Goal: Task Accomplishment & Management: Manage account settings

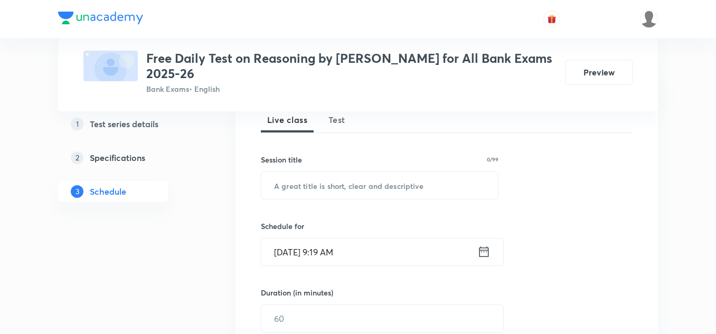
scroll to position [106, 0]
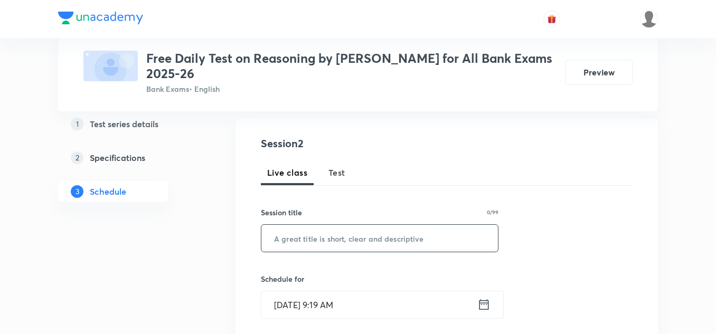
click at [298, 233] on input "text" at bounding box center [379, 238] width 237 height 27
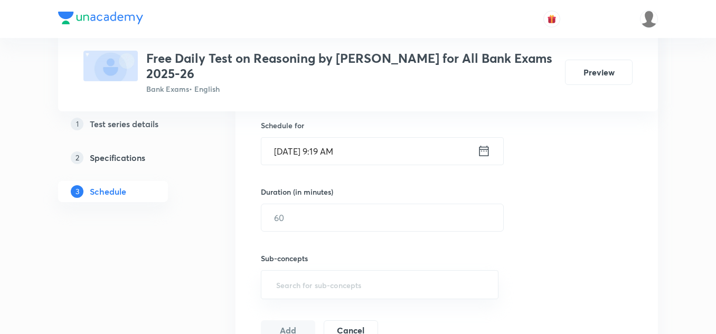
scroll to position [264, 0]
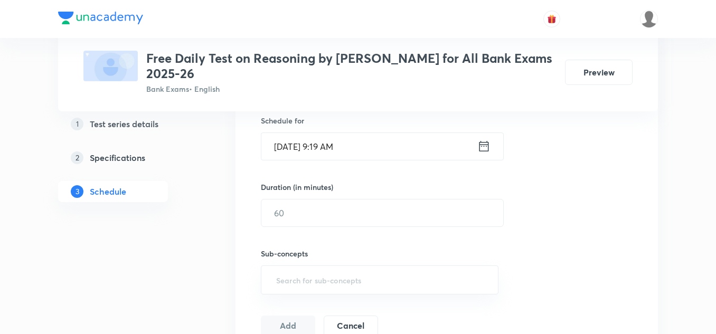
type input "Syllogism & Floor Based"
click at [484, 146] on icon at bounding box center [483, 146] width 13 height 15
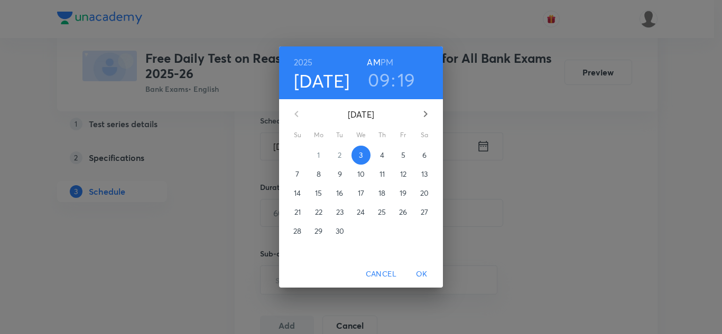
click at [381, 83] on h3 "09" at bounding box center [379, 80] width 22 height 22
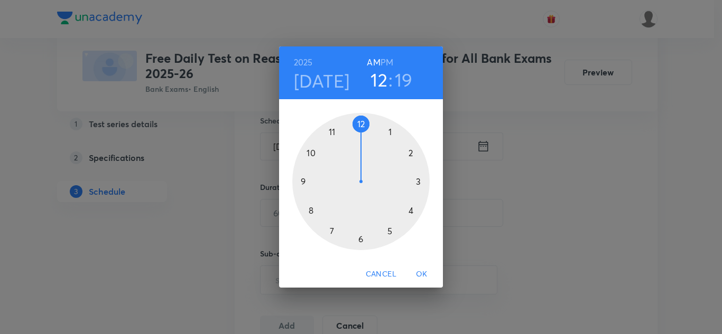
drag, startPoint x: 302, startPoint y: 180, endPoint x: 362, endPoint y: 141, distance: 71.8
click at [362, 141] on div at bounding box center [360, 181] width 137 height 137
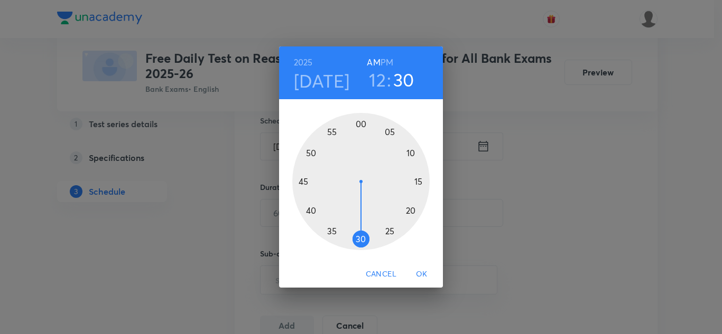
drag, startPoint x: 413, startPoint y: 201, endPoint x: 361, endPoint y: 231, distance: 60.3
click at [361, 231] on div at bounding box center [360, 181] width 137 height 137
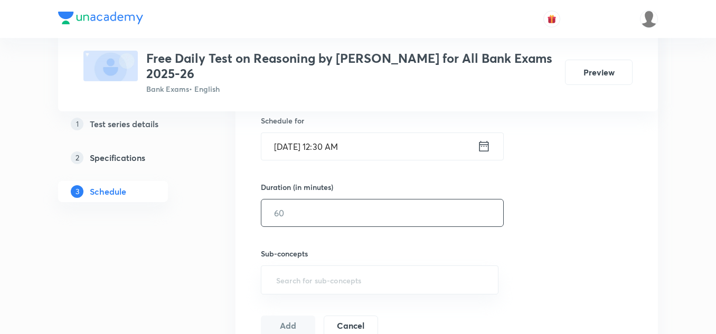
click at [310, 214] on input "text" at bounding box center [382, 213] width 242 height 27
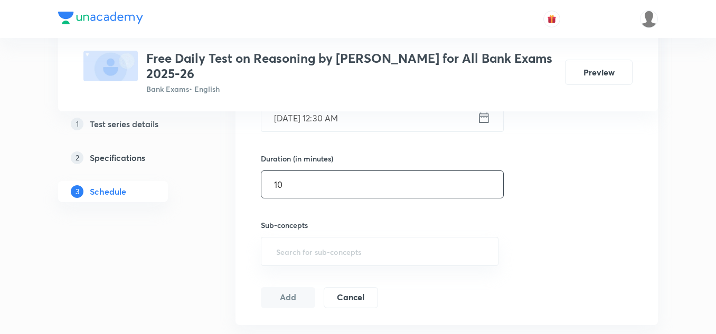
scroll to position [317, 0]
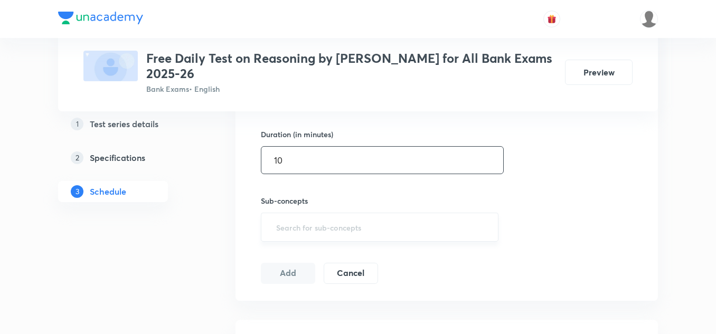
type input "10"
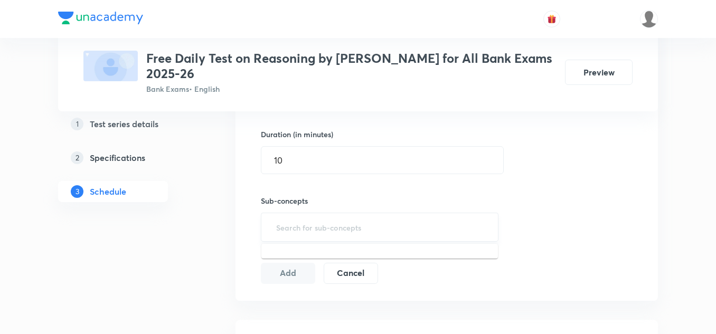
click at [295, 220] on input "text" at bounding box center [379, 228] width 211 height 20
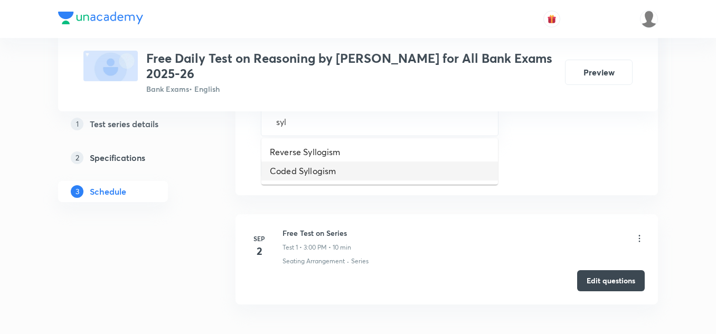
scroll to position [370, 0]
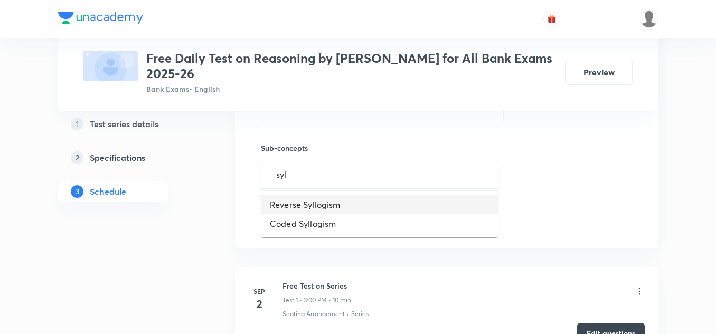
click at [301, 176] on input "syl" at bounding box center [379, 175] width 211 height 20
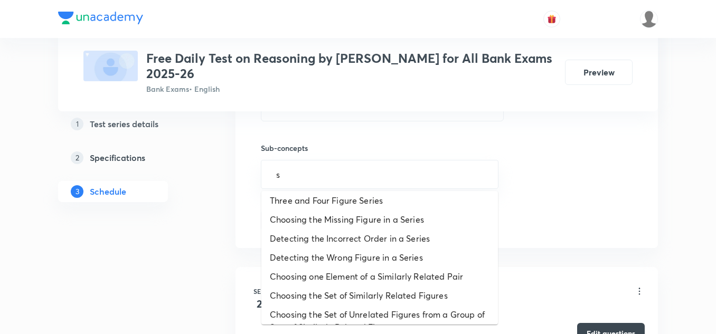
scroll to position [0, 0]
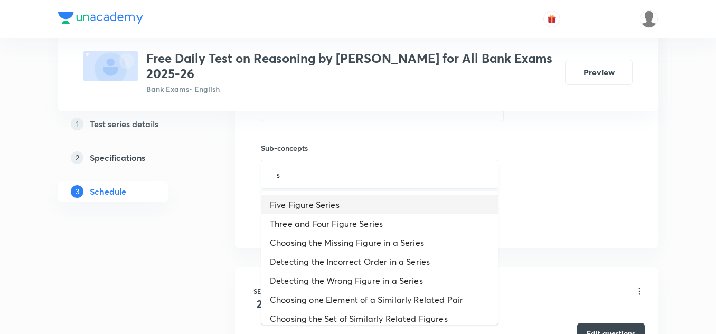
type input "sy"
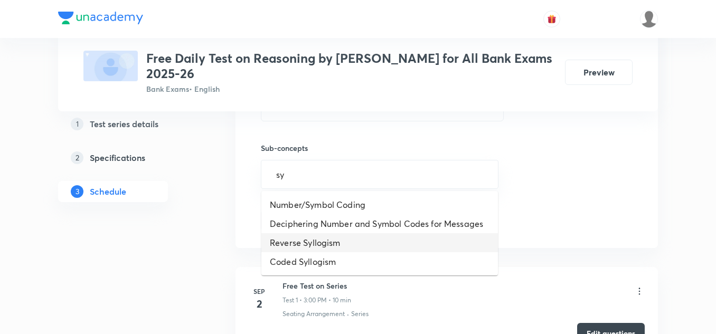
click at [301, 238] on li "Reverse Syllogism" at bounding box center [379, 242] width 237 height 19
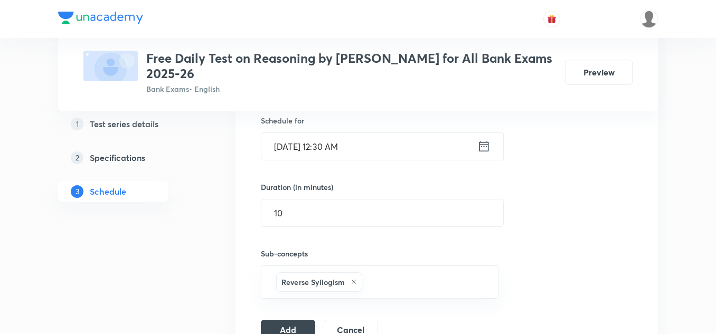
scroll to position [317, 0]
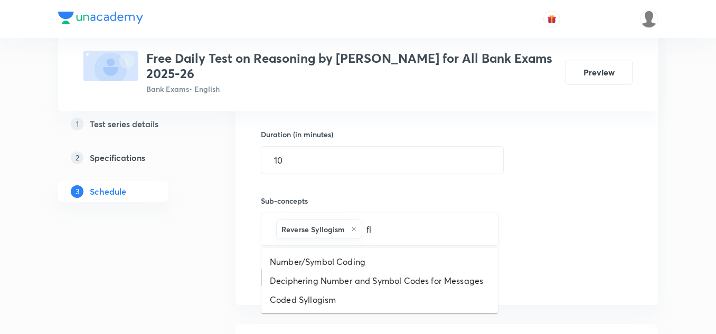
type input "flo"
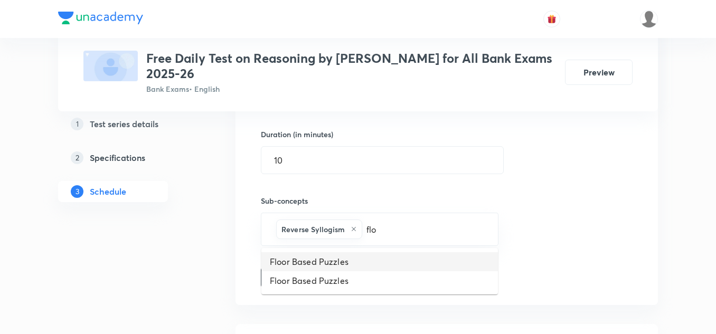
click at [306, 258] on li "Floor Based Puzzles" at bounding box center [379, 261] width 237 height 19
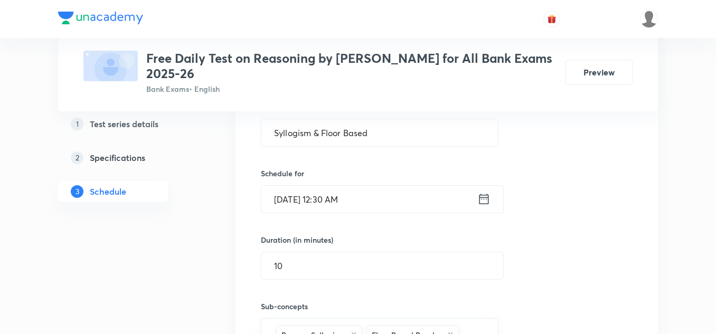
scroll to position [158, 0]
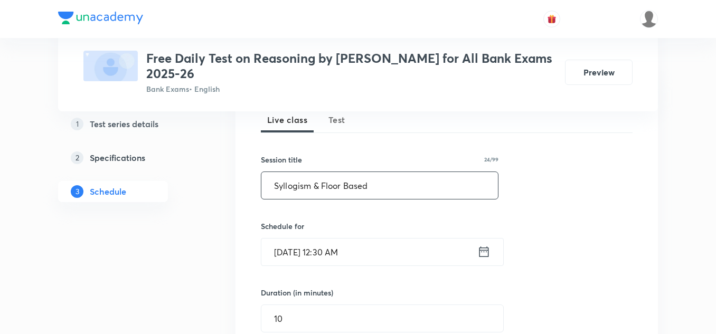
click at [370, 188] on input "Syllogism & Floor Based" at bounding box center [379, 185] width 237 height 27
paste input "P"
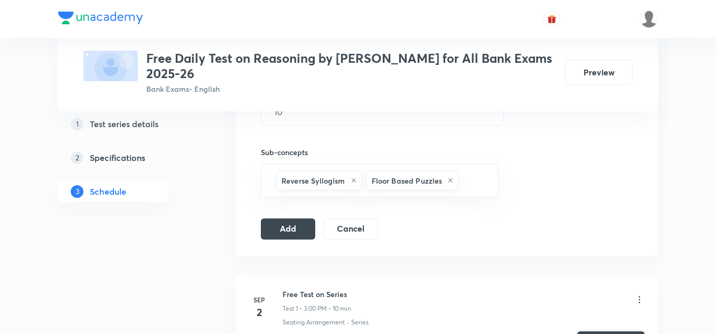
scroll to position [370, 0]
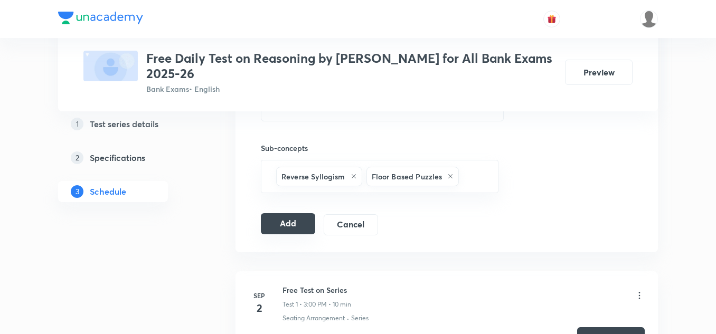
type input "Syllogism & Floor Based Puzzle"
click at [282, 225] on button "Add" at bounding box center [288, 223] width 54 height 21
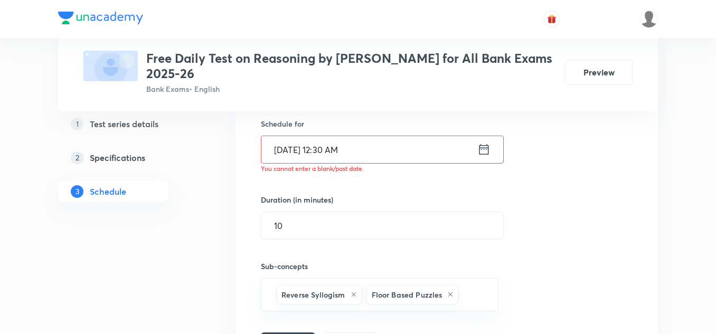
scroll to position [211, 0]
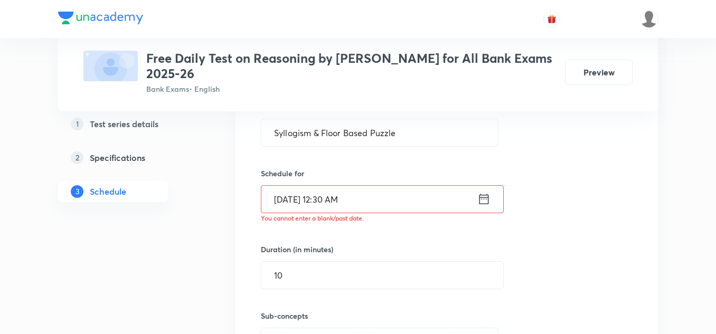
click at [486, 200] on icon at bounding box center [483, 199] width 13 height 15
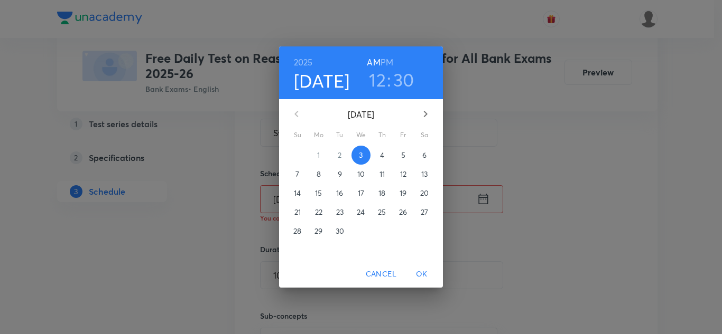
click at [390, 60] on h6 "PM" at bounding box center [386, 62] width 13 height 15
click at [422, 273] on span "OK" at bounding box center [421, 274] width 25 height 13
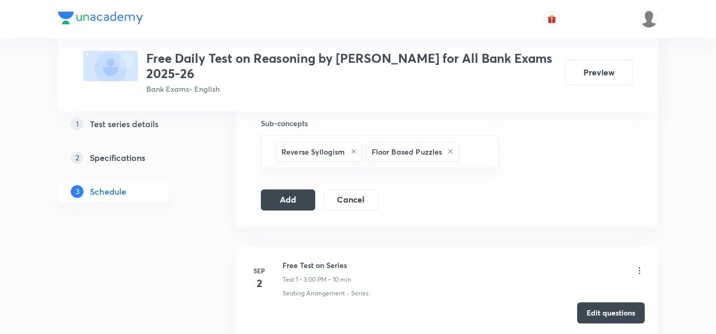
scroll to position [423, 0]
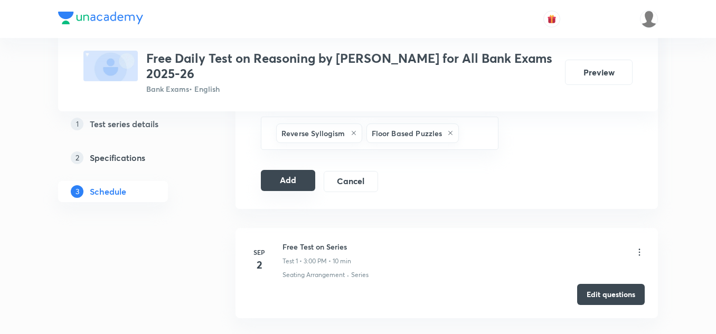
click at [288, 175] on button "Add" at bounding box center [288, 180] width 54 height 21
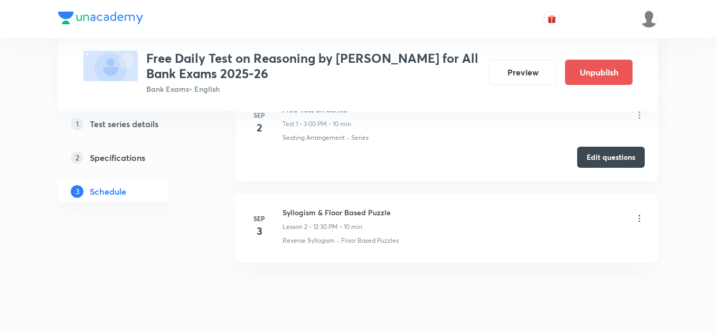
scroll to position [172, 0]
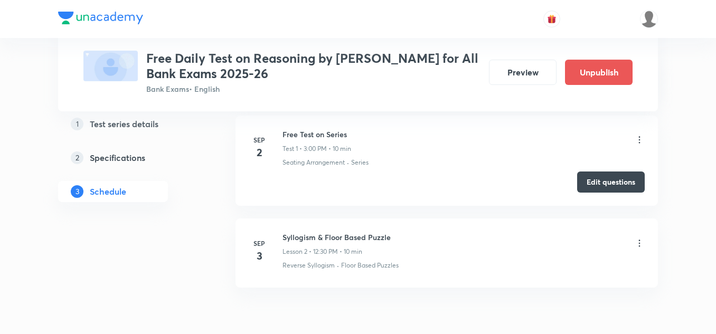
click at [639, 244] on icon at bounding box center [639, 243] width 11 height 11
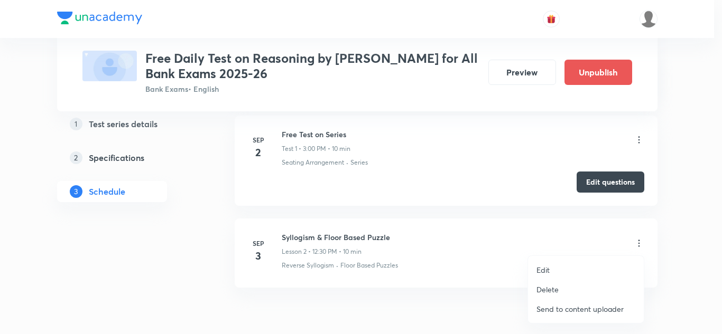
drag, startPoint x: 360, startPoint y: 133, endPoint x: 294, endPoint y: 133, distance: 65.5
click at [294, 133] on div at bounding box center [361, 167] width 722 height 334
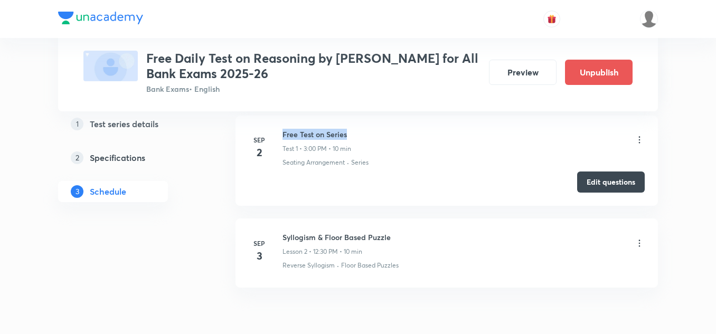
drag, startPoint x: 361, startPoint y: 136, endPoint x: 284, endPoint y: 134, distance: 77.1
click at [284, 134] on div "Free Test on Series Test 1 • 3:00 PM • 10 min" at bounding box center [464, 141] width 362 height 25
copy h6 "Free Test on Series"
click at [640, 245] on icon at bounding box center [639, 243] width 11 height 11
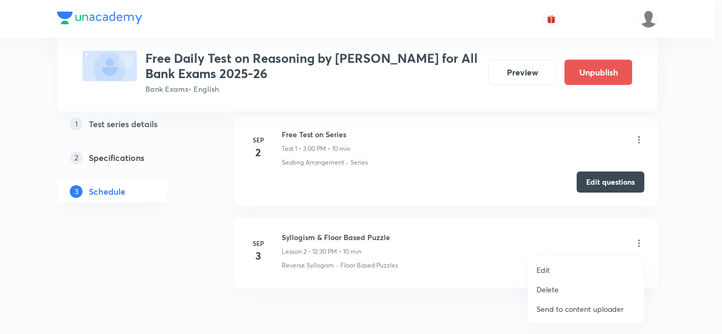
click at [547, 270] on p "Edit" at bounding box center [542, 270] width 13 height 11
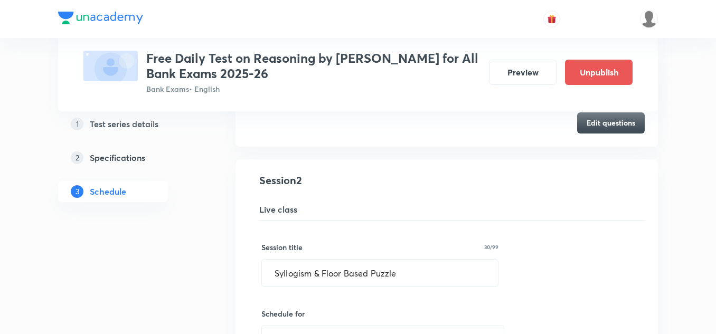
scroll to position [225, 0]
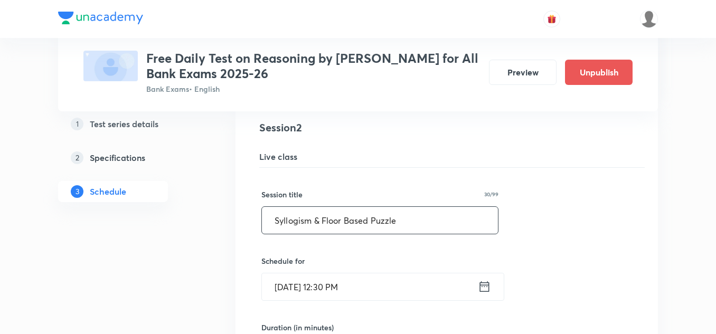
drag, startPoint x: 405, startPoint y: 224, endPoint x: 265, endPoint y: 211, distance: 141.1
click at [265, 211] on input "Syllogism & Floor Based Puzzle" at bounding box center [380, 220] width 236 height 27
paste input "Free Test on Series"
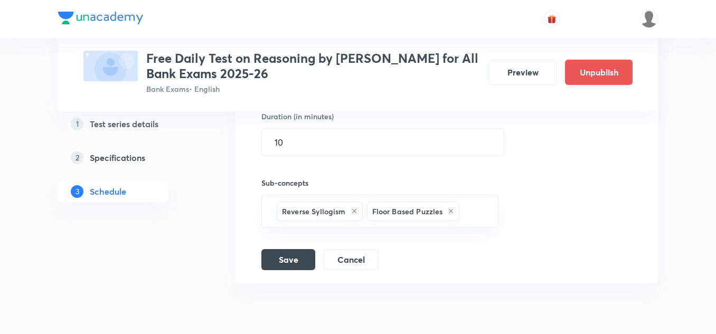
scroll to position [485, 0]
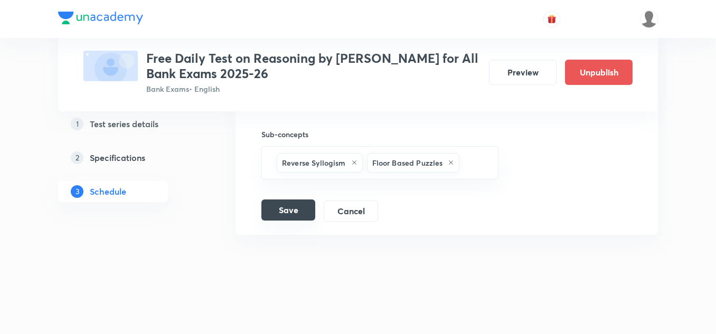
type input "Free Test on Series"
click at [284, 212] on button "Save" at bounding box center [288, 210] width 54 height 21
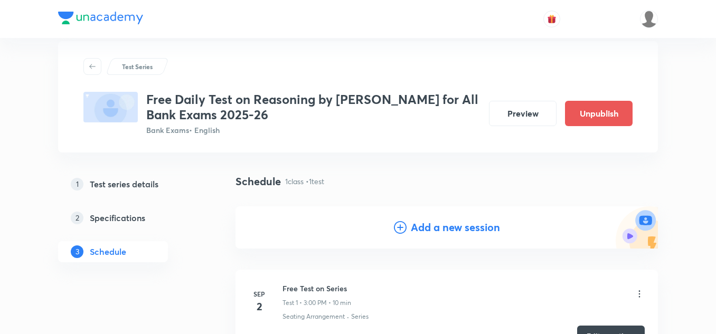
scroll to position [14, 0]
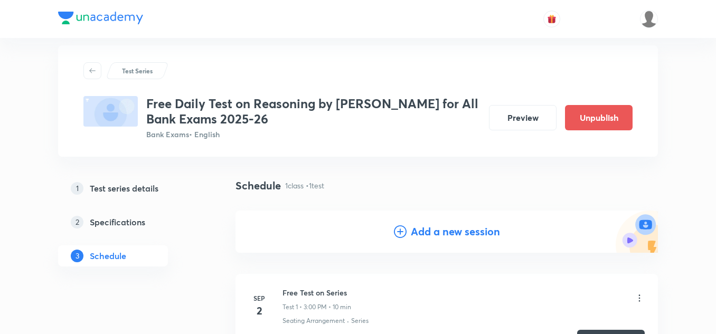
click at [400, 232] on icon at bounding box center [400, 232] width 13 height 13
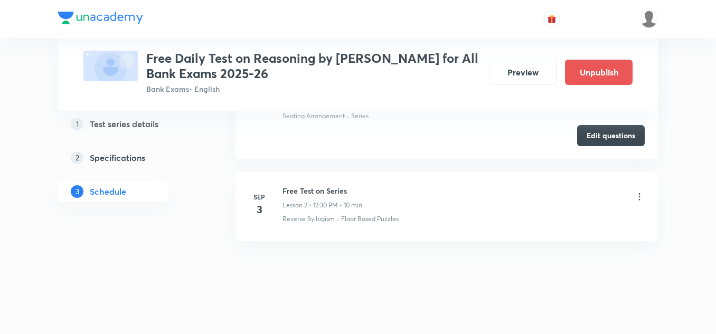
scroll to position [574, 0]
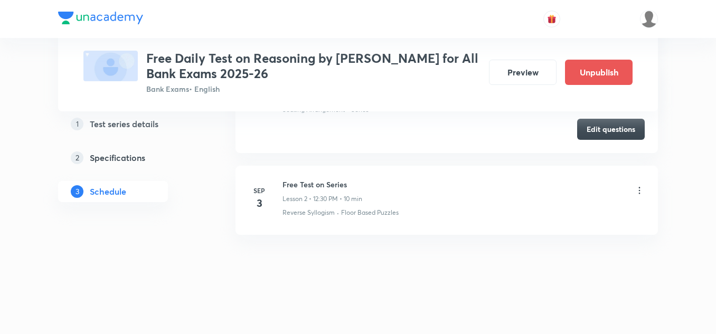
click at [639, 194] on icon at bounding box center [639, 190] width 11 height 11
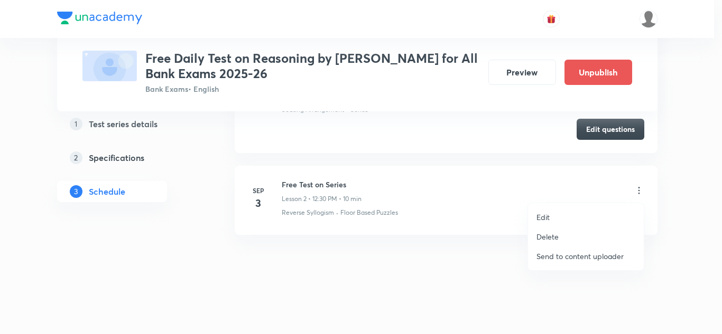
click at [643, 188] on div at bounding box center [361, 167] width 722 height 334
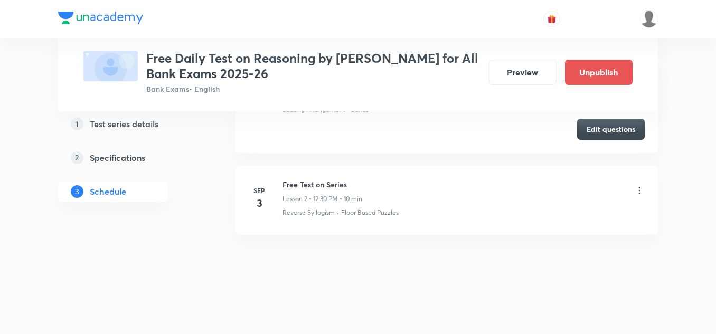
click at [641, 190] on icon at bounding box center [639, 190] width 11 height 11
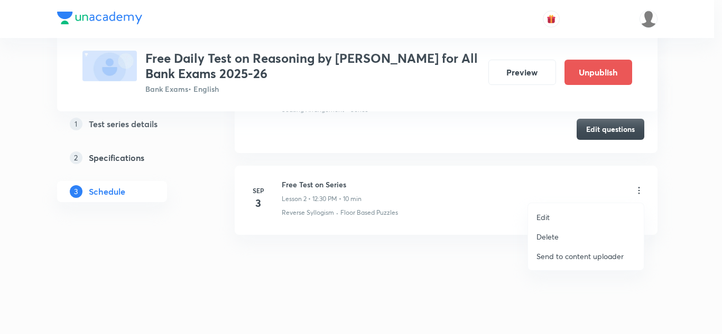
click at [390, 263] on div at bounding box center [361, 167] width 722 height 334
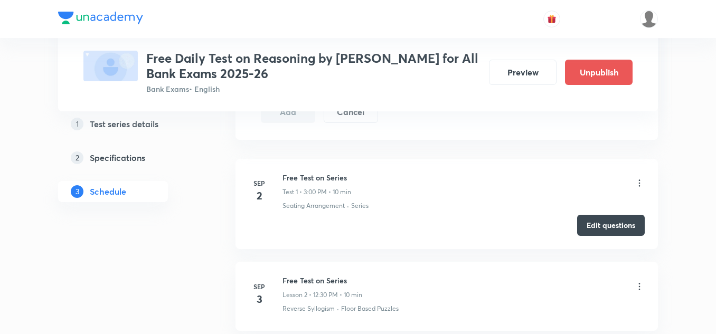
scroll to position [469, 0]
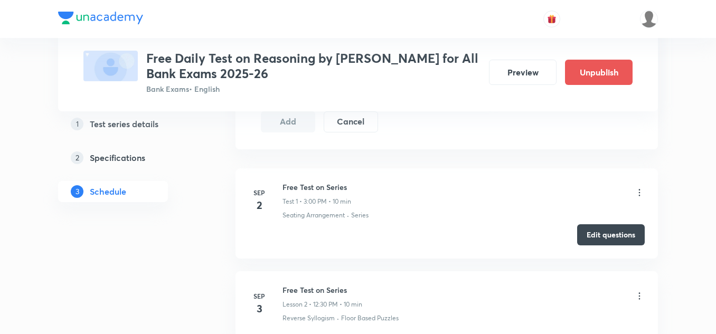
click at [368, 293] on div "Free Test on Series Lesson 2 • 12:30 PM • 10 min" at bounding box center [464, 297] width 362 height 25
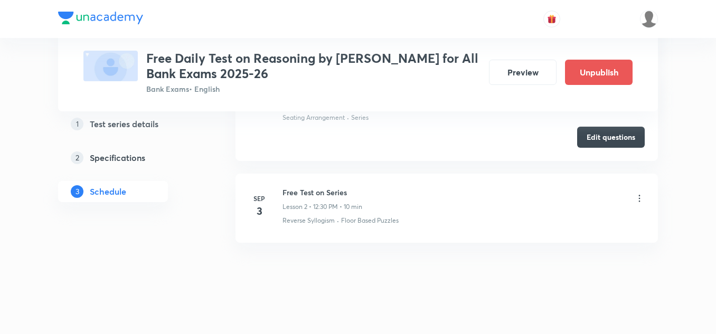
scroll to position [574, 0]
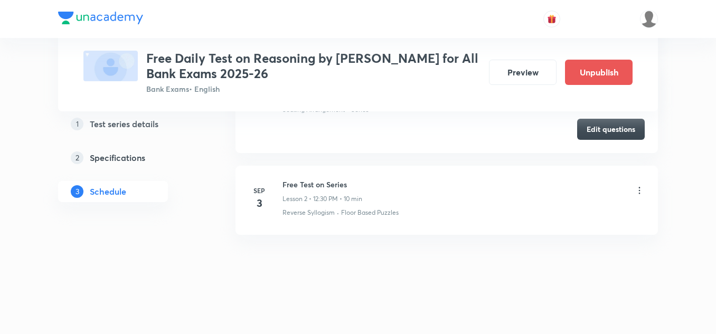
click at [130, 157] on h5 "Specifications" at bounding box center [117, 158] width 55 height 13
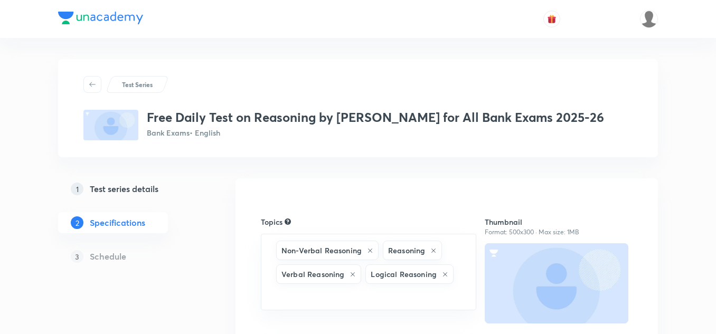
scroll to position [53, 0]
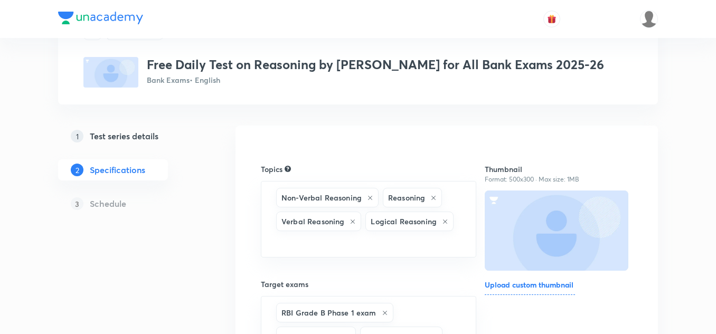
click at [137, 138] on h5 "Test series details" at bounding box center [124, 136] width 69 height 13
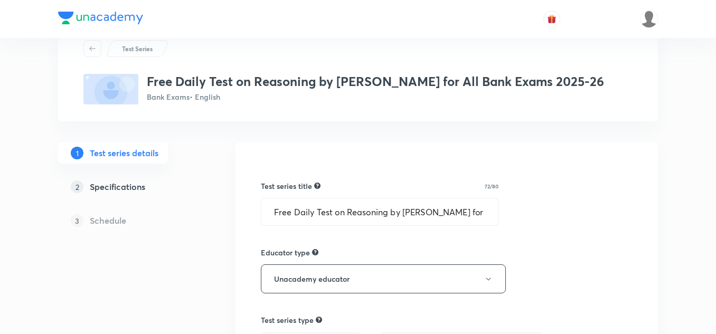
scroll to position [53, 0]
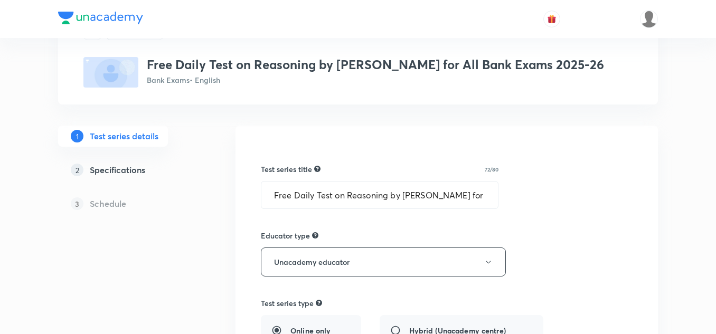
click at [123, 204] on h5 "Schedule" at bounding box center [108, 204] width 36 height 13
click at [141, 203] on div "3 Schedule" at bounding box center [130, 203] width 144 height 21
click at [130, 206] on div "3 Schedule" at bounding box center [130, 203] width 144 height 21
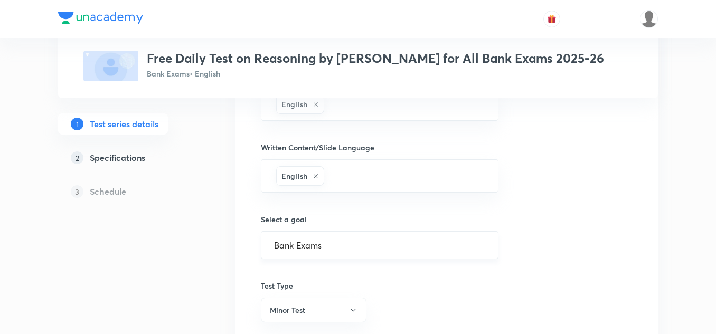
scroll to position [542, 0]
click at [129, 212] on div "1 Test series details 2 Specifications 3 Schedule" at bounding box center [130, 164] width 144 height 101
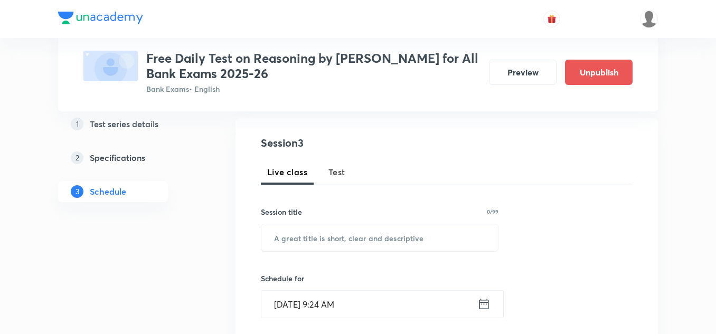
scroll to position [106, 0]
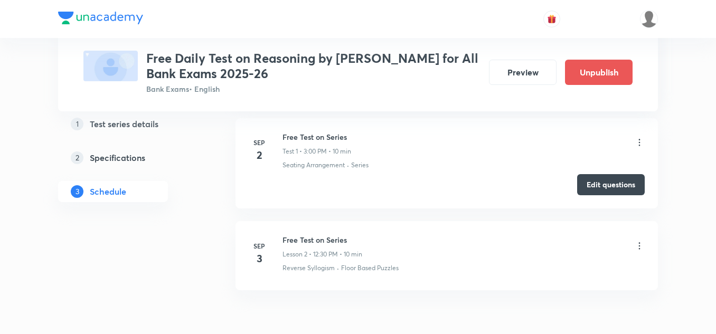
scroll to position [528, 0]
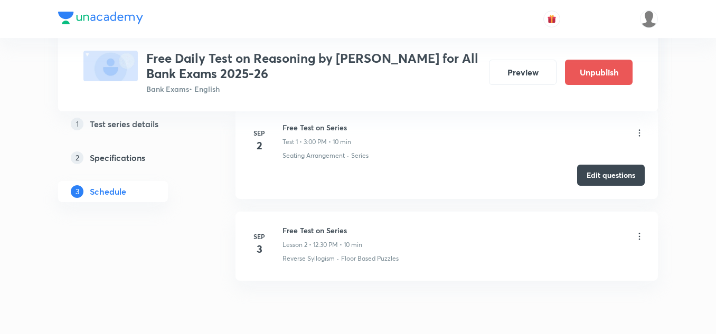
click at [636, 233] on icon at bounding box center [639, 236] width 11 height 11
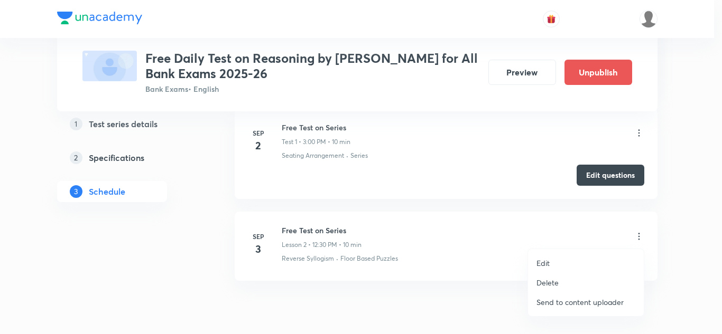
click at [552, 281] on p "Delete" at bounding box center [547, 282] width 22 height 11
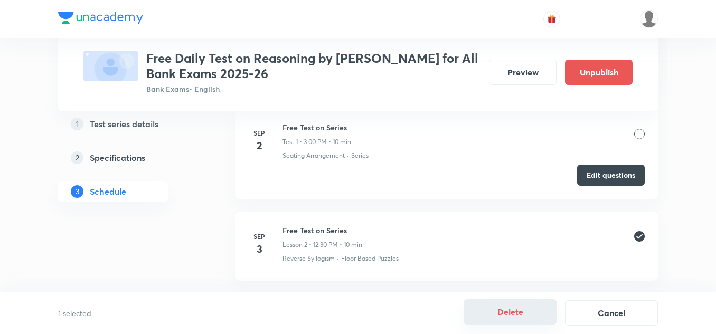
click at [532, 315] on button "Delete" at bounding box center [510, 311] width 93 height 25
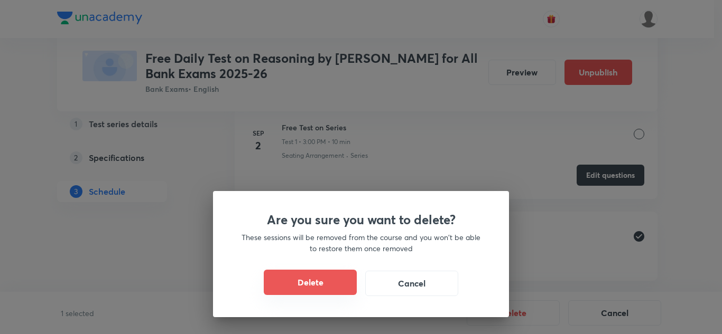
click at [298, 282] on button "Delete" at bounding box center [310, 282] width 93 height 25
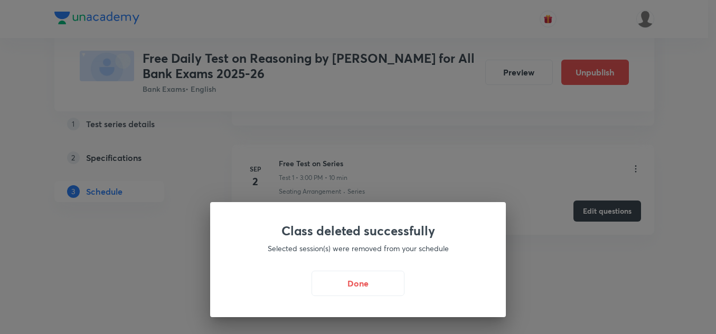
scroll to position [492, 0]
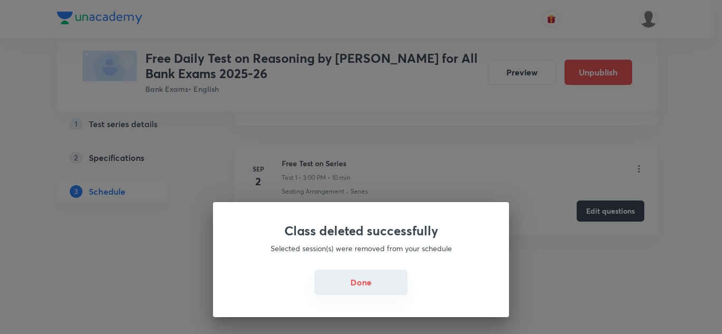
click at [360, 284] on button "Done" at bounding box center [360, 282] width 93 height 25
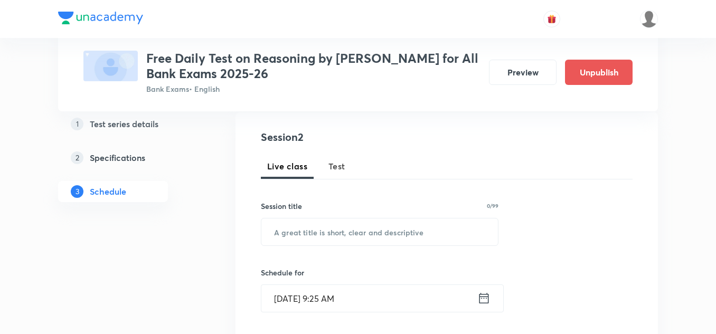
scroll to position [70, 0]
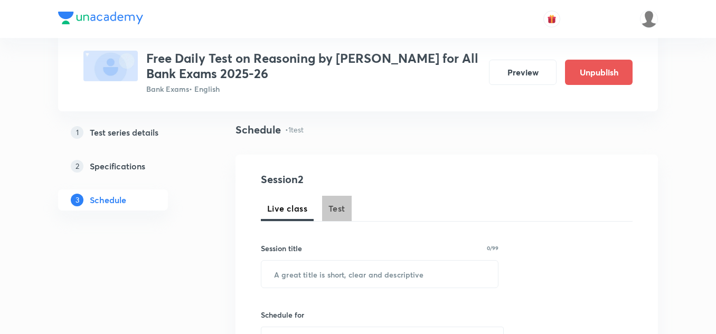
click at [333, 208] on span "Test" at bounding box center [337, 208] width 17 height 13
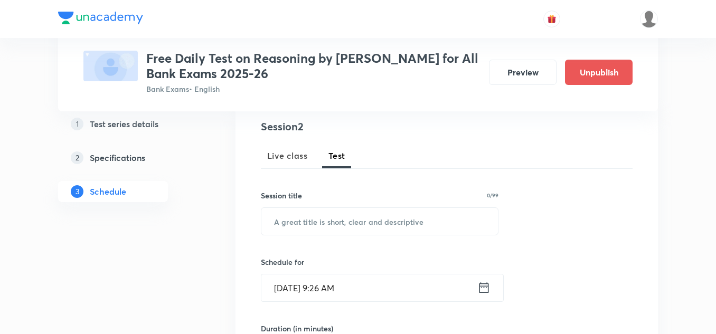
scroll to position [175, 0]
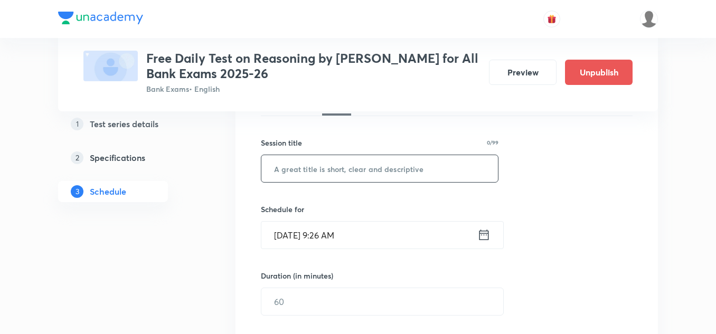
click at [308, 168] on input "text" at bounding box center [379, 168] width 237 height 27
paste input "Free Test on Series"
type input "Free Test on Series"
click at [483, 230] on icon at bounding box center [483, 235] width 13 height 15
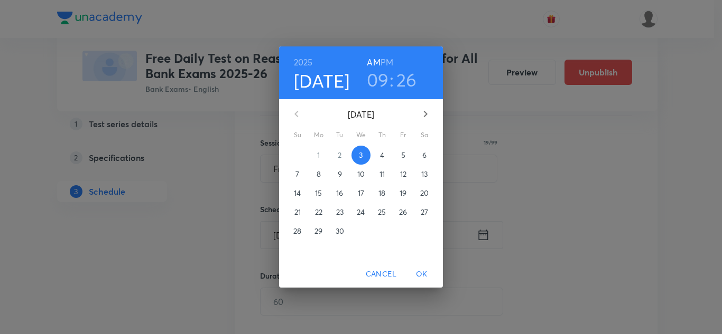
click at [380, 73] on h3 "09" at bounding box center [378, 80] width 22 height 22
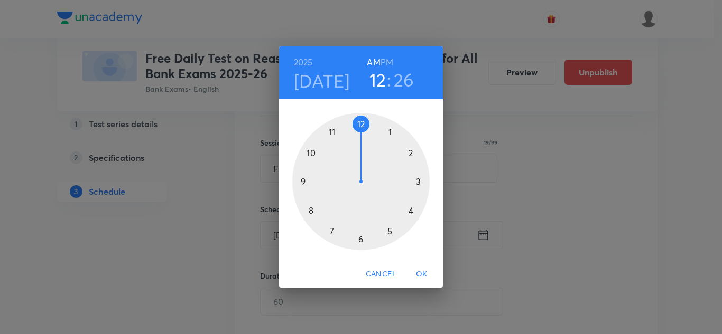
drag, startPoint x: 303, startPoint y: 181, endPoint x: 365, endPoint y: 154, distance: 67.4
click at [365, 154] on div at bounding box center [360, 181] width 137 height 137
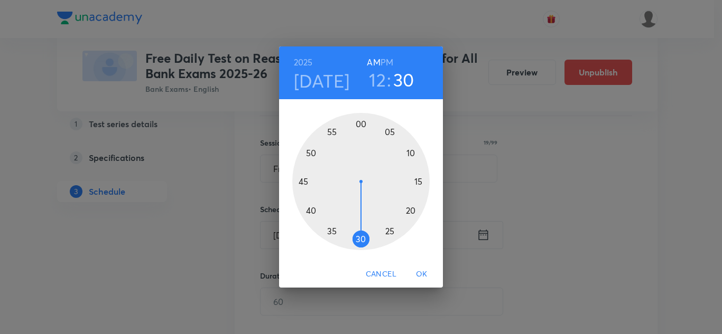
drag, startPoint x: 386, startPoint y: 233, endPoint x: 363, endPoint y: 239, distance: 23.1
click at [363, 239] on div at bounding box center [360, 181] width 137 height 137
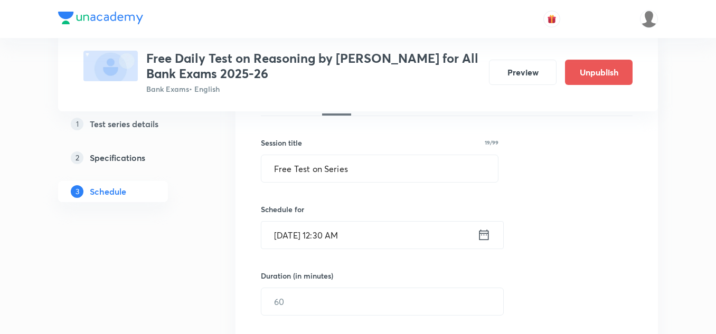
click at [481, 237] on icon at bounding box center [483, 235] width 13 height 15
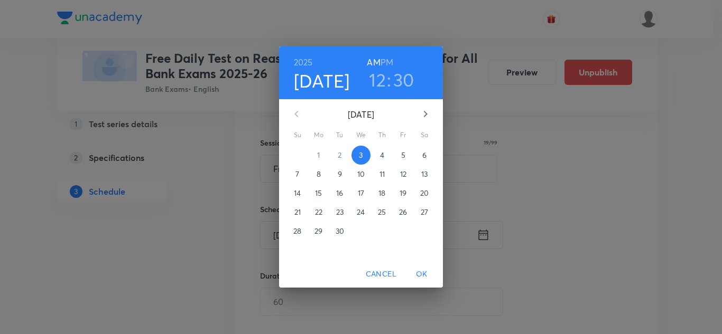
click at [389, 60] on h6 "PM" at bounding box center [386, 62] width 13 height 15
click at [419, 272] on span "OK" at bounding box center [421, 274] width 25 height 13
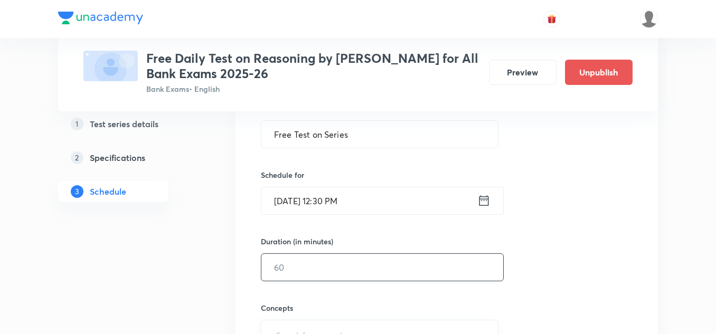
scroll to position [228, 0]
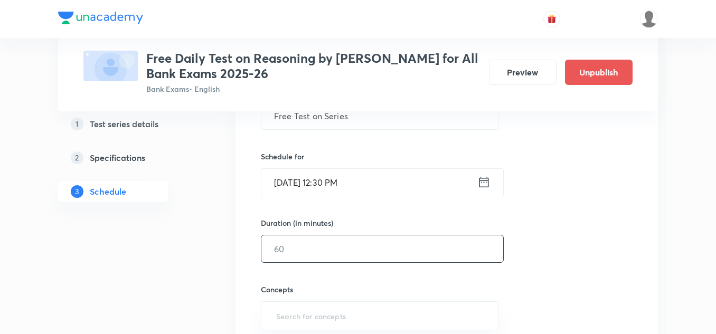
click at [302, 249] on input "text" at bounding box center [382, 249] width 242 height 27
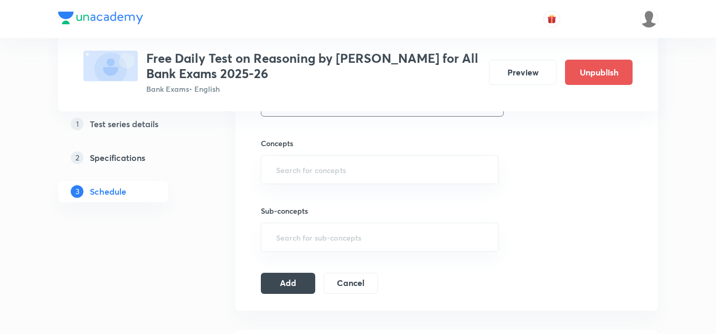
scroll to position [387, 0]
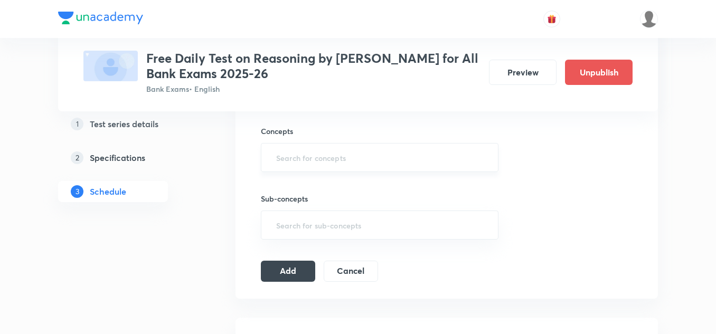
type input "10"
click at [291, 166] on input "text" at bounding box center [379, 158] width 211 height 20
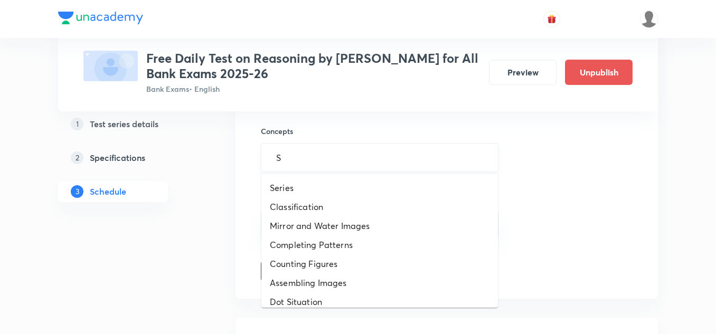
type input "Sy"
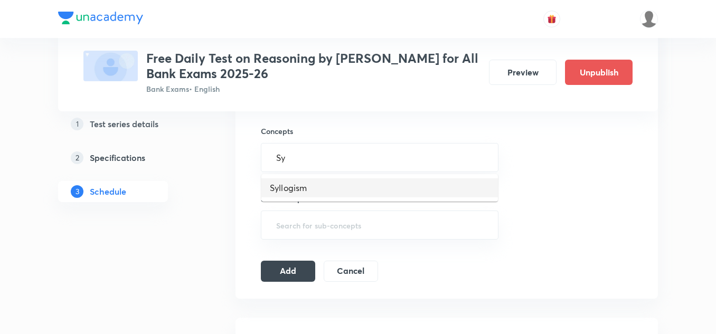
click at [294, 182] on li "Syllogism" at bounding box center [379, 188] width 237 height 19
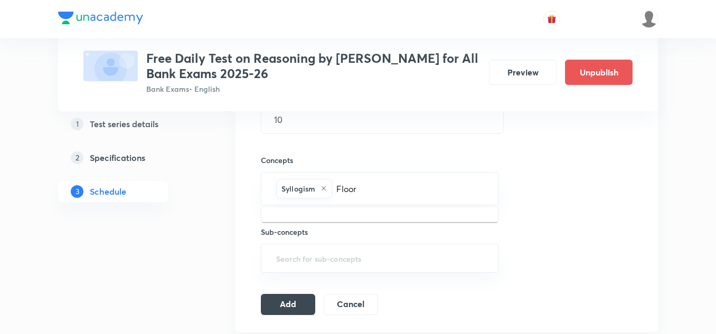
scroll to position [334, 0]
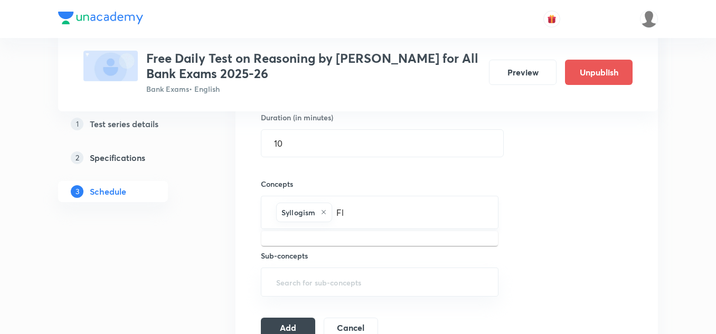
type input "F"
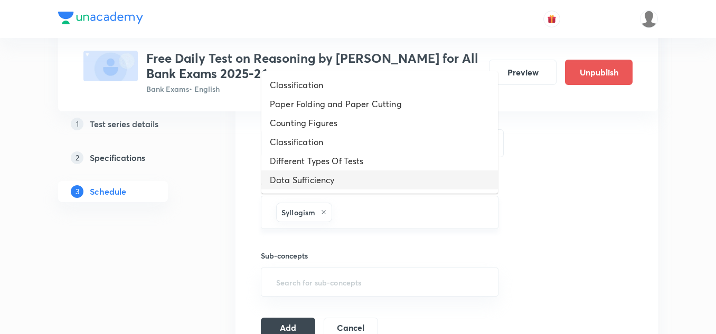
type input "U"
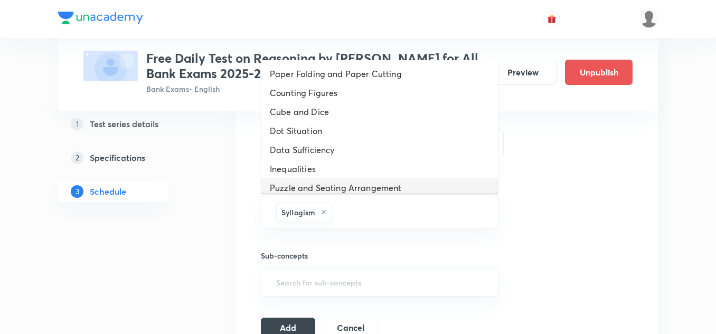
click at [362, 184] on li "Puzzle and Seating Arrangement" at bounding box center [379, 188] width 237 height 19
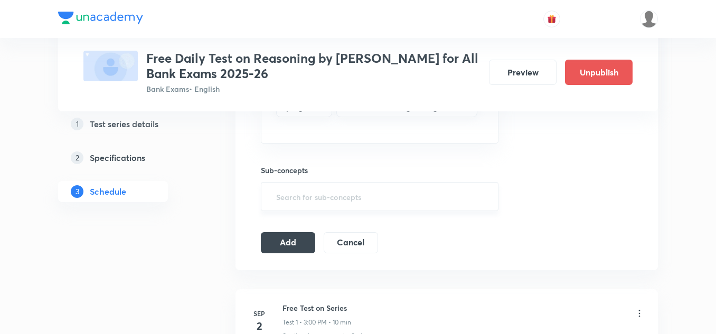
scroll to position [439, 0]
click at [302, 193] on input "text" at bounding box center [379, 196] width 211 height 20
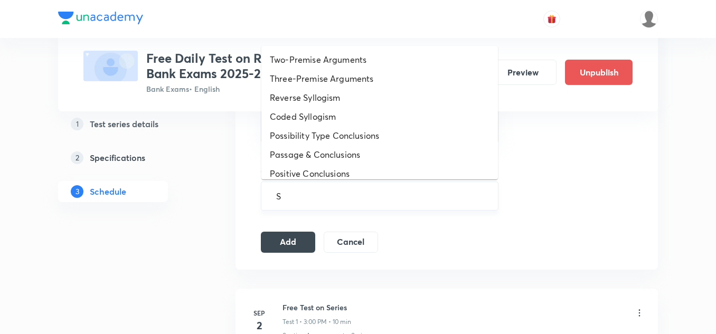
type input "Sy"
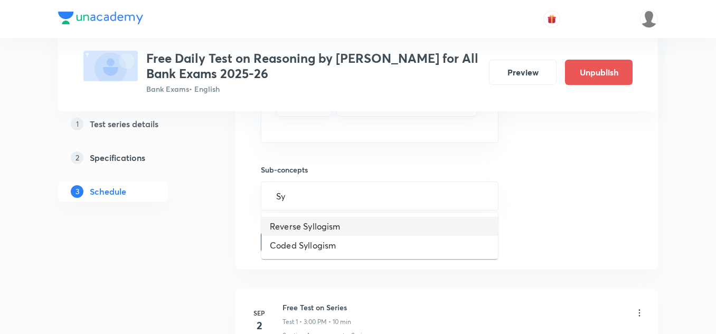
click at [290, 226] on li "Reverse Syllogism" at bounding box center [379, 226] width 237 height 19
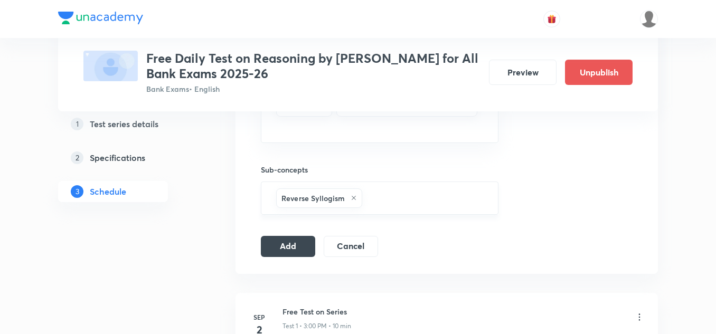
type input "F"
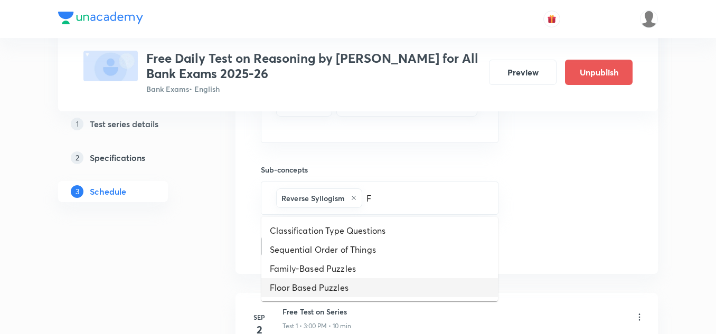
click at [314, 283] on li "Floor Based Puzzles" at bounding box center [379, 287] width 237 height 19
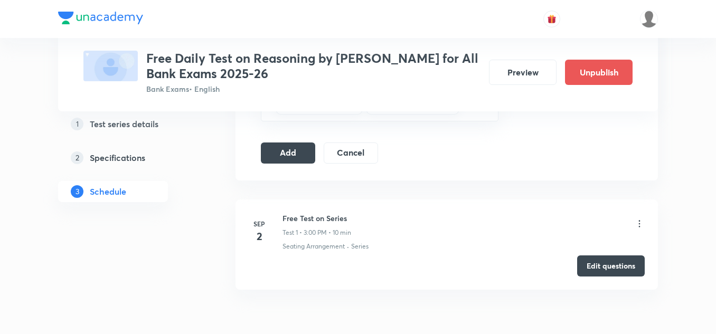
scroll to position [545, 0]
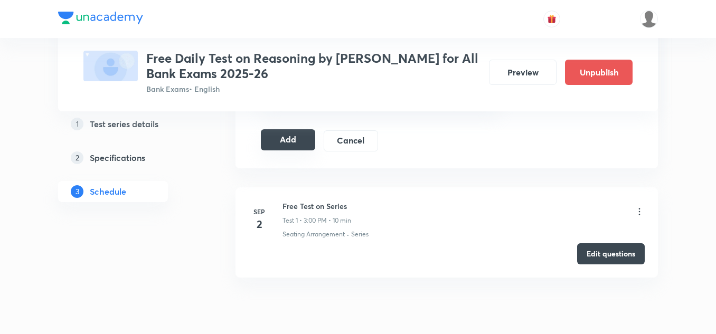
click at [287, 143] on button "Add" at bounding box center [288, 139] width 54 height 21
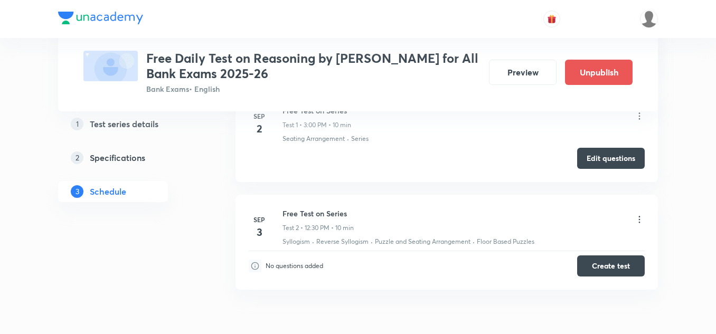
scroll to position [249, 0]
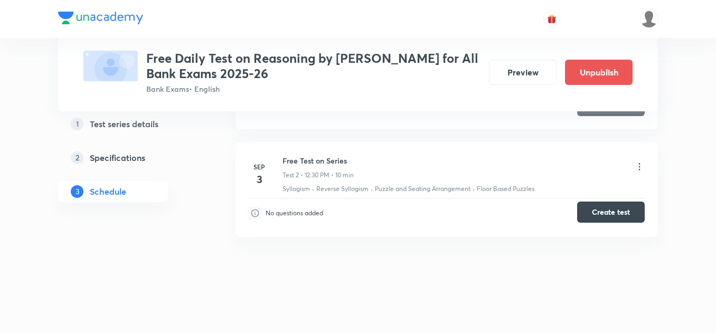
click at [594, 213] on button "Create test" at bounding box center [611, 212] width 68 height 21
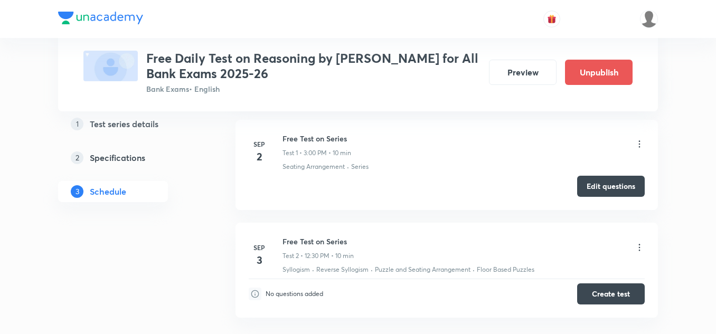
scroll to position [143, 0]
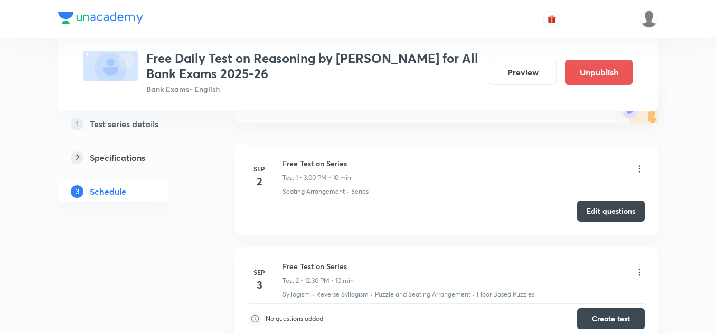
click at [639, 270] on icon at bounding box center [640, 272] width 2 height 7
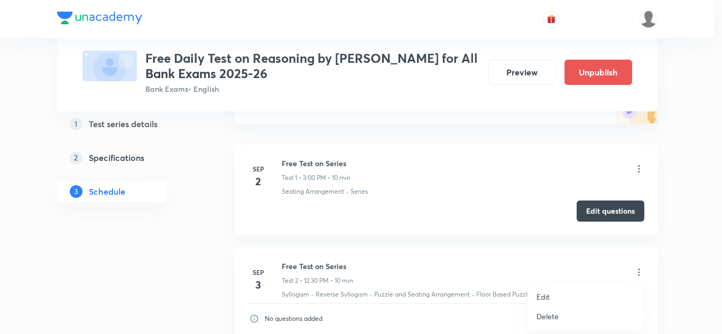
click at [554, 294] on li "Edit" at bounding box center [586, 297] width 116 height 20
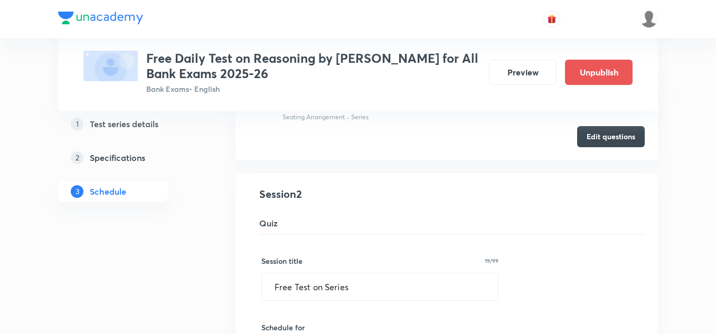
scroll to position [211, 0]
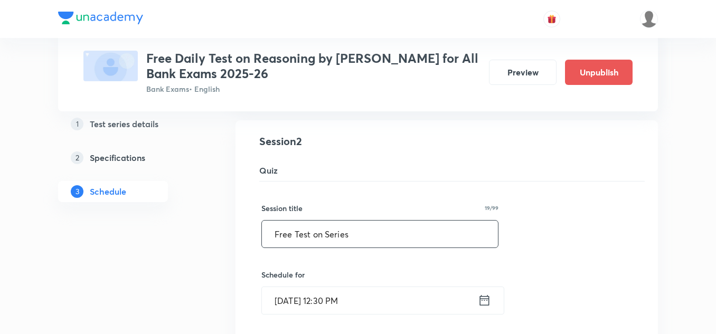
click at [363, 236] on input "Free Test on Series" at bounding box center [380, 234] width 236 height 27
paste input "P"
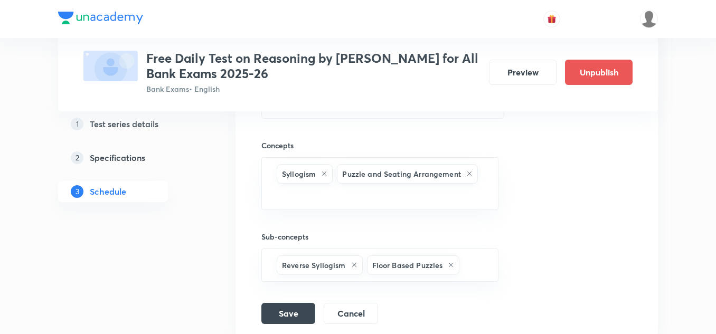
scroll to position [471, 0]
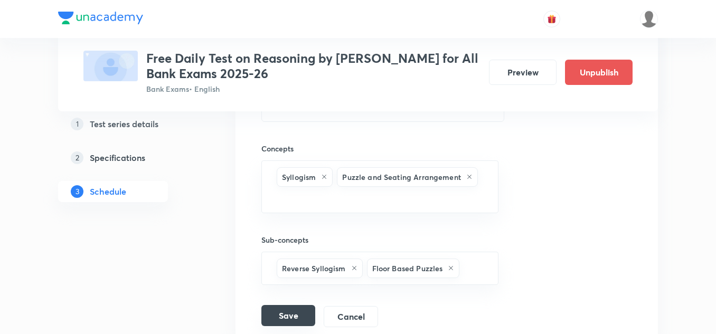
type input "Free Test on Syllogism & Floor Based Puzzle"
click at [291, 312] on button "Save" at bounding box center [288, 315] width 54 height 21
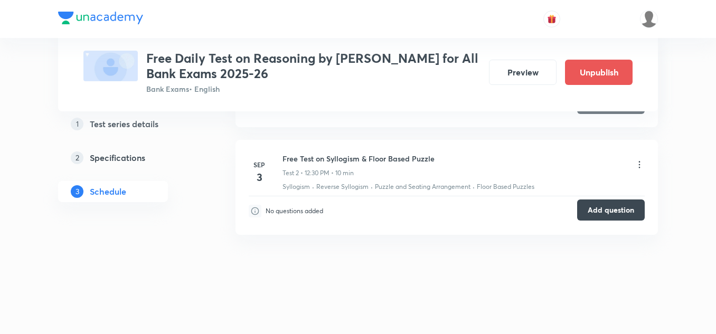
click at [587, 202] on button "Add question" at bounding box center [611, 210] width 68 height 21
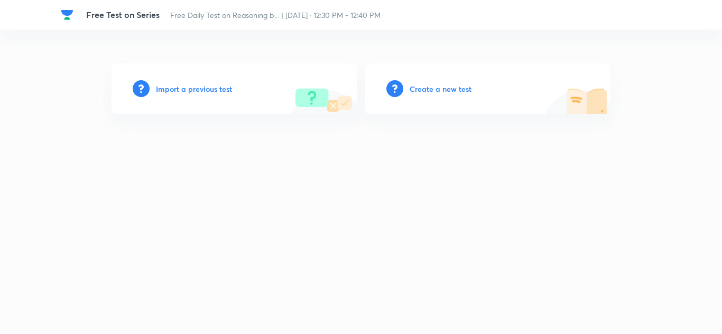
click at [415, 89] on h6 "Create a new test" at bounding box center [440, 88] width 62 height 11
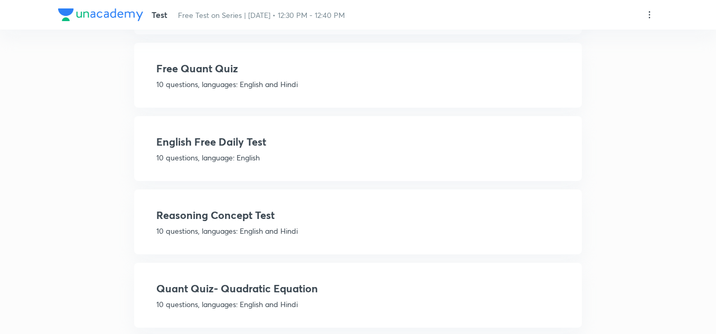
scroll to position [634, 0]
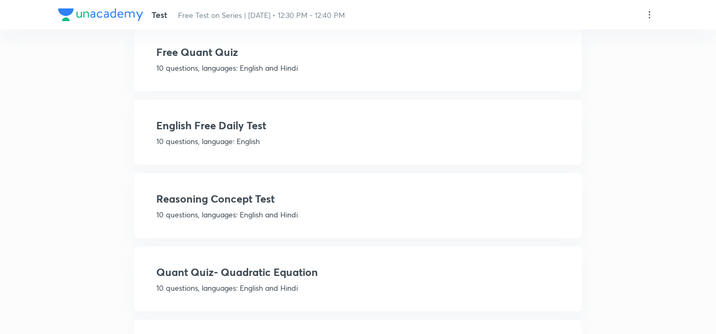
click at [214, 202] on h4 "Reasoning Concept Test" at bounding box center [358, 199] width 404 height 16
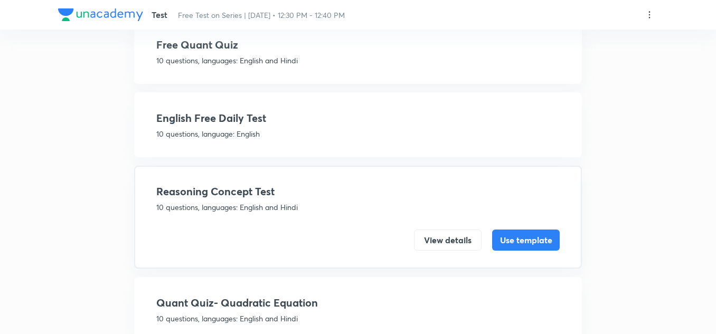
scroll to position [596, 0]
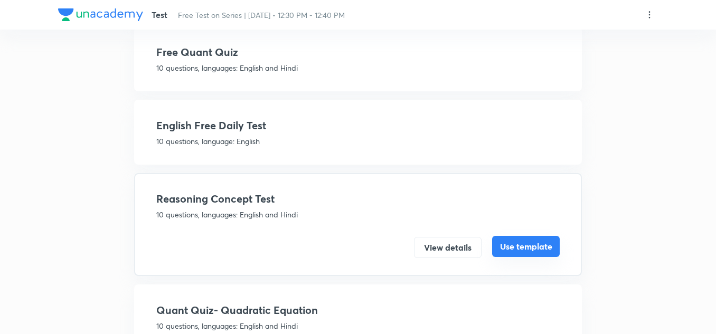
click at [509, 244] on button "Use template" at bounding box center [526, 246] width 68 height 21
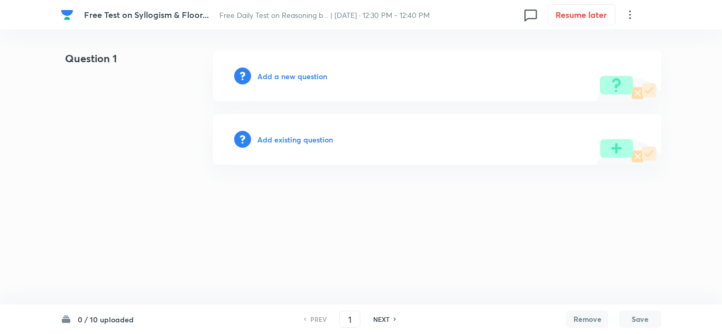
click at [283, 72] on h6 "Add a new question" at bounding box center [292, 76] width 70 height 11
click at [298, 75] on h6 "Choose a question type" at bounding box center [297, 76] width 81 height 11
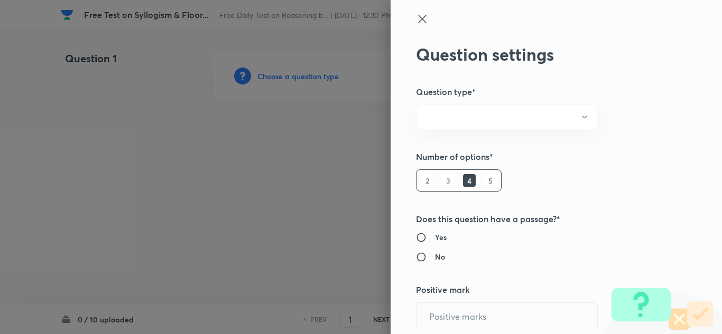
radio input "true"
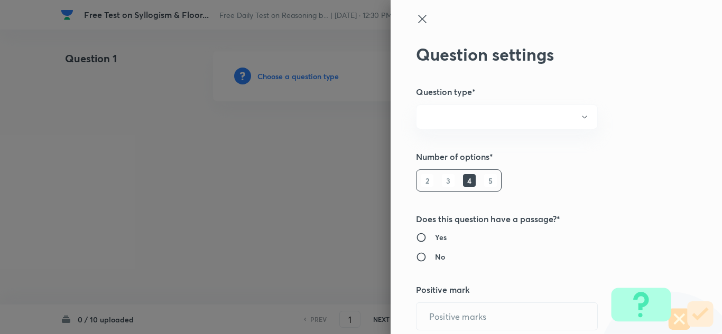
radio input "true"
type input "1"
type input "0"
drag, startPoint x: 413, startPoint y: 17, endPoint x: 407, endPoint y: 18, distance: 5.5
click at [416, 17] on icon at bounding box center [422, 19] width 13 height 13
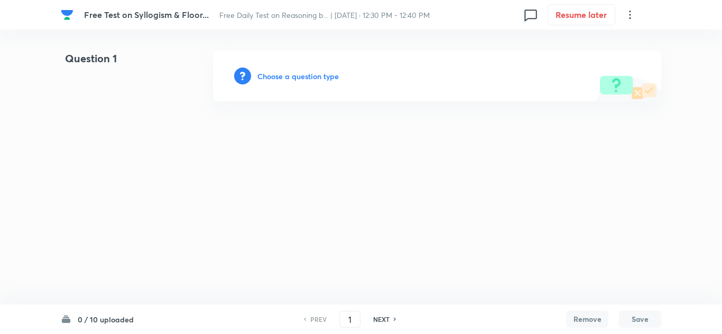
click at [286, 77] on h6 "Choose a question type" at bounding box center [297, 76] width 81 height 11
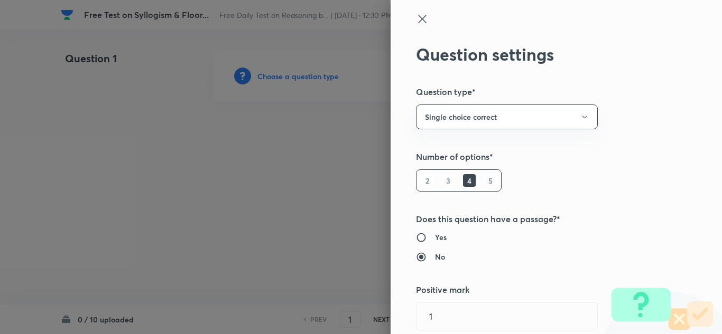
scroll to position [53, 0]
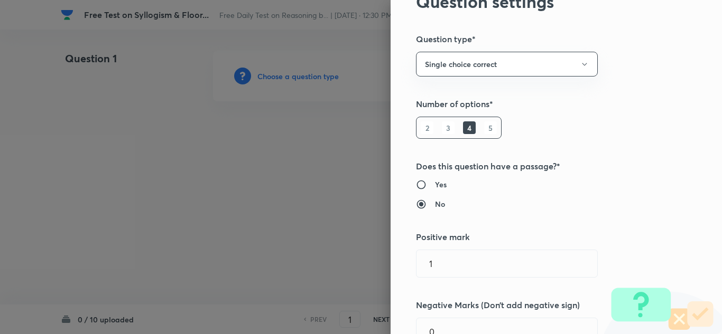
click at [484, 126] on h6 "5" at bounding box center [490, 127] width 13 height 13
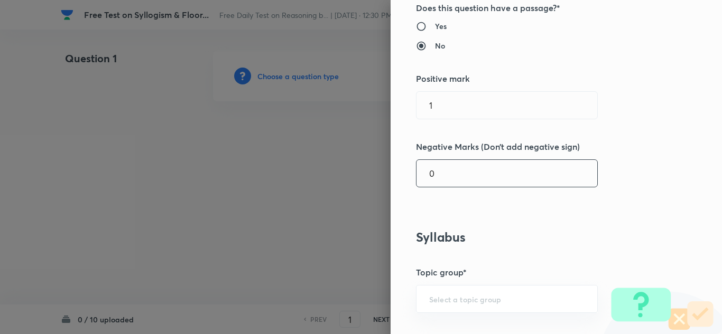
scroll to position [264, 0]
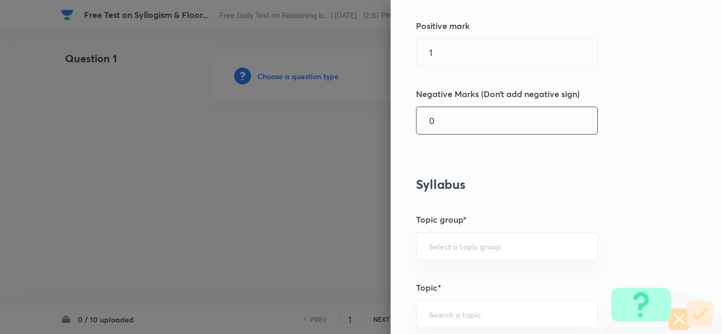
click at [430, 122] on input "0" at bounding box center [506, 120] width 181 height 27
click at [436, 125] on input "25" at bounding box center [506, 120] width 181 height 27
type input "2"
click at [457, 209] on div "Question settings Question type* Single choice correct Number of options* 2 3 4…" at bounding box center [555, 167] width 331 height 334
drag, startPoint x: 422, startPoint y: 117, endPoint x: 442, endPoint y: 119, distance: 20.1
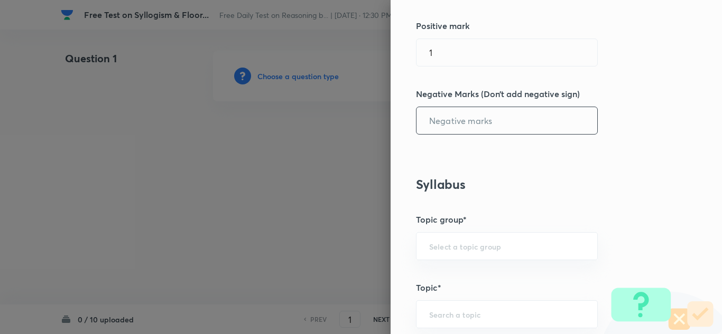
click at [422, 116] on input "text" at bounding box center [506, 120] width 181 height 27
click at [442, 54] on input "1" at bounding box center [506, 52] width 181 height 27
click at [442, 119] on input "text" at bounding box center [506, 120] width 181 height 27
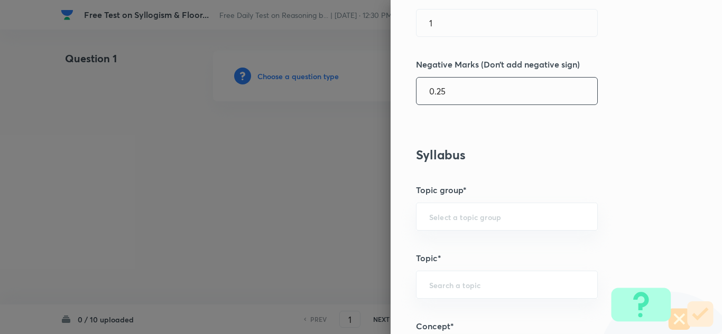
scroll to position [317, 0]
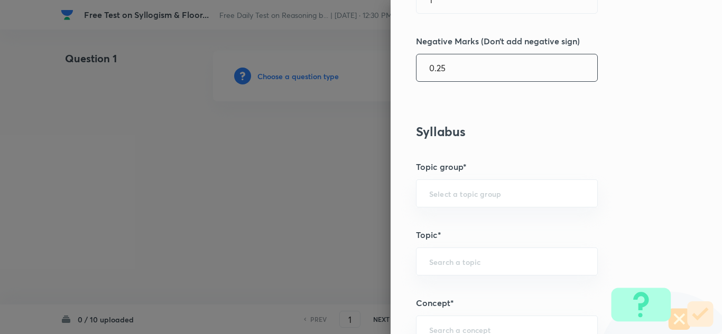
click at [457, 200] on div "​" at bounding box center [507, 194] width 182 height 28
type input "0.25"
click at [442, 223] on li "Reasoning" at bounding box center [498, 223] width 181 height 19
type input "Reasoning"
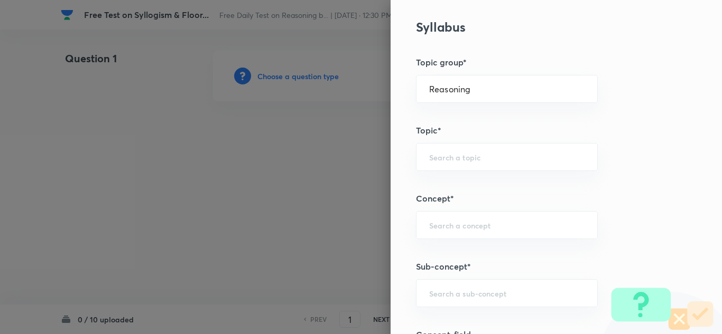
scroll to position [423, 0]
click at [429, 155] on input "text" at bounding box center [506, 156] width 155 height 10
type input "v"
click at [439, 203] on li "Logical Reasoning" at bounding box center [498, 204] width 181 height 19
type input "Logical Reasoning"
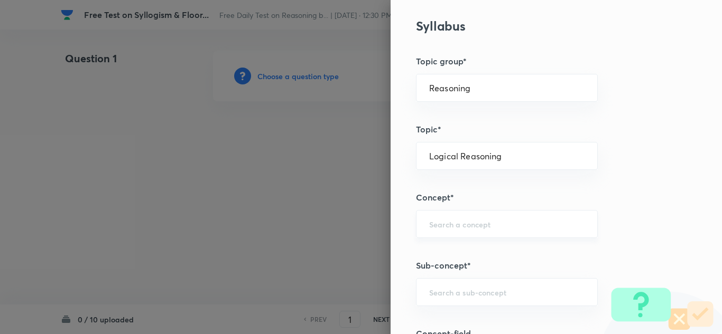
click at [433, 217] on div "​" at bounding box center [507, 224] width 182 height 28
click at [452, 256] on li "Syllogism" at bounding box center [498, 254] width 181 height 19
type input "Syllogism"
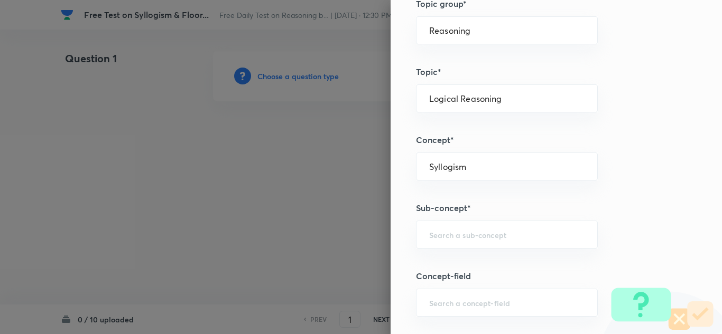
scroll to position [581, 0]
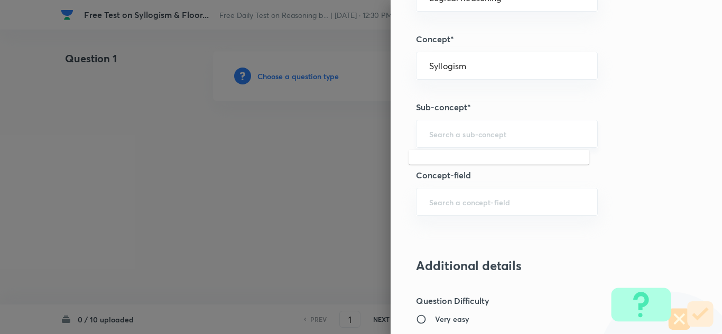
click at [439, 136] on input "text" at bounding box center [506, 134] width 155 height 10
type input "s"
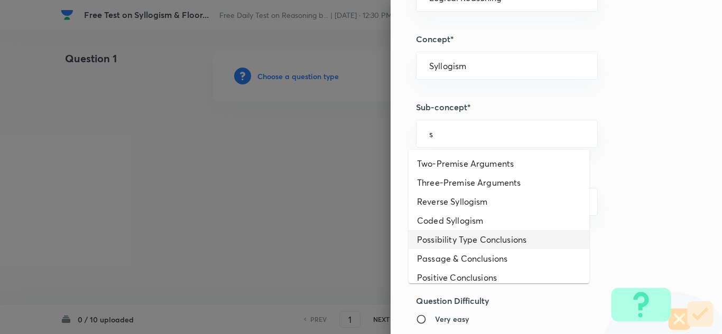
click at [451, 235] on li "Possibility Type Conclusions" at bounding box center [498, 239] width 181 height 19
type input "Possibility Type Conclusions"
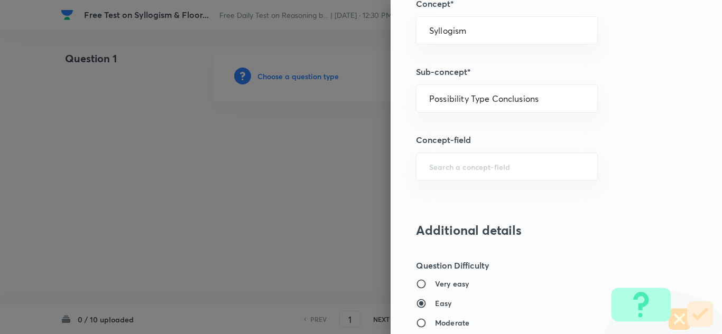
scroll to position [634, 0]
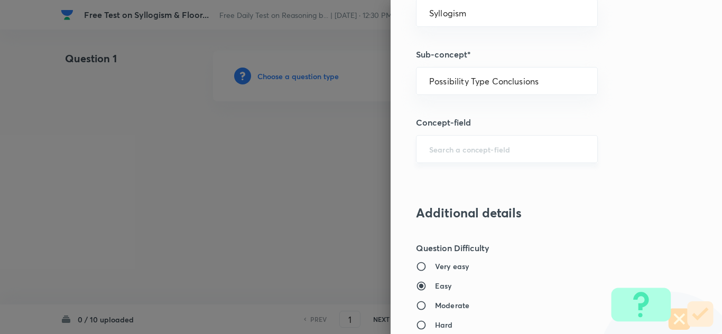
click at [432, 152] on input "text" at bounding box center [506, 149] width 155 height 10
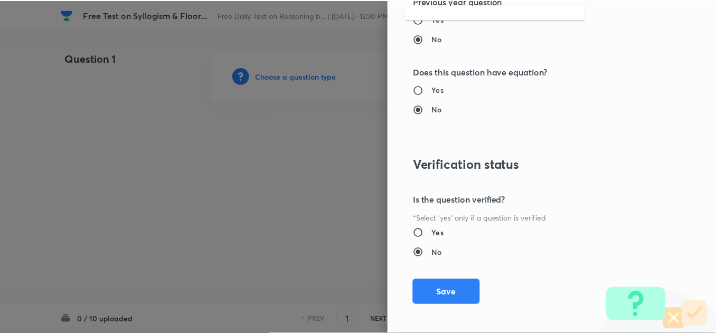
scroll to position [1106, 0]
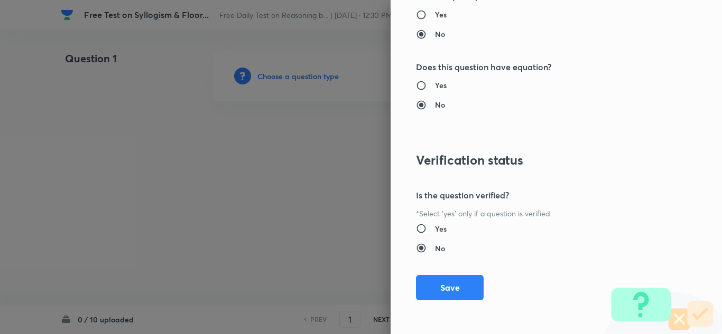
click at [416, 227] on input "Yes" at bounding box center [425, 228] width 19 height 11
radio input "true"
radio input "false"
click at [433, 284] on button "Save" at bounding box center [450, 286] width 68 height 25
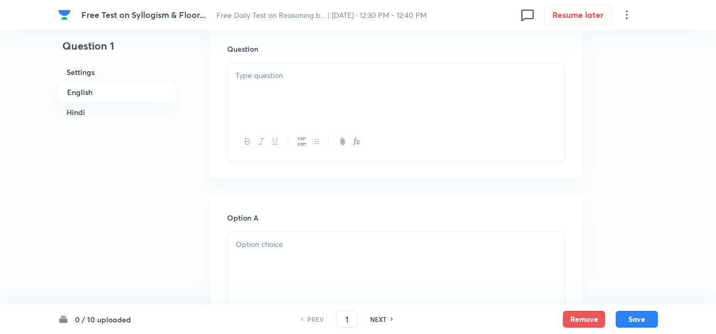
scroll to position [264, 0]
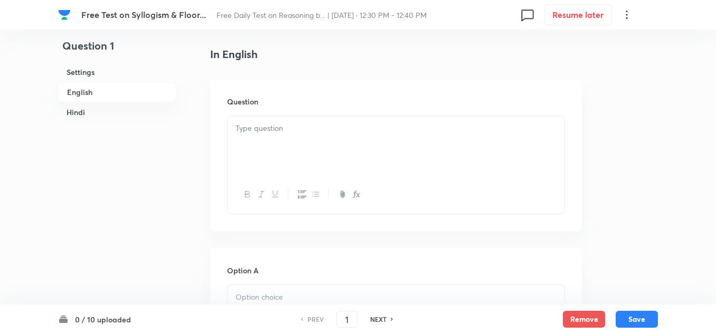
click at [260, 136] on div at bounding box center [396, 145] width 337 height 59
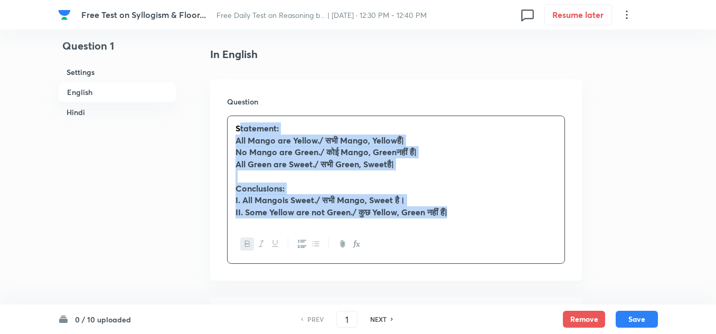
drag, startPoint x: 463, startPoint y: 212, endPoint x: 238, endPoint y: 128, distance: 240.2
click at [238, 128] on div "Statement: All Mango are Yellow./ सभी Mango, Yellowहैं| No Mango are Green./ को…" at bounding box center [396, 170] width 337 height 109
click at [248, 241] on icon "button" at bounding box center [247, 244] width 8 height 8
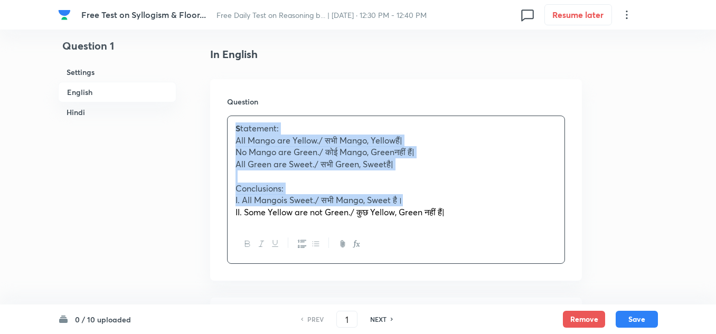
click at [455, 208] on p "II. Some Yellow are not Green./ कुछ Yellow, Green नहीं हैं|" at bounding box center [396, 213] width 321 height 12
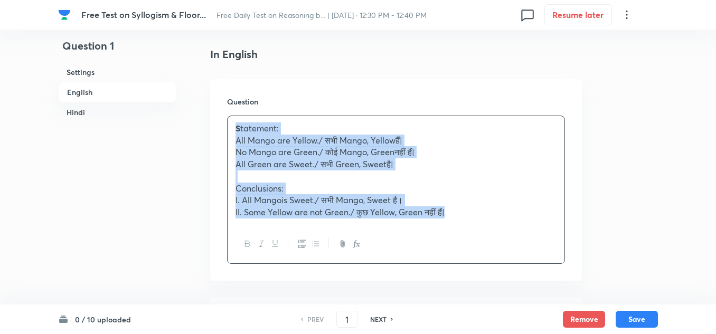
drag, startPoint x: 454, startPoint y: 219, endPoint x: 228, endPoint y: 132, distance: 242.8
click at [228, 132] on div "S tatement: All Mango are Yellow./ सभी Mango, Yellowहैं| No Mango are Green./ क…" at bounding box center [396, 170] width 337 height 109
click at [247, 244] on icon "button" at bounding box center [247, 244] width 8 height 8
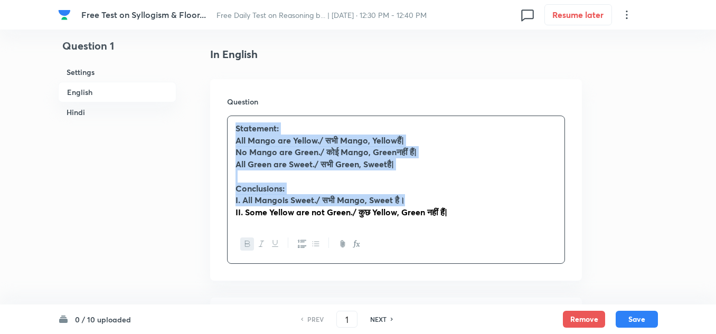
click at [249, 243] on icon "button" at bounding box center [247, 244] width 8 height 8
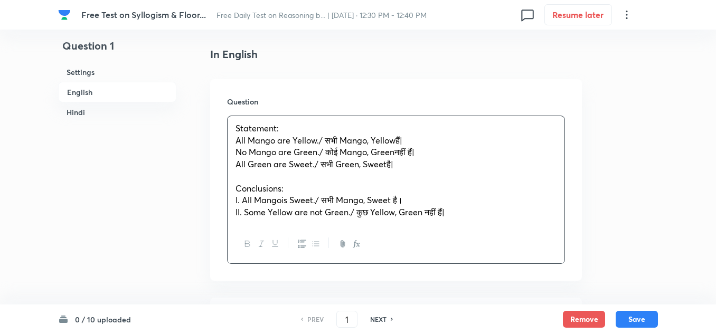
drag, startPoint x: 455, startPoint y: 210, endPoint x: 239, endPoint y: 129, distance: 230.7
click at [239, 129] on div "Statement: All Mango are Yellow./ सभी Mango, Yellowहैं| No Mango are Green./ को…" at bounding box center [396, 170] width 337 height 109
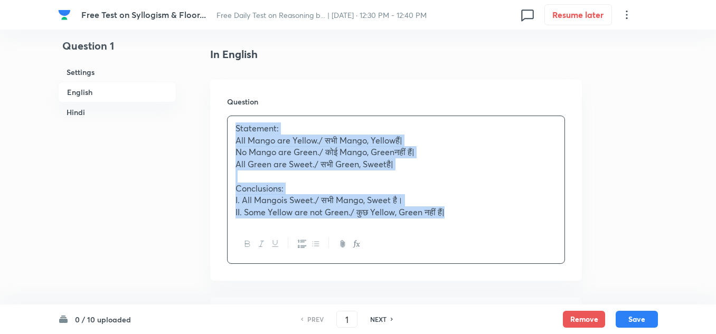
drag, startPoint x: 383, startPoint y: 182, endPoint x: 227, endPoint y: 125, distance: 166.1
click at [227, 125] on div "Statement: All Mango are Yellow./ सभी Mango, Yellowहैं| No Mango are Green./ को…" at bounding box center [396, 190] width 338 height 148
copy div "Statement: All Mango are Yellow./ सभी Mango, Yellowहैं| No Mango are Green./ को…"
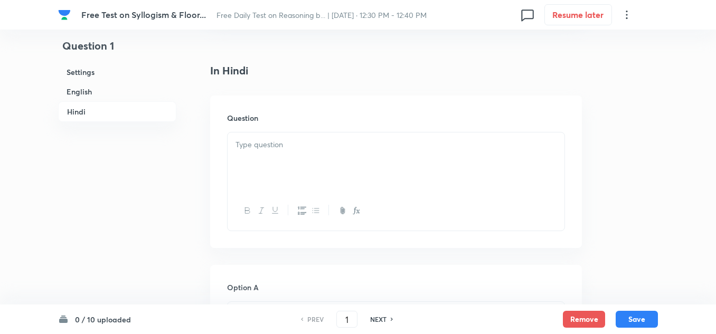
scroll to position [1532, 0]
click at [272, 153] on div at bounding box center [396, 157] width 337 height 59
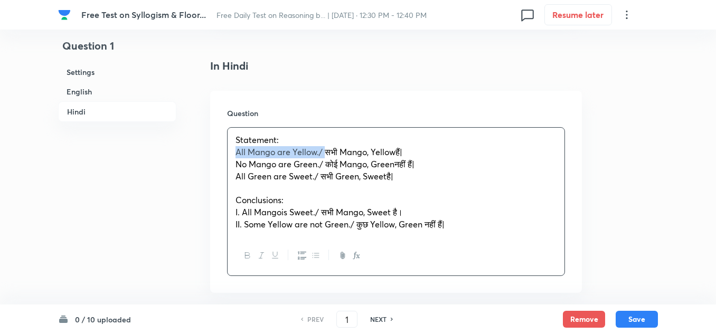
drag, startPoint x: 325, startPoint y: 153, endPoint x: 220, endPoint y: 151, distance: 105.1
click at [220, 151] on div "Question Statement: All Mango are Yellow./ सभी Mango, Yellowहैं| No Mango are G…" at bounding box center [396, 192] width 372 height 202
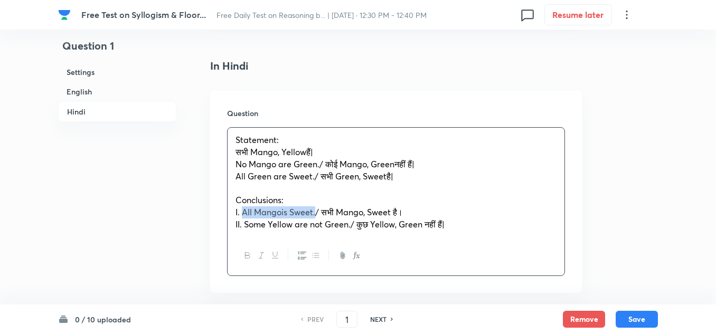
drag, startPoint x: 250, startPoint y: 211, endPoint x: 244, endPoint y: 211, distance: 6.3
click at [244, 211] on span "I. All Mangois Sweet./ सभी Mango, Sweet है।" at bounding box center [319, 212] width 167 height 11
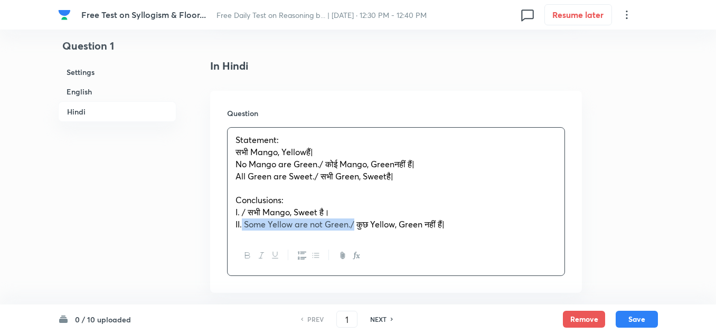
drag, startPoint x: 355, startPoint y: 223, endPoint x: 243, endPoint y: 223, distance: 112.5
click at [243, 223] on span "II. Some Yellow are not Green./ कुछ Yellow, Green नहीं हैं|" at bounding box center [340, 224] width 209 height 11
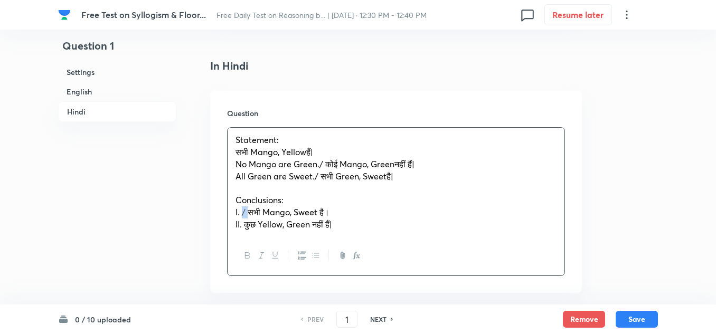
drag, startPoint x: 247, startPoint y: 211, endPoint x: 242, endPoint y: 210, distance: 5.4
click at [242, 210] on span "I. / सभी Mango, Sweet है।" at bounding box center [283, 212] width 94 height 11
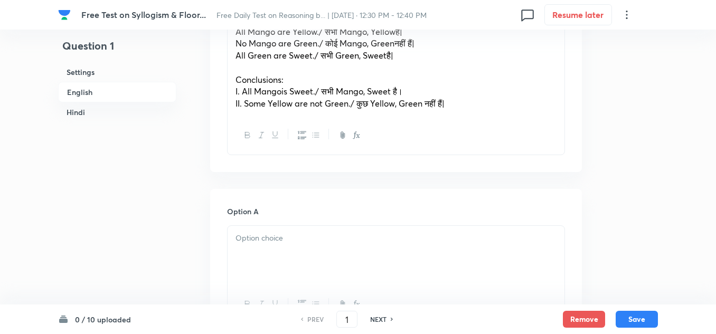
scroll to position [264, 0]
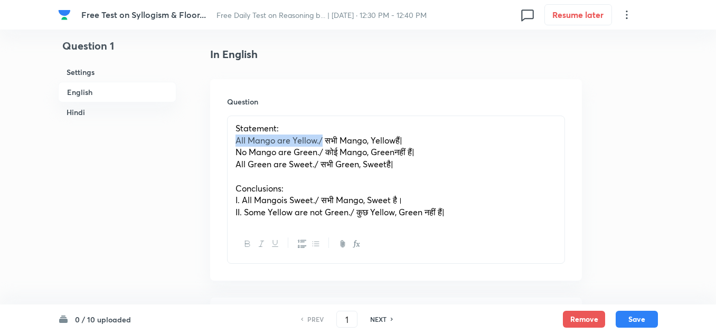
drag, startPoint x: 322, startPoint y: 138, endPoint x: 230, endPoint y: 140, distance: 92.4
click at [230, 140] on div "Statement: All Mango are Yellow./ सभी Mango, Yellowहैं| No Mango are Green./ को…" at bounding box center [396, 170] width 337 height 109
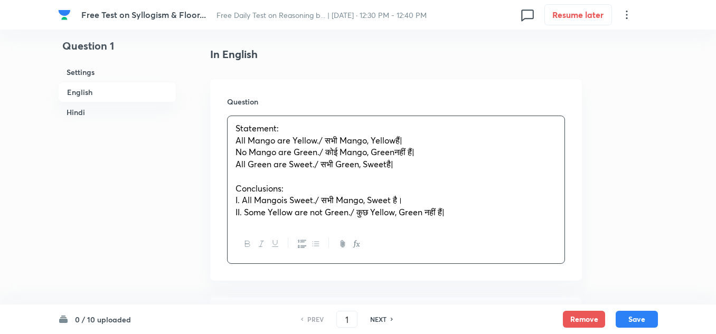
click at [353, 184] on p "Conclusions:" at bounding box center [396, 189] width 321 height 12
drag, startPoint x: 404, startPoint y: 142, endPoint x: 321, endPoint y: 136, distance: 82.6
click at [321, 136] on span "All Mango are Yellow./ सभी Mango, Yellowहैं|" at bounding box center [319, 140] width 167 height 11
drag, startPoint x: 418, startPoint y: 154, endPoint x: 321, endPoint y: 152, distance: 97.7
click at [321, 152] on p "No Mango are Green./ कोई Mango, Greenनहीं हैं|" at bounding box center [396, 152] width 321 height 12
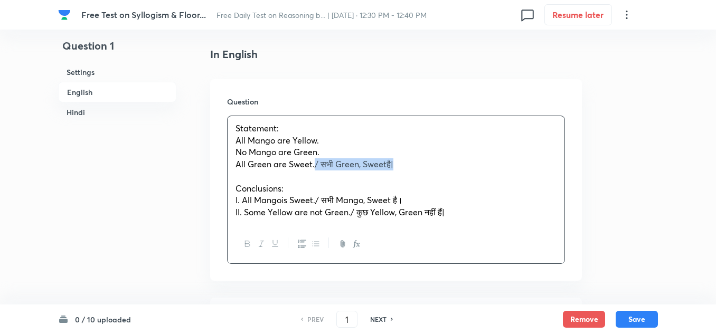
drag, startPoint x: 398, startPoint y: 164, endPoint x: 314, endPoint y: 164, distance: 84.0
click at [314, 164] on p "All Green are Sweet./ सभी Green, Sweetहै|" at bounding box center [396, 164] width 321 height 12
drag, startPoint x: 407, startPoint y: 199, endPoint x: 315, endPoint y: 195, distance: 91.4
click at [315, 195] on p "I. All Mangois Sweet./ सभी Mango, Sweet है।" at bounding box center [396, 200] width 321 height 12
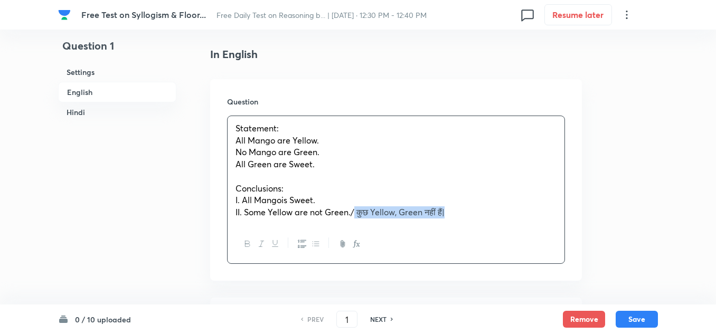
drag, startPoint x: 408, startPoint y: 212, endPoint x: 355, endPoint y: 212, distance: 52.3
click at [355, 212] on p "II. Some Yellow are not Green./ कुछ Yellow, Green नहीं हैं|" at bounding box center [396, 213] width 321 height 12
click at [280, 201] on span "I. All Mangois Sweet." at bounding box center [276, 199] width 80 height 11
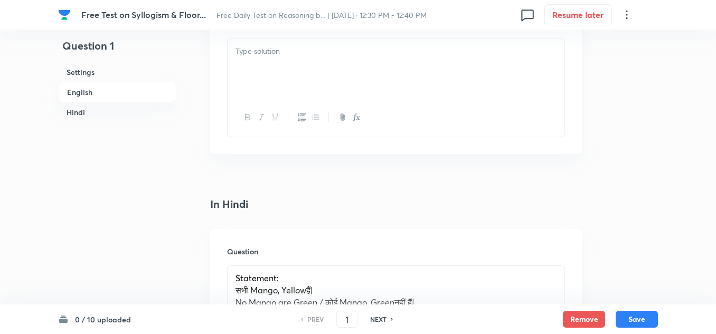
scroll to position [1585, 0]
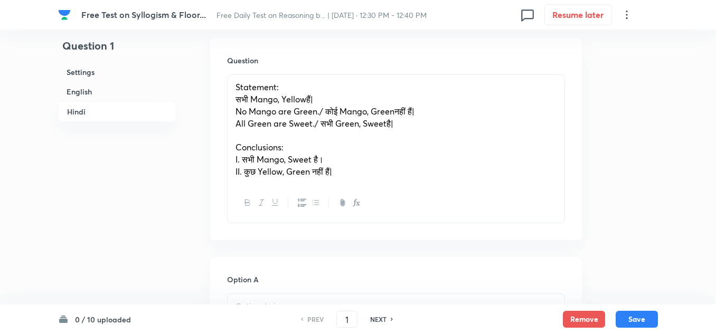
click at [284, 87] on p "Statement:" at bounding box center [396, 87] width 321 height 12
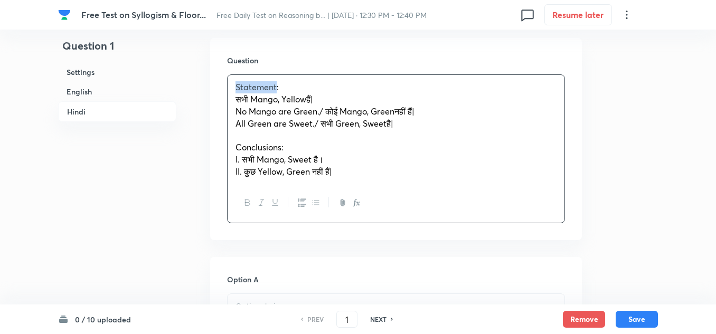
drag, startPoint x: 275, startPoint y: 88, endPoint x: 236, endPoint y: 90, distance: 39.7
click at [236, 90] on span "Statement:" at bounding box center [257, 86] width 43 height 11
drag, startPoint x: 293, startPoint y: 86, endPoint x: 255, endPoint y: 87, distance: 37.5
click at [255, 87] on span "Statement:" at bounding box center [273, 86] width 43 height 11
drag, startPoint x: 285, startPoint y: 144, endPoint x: 233, endPoint y: 147, distance: 51.9
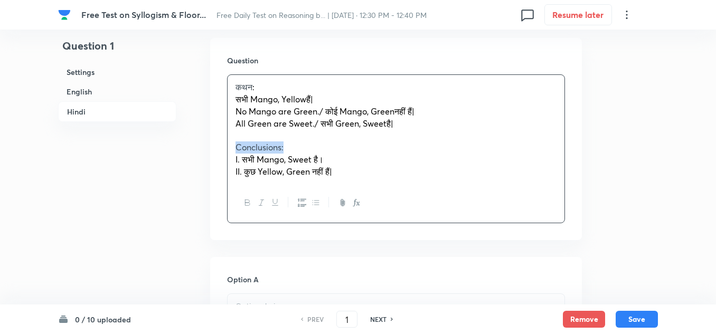
click at [233, 147] on div "कथन : सभी Mango, Yellowहैं| No Mango are Green./ कोई Mango, Greenनहीं हैं| All …" at bounding box center [396, 129] width 337 height 109
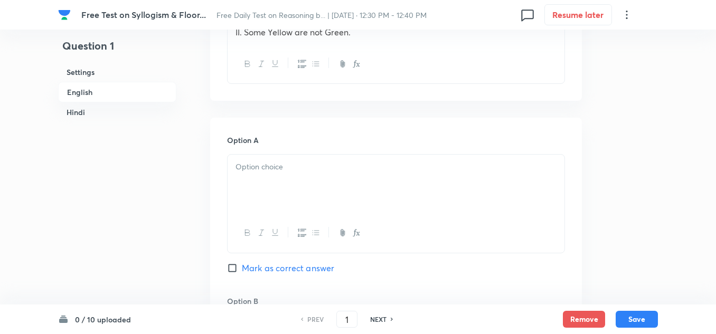
scroll to position [528, 0]
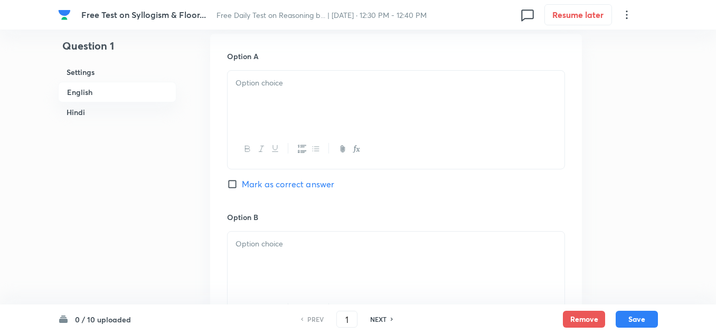
click at [251, 105] on div at bounding box center [396, 100] width 337 height 59
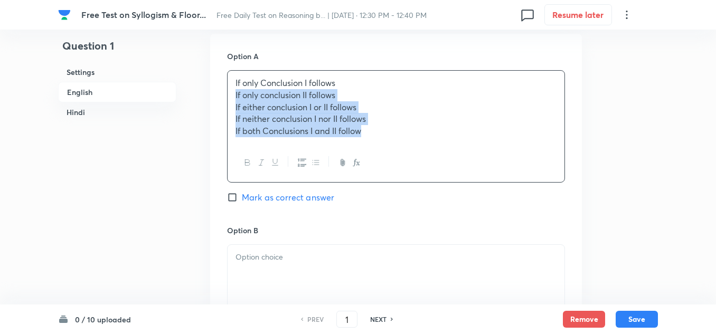
drag, startPoint x: 380, startPoint y: 132, endPoint x: 210, endPoint y: 99, distance: 173.2
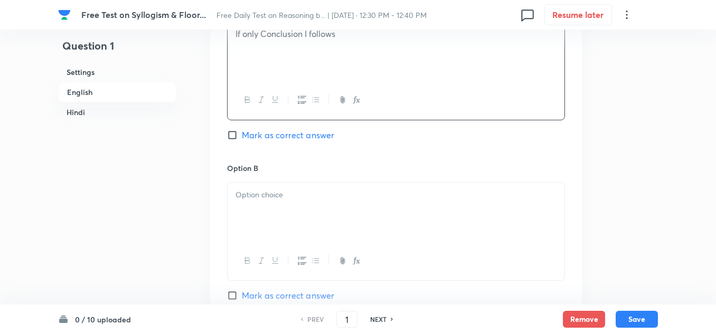
scroll to position [634, 0]
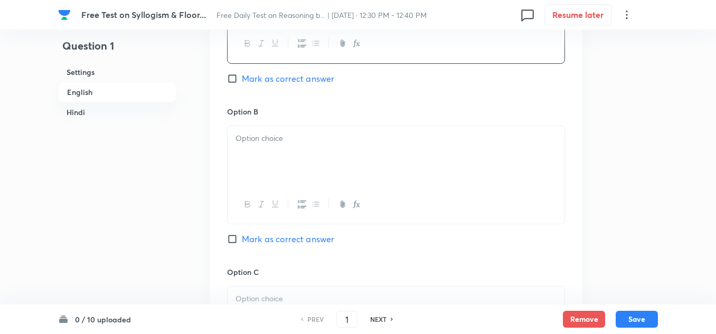
click at [251, 153] on div at bounding box center [396, 155] width 337 height 59
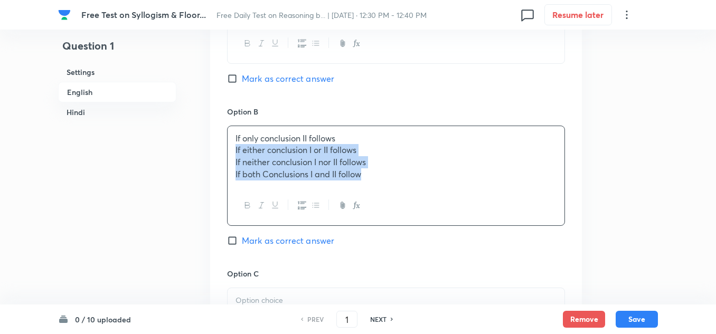
drag, startPoint x: 369, startPoint y: 179, endPoint x: 208, endPoint y: 153, distance: 163.3
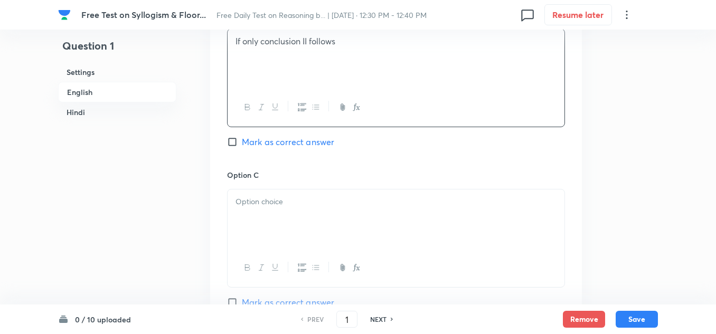
scroll to position [739, 0]
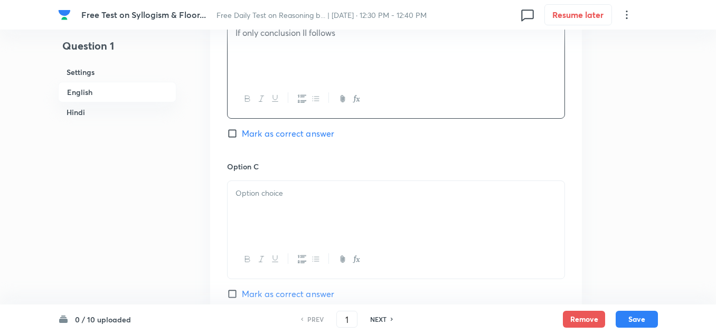
click at [246, 188] on p at bounding box center [396, 194] width 321 height 12
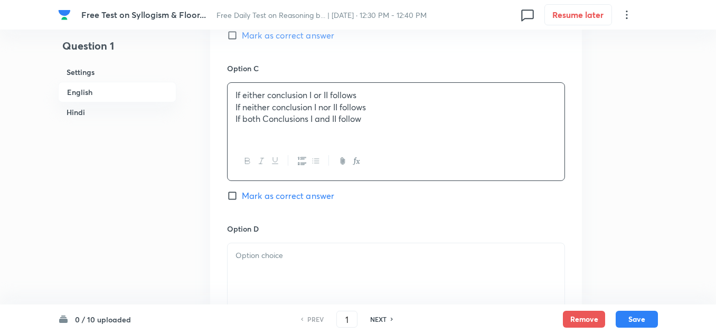
scroll to position [845, 0]
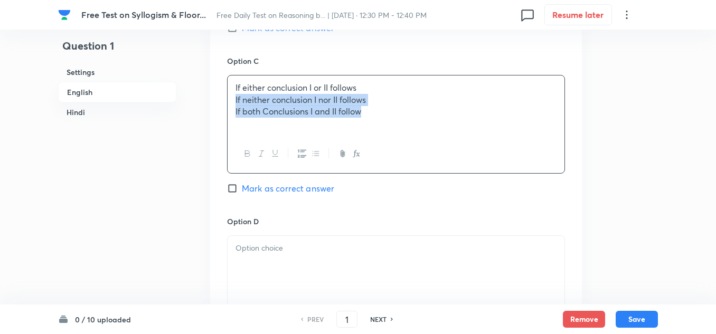
drag, startPoint x: 366, startPoint y: 114, endPoint x: 230, endPoint y: 100, distance: 136.4
click at [230, 100] on div "If either conclusion I or II follows If neither conclusion I nor II follows If …" at bounding box center [396, 105] width 337 height 59
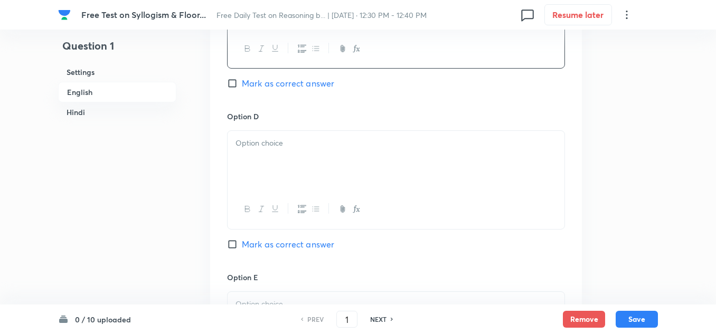
scroll to position [951, 0]
click at [250, 138] on p at bounding box center [396, 143] width 321 height 12
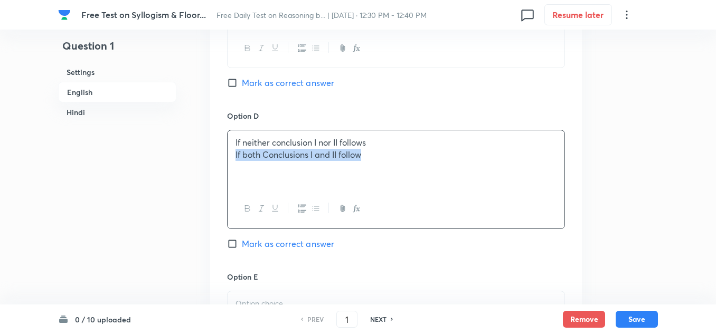
drag, startPoint x: 370, startPoint y: 158, endPoint x: 204, endPoint y: 155, distance: 165.3
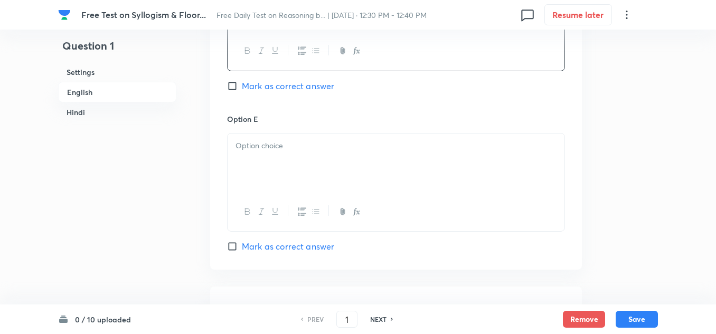
scroll to position [1109, 0]
click at [269, 141] on p at bounding box center [396, 145] width 321 height 12
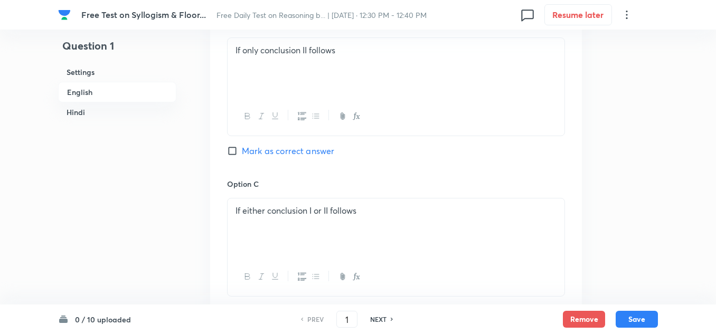
scroll to position [687, 0]
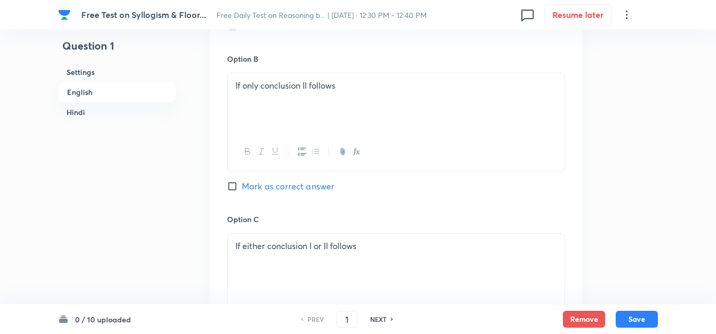
click at [235, 184] on input "Mark as correct answer" at bounding box center [234, 186] width 15 height 11
checkbox input "true"
drag, startPoint x: 345, startPoint y: 85, endPoint x: 242, endPoint y: 89, distance: 103.1
click at [242, 89] on p "If only conclusion II follows" at bounding box center [396, 86] width 321 height 12
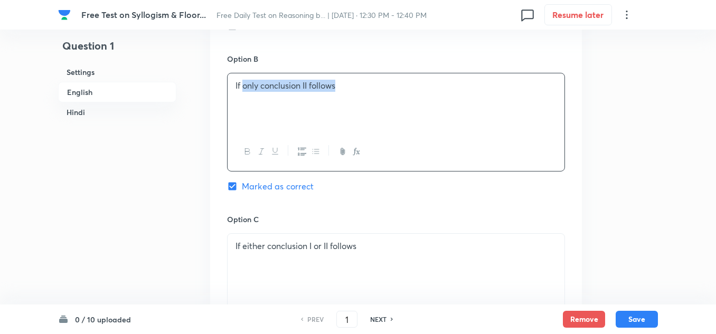
copy p "only conclusion II follows"
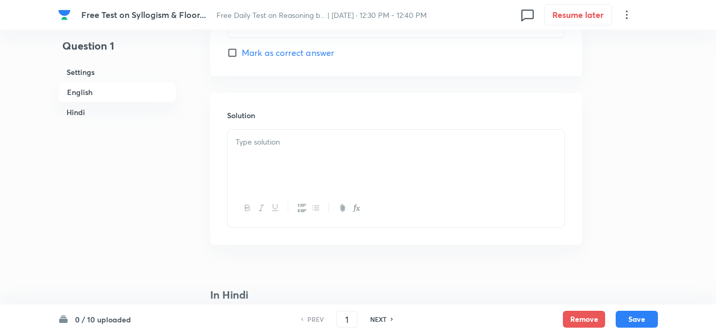
scroll to position [1320, 0]
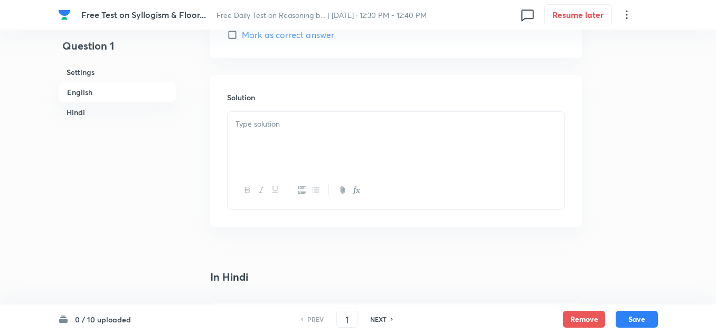
click at [270, 130] on div at bounding box center [396, 141] width 337 height 59
paste div
click at [240, 123] on p "only conclusion II follows" at bounding box center [396, 124] width 321 height 12
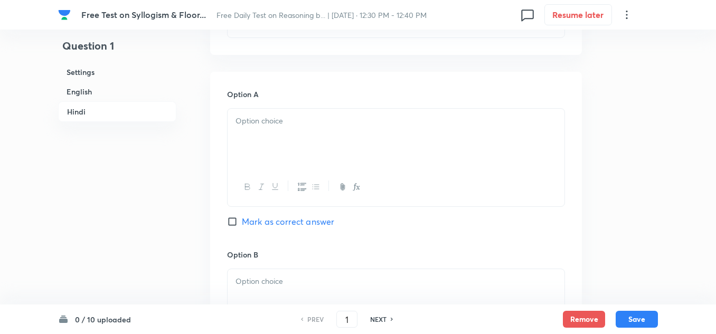
scroll to position [1796, 0]
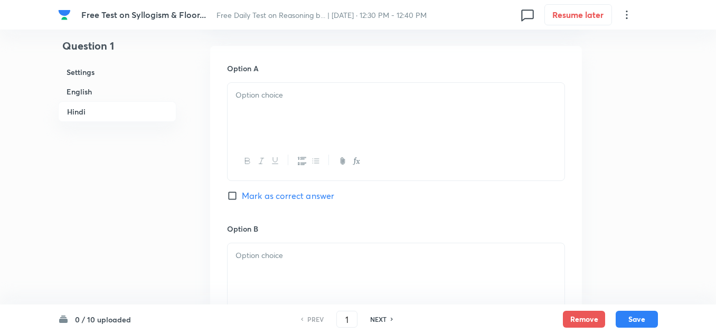
click at [307, 105] on div at bounding box center [396, 112] width 337 height 59
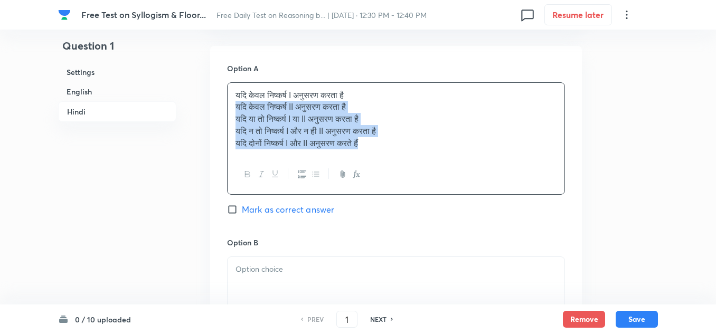
drag, startPoint x: 375, startPoint y: 144, endPoint x: 233, endPoint y: 109, distance: 145.8
click at [233, 109] on div "यदि केवल निष्कर्ष I अनुसरण करता है यदि केवल निष्कर्ष II अनुसरण करता है यदि या त…" at bounding box center [396, 119] width 337 height 73
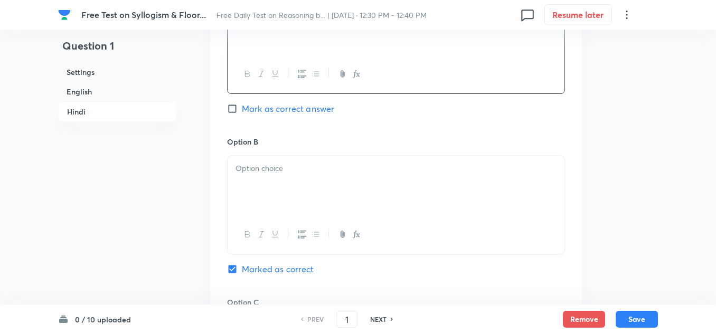
scroll to position [1902, 0]
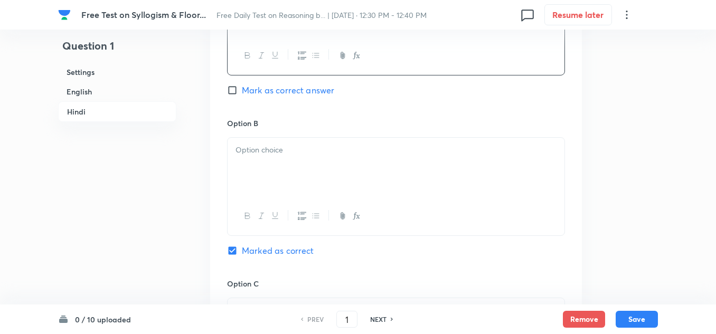
click at [237, 156] on p at bounding box center [396, 150] width 321 height 12
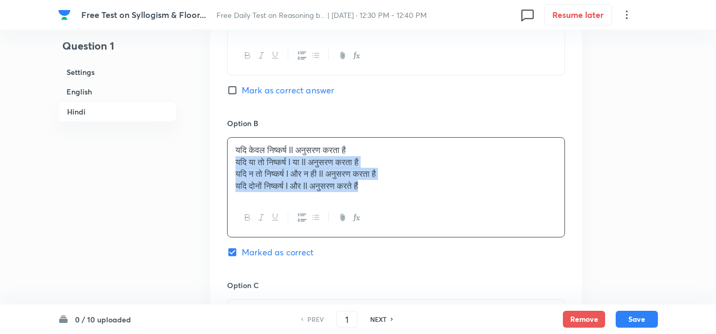
drag, startPoint x: 389, startPoint y: 191, endPoint x: 224, endPoint y: 164, distance: 167.6
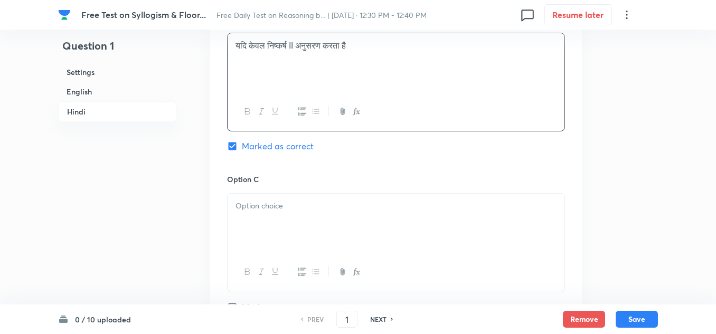
scroll to position [2007, 0]
click at [241, 212] on div at bounding box center [396, 222] width 337 height 59
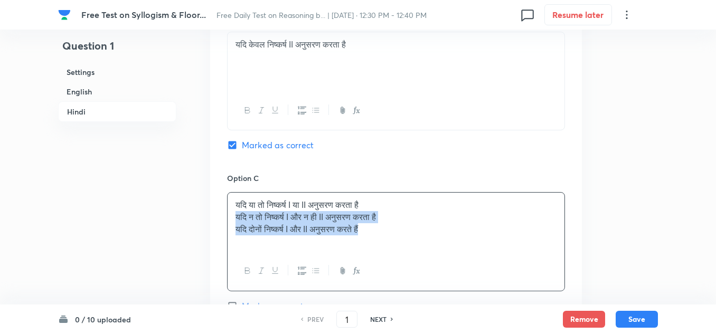
drag, startPoint x: 378, startPoint y: 232, endPoint x: 232, endPoint y: 218, distance: 146.5
click at [232, 218] on div "यदि या तो निष्कर्ष I या II अनुसरण करता है यदि न तो निष्कर्ष I और न ही II अनुसरण…" at bounding box center [396, 222] width 337 height 59
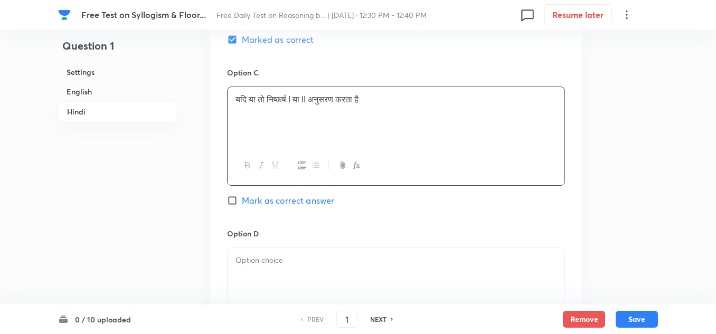
scroll to position [2166, 0]
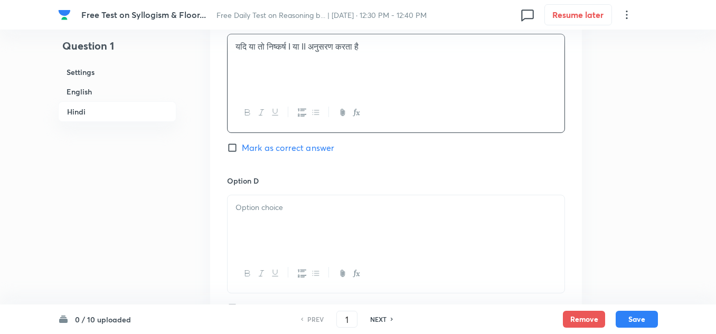
click at [238, 214] on div at bounding box center [396, 224] width 337 height 59
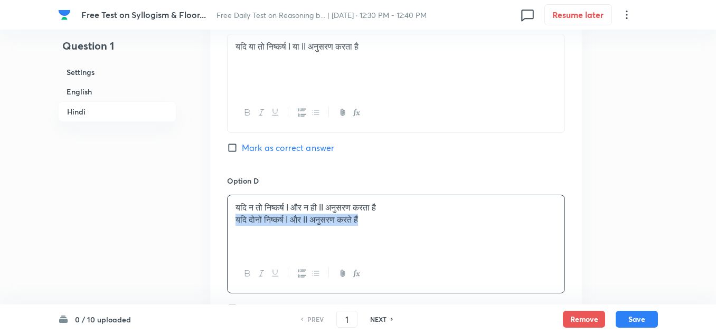
drag, startPoint x: 314, startPoint y: 213, endPoint x: 213, endPoint y: 219, distance: 100.6
click at [213, 219] on div "Option A यदि केवल निष्कर्ष I अनुसरण करता है Mark as correct answer Option B यदि…" at bounding box center [396, 84] width 372 height 817
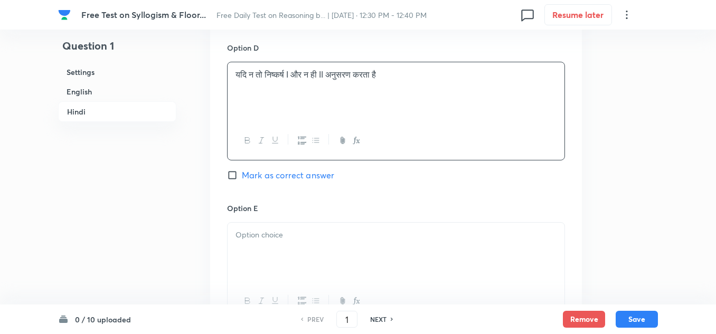
scroll to position [2377, 0]
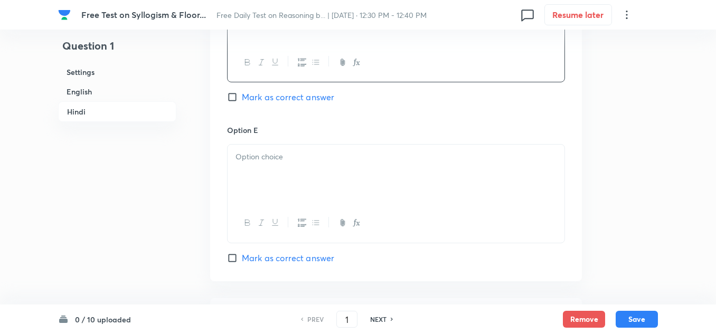
click at [248, 163] on p at bounding box center [396, 157] width 321 height 12
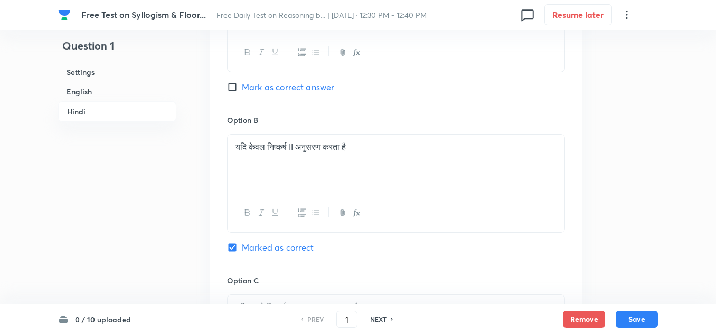
scroll to position [1902, 0]
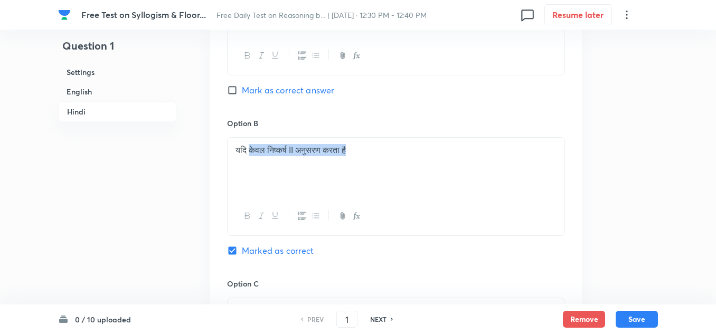
drag, startPoint x: 363, startPoint y: 149, endPoint x: 251, endPoint y: 151, distance: 112.5
click at [251, 151] on p "यदि केवल निष्कर्ष II अनुसरण करता है" at bounding box center [396, 150] width 321 height 12
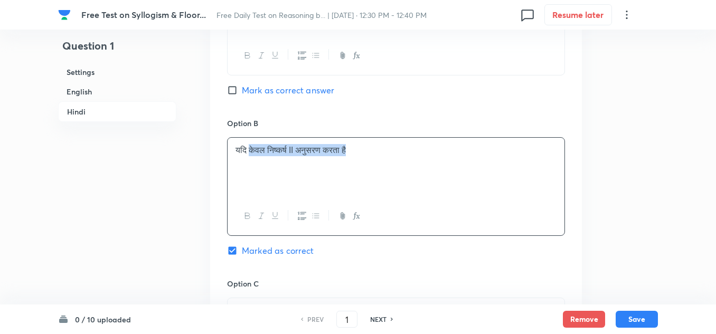
copy p "केवल निष्कर्ष II अनुसरण करता है"
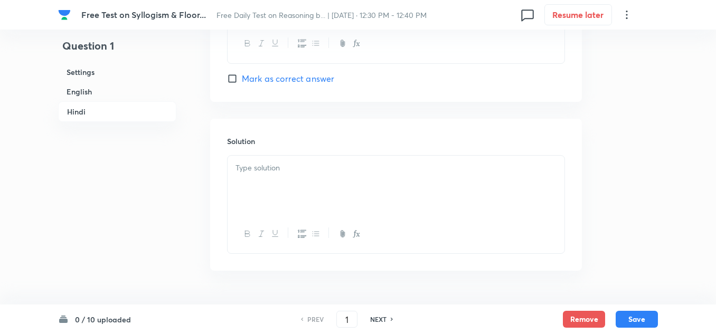
scroll to position [2586, 0]
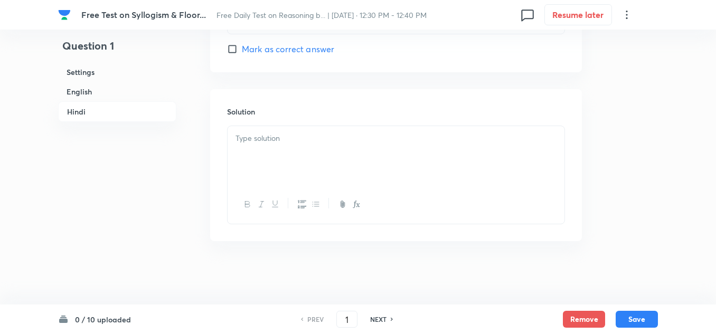
click at [251, 132] on div at bounding box center [396, 155] width 337 height 59
paste div
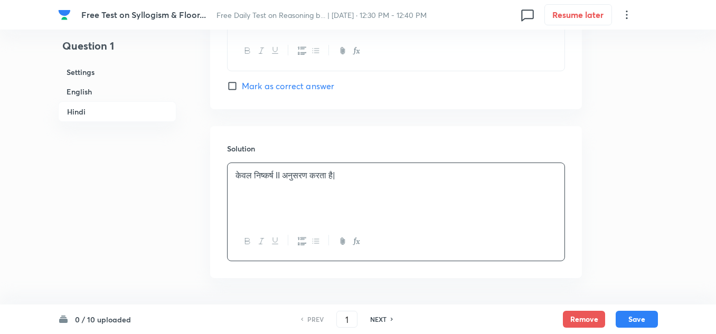
scroll to position [2533, 0]
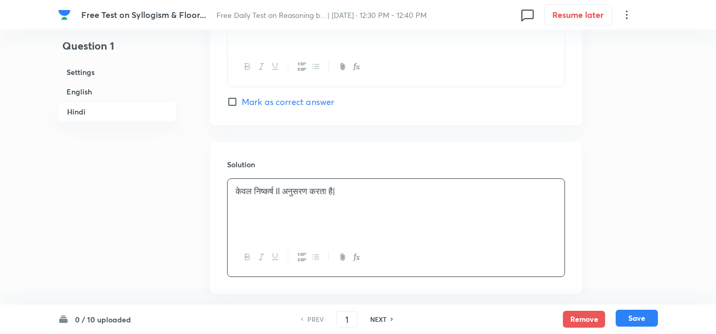
click at [642, 316] on button "Save" at bounding box center [637, 318] width 42 height 17
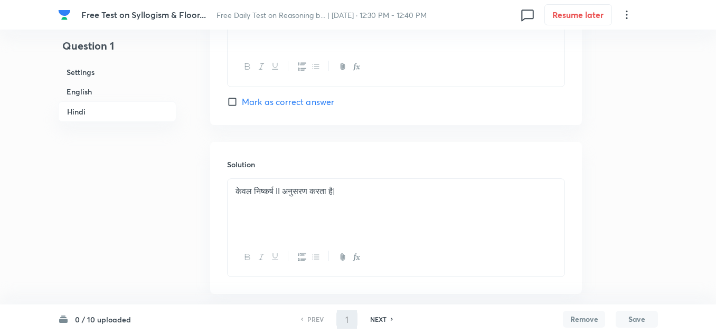
type input "2"
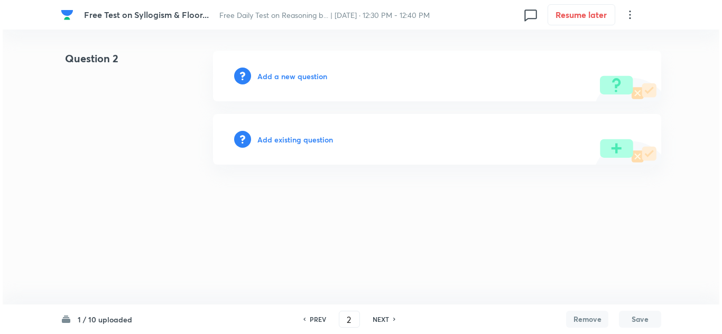
scroll to position [0, 0]
click at [298, 77] on h6 "Add a new question" at bounding box center [292, 76] width 70 height 11
click at [298, 77] on h6 "Choose a question type" at bounding box center [297, 76] width 81 height 11
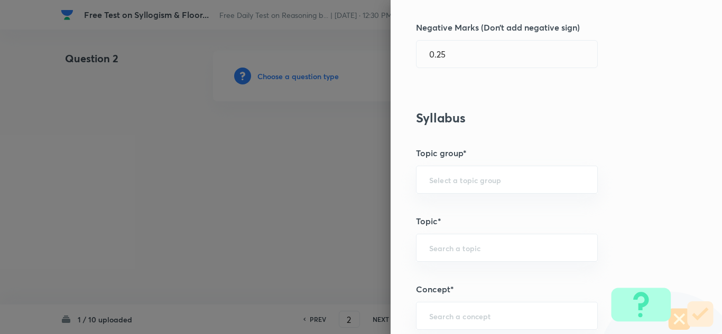
scroll to position [370, 0]
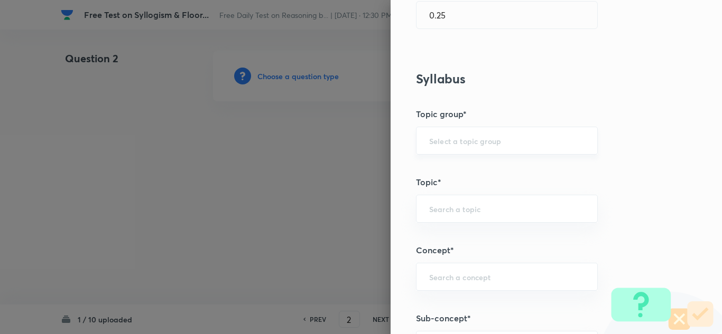
click at [442, 147] on div "​" at bounding box center [507, 141] width 182 height 28
click at [429, 165] on li "Reasoning" at bounding box center [498, 170] width 181 height 19
type input "Reasoning"
click at [434, 212] on input "text" at bounding box center [506, 209] width 155 height 10
click at [430, 236] on li "Verbal Reasoning" at bounding box center [498, 238] width 181 height 19
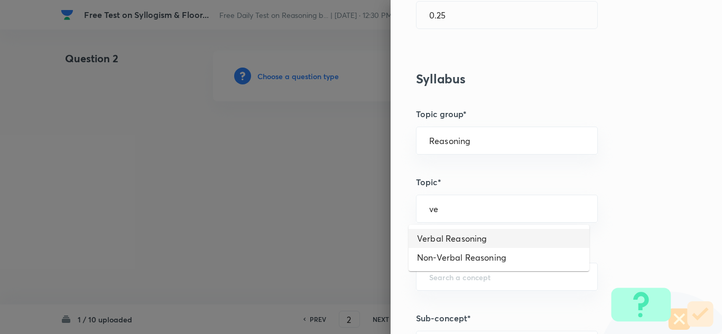
type input "Verbal Reasoning"
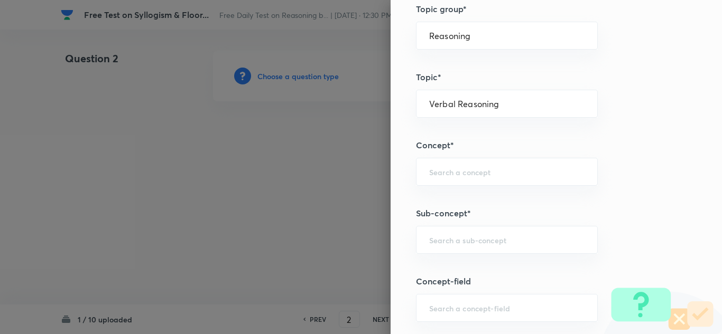
scroll to position [475, 0]
click at [446, 176] on input "text" at bounding box center [506, 171] width 155 height 10
type input "sy"
click at [495, 102] on input "Verbal Reasoning" at bounding box center [506, 103] width 155 height 10
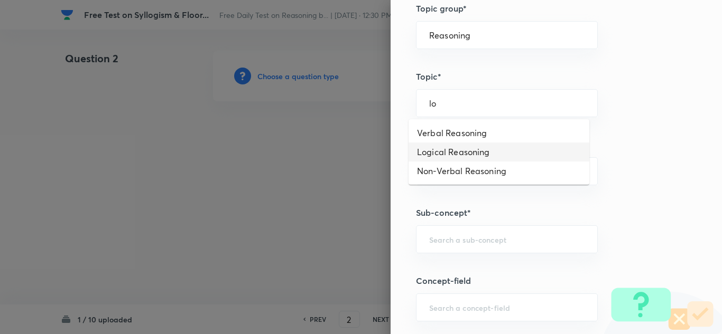
click at [447, 148] on li "Logical Reasoning" at bounding box center [498, 152] width 181 height 19
type input "Logical Reasoning"
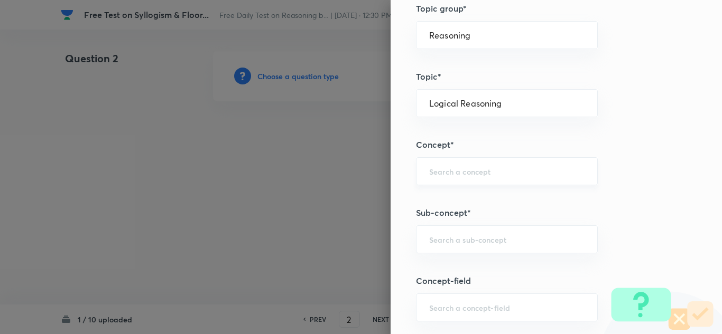
click at [435, 179] on div "​" at bounding box center [507, 171] width 182 height 28
click at [431, 199] on li "Syllogism" at bounding box center [498, 201] width 181 height 19
type input "Syllogism"
click at [433, 233] on div "​" at bounding box center [507, 240] width 182 height 28
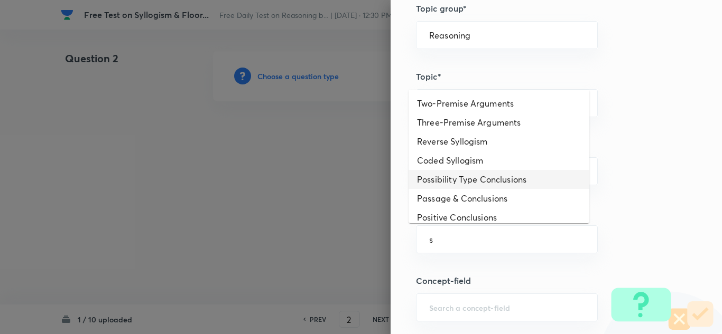
click at [454, 177] on li "Possibility Type Conclusions" at bounding box center [498, 179] width 181 height 19
type input "Possibility Type Conclusions"
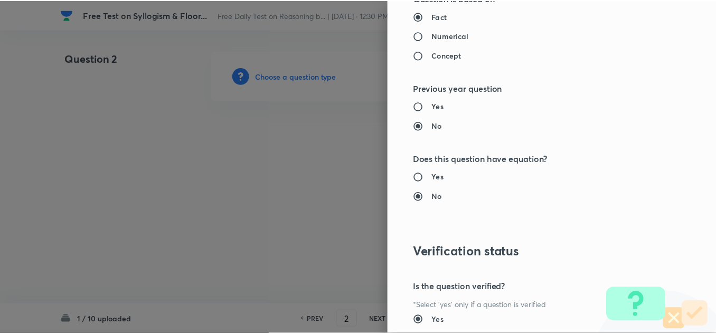
scroll to position [1106, 0]
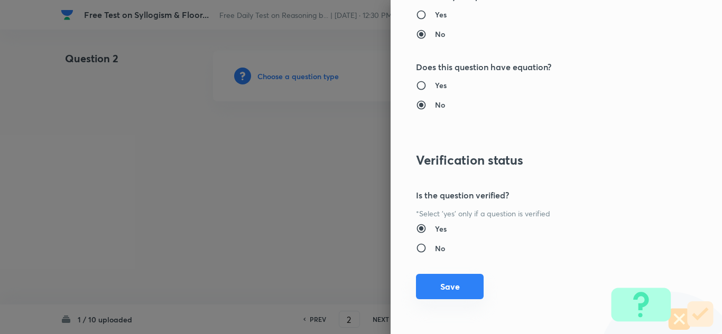
click at [437, 285] on button "Save" at bounding box center [450, 286] width 68 height 25
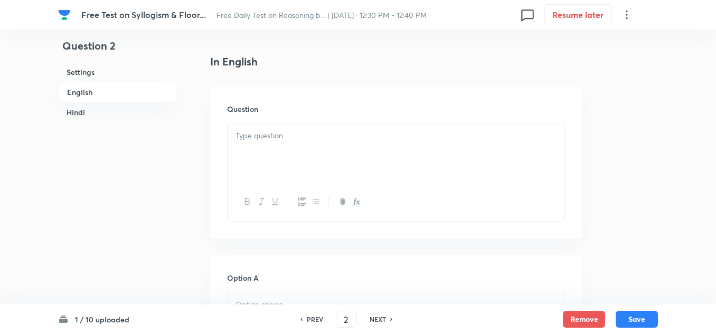
scroll to position [264, 0]
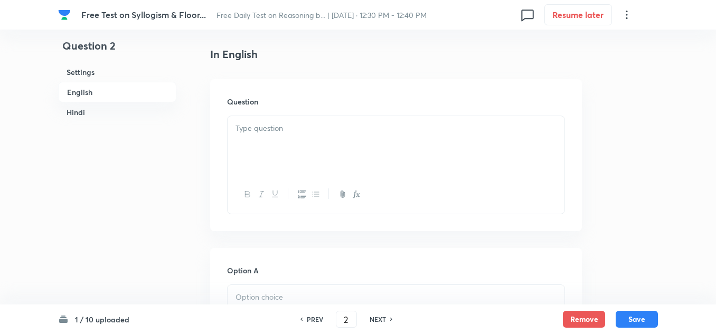
click at [279, 153] on div at bounding box center [396, 145] width 337 height 59
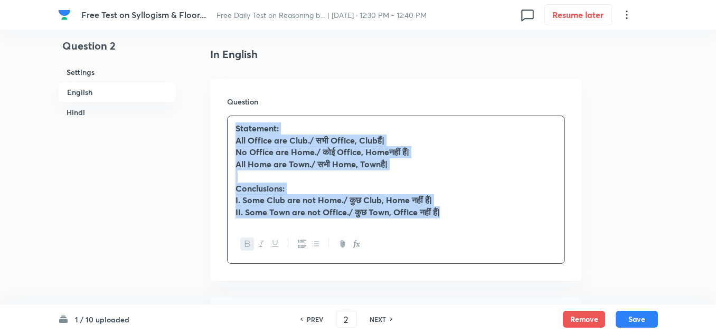
drag, startPoint x: 448, startPoint y: 213, endPoint x: 225, endPoint y: 132, distance: 237.8
click at [225, 132] on div "Question Statement: All Office are Club./ सभी Office, Clubहैं| No Office are Ho…" at bounding box center [396, 180] width 372 height 202
drag, startPoint x: 246, startPoint y: 243, endPoint x: 280, endPoint y: 234, distance: 35.5
click at [246, 242] on icon "button" at bounding box center [247, 244] width 8 height 8
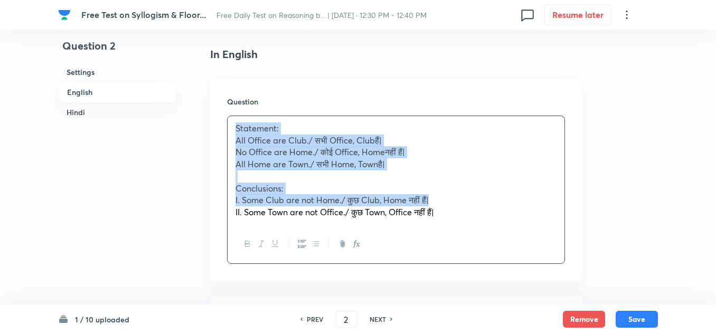
copy div "Statement: All Office are Club./ सभी Office, Clubहैं| No Office are Home./ कोई …"
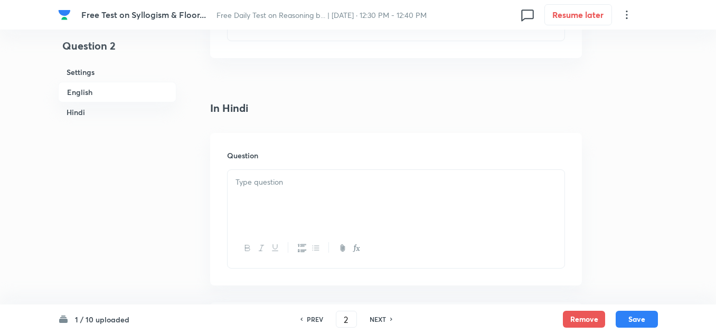
scroll to position [1532, 0]
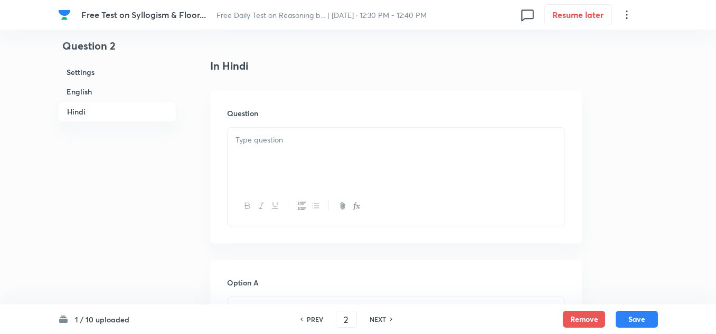
click at [276, 159] on div at bounding box center [396, 157] width 337 height 59
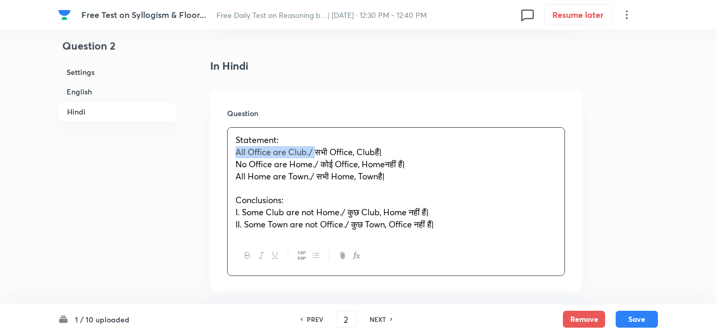
drag, startPoint x: 314, startPoint y: 154, endPoint x: 220, endPoint y: 152, distance: 94.1
click at [220, 152] on div "Question Statement: All Office are Club./ सभी Office, Clubहैं| No Office are Ho…" at bounding box center [396, 192] width 372 height 202
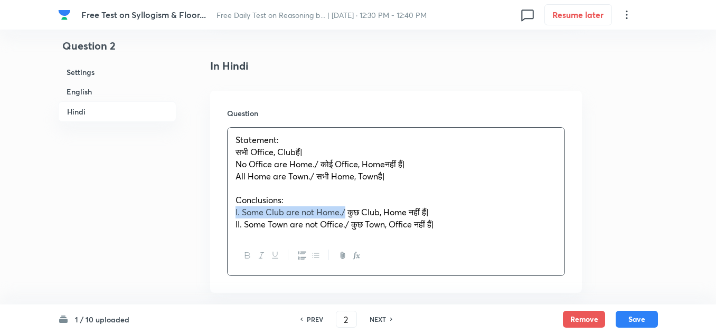
drag, startPoint x: 345, startPoint y: 211, endPoint x: 229, endPoint y: 213, distance: 116.8
click at [229, 213] on div "Statement: सभी Office, Clubहैं| No Office are Home./ कोई Office, Homeनहीं हैं| …" at bounding box center [396, 182] width 337 height 109
click at [327, 217] on span "I. Some Club are not Home./ कुछ Club, Home नहीं हैं|" at bounding box center [332, 212] width 193 height 11
drag, startPoint x: 348, startPoint y: 211, endPoint x: 243, endPoint y: 209, distance: 104.6
click at [243, 209] on span "I. Some Club are not Home./ कुछ Club, Home नहीं हैं|" at bounding box center [332, 212] width 193 height 11
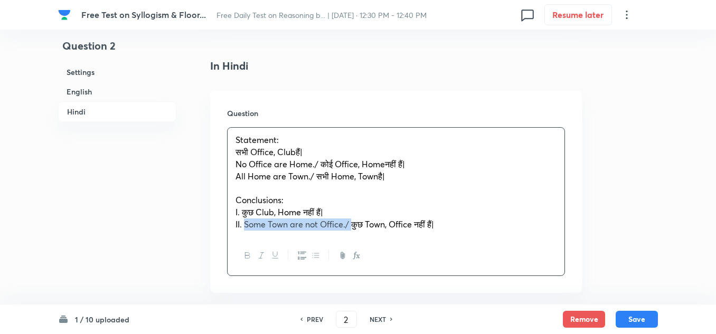
drag, startPoint x: 352, startPoint y: 223, endPoint x: 245, endPoint y: 225, distance: 107.2
click at [245, 225] on span "II. Some Town are not Office./ कुछ Town, Office नहीं हैं|" at bounding box center [335, 224] width 199 height 11
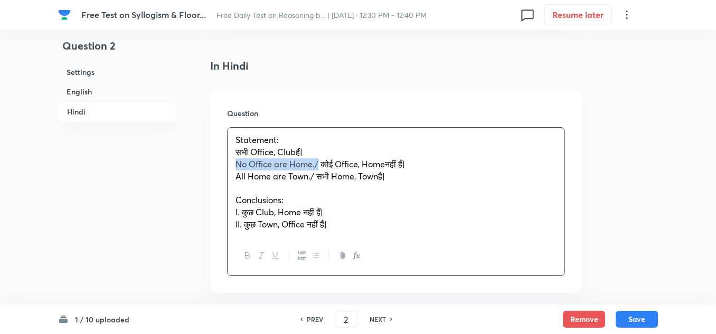
drag, startPoint x: 319, startPoint y: 161, endPoint x: 233, endPoint y: 165, distance: 85.7
click at [233, 165] on div "Statement: सभी Office, Clubहैं| No Office are Home./ कोई Office, Homeनहीं हैं| …" at bounding box center [396, 182] width 337 height 109
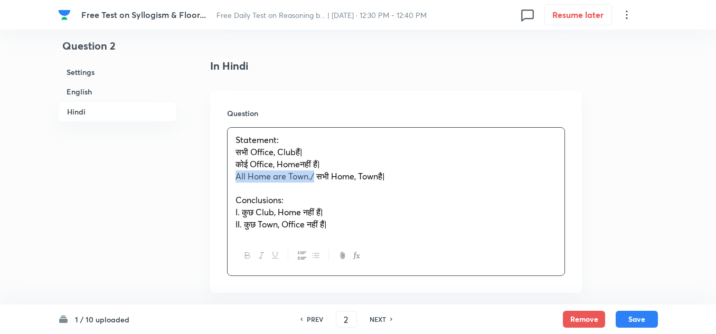
drag, startPoint x: 314, startPoint y: 176, endPoint x: 236, endPoint y: 175, distance: 78.2
click at [236, 175] on span "All Home are Town./ सभी Home, Townहै|" at bounding box center [310, 176] width 149 height 11
click at [303, 164] on span "कोई Office, Homeनहीं हैं|" at bounding box center [278, 163] width 85 height 11
click at [297, 154] on span "सभी Office, Clubहैं|" at bounding box center [269, 151] width 67 height 11
click at [300, 174] on span "सभी Home, Townहै|" at bounding box center [270, 176] width 69 height 11
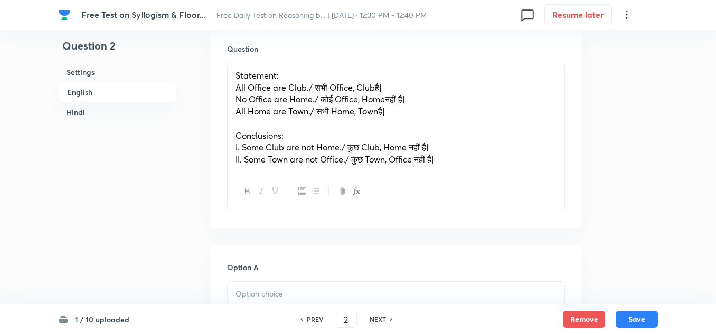
scroll to position [264, 0]
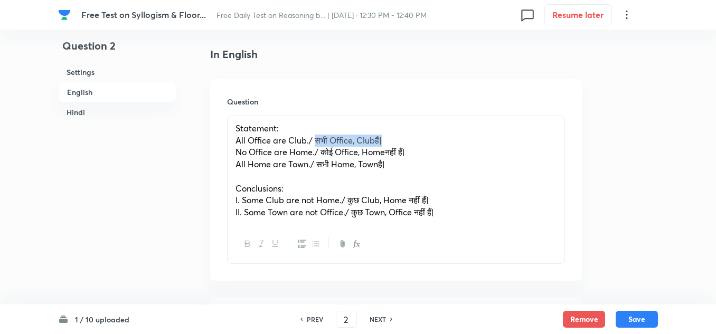
drag, startPoint x: 397, startPoint y: 142, endPoint x: 314, endPoint y: 139, distance: 83.5
click at [314, 139] on p "All Office are Club./ सभी Office, Clubहैं|" at bounding box center [396, 141] width 321 height 12
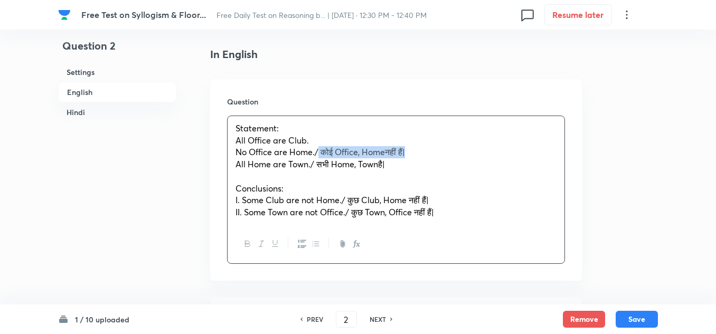
drag, startPoint x: 414, startPoint y: 152, endPoint x: 319, endPoint y: 151, distance: 95.6
click at [319, 151] on p "No Office are Home./ कोई Office, Homeनहीं हैं|" at bounding box center [396, 152] width 321 height 12
drag, startPoint x: 388, startPoint y: 164, endPoint x: 316, endPoint y: 162, distance: 71.9
click at [316, 162] on p "All Home are Town./ सभी Home, Townहै|" at bounding box center [396, 164] width 321 height 12
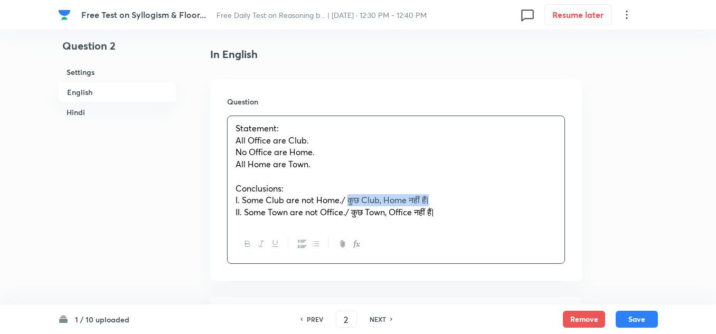
drag, startPoint x: 437, startPoint y: 198, endPoint x: 347, endPoint y: 200, distance: 90.4
click at [347, 200] on p "I. Some Club are not Home./ कुछ Club, Home नहीं हैं|" at bounding box center [396, 200] width 321 height 12
drag, startPoint x: 443, startPoint y: 209, endPoint x: 349, endPoint y: 210, distance: 94.0
click at [349, 210] on p "II. Some Town are not Office./ कुछ Town, Office नहीं हैं|" at bounding box center [396, 213] width 321 height 12
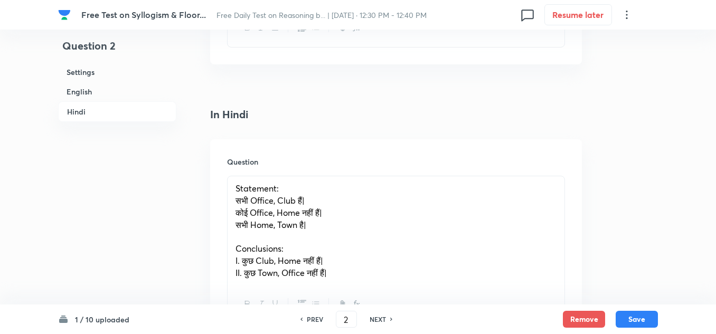
scroll to position [1479, 0]
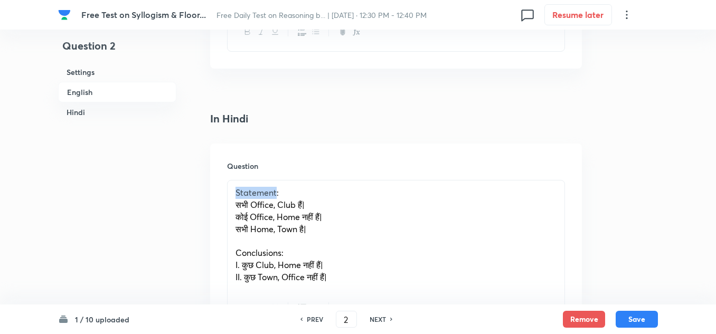
drag, startPoint x: 276, startPoint y: 191, endPoint x: 229, endPoint y: 190, distance: 47.0
click at [229, 190] on div "Statement: सभी Office, Club हैं| कोई Office, Home नहीं हैं| सभी Home, Town है| …" at bounding box center [396, 235] width 337 height 109
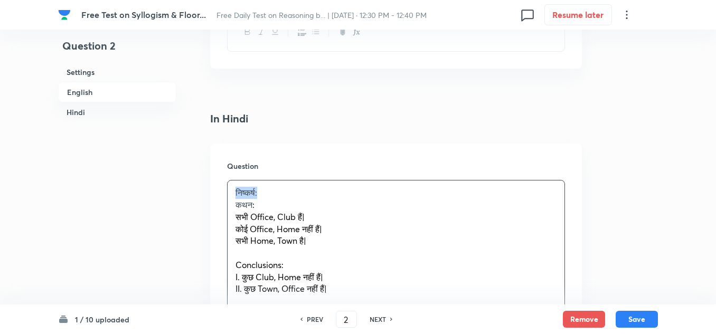
drag, startPoint x: 260, startPoint y: 189, endPoint x: 208, endPoint y: 187, distance: 52.8
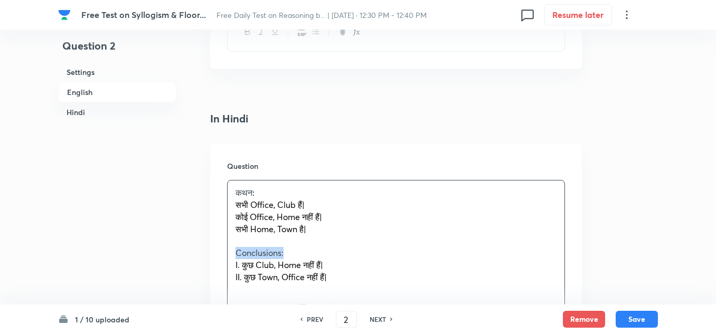
drag, startPoint x: 251, startPoint y: 249, endPoint x: 229, endPoint y: 250, distance: 22.2
click at [229, 250] on div "कथन : सभी Office, Club हैं| कोई Office, Home नहीं हैं| सभी Home, Town है| Concl…" at bounding box center [396, 235] width 337 height 109
drag, startPoint x: 312, startPoint y: 252, endPoint x: 264, endPoint y: 249, distance: 48.2
click at [264, 249] on p "निष्कर्ष: Conclusions:" at bounding box center [396, 253] width 321 height 12
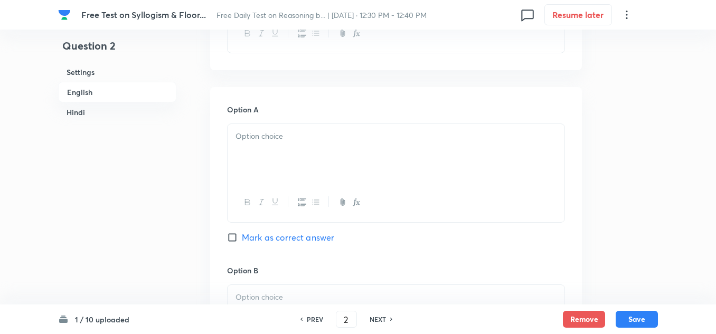
scroll to position [475, 0]
click at [251, 153] on div at bounding box center [396, 153] width 337 height 59
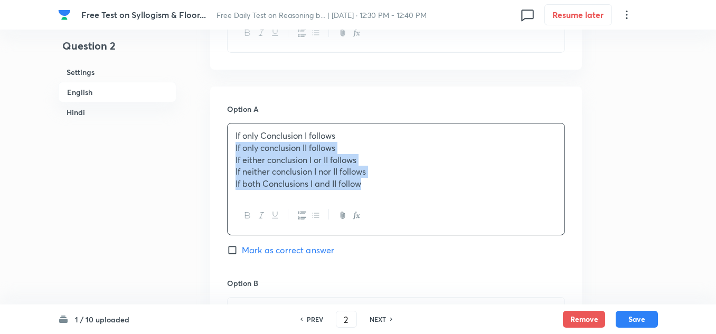
drag, startPoint x: 369, startPoint y: 185, endPoint x: 214, endPoint y: 148, distance: 158.5
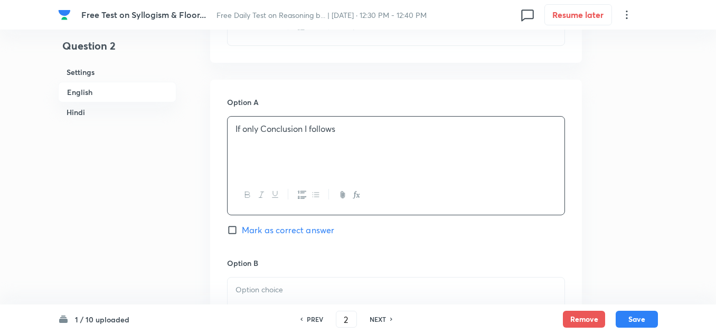
scroll to position [581, 0]
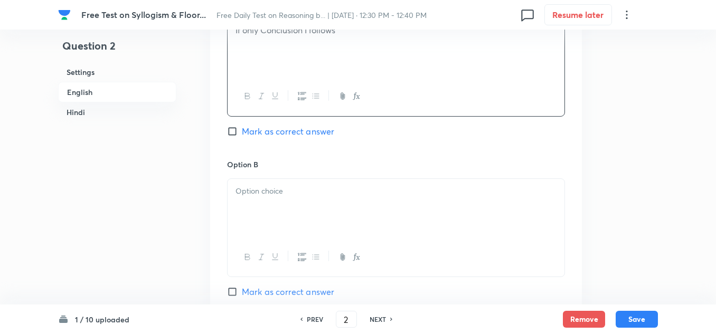
click at [260, 204] on div at bounding box center [396, 208] width 337 height 59
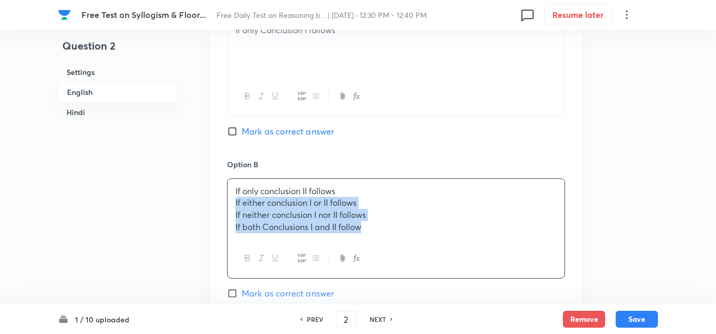
drag, startPoint x: 369, startPoint y: 232, endPoint x: 176, endPoint y: 205, distance: 195.1
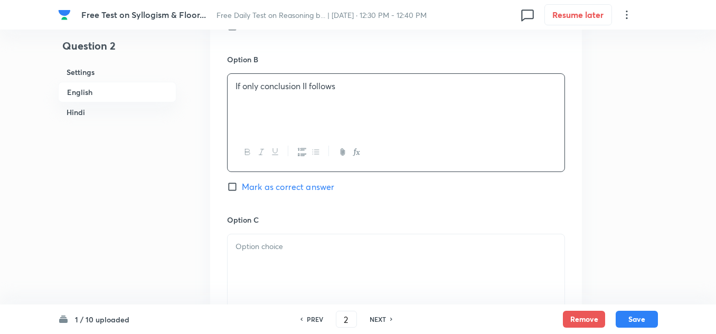
scroll to position [687, 0]
click at [277, 246] on p at bounding box center [396, 246] width 321 height 12
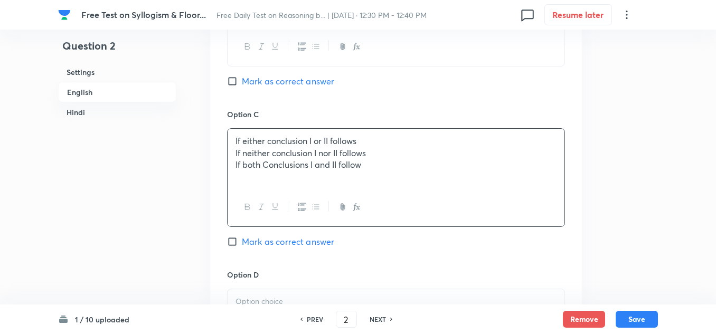
scroll to position [792, 0]
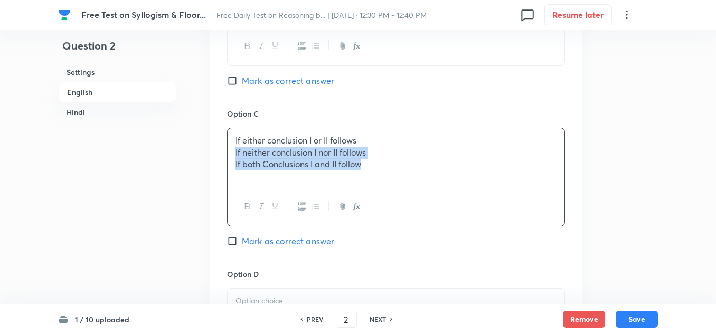
drag, startPoint x: 334, startPoint y: 160, endPoint x: 185, endPoint y: 155, distance: 149.6
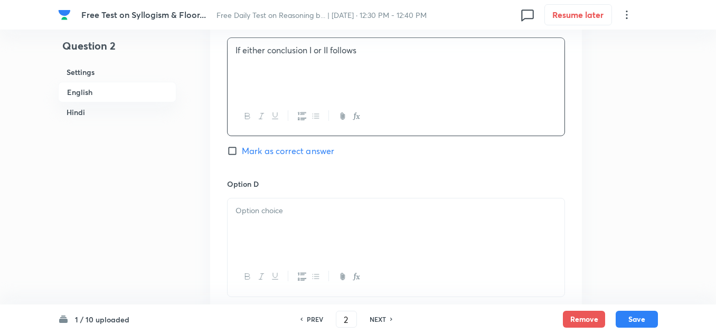
scroll to position [898, 0]
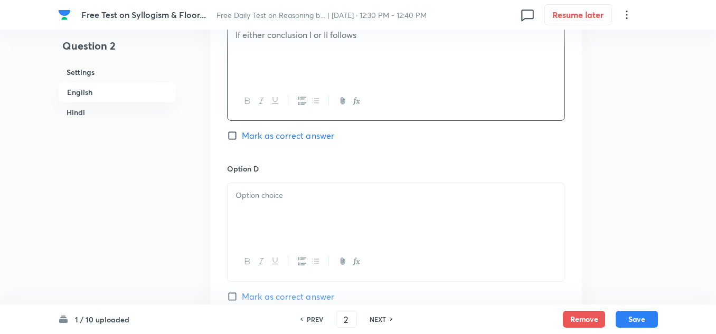
click at [244, 188] on div at bounding box center [396, 212] width 337 height 59
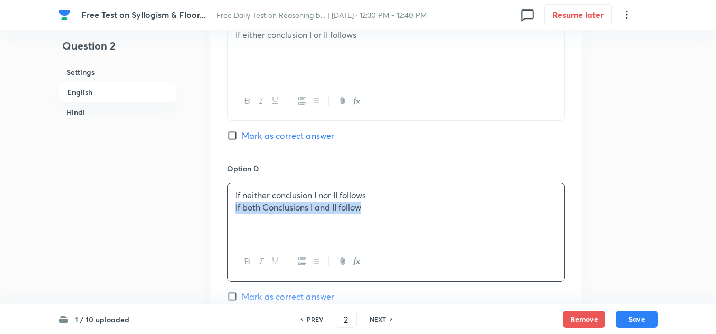
drag, startPoint x: 333, startPoint y: 206, endPoint x: 192, endPoint y: 210, distance: 140.6
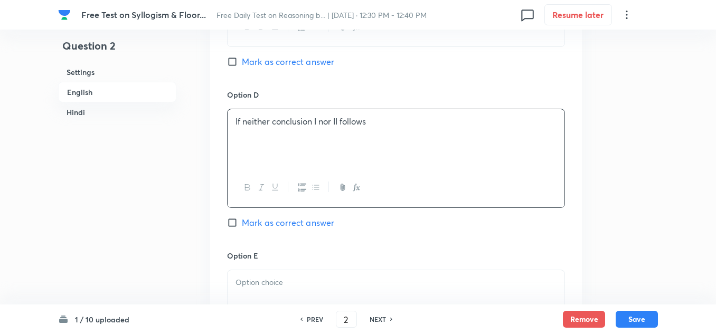
scroll to position [1056, 0]
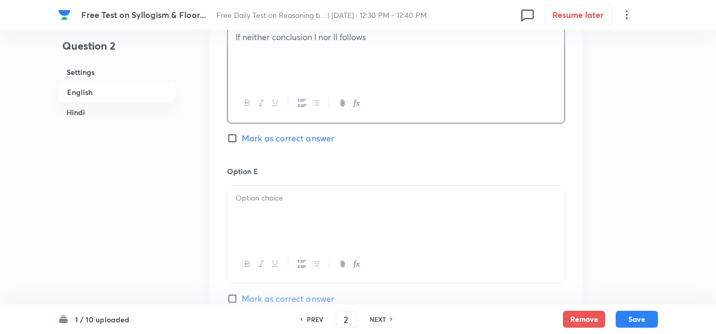
click at [243, 204] on div at bounding box center [396, 215] width 337 height 59
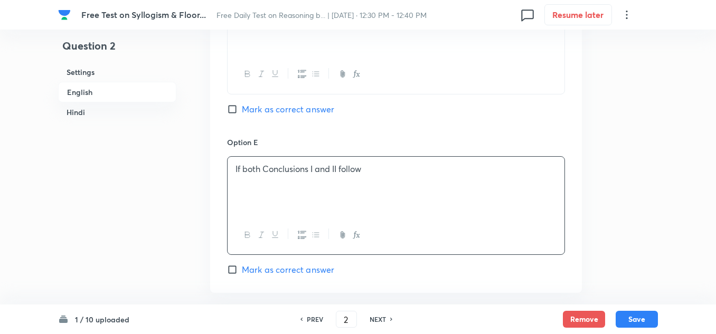
scroll to position [1109, 0]
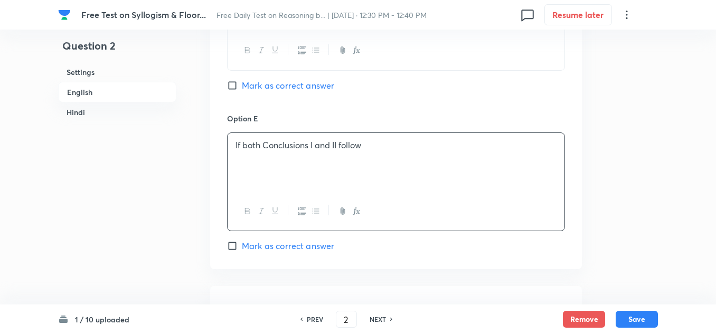
click at [232, 245] on input "Mark as correct answer" at bounding box center [234, 246] width 15 height 11
checkbox input "true"
drag, startPoint x: 365, startPoint y: 144, endPoint x: 245, endPoint y: 143, distance: 120.4
click at [245, 143] on p "If both Conclusions I and II follow" at bounding box center [396, 145] width 321 height 12
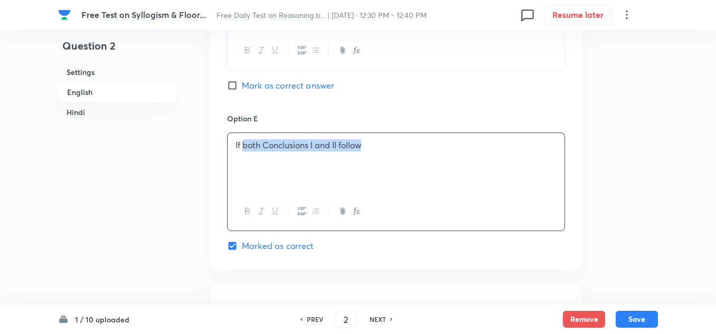
copy p "both Conclusions I and II follow"
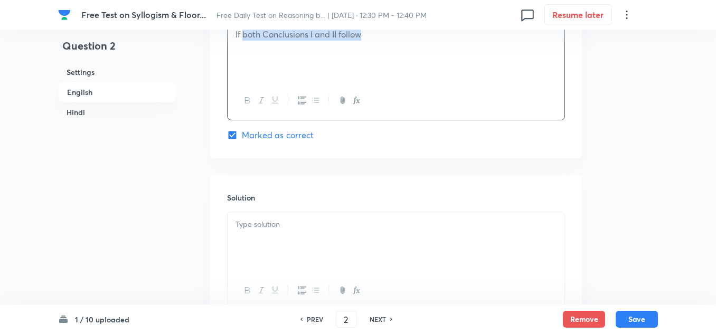
scroll to position [1268, 0]
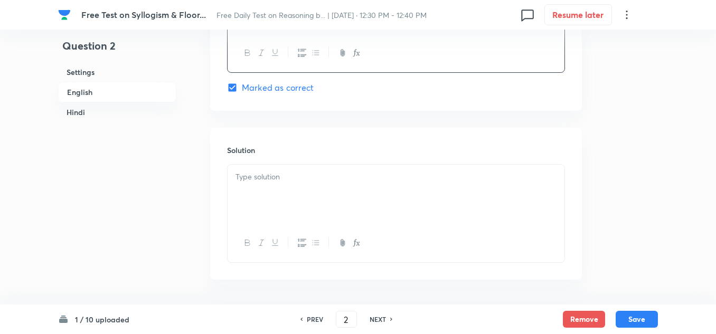
click at [257, 177] on p at bounding box center [396, 177] width 321 height 12
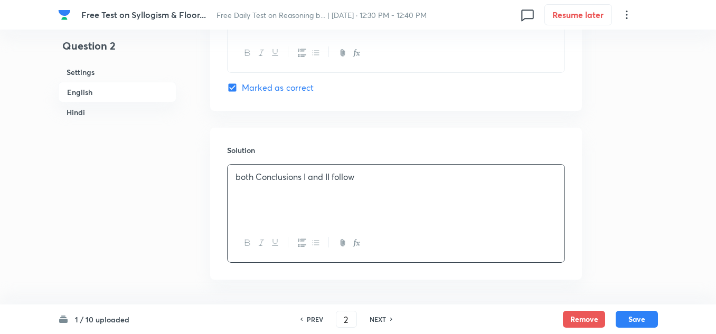
click at [239, 179] on p "both Conclusions I and II follow" at bounding box center [396, 177] width 321 height 12
click at [262, 179] on p "Both Conclusions I and II follow" at bounding box center [396, 177] width 321 height 12
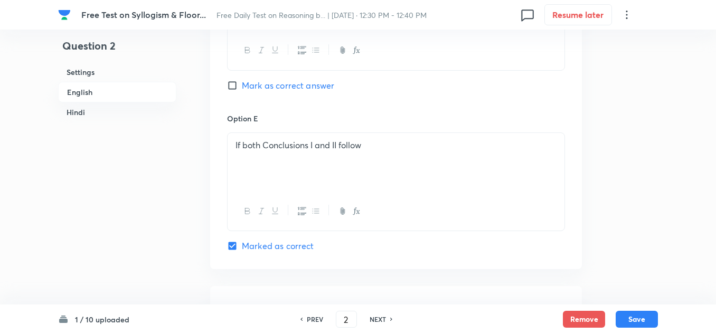
scroll to position [1056, 0]
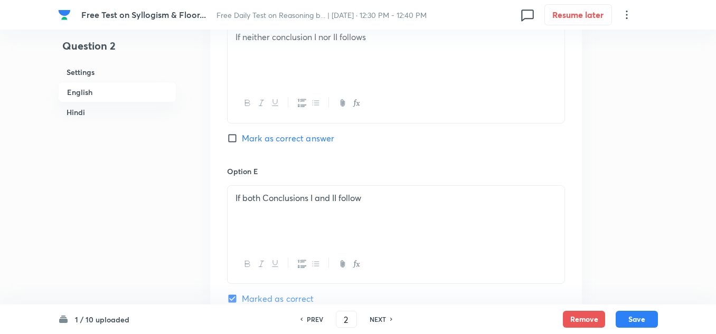
click at [267, 199] on p "If both Conclusions I and II follow" at bounding box center [396, 198] width 321 height 12
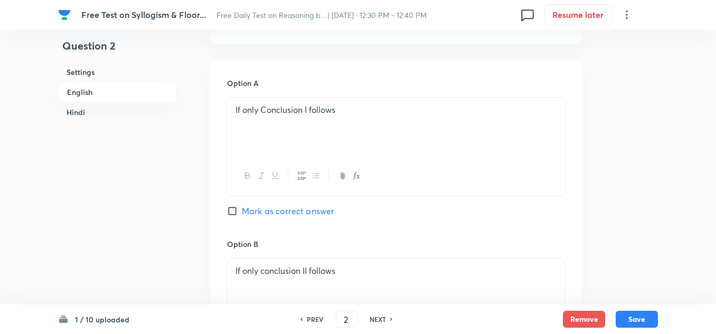
scroll to position [475, 0]
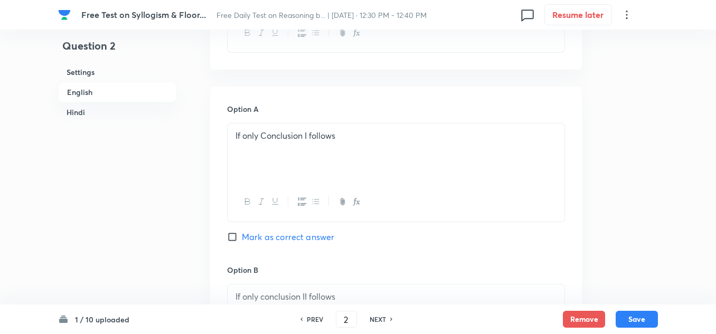
click at [267, 134] on p "If only Conclusion I follows" at bounding box center [396, 136] width 321 height 12
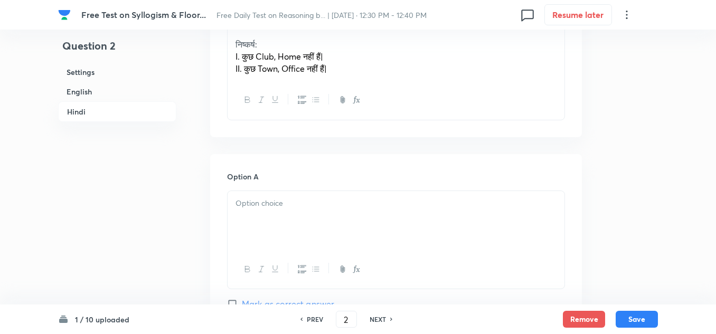
scroll to position [1690, 0]
click at [255, 213] on div at bounding box center [396, 218] width 337 height 59
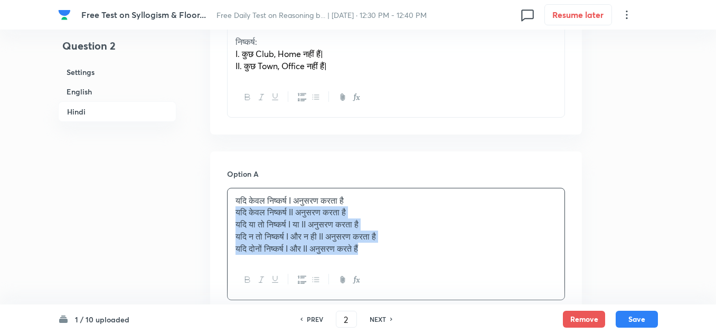
drag, startPoint x: 381, startPoint y: 250, endPoint x: 237, endPoint y: 207, distance: 150.2
click at [237, 207] on div "यदि केवल निष्कर्ष I अनुसरण करता है यदि केवल निष्कर्ष II अनुसरण करता है यदि या त…" at bounding box center [396, 225] width 337 height 73
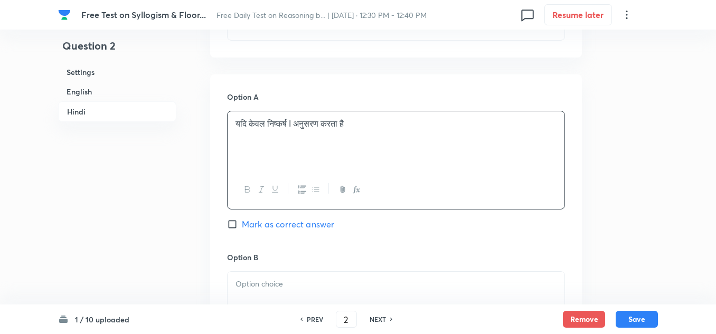
scroll to position [1796, 0]
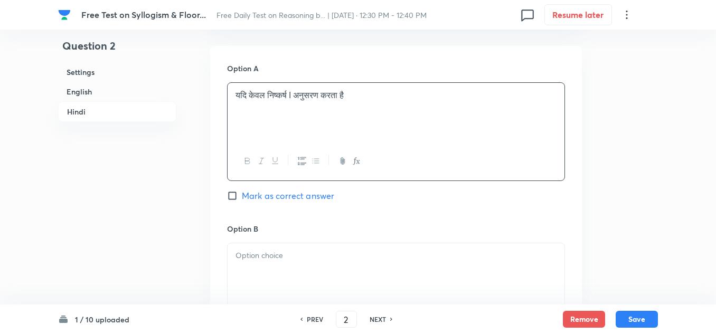
click at [242, 270] on div at bounding box center [396, 272] width 337 height 59
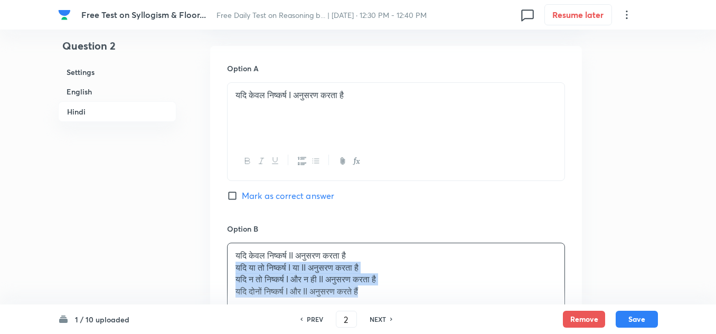
drag, startPoint x: 378, startPoint y: 296, endPoint x: 235, endPoint y: 265, distance: 146.9
click at [235, 265] on div "यदि केवल निष्कर्ष II अनुसरण करता है यदि या तो निष्कर्ष I या II अनुसरण करता है य…" at bounding box center [396, 273] width 337 height 61
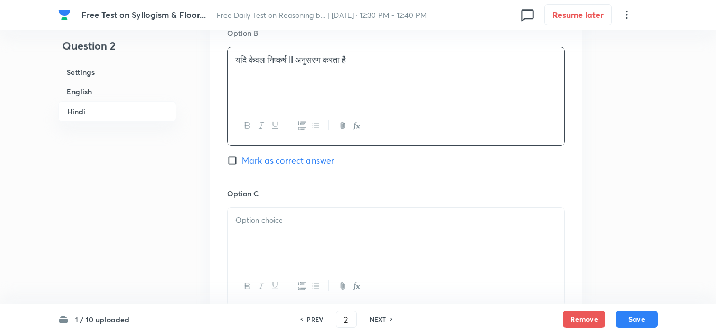
scroll to position [2007, 0]
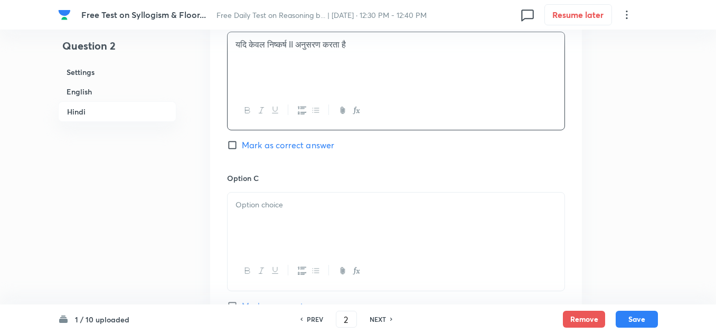
click at [249, 212] on div at bounding box center [396, 222] width 337 height 59
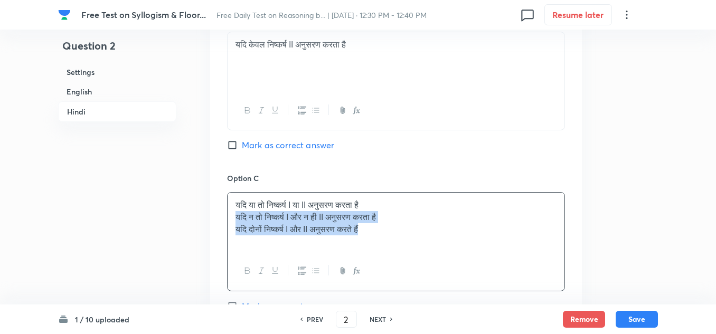
drag, startPoint x: 388, startPoint y: 236, endPoint x: 221, endPoint y: 216, distance: 167.6
click at [221, 216] on div "Option A यदि केवल निष्कर्ष I अनुसरण करता है Mark as correct answer Option B यदि…" at bounding box center [396, 243] width 372 height 817
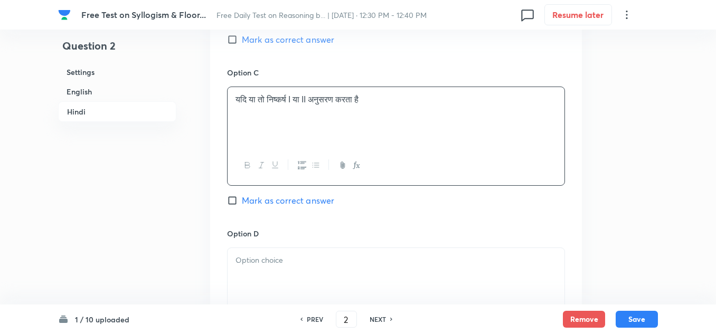
scroll to position [2218, 0]
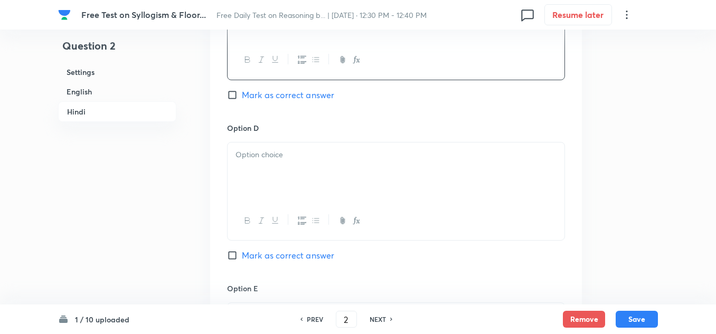
click at [237, 158] on p at bounding box center [396, 155] width 321 height 12
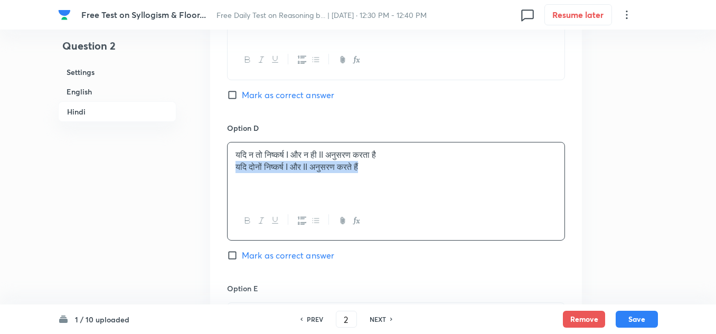
drag, startPoint x: 373, startPoint y: 169, endPoint x: 226, endPoint y: 171, distance: 147.9
click at [226, 171] on div "Option A यदि केवल निष्कर्ष I अनुसरण करता है Mark as correct answer Option B यदि…" at bounding box center [396, 31] width 372 height 817
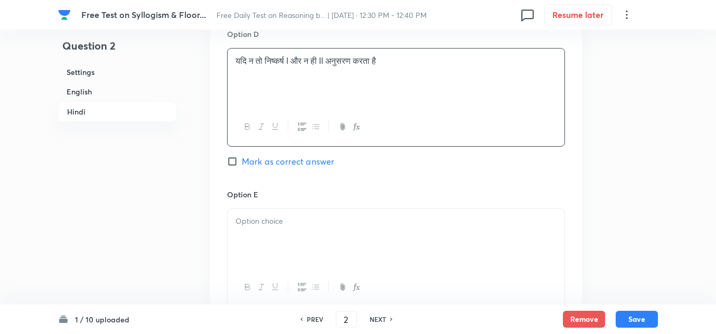
scroll to position [2377, 0]
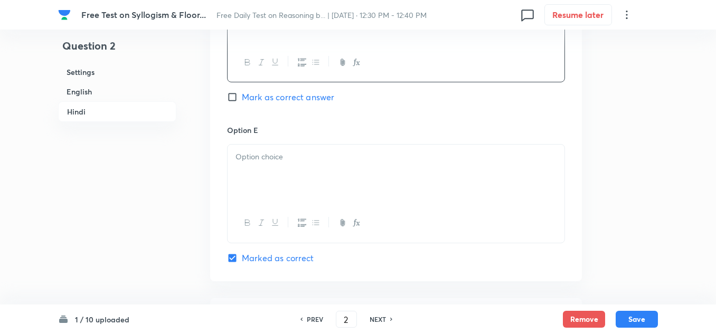
click at [247, 176] on div at bounding box center [396, 174] width 337 height 59
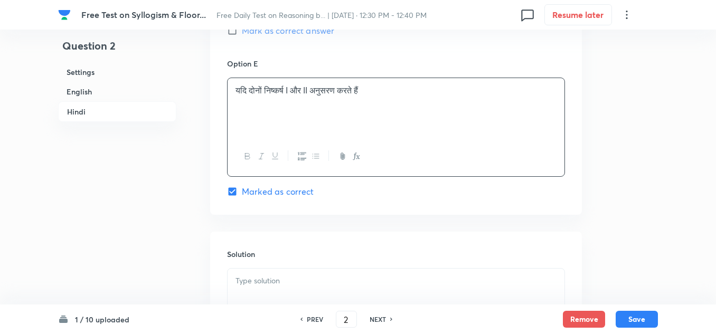
scroll to position [2430, 0]
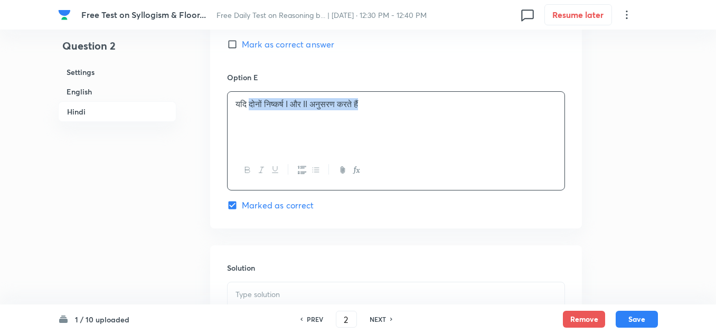
drag, startPoint x: 381, startPoint y: 105, endPoint x: 252, endPoint y: 105, distance: 128.9
click at [252, 105] on p "यदि दोनों निष्कर्ष I और II अनुसरण करते हैं" at bounding box center [396, 104] width 321 height 12
copy p "दोनों निष्कर्ष I और II अनुसरण करते हैं"
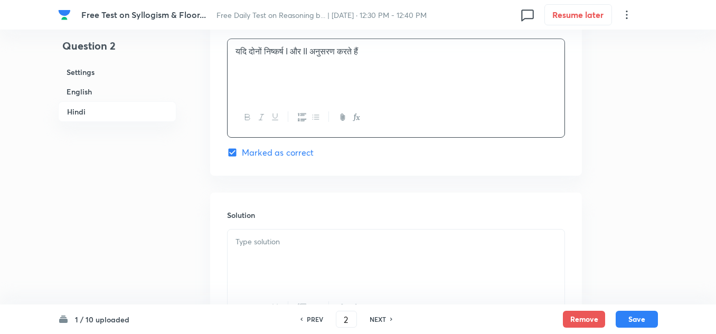
click at [245, 245] on p at bounding box center [396, 242] width 321 height 12
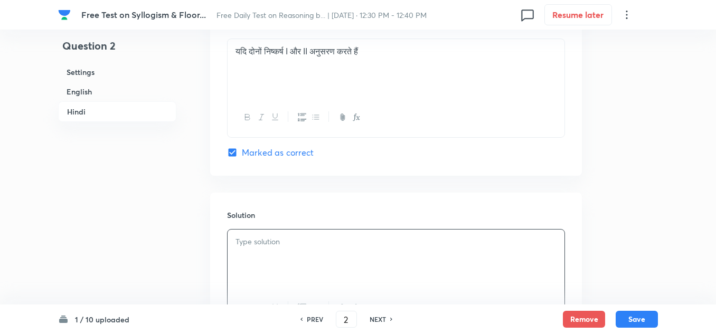
paste div
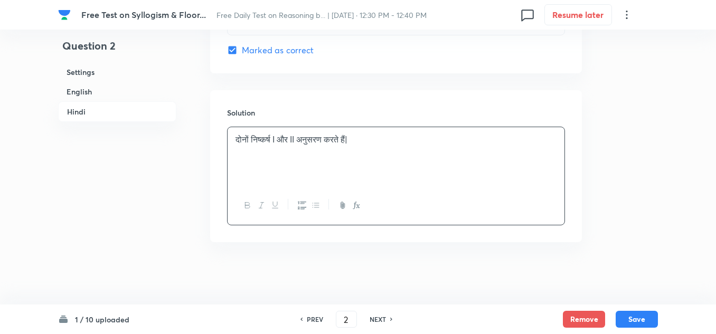
scroll to position [2586, 0]
click at [636, 315] on button "Save" at bounding box center [637, 318] width 42 height 17
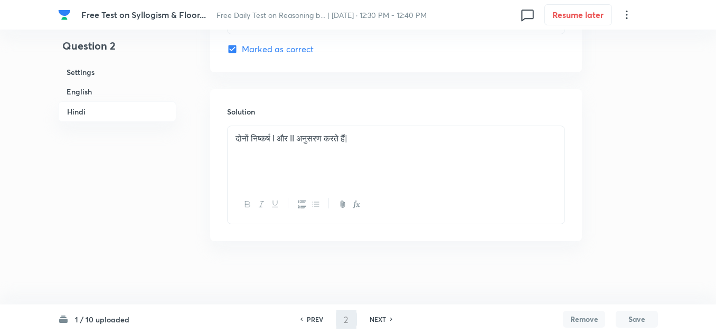
type input "3"
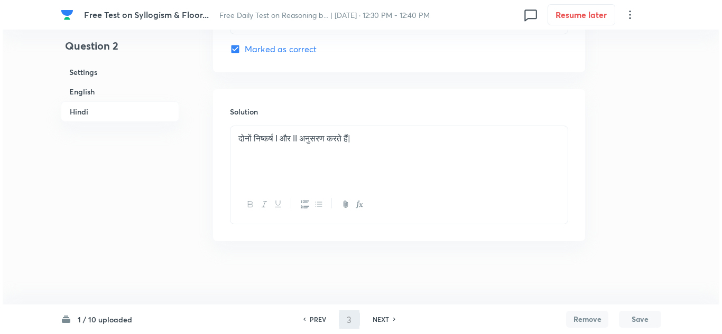
scroll to position [0, 0]
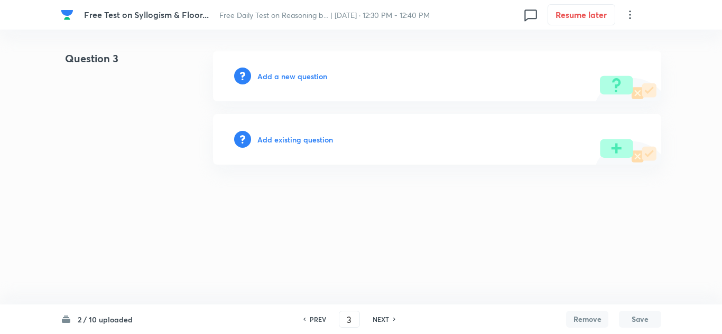
click at [282, 71] on h6 "Add a new question" at bounding box center [292, 76] width 70 height 11
click at [289, 73] on h6 "Choose a question type" at bounding box center [297, 76] width 81 height 11
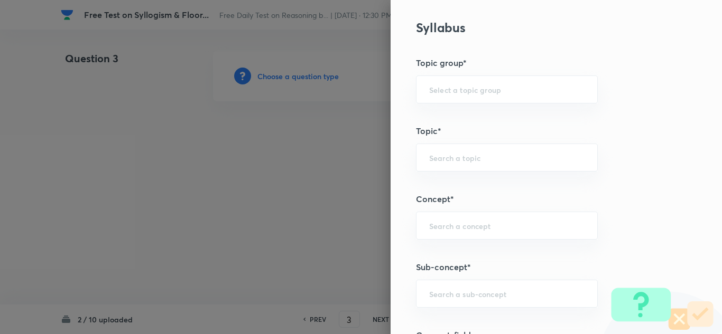
scroll to position [423, 0]
click at [436, 88] on input "text" at bounding box center [506, 88] width 155 height 10
click at [433, 119] on li "Reasoning" at bounding box center [498, 117] width 181 height 19
type input "Reasoning"
click at [433, 155] on input "text" at bounding box center [506, 156] width 155 height 10
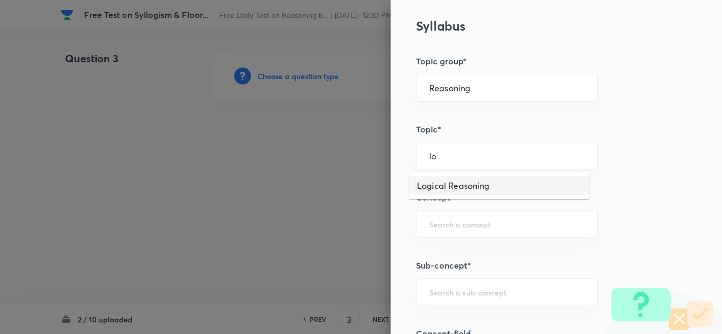
click at [426, 183] on li "Logical Reasoning" at bounding box center [498, 185] width 181 height 19
type input "Logical Reasoning"
click at [427, 218] on div "​" at bounding box center [507, 224] width 182 height 28
click at [433, 252] on li "Syllogism" at bounding box center [498, 254] width 181 height 19
type input "Syllogism"
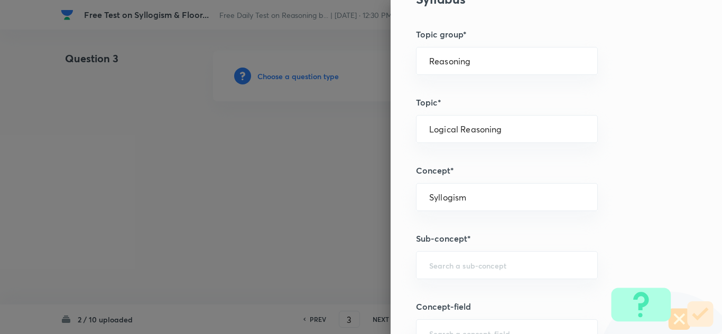
scroll to position [475, 0]
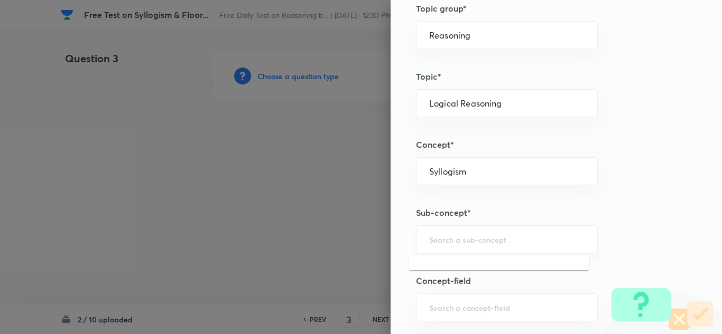
click at [438, 244] on input "text" at bounding box center [506, 240] width 155 height 10
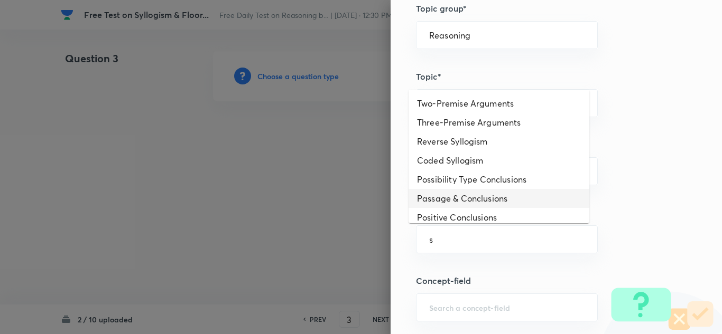
click at [440, 196] on li "Passage & Conclusions" at bounding box center [498, 198] width 181 height 19
type input "Passage & Conclusions"
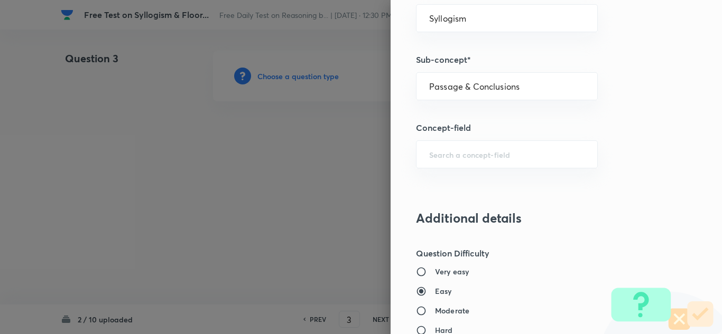
scroll to position [634, 0]
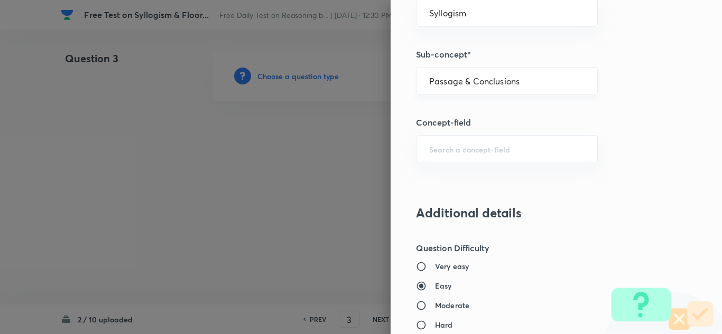
click at [516, 87] on div "Passage & Conclusions ​" at bounding box center [507, 81] width 182 height 28
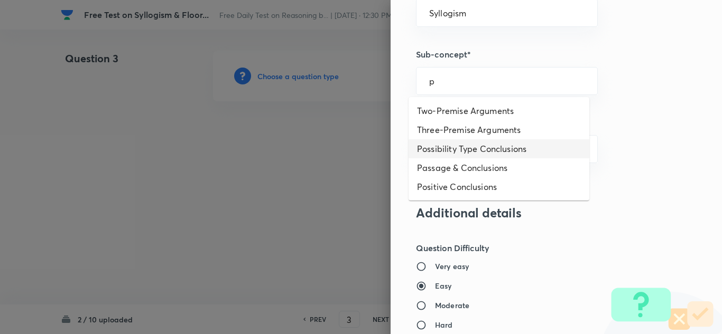
click at [463, 149] on li "Possibility Type Conclusions" at bounding box center [498, 148] width 181 height 19
type input "Possibility Type Conclusions"
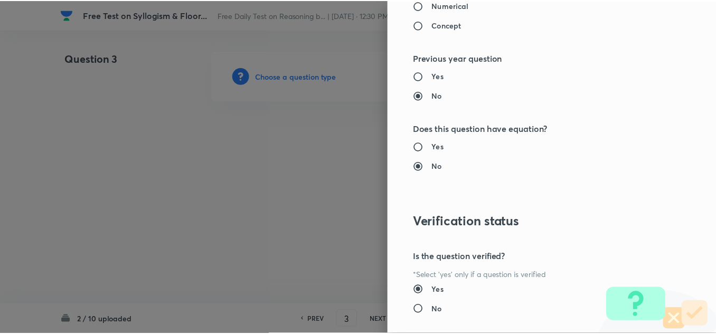
scroll to position [1106, 0]
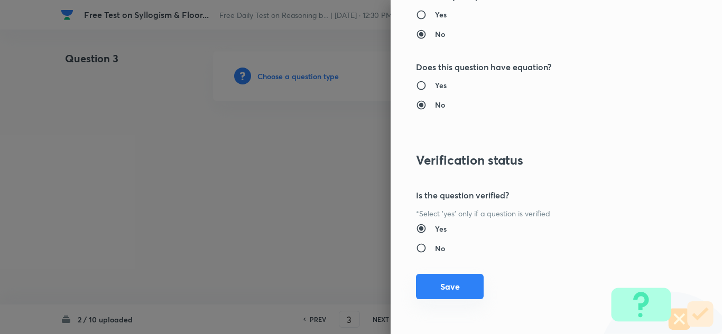
click at [442, 287] on button "Save" at bounding box center [450, 286] width 68 height 25
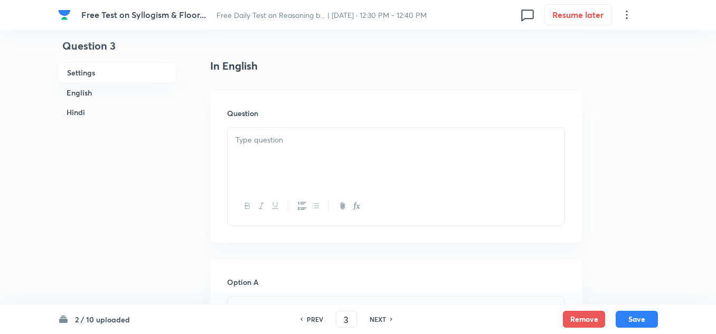
scroll to position [264, 0]
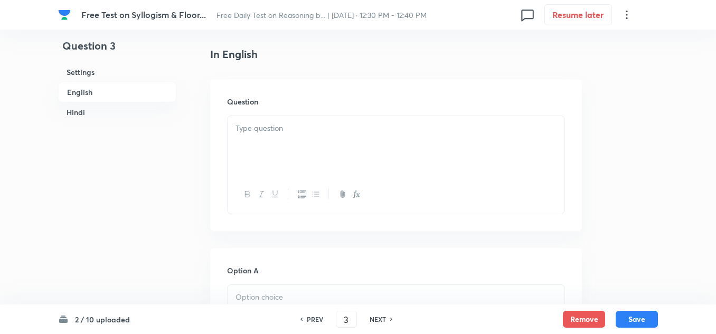
click at [239, 125] on p at bounding box center [396, 129] width 321 height 12
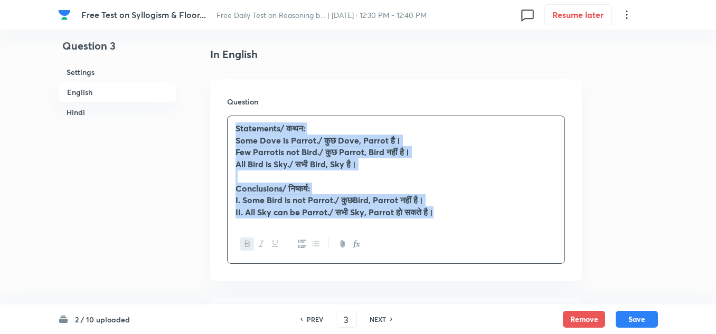
drag, startPoint x: 446, startPoint y: 209, endPoint x: 223, endPoint y: 125, distance: 238.9
click at [223, 125] on div "Question Statements/ कथन: Some Dove is Parrot./ कुछ Dove, Parrot है। Few Parrot…" at bounding box center [396, 180] width 372 height 202
click at [290, 219] on div "Statements/ कथन: Some Dove is Parrot./ कुछ Dove, Parrot है। Few Parrotis not Bi…" at bounding box center [396, 170] width 337 height 109
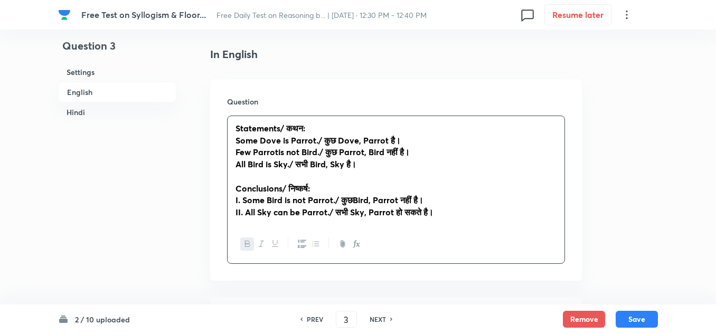
click at [277, 152] on strong "Few Parrotis not Bird./ कुछ Parrot, Bird नहीं है।" at bounding box center [323, 151] width 174 height 11
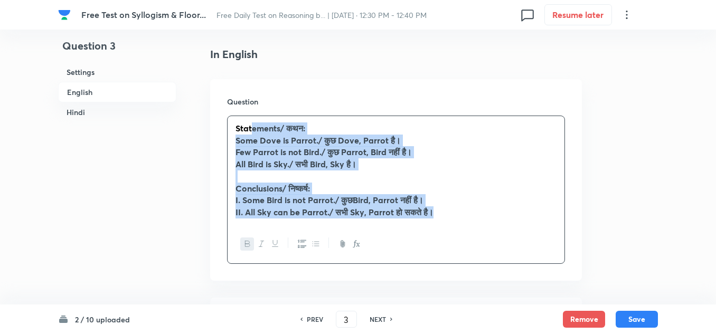
drag, startPoint x: 444, startPoint y: 217, endPoint x: 251, endPoint y: 129, distance: 211.8
click at [251, 129] on div "Statements/ कथन: Some Dove is Parrot./ कुछ Dove, Parrot है। Few Parrot is not B…" at bounding box center [396, 170] width 337 height 109
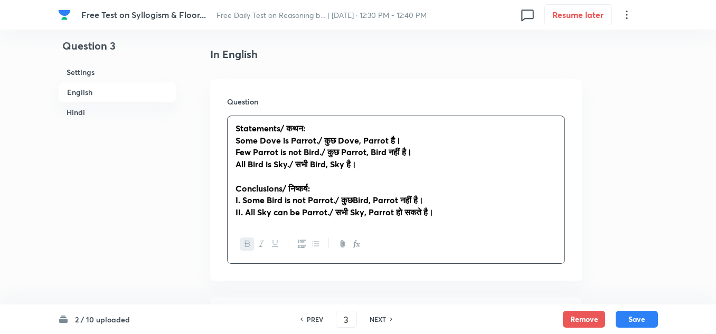
click at [567, 177] on div "Question Statements/ कथन: Some Dove is Parrot./ कुछ Dove, Parrot है। Few Parrot…" at bounding box center [396, 180] width 372 height 202
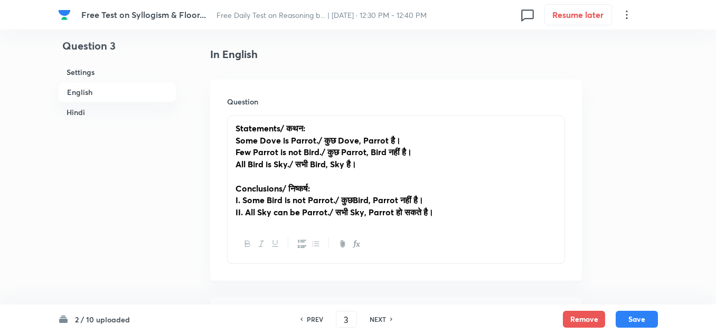
click at [280, 123] on strong "Statements/ कथन:" at bounding box center [271, 128] width 70 height 11
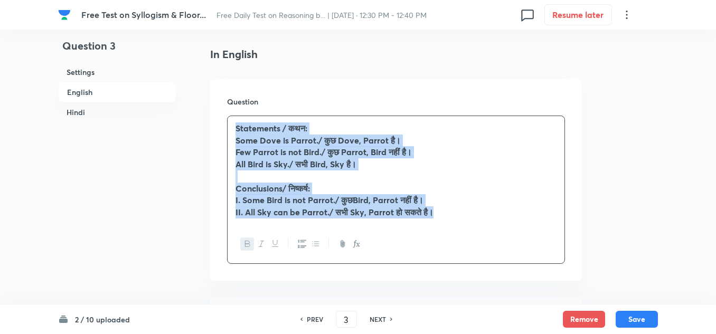
drag, startPoint x: 455, startPoint y: 212, endPoint x: 237, endPoint y: 123, distance: 236.2
click at [237, 123] on div "Statements / कथन: Some Dove is Parrot./ कुछ Dove, Parrot है। Few Parrot is not …" at bounding box center [396, 170] width 337 height 109
click at [248, 240] on icon "button" at bounding box center [247, 244] width 8 height 8
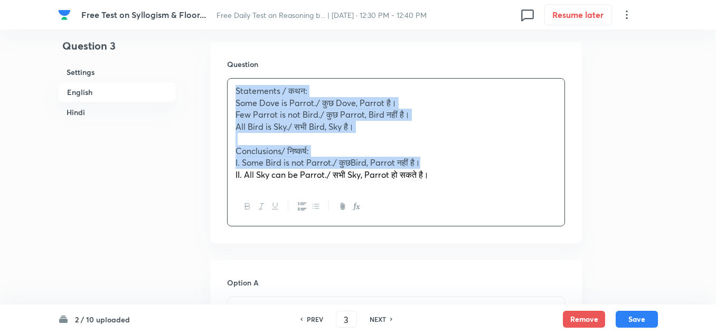
scroll to position [317, 0]
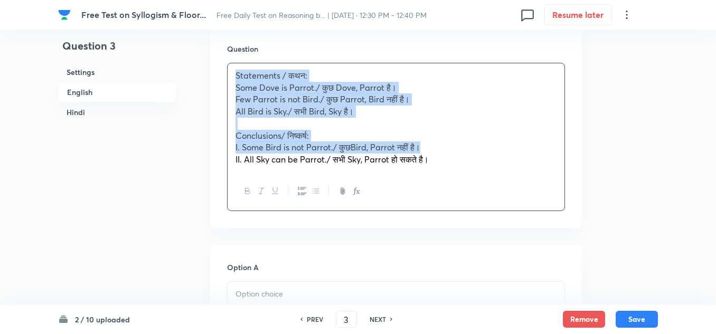
click at [283, 137] on span "Conclusions/ निष्कर्ष:" at bounding box center [272, 135] width 73 height 11
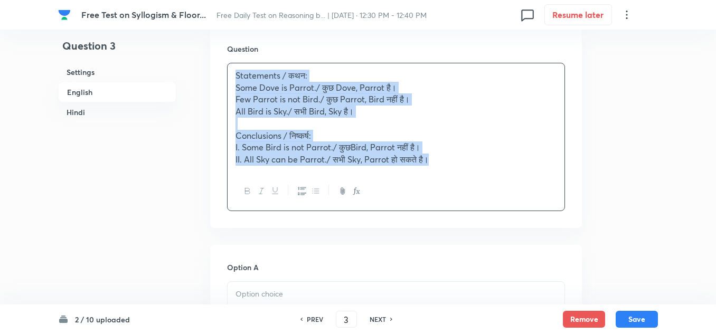
drag, startPoint x: 438, startPoint y: 161, endPoint x: 231, endPoint y: 78, distance: 222.6
click at [231, 78] on div "Statements / कथन: Some Dove is Parrot./ कुछ Dove, Parrot है। Few Parrot is not …" at bounding box center [396, 117] width 337 height 109
copy div "Statements / कथन: Some Dove is Parrot./ कुछ Dove, Parrot है। Few Parrot is not …"
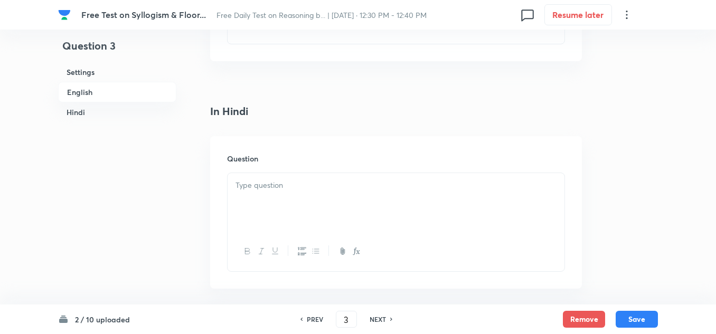
scroll to position [1532, 0]
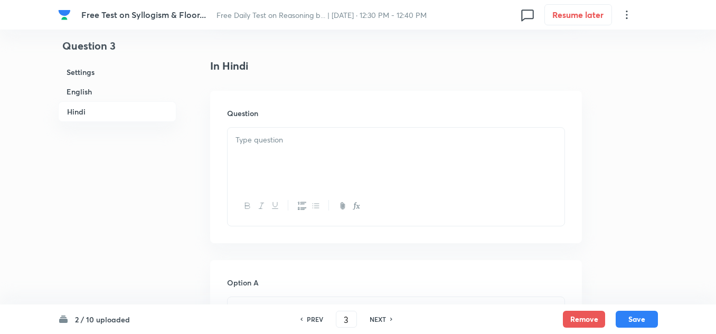
click at [257, 140] on p at bounding box center [396, 140] width 321 height 12
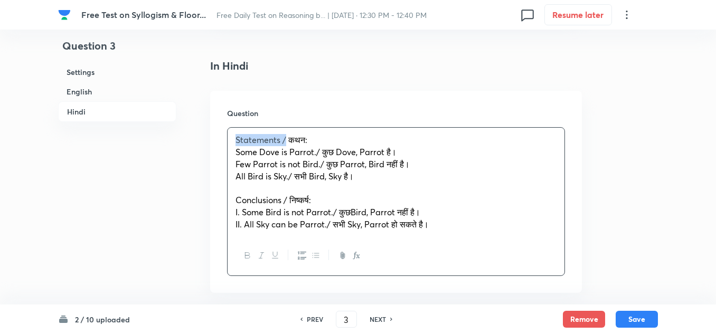
drag, startPoint x: 286, startPoint y: 140, endPoint x: 235, endPoint y: 139, distance: 51.2
click at [235, 139] on div "Statements / कथन: Some Dove is Parrot./ कुछ Dove, Parrot है। Few Parrot is not …" at bounding box center [396, 182] width 337 height 109
drag, startPoint x: 319, startPoint y: 153, endPoint x: 230, endPoint y: 151, distance: 88.8
click at [230, 151] on div "कथन: Some Dove is Parrot./ कुछ Dove, Parrot है। Few Parrot is not Bird./ कुछ Pa…" at bounding box center [396, 182] width 337 height 109
drag, startPoint x: 289, startPoint y: 201, endPoint x: 233, endPoint y: 198, distance: 55.5
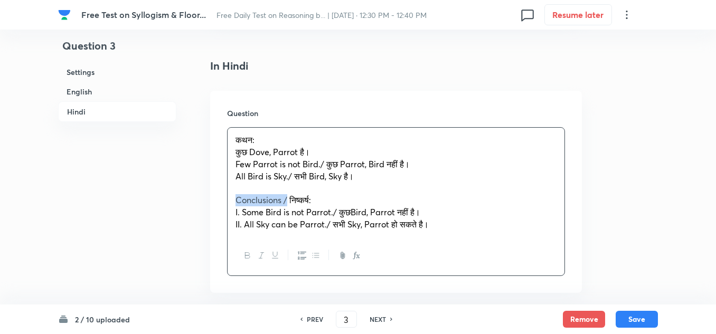
click at [233, 198] on div "कथन: कुछ Dove, Parrot है। Few Parrot is not Bird./ कुछ Parrot, Bird नहीं है। Al…" at bounding box center [396, 182] width 337 height 109
drag, startPoint x: 337, startPoint y: 211, endPoint x: 245, endPoint y: 215, distance: 92.5
click at [245, 215] on span "I. Some Bird is not Parrot./ कुछBird, Parrot नहीं है।" at bounding box center [328, 212] width 185 height 11
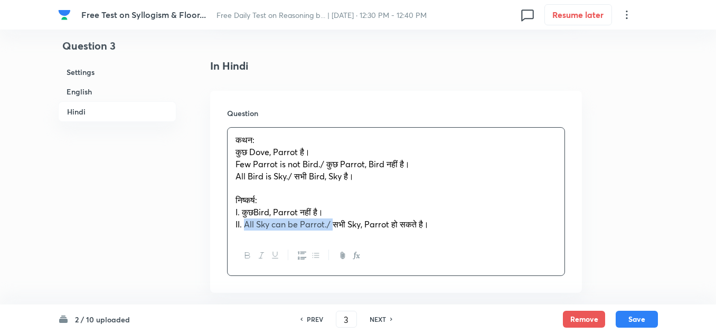
drag, startPoint x: 333, startPoint y: 225, endPoint x: 244, endPoint y: 224, distance: 88.7
click at [244, 224] on span "II. All Sky can be Parrot./ सभी Sky, Parrot हो सकते है।" at bounding box center [332, 224] width 193 height 11
click at [257, 210] on span "I. कुछBird, Parrot नहीं है।" at bounding box center [280, 212] width 88 height 11
click at [259, 223] on span "II. सभी Sky, Parrot हो सकते है।" at bounding box center [288, 224] width 105 height 11
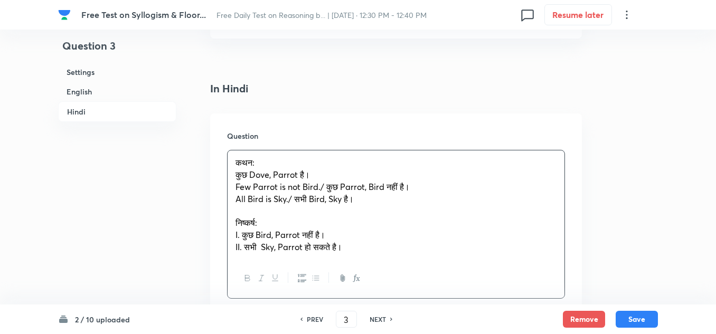
scroll to position [1585, 0]
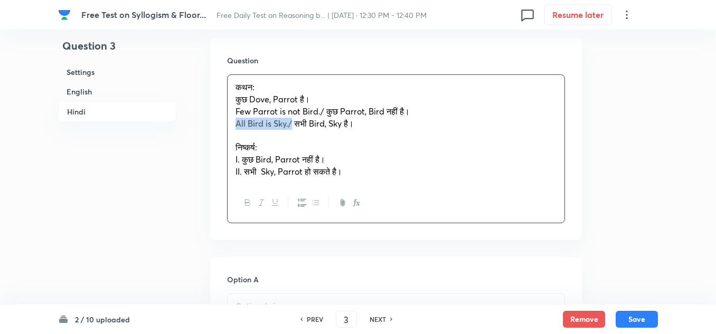
drag, startPoint x: 292, startPoint y: 125, endPoint x: 222, endPoint y: 126, distance: 70.3
click at [222, 126] on div "Question कथन: कुछ Dove, Parrot है। Few Parrot is not Bird./ कुछ Parrot, Bird नह…" at bounding box center [396, 139] width 372 height 202
drag, startPoint x: 324, startPoint y: 111, endPoint x: 230, endPoint y: 111, distance: 94.0
click at [230, 111] on div "कथन: कुछ Dove, Parrot है। Few Parrot is not Bird./ कुछ Parrot, Bird नहीं है। सभ…" at bounding box center [396, 129] width 337 height 109
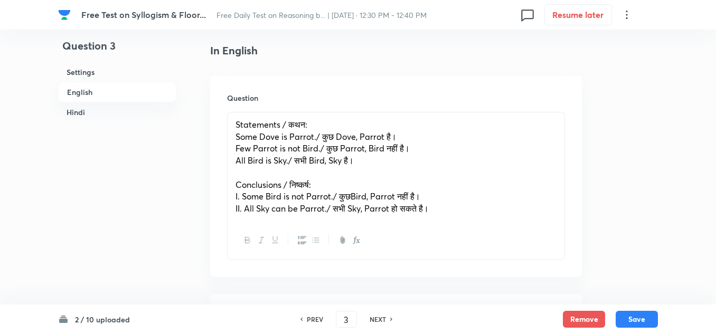
scroll to position [264, 0]
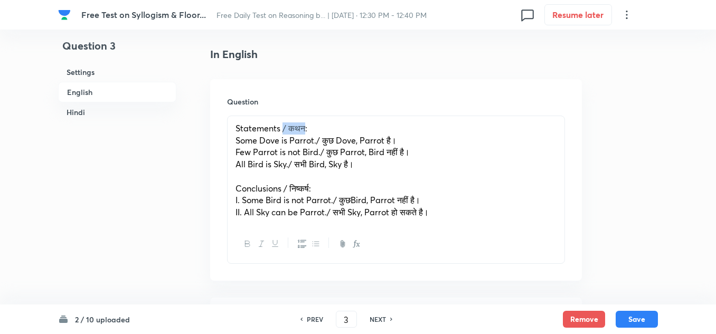
drag, startPoint x: 305, startPoint y: 126, endPoint x: 281, endPoint y: 125, distance: 23.8
click at [281, 125] on span "Statements / कथन:" at bounding box center [272, 128] width 72 height 11
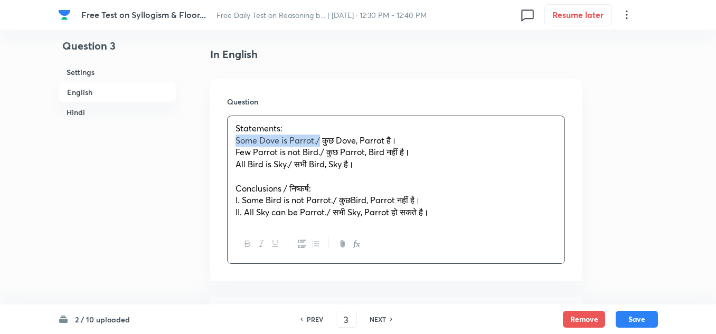
drag, startPoint x: 319, startPoint y: 138, endPoint x: 233, endPoint y: 141, distance: 85.6
click at [233, 141] on div "Statements: Some Dove is Parrot./ कुछ Dove, Parrot है। Few Parrot is not Bird./…" at bounding box center [396, 170] width 337 height 109
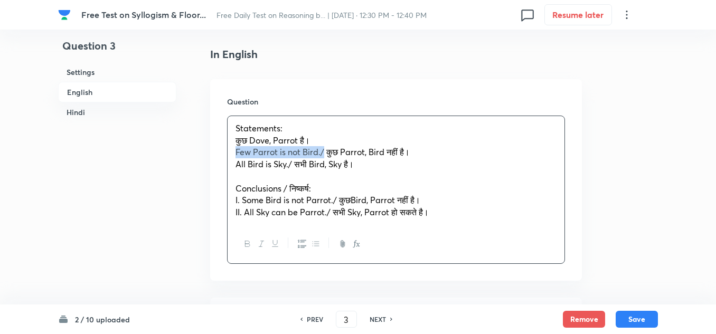
drag, startPoint x: 325, startPoint y: 152, endPoint x: 211, endPoint y: 157, distance: 113.7
click at [211, 157] on div "Question Statements: कुछ Dove, Parrot है। Few Parrot is not Bird./ कुछ Parrot, …" at bounding box center [396, 180] width 372 height 202
drag, startPoint x: 292, startPoint y: 163, endPoint x: 229, endPoint y: 163, distance: 63.4
click at [229, 163] on div "Statements: कुछ Dove, Parrot है। कुछ Parrot, Bird नहीं है। All Bird is Sky./ सभ…" at bounding box center [396, 170] width 337 height 109
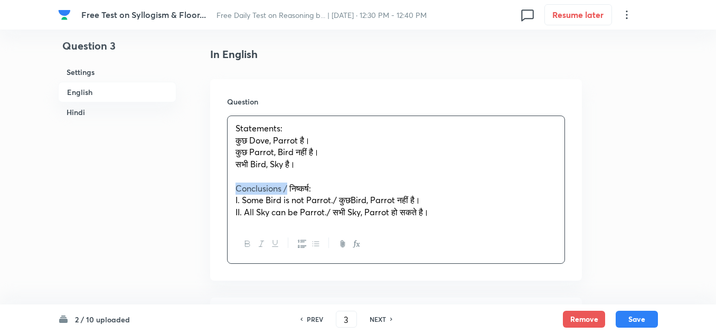
drag, startPoint x: 288, startPoint y: 189, endPoint x: 203, endPoint y: 192, distance: 85.1
drag, startPoint x: 339, startPoint y: 201, endPoint x: 194, endPoint y: 205, distance: 144.8
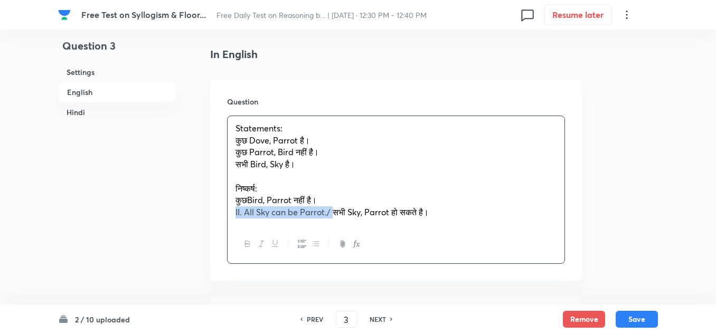
drag, startPoint x: 332, startPoint y: 211, endPoint x: 230, endPoint y: 216, distance: 102.6
click at [230, 216] on div "Statements: कुछ Dove, Parrot है। कुछ Parrot, Bird नहीं है। सभी Bird, Sky है। नि…" at bounding box center [396, 170] width 337 height 109
click at [237, 198] on span "कुछBird, Parrot नहीं है।" at bounding box center [276, 199] width 81 height 11
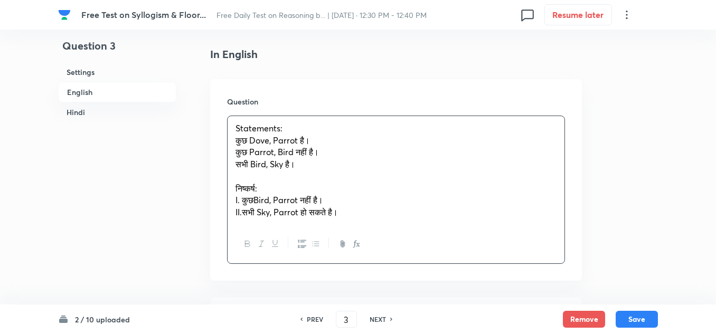
drag, startPoint x: 262, startPoint y: 185, endPoint x: 233, endPoint y: 185, distance: 28.5
click at [233, 185] on div "Statements: कुछ Dove, Parrot है। कुछ Parrot, Bird नहीं है। सभी Bird, Sky है। नि…" at bounding box center [396, 170] width 337 height 109
click at [263, 192] on p "निष्कर्ष:" at bounding box center [396, 189] width 321 height 12
click at [255, 200] on span "I. कुछBird, Parrot नहीं है।" at bounding box center [280, 199] width 88 height 11
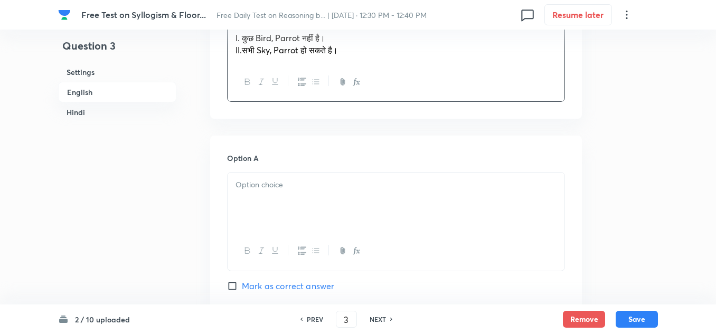
scroll to position [420, 0]
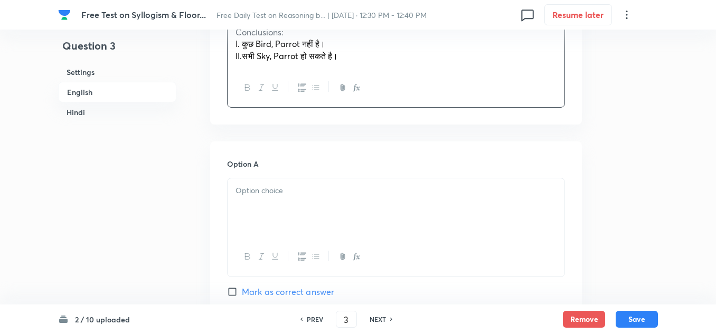
click at [265, 203] on div at bounding box center [396, 208] width 337 height 59
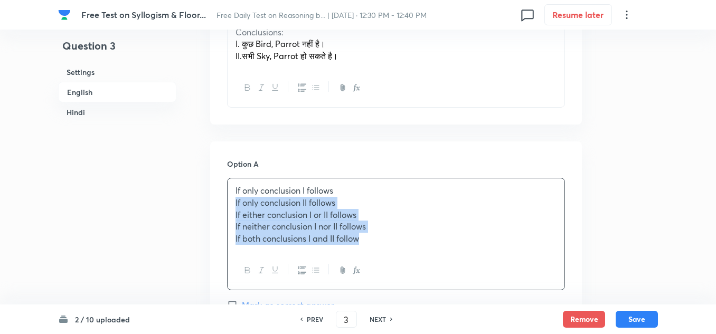
drag, startPoint x: 364, startPoint y: 241, endPoint x: 228, endPoint y: 200, distance: 142.9
click at [228, 200] on div "If only conclusion I follows If only conclusion II follows If either conclusion…" at bounding box center [396, 215] width 337 height 73
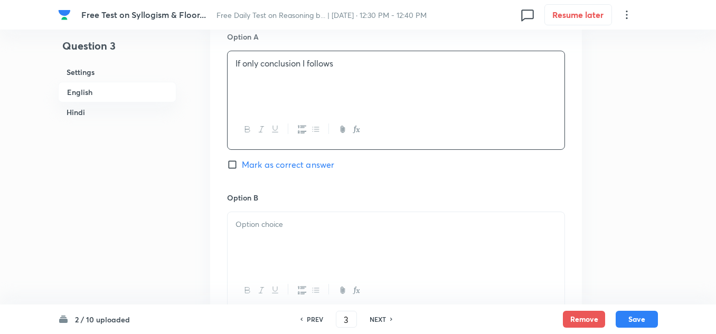
scroll to position [579, 0]
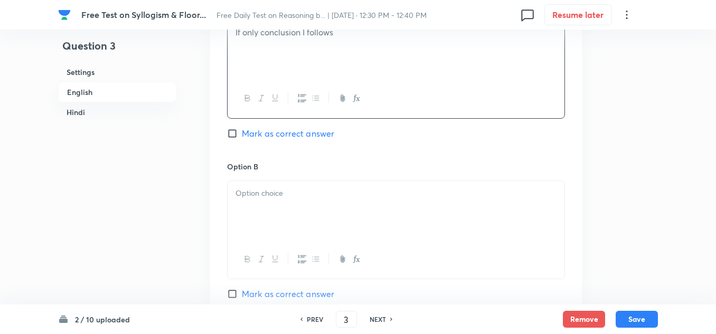
click at [255, 208] on div at bounding box center [396, 210] width 337 height 59
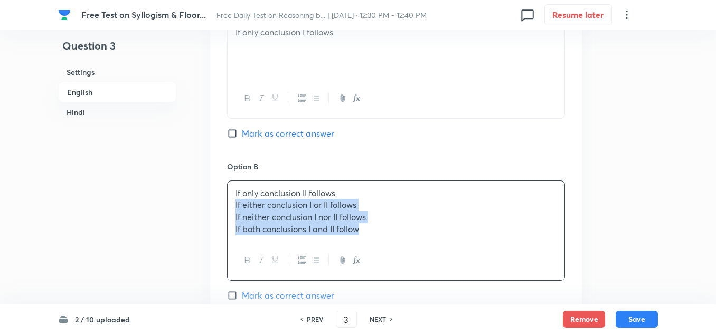
drag, startPoint x: 369, startPoint y: 231, endPoint x: 193, endPoint y: 205, distance: 178.2
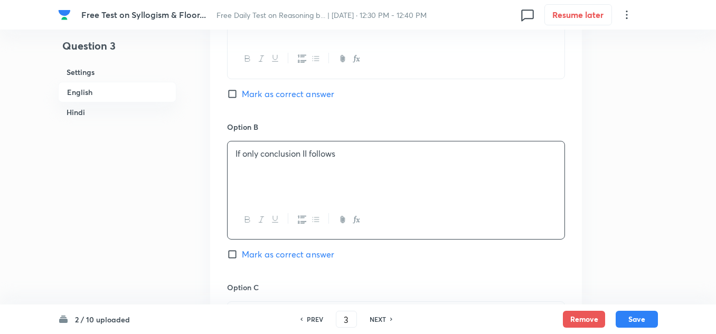
scroll to position [685, 0]
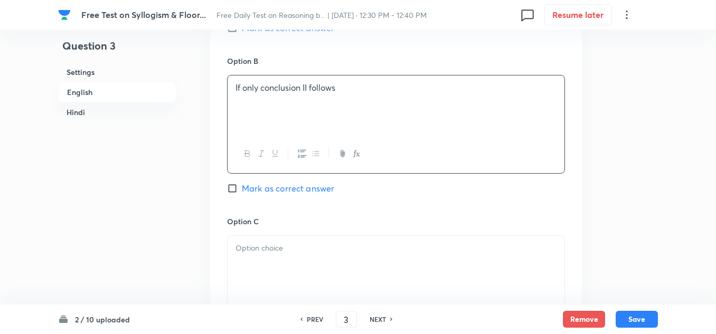
click at [243, 237] on div at bounding box center [396, 265] width 337 height 59
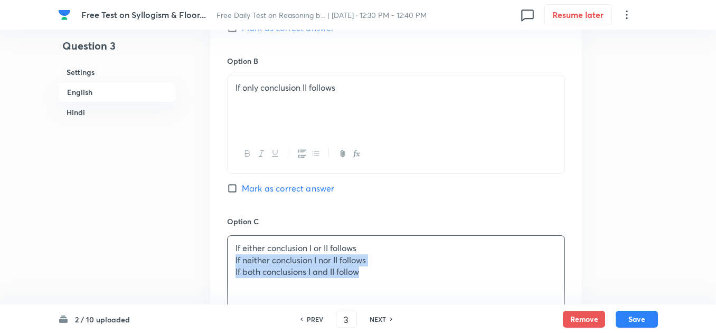
drag, startPoint x: 377, startPoint y: 280, endPoint x: 226, endPoint y: 265, distance: 151.9
click at [226, 265] on div "Option A If only conclusion I follows Mark as correct answer Option B If only c…" at bounding box center [396, 285] width 372 height 817
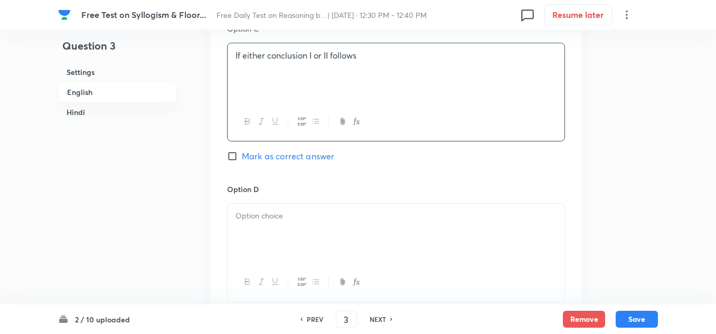
scroll to position [896, 0]
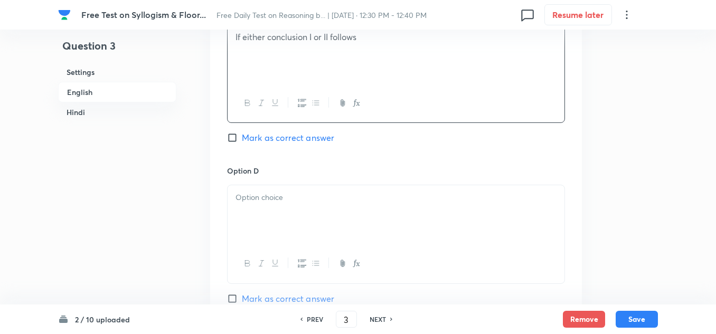
click at [245, 208] on div at bounding box center [396, 214] width 337 height 59
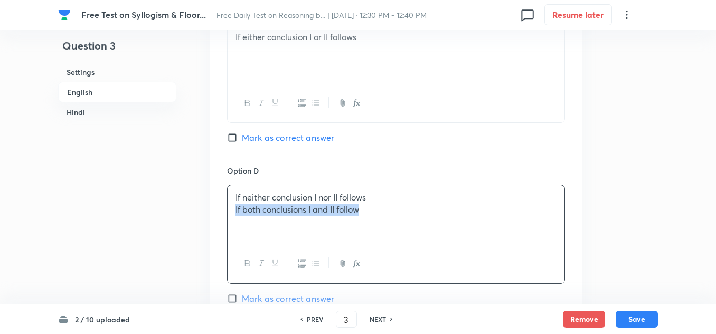
drag, startPoint x: 363, startPoint y: 214, endPoint x: 222, endPoint y: 212, distance: 141.0
click at [222, 212] on div "Option A If only conclusion I follows Mark as correct answer Option B If only c…" at bounding box center [396, 74] width 372 height 817
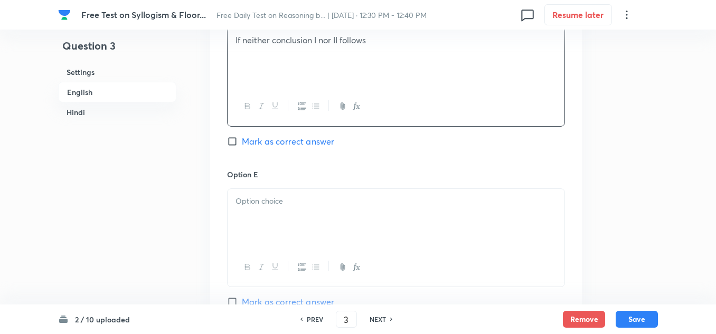
scroll to position [1054, 0]
click at [239, 219] on div at bounding box center [396, 217] width 337 height 59
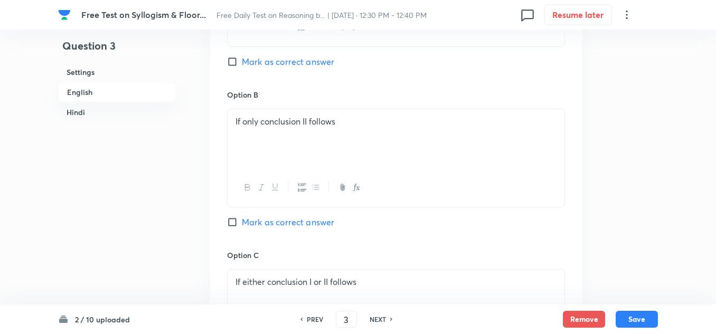
scroll to position [685, 0]
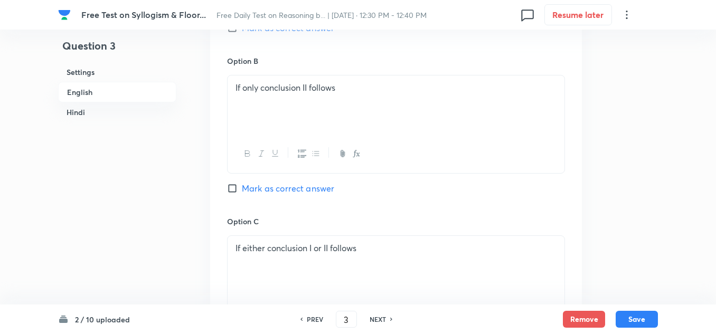
click at [232, 189] on input "Mark as correct answer" at bounding box center [234, 188] width 15 height 11
checkbox input "true"
drag, startPoint x: 357, startPoint y: 89, endPoint x: 243, endPoint y: 90, distance: 114.1
click at [243, 90] on p "If only conclusion II follows" at bounding box center [396, 88] width 321 height 12
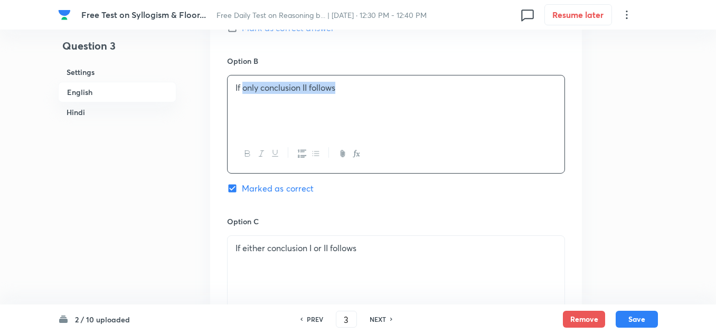
copy p "only conclusion II follows"
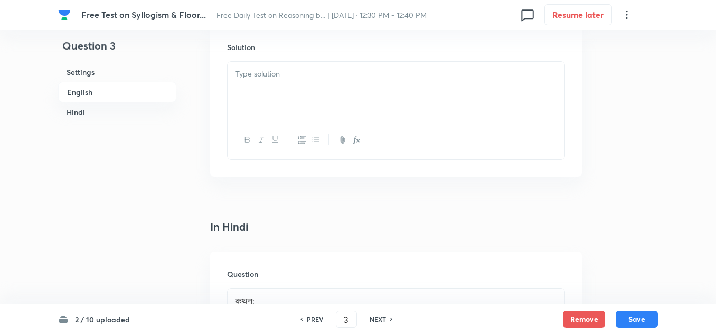
scroll to position [1371, 0]
click at [255, 89] on div at bounding box center [396, 90] width 337 height 59
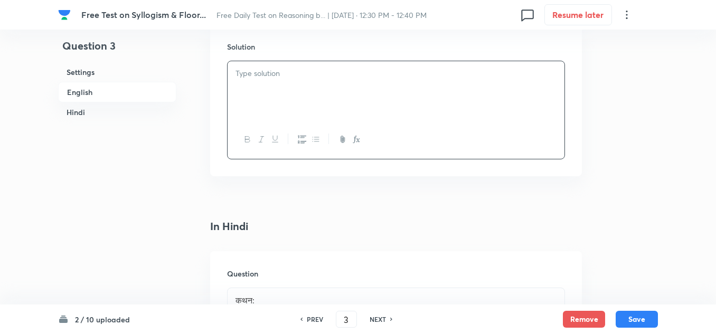
paste div
click at [242, 73] on p "only conclusion II follows" at bounding box center [396, 74] width 321 height 12
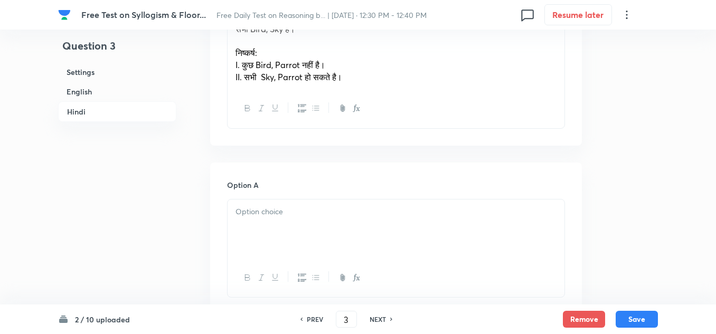
scroll to position [1741, 0]
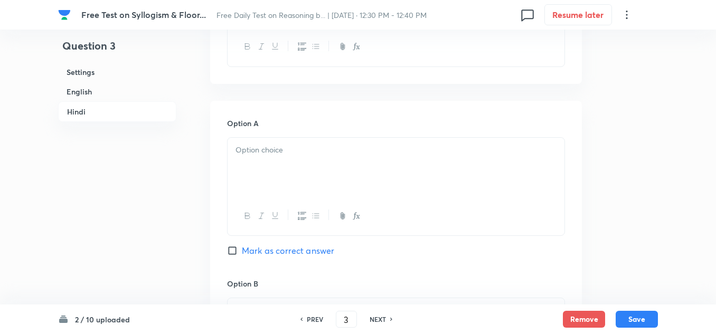
click at [268, 178] on div at bounding box center [396, 167] width 337 height 59
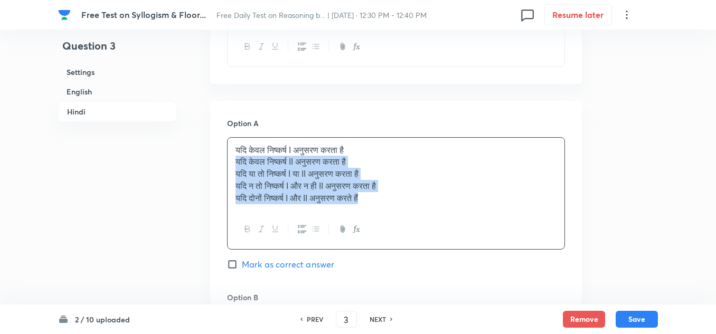
drag, startPoint x: 380, startPoint y: 202, endPoint x: 230, endPoint y: 166, distance: 154.8
click at [230, 166] on div "यदि केवल निष्कर्ष I अनुसरण करता है यदि केवल निष्कर्ष II अनुसरण करता है यदि या त…" at bounding box center [396, 174] width 337 height 73
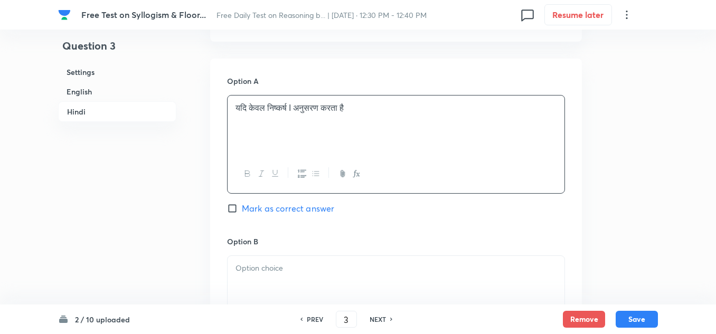
scroll to position [1847, 0]
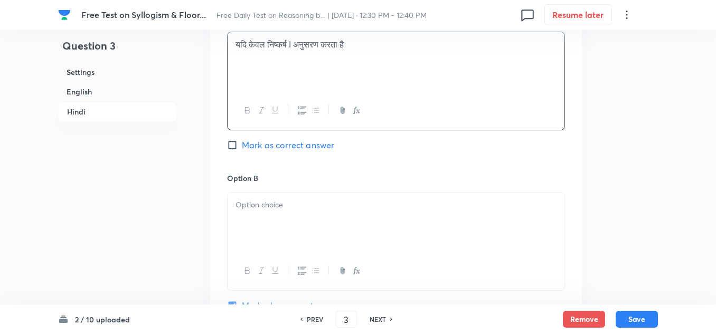
click at [241, 205] on p at bounding box center [396, 205] width 321 height 12
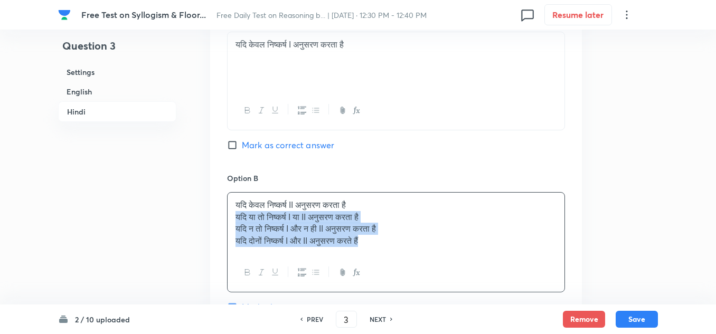
drag, startPoint x: 378, startPoint y: 243, endPoint x: 213, endPoint y: 212, distance: 167.8
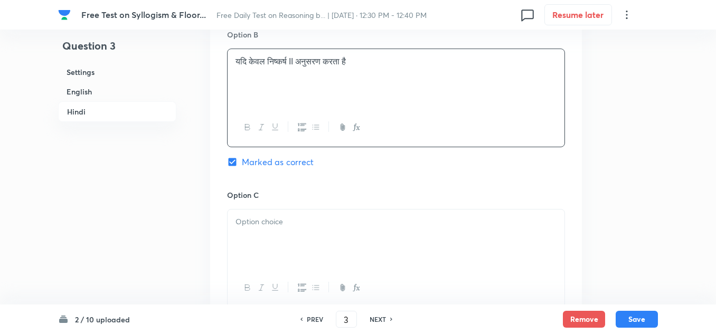
scroll to position [2005, 0]
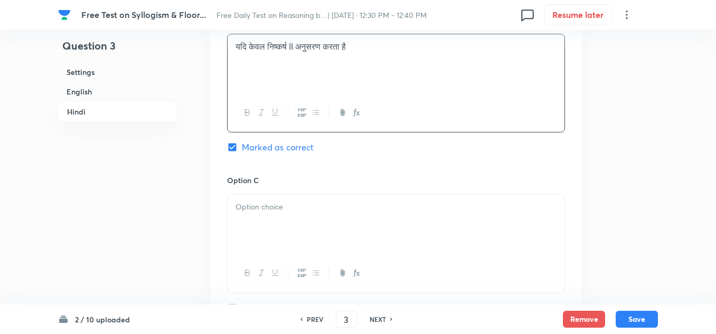
click at [257, 207] on p at bounding box center [396, 207] width 321 height 12
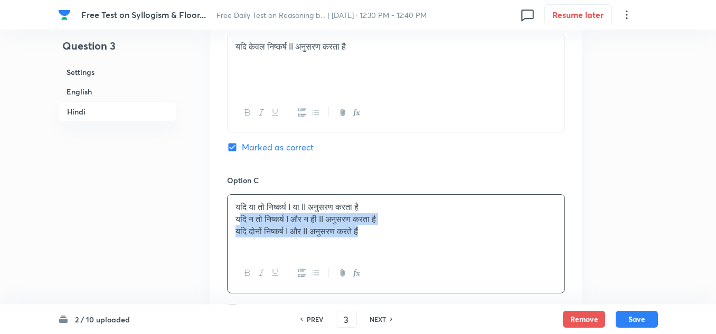
drag, startPoint x: 378, startPoint y: 236, endPoint x: 240, endPoint y: 216, distance: 139.3
click at [240, 216] on div "यदि या तो निष्कर्ष I या II अनुसरण करता है यदि न तो निष्कर्ष I और न ही II अनुसरण…" at bounding box center [396, 224] width 337 height 59
click at [240, 216] on p "यदि न तो निष्कर्ष I और न ही II अनुसरण करता है" at bounding box center [396, 219] width 321 height 12
drag, startPoint x: 392, startPoint y: 233, endPoint x: 223, endPoint y: 222, distance: 169.4
click at [223, 222] on div "Option A यदि केवल निष्कर्ष I अनुसरण करता है Mark as correct answer Option B यदि…" at bounding box center [396, 245] width 372 height 817
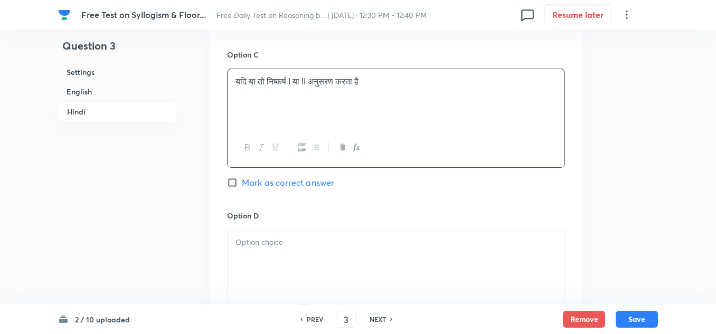
scroll to position [2164, 0]
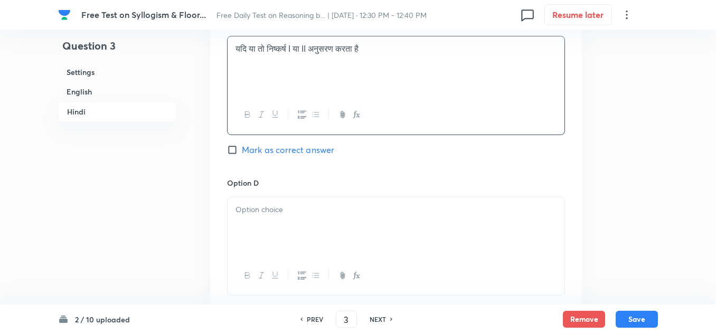
click at [259, 220] on div at bounding box center [396, 227] width 337 height 59
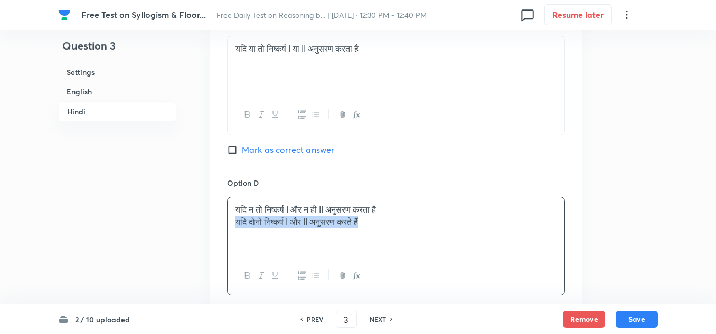
drag, startPoint x: 376, startPoint y: 223, endPoint x: 226, endPoint y: 223, distance: 150.0
click at [226, 223] on div "Option A यदि केवल निष्कर्ष I अनुसरण करता है Mark as correct answer Option B यदि…" at bounding box center [396, 86] width 372 height 817
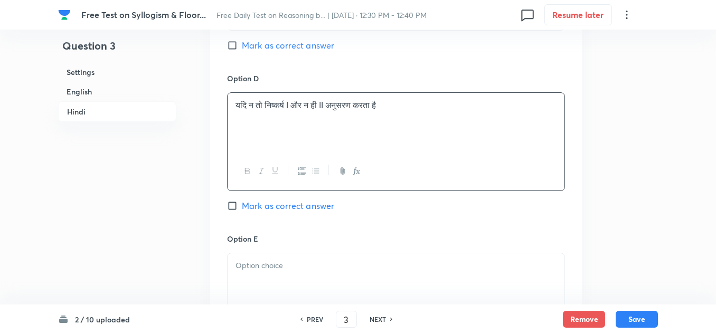
scroll to position [2269, 0]
click at [248, 261] on p at bounding box center [396, 265] width 321 height 12
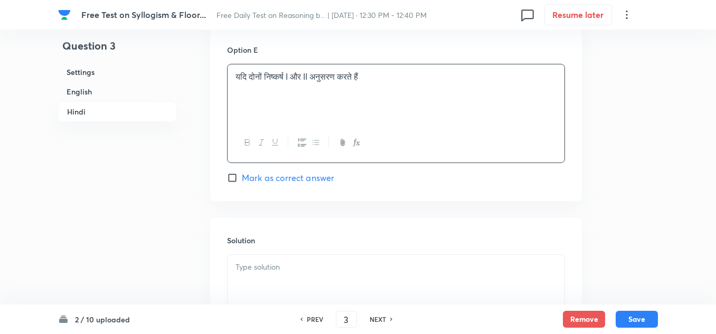
scroll to position [2480, 0]
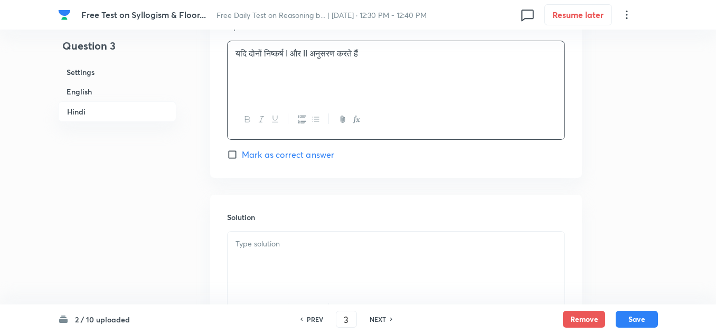
click at [262, 245] on p at bounding box center [396, 244] width 321 height 12
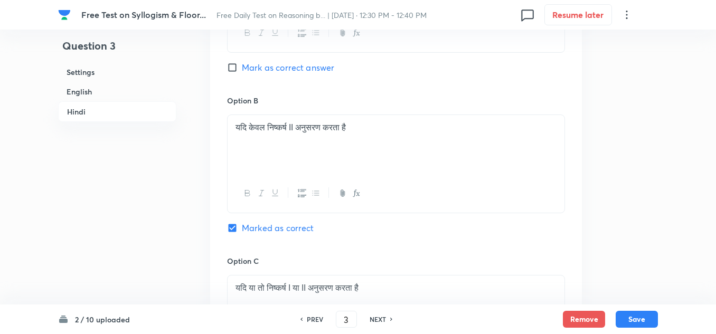
scroll to position [1899, 0]
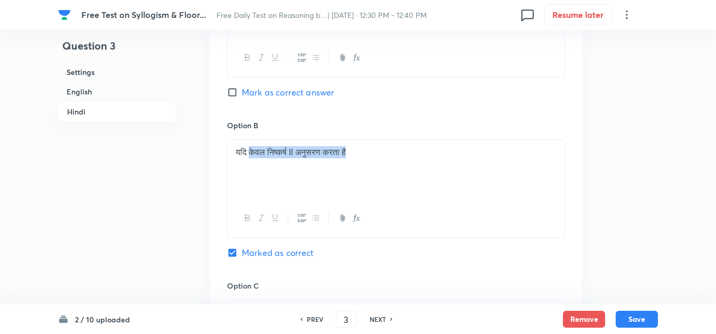
drag, startPoint x: 367, startPoint y: 148, endPoint x: 254, endPoint y: 153, distance: 112.6
click at [254, 153] on p "यदि केवल निष्कर्ष II अनुसरण करता है" at bounding box center [396, 152] width 321 height 12
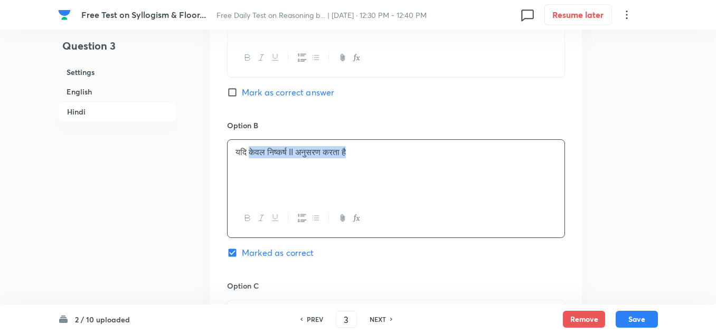
copy p "केवल निष्कर्ष II अनुसरण करता है"
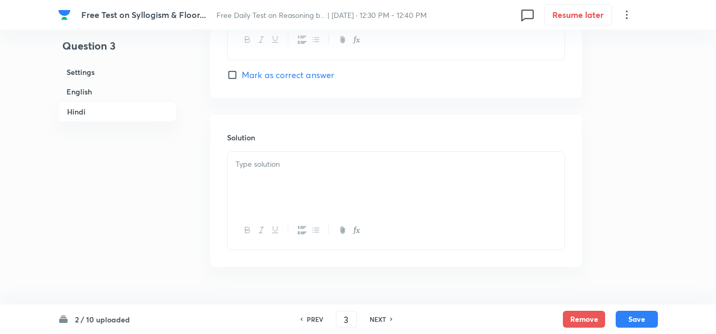
scroll to position [2586, 0]
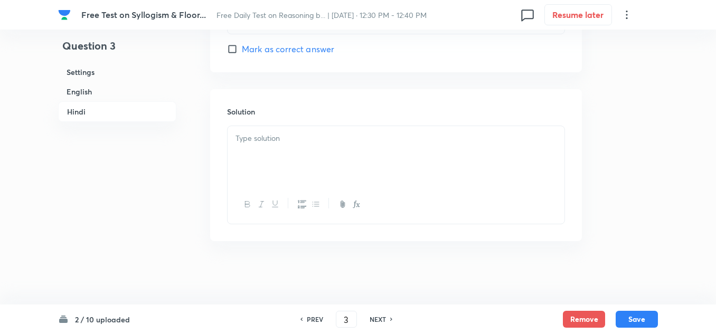
click at [243, 158] on div at bounding box center [396, 155] width 337 height 59
paste div
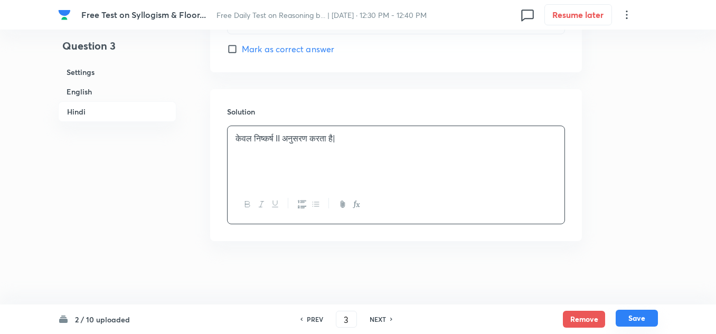
click at [634, 314] on button "Save" at bounding box center [637, 318] width 42 height 17
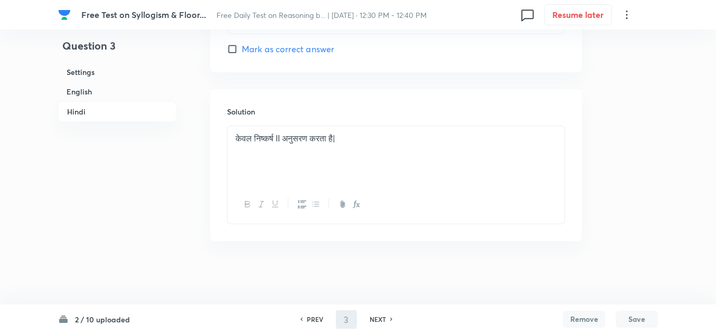
type input "4"
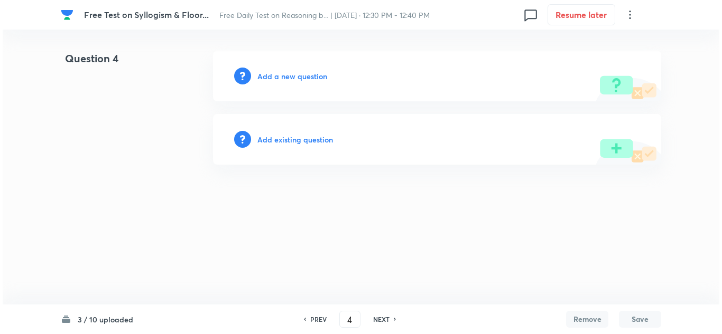
scroll to position [0, 0]
click at [289, 77] on h6 "Add a new question" at bounding box center [292, 76] width 70 height 11
click at [299, 78] on h6 "Choose a question type" at bounding box center [297, 76] width 81 height 11
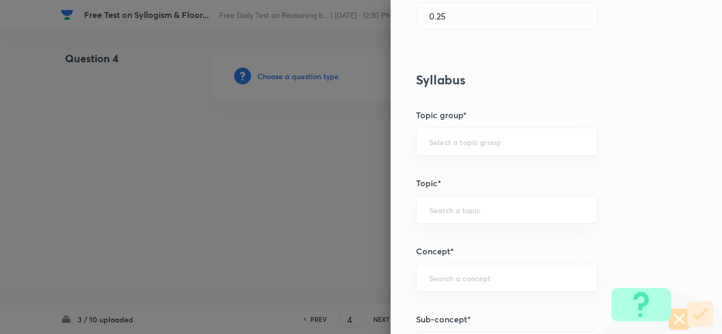
scroll to position [370, 0]
click at [433, 135] on div "​" at bounding box center [507, 141] width 182 height 28
click at [425, 164] on li "Reasoning" at bounding box center [498, 170] width 181 height 19
type input "Reasoning"
click at [435, 202] on div "​" at bounding box center [507, 209] width 182 height 28
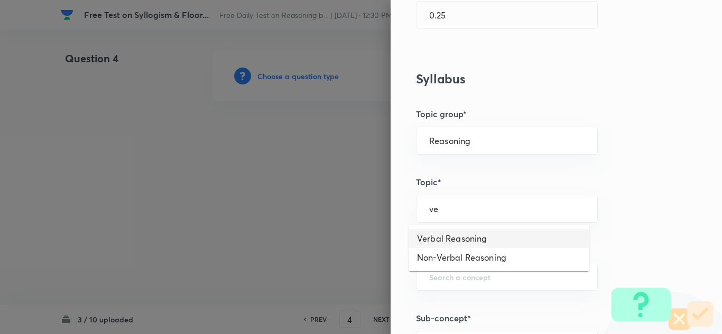
type input "v"
click at [444, 239] on li "Logical Reasoning" at bounding box center [498, 238] width 181 height 19
type input "Logical Reasoning"
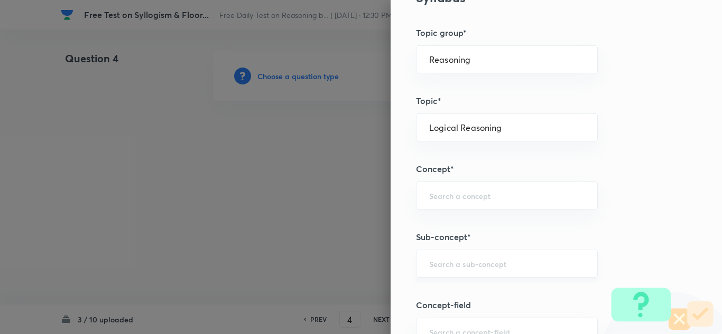
scroll to position [475, 0]
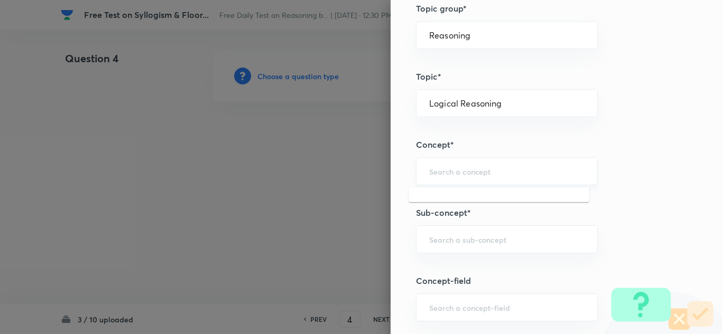
click at [429, 176] on input "text" at bounding box center [506, 171] width 155 height 10
click at [429, 196] on li "Syllogism" at bounding box center [498, 201] width 181 height 19
type input "Syllogism"
click at [441, 247] on div "​" at bounding box center [507, 240] width 182 height 28
type input "s"
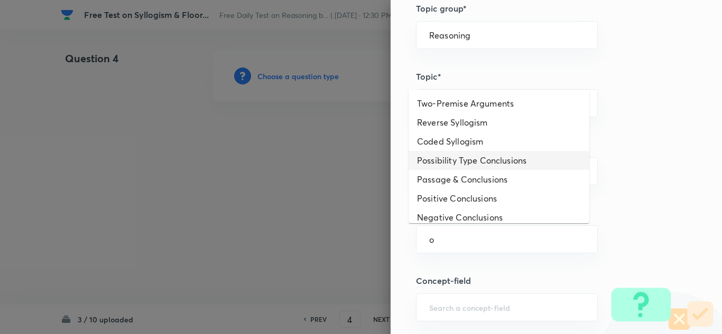
click at [449, 162] on li "Possibility Type Conclusions" at bounding box center [498, 160] width 181 height 19
type input "Possibility Type Conclusions"
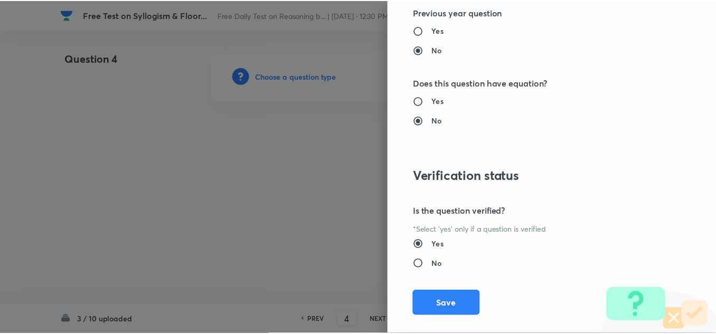
scroll to position [1106, 0]
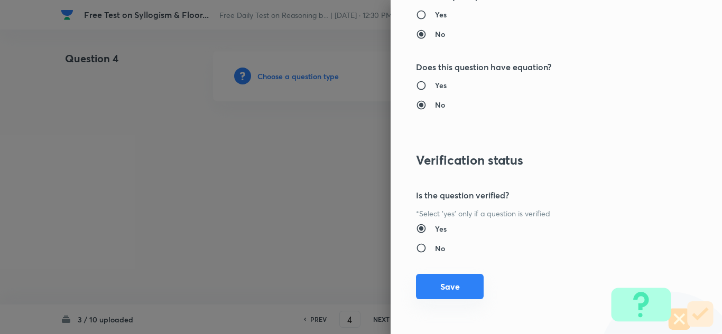
click at [439, 289] on button "Save" at bounding box center [450, 286] width 68 height 25
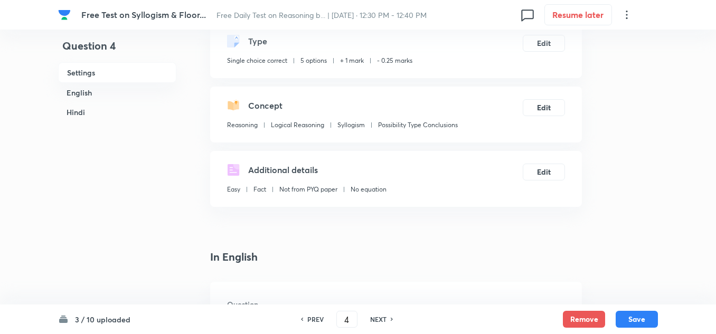
scroll to position [211, 0]
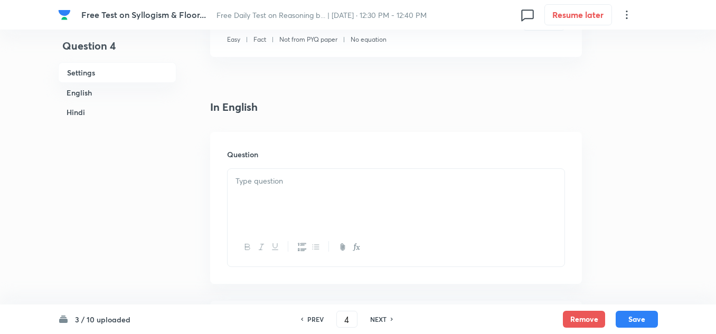
click at [278, 208] on div at bounding box center [396, 198] width 337 height 59
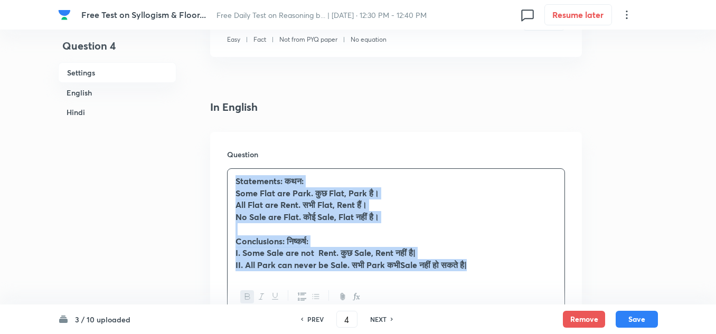
drag, startPoint x: 495, startPoint y: 270, endPoint x: 225, endPoint y: 179, distance: 285.0
click at [225, 179] on div "Question Statements: कथन: Some Flat are Park. कुछ Flat, Park है। All Flat are R…" at bounding box center [396, 233] width 372 height 202
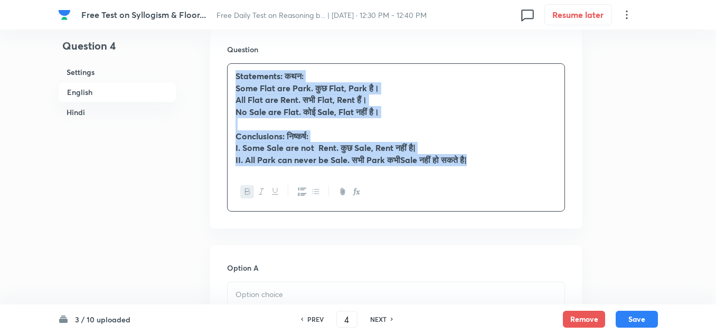
scroll to position [317, 0]
click at [247, 191] on icon "button" at bounding box center [247, 191] width 8 height 8
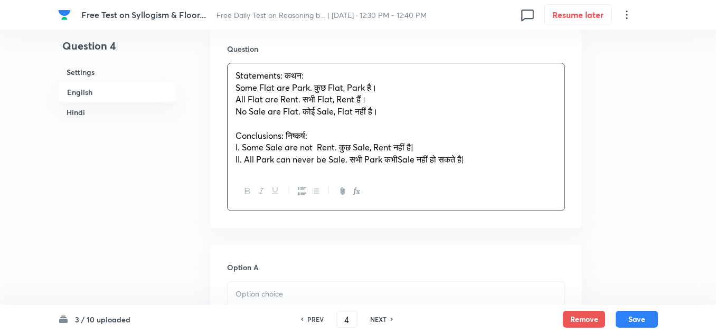
click at [455, 184] on div at bounding box center [396, 191] width 337 height 39
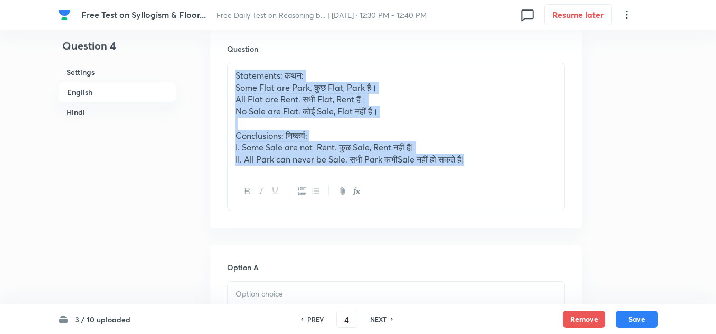
drag, startPoint x: 489, startPoint y: 163, endPoint x: 222, endPoint y: 68, distance: 283.5
click at [222, 68] on div "Question Statements: कथन: Some Flat are Park. कुछ Flat, Park है। All Flat are R…" at bounding box center [396, 127] width 372 height 202
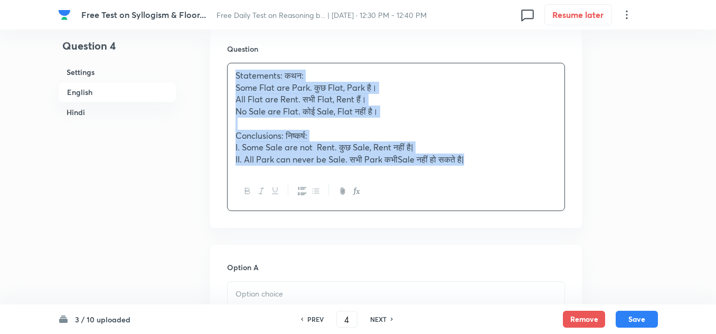
copy div "Statements: कथन: Some Flat are Park. कुछ Flat, Park है। All Flat are Rent. सभी …"
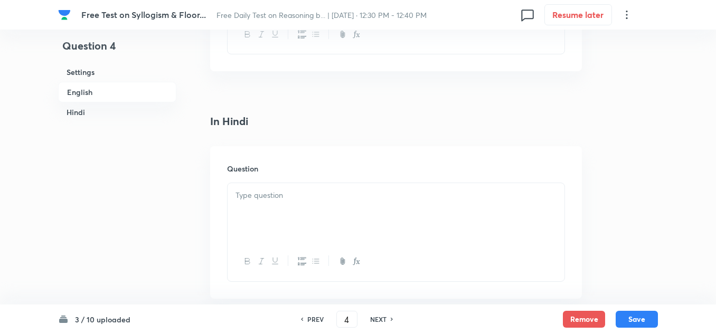
scroll to position [1479, 0]
click at [249, 186] on div at bounding box center [396, 210] width 337 height 59
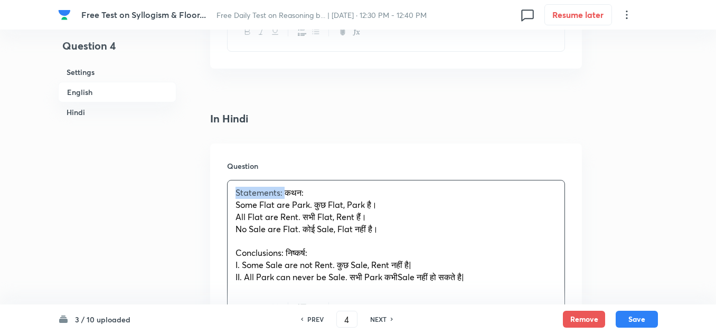
drag, startPoint x: 284, startPoint y: 194, endPoint x: 216, endPoint y: 190, distance: 68.3
click at [216, 190] on div "Question Statements: कथन: Some Flat are Park. कुछ Flat, Park है। All Flat are R…" at bounding box center [396, 245] width 372 height 202
drag, startPoint x: 286, startPoint y: 254, endPoint x: 218, endPoint y: 249, distance: 68.3
click at [218, 249] on div "Question कथन: Some Flat are Park. कुछ Flat, Park है। All Flat are Rent. सभी Fla…" at bounding box center [396, 245] width 372 height 202
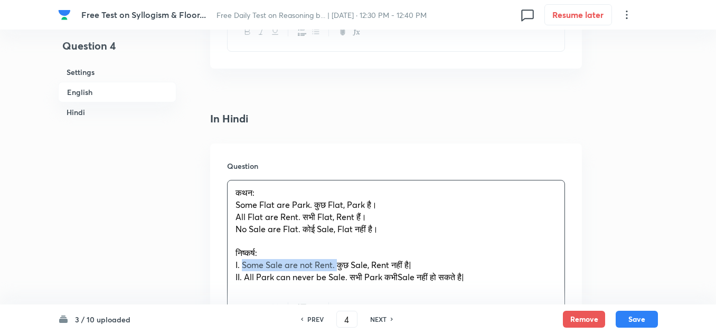
drag, startPoint x: 338, startPoint y: 265, endPoint x: 243, endPoint y: 266, distance: 94.5
click at [243, 266] on span "I. Some Sale are not Rent. कुछ Sale, Rent नहीं है|" at bounding box center [324, 264] width 176 height 11
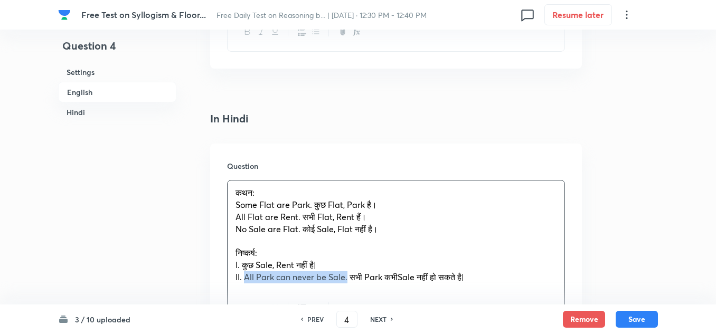
drag, startPoint x: 348, startPoint y: 277, endPoint x: 246, endPoint y: 271, distance: 102.1
click at [246, 271] on span "II. All Park can never be Sale. सभी Park कभीSale नहीं हो सकते है|" at bounding box center [350, 276] width 229 height 11
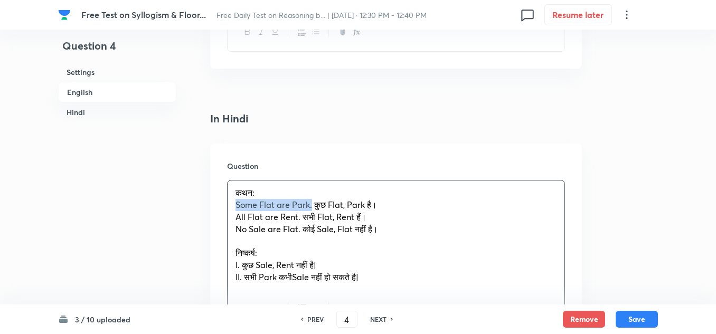
drag, startPoint x: 312, startPoint y: 207, endPoint x: 232, endPoint y: 207, distance: 79.8
click at [232, 207] on div "कथन: Some Flat are Park. कुछ Flat, Park है। All Flat are Rent. सभी Flat, Rent ह…" at bounding box center [396, 235] width 337 height 109
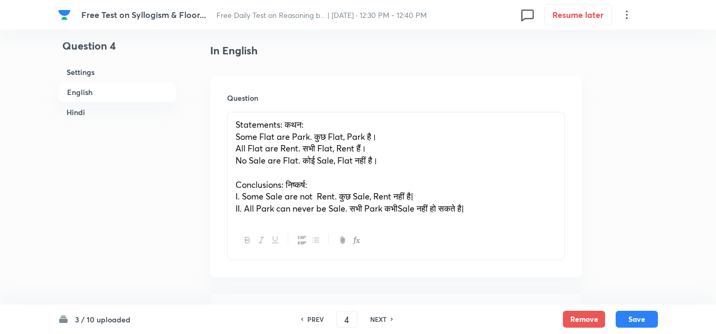
scroll to position [264, 0]
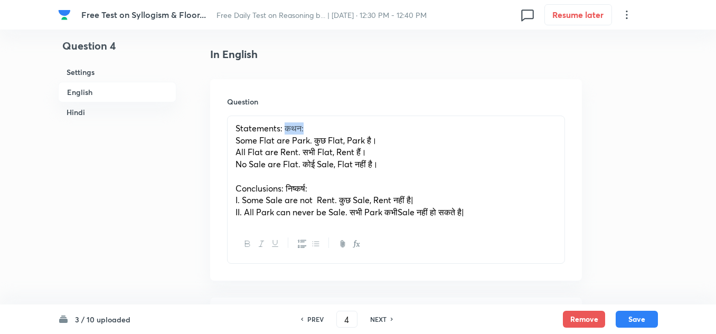
drag, startPoint x: 304, startPoint y: 130, endPoint x: 286, endPoint y: 126, distance: 18.3
click at [286, 126] on p "Statements: कथन:" at bounding box center [396, 129] width 321 height 12
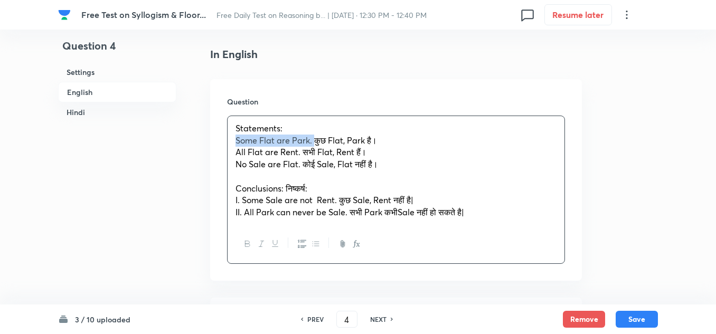
drag, startPoint x: 314, startPoint y: 141, endPoint x: 235, endPoint y: 138, distance: 78.7
click at [235, 138] on div "Statements: Some Flat are Park. कुछ Flat, Park है। All Flat are Rent. सभी Flat,…" at bounding box center [396, 170] width 337 height 109
drag, startPoint x: 295, startPoint y: 153, endPoint x: 229, endPoint y: 153, distance: 66.6
click at [229, 153] on div "Statements: कुछ Flat, Park है। All Flat are Rent. सभी Flat, Rent हैं। No Sale a…" at bounding box center [396, 170] width 337 height 109
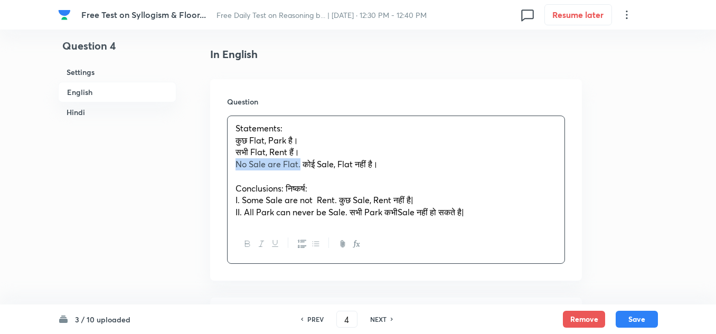
drag, startPoint x: 301, startPoint y: 166, endPoint x: 226, endPoint y: 163, distance: 75.1
click at [226, 163] on div "Question Statements: कुछ Flat, Park है। सभी Flat, Rent हैं। No Sale are Flat. क…" at bounding box center [396, 180] width 372 height 202
drag, startPoint x: 287, startPoint y: 188, endPoint x: 222, endPoint y: 188, distance: 64.4
click at [222, 188] on div "Question Statements: कुछ Flat, Park है। सभी Flat, Rent हैं। कोई Sale, Flat नहीं…" at bounding box center [396, 180] width 372 height 202
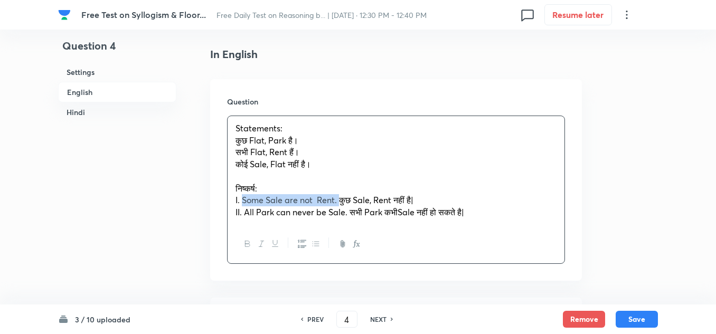
drag, startPoint x: 340, startPoint y: 198, endPoint x: 243, endPoint y: 200, distance: 96.2
click at [243, 200] on span "I. Some Sale are not Rent. कुछ Sale, Rent नहीं है|" at bounding box center [325, 199] width 178 height 11
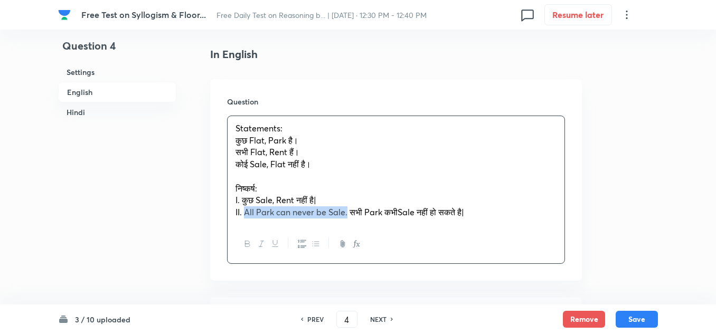
drag, startPoint x: 346, startPoint y: 212, endPoint x: 245, endPoint y: 212, distance: 101.9
click at [245, 212] on span "II. All Park can never be Sale. सभी Park कभीSale नहीं हो सकते है|" at bounding box center [350, 212] width 229 height 11
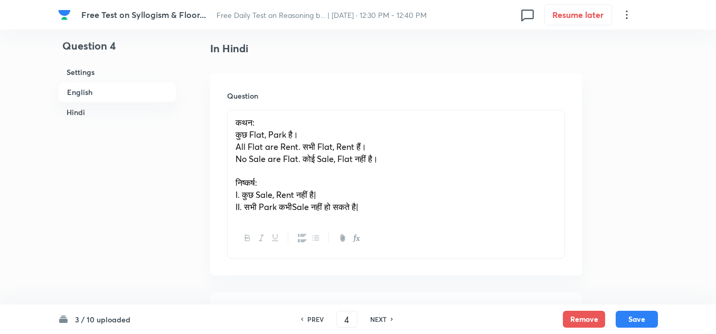
scroll to position [1585, 0]
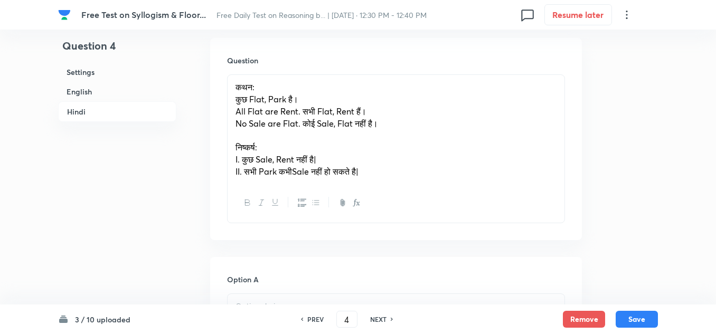
click at [294, 170] on span "II. सभी Park कभीSale नहीं हो सकते है|" at bounding box center [297, 171] width 123 height 11
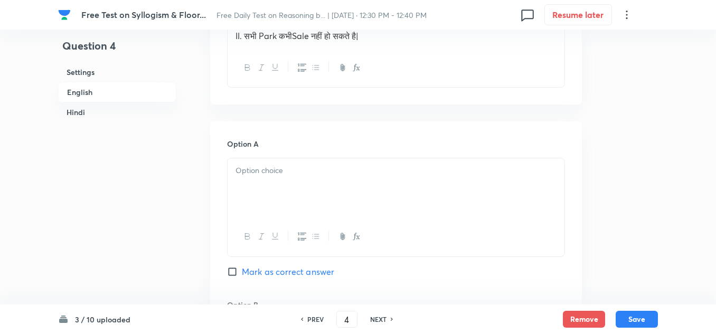
scroll to position [475, 0]
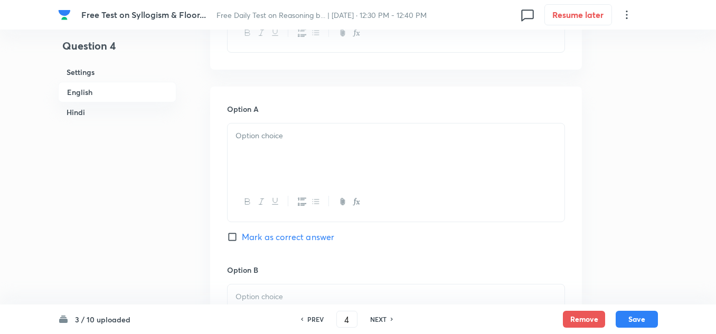
click at [273, 130] on p at bounding box center [396, 136] width 321 height 12
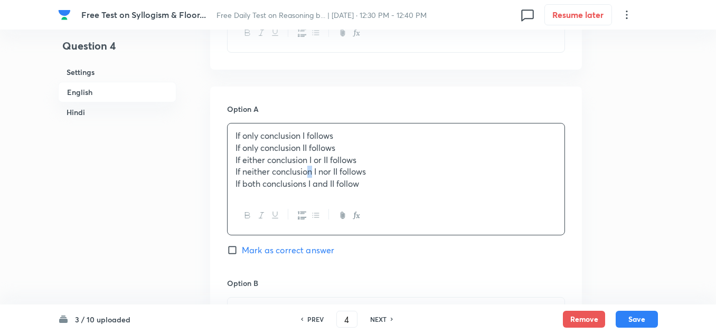
click at [310, 168] on p "If neither conclusion I nor II follows" at bounding box center [396, 172] width 321 height 12
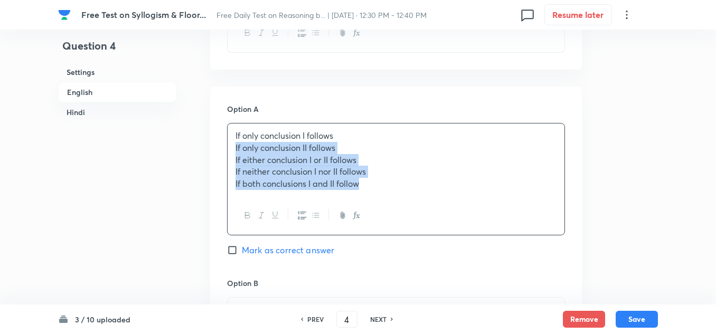
drag, startPoint x: 377, startPoint y: 185, endPoint x: 235, endPoint y: 149, distance: 146.9
click at [235, 149] on div "If only conclusion I follows If only conclusion II follows If either conclusion…" at bounding box center [396, 160] width 337 height 73
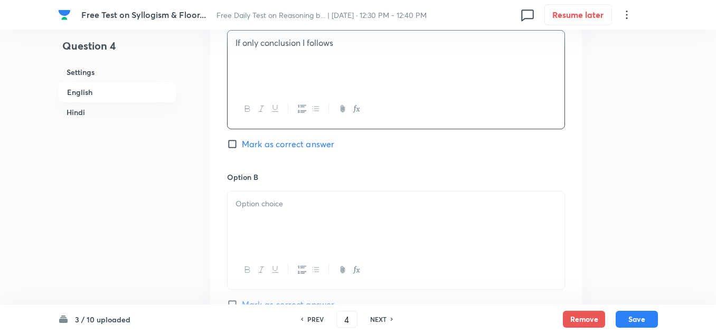
scroll to position [581, 0]
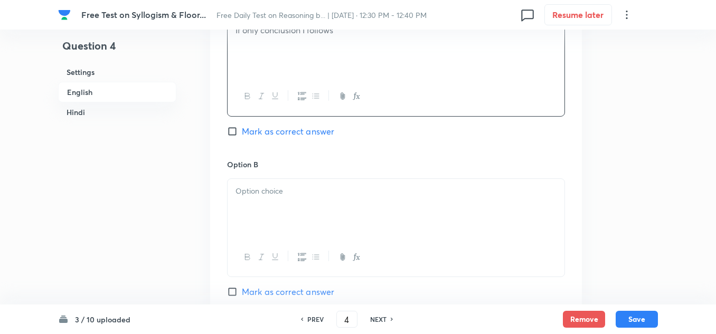
click at [276, 189] on p at bounding box center [396, 191] width 321 height 12
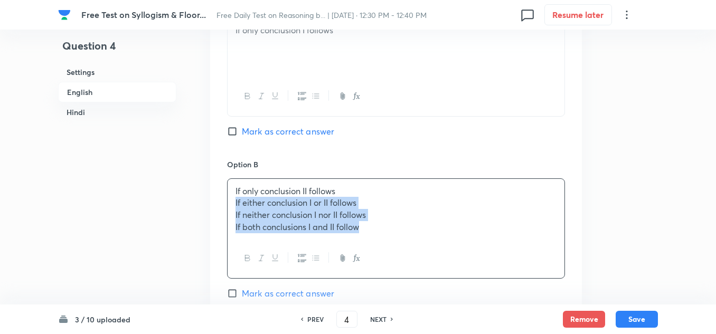
drag, startPoint x: 371, startPoint y: 230, endPoint x: 212, endPoint y: 198, distance: 161.6
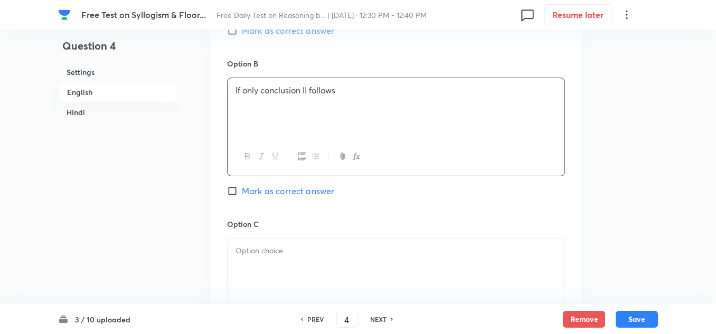
scroll to position [687, 0]
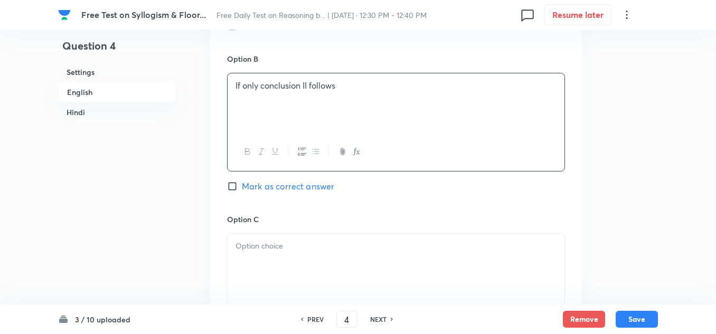
click at [260, 241] on p at bounding box center [396, 246] width 321 height 12
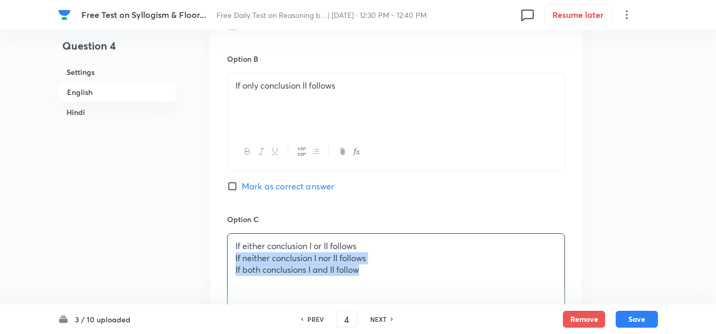
drag, startPoint x: 367, startPoint y: 270, endPoint x: 227, endPoint y: 258, distance: 140.5
click at [227, 258] on div "Option A If only conclusion I follows Mark as correct answer Option B If only c…" at bounding box center [396, 283] width 372 height 817
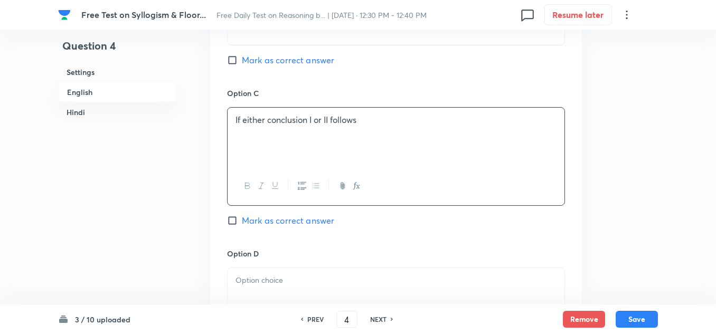
scroll to position [898, 0]
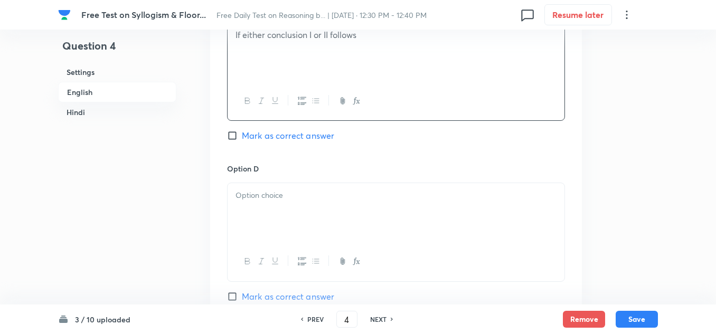
click at [267, 218] on div at bounding box center [396, 212] width 337 height 59
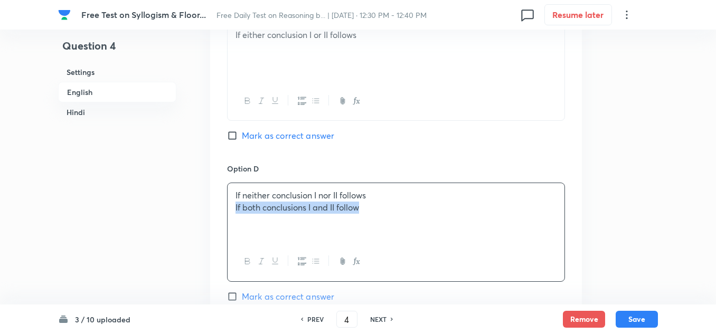
drag, startPoint x: 373, startPoint y: 211, endPoint x: 211, endPoint y: 212, distance: 162.2
click at [211, 212] on div "Option A If only conclusion I follows Mark as correct answer Option B If only c…" at bounding box center [396, 72] width 372 height 817
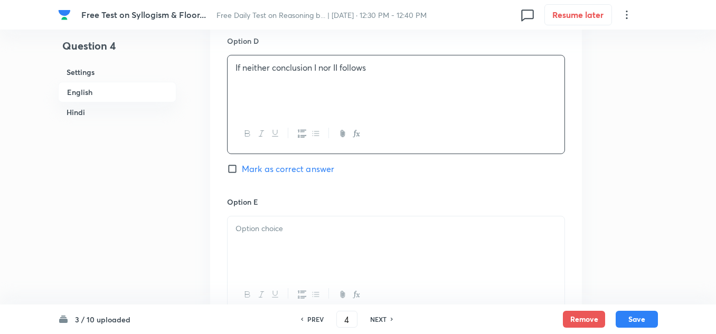
scroll to position [1056, 0]
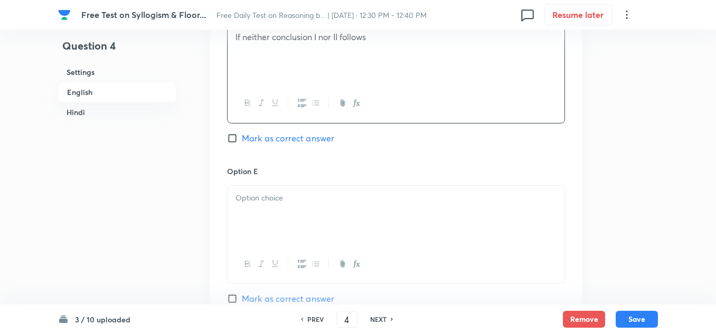
click at [271, 207] on div at bounding box center [396, 215] width 337 height 59
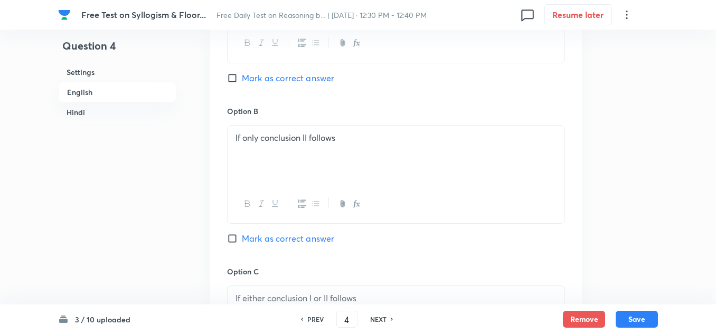
scroll to position [634, 0]
click at [230, 235] on input "Mark as correct answer" at bounding box center [234, 239] width 15 height 11
checkbox input "true"
drag, startPoint x: 340, startPoint y: 146, endPoint x: 245, endPoint y: 142, distance: 94.6
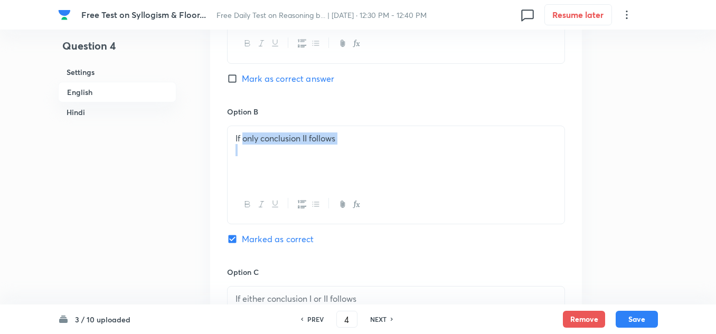
click at [245, 142] on div "If only conclusion II follows" at bounding box center [396, 155] width 337 height 59
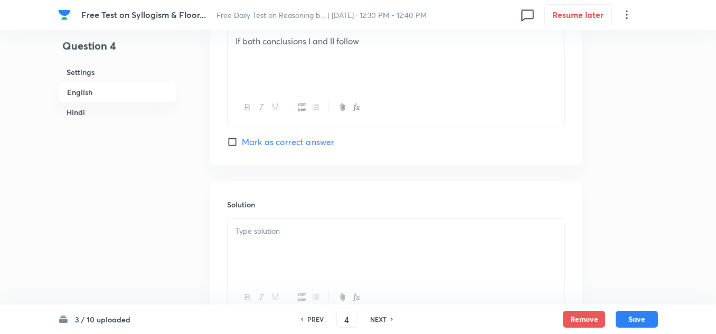
scroll to position [1268, 0]
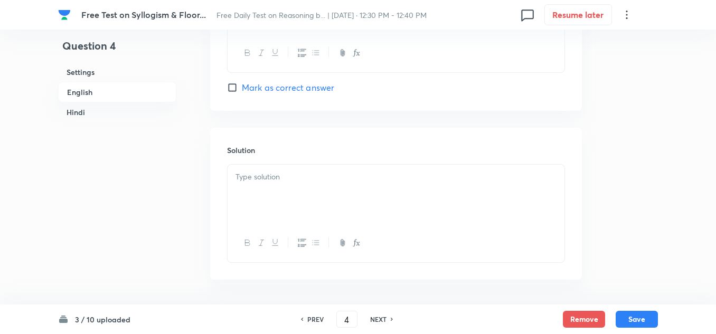
click at [277, 176] on p at bounding box center [396, 177] width 321 height 12
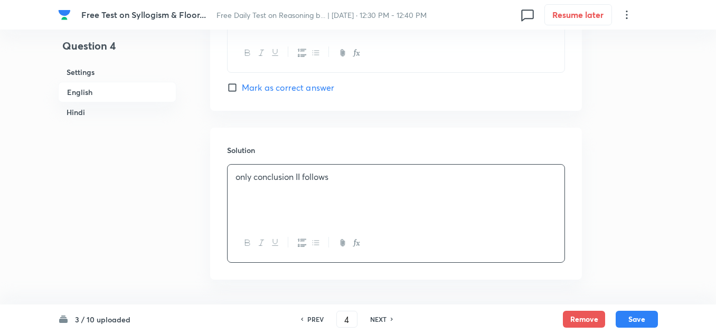
click at [240, 175] on p "only conclusion II follows" at bounding box center [396, 177] width 321 height 12
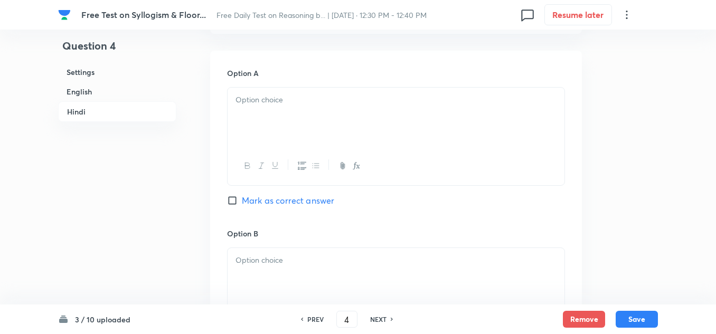
scroll to position [1796, 0]
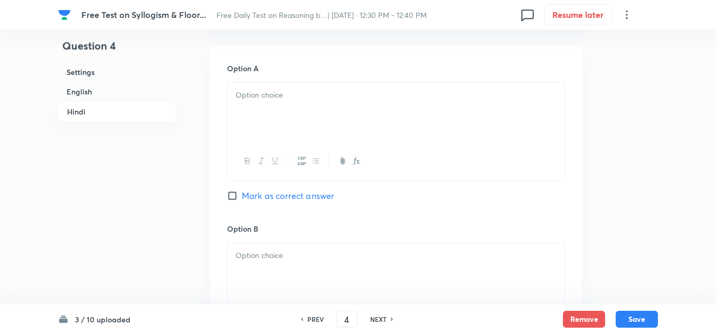
click at [256, 110] on div at bounding box center [396, 112] width 337 height 59
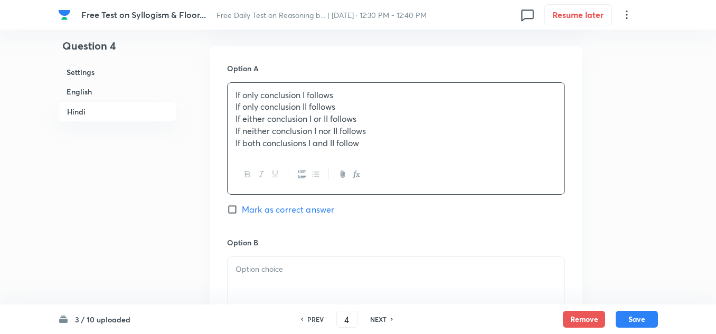
scroll to position [1743, 0]
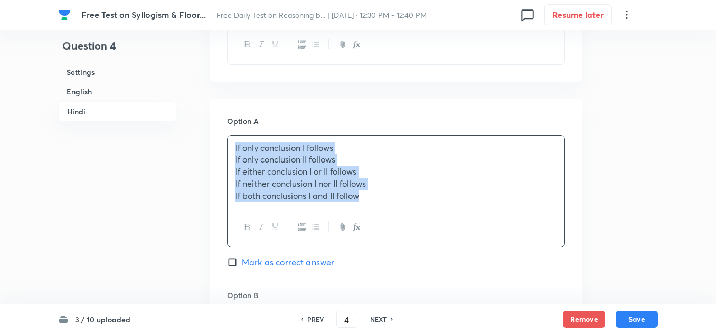
drag, startPoint x: 378, startPoint y: 192, endPoint x: 217, endPoint y: 147, distance: 166.7
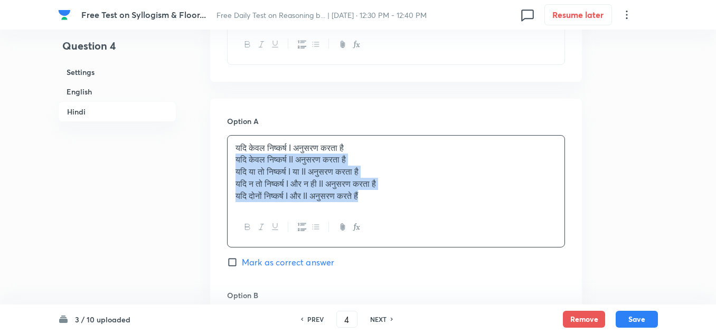
drag, startPoint x: 383, startPoint y: 203, endPoint x: 232, endPoint y: 158, distance: 157.4
click at [232, 158] on div "यदि केवल निष्कर्ष I अनुसरण करता है यदि केवल निष्कर्ष II अनुसरण करता है यदि या त…" at bounding box center [396, 172] width 337 height 73
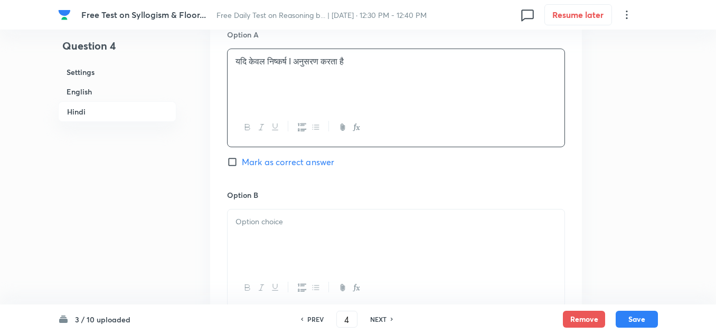
scroll to position [1849, 0]
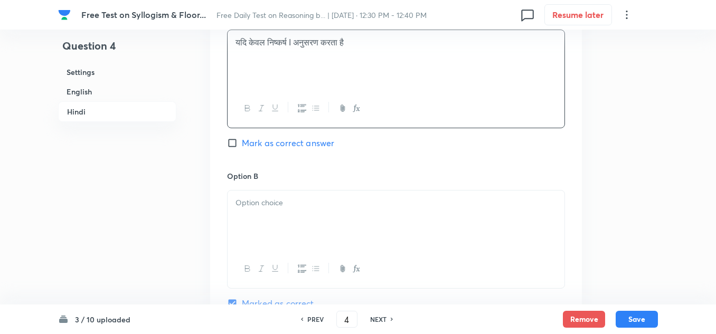
click at [279, 201] on p at bounding box center [396, 203] width 321 height 12
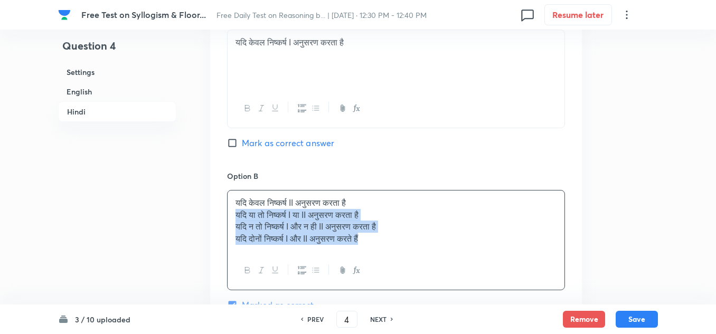
drag, startPoint x: 388, startPoint y: 240, endPoint x: 224, endPoint y: 212, distance: 166.1
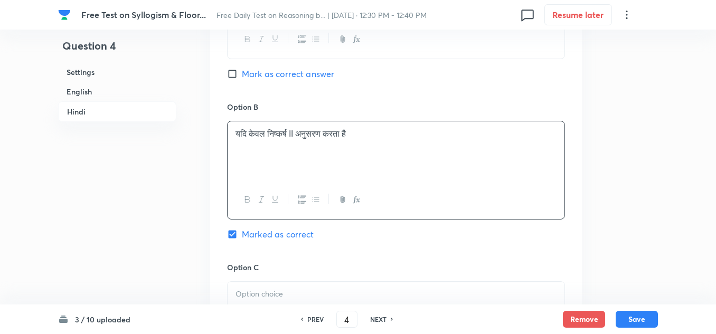
scroll to position [2007, 0]
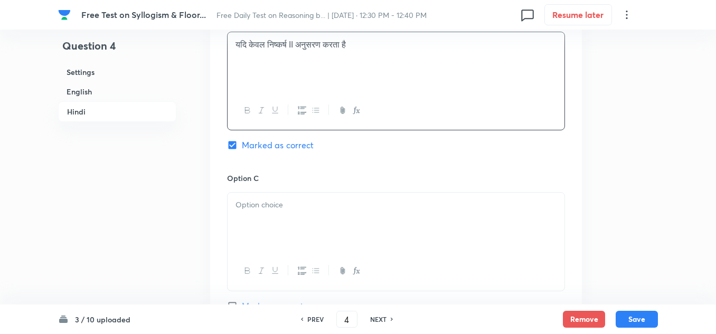
click at [252, 214] on div at bounding box center [396, 222] width 337 height 59
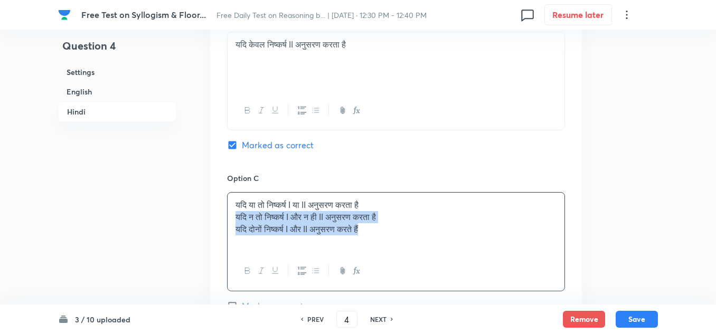
drag, startPoint x: 377, startPoint y: 234, endPoint x: 221, endPoint y: 219, distance: 156.0
click at [221, 219] on div "Option A यदि केवल निष्कर्ष I अनुसरण करता है Mark as correct answer Option B यदि…" at bounding box center [396, 243] width 372 height 817
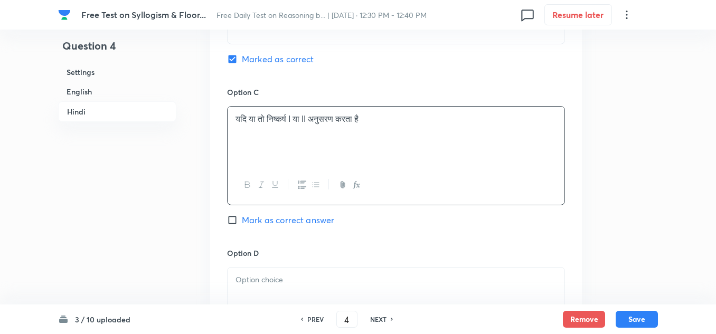
scroll to position [2113, 0]
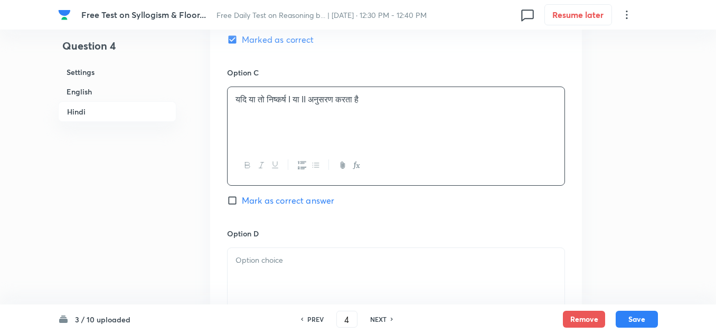
click at [249, 256] on p at bounding box center [396, 261] width 321 height 12
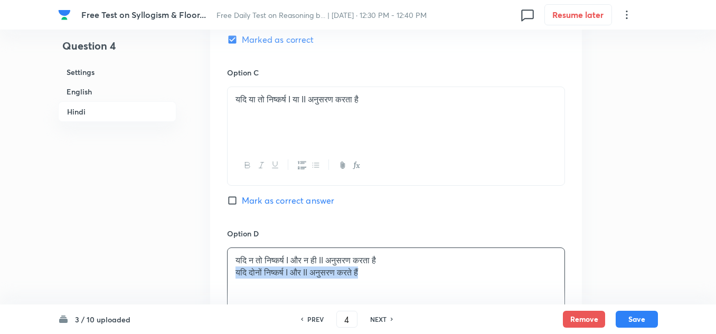
drag, startPoint x: 386, startPoint y: 277, endPoint x: 218, endPoint y: 278, distance: 168.0
click at [218, 278] on div "Option A यदि केवल निष्कर्ष I अनुसरण करता है Mark as correct answer Option B यदि…" at bounding box center [396, 137] width 372 height 817
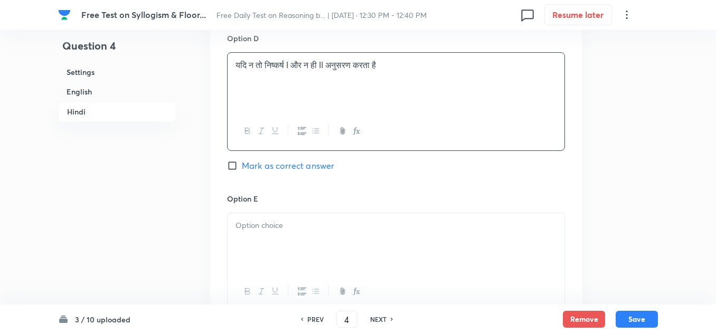
scroll to position [2324, 0]
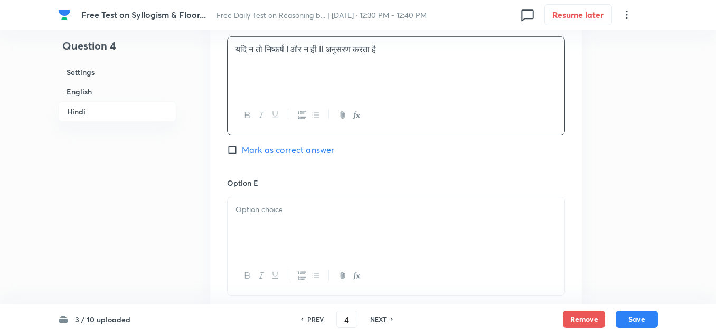
click at [255, 223] on div at bounding box center [396, 227] width 337 height 59
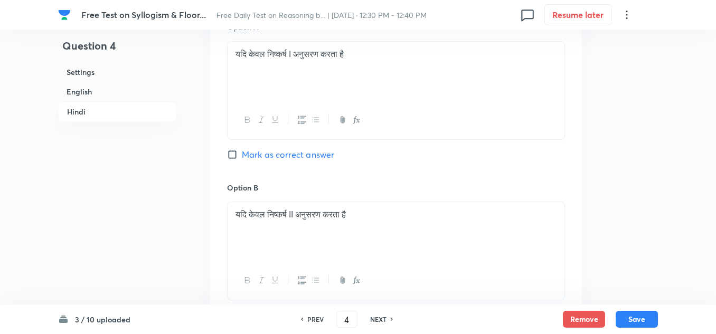
scroll to position [1902, 0]
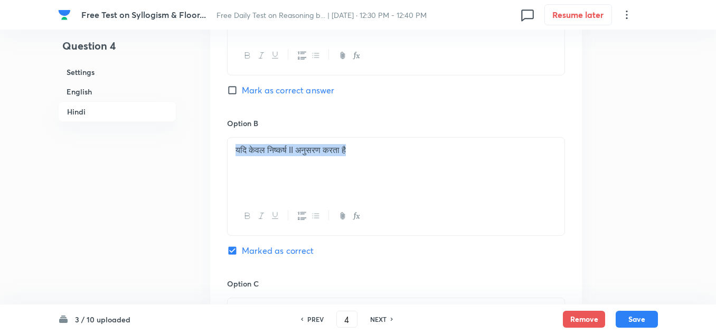
drag, startPoint x: 389, startPoint y: 151, endPoint x: 228, endPoint y: 149, distance: 160.6
click at [228, 149] on div "यदि केवल निष्कर्ष II अनुसरण करता है" at bounding box center [396, 167] width 337 height 59
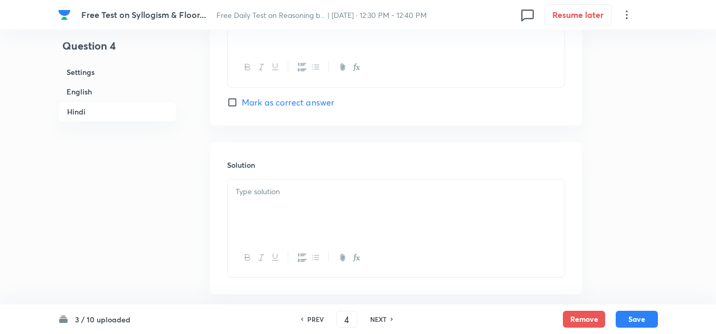
scroll to position [2535, 0]
click at [274, 200] on div at bounding box center [396, 206] width 337 height 59
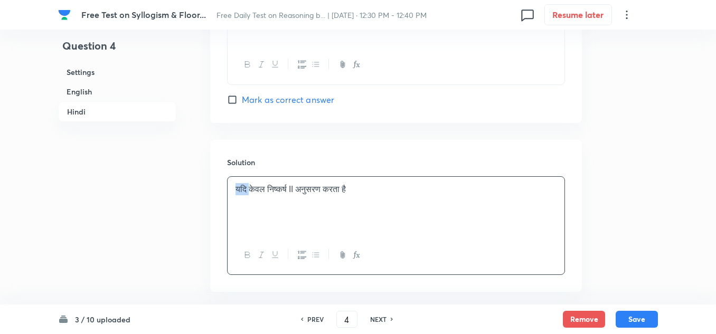
drag, startPoint x: 251, startPoint y: 190, endPoint x: 224, endPoint y: 189, distance: 26.4
click at [224, 189] on div "Solution यदि केवल निष्कर्ष II अनुसरण करता है" at bounding box center [396, 216] width 372 height 152
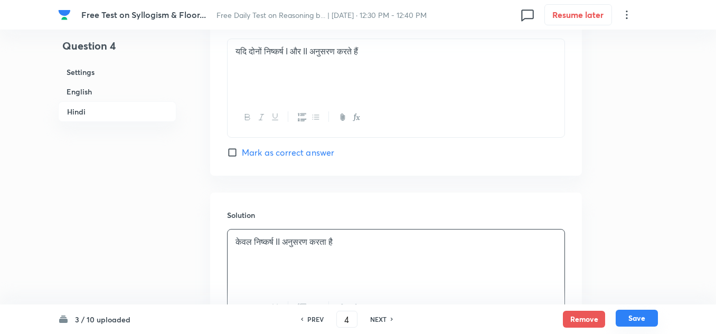
click at [640, 313] on button "Save" at bounding box center [637, 318] width 42 height 17
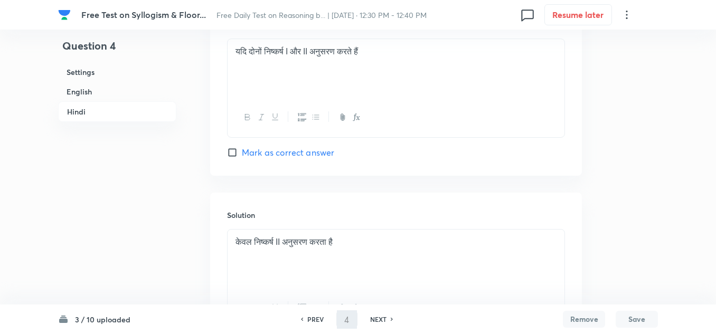
type input "5"
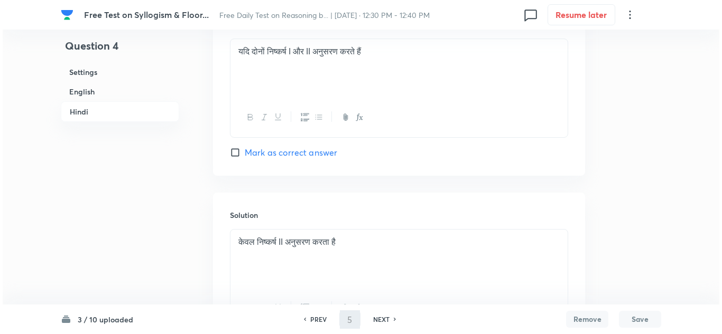
scroll to position [0, 0]
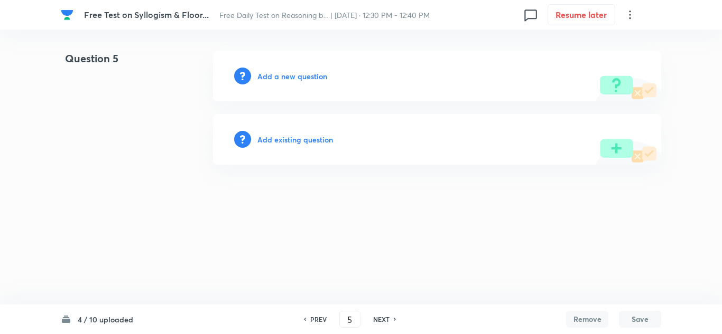
click at [277, 73] on h6 "Add a new question" at bounding box center [292, 76] width 70 height 11
click at [291, 74] on h6 "Choose a question type" at bounding box center [297, 76] width 81 height 11
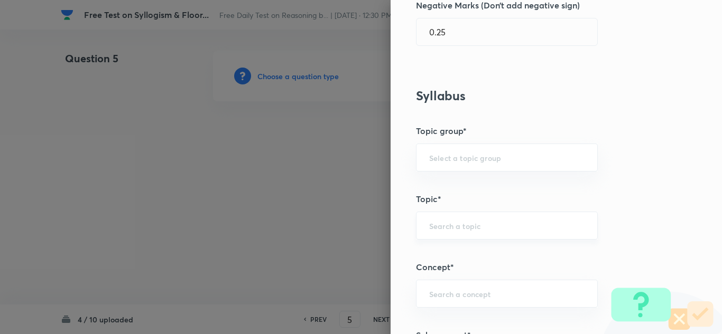
scroll to position [370, 0]
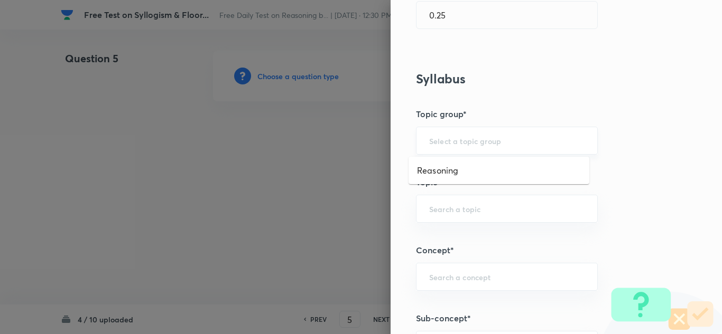
click at [429, 136] on input "text" at bounding box center [506, 141] width 155 height 10
click at [419, 173] on li "Reasoning" at bounding box center [498, 170] width 181 height 19
type input "Reasoning"
click at [432, 210] on input "text" at bounding box center [506, 209] width 155 height 10
click at [444, 232] on li "Logical Reasoning" at bounding box center [498, 238] width 181 height 19
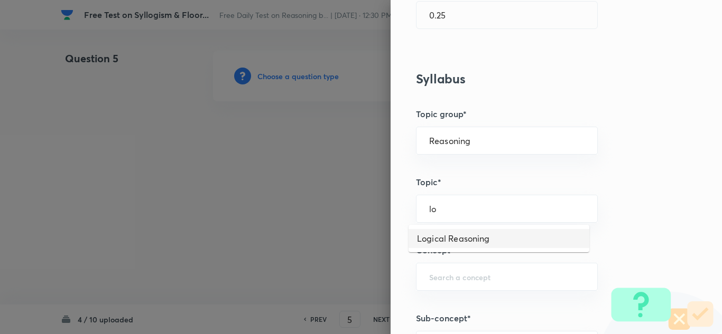
type input "Logical Reasoning"
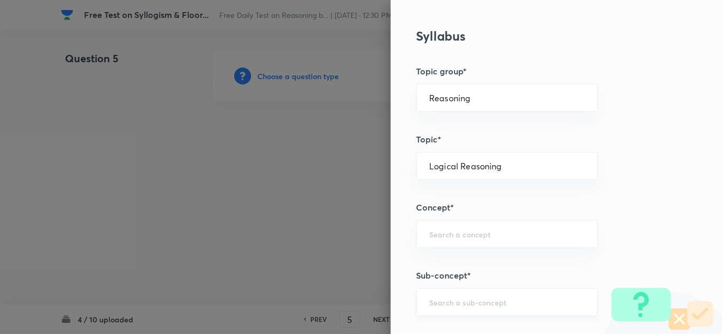
scroll to position [475, 0]
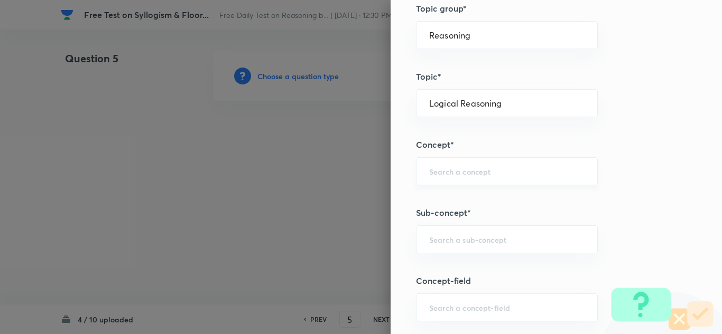
click at [435, 178] on div "​" at bounding box center [507, 171] width 182 height 28
click at [430, 201] on li "Syllogism" at bounding box center [498, 201] width 181 height 19
type input "Syllogism"
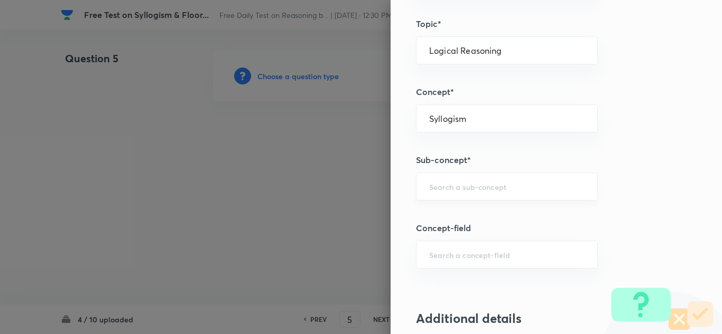
click at [436, 195] on div "​" at bounding box center [507, 187] width 182 height 28
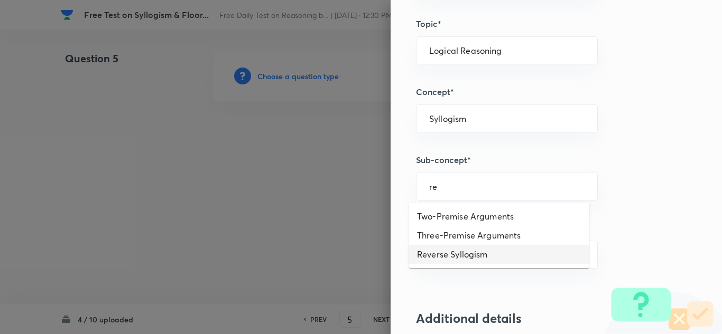
click at [434, 249] on li "Reverse Syllogism" at bounding box center [498, 254] width 181 height 19
type input "Reverse Syllogism"
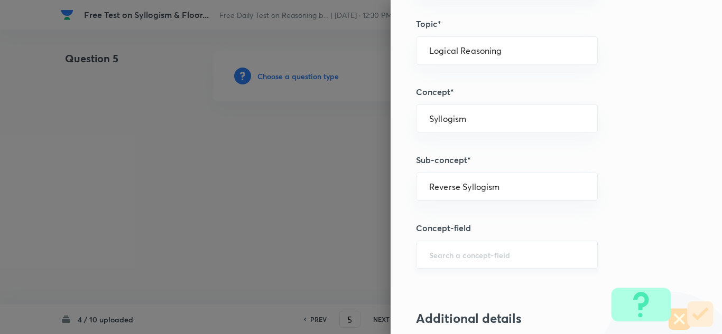
scroll to position [581, 0]
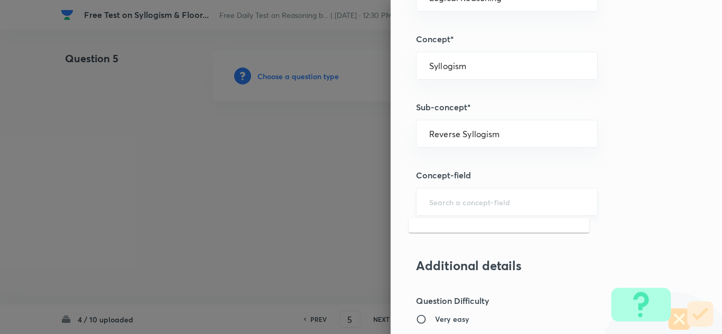
click at [429, 205] on input "text" at bounding box center [506, 202] width 155 height 10
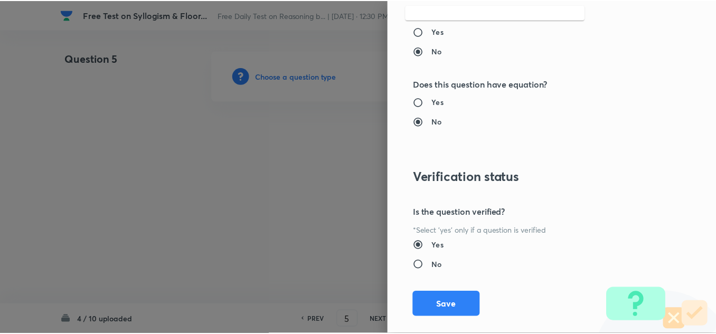
scroll to position [1106, 0]
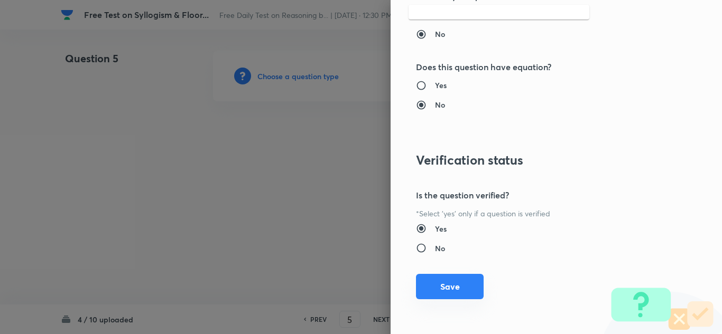
drag, startPoint x: 446, startPoint y: 285, endPoint x: 425, endPoint y: 275, distance: 24.1
click at [446, 285] on button "Save" at bounding box center [450, 286] width 68 height 25
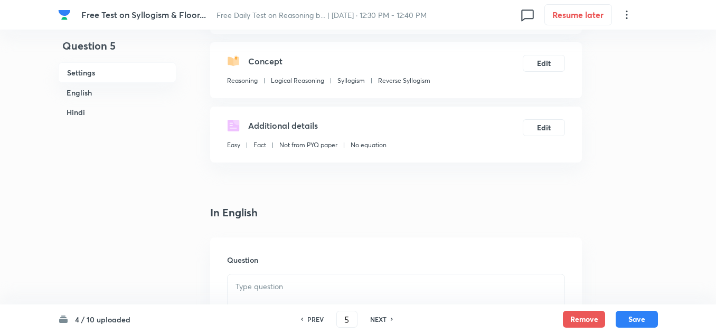
scroll to position [211, 0]
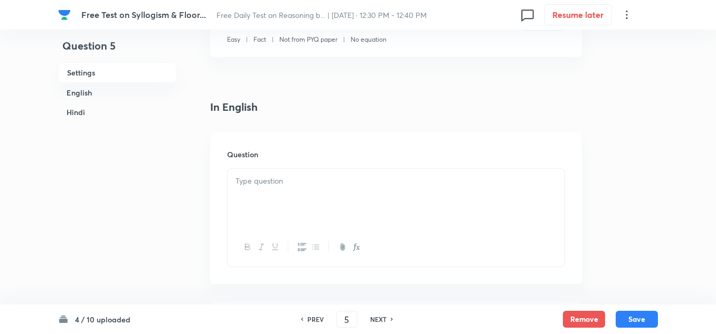
click at [264, 198] on div at bounding box center [396, 198] width 337 height 59
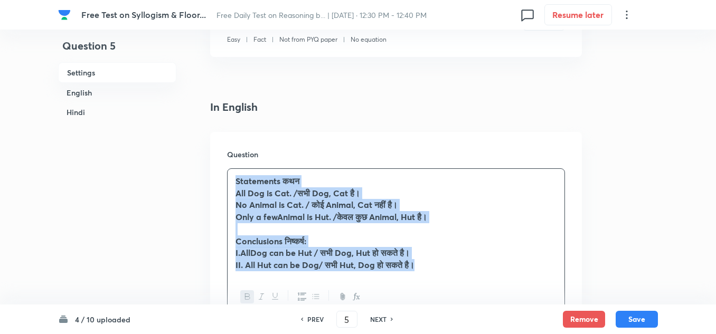
drag, startPoint x: 432, startPoint y: 266, endPoint x: 228, endPoint y: 183, distance: 219.4
click at [228, 183] on div "Statements कथन All Dog is Cat. /सभी Dog, Cat है। No Animal is Cat. / कोई Animal…" at bounding box center [396, 223] width 337 height 109
click at [248, 296] on icon "button" at bounding box center [247, 297] width 8 height 8
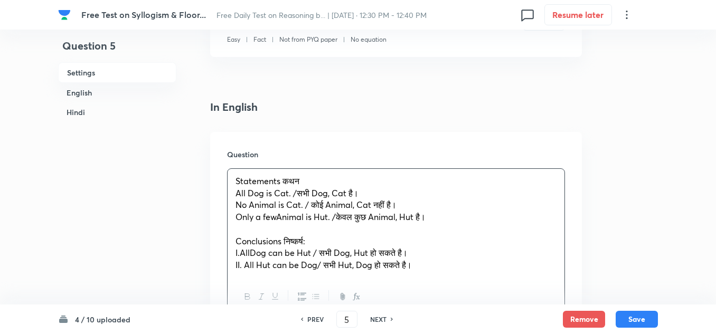
click at [253, 279] on div at bounding box center [396, 297] width 337 height 39
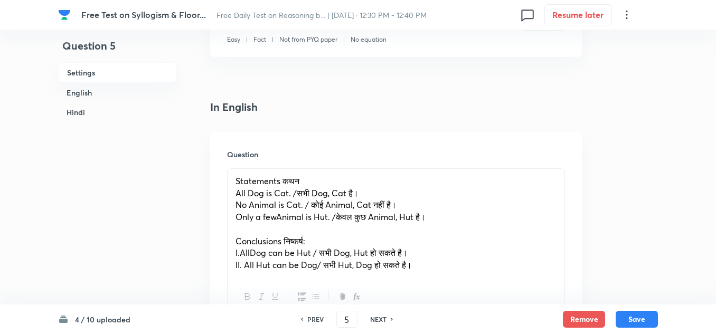
click at [249, 255] on span "I.AllDog can be Hut / सभी Dog, Hut हो सकते है।" at bounding box center [322, 252] width 172 height 11
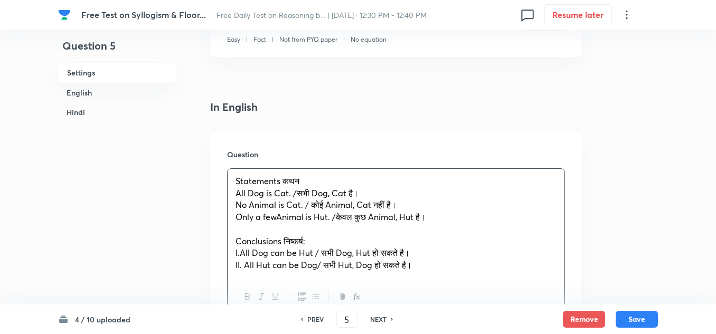
click at [276, 217] on span "Only a fewAnimal is Hut. /केवल कुछ Animal, Hut है।" at bounding box center [331, 216] width 190 height 11
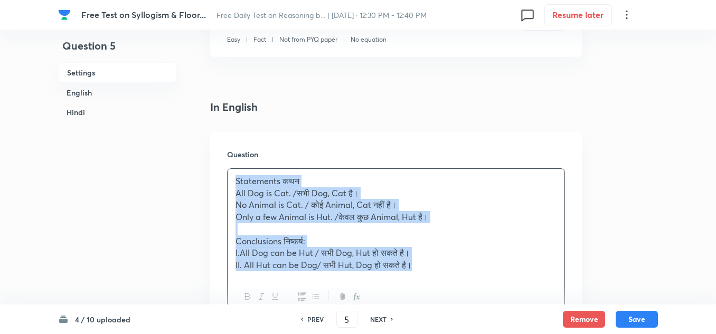
drag, startPoint x: 419, startPoint y: 268, endPoint x: 233, endPoint y: 182, distance: 204.7
click at [233, 182] on div "Statements कथन All Dog is Cat. /सभी Dog, Cat है। No Animal is Cat. / कोई Animal…" at bounding box center [396, 223] width 337 height 109
click at [240, 255] on span "I.All Dog can be Hut / सभी Dog, Hut हो सकते है।" at bounding box center [323, 252] width 174 height 11
drag, startPoint x: 427, startPoint y: 267, endPoint x: 235, endPoint y: 185, distance: 209.3
click at [235, 185] on div "Statements कथन All Dog is Cat. /सभी Dog, Cat है। No Animal is Cat. / कोई Animal…" at bounding box center [396, 223] width 337 height 109
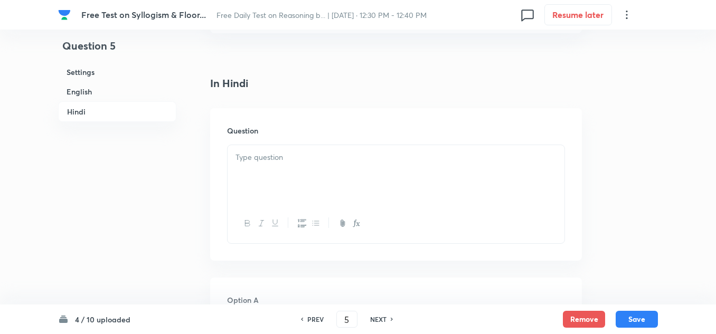
scroll to position [1532, 0]
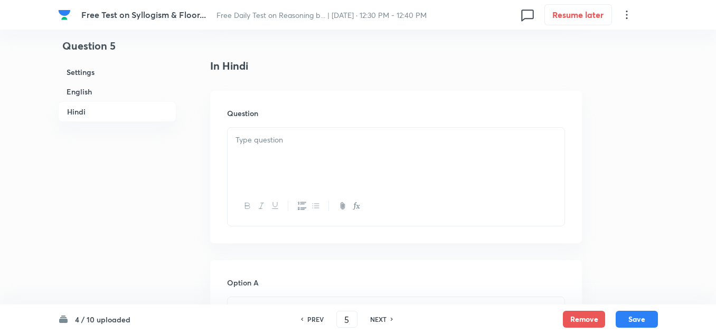
click at [260, 151] on div at bounding box center [396, 157] width 337 height 59
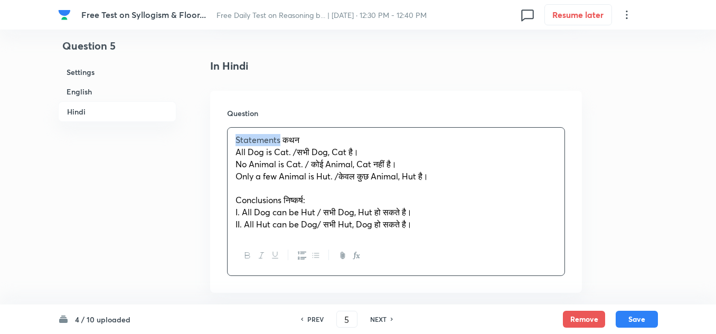
drag, startPoint x: 280, startPoint y: 144, endPoint x: 234, endPoint y: 139, distance: 46.7
click at [234, 139] on div "Statements कथन All Dog is Cat. /सभी Dog, Cat है। No Animal is Cat. / कोई Animal…" at bounding box center [396, 182] width 337 height 109
click at [252, 144] on span "कथन" at bounding box center [244, 139] width 17 height 11
drag, startPoint x: 298, startPoint y: 153, endPoint x: 230, endPoint y: 155, distance: 67.6
click at [230, 155] on div "कथन: All Dog is Cat. /सभी Dog, Cat है। No Animal is Cat. / कोई Animal, Cat नहीं…" at bounding box center [396, 182] width 337 height 109
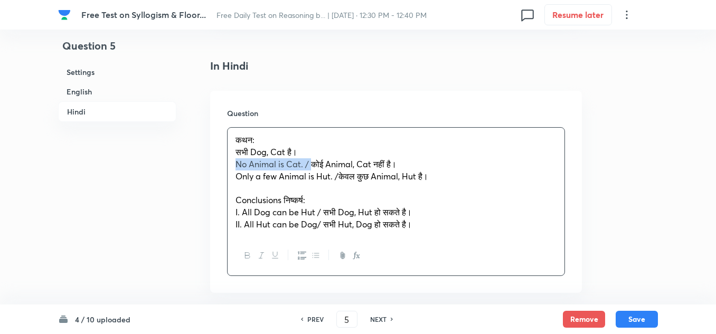
drag, startPoint x: 302, startPoint y: 162, endPoint x: 223, endPoint y: 163, distance: 78.7
click at [223, 163] on div "Question कथन: सभी Dog, Cat है। No Animal is Cat. / कोई Animal, Cat नहीं है। Onl…" at bounding box center [396, 192] width 372 height 202
click at [337, 178] on span "Only a few Animal is Hut. /केवल कुछ Animal, Hut है।" at bounding box center [332, 176] width 193 height 11
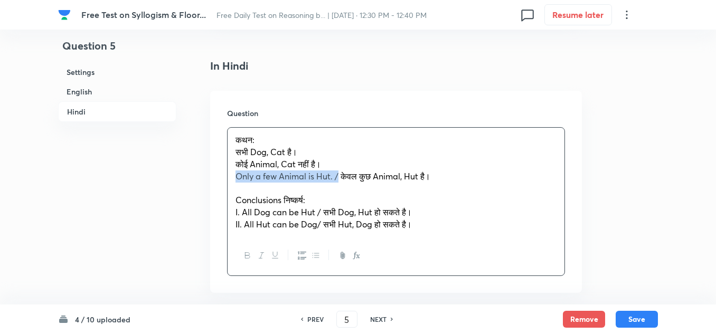
drag, startPoint x: 337, startPoint y: 178, endPoint x: 233, endPoint y: 176, distance: 104.1
click at [233, 176] on div "कथन: सभी Dog, Cat है। कोई Animal, Cat नहीं है। Only a few Animal is Hut. / केवल…" at bounding box center [396, 182] width 337 height 109
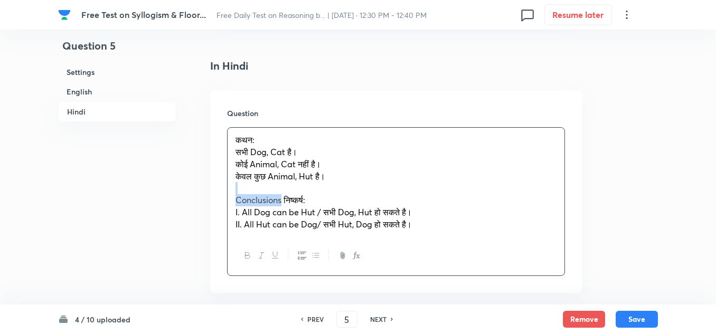
drag, startPoint x: 283, startPoint y: 199, endPoint x: 229, endPoint y: 194, distance: 53.6
click at [229, 194] on div "कथन: सभी Dog, Cat है। कोई Animal, Cat नहीं है। केवल कुछ Animal, Hut है। Conclus…" at bounding box center [396, 182] width 337 height 109
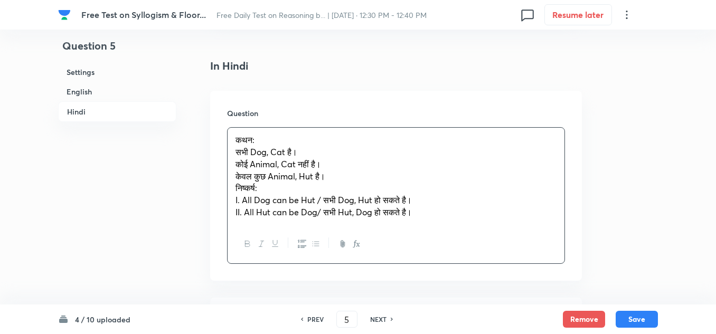
click at [325, 175] on span "केवल कुछ Animal, Hut है।" at bounding box center [281, 176] width 90 height 11
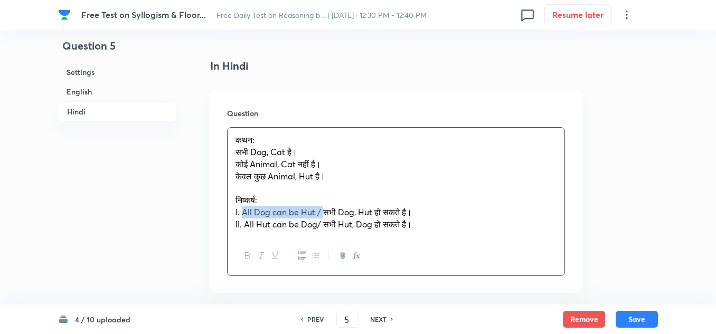
drag, startPoint x: 324, startPoint y: 212, endPoint x: 245, endPoint y: 215, distance: 79.8
click at [245, 215] on span "I. All Dog can be Hut / सभी Dog, Hut हो सकते है।" at bounding box center [324, 212] width 176 height 11
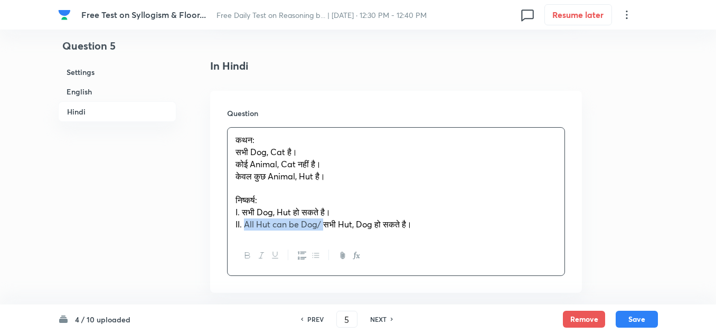
drag, startPoint x: 324, startPoint y: 224, endPoint x: 247, endPoint y: 224, distance: 76.6
click at [247, 224] on span "II. All Hut can be Dog/ सभी Hut, Dog हो सकते है।" at bounding box center [324, 224] width 176 height 11
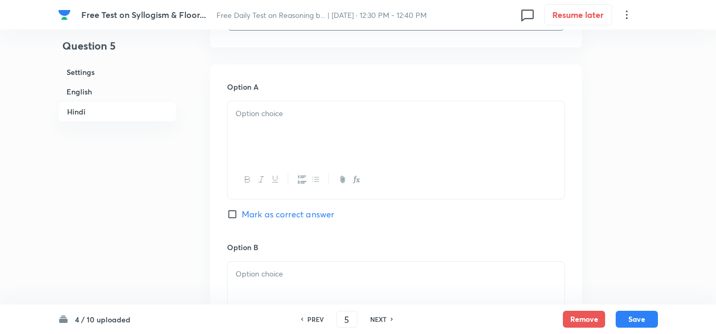
scroll to position [1796, 0]
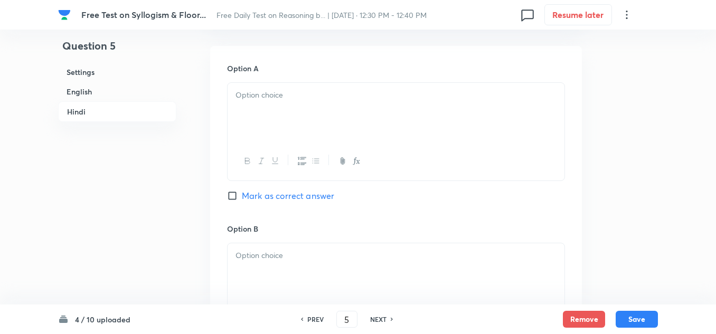
click at [232, 195] on input "Mark as correct answer" at bounding box center [234, 196] width 15 height 11
checkbox input "true"
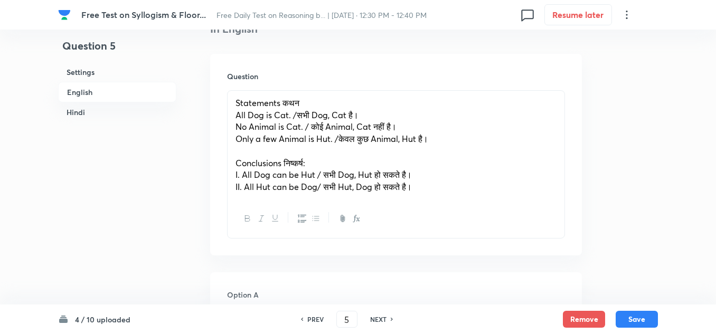
scroll to position [264, 0]
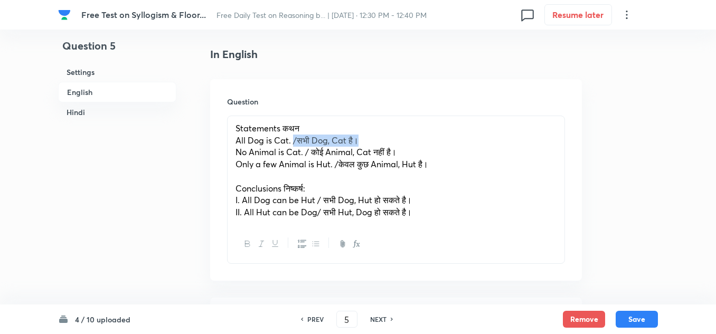
drag, startPoint x: 358, startPoint y: 139, endPoint x: 293, endPoint y: 142, distance: 65.5
click at [293, 142] on span "All Dog is Cat. /सभी Dog, Cat है।" at bounding box center [297, 140] width 123 height 11
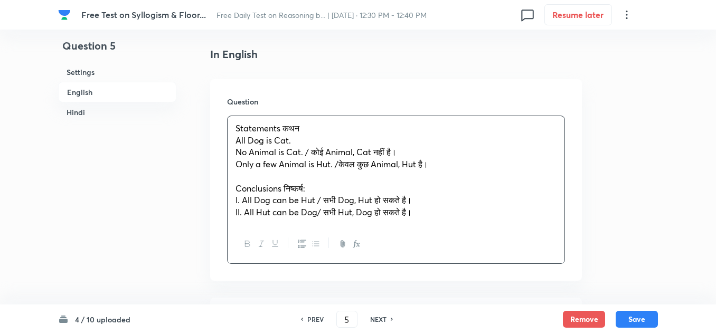
drag, startPoint x: 400, startPoint y: 154, endPoint x: 305, endPoint y: 153, distance: 94.6
click at [305, 153] on p "No Animal is Cat. / कोई Animal, Cat नहीं है।" at bounding box center [396, 152] width 321 height 12
drag, startPoint x: 433, startPoint y: 164, endPoint x: 335, endPoint y: 164, distance: 97.2
click at [335, 164] on span "Only a few Animal is Hut. /केवल कुछ Animal, Hut है।" at bounding box center [332, 163] width 193 height 11
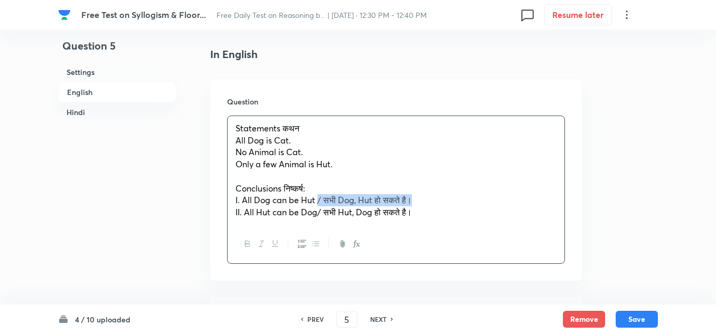
drag, startPoint x: 416, startPoint y: 199, endPoint x: 319, endPoint y: 200, distance: 97.2
click at [319, 200] on p "I. All Dog can be Hut / सभी Dog, Hut हो सकते है।" at bounding box center [396, 200] width 321 height 12
drag, startPoint x: 415, startPoint y: 210, endPoint x: 319, endPoint y: 209, distance: 96.7
click at [319, 209] on span "II. All Hut can be Dog/ सभी Hut, Dog हो सकते है।" at bounding box center [324, 212] width 176 height 11
click at [316, 200] on p "I. All Dog can be Hut" at bounding box center [396, 200] width 321 height 12
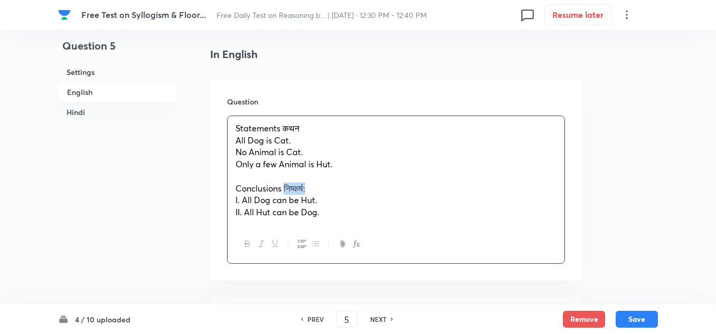
drag, startPoint x: 316, startPoint y: 188, endPoint x: 286, endPoint y: 187, distance: 30.1
click at [286, 187] on p "Conclusions निष्कर्ष:" at bounding box center [396, 189] width 321 height 12
drag, startPoint x: 306, startPoint y: 129, endPoint x: 278, endPoint y: 129, distance: 28.0
click at [279, 129] on p "Statements कथन" at bounding box center [396, 129] width 321 height 12
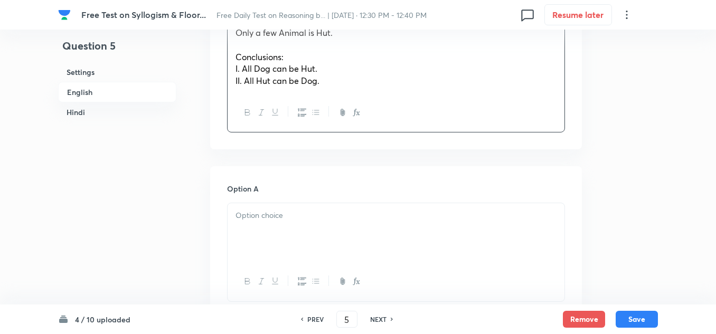
scroll to position [370, 0]
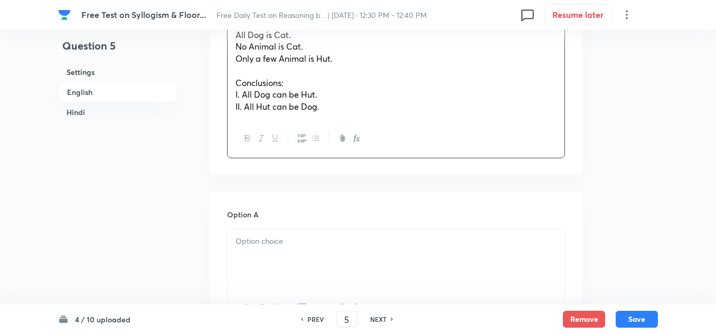
click at [271, 252] on div at bounding box center [396, 258] width 337 height 59
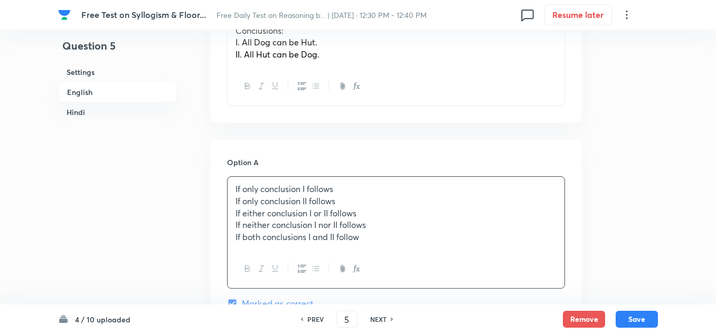
scroll to position [423, 0]
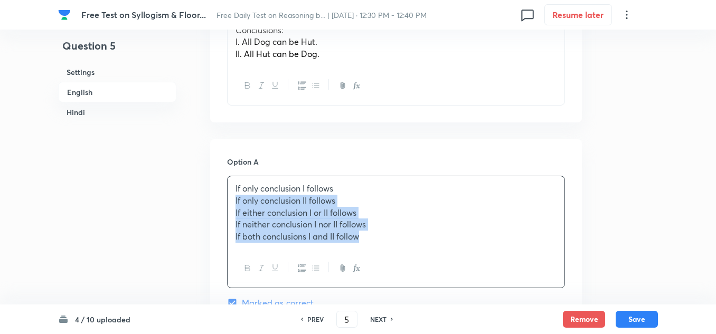
drag, startPoint x: 368, startPoint y: 239, endPoint x: 231, endPoint y: 205, distance: 140.9
click at [231, 205] on div "If only conclusion I follows If only conclusion II follows If either conclusion…" at bounding box center [396, 212] width 337 height 73
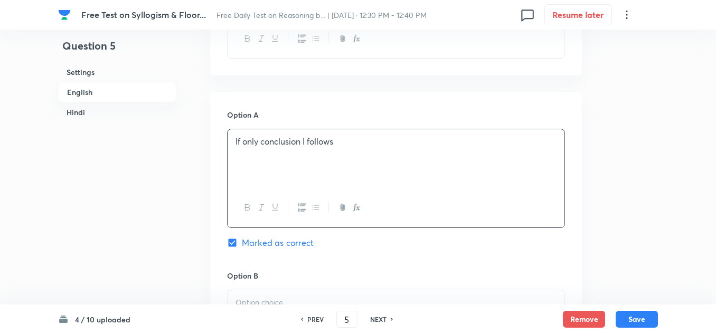
scroll to position [528, 0]
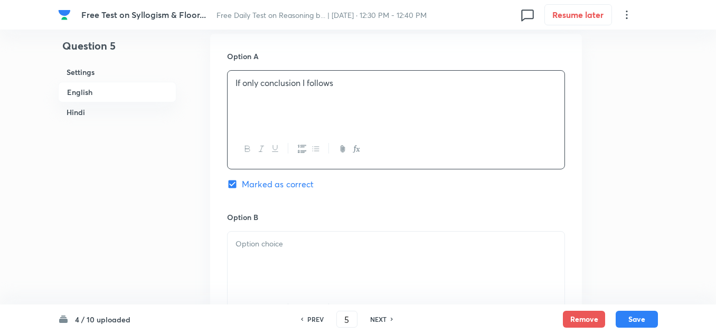
click at [255, 240] on p at bounding box center [396, 244] width 321 height 12
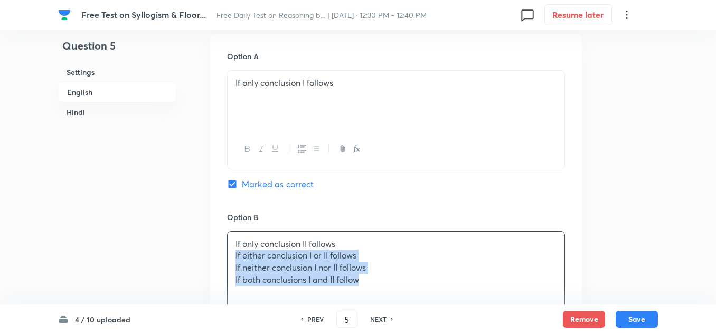
drag, startPoint x: 370, startPoint y: 280, endPoint x: 222, endPoint y: 260, distance: 149.8
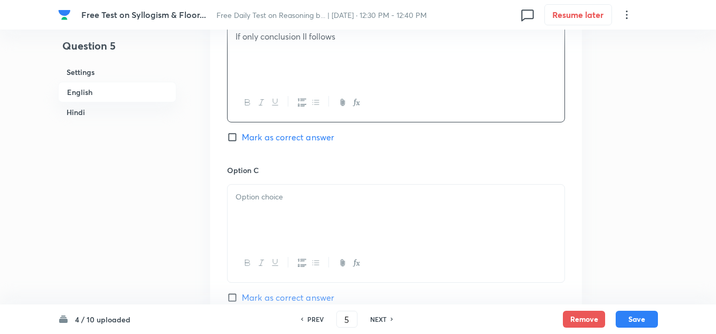
scroll to position [739, 0]
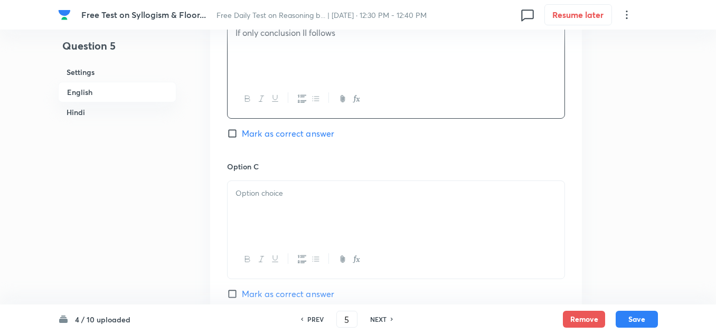
click at [231, 202] on div at bounding box center [396, 210] width 337 height 59
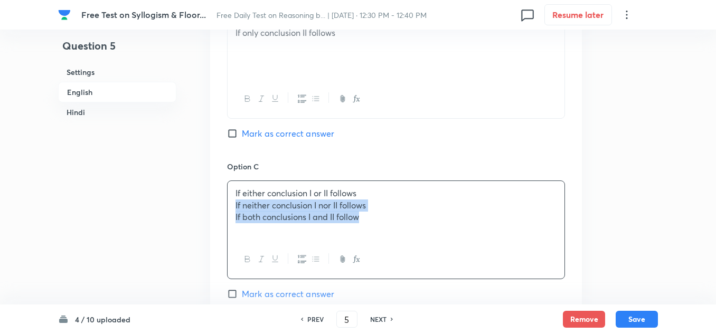
drag, startPoint x: 363, startPoint y: 216, endPoint x: 208, endPoint y: 210, distance: 155.4
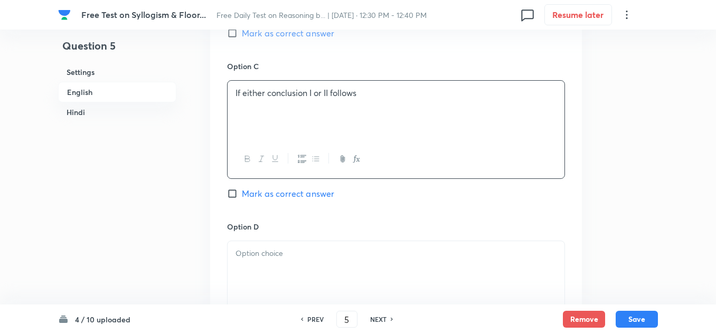
scroll to position [845, 0]
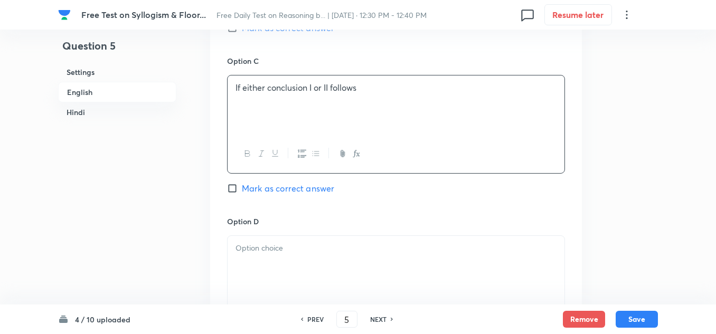
click at [249, 267] on div at bounding box center [396, 265] width 337 height 59
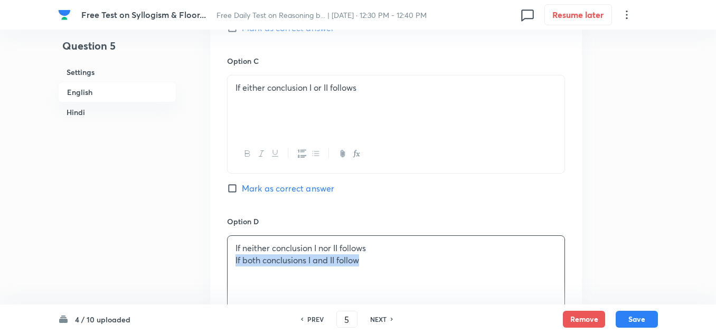
drag, startPoint x: 368, startPoint y: 266, endPoint x: 213, endPoint y: 267, distance: 154.2
click at [213, 264] on div "Option A If only conclusion I follows Marked as correct Option B If only conclu…" at bounding box center [396, 125] width 372 height 817
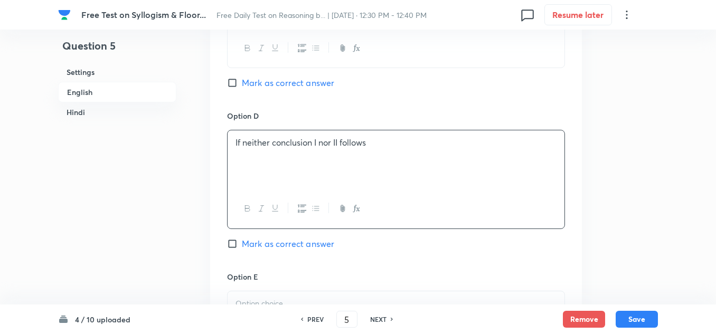
scroll to position [1056, 0]
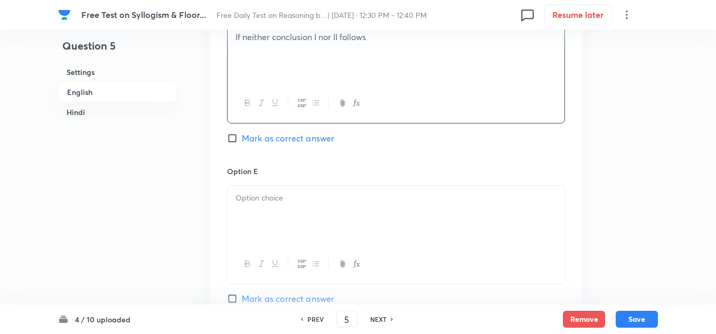
click at [240, 223] on div at bounding box center [396, 215] width 337 height 59
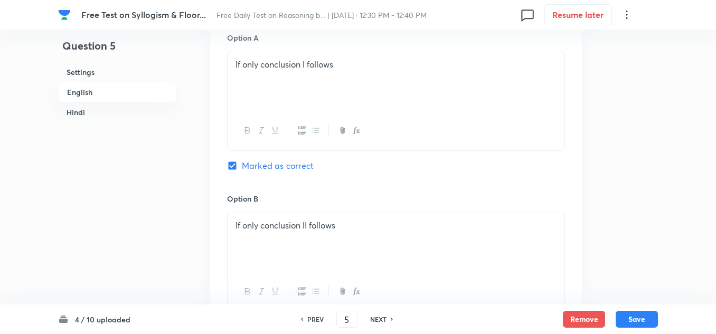
scroll to position [528, 0]
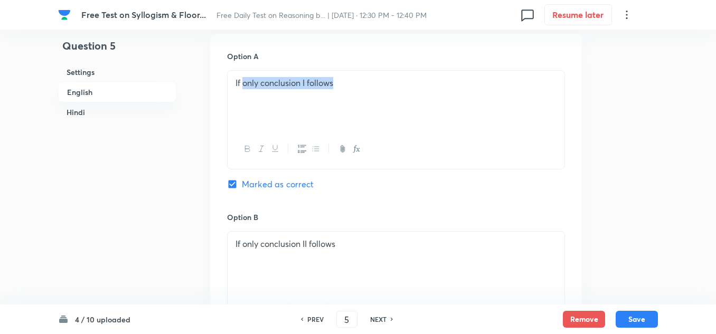
drag, startPoint x: 347, startPoint y: 84, endPoint x: 243, endPoint y: 81, distance: 103.6
click at [243, 81] on p "If only conclusion I follows" at bounding box center [396, 83] width 321 height 12
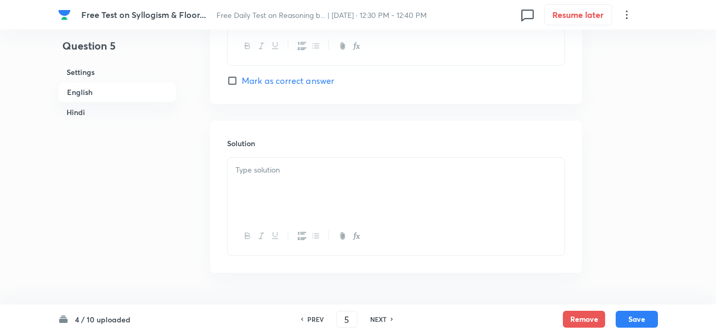
scroll to position [1266, 0]
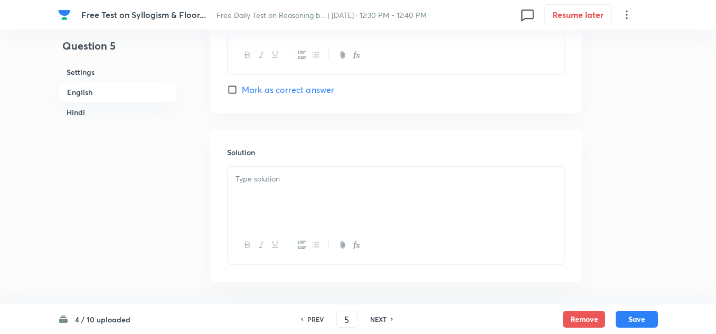
click at [250, 181] on p at bounding box center [396, 179] width 321 height 12
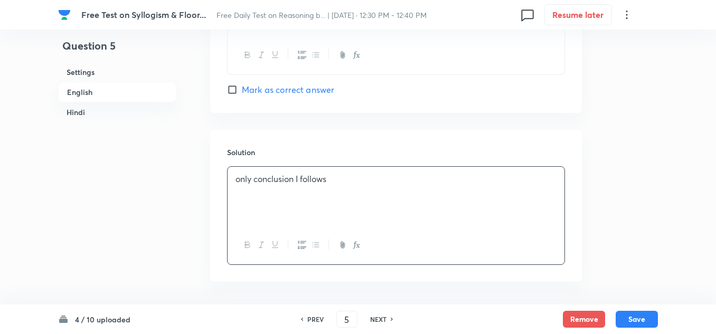
click at [238, 179] on p "only conclusion I follows" at bounding box center [396, 179] width 321 height 12
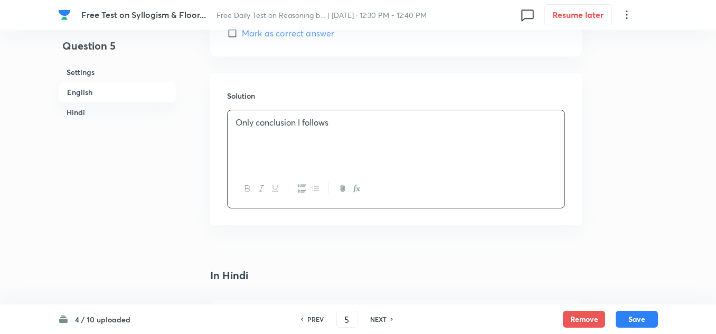
scroll to position [1371, 0]
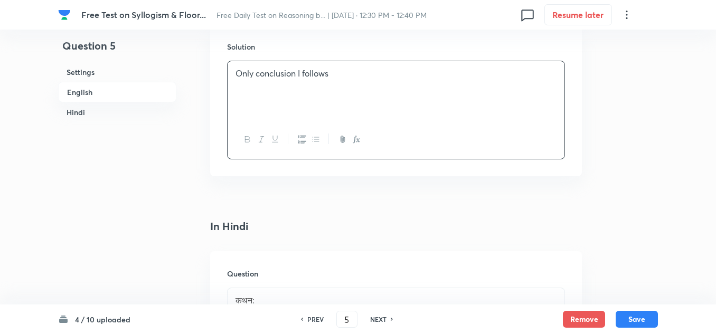
click at [332, 72] on p "Only conclusion I follows" at bounding box center [396, 74] width 321 height 12
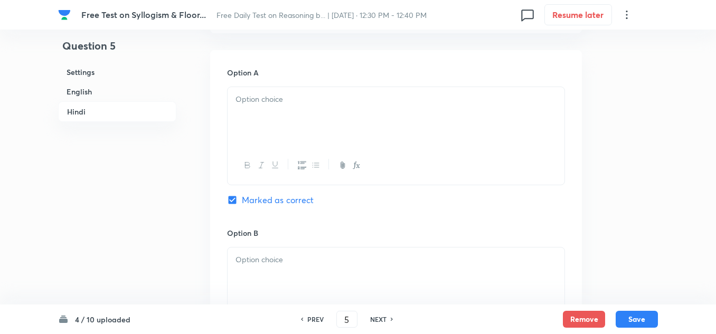
scroll to position [1794, 0]
click at [242, 109] on div at bounding box center [396, 114] width 337 height 59
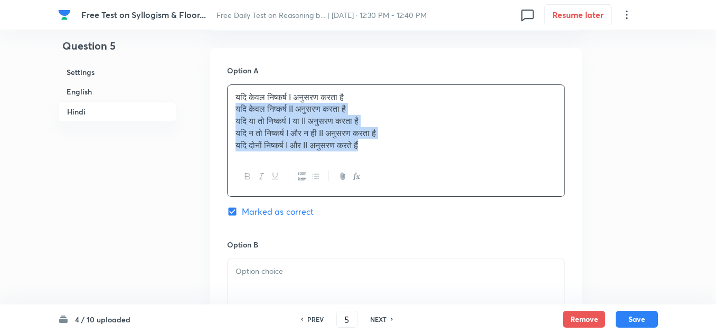
drag, startPoint x: 385, startPoint y: 150, endPoint x: 221, endPoint y: 107, distance: 169.4
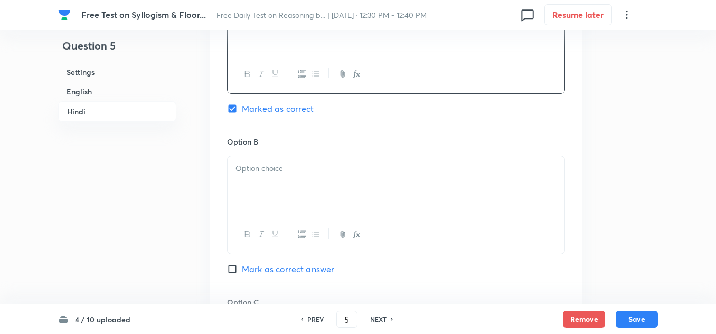
scroll to position [1952, 0]
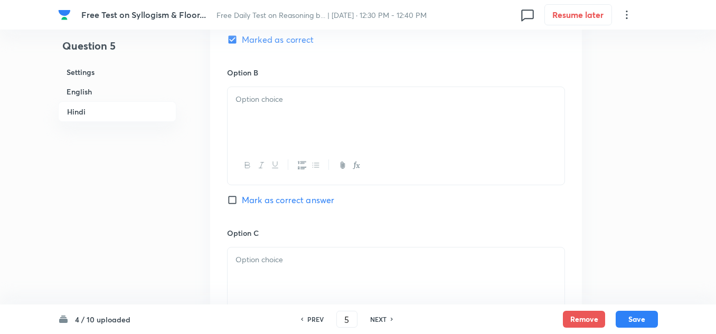
click at [241, 109] on div at bounding box center [396, 116] width 337 height 59
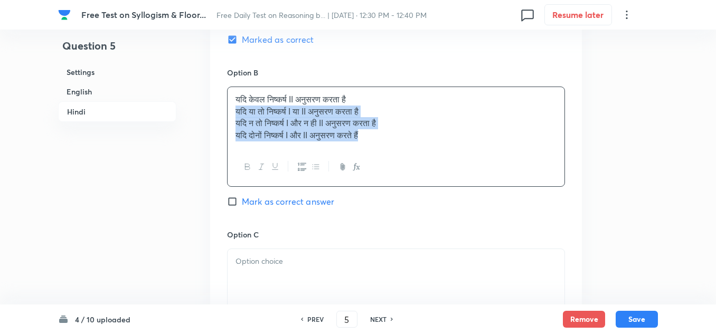
drag, startPoint x: 376, startPoint y: 138, endPoint x: 223, endPoint y: 115, distance: 154.0
click at [223, 115] on div "Option A यदि केवल निष्कर्ष I अनुसरण करता है Marked as correct Option B यदि केवल…" at bounding box center [396, 299] width 372 height 818
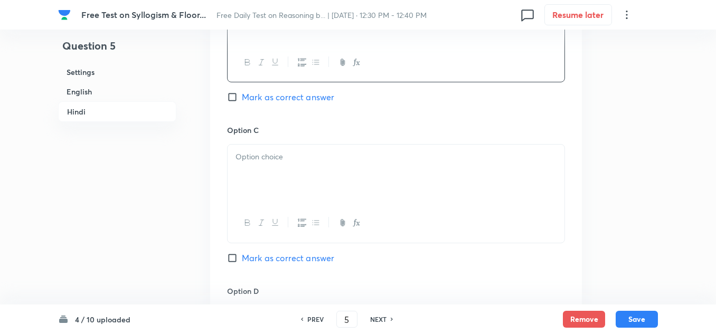
scroll to position [2058, 0]
click at [249, 171] on div at bounding box center [396, 171] width 337 height 59
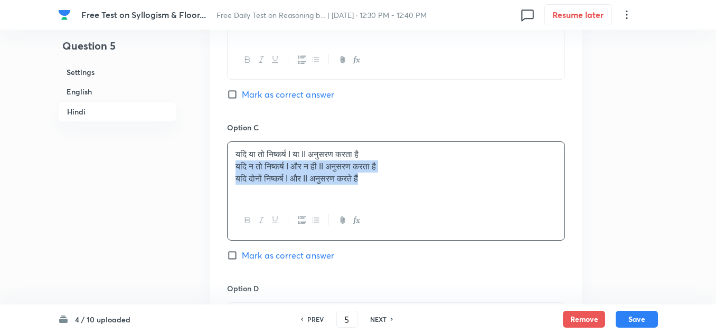
drag, startPoint x: 385, startPoint y: 181, endPoint x: 220, endPoint y: 168, distance: 164.8
click at [220, 168] on div "Option A यदि केवल निष्कर्ष I अनुसरण करता है Marked as correct Option B यदि केवल…" at bounding box center [396, 192] width 372 height 817
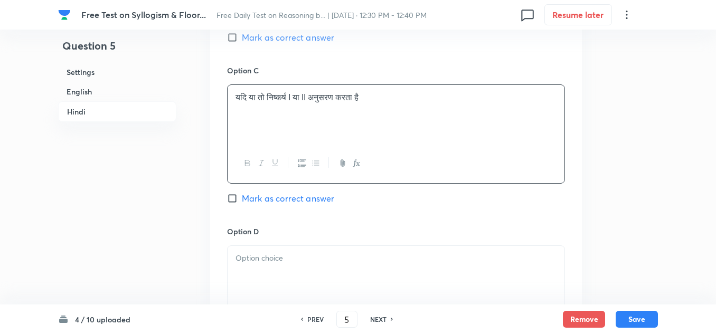
scroll to position [2216, 0]
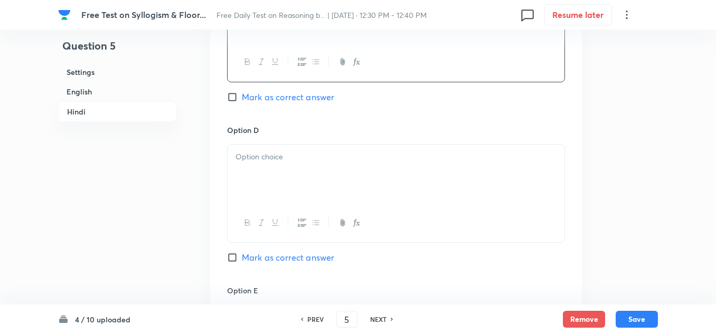
click at [249, 169] on div at bounding box center [396, 174] width 337 height 59
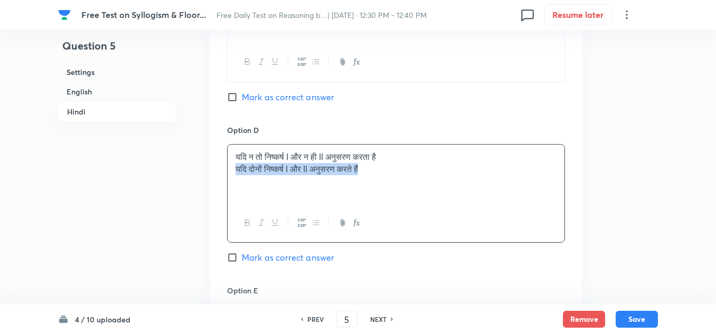
drag, startPoint x: 378, startPoint y: 174, endPoint x: 228, endPoint y: 171, distance: 150.0
click at [228, 171] on div "यदि न तो निष्कर्ष I और न ही II अनुसरण करता है यदि दोनों निष्कर्ष I और II अनुसरण…" at bounding box center [396, 174] width 337 height 59
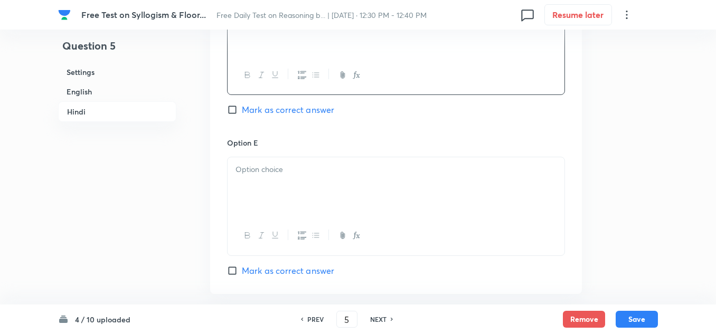
scroll to position [2375, 0]
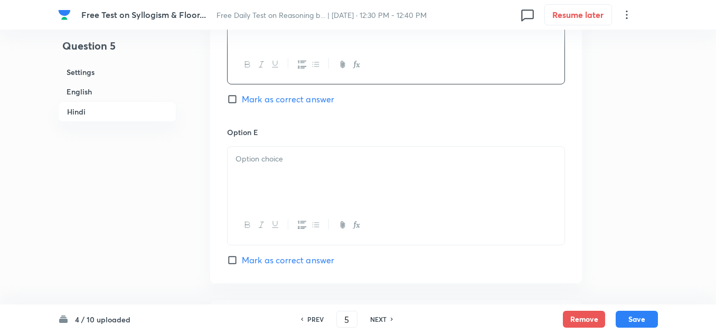
click at [251, 166] on div at bounding box center [396, 176] width 337 height 59
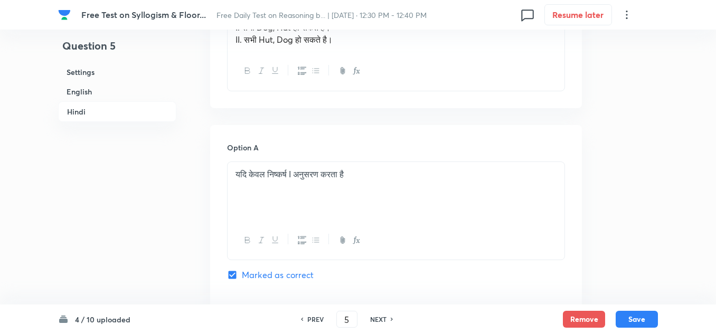
scroll to position [1741, 0]
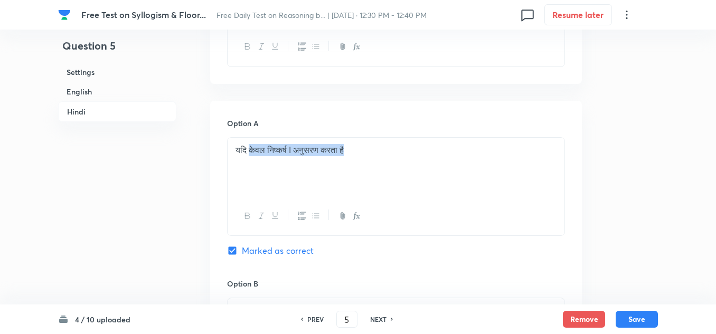
drag, startPoint x: 361, startPoint y: 155, endPoint x: 250, endPoint y: 151, distance: 111.5
click at [250, 151] on p "यदि केवल निष्कर्ष I अनुसरण करता है" at bounding box center [396, 150] width 321 height 12
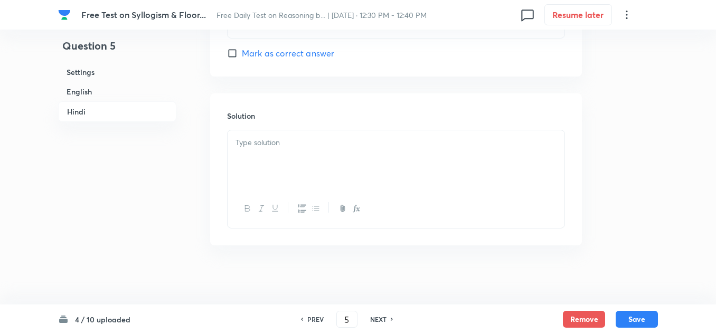
scroll to position [2586, 0]
click at [247, 157] on div at bounding box center [396, 155] width 337 height 59
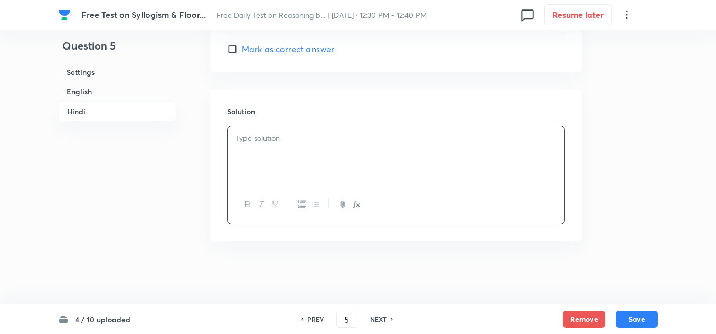
paste div
click at [631, 316] on button "Save" at bounding box center [637, 318] width 42 height 17
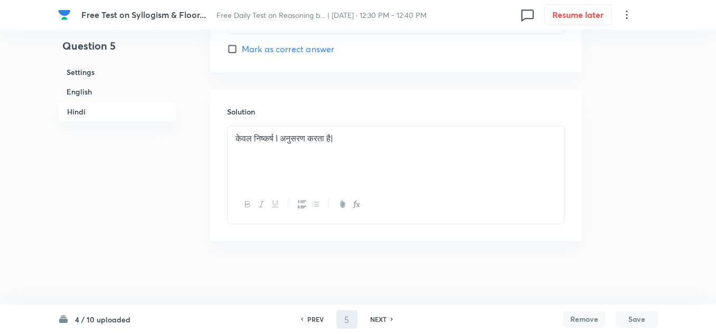
type input "6"
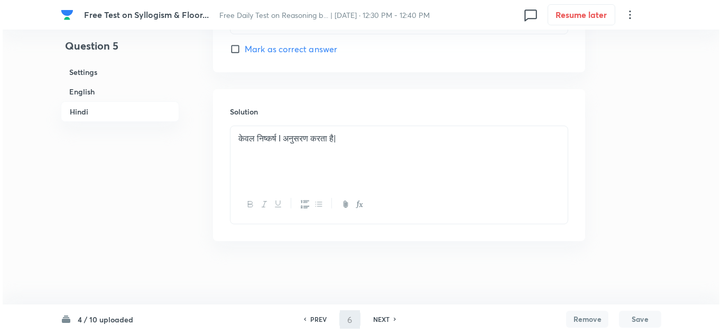
scroll to position [0, 0]
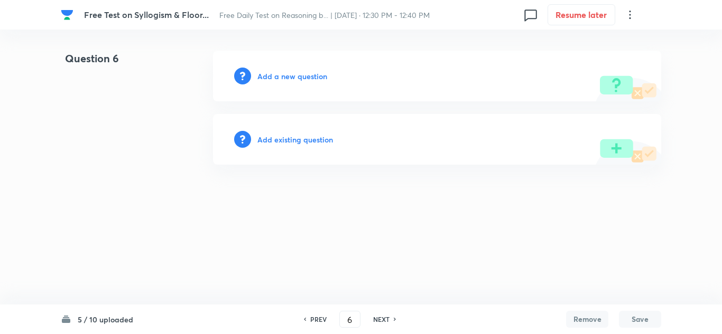
click at [277, 75] on h6 "Add a new question" at bounding box center [292, 76] width 70 height 11
click at [277, 75] on h6 "Choose a question type" at bounding box center [297, 76] width 81 height 11
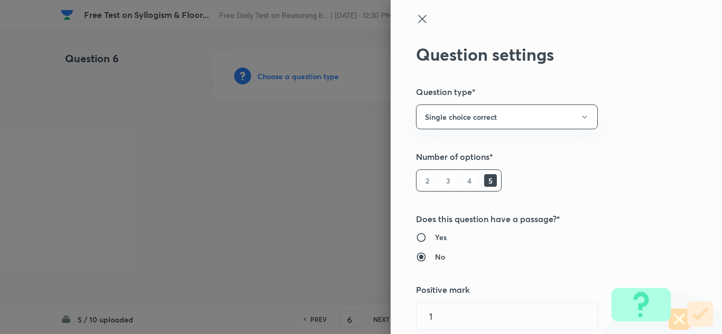
type input "Reasoning"
type input "Logical Reasoning"
type input "Syllogism"
type input "Reverse Syllogism"
click at [416, 237] on input "Yes" at bounding box center [425, 237] width 19 height 11
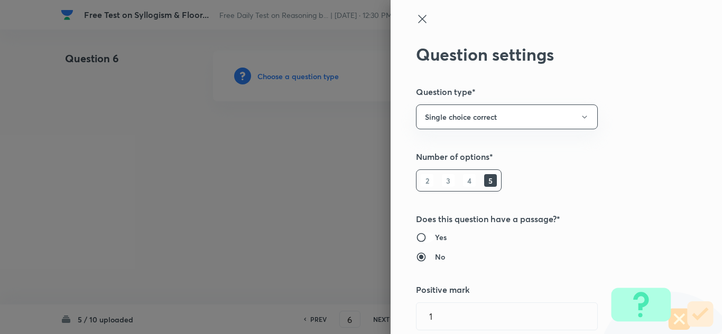
radio input "true"
radio input "false"
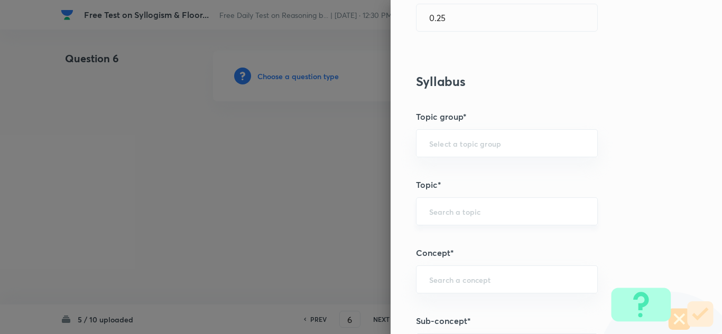
scroll to position [370, 0]
click at [430, 147] on div "​" at bounding box center [507, 141] width 182 height 28
click at [427, 168] on li "Reasoning" at bounding box center [498, 170] width 181 height 19
type input "Reasoning"
click at [429, 207] on input "text" at bounding box center [506, 209] width 155 height 10
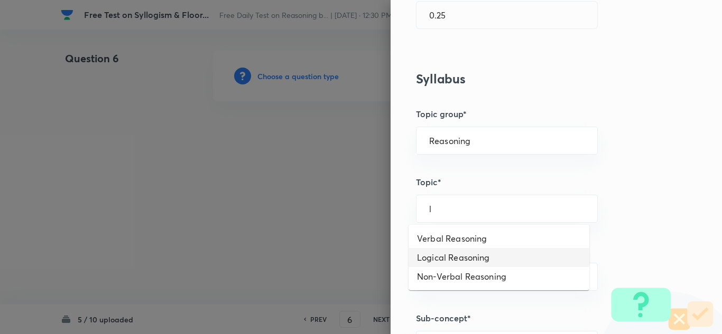
click at [433, 255] on li "Logical Reasoning" at bounding box center [498, 257] width 181 height 19
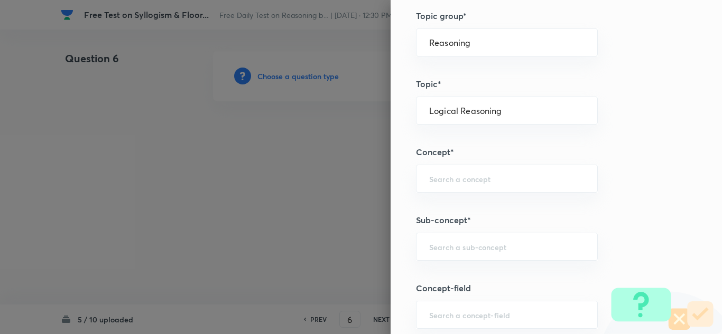
scroll to position [475, 0]
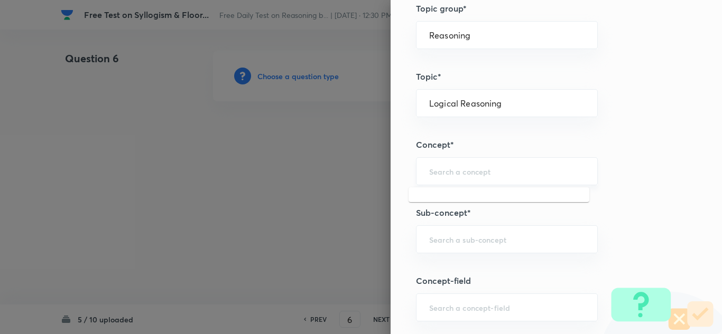
click at [429, 173] on input "text" at bounding box center [506, 171] width 155 height 10
drag, startPoint x: 499, startPoint y: 102, endPoint x: 420, endPoint y: 102, distance: 79.2
click at [420, 102] on div "Logical Reasoning ​" at bounding box center [507, 103] width 182 height 28
click at [439, 128] on li "Verbal Reasoning" at bounding box center [498, 133] width 181 height 19
type input "Verbal Reasoning"
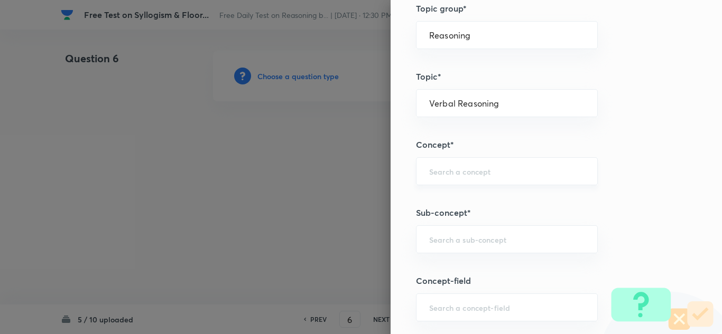
click at [438, 161] on div "​" at bounding box center [507, 171] width 182 height 28
type input "f"
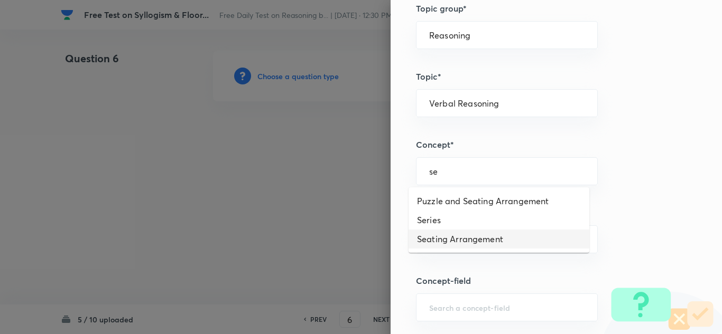
click at [436, 233] on li "Seating Arrangement" at bounding box center [498, 239] width 181 height 19
type input "Seating Arrangement"
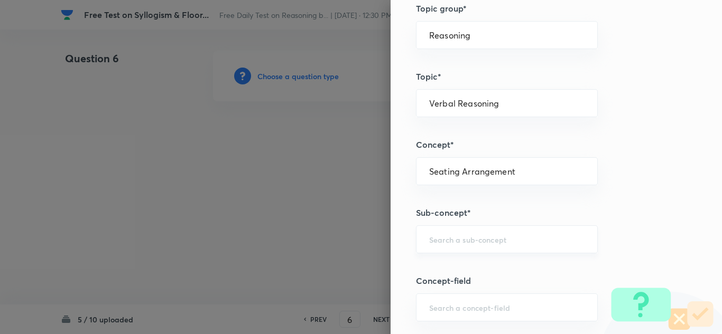
click at [432, 237] on input "text" at bounding box center [506, 240] width 155 height 10
type input "f"
click at [457, 237] on input "text" at bounding box center [506, 240] width 155 height 10
drag, startPoint x: 520, startPoint y: 174, endPoint x: 417, endPoint y: 168, distance: 102.6
click at [417, 168] on div "Seating Arrangement ​" at bounding box center [507, 171] width 182 height 28
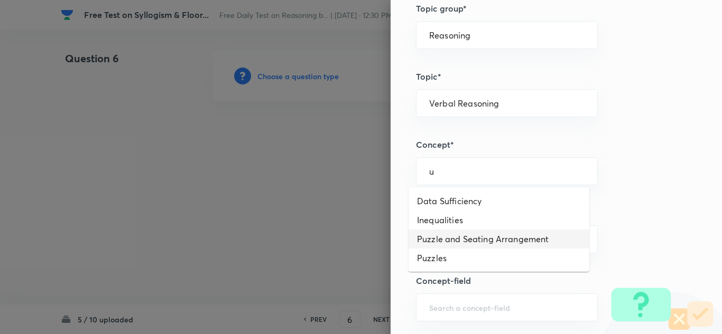
click at [434, 235] on li "Puzzle and Seating Arrangement" at bounding box center [498, 239] width 181 height 19
type input "Puzzle and Seating Arrangement"
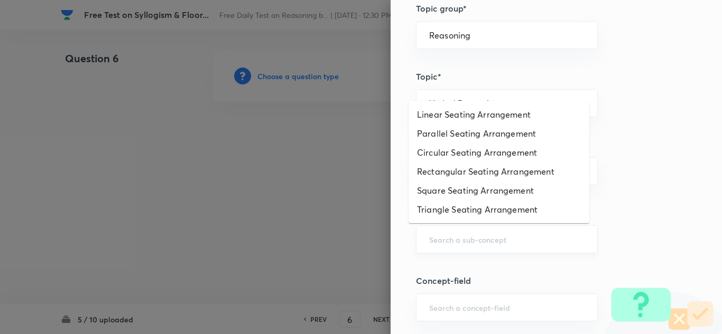
click at [433, 245] on input "text" at bounding box center [506, 240] width 155 height 10
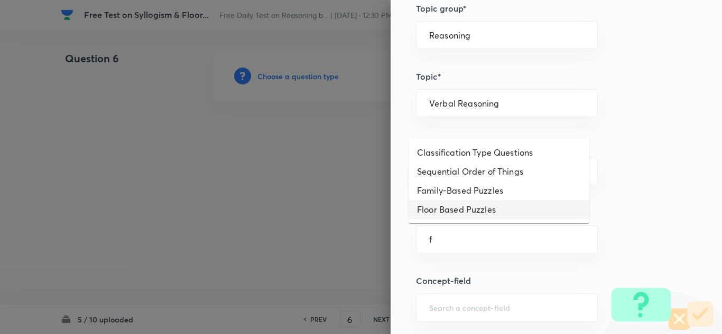
click at [439, 208] on li "Floor Based Puzzles" at bounding box center [498, 209] width 181 height 19
type input "Floor Based Puzzles"
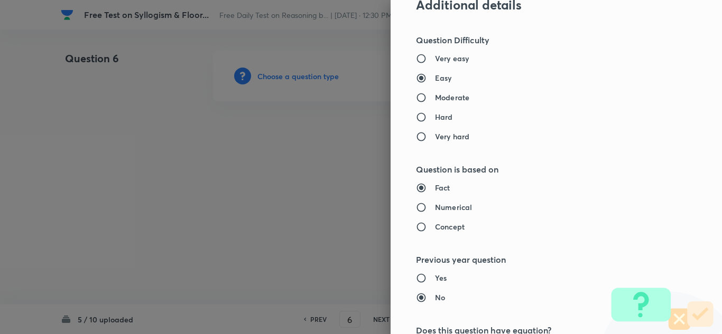
scroll to position [845, 0]
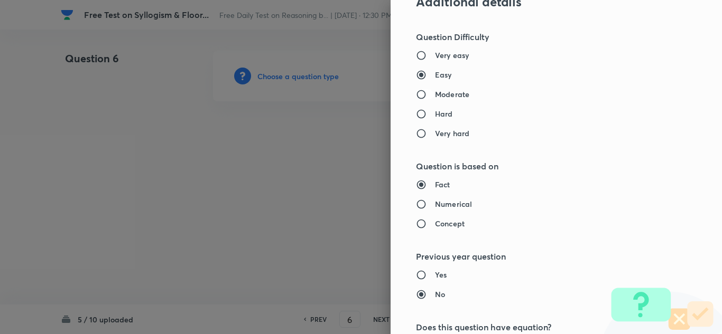
click at [416, 93] on input "Moderate" at bounding box center [425, 94] width 19 height 11
radio input "true"
radio input "false"
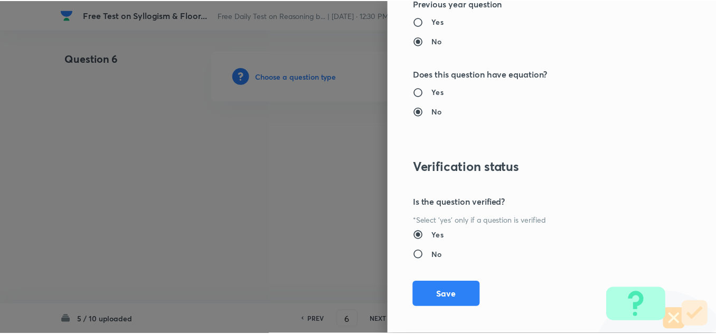
scroll to position [1106, 0]
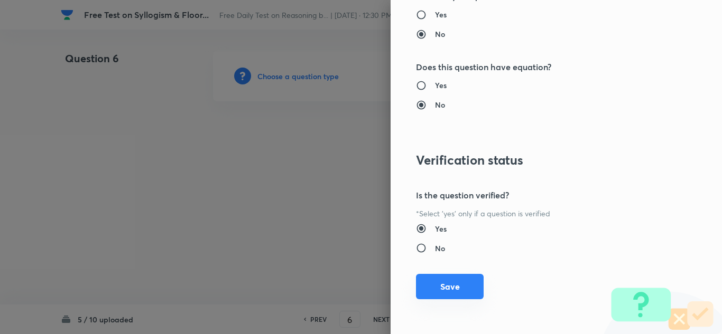
click at [423, 285] on button "Save" at bounding box center [450, 286] width 68 height 25
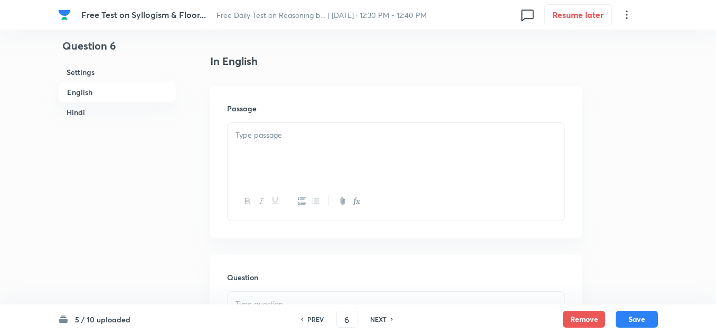
scroll to position [317, 0]
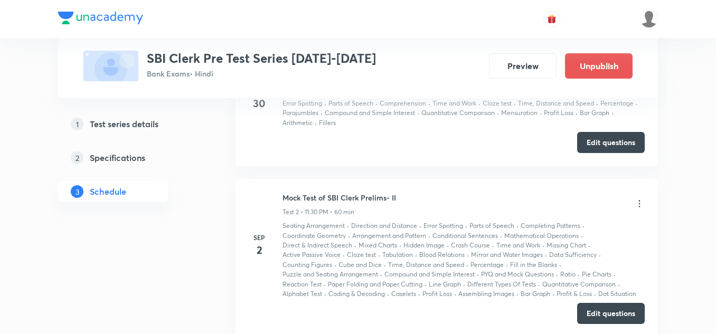
scroll to position [634, 0]
click at [639, 202] on icon at bounding box center [640, 204] width 2 height 7
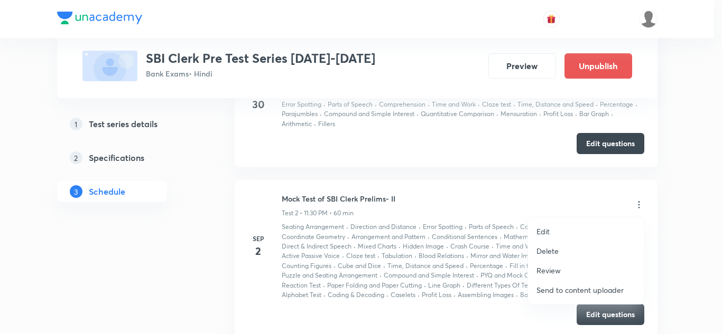
click at [547, 227] on p "Edit" at bounding box center [542, 231] width 13 height 11
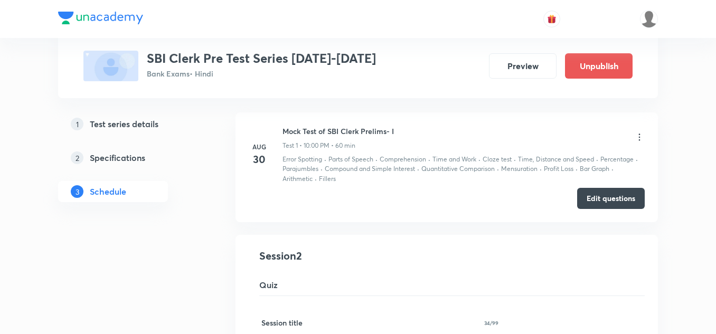
scroll to position [173, 0]
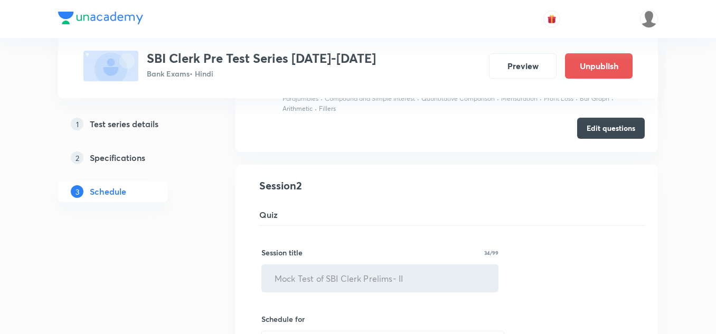
click at [128, 123] on h5 "Test series details" at bounding box center [124, 124] width 69 height 13
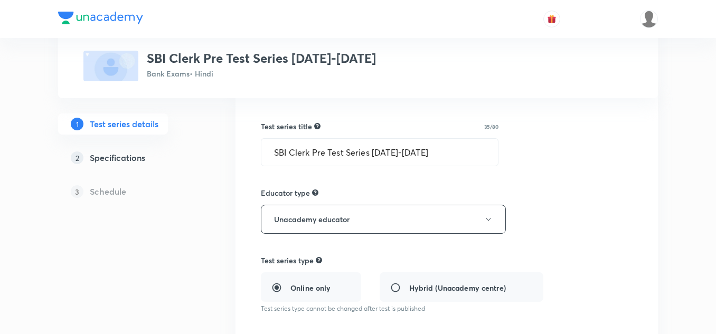
scroll to position [106, 0]
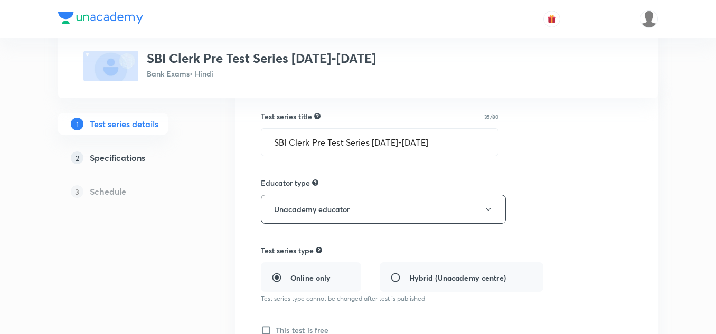
click at [126, 191] on div "3 Schedule" at bounding box center [130, 191] width 144 height 21
click at [96, 192] on h5 "Schedule" at bounding box center [108, 191] width 36 height 13
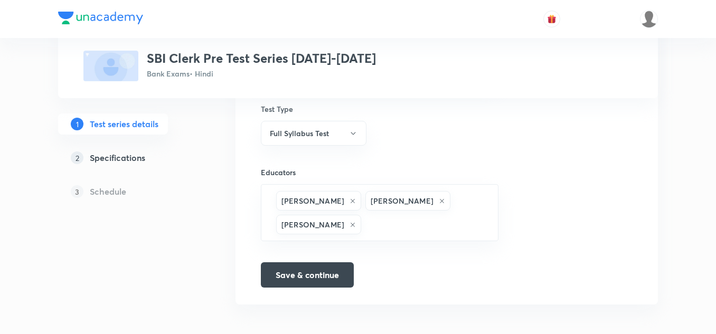
scroll to position [725, 0]
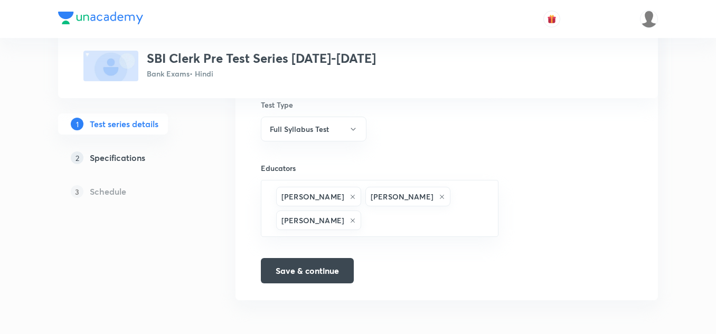
click at [121, 157] on h5 "Specifications" at bounding box center [117, 158] width 55 height 13
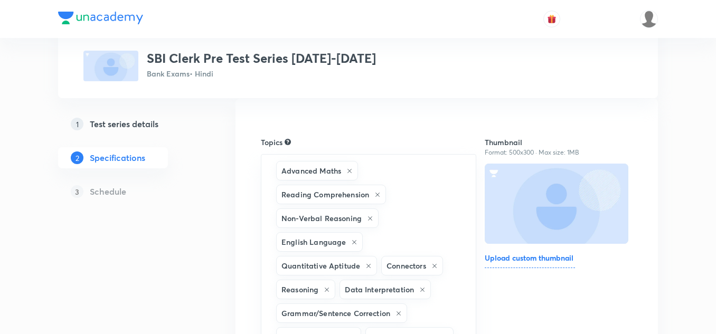
scroll to position [106, 0]
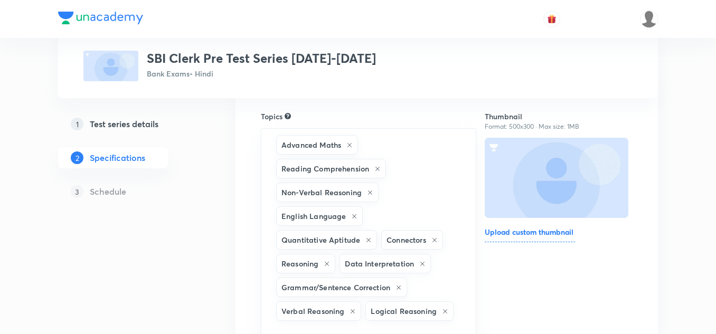
click at [103, 194] on h5 "Schedule" at bounding box center [108, 191] width 36 height 13
click at [127, 193] on div "3 Schedule" at bounding box center [130, 191] width 144 height 21
click at [128, 193] on div "3 Schedule" at bounding box center [130, 191] width 144 height 21
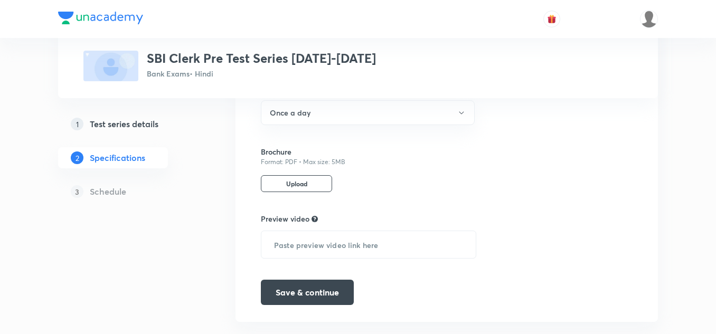
scroll to position [638, 0]
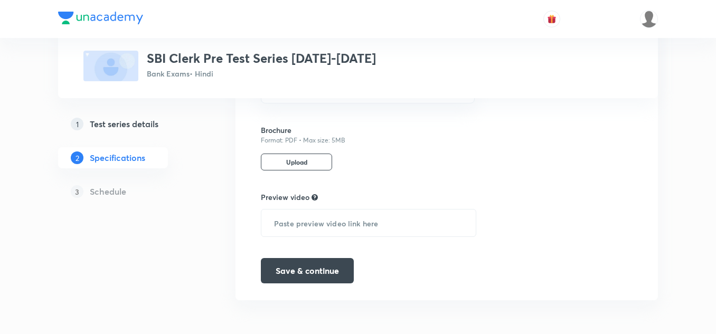
click at [104, 191] on h5 "Schedule" at bounding box center [108, 191] width 36 height 13
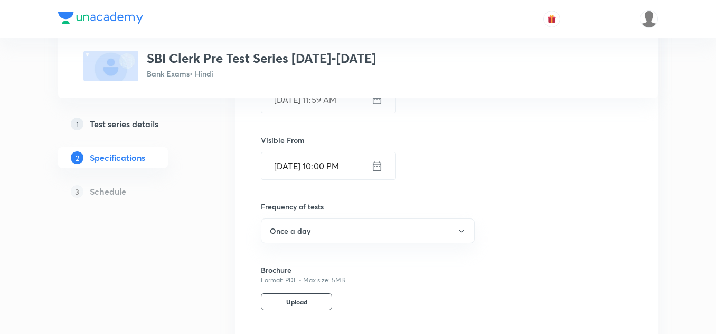
scroll to position [511, 0]
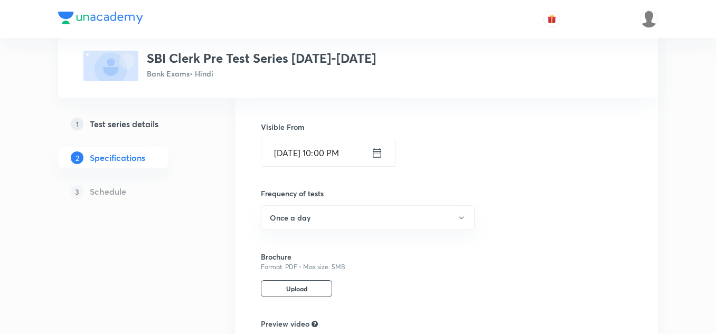
click at [129, 191] on div "3 Schedule" at bounding box center [130, 191] width 144 height 21
click at [118, 191] on h5 "Schedule" at bounding box center [108, 191] width 36 height 13
click at [141, 125] on h5 "Test series details" at bounding box center [124, 124] width 69 height 13
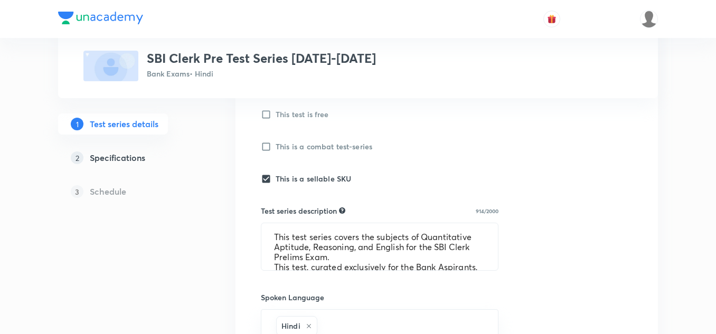
scroll to position [370, 0]
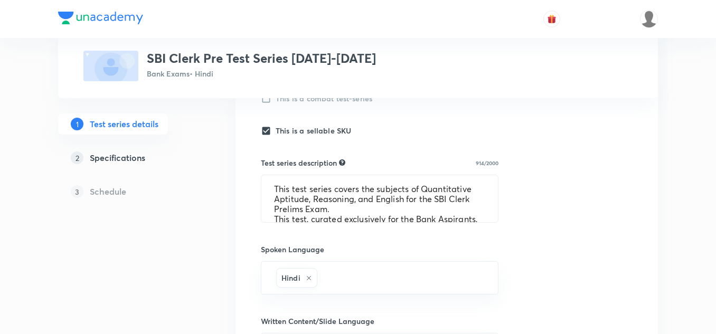
click at [94, 192] on h5 "Schedule" at bounding box center [108, 191] width 36 height 13
click at [119, 155] on h5 "Specifications" at bounding box center [117, 158] width 55 height 13
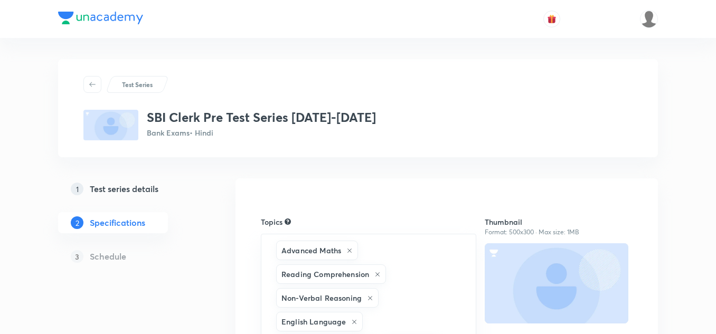
scroll to position [106, 0]
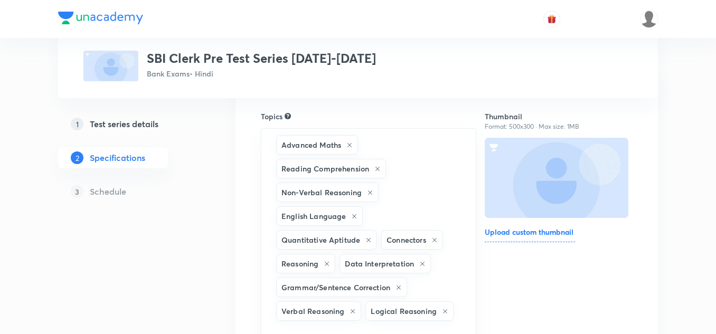
click at [117, 192] on h5 "Schedule" at bounding box center [108, 191] width 36 height 13
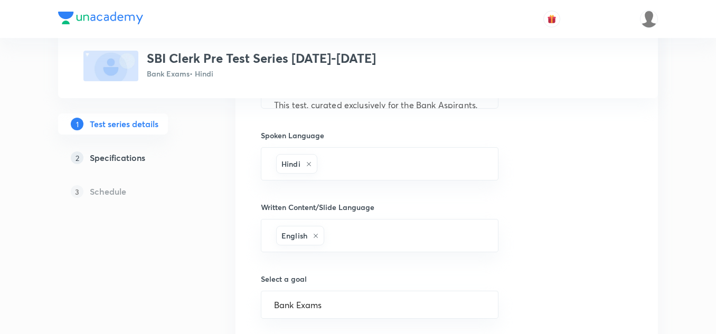
scroll to position [461, 0]
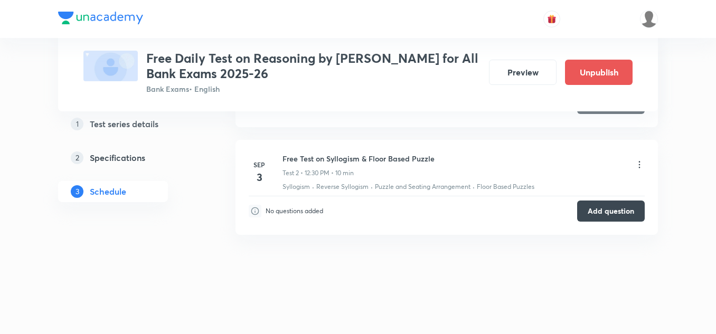
scroll to position [251, 0]
click at [601, 211] on button "Add question" at bounding box center [611, 210] width 68 height 21
click at [589, 208] on button "Add question" at bounding box center [611, 210] width 68 height 21
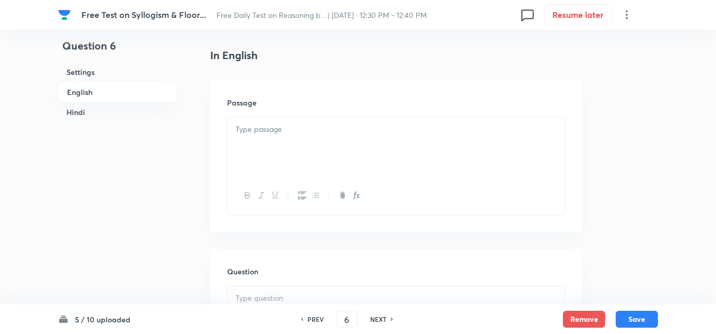
scroll to position [264, 0]
click at [264, 145] on div at bounding box center [396, 145] width 337 height 59
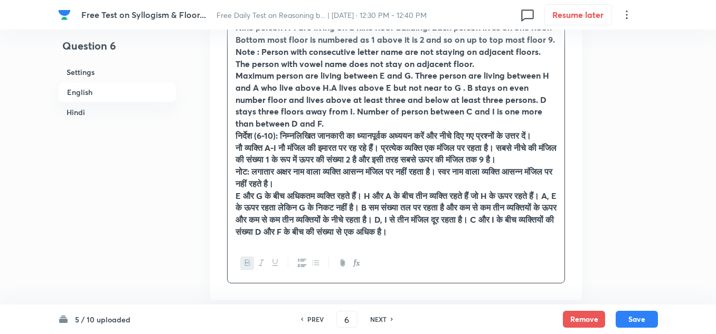
scroll to position [423, 0]
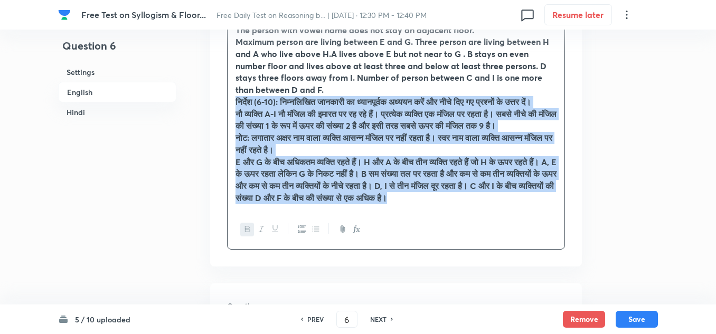
drag, startPoint x: 275, startPoint y: 236, endPoint x: 221, endPoint y: 104, distance: 142.6
click at [221, 104] on div "Passage Direction (6-10): Study the following information carefully and answer …" at bounding box center [396, 94] width 372 height 346
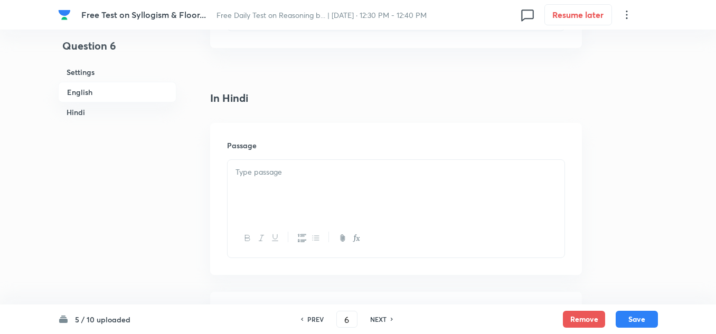
scroll to position [1743, 0]
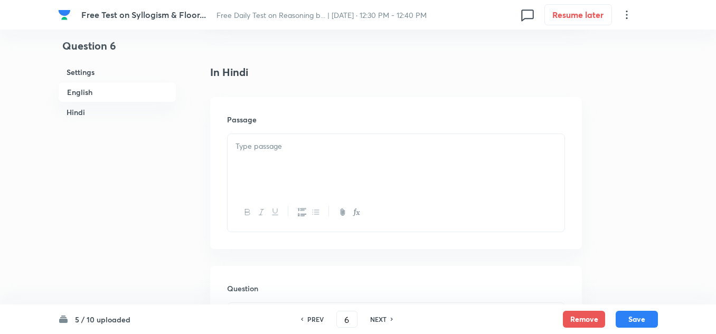
click at [254, 147] on p at bounding box center [396, 147] width 321 height 12
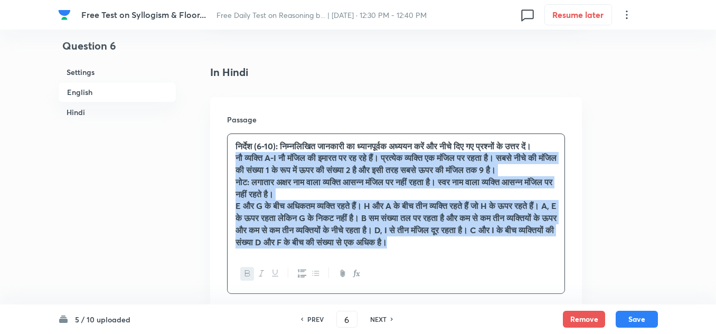
drag, startPoint x: 277, startPoint y: 278, endPoint x: 228, endPoint y: 166, distance: 123.0
click at [228, 166] on div "निर्देश (6-10): निम्नलिखित जानकारी का ध्यानपूर्वक अध्ययन करें और नीचे दिए गए प्…" at bounding box center [396, 194] width 337 height 120
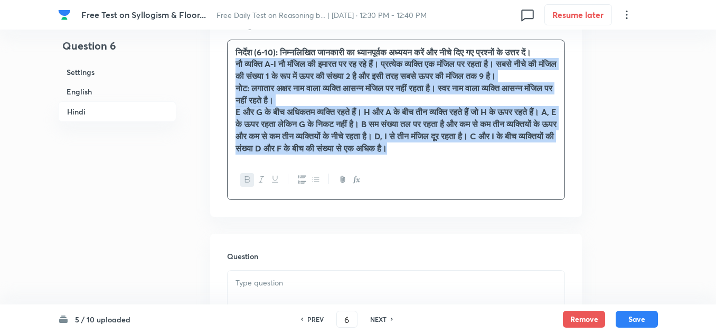
scroll to position [1849, 0]
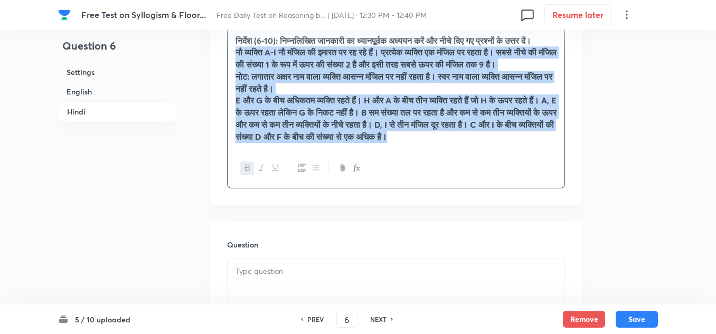
click at [249, 172] on icon "button" at bounding box center [247, 168] width 8 height 8
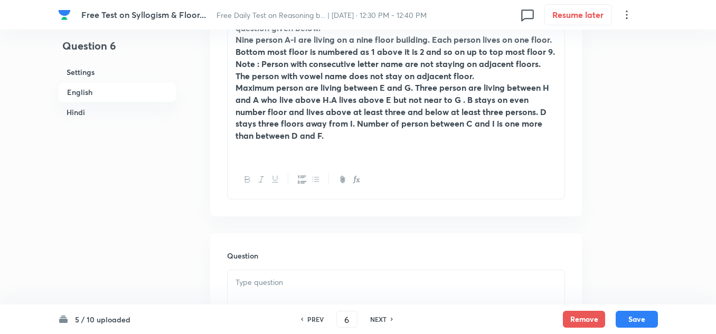
scroll to position [317, 0]
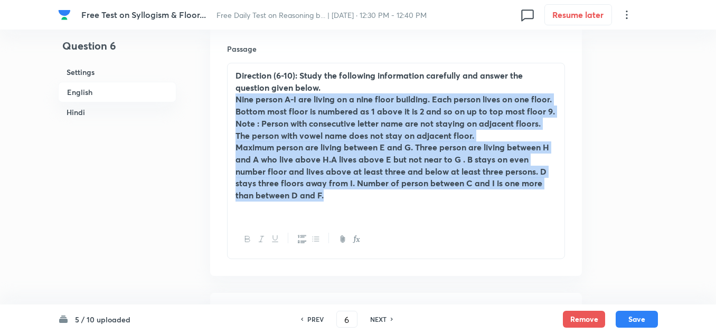
drag, startPoint x: 335, startPoint y: 196, endPoint x: 236, endPoint y: 100, distance: 139.0
click at [236, 100] on div "Direction (6-10): Study the following information carefully and answer the ques…" at bounding box center [396, 141] width 337 height 157
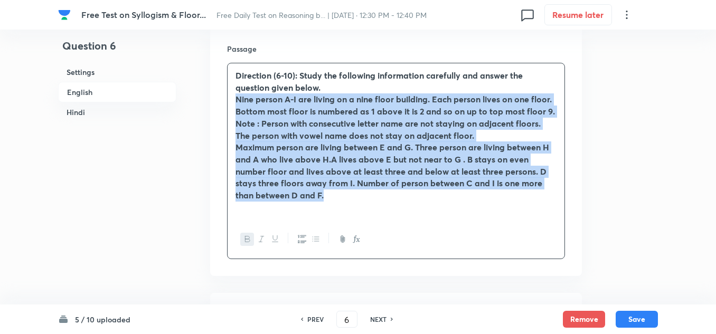
click at [245, 241] on icon "button" at bounding box center [247, 239] width 5 height 6
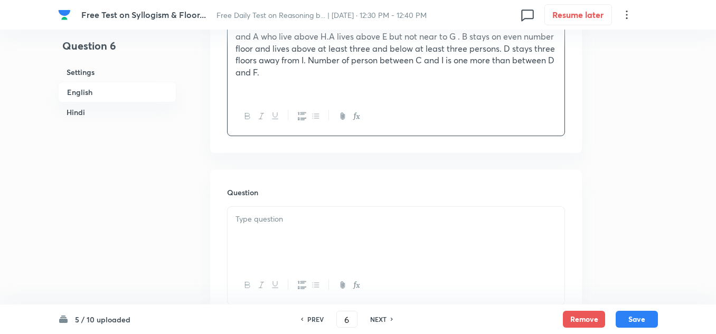
scroll to position [528, 0]
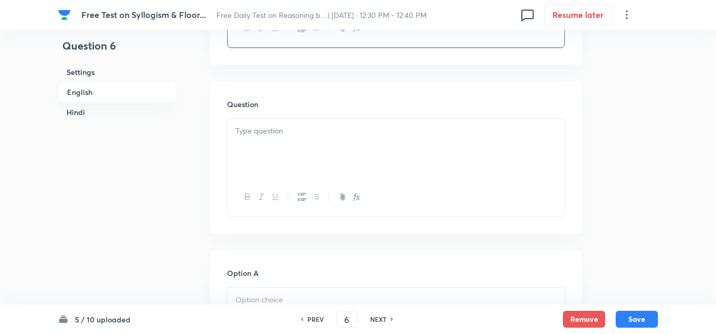
click at [291, 149] on div at bounding box center [396, 148] width 337 height 59
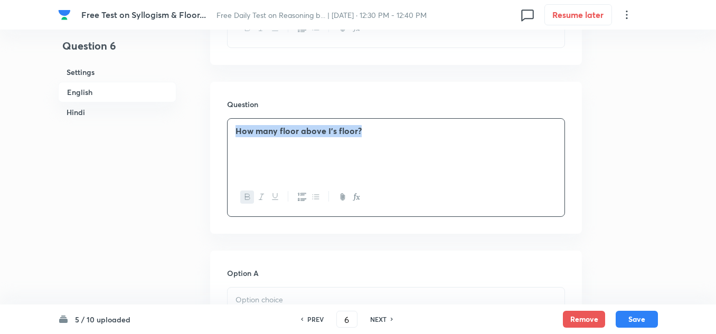
drag, startPoint x: 368, startPoint y: 132, endPoint x: 215, endPoint y: 127, distance: 152.7
click at [215, 127] on div "Question How many floor above I’s floor?" at bounding box center [396, 158] width 372 height 152
click at [246, 193] on icon "button" at bounding box center [247, 197] width 8 height 8
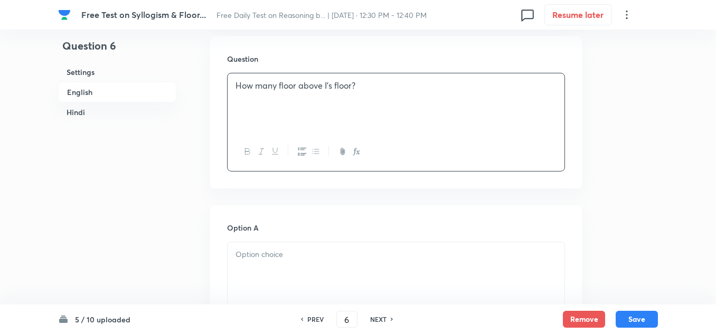
scroll to position [634, 0]
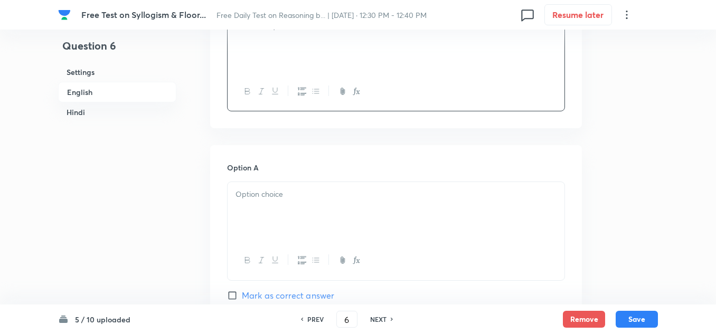
click at [260, 199] on p at bounding box center [396, 195] width 321 height 12
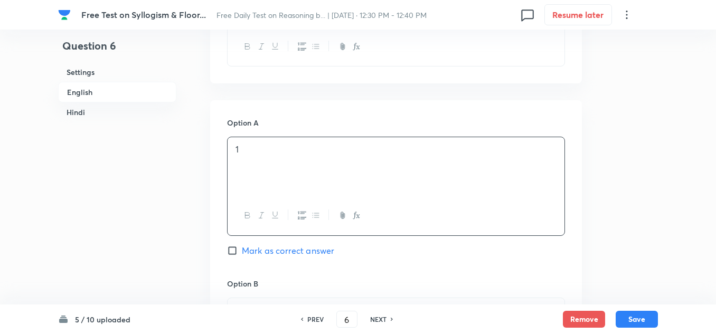
scroll to position [792, 0]
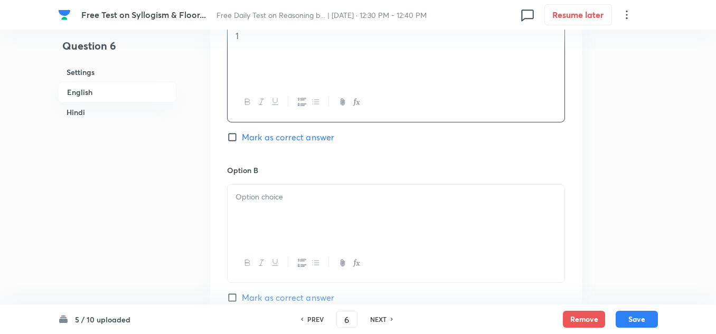
click at [247, 208] on div at bounding box center [396, 214] width 337 height 59
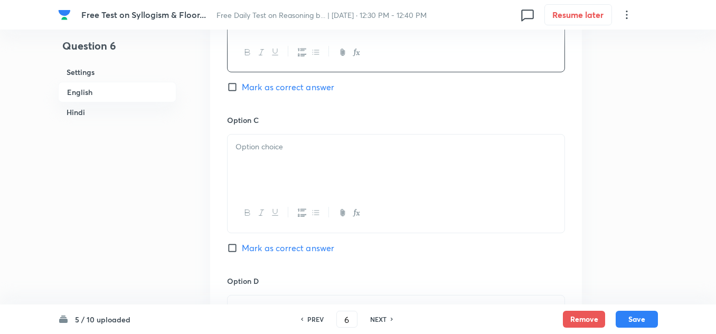
scroll to position [1004, 0]
click at [248, 166] on div at bounding box center [396, 163] width 337 height 59
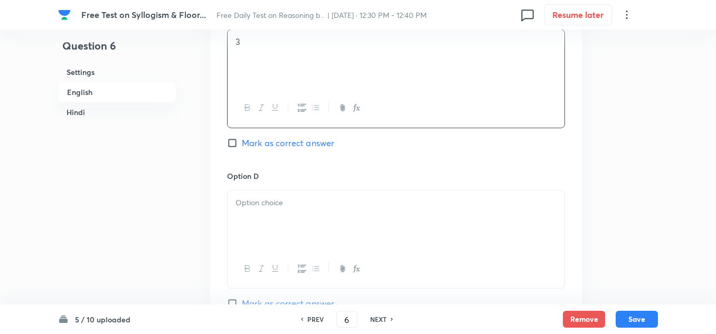
scroll to position [1109, 0]
click at [241, 203] on p at bounding box center [396, 202] width 321 height 12
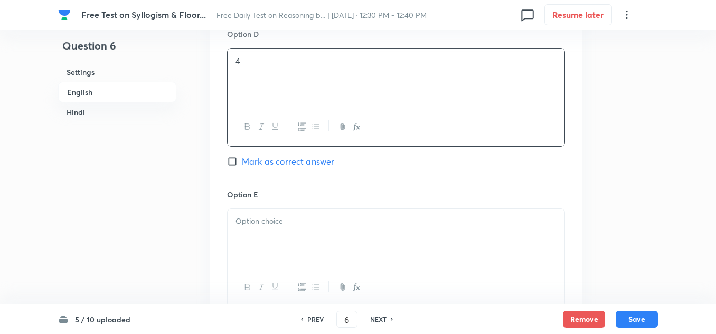
scroll to position [1268, 0]
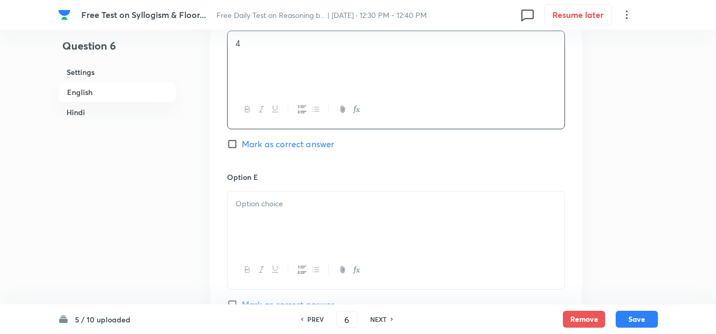
click at [242, 203] on p at bounding box center [396, 204] width 321 height 12
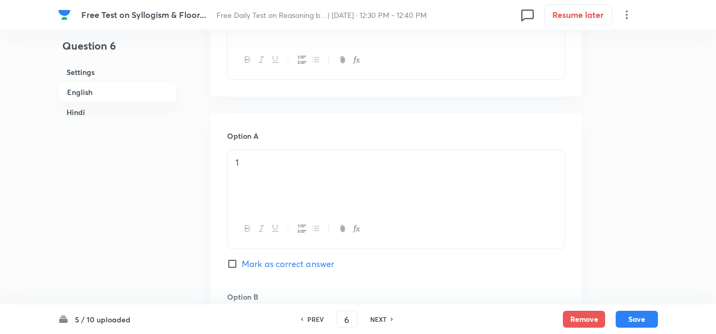
scroll to position [634, 0]
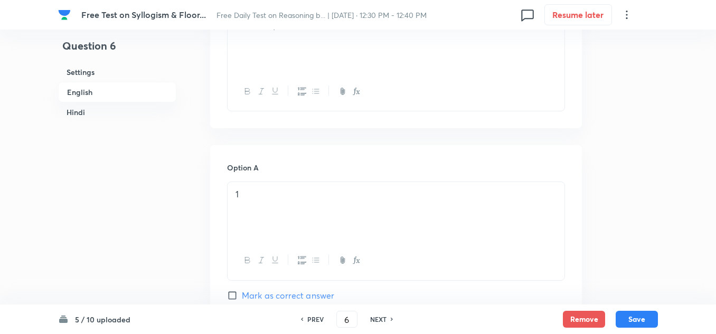
click at [248, 196] on p "1" at bounding box center [396, 195] width 321 height 12
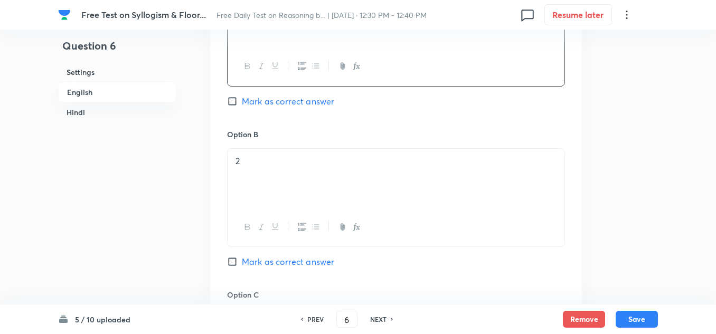
scroll to position [845, 0]
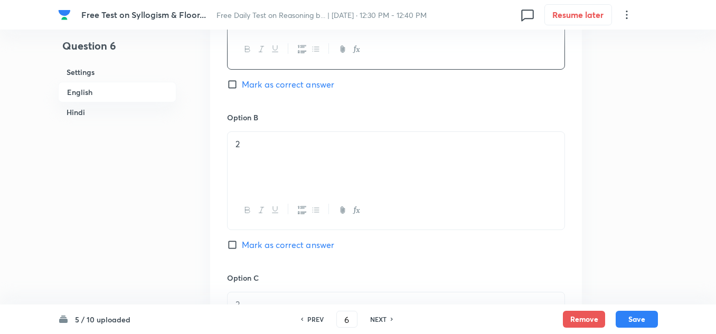
click at [241, 139] on p "2" at bounding box center [396, 144] width 321 height 12
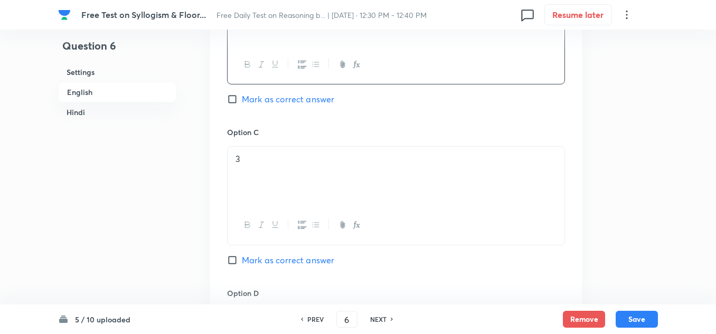
scroll to position [1004, 0]
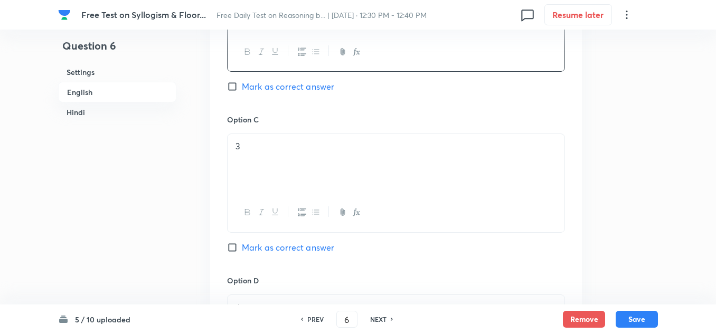
click at [250, 154] on div "3" at bounding box center [396, 163] width 337 height 59
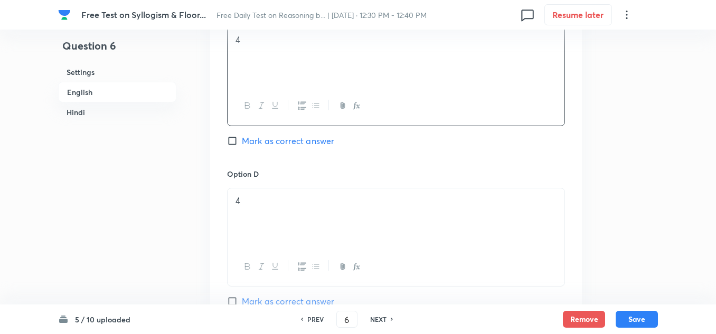
scroll to position [1162, 0]
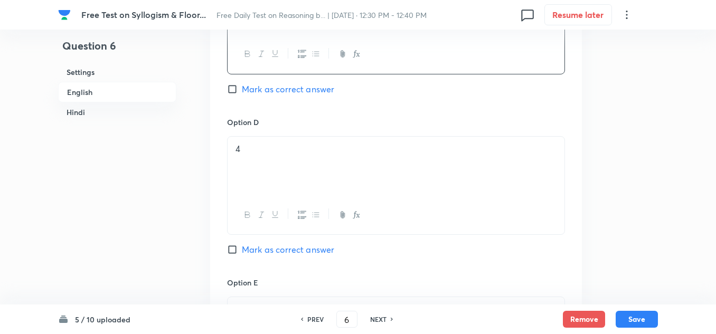
click at [253, 146] on p "4" at bounding box center [396, 149] width 321 height 12
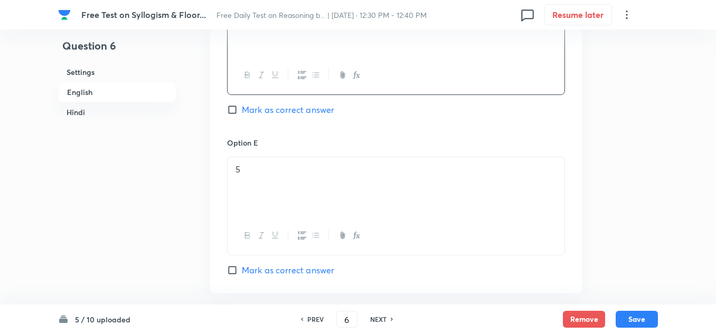
scroll to position [1320, 0]
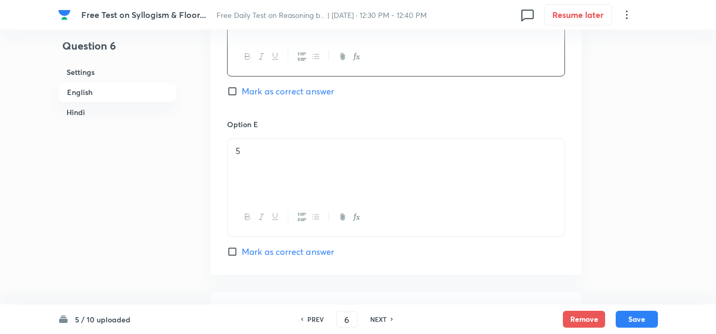
click at [248, 155] on p "5" at bounding box center [396, 151] width 321 height 12
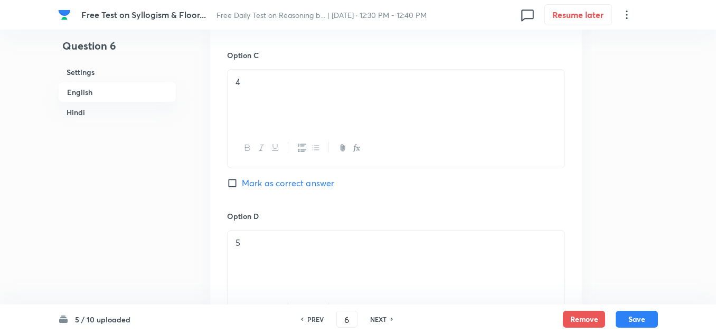
scroll to position [1056, 0]
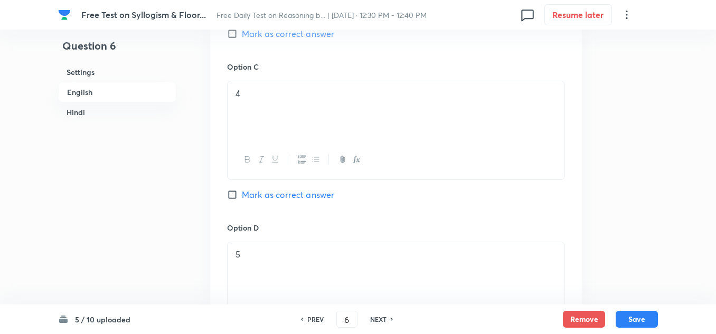
click at [232, 195] on input "Mark as correct answer" at bounding box center [234, 195] width 15 height 11
checkbox input "true"
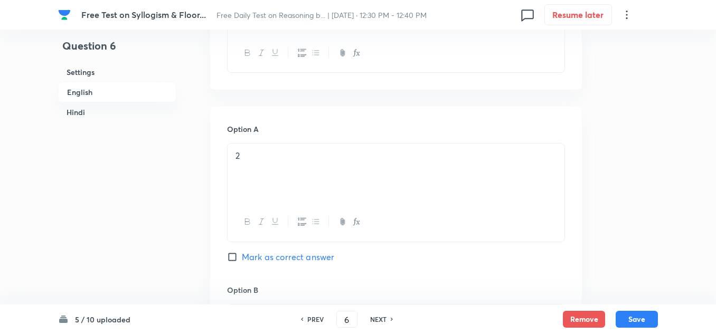
scroll to position [581, 0]
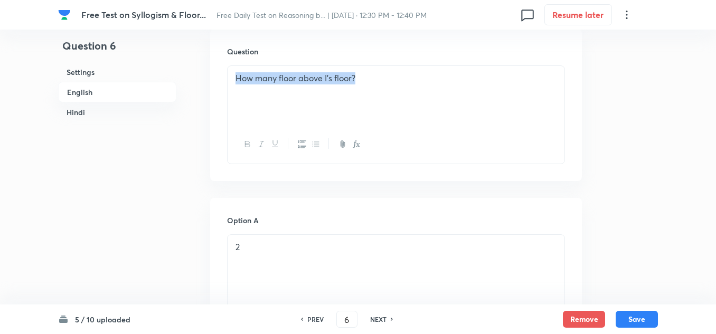
drag, startPoint x: 356, startPoint y: 76, endPoint x: 237, endPoint y: 81, distance: 119.5
click at [237, 81] on p "How many floor above I’s floor?" at bounding box center [396, 78] width 321 height 12
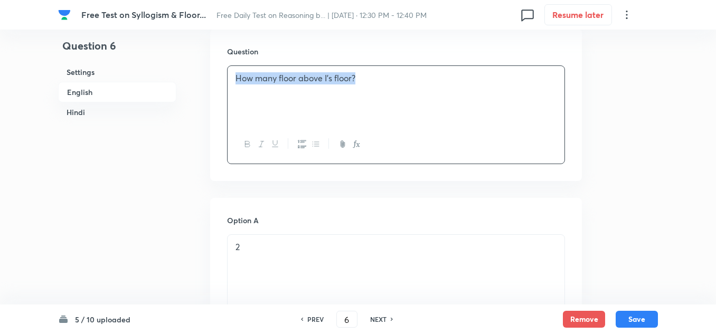
copy p "How many floor above I’s floor?"
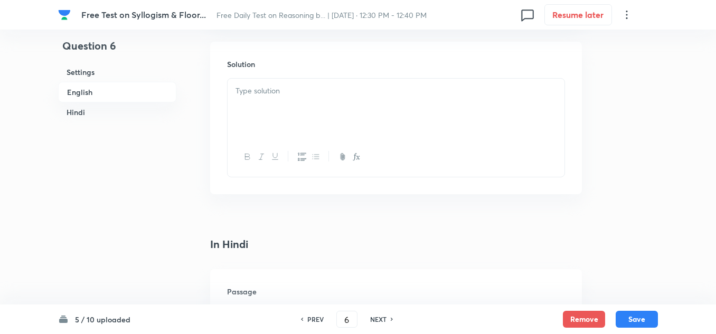
scroll to position [1585, 0]
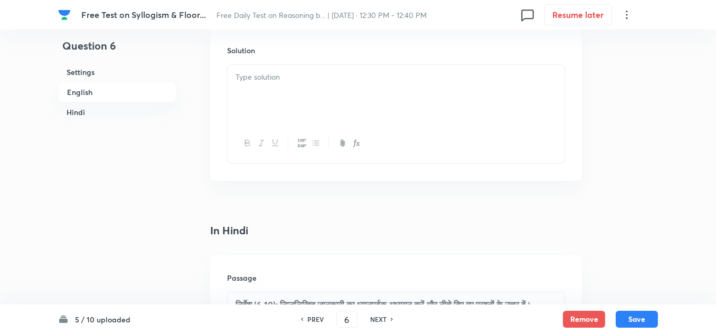
click at [248, 78] on p at bounding box center [396, 77] width 321 height 12
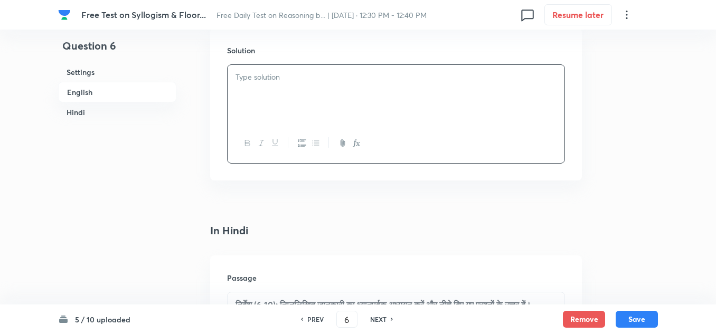
paste div
drag, startPoint x: 277, startPoint y: 81, endPoint x: 229, endPoint y: 77, distance: 47.7
click at [229, 77] on div "How many floor above I’s floor?" at bounding box center [396, 94] width 337 height 59
click at [320, 76] on p "4 floor above I’s floor?" at bounding box center [396, 77] width 321 height 12
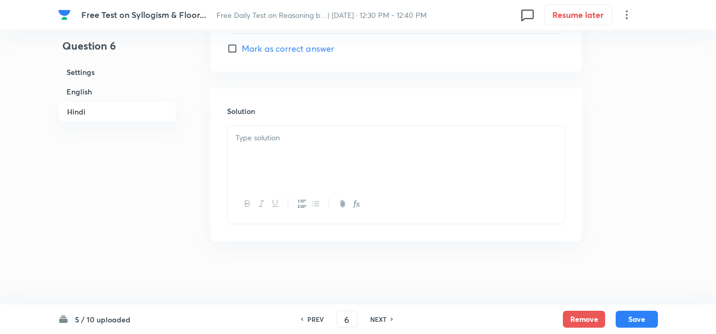
scroll to position [3153, 0]
click at [246, 137] on p at bounding box center [396, 138] width 321 height 12
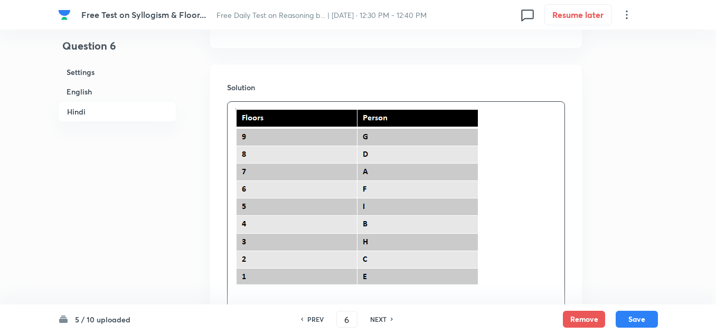
click at [234, 138] on div at bounding box center [396, 198] width 337 height 192
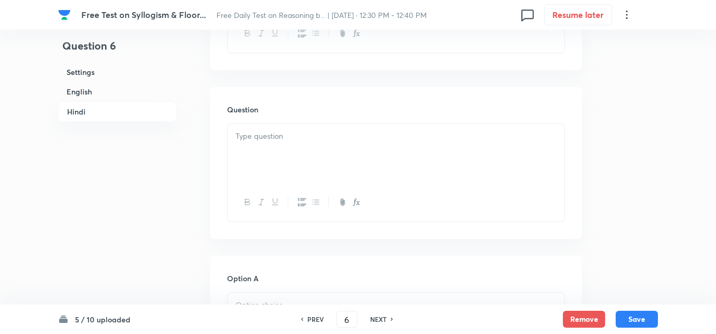
scroll to position [2097, 0]
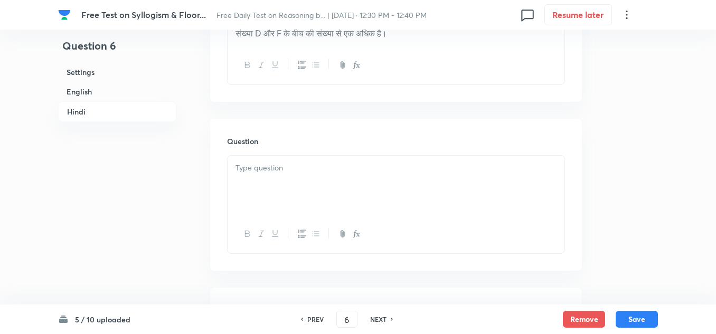
click at [271, 204] on div at bounding box center [396, 185] width 337 height 59
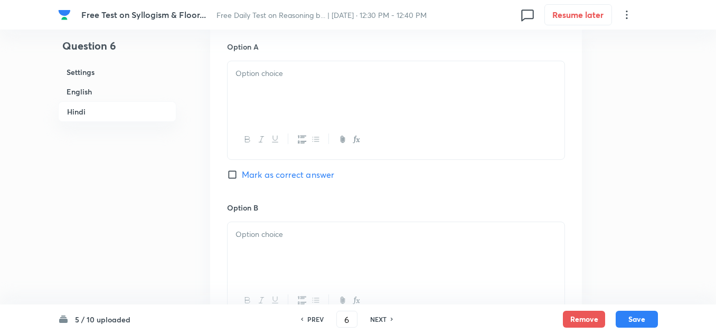
scroll to position [2361, 0]
click at [249, 79] on p at bounding box center [396, 73] width 321 height 12
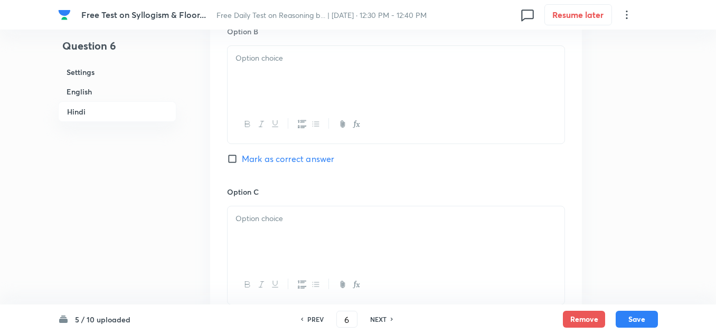
scroll to position [2520, 0]
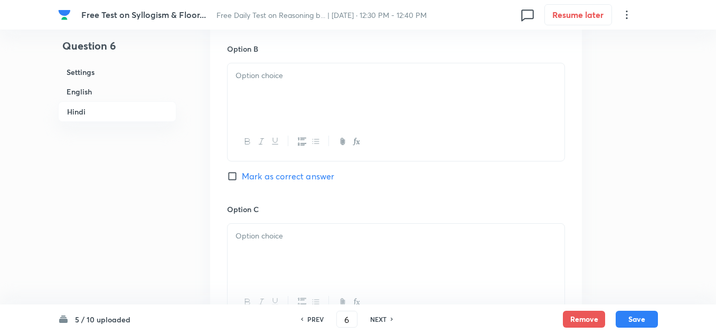
click at [245, 82] on p at bounding box center [396, 76] width 321 height 12
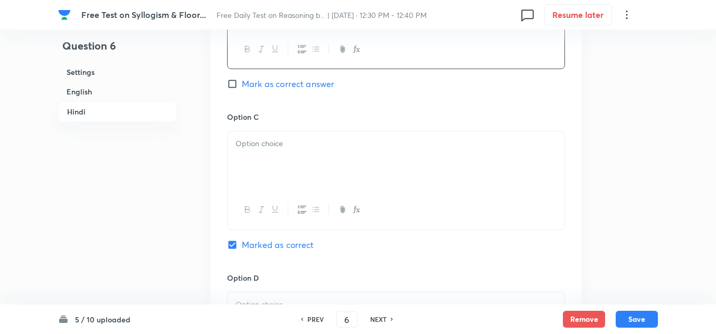
scroll to position [2625, 0]
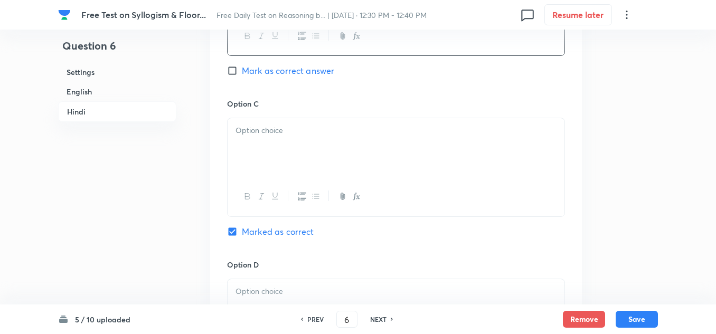
click at [241, 137] on p at bounding box center [396, 131] width 321 height 12
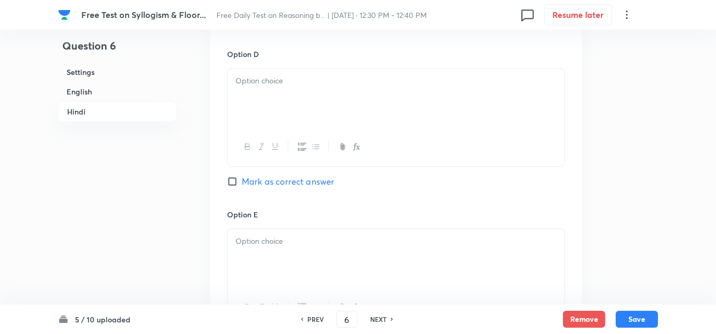
scroll to position [2836, 0]
click at [256, 126] on div at bounding box center [396, 97] width 337 height 59
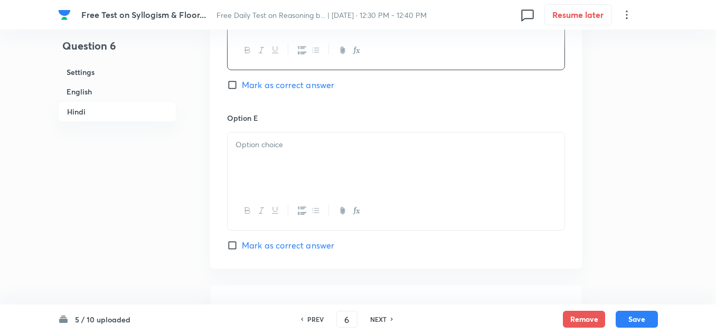
scroll to position [2942, 0]
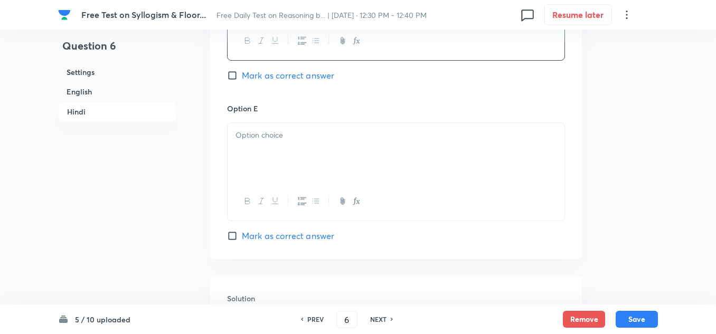
click at [251, 153] on div at bounding box center [396, 152] width 337 height 59
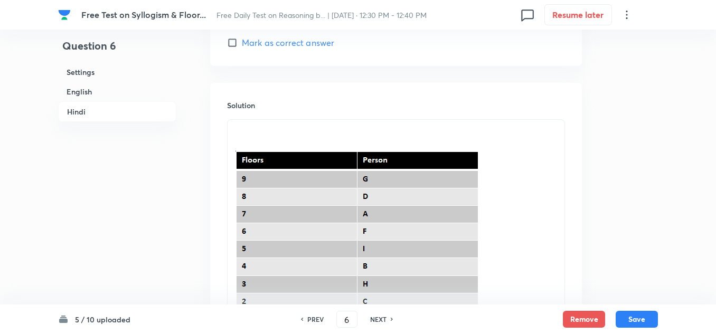
scroll to position [3153, 0]
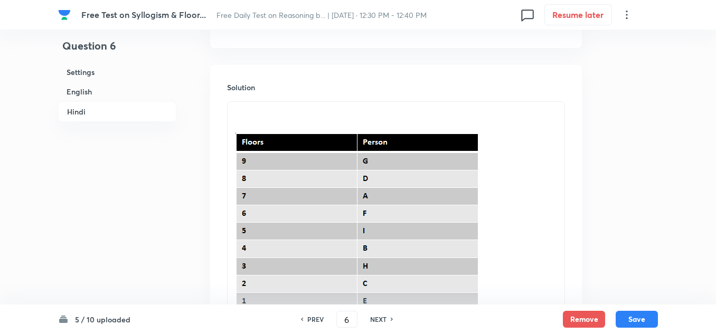
click at [247, 133] on p at bounding box center [396, 126] width 321 height 12
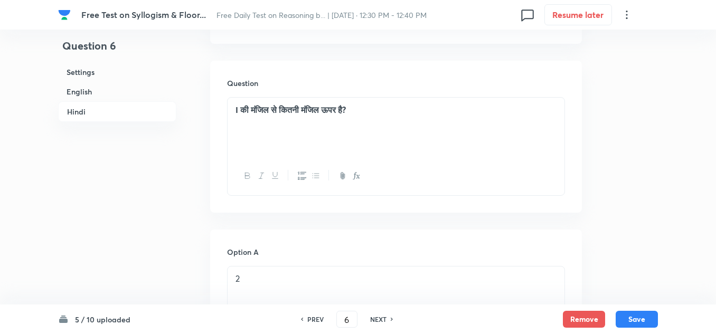
scroll to position [2150, 0]
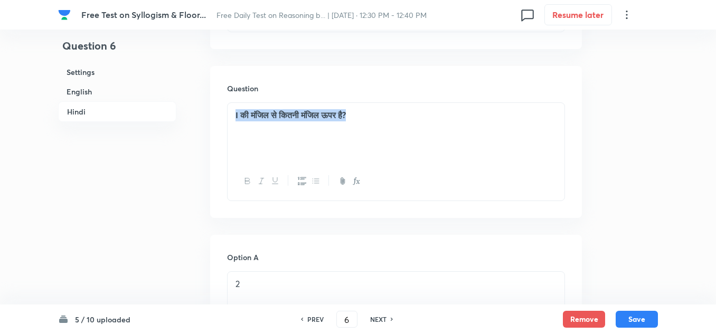
drag, startPoint x: 367, startPoint y: 138, endPoint x: 220, endPoint y: 138, distance: 146.8
click at [220, 138] on div "Question I की मंजिल से कितनी मंजिल ऊपर है?" at bounding box center [396, 142] width 372 height 152
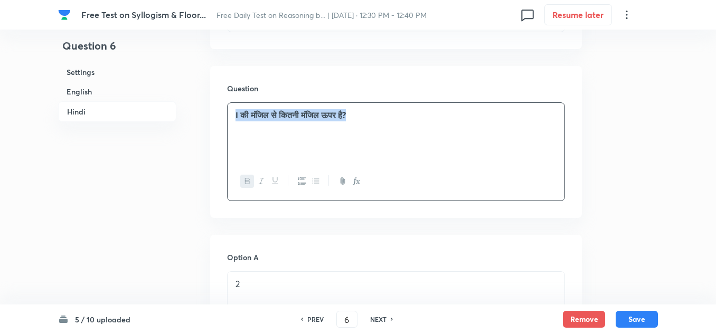
copy strong "I की मंजिल से कितनी मंजिल ऊपर है?"
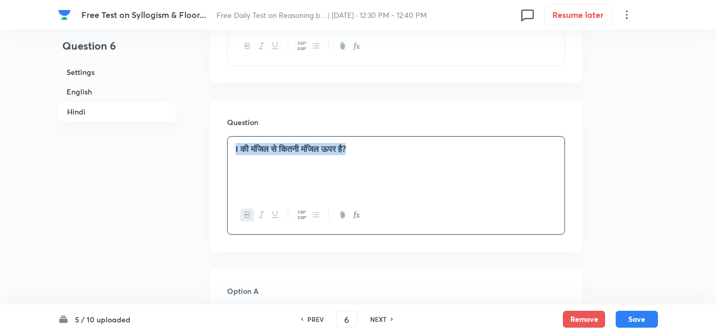
scroll to position [2097, 0]
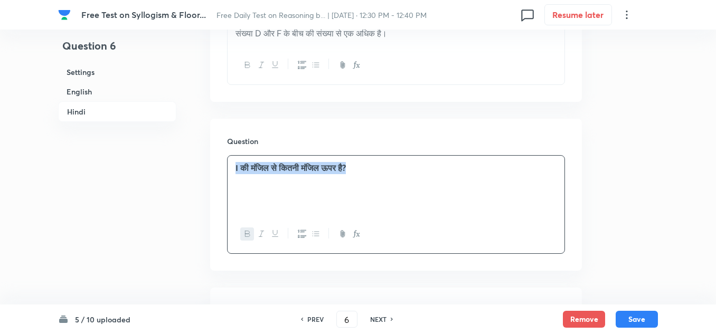
click at [247, 238] on icon "button" at bounding box center [247, 234] width 8 height 8
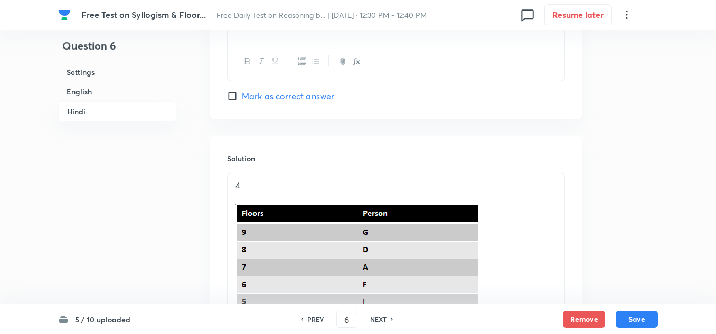
scroll to position [3101, 0]
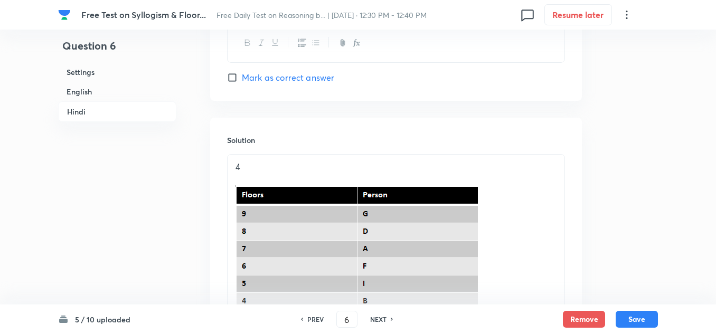
click at [239, 173] on p "4" at bounding box center [396, 167] width 321 height 12
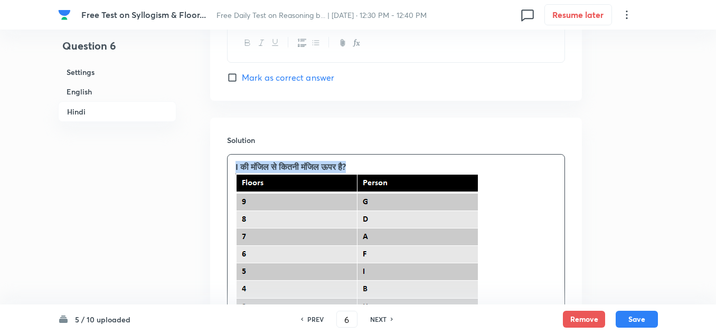
drag, startPoint x: 371, startPoint y: 190, endPoint x: 233, endPoint y: 185, distance: 137.4
click at [233, 185] on div "I की मंजिल से कितनी मंजिल ऊपर है?" at bounding box center [396, 257] width 337 height 204
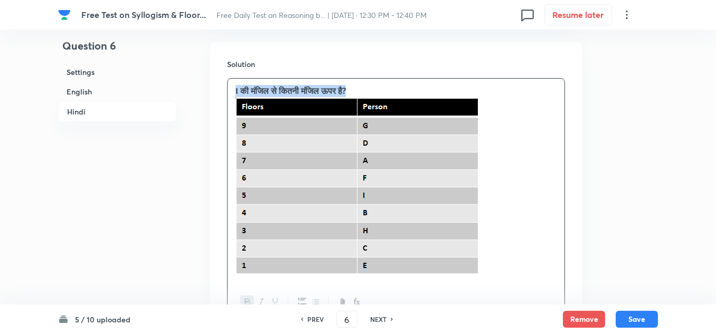
scroll to position [3299, 0]
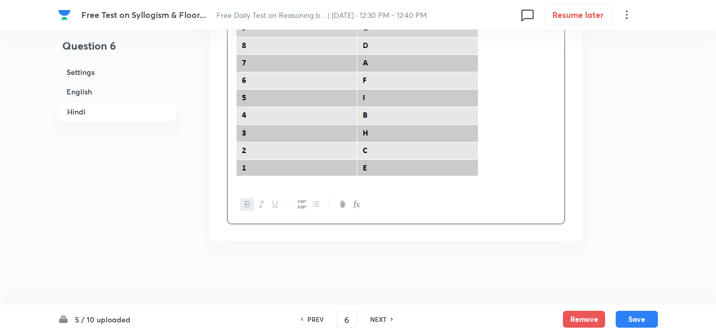
click at [240, 202] on button "button" at bounding box center [247, 204] width 14 height 13
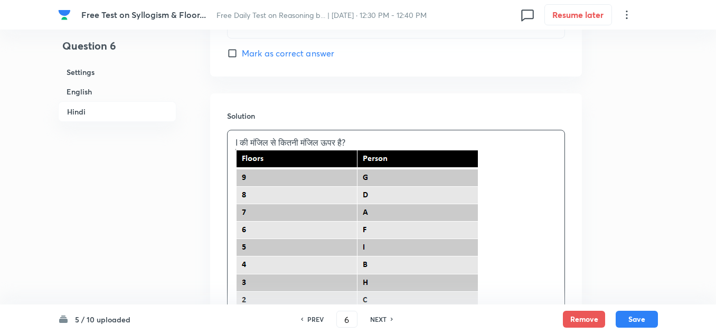
click at [336, 149] on p "I की मंजिल से कितनी मंजिल ऊपर है?" at bounding box center [396, 143] width 321 height 12
drag, startPoint x: 306, startPoint y: 164, endPoint x: 282, endPoint y: 164, distance: 23.8
click at [282, 149] on p "I की मंजिल से कितनी मंजिल ऊपर है?" at bounding box center [396, 143] width 321 height 12
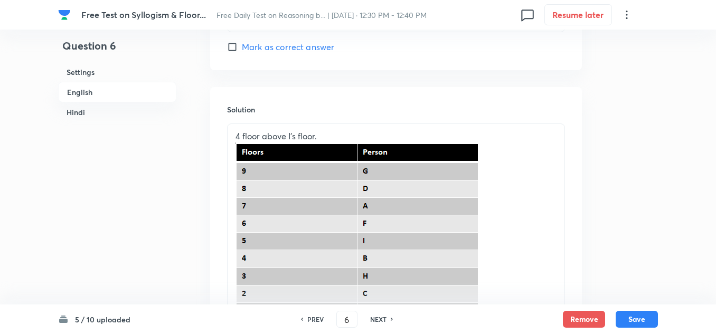
scroll to position [1487, 0]
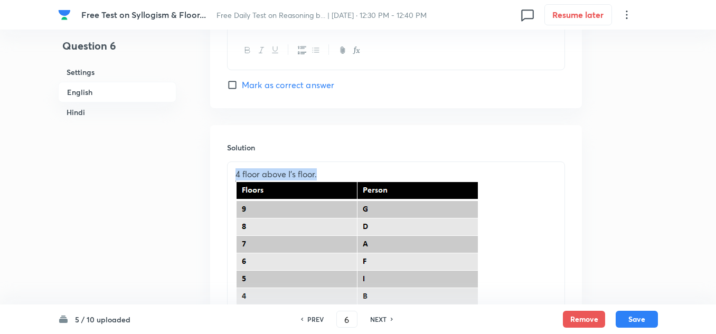
drag, startPoint x: 330, startPoint y: 175, endPoint x: 221, endPoint y: 175, distance: 108.3
click at [221, 175] on div "Solution 4 floor above I’s floor." at bounding box center [396, 273] width 372 height 297
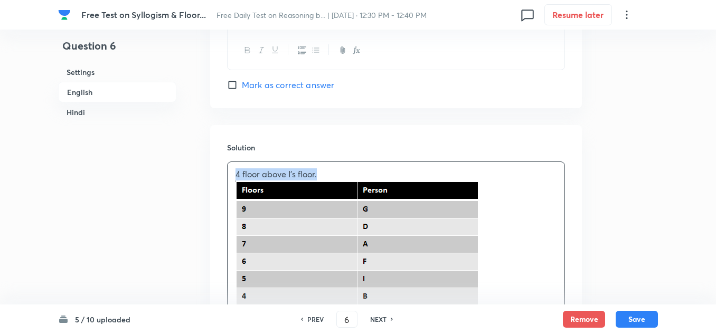
copy p "4 floor above I’s floor."
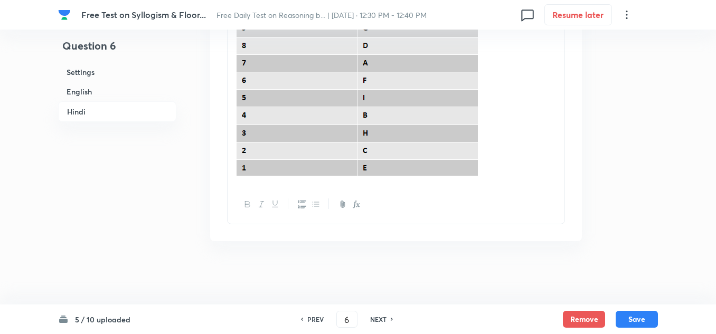
scroll to position [3125, 0]
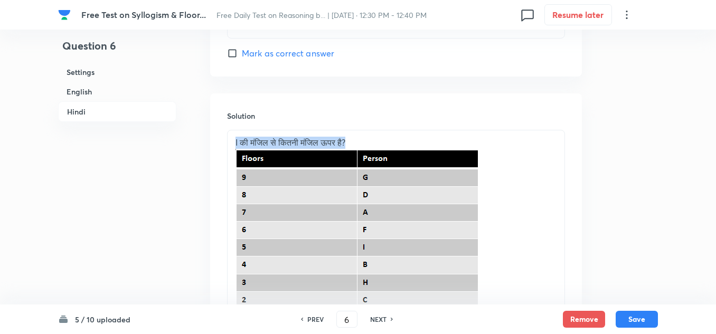
drag, startPoint x: 363, startPoint y: 166, endPoint x: 231, endPoint y: 159, distance: 132.2
click at [231, 159] on div "I की मंजिल से कितनी मंजिल ऊपर है?" at bounding box center [396, 232] width 337 height 204
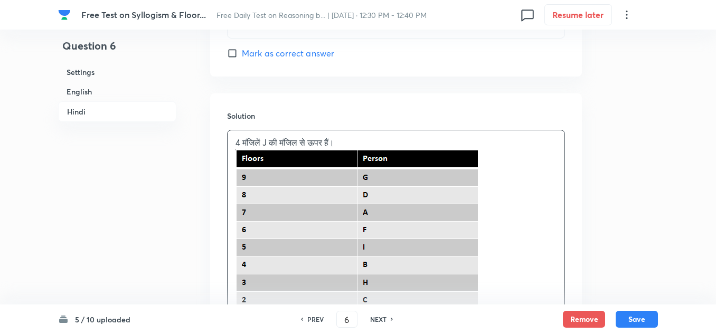
click at [270, 149] on p "4 मंजिलें J की मंजिल से ऊपर हैं।" at bounding box center [396, 143] width 321 height 12
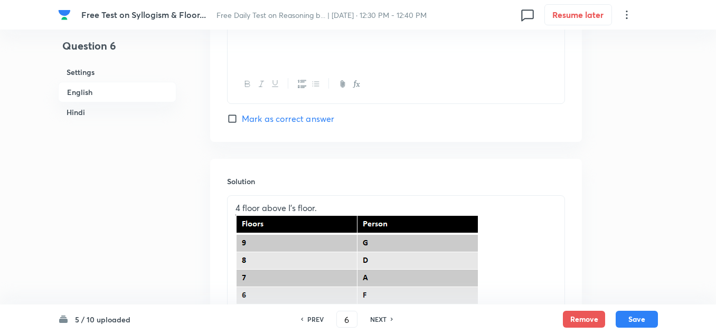
scroll to position [1435, 0]
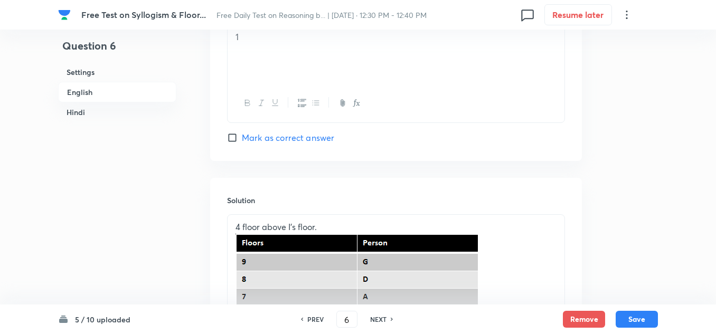
click at [260, 224] on p "4 floor above I’s floor." at bounding box center [396, 227] width 321 height 12
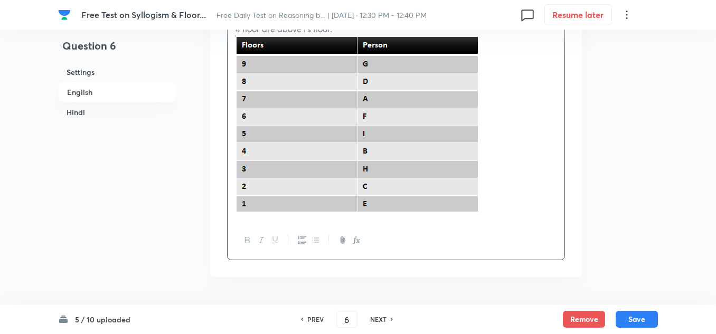
scroll to position [1661, 0]
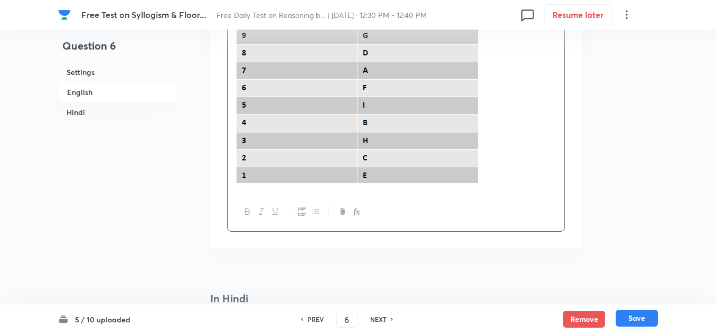
click at [632, 314] on button "Save" at bounding box center [637, 318] width 42 height 17
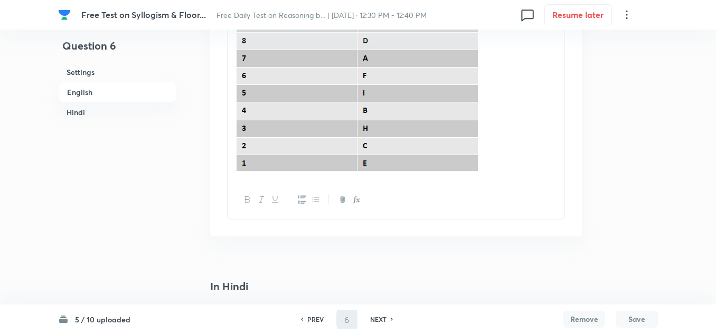
type input "7"
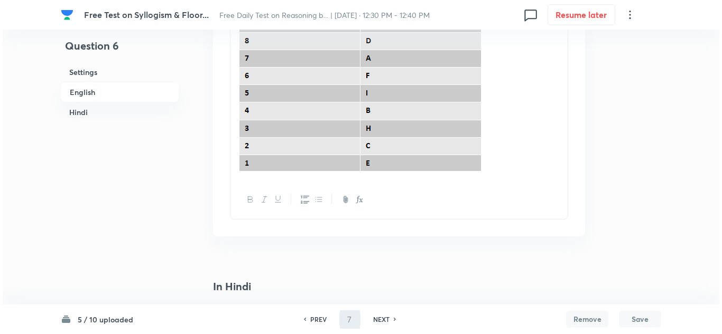
scroll to position [0, 0]
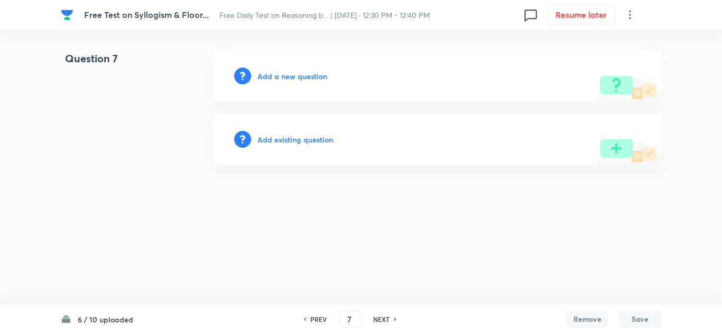
click at [288, 74] on h6 "Add a new question" at bounding box center [292, 76] width 70 height 11
click at [288, 74] on h6 "Choose a question type" at bounding box center [297, 76] width 81 height 11
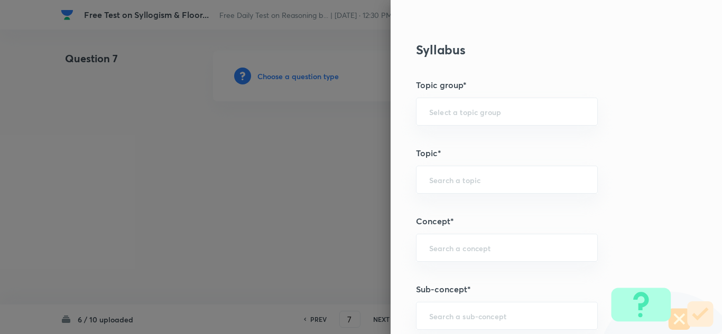
scroll to position [423, 0]
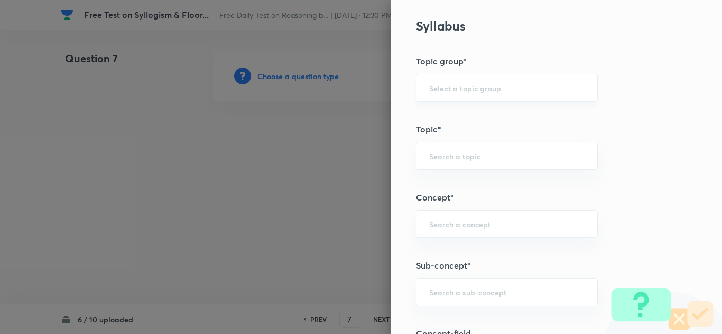
click at [451, 95] on div "​" at bounding box center [507, 88] width 182 height 28
click at [437, 113] on li "Reasoning" at bounding box center [498, 117] width 181 height 19
type input "Reasoning"
click at [442, 146] on div "​" at bounding box center [507, 156] width 182 height 28
click at [439, 182] on li "Verbal Reasoning" at bounding box center [498, 185] width 181 height 19
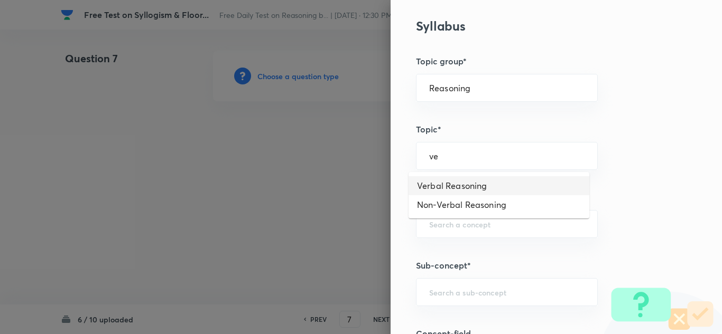
type input "Verbal Reasoning"
click at [433, 222] on input "text" at bounding box center [506, 224] width 155 height 10
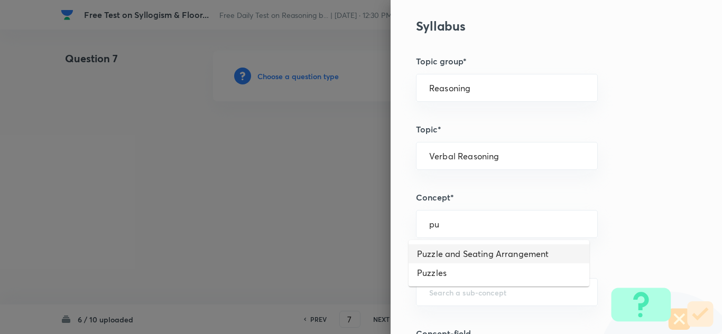
click at [454, 254] on li "Puzzle and Seating Arrangement" at bounding box center [498, 254] width 181 height 19
type input "Puzzle and Seating Arrangement"
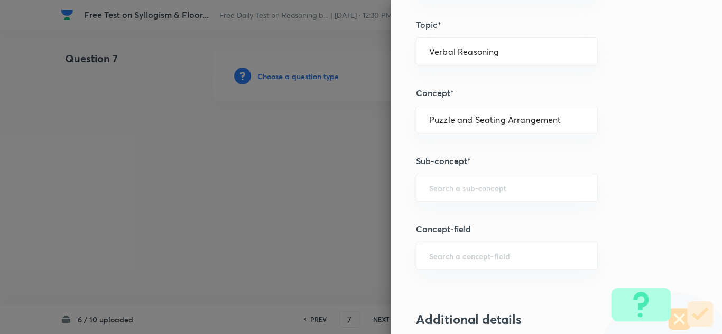
scroll to position [528, 0]
click at [439, 188] on input "text" at bounding box center [506, 187] width 155 height 10
click at [439, 216] on li "Floor Based Puzzles" at bounding box center [498, 216] width 181 height 19
type input "Floor Based Puzzles"
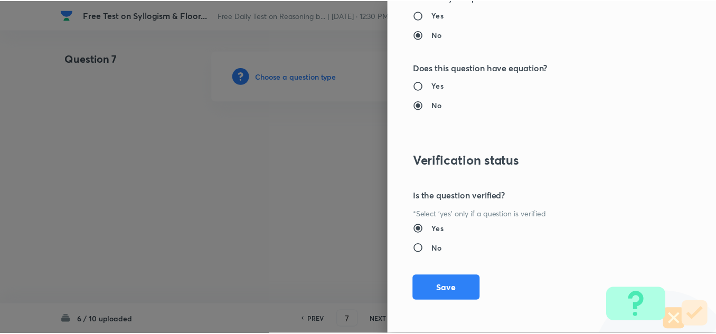
scroll to position [1106, 0]
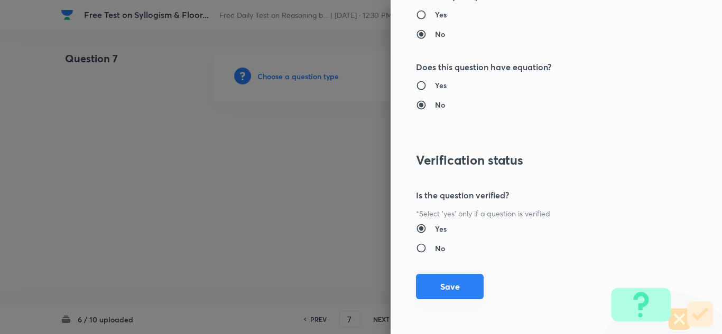
click at [438, 279] on button "Save" at bounding box center [450, 286] width 68 height 25
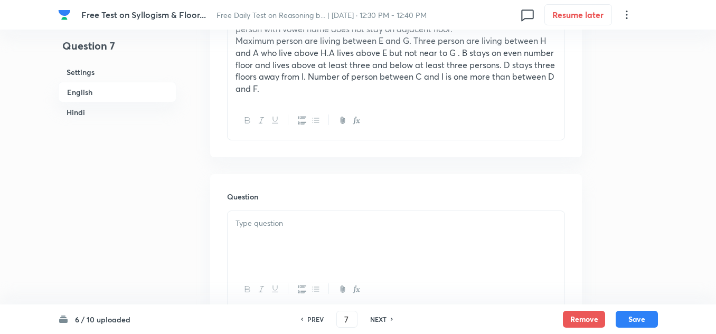
scroll to position [423, 0]
click at [271, 225] on p at bounding box center [396, 225] width 321 height 12
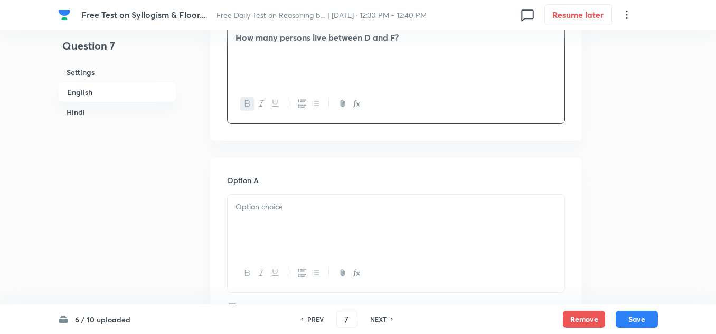
scroll to position [634, 0]
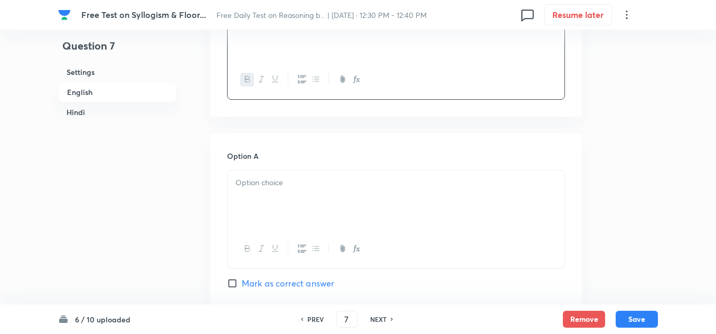
click at [263, 186] on p at bounding box center [396, 183] width 321 height 12
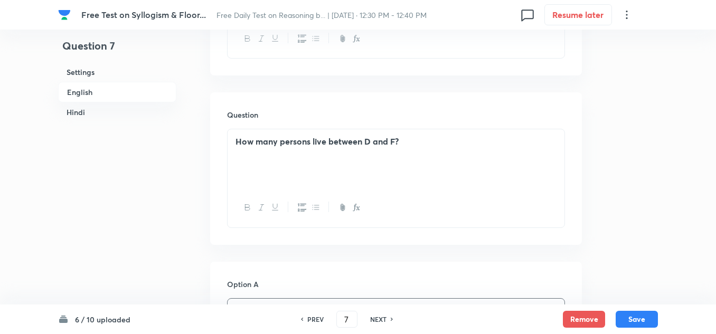
scroll to position [475, 0]
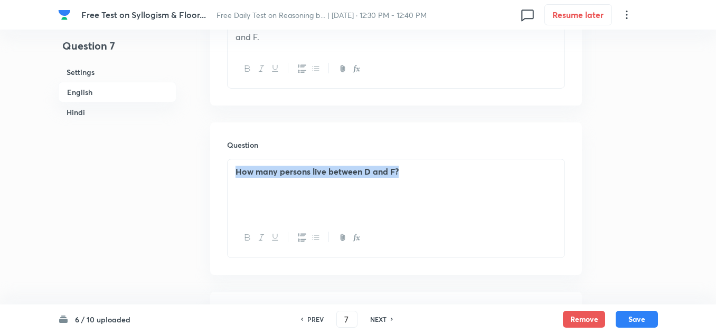
drag, startPoint x: 414, startPoint y: 172, endPoint x: 229, endPoint y: 165, distance: 185.0
click at [229, 165] on div "How many persons live between D and F?" at bounding box center [396, 189] width 337 height 59
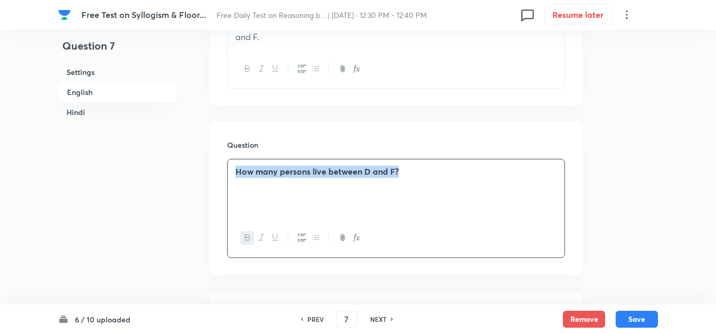
click at [250, 237] on icon "button" at bounding box center [247, 237] width 8 height 8
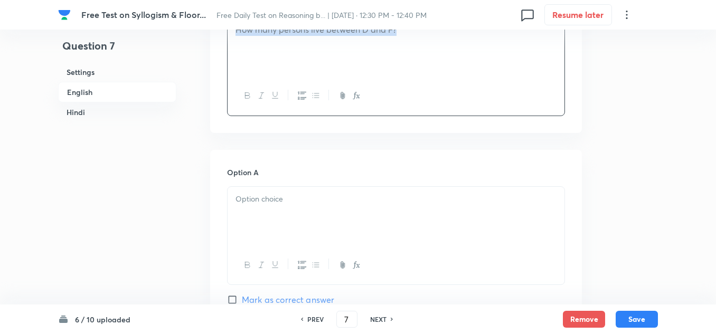
scroll to position [634, 0]
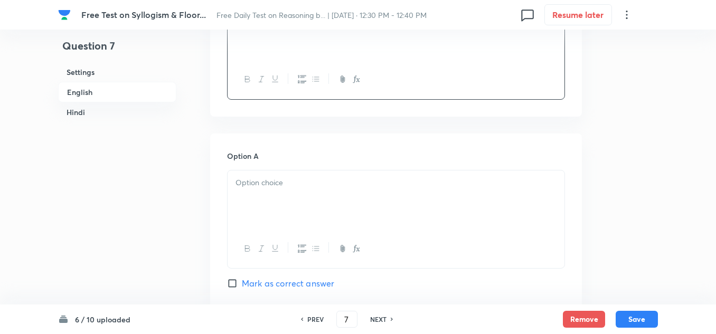
click at [258, 189] on p at bounding box center [396, 183] width 321 height 12
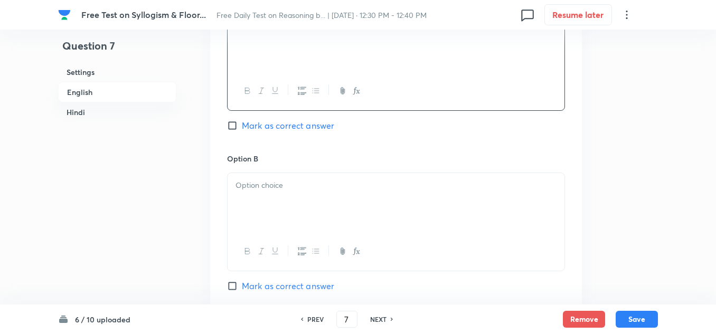
scroll to position [792, 0]
click at [248, 191] on div at bounding box center [396, 202] width 337 height 59
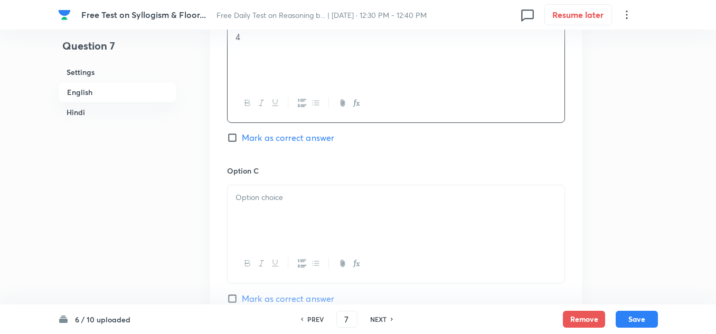
scroll to position [951, 0]
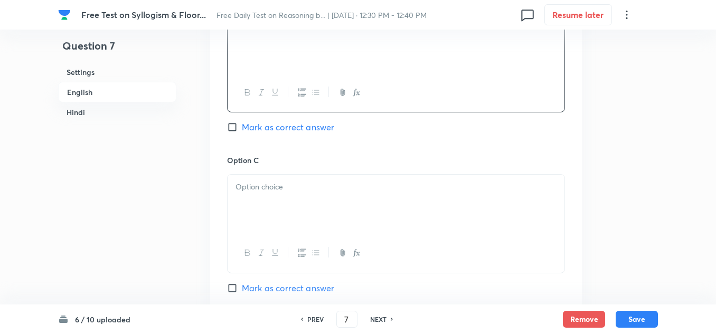
click at [249, 188] on p at bounding box center [396, 187] width 321 height 12
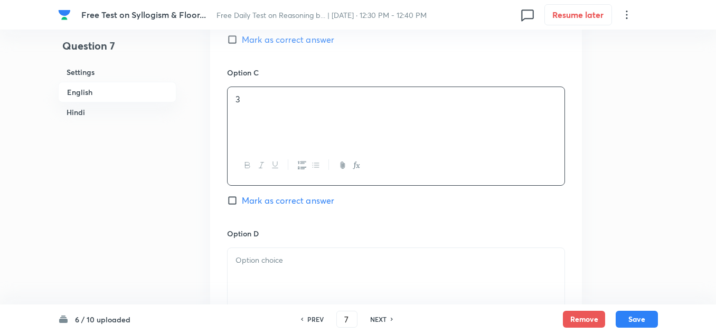
scroll to position [1109, 0]
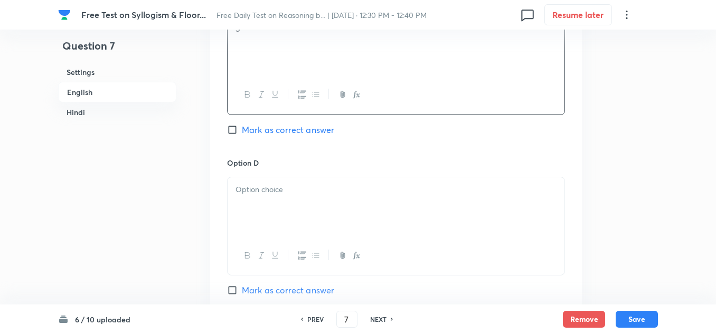
click at [242, 190] on p at bounding box center [396, 190] width 321 height 12
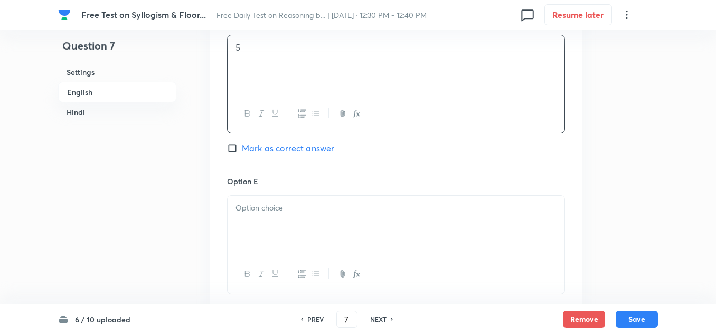
scroll to position [1268, 0]
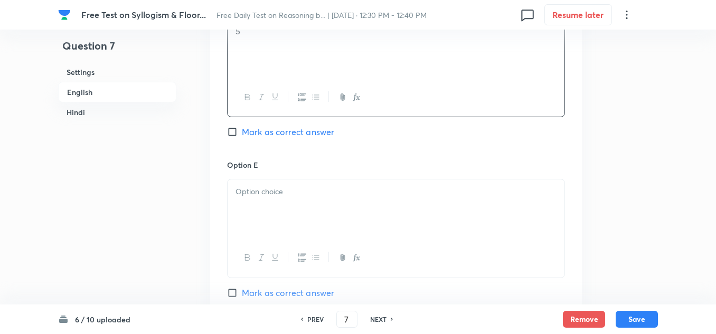
click at [237, 191] on p at bounding box center [396, 192] width 321 height 12
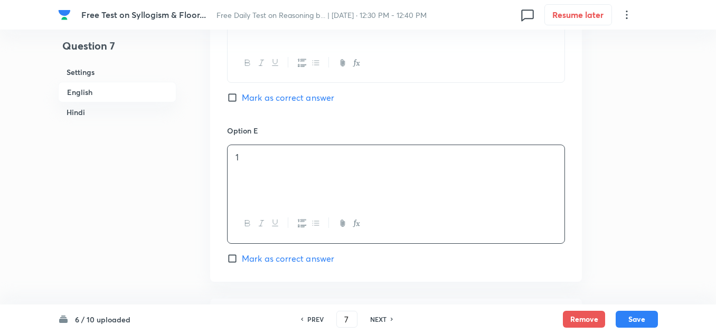
scroll to position [1320, 0]
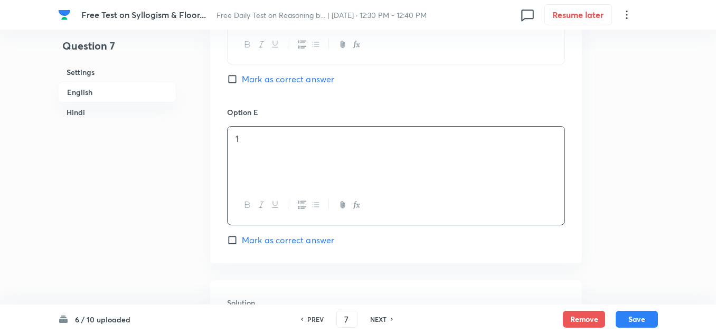
click at [233, 239] on input "Mark as correct answer" at bounding box center [234, 240] width 15 height 11
checkbox input "true"
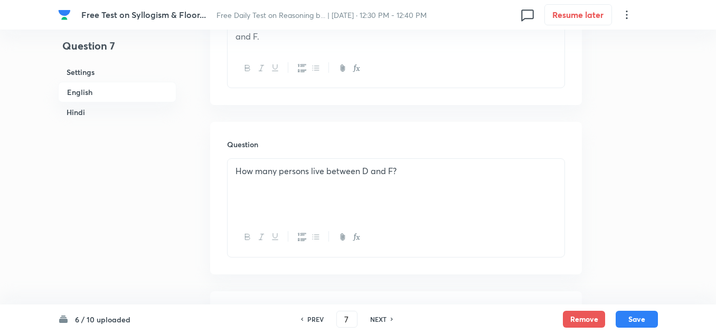
scroll to position [475, 0]
drag, startPoint x: 393, startPoint y: 170, endPoint x: 227, endPoint y: 174, distance: 166.4
click at [227, 174] on div "Question How many persons live between D and F?" at bounding box center [396, 199] width 372 height 152
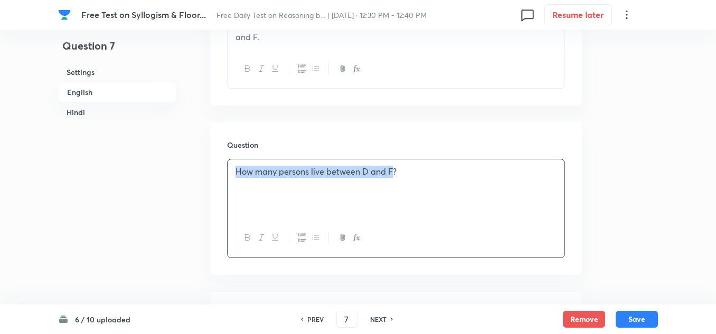
copy p "How many persons live between D and F"
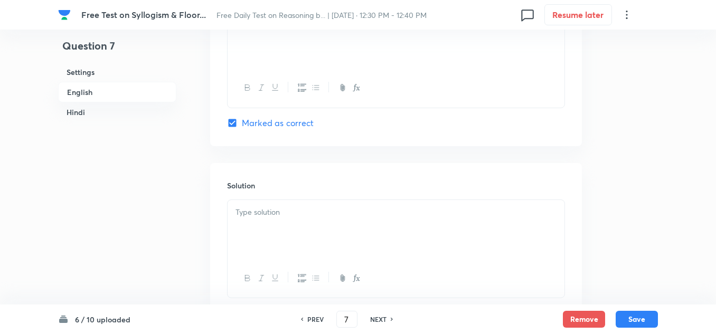
scroll to position [1479, 0]
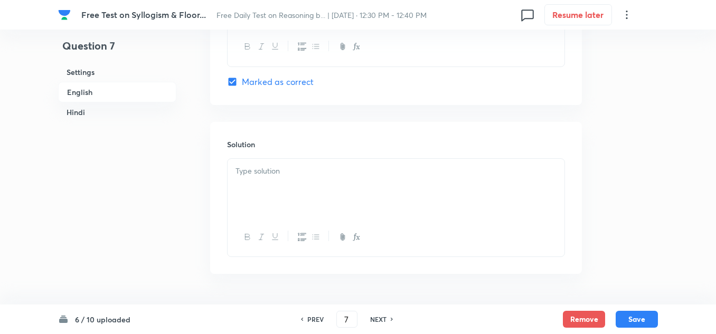
click at [245, 173] on p at bounding box center [396, 171] width 321 height 12
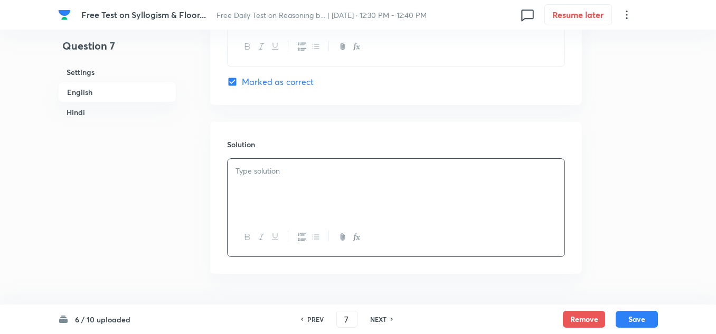
paste div
drag, startPoint x: 251, startPoint y: 173, endPoint x: 235, endPoint y: 172, distance: 17.0
click at [235, 172] on div "How many persons live between D and F" at bounding box center [396, 188] width 337 height 59
click at [308, 169] on p "One many persons live between D and F" at bounding box center [396, 171] width 321 height 12
click at [390, 170] on p "One many person live between D and F" at bounding box center [396, 171] width 321 height 12
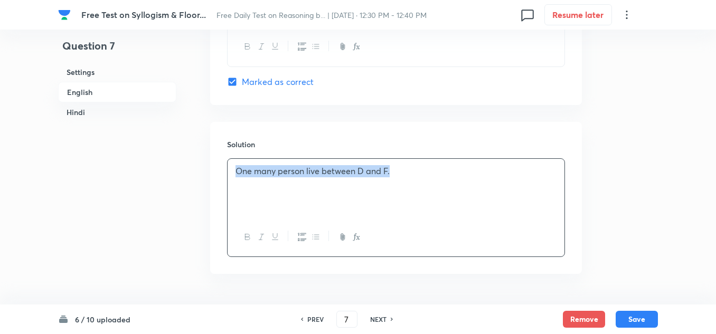
drag, startPoint x: 390, startPoint y: 172, endPoint x: 228, endPoint y: 176, distance: 161.7
click at [228, 178] on div "One many person live between D and F." at bounding box center [396, 188] width 337 height 59
copy p "One many person live between D and F."
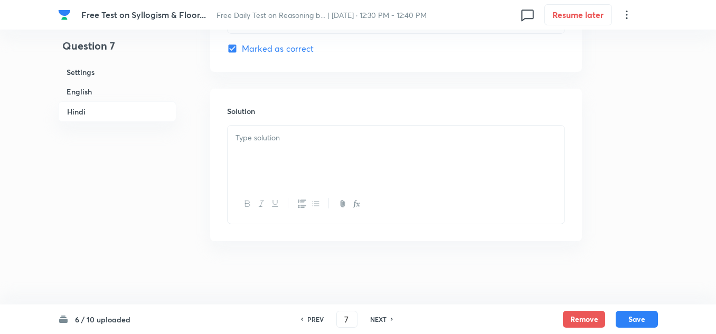
scroll to position [2996, 0]
click at [283, 148] on div at bounding box center [396, 155] width 337 height 59
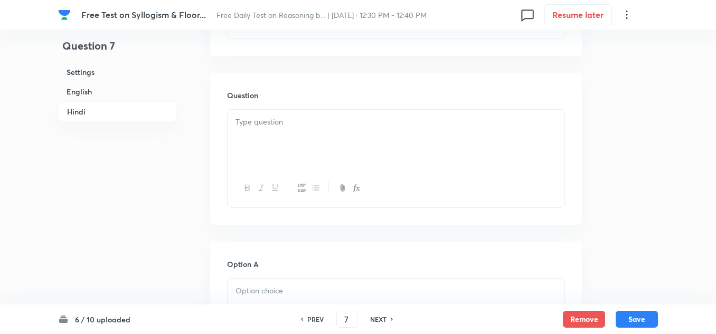
scroll to position [2046, 0]
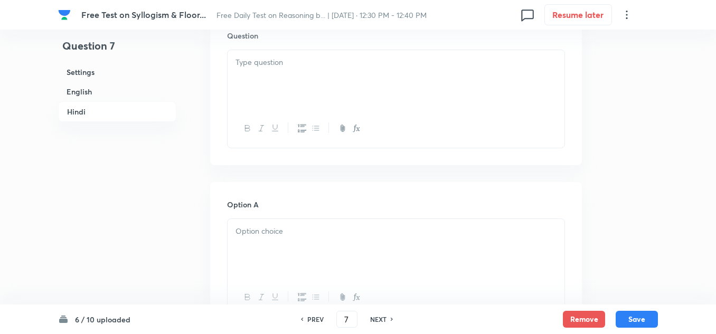
click at [251, 69] on p at bounding box center [396, 63] width 321 height 12
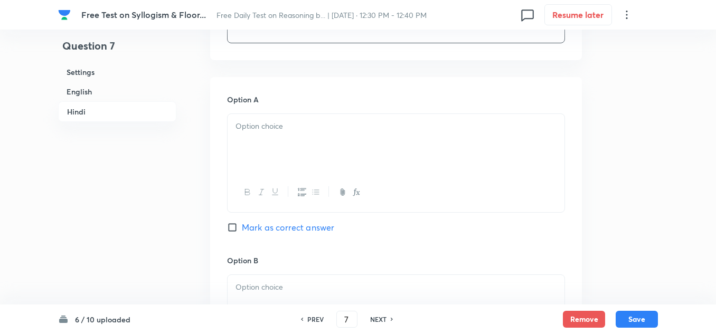
scroll to position [2151, 0]
click at [246, 132] on p at bounding box center [396, 126] width 321 height 12
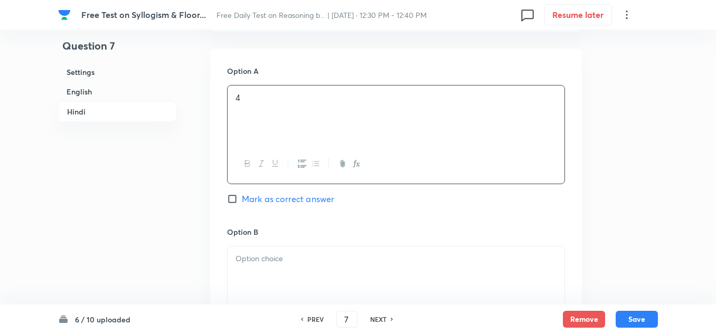
scroll to position [2257, 0]
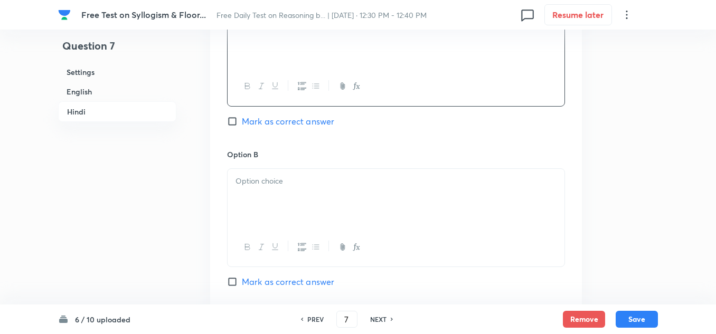
click at [254, 213] on div at bounding box center [396, 198] width 337 height 59
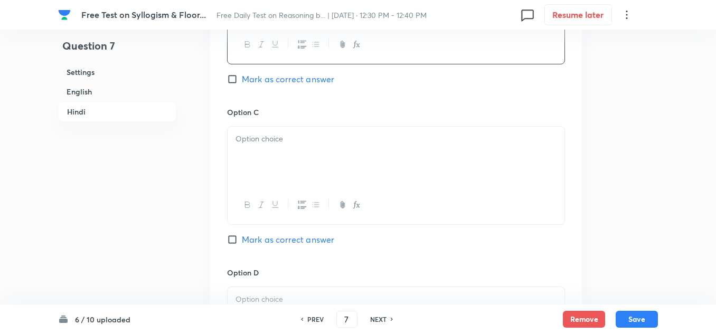
scroll to position [2468, 0]
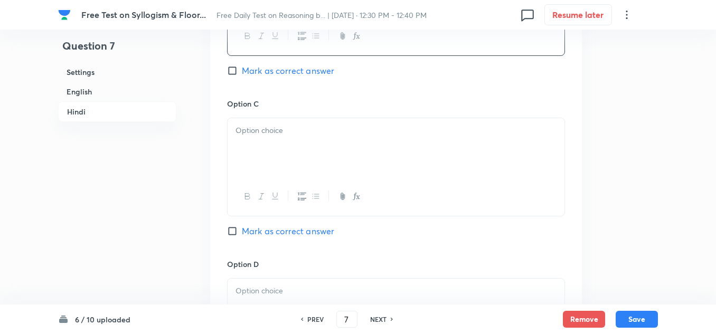
click at [254, 169] on div at bounding box center [396, 147] width 337 height 59
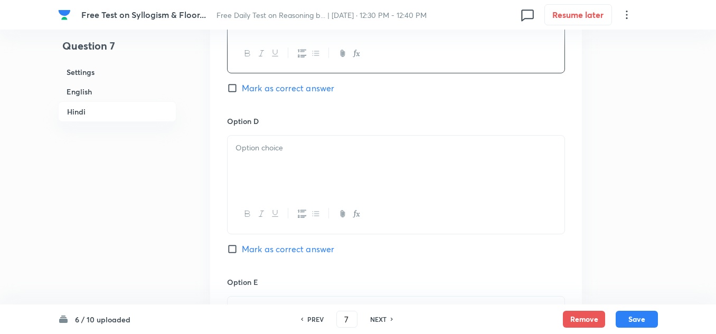
scroll to position [2627, 0]
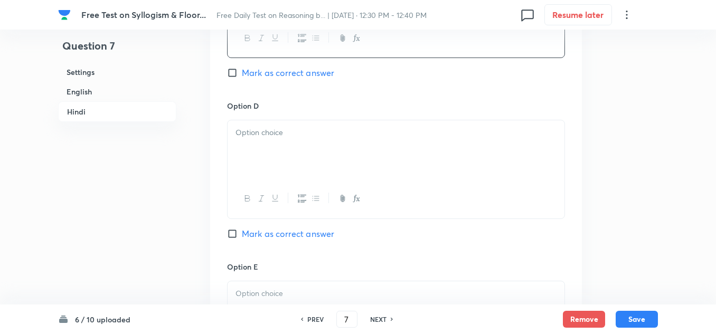
click at [245, 170] on div at bounding box center [396, 149] width 337 height 59
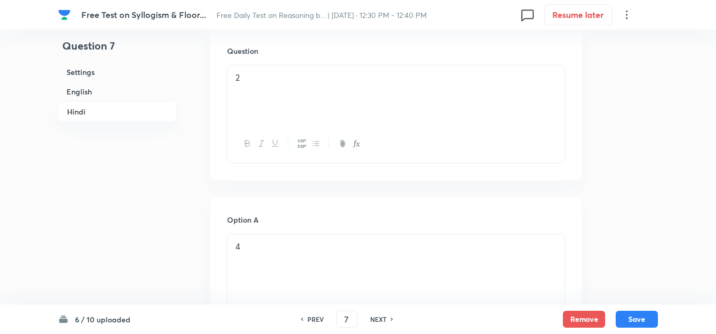
scroll to position [2046, 0]
click at [252, 69] on p "2" at bounding box center [396, 63] width 321 height 12
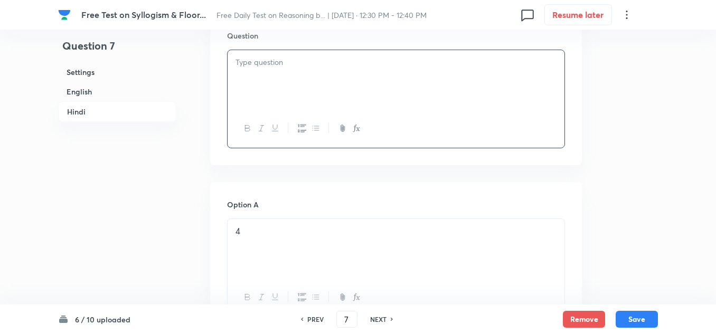
click at [255, 238] on p "4" at bounding box center [396, 232] width 321 height 12
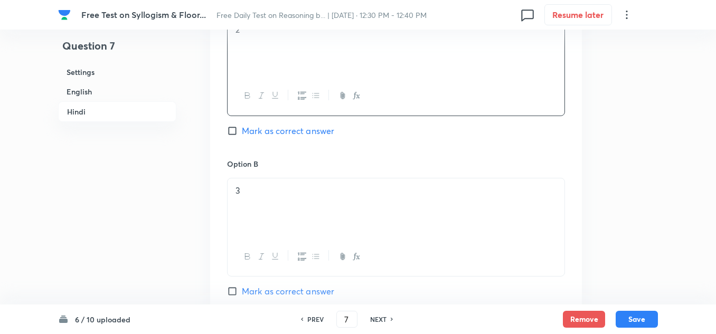
scroll to position [2257, 0]
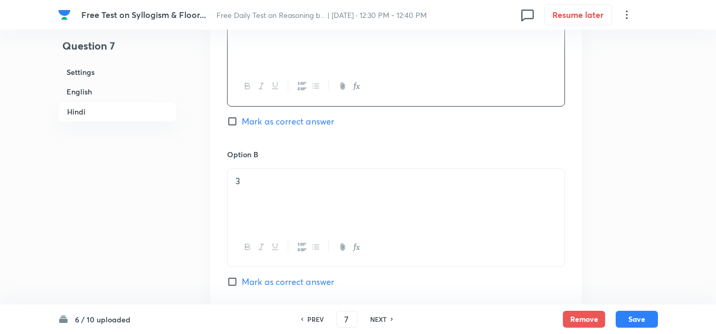
click at [249, 211] on div "3" at bounding box center [396, 198] width 337 height 59
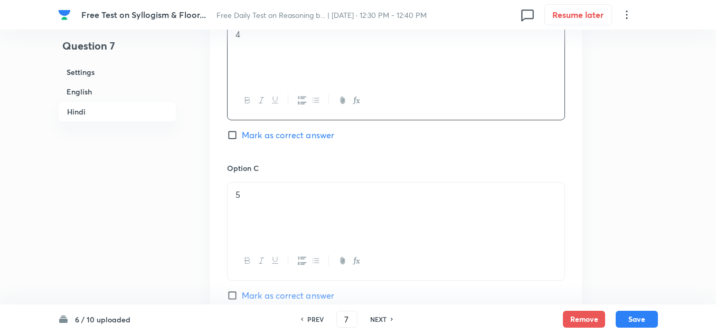
scroll to position [2415, 0]
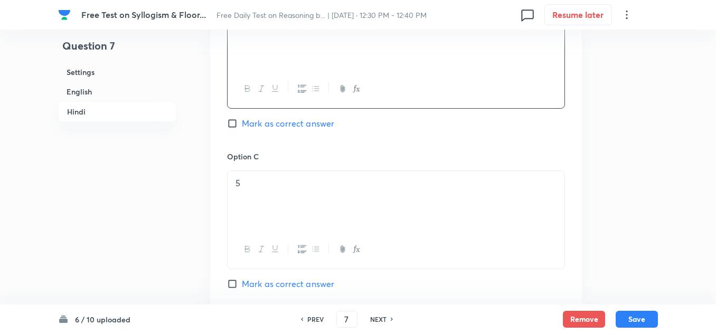
click at [243, 190] on p "5" at bounding box center [396, 183] width 321 height 12
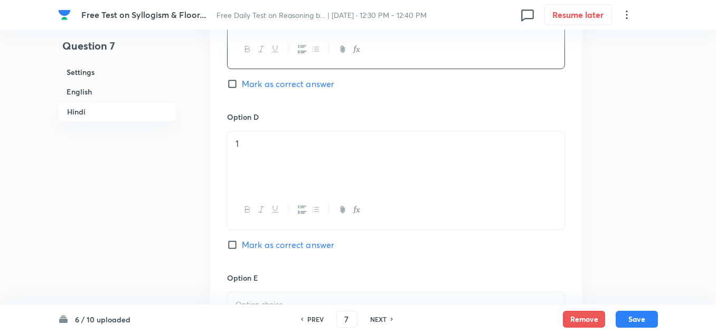
scroll to position [2627, 0]
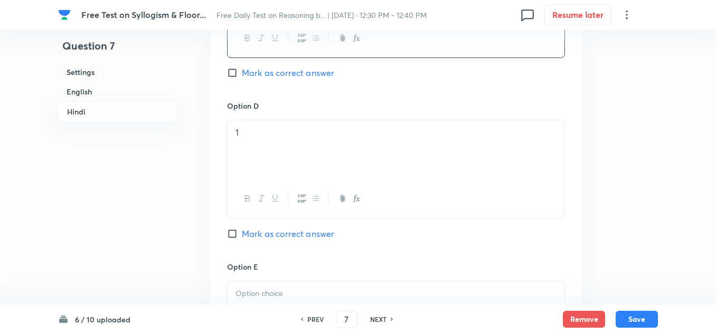
click at [243, 139] on p "1" at bounding box center [396, 133] width 321 height 12
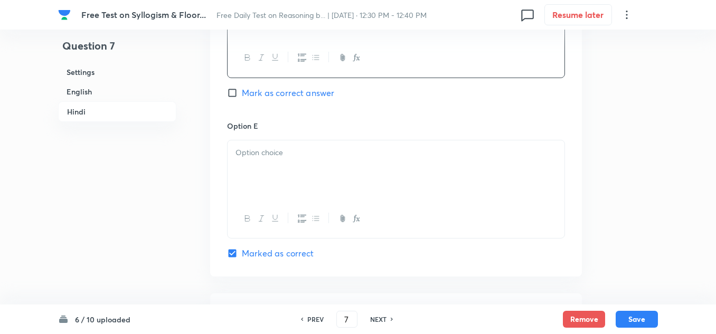
scroll to position [2838, 0]
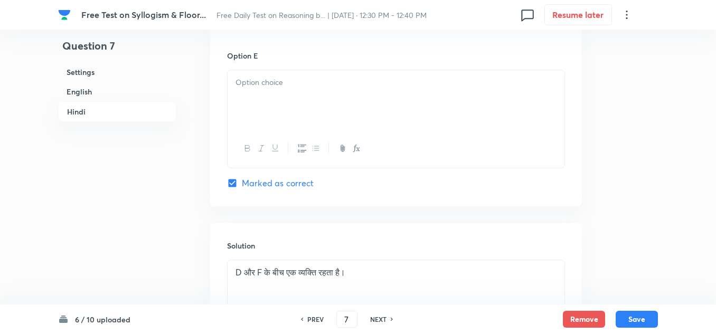
click at [246, 89] on p at bounding box center [396, 83] width 321 height 12
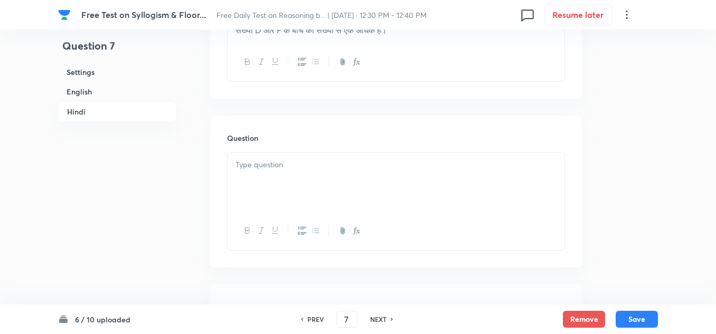
scroll to position [1940, 0]
click at [255, 174] on p at bounding box center [396, 168] width 321 height 12
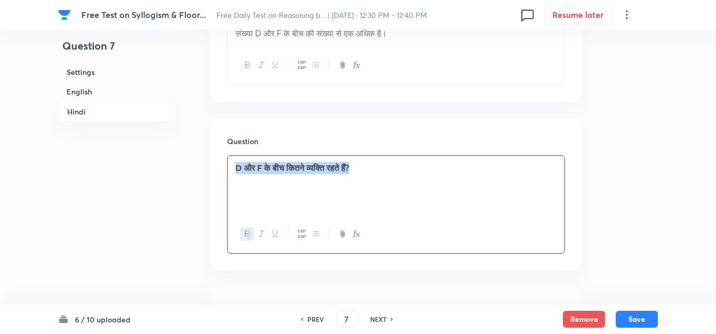
drag, startPoint x: 378, startPoint y: 195, endPoint x: 224, endPoint y: 190, distance: 153.8
click at [224, 190] on div "Question D और F के बीच कितने व्यक्ति रहते हैं?" at bounding box center [396, 195] width 372 height 152
click at [244, 238] on icon "button" at bounding box center [247, 234] width 8 height 8
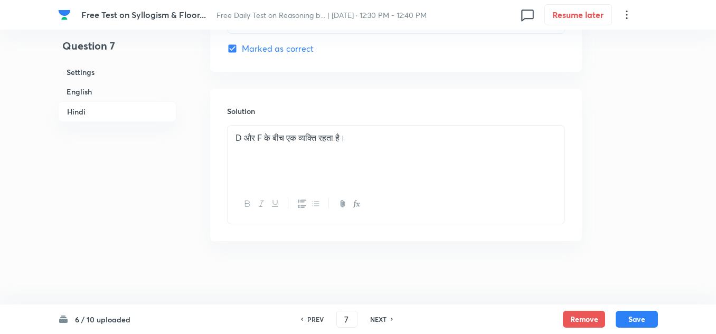
scroll to position [2996, 0]
click at [360, 136] on p "D और F के बीच एक व्यक्ति रहता है।" at bounding box center [396, 138] width 321 height 12
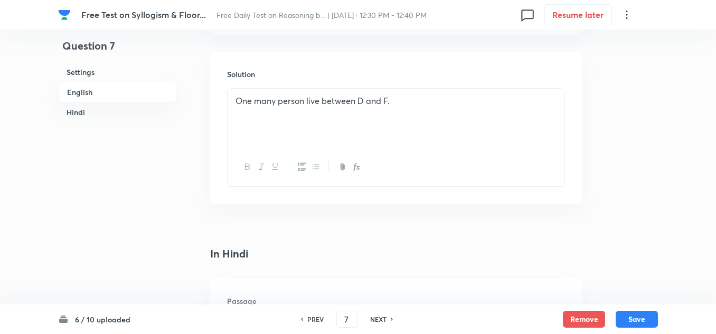
scroll to position [1465, 0]
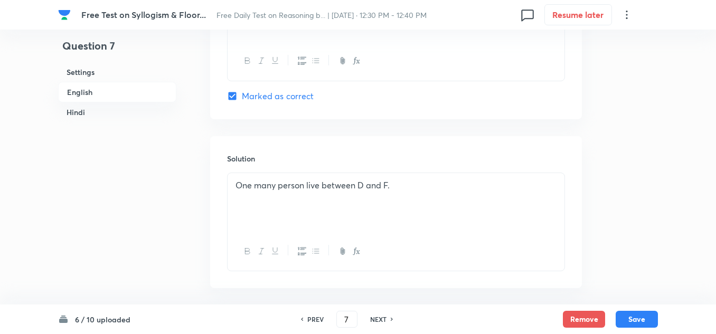
click at [392, 182] on p "One many person live between D and F." at bounding box center [396, 186] width 321 height 12
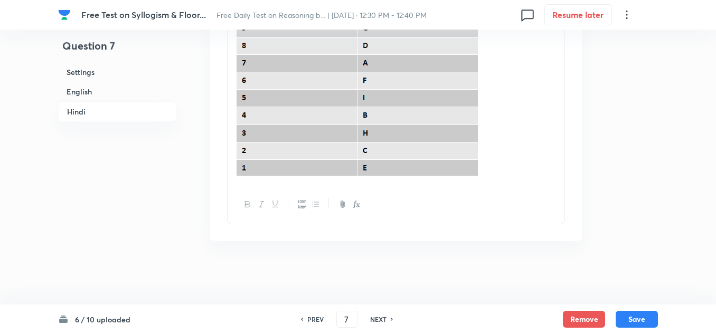
scroll to position [3310, 0]
click at [638, 313] on button "Save" at bounding box center [637, 318] width 42 height 17
type input "8"
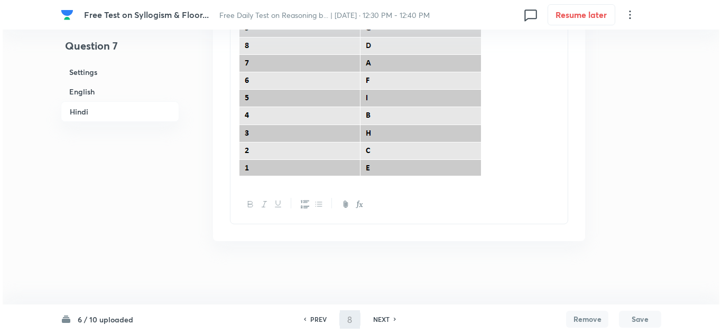
scroll to position [0, 0]
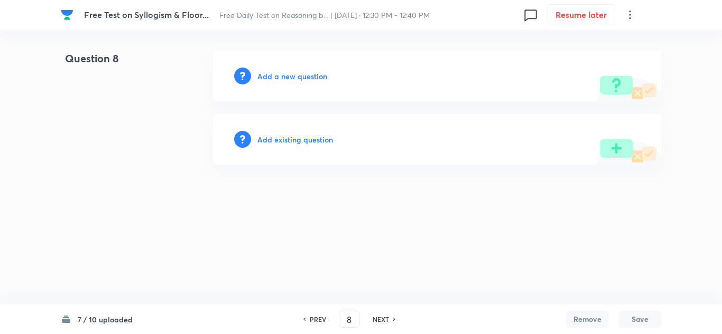
click at [292, 76] on h6 "Add a new question" at bounding box center [292, 76] width 70 height 11
click at [292, 76] on h6 "Choose a question type" at bounding box center [297, 76] width 81 height 11
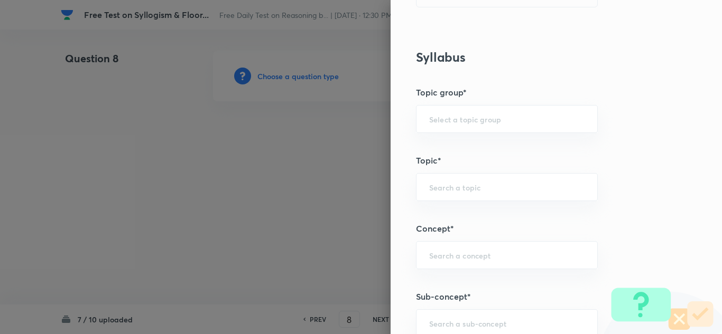
scroll to position [475, 0]
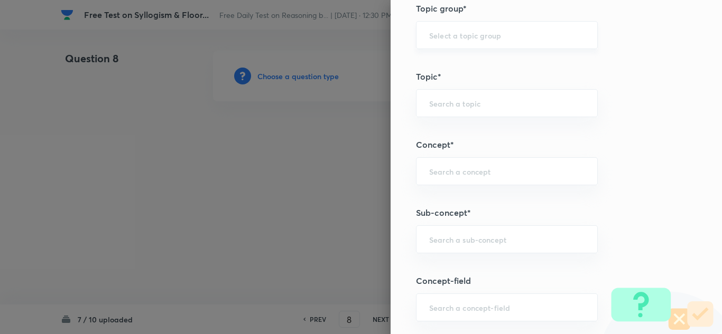
click at [452, 46] on div "​" at bounding box center [507, 35] width 182 height 28
click at [434, 58] on li "Reasoning" at bounding box center [498, 64] width 181 height 19
type input "Reasoning"
click at [429, 99] on input "text" at bounding box center [506, 103] width 155 height 10
drag, startPoint x: 464, startPoint y: 129, endPoint x: 450, endPoint y: 145, distance: 21.0
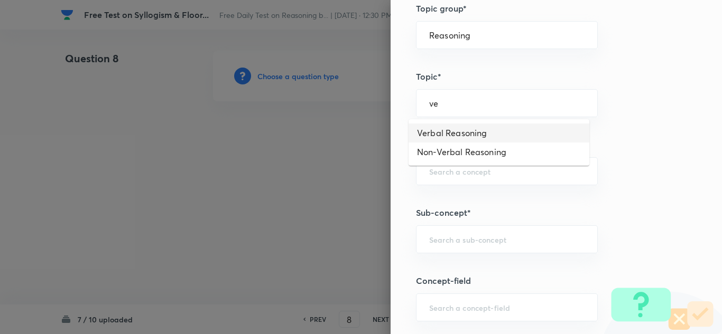
click at [461, 129] on li "Verbal Reasoning" at bounding box center [498, 133] width 181 height 19
type input "Verbal Reasoning"
click at [440, 163] on div "​" at bounding box center [507, 171] width 182 height 28
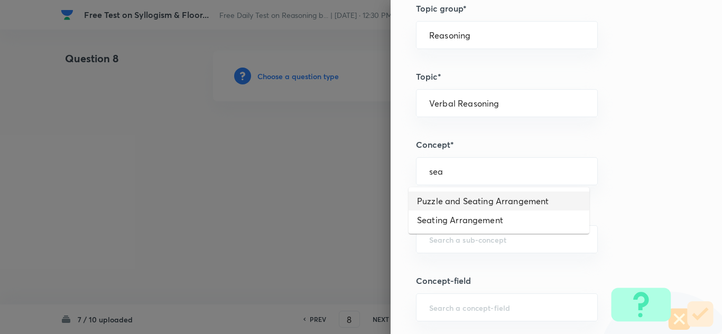
click at [443, 199] on li "Puzzle and Seating Arrangement" at bounding box center [498, 201] width 181 height 19
type input "Puzzle and Seating Arrangement"
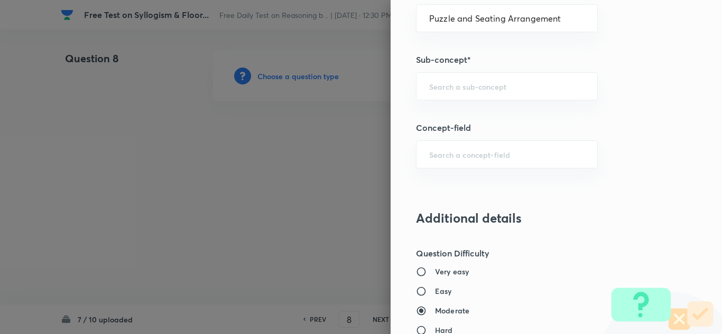
scroll to position [634, 0]
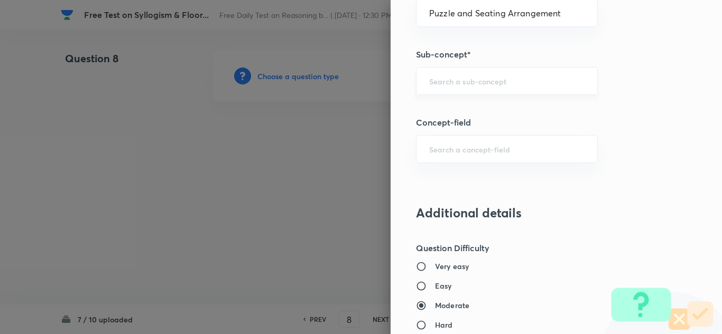
click at [437, 83] on input "text" at bounding box center [506, 81] width 155 height 10
click at [436, 112] on li "Floor Based Puzzles" at bounding box center [498, 110] width 181 height 19
type input "Floor Based Puzzles"
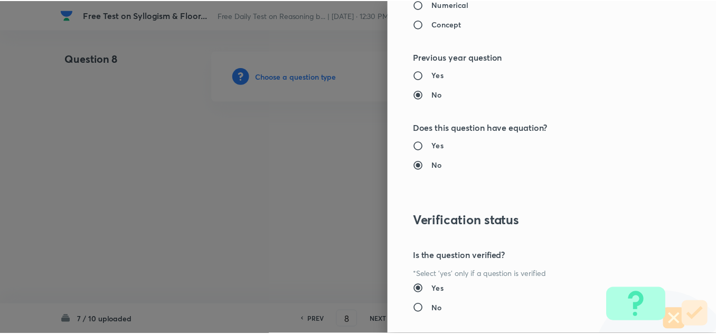
scroll to position [1106, 0]
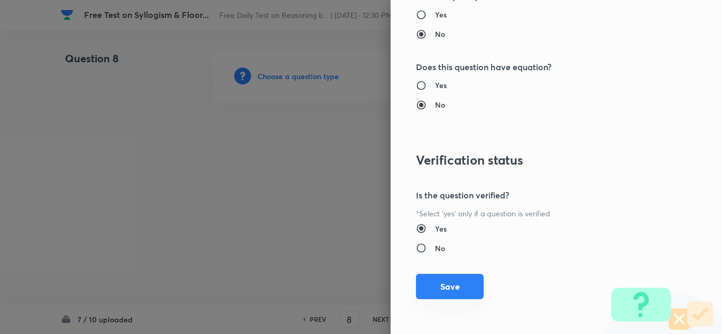
click at [446, 282] on button "Save" at bounding box center [450, 286] width 68 height 25
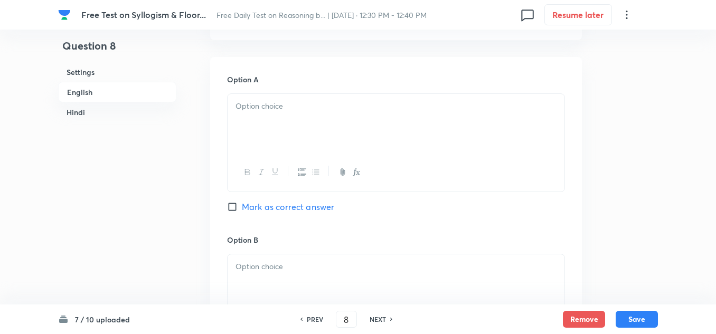
scroll to position [687, 0]
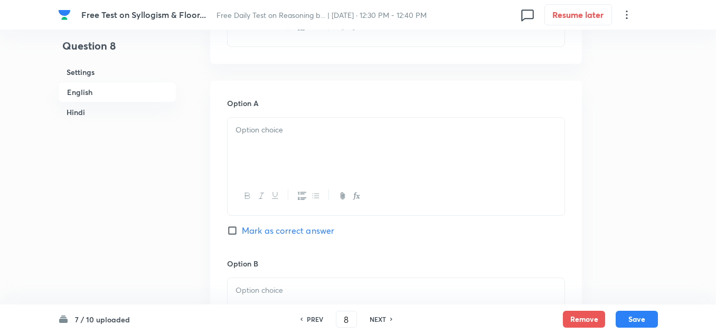
click at [298, 130] on p at bounding box center [396, 130] width 321 height 12
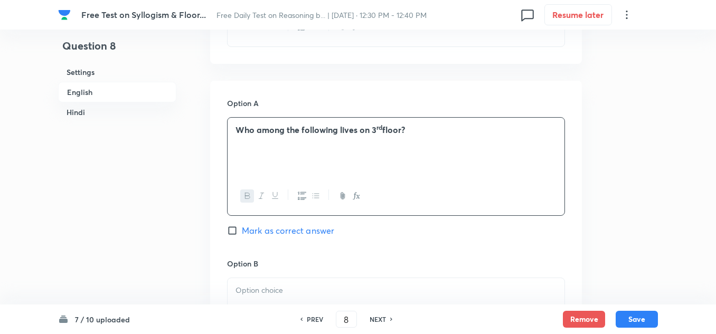
drag, startPoint x: 409, startPoint y: 129, endPoint x: 339, endPoint y: 127, distance: 70.3
click at [339, 127] on p "Who among the following lives on 3 rd floor?" at bounding box center [396, 130] width 321 height 12
copy p "lives on 3 rd floor?"
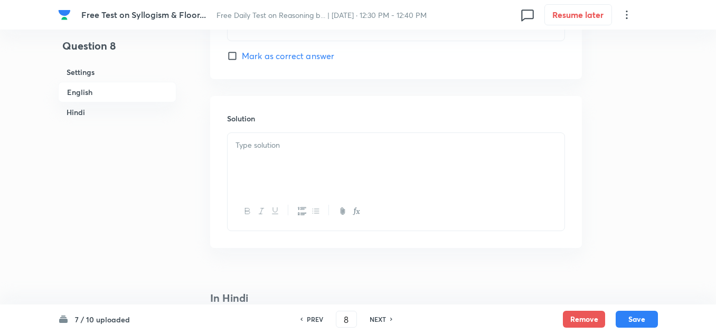
scroll to position [1532, 0]
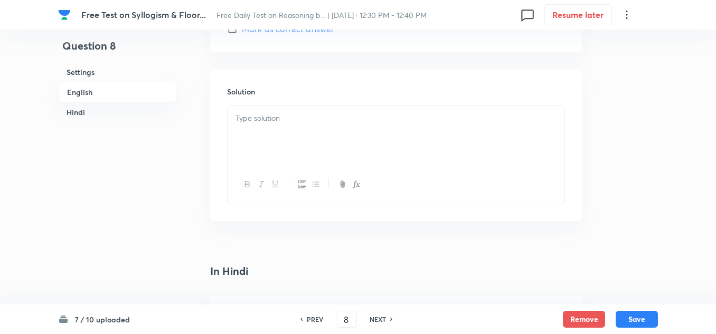
click at [265, 125] on div at bounding box center [396, 135] width 337 height 59
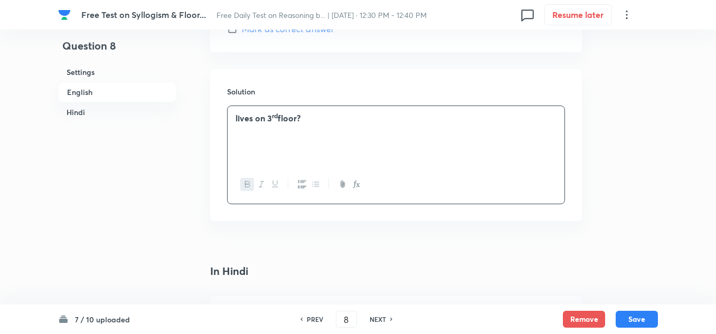
click at [234, 117] on div "lives on 3 rd floor?" at bounding box center [396, 135] width 337 height 59
click at [309, 119] on strong "floor?" at bounding box center [297, 118] width 23 height 11
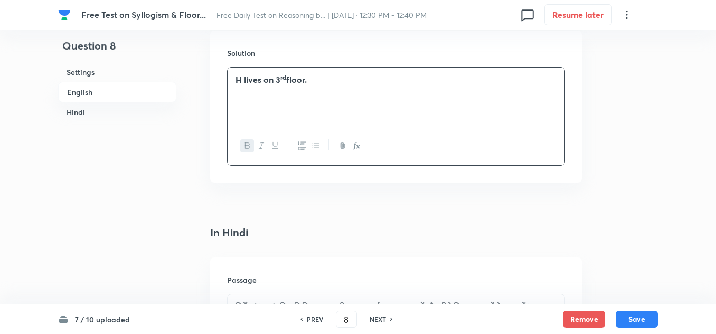
scroll to position [1585, 0]
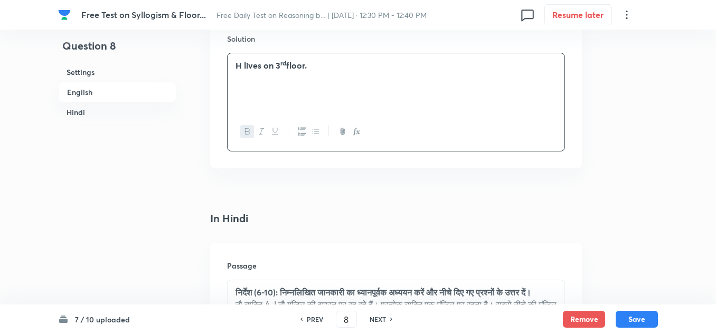
drag, startPoint x: 313, startPoint y: 64, endPoint x: 234, endPoint y: 58, distance: 79.0
click at [234, 58] on div "H lives on 3 rd floor." at bounding box center [396, 82] width 337 height 59
click at [245, 130] on icon "button" at bounding box center [247, 131] width 8 height 8
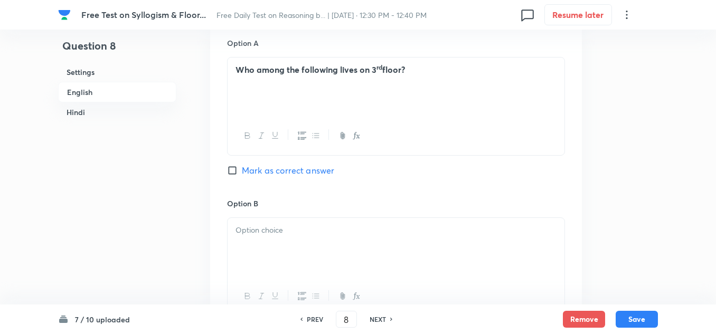
scroll to position [687, 0]
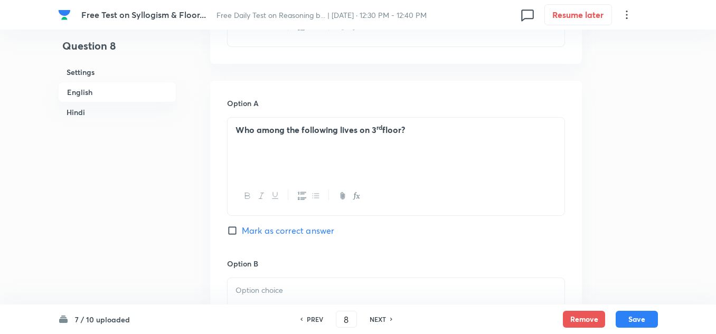
drag, startPoint x: 409, startPoint y: 129, endPoint x: 218, endPoint y: 126, distance: 191.2
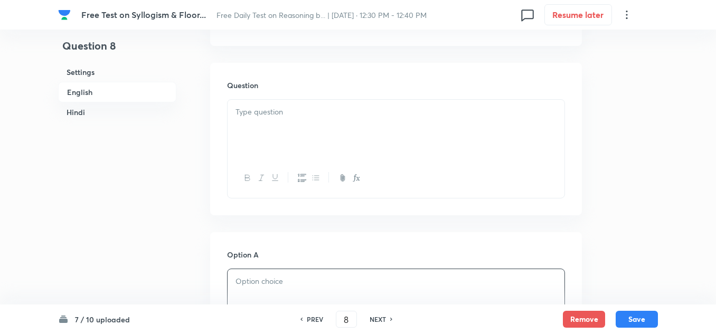
scroll to position [528, 0]
click at [245, 122] on p at bounding box center [396, 119] width 321 height 12
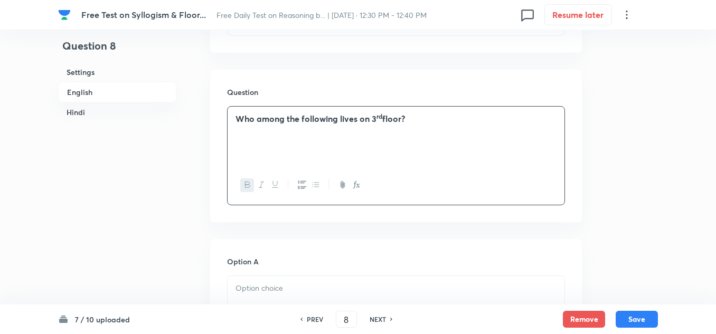
drag, startPoint x: 413, startPoint y: 118, endPoint x: 217, endPoint y: 116, distance: 195.5
click at [217, 116] on div "Question Who among the following lives on 3 rd floor?" at bounding box center [396, 146] width 372 height 152
click at [246, 179] on button "button" at bounding box center [247, 185] width 14 height 13
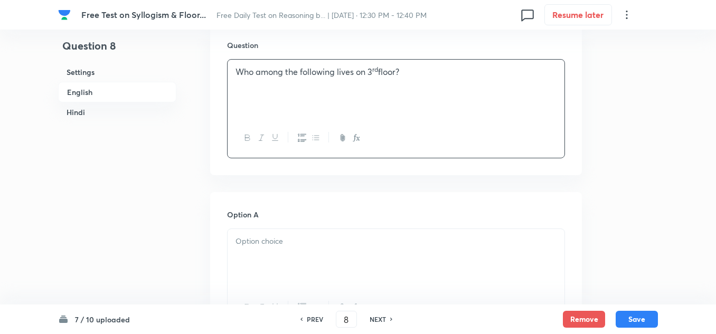
scroll to position [687, 0]
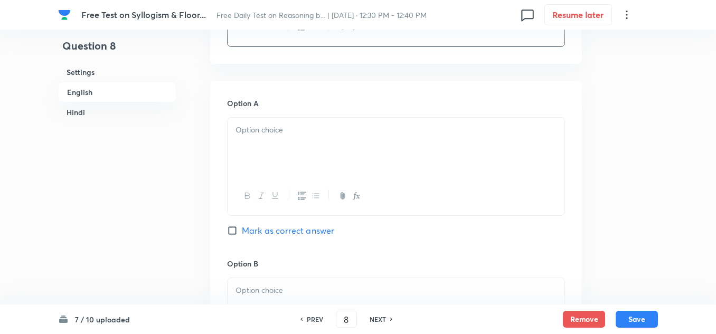
click at [249, 129] on p at bounding box center [396, 130] width 321 height 12
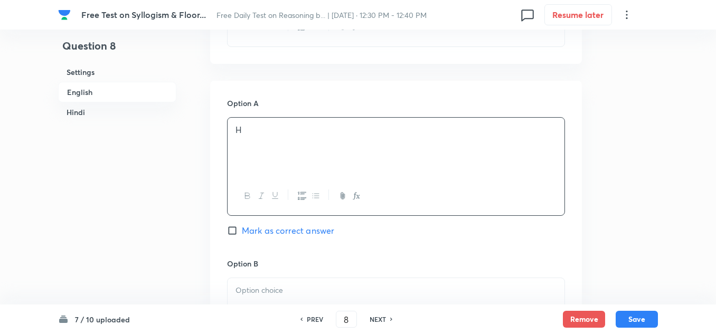
click at [233, 232] on input "Mark as correct answer" at bounding box center [234, 231] width 15 height 11
checkbox input "true"
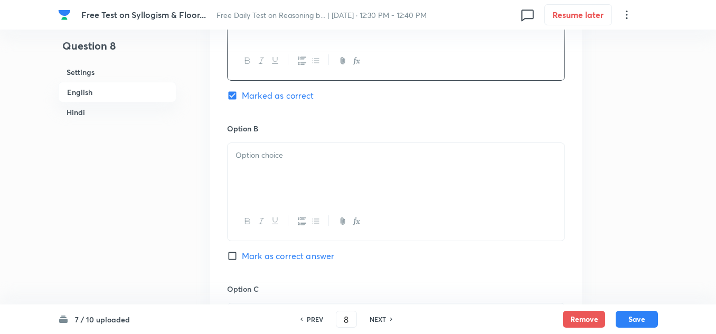
scroll to position [845, 0]
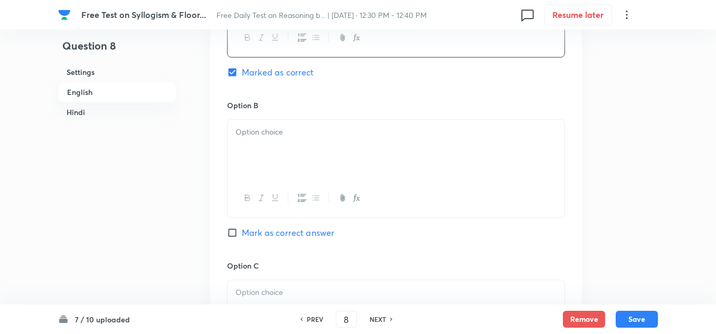
click at [234, 155] on div at bounding box center [396, 149] width 337 height 59
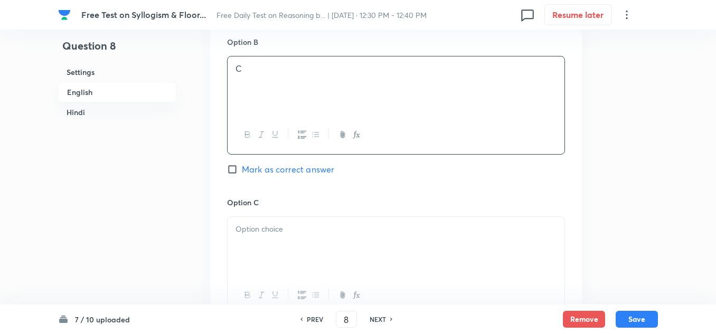
scroll to position [1004, 0]
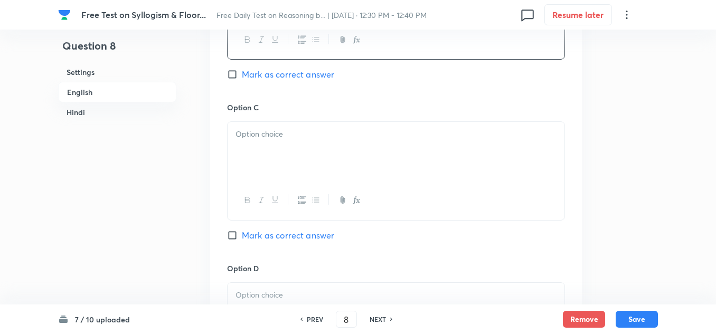
click at [254, 158] on div at bounding box center [396, 151] width 337 height 59
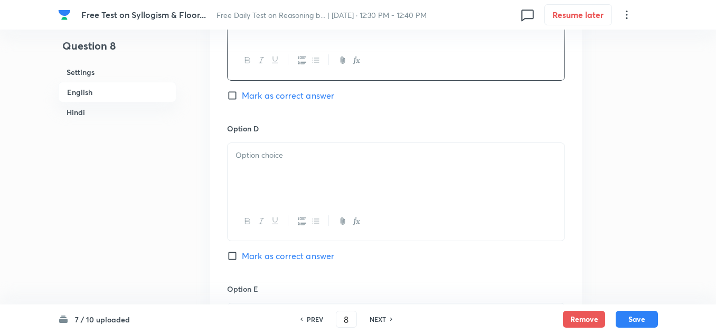
scroll to position [1162, 0]
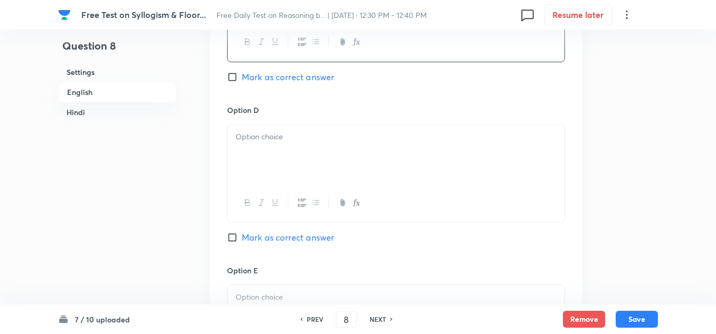
click at [251, 150] on div at bounding box center [396, 154] width 337 height 59
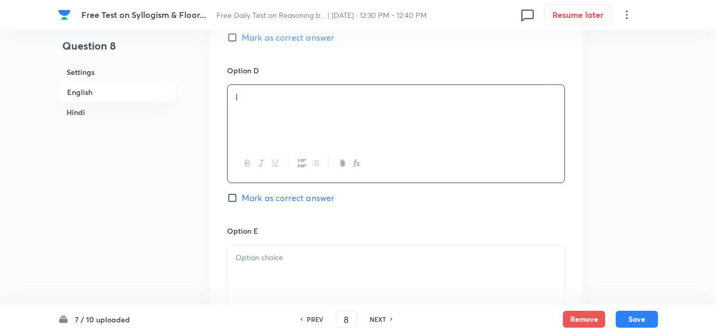
scroll to position [1268, 0]
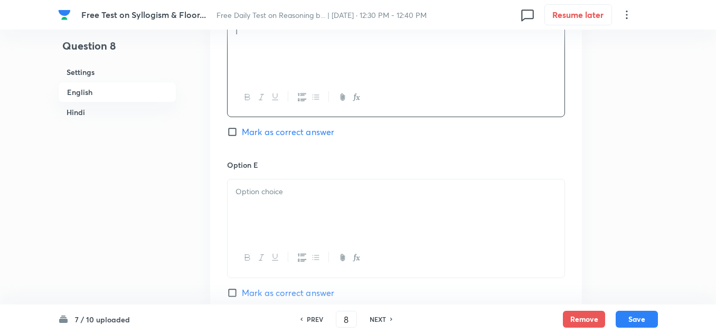
click at [239, 186] on p at bounding box center [396, 192] width 321 height 12
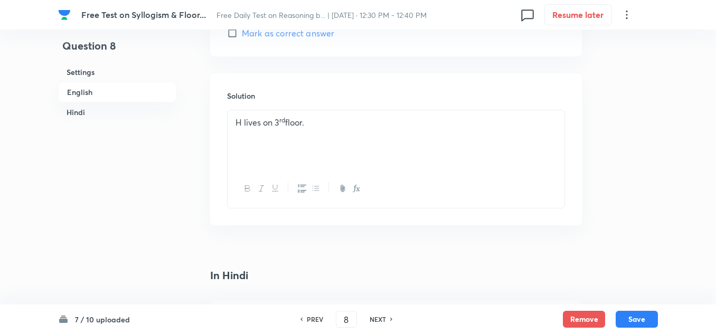
scroll to position [1532, 0]
click at [322, 124] on p "H lives on 3 rd floor." at bounding box center [396, 119] width 321 height 12
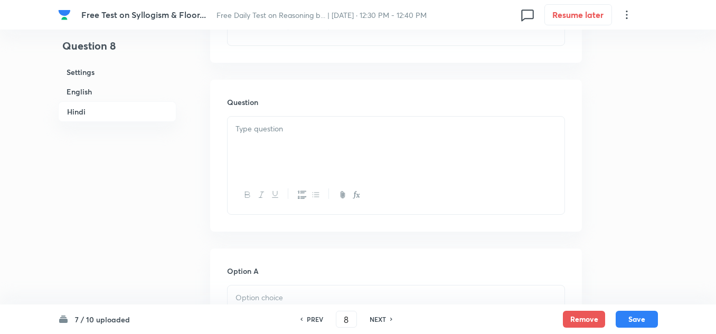
scroll to position [2166, 0]
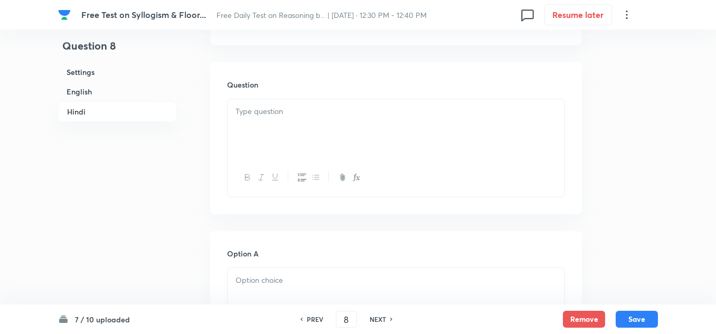
click at [268, 118] on p at bounding box center [396, 112] width 321 height 12
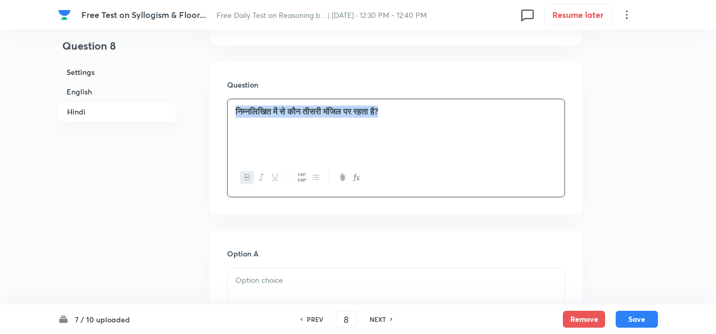
drag, startPoint x: 409, startPoint y: 142, endPoint x: 234, endPoint y: 136, distance: 174.9
click at [234, 136] on div "निम्नलिखित में से कौन तीसरी मंजिल पर रहता है?" at bounding box center [396, 128] width 337 height 59
click at [243, 182] on icon "button" at bounding box center [247, 177] width 8 height 8
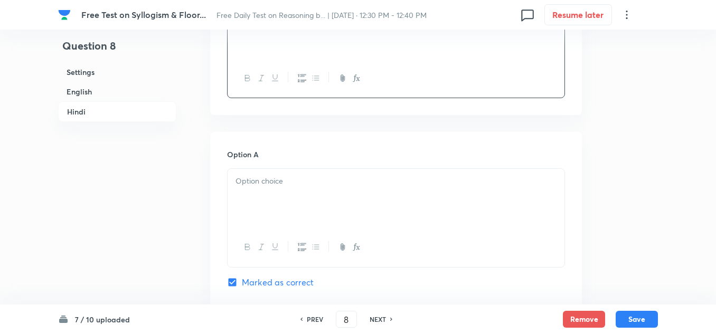
scroll to position [2271, 0]
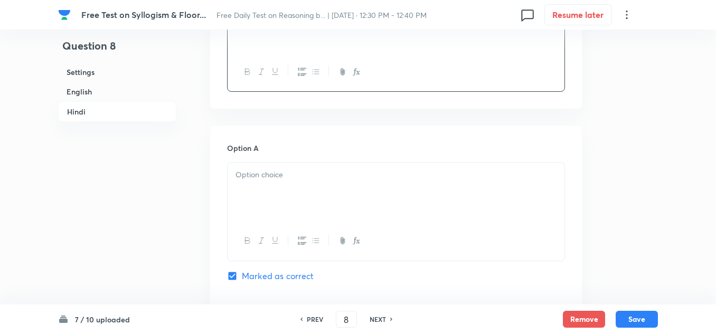
click at [247, 181] on p at bounding box center [396, 175] width 321 height 12
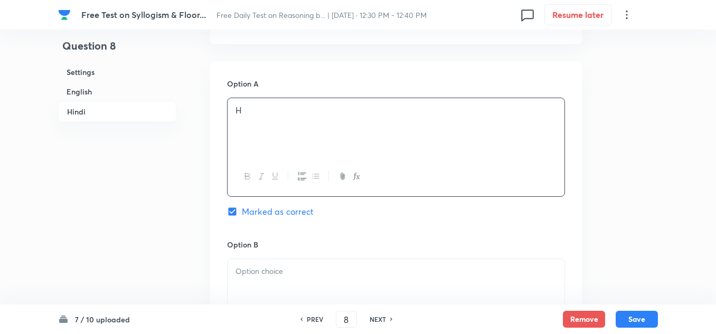
scroll to position [2430, 0]
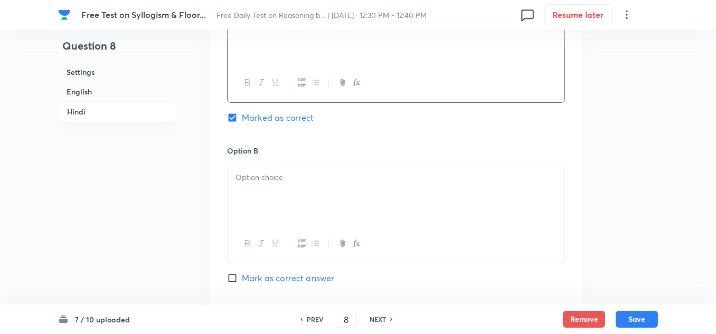
click at [240, 184] on p at bounding box center [396, 178] width 321 height 12
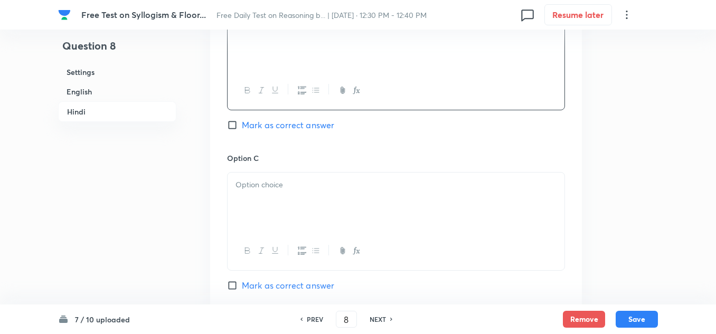
scroll to position [2588, 0]
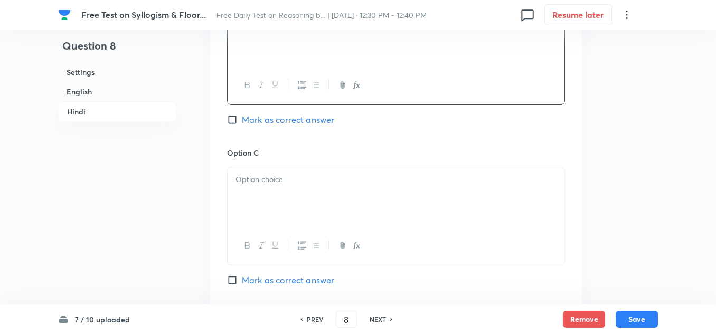
click at [240, 186] on p at bounding box center [396, 180] width 321 height 12
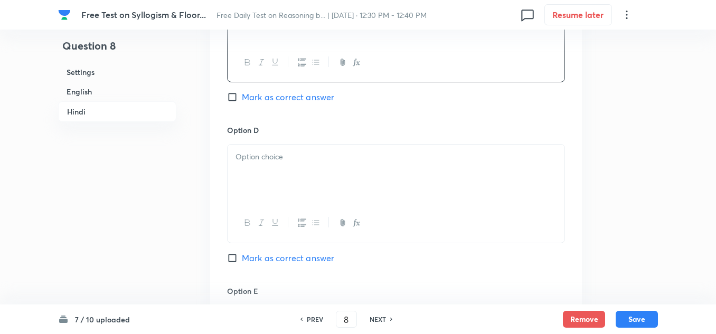
scroll to position [2799, 0]
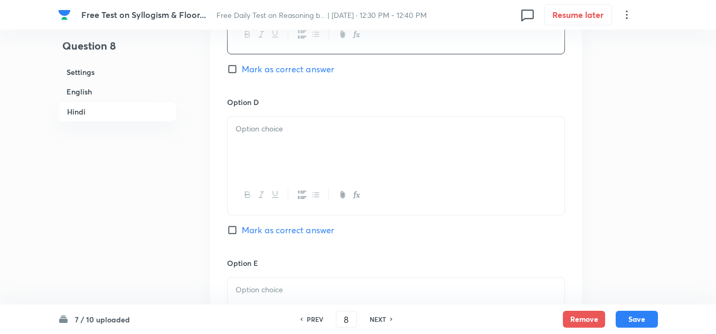
click at [249, 135] on p at bounding box center [396, 129] width 321 height 12
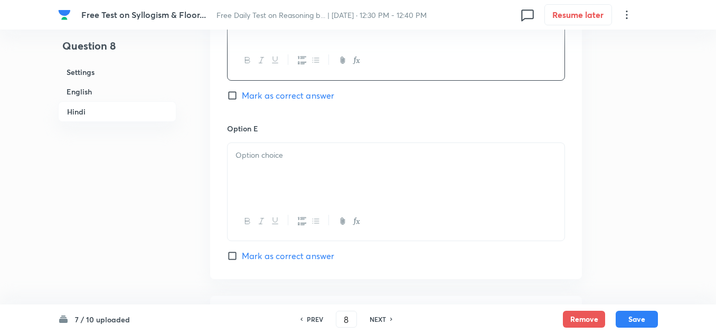
scroll to position [2958, 0]
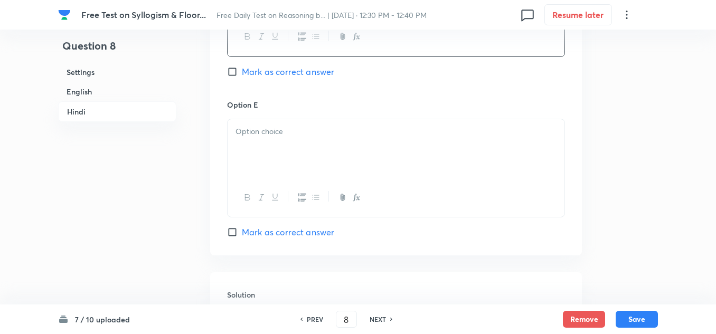
click at [247, 138] on p at bounding box center [396, 132] width 321 height 12
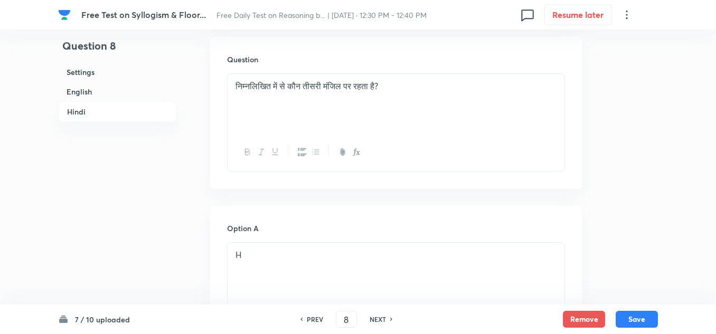
scroll to position [2166, 0]
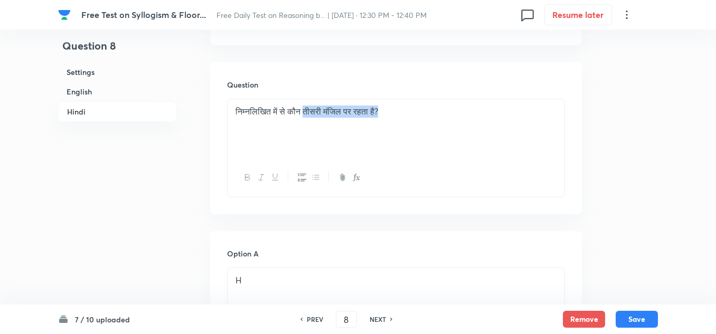
drag, startPoint x: 395, startPoint y: 136, endPoint x: 306, endPoint y: 133, distance: 89.3
click at [306, 118] on p "निम्नलिखित में से कौन तीसरी मंजिल पर रहता है?" at bounding box center [396, 112] width 321 height 12
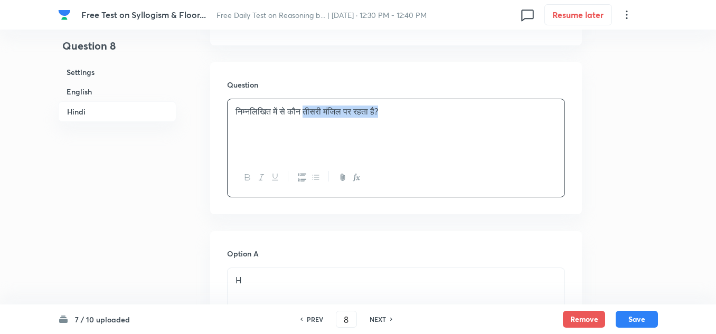
copy p "तीसरी मंजिल पर रहता है?"
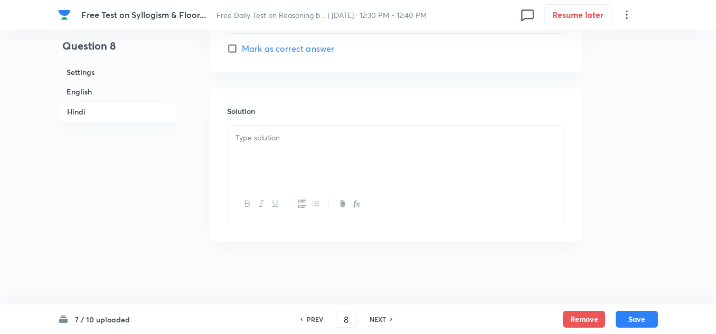
scroll to position [3165, 0]
click at [268, 153] on div at bounding box center [396, 155] width 337 height 59
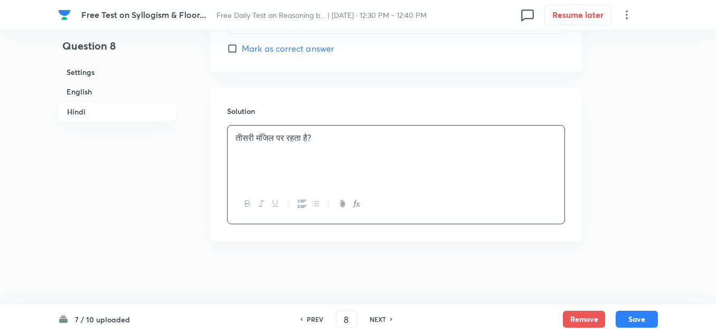
click at [235, 137] on div "तीसरी मंजिल पर रहता है?" at bounding box center [396, 155] width 337 height 59
click at [326, 137] on p "H तीसरी मंजिल पर रहता है?" at bounding box center [396, 138] width 321 height 12
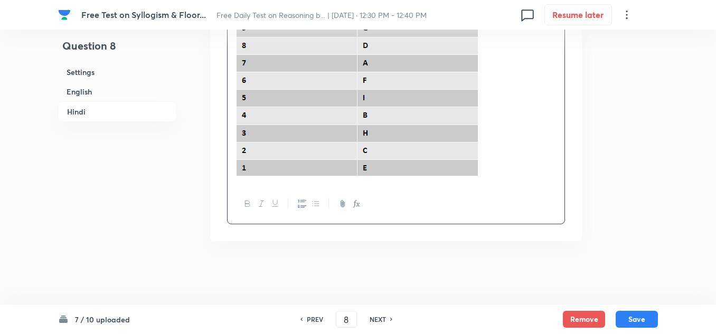
scroll to position [3322, 0]
click at [628, 319] on button "Save" at bounding box center [637, 318] width 42 height 17
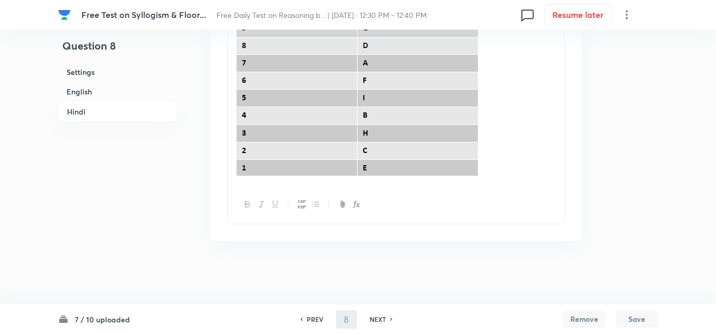
type input "9"
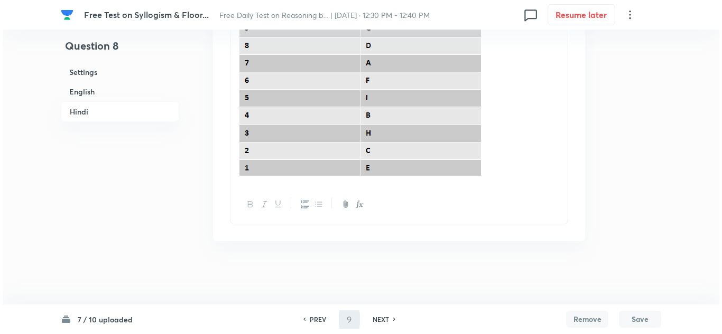
scroll to position [0, 0]
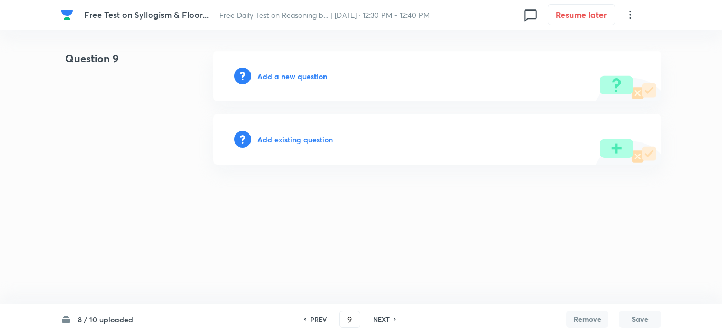
click at [283, 76] on h6 "Add a new question" at bounding box center [292, 76] width 70 height 11
click at [283, 76] on h6 "Choose a question type" at bounding box center [297, 76] width 81 height 11
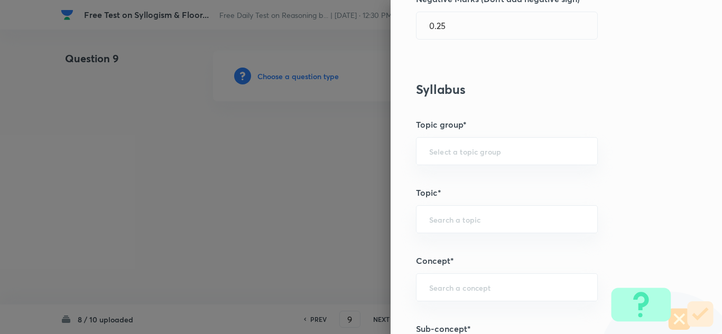
scroll to position [370, 0]
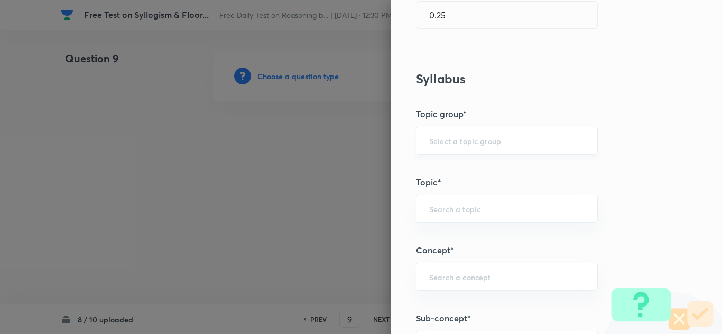
click at [429, 141] on input "text" at bounding box center [506, 141] width 155 height 10
click at [427, 169] on li "Reasoning" at bounding box center [498, 170] width 181 height 19
type input "Reasoning"
click at [435, 202] on div "​" at bounding box center [507, 209] width 182 height 28
click at [442, 233] on li "Verbal Reasoning" at bounding box center [498, 238] width 181 height 19
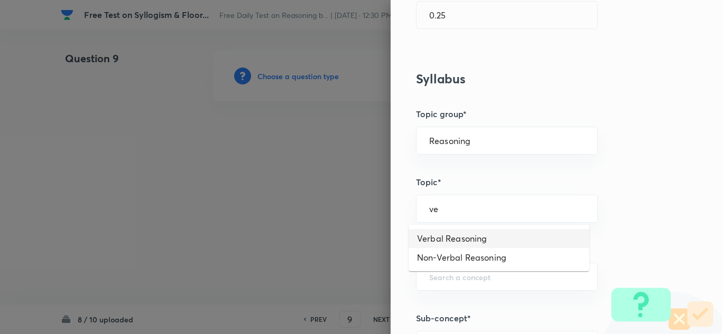
type input "Verbal Reasoning"
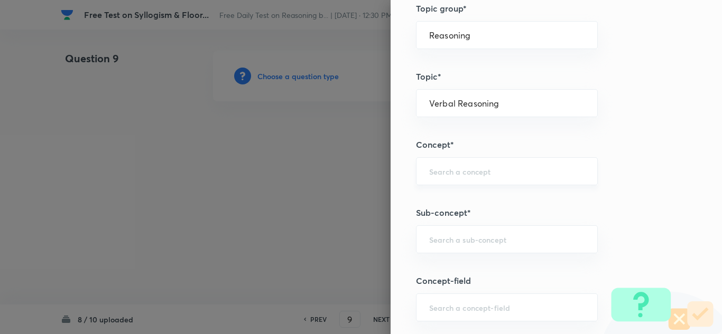
click at [441, 177] on div "​" at bounding box center [507, 171] width 182 height 28
type input "f"
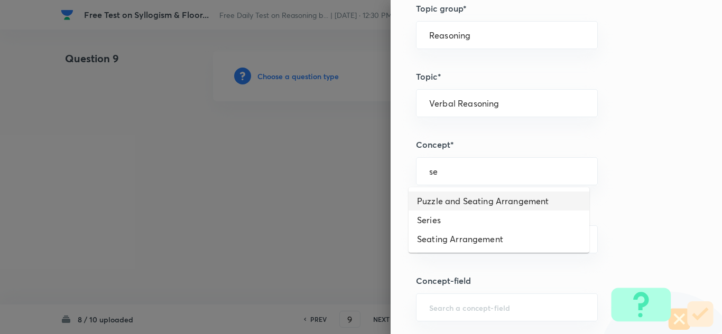
click at [445, 198] on li "Puzzle and Seating Arrangement" at bounding box center [498, 201] width 181 height 19
type input "Puzzle and Seating Arrangement"
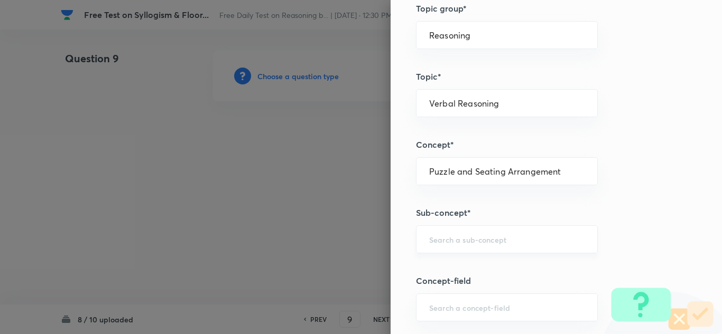
click at [432, 228] on div "​" at bounding box center [507, 240] width 182 height 28
click at [469, 268] on li "Floor Based Puzzles" at bounding box center [498, 269] width 181 height 19
type input "Floor Based Puzzles"
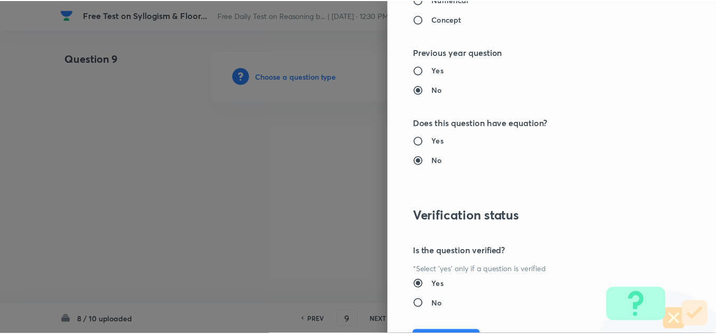
scroll to position [1106, 0]
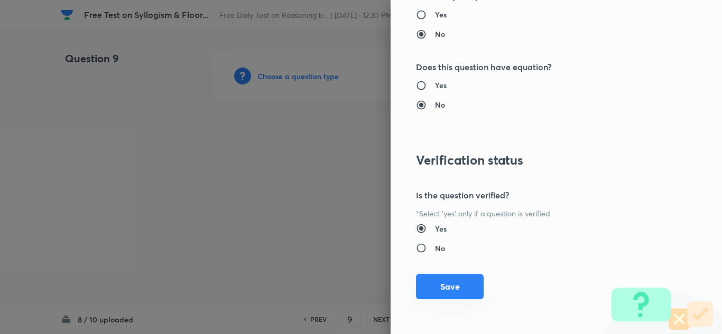
click at [434, 284] on button "Save" at bounding box center [450, 286] width 68 height 25
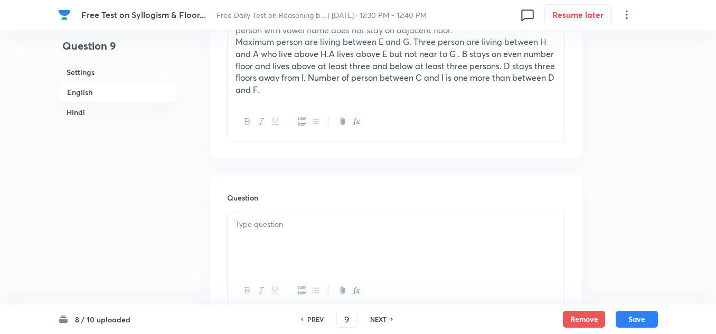
scroll to position [475, 0]
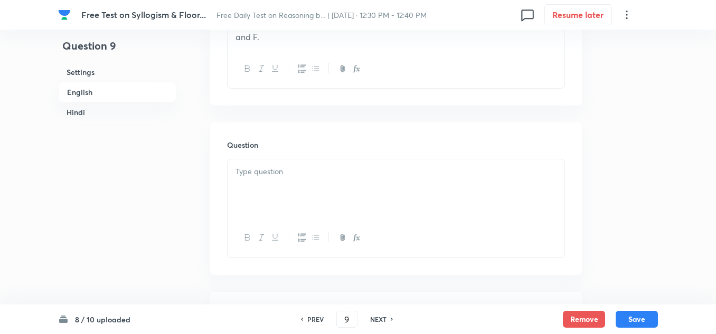
click at [299, 174] on p at bounding box center [396, 172] width 321 height 12
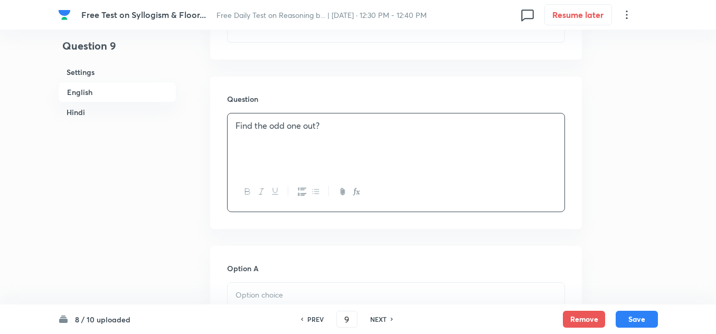
scroll to position [634, 0]
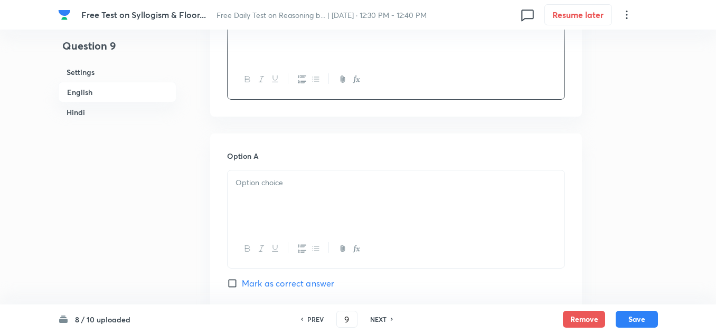
click at [254, 177] on p at bounding box center [396, 183] width 321 height 12
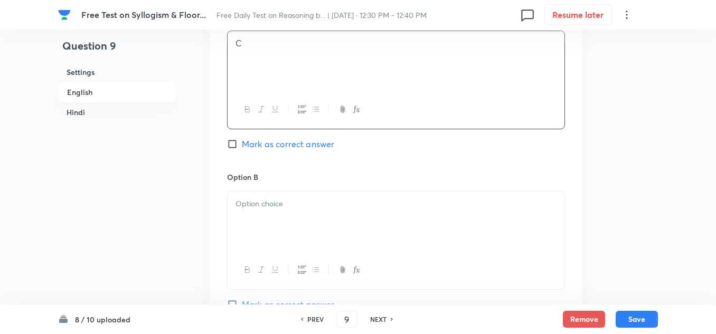
scroll to position [792, 0]
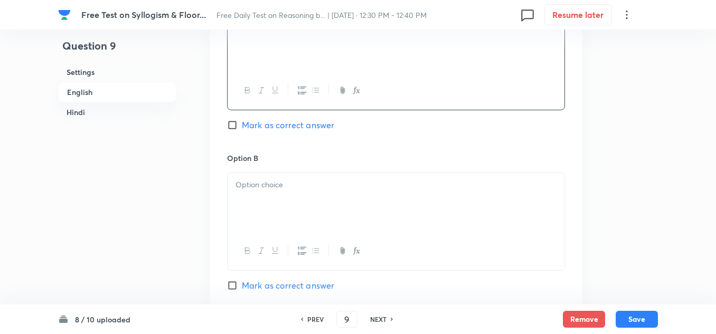
click at [261, 210] on div at bounding box center [396, 202] width 337 height 59
click at [251, 188] on p at bounding box center [396, 187] width 321 height 12
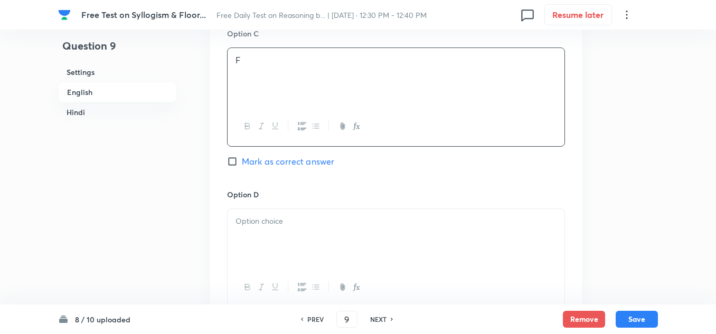
scroll to position [1109, 0]
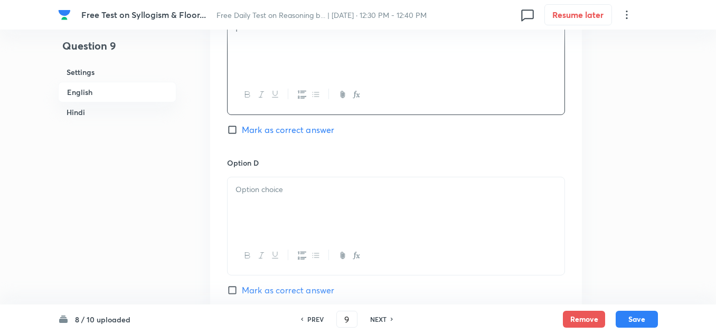
click at [241, 193] on p at bounding box center [396, 190] width 321 height 12
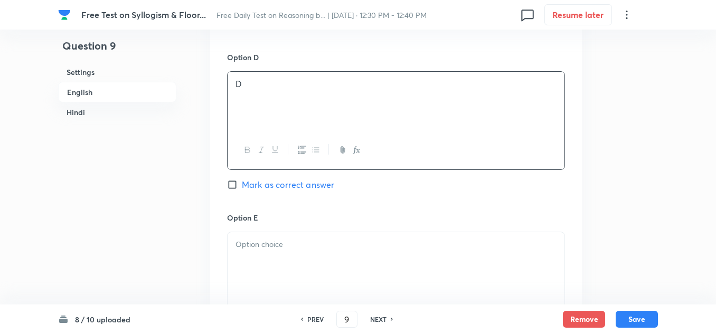
scroll to position [1268, 0]
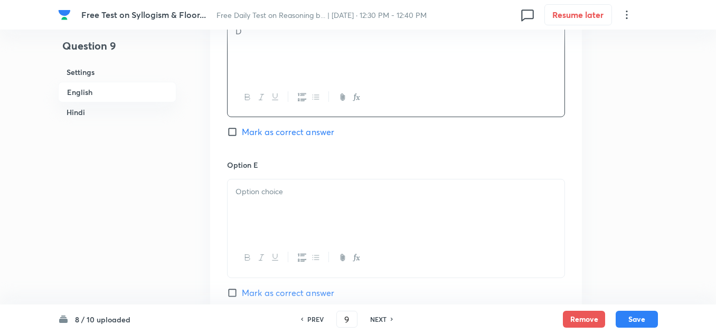
click at [248, 189] on p at bounding box center [396, 192] width 321 height 12
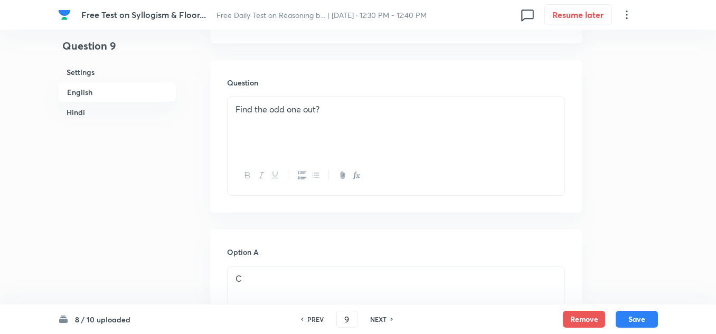
scroll to position [475, 0]
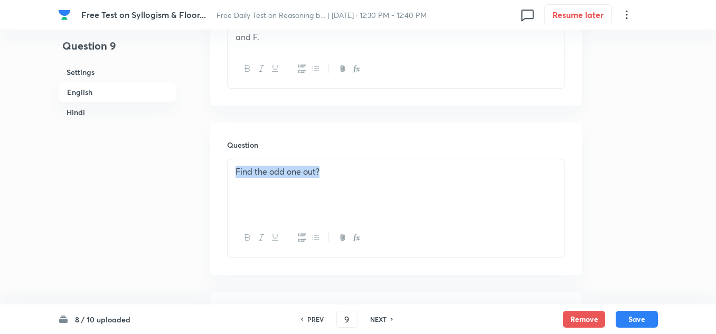
drag, startPoint x: 326, startPoint y: 173, endPoint x: 216, endPoint y: 168, distance: 109.9
click at [216, 168] on div "Question Find the odd one out?" at bounding box center [396, 199] width 372 height 152
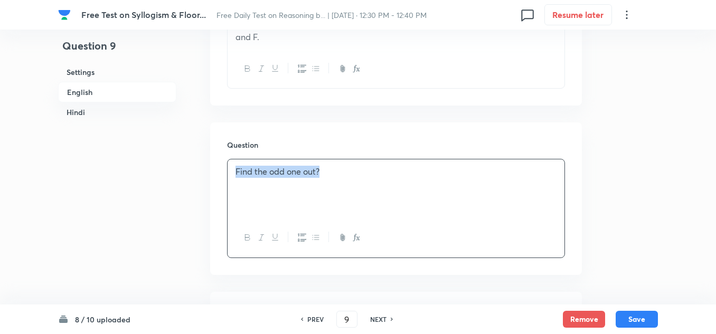
copy p "Find the odd one out?"
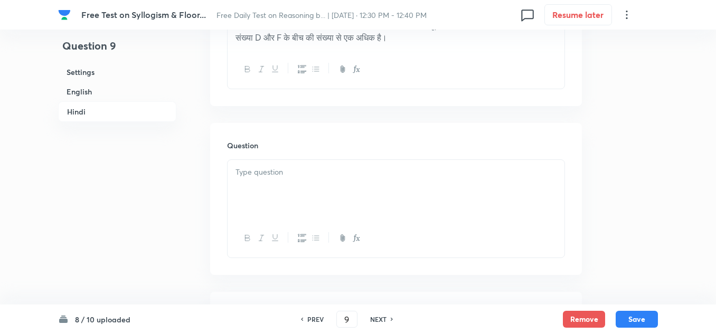
scroll to position [1954, 0]
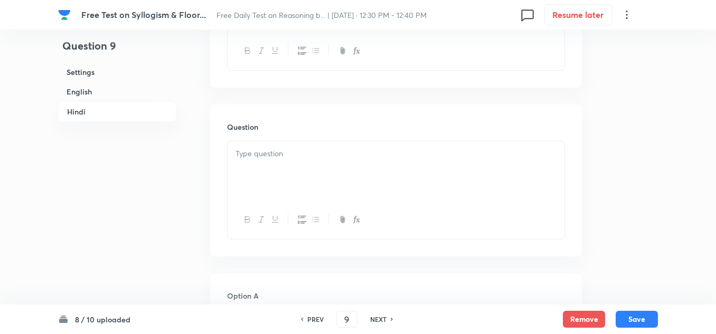
click at [235, 174] on div at bounding box center [396, 171] width 337 height 59
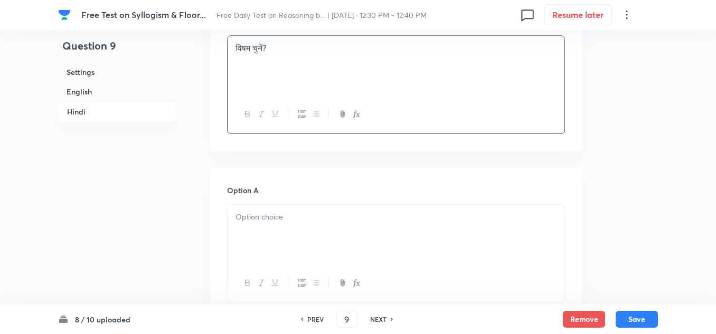
scroll to position [2113, 0]
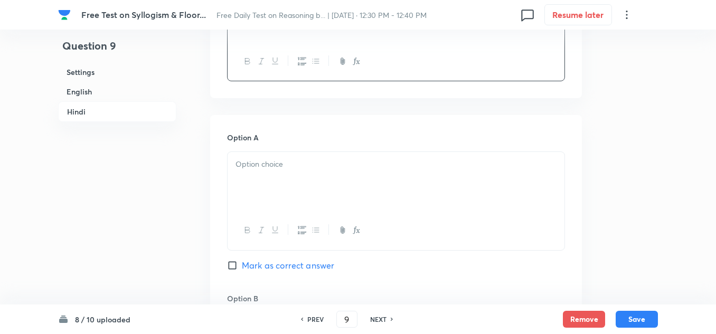
click at [243, 171] on p at bounding box center [396, 164] width 321 height 12
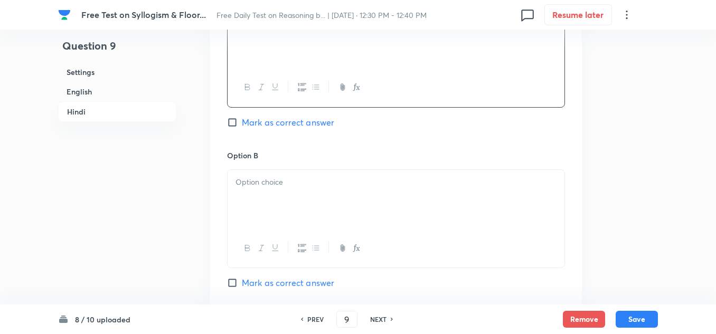
scroll to position [2271, 0]
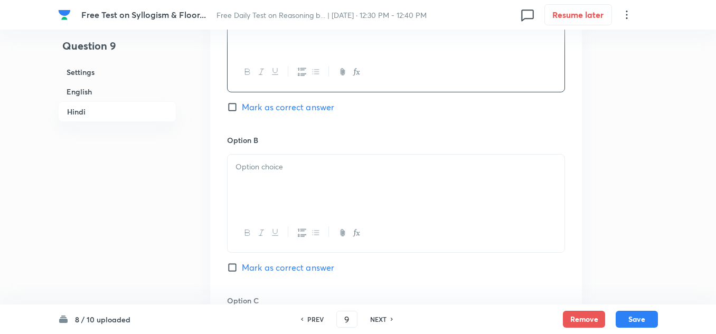
click at [254, 173] on p at bounding box center [396, 167] width 321 height 12
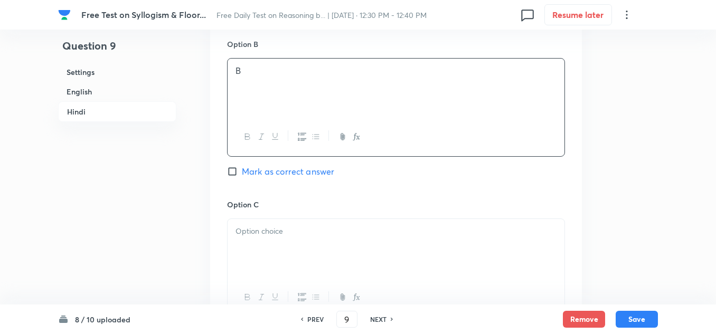
scroll to position [2377, 0]
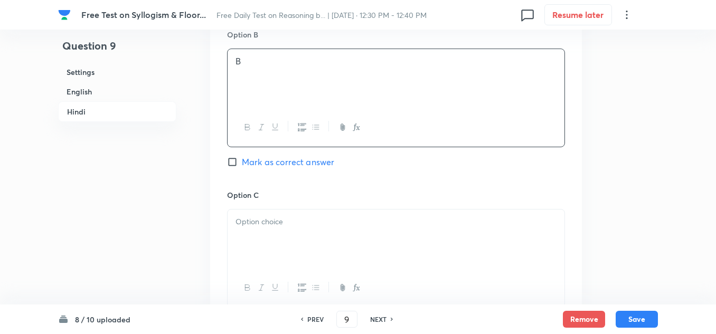
click at [250, 228] on p at bounding box center [396, 222] width 321 height 12
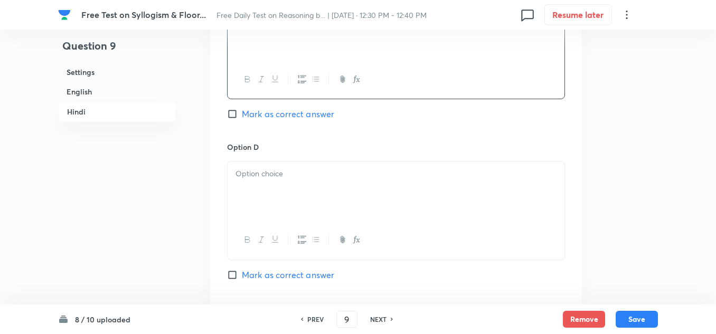
scroll to position [2641, 0]
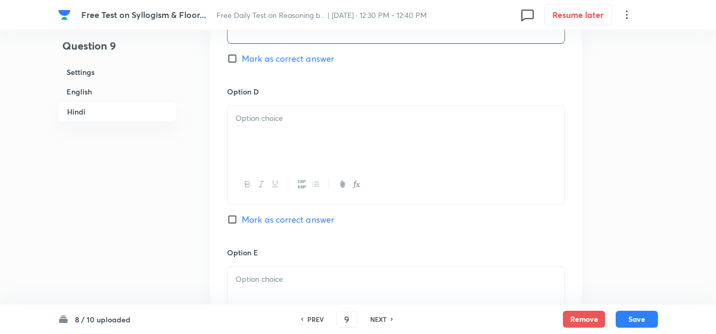
click at [299, 153] on div at bounding box center [396, 135] width 337 height 59
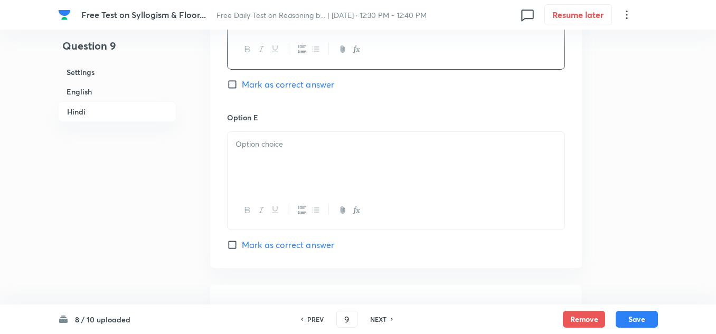
scroll to position [2799, 0]
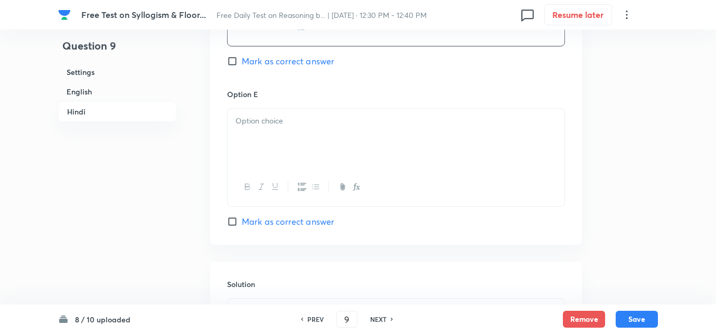
click at [289, 153] on div at bounding box center [396, 138] width 337 height 59
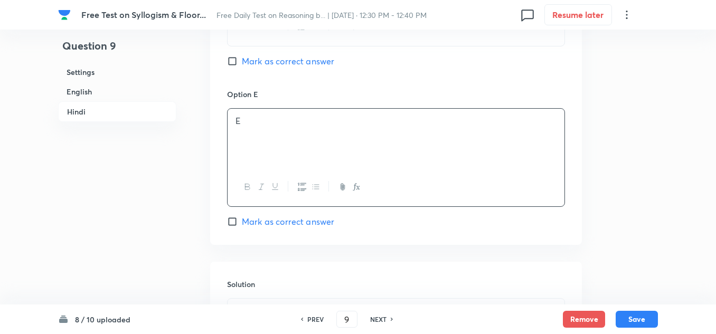
click at [232, 227] on input "Mark as correct answer" at bounding box center [234, 222] width 15 height 11
checkbox input "true"
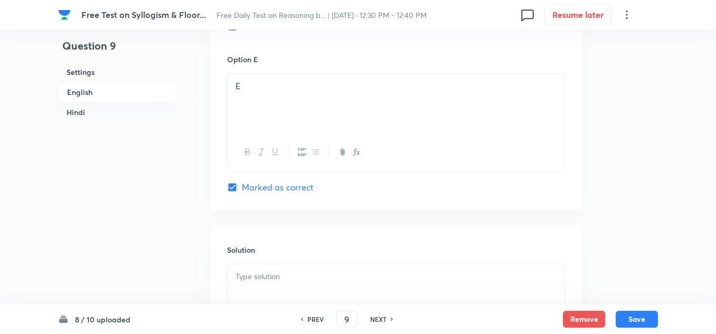
scroll to position [1532, 0]
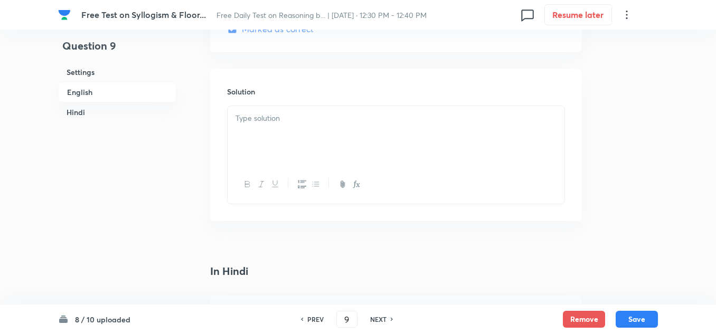
click at [270, 121] on p at bounding box center [396, 119] width 321 height 12
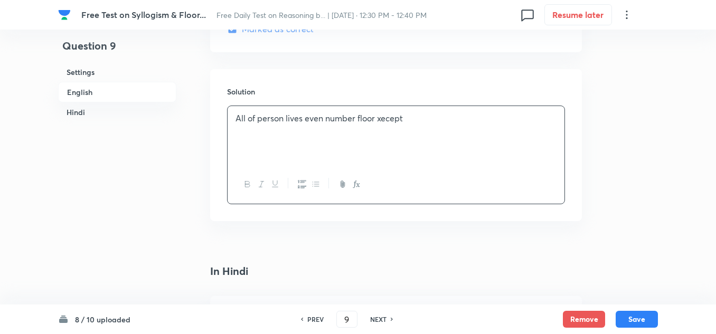
click at [381, 120] on p "All of person lives even number floor xecept" at bounding box center [396, 119] width 321 height 12
drag, startPoint x: 418, startPoint y: 119, endPoint x: 233, endPoint y: 119, distance: 184.3
click at [233, 119] on div "All of person lives even number floor except E." at bounding box center [396, 135] width 337 height 59
copy p "All of person lives even number floor except E."
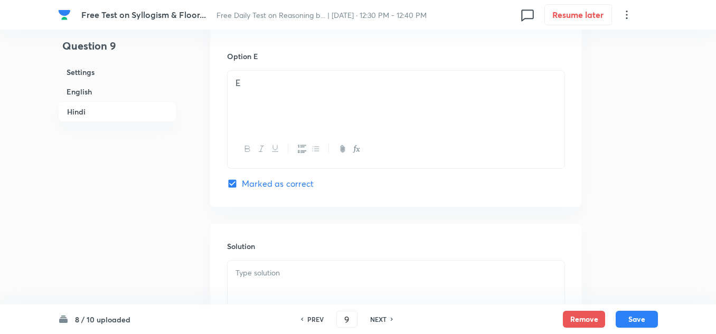
scroll to position [2996, 0]
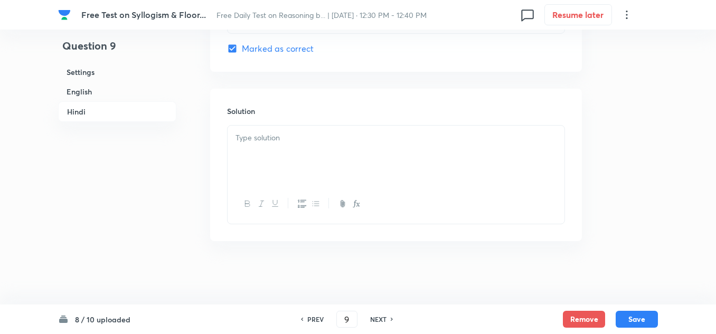
click at [285, 141] on p at bounding box center [396, 138] width 321 height 12
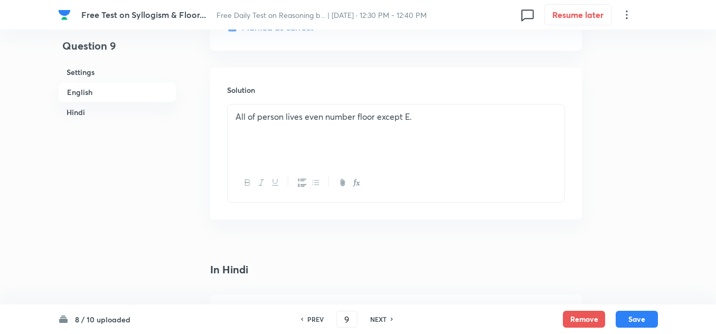
scroll to position [1518, 0]
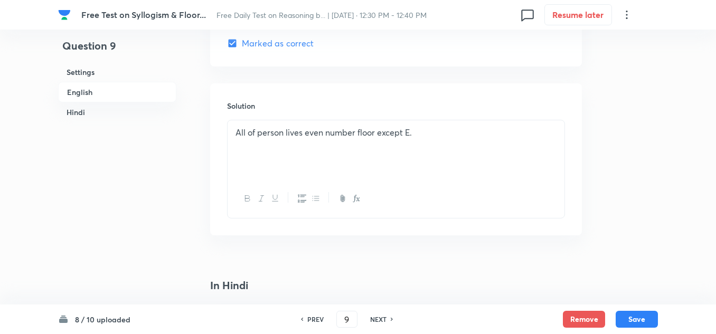
click at [426, 136] on p "All of person lives even number floor except E." at bounding box center [396, 133] width 321 height 12
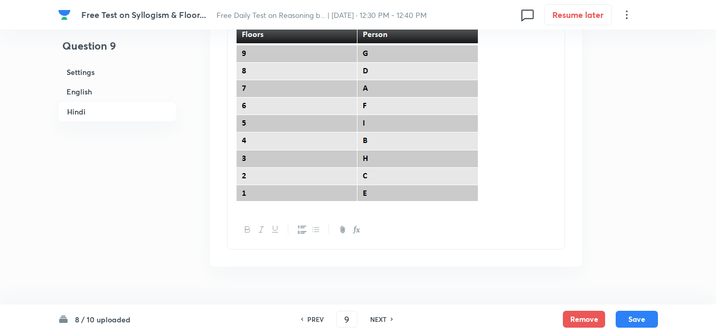
scroll to position [3140, 0]
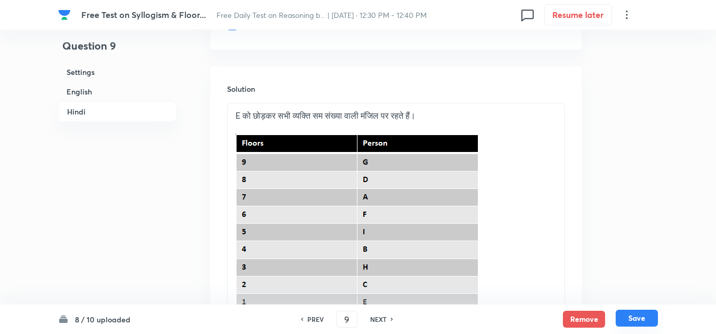
click at [635, 313] on button "Save" at bounding box center [637, 318] width 42 height 17
type input "10"
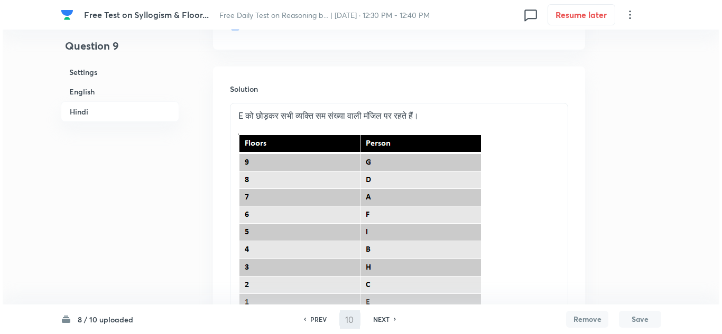
scroll to position [0, 0]
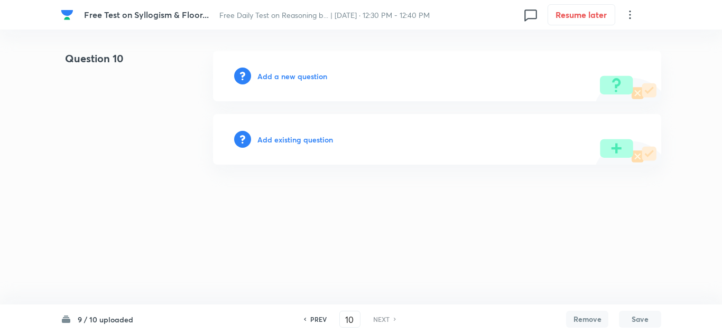
click at [297, 78] on h6 "Add a new question" at bounding box center [292, 76] width 70 height 11
click at [293, 79] on h6 "Choose a question type" at bounding box center [297, 76] width 81 height 11
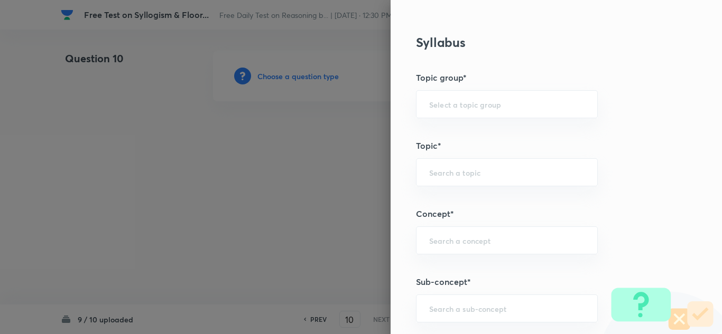
scroll to position [370, 0]
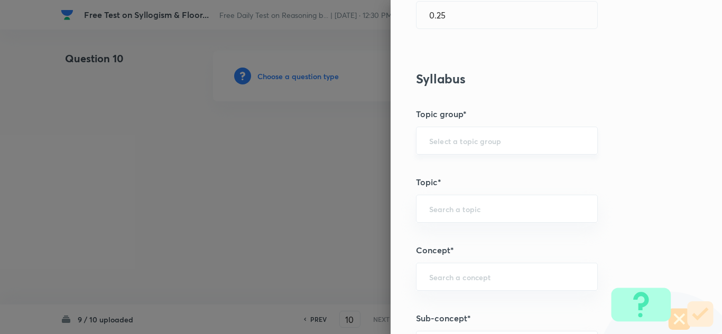
click at [434, 143] on input "text" at bounding box center [506, 141] width 155 height 10
click at [424, 166] on li "Reasoning" at bounding box center [498, 170] width 181 height 19
type input "Reasoning"
click at [423, 199] on div "​" at bounding box center [507, 209] width 182 height 28
click at [431, 236] on li "Verbal Reasoning" at bounding box center [498, 238] width 181 height 19
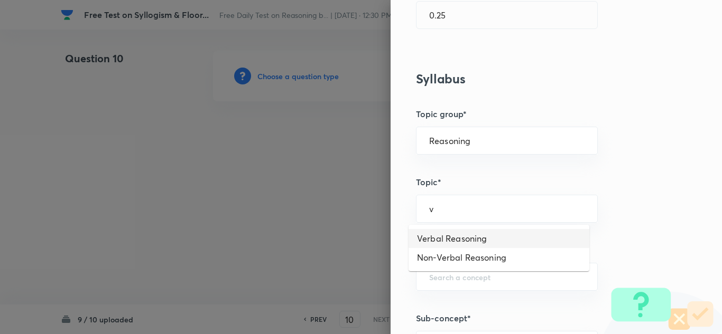
type input "Verbal Reasoning"
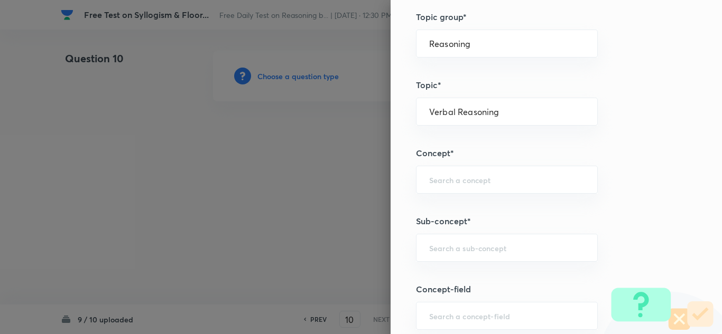
scroll to position [475, 0]
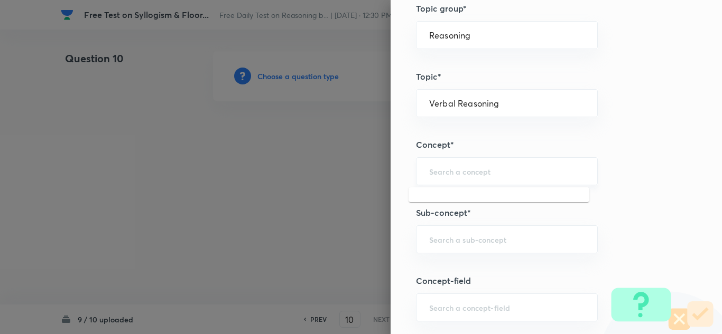
click at [453, 170] on input "text" at bounding box center [506, 171] width 155 height 10
type input "v"
click at [429, 169] on input "text" at bounding box center [506, 171] width 155 height 10
click at [461, 195] on li "Puzzle and Seating Arrangement" at bounding box center [498, 201] width 181 height 19
type input "Puzzle and Seating Arrangement"
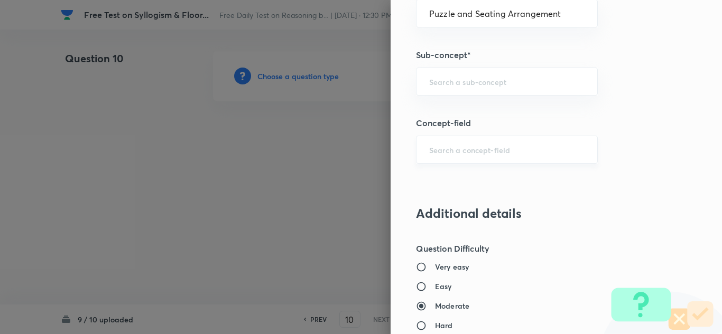
scroll to position [634, 0]
click at [439, 91] on div "​" at bounding box center [507, 81] width 182 height 28
click at [451, 105] on li "Floor Based Puzzles" at bounding box center [498, 110] width 181 height 19
type input "Floor Based Puzzles"
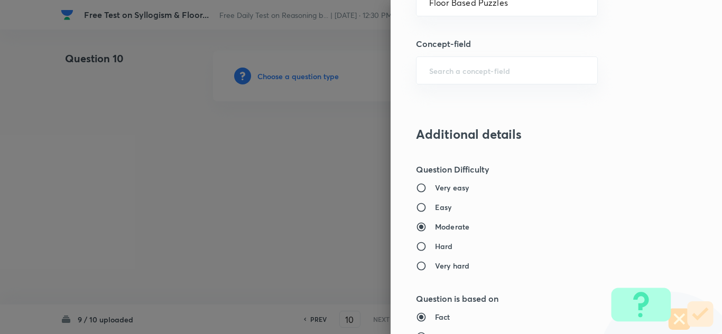
scroll to position [739, 0]
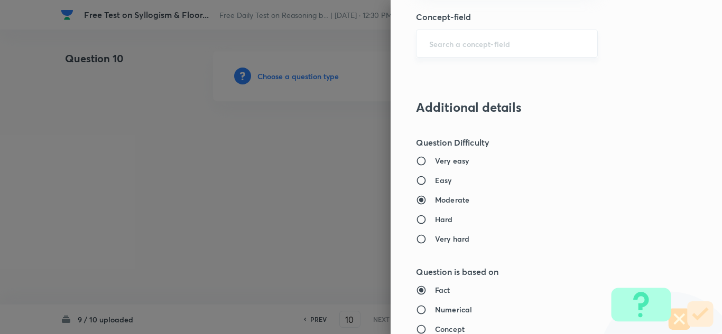
click at [442, 43] on input "text" at bounding box center [506, 44] width 155 height 10
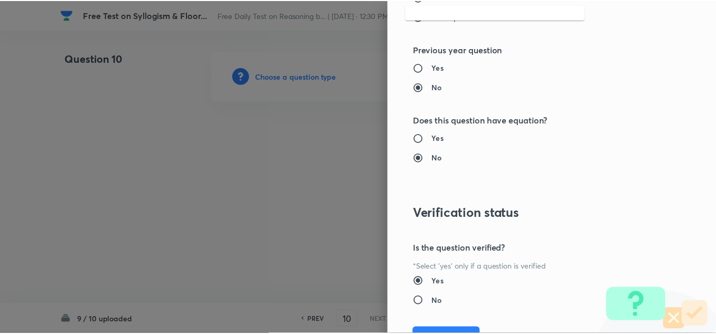
scroll to position [1106, 0]
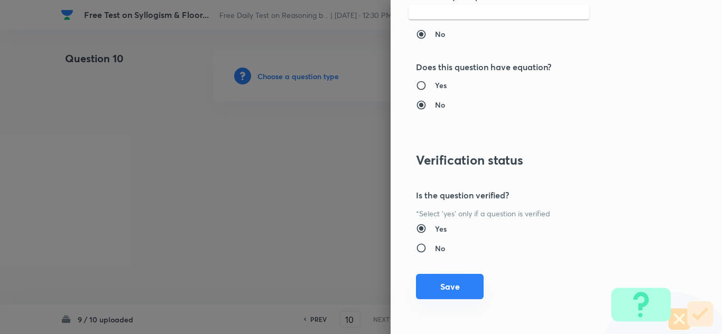
click at [433, 286] on button "Save" at bounding box center [450, 286] width 68 height 25
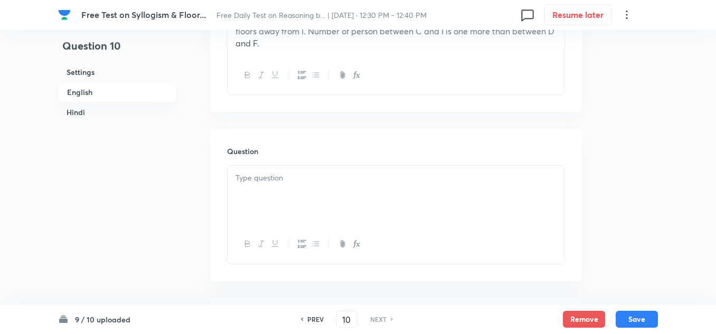
scroll to position [475, 0]
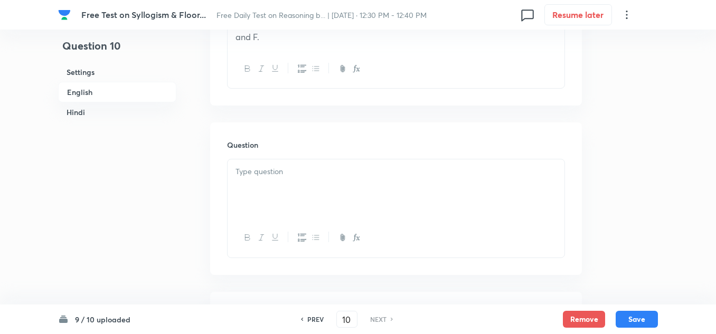
click at [293, 177] on p at bounding box center [396, 172] width 321 height 12
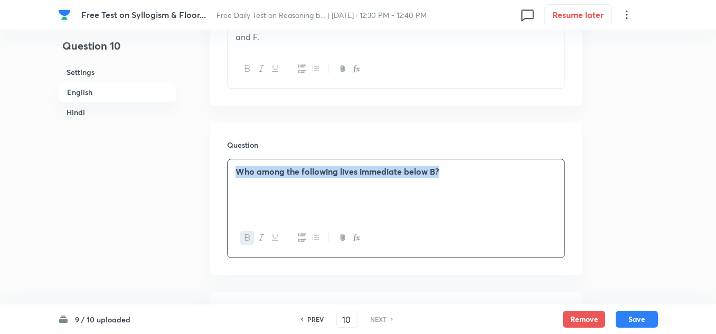
drag, startPoint x: 454, startPoint y: 171, endPoint x: 236, endPoint y: 226, distance: 225.5
click at [229, 177] on div "Who among the following lives immediate below B?" at bounding box center [396, 189] width 337 height 59
click at [244, 238] on icon "button" at bounding box center [247, 237] width 8 height 8
copy strong "Who among the following lives immediate below B?"
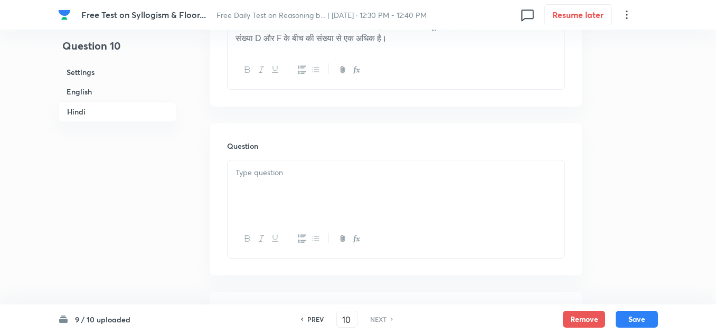
scroll to position [1954, 0]
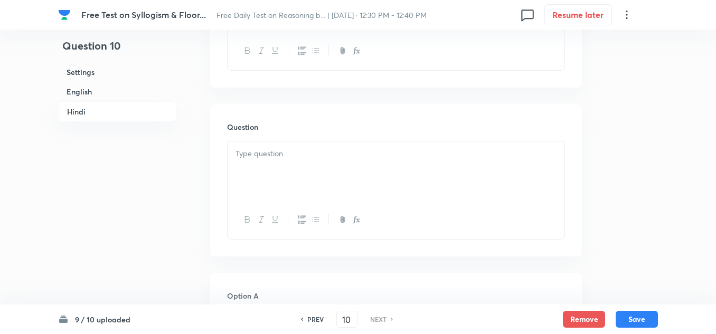
click at [271, 160] on p at bounding box center [396, 154] width 321 height 12
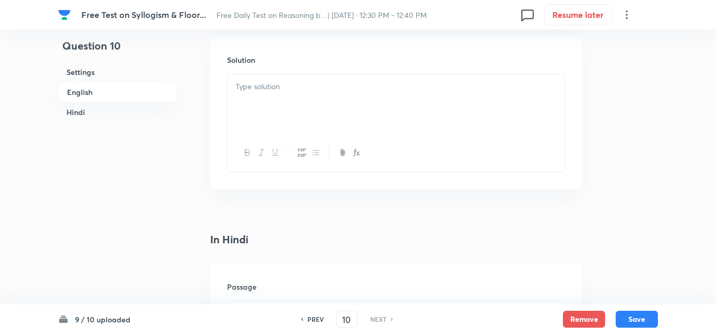
scroll to position [1532, 0]
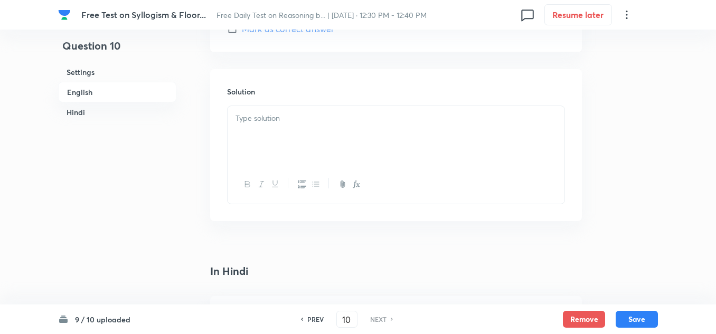
click at [249, 125] on div at bounding box center [396, 135] width 337 height 59
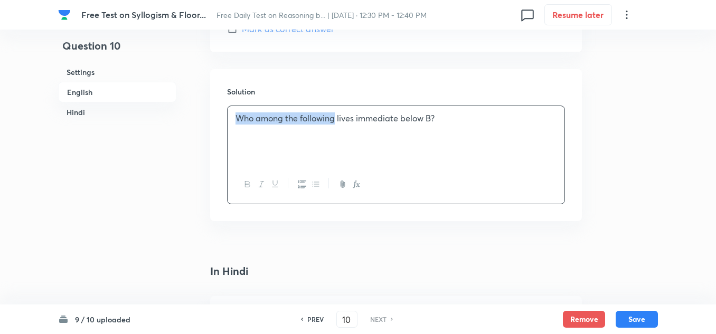
drag, startPoint x: 336, startPoint y: 119, endPoint x: 236, endPoint y: 118, distance: 100.4
click at [236, 118] on p "Who among the following lives immediate below B?" at bounding box center [396, 119] width 321 height 12
click at [344, 118] on p "H lives immediate below B?" at bounding box center [396, 119] width 321 height 12
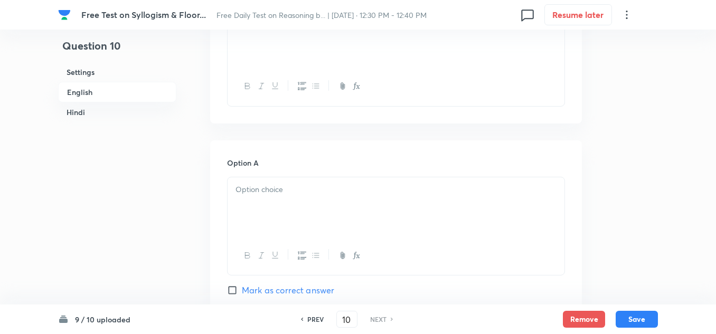
scroll to position [687, 0]
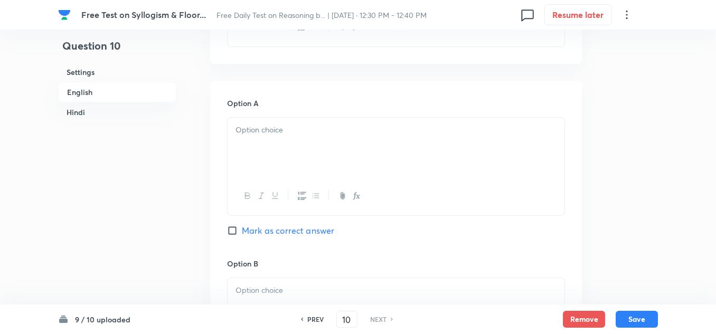
click at [245, 129] on p at bounding box center [396, 130] width 321 height 12
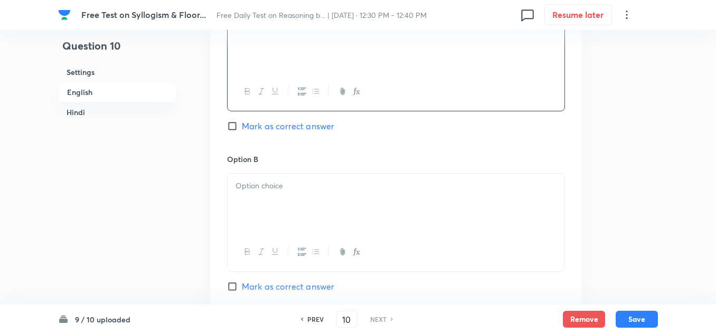
scroll to position [792, 0]
click at [240, 173] on div at bounding box center [396, 202] width 337 height 59
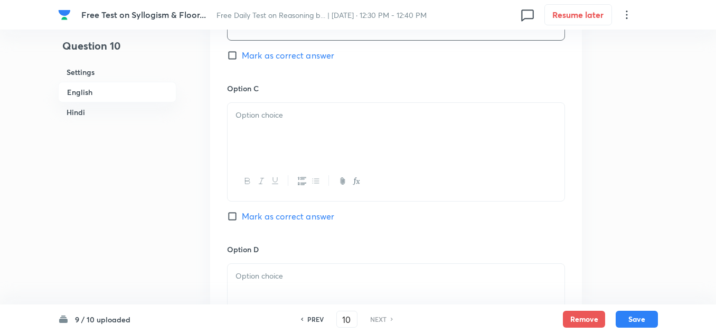
scroll to position [1004, 0]
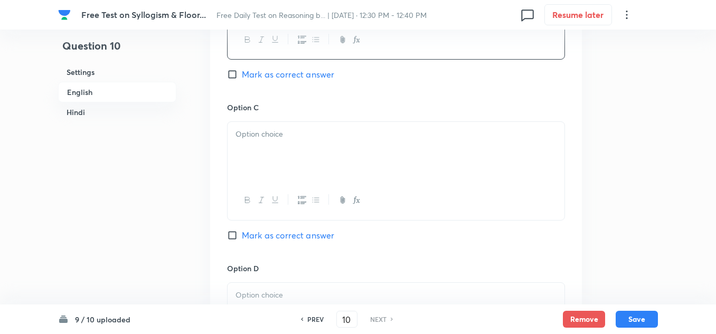
click at [258, 137] on p at bounding box center [396, 134] width 321 height 12
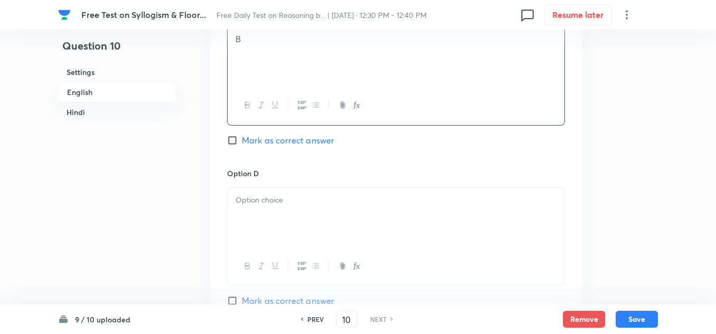
scroll to position [1109, 0]
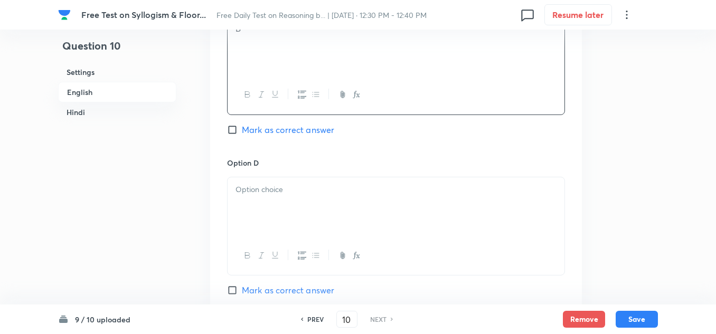
click at [247, 184] on p at bounding box center [396, 190] width 321 height 12
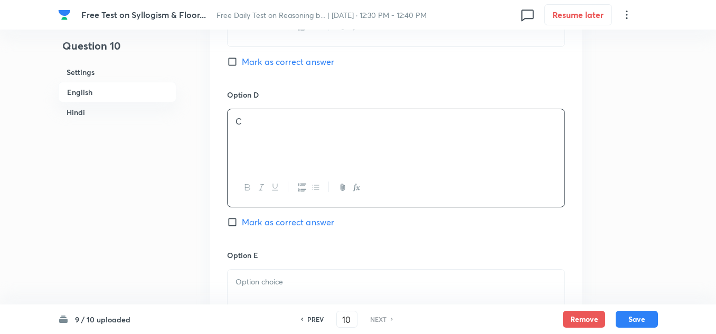
scroll to position [1320, 0]
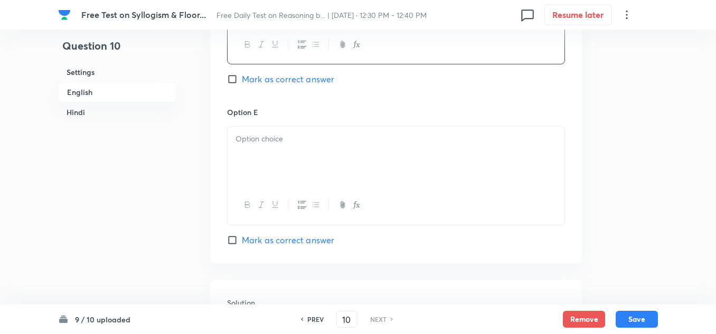
drag, startPoint x: 270, startPoint y: 153, endPoint x: 270, endPoint y: 108, distance: 44.9
click at [270, 146] on div at bounding box center [396, 156] width 337 height 59
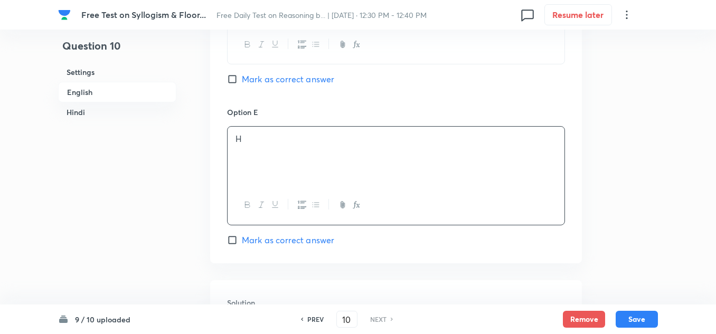
click at [234, 239] on input "Mark as correct answer" at bounding box center [234, 240] width 15 height 11
checkbox input "true"
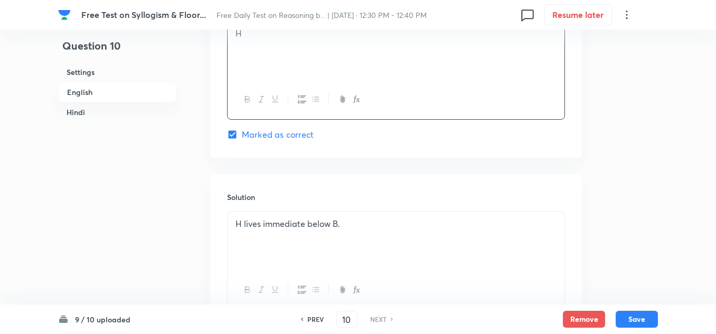
scroll to position [1479, 0]
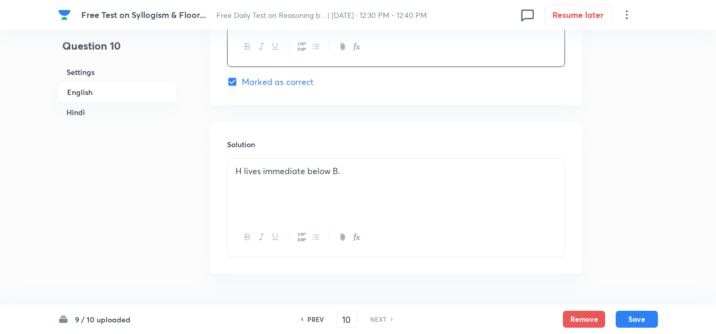
click at [367, 166] on p "H lives immediate below B." at bounding box center [396, 171] width 321 height 12
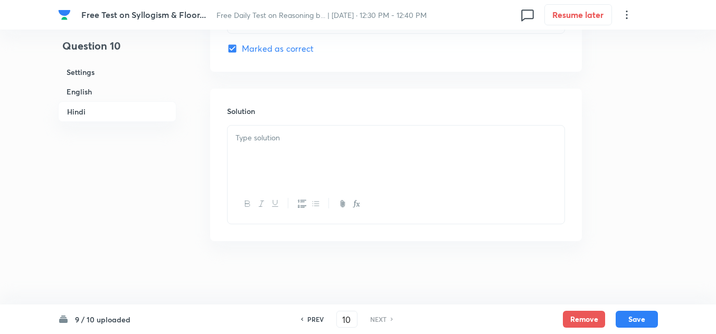
scroll to position [3165, 0]
click at [240, 152] on div at bounding box center [396, 155] width 337 height 59
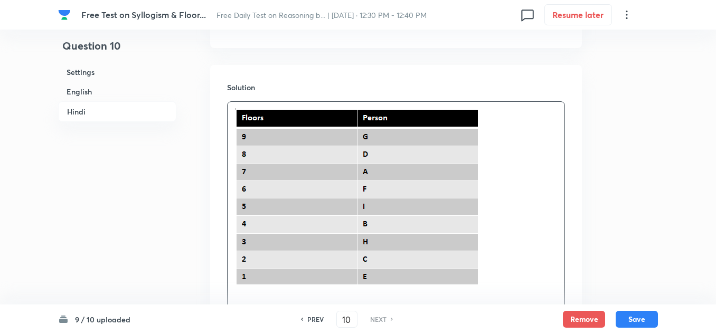
click at [235, 135] on div at bounding box center [396, 198] width 337 height 192
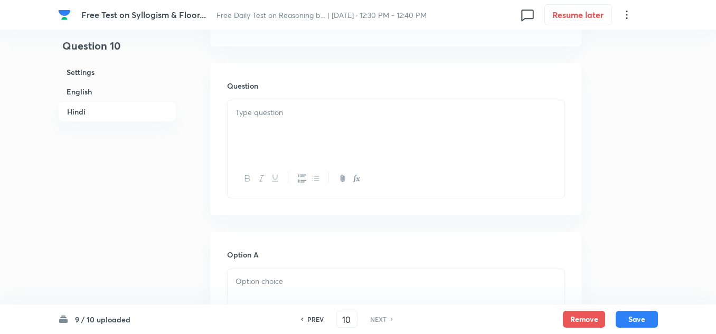
scroll to position [2109, 0]
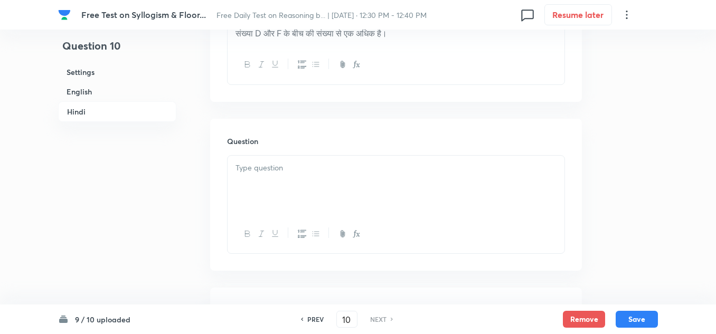
click at [265, 185] on div at bounding box center [396, 185] width 337 height 59
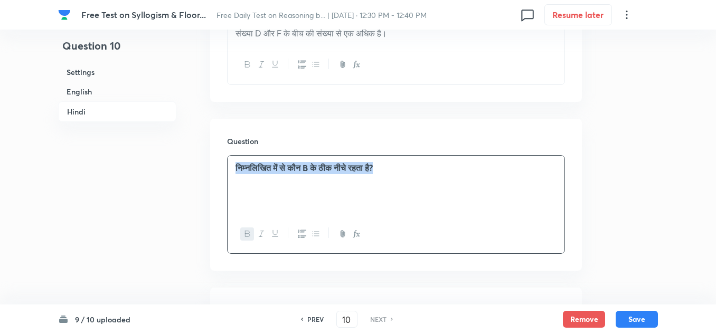
drag, startPoint x: 399, startPoint y: 190, endPoint x: 226, endPoint y: 186, distance: 173.3
click at [226, 186] on div "Question निम्नलिखित में से कौन B के ठीक नीचे रहता है?" at bounding box center [396, 195] width 372 height 152
click at [249, 238] on icon "button" at bounding box center [247, 234] width 8 height 8
click at [390, 215] on div "निम्नलिखित में से कौन B के ठीक नीचे रहता है?" at bounding box center [396, 185] width 337 height 59
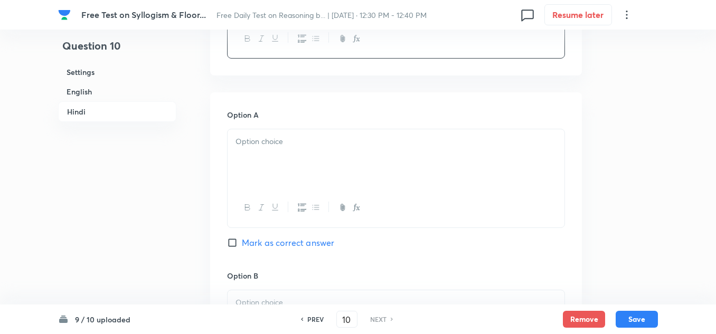
scroll to position [2320, 0]
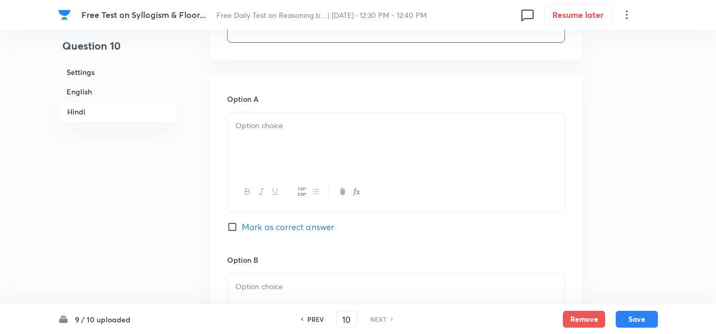
click at [261, 173] on div at bounding box center [396, 143] width 337 height 59
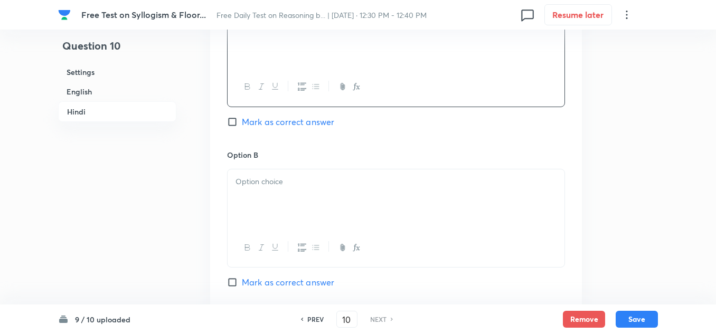
scroll to position [2426, 0]
click at [239, 213] on div at bounding box center [396, 198] width 337 height 59
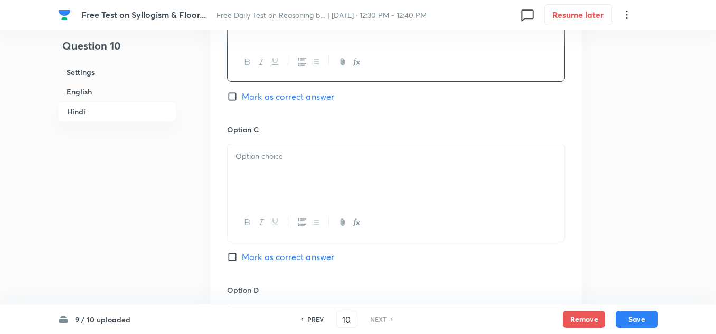
scroll to position [2637, 0]
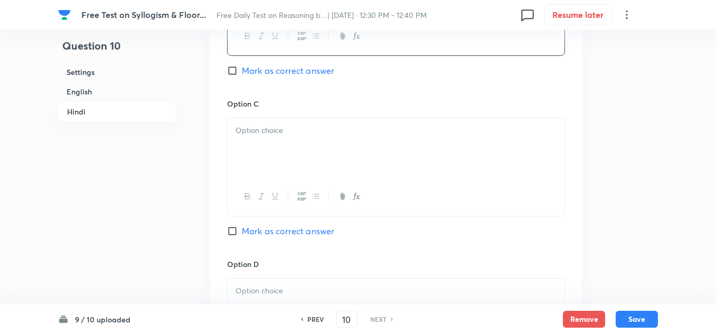
click at [292, 161] on div at bounding box center [396, 147] width 337 height 59
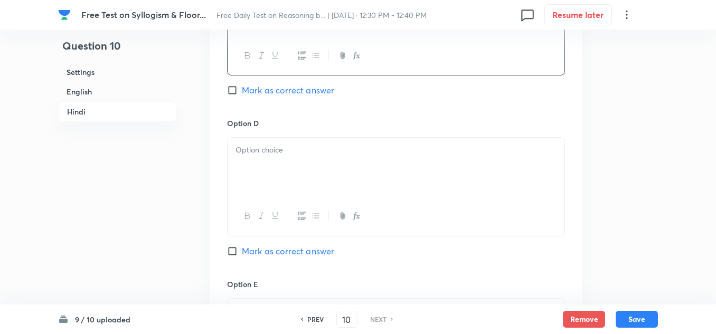
scroll to position [2796, 0]
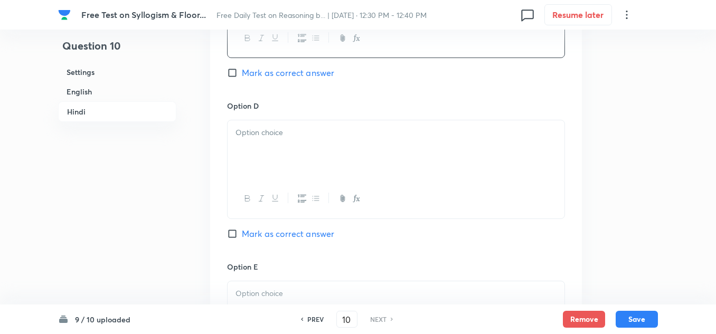
click at [279, 164] on div at bounding box center [396, 149] width 337 height 59
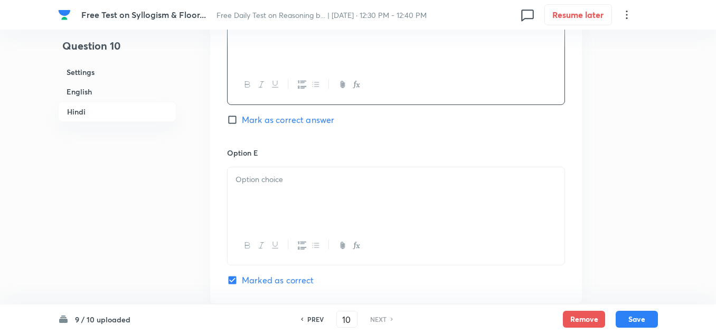
scroll to position [2954, 0]
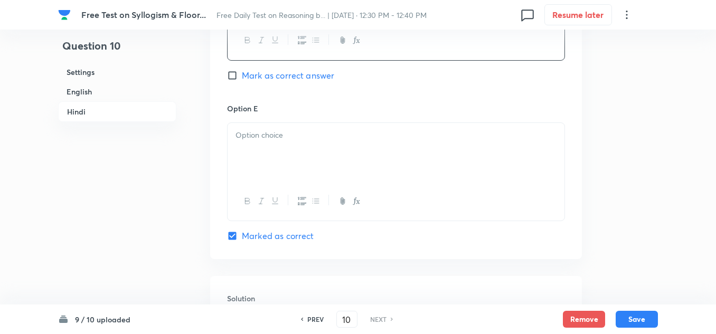
click at [283, 142] on p at bounding box center [396, 135] width 321 height 12
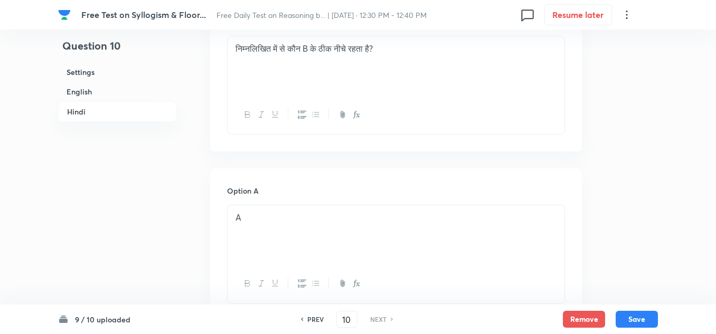
scroll to position [2162, 0]
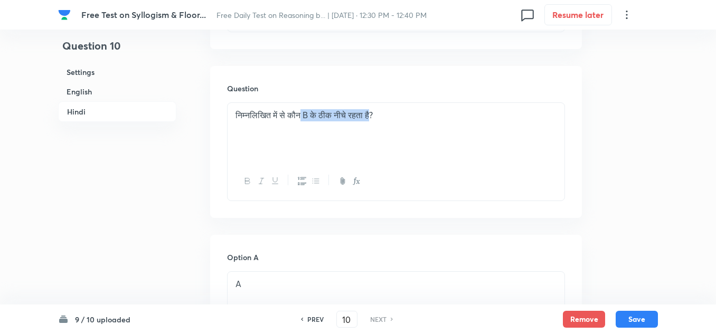
drag, startPoint x: 380, startPoint y: 138, endPoint x: 304, endPoint y: 139, distance: 75.5
click at [304, 121] on p "निम्नलिखित में से कौन B के ठीक नीचे रहता है?" at bounding box center [396, 115] width 321 height 12
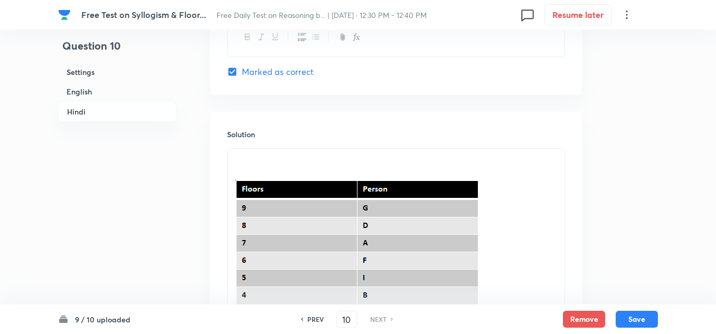
scroll to position [3165, 0]
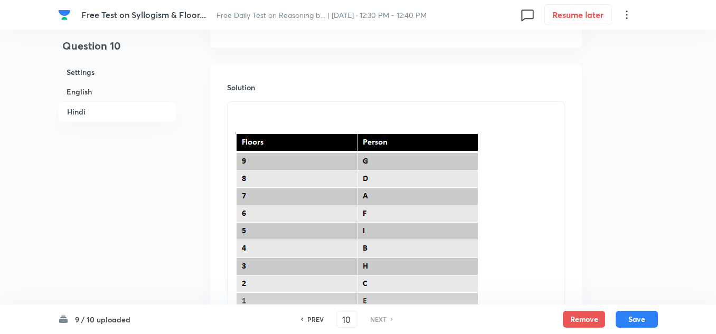
click at [247, 120] on p at bounding box center [396, 114] width 321 height 12
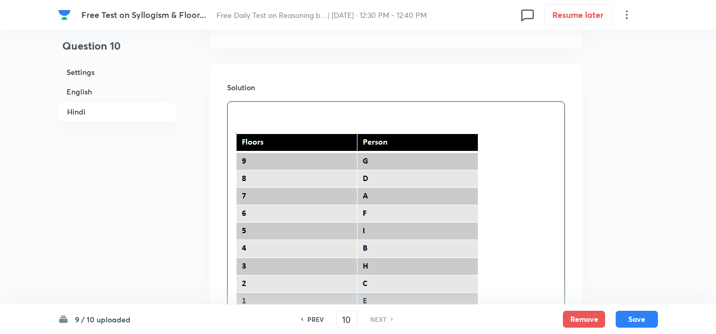
paste div
click at [236, 120] on p "B के ठीक नीचे रहता है" at bounding box center [396, 114] width 321 height 12
click at [316, 120] on p "C,B के ठीक नीचे रहता है" at bounding box center [396, 114] width 321 height 12
click at [244, 120] on p "C,B के ठीक नीचे रहता है|" at bounding box center [396, 114] width 321 height 12
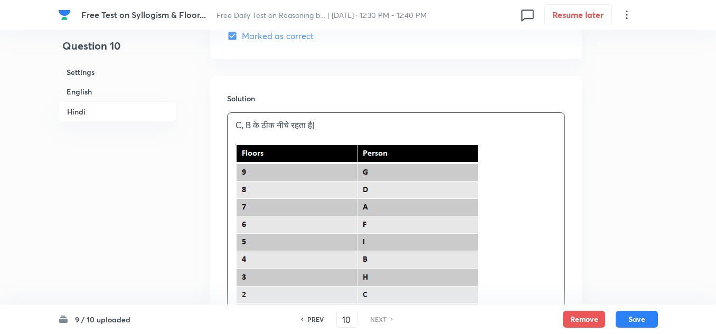
scroll to position [3271, 0]
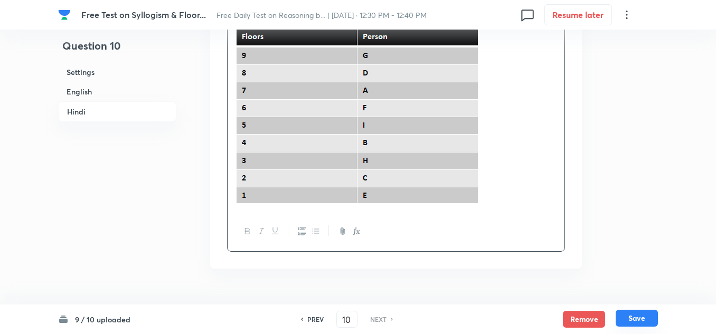
click at [632, 318] on button "Save" at bounding box center [637, 318] width 42 height 17
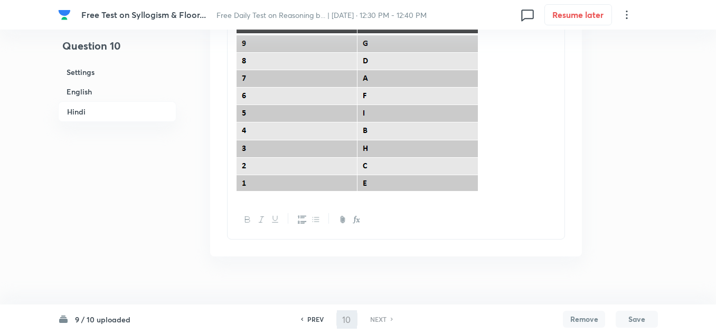
checkbox input "false"
checkbox input "true"
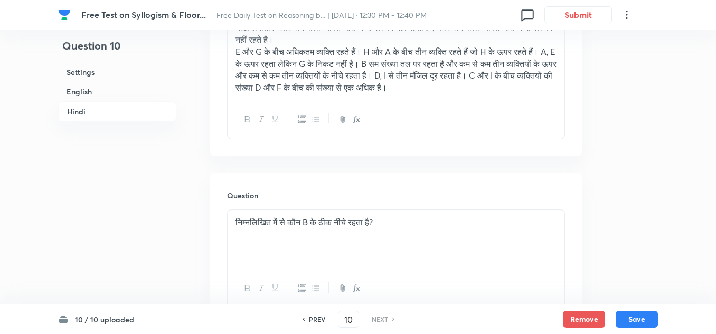
scroll to position [2307, 0]
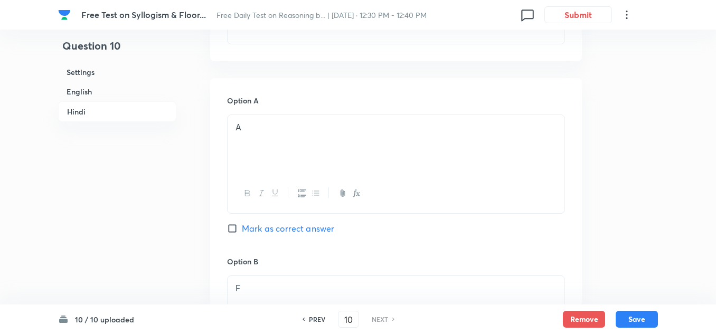
click at [307, 317] on div "PREV" at bounding box center [316, 320] width 28 height 10
type input "9"
checkbox input "false"
checkbox input "true"
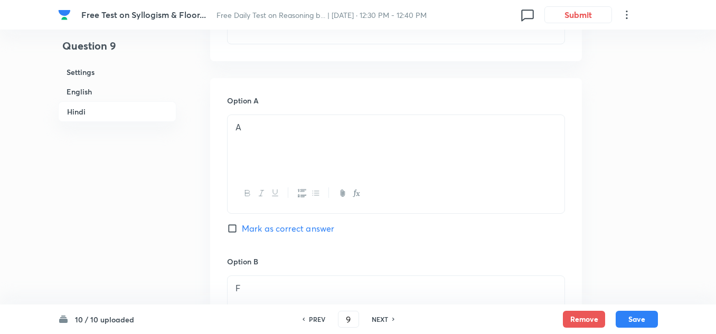
checkbox input "true"
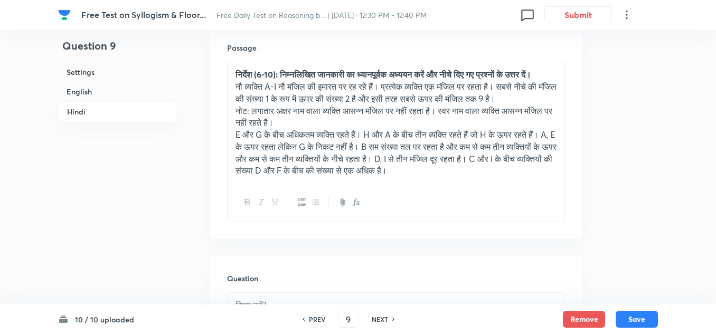
scroll to position [1884, 0]
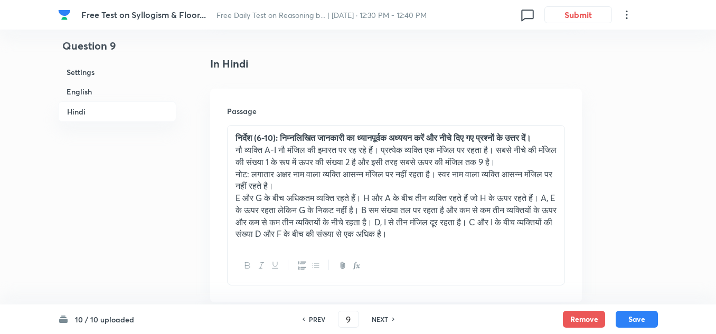
click at [312, 320] on h6 "PREV" at bounding box center [317, 320] width 16 height 10
type input "8"
checkbox input "false"
checkbox input "true"
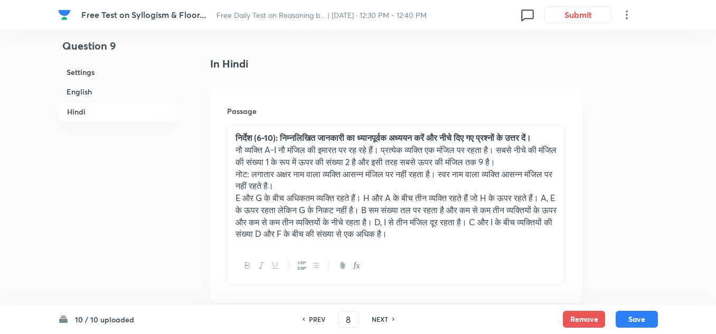
checkbox input "true"
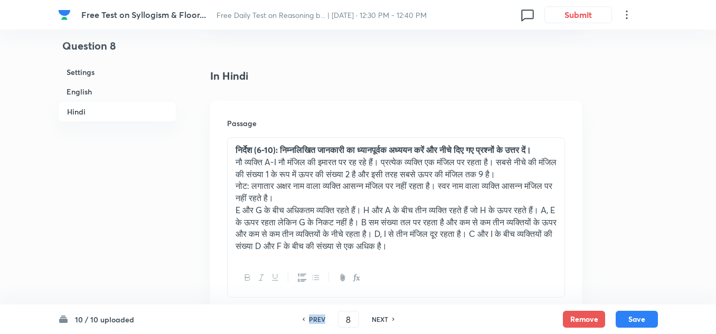
click at [312, 320] on h6 "PREV" at bounding box center [317, 320] width 16 height 10
type input "7"
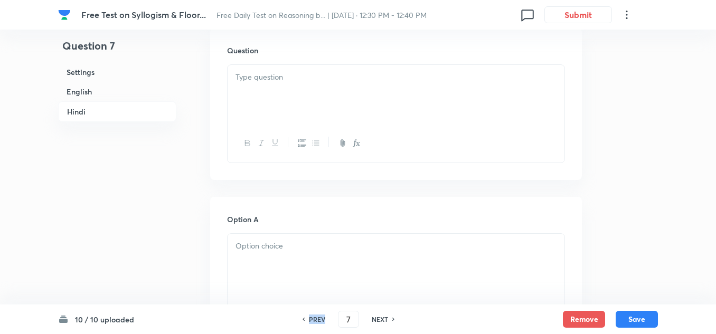
checkbox input "false"
checkbox input "true"
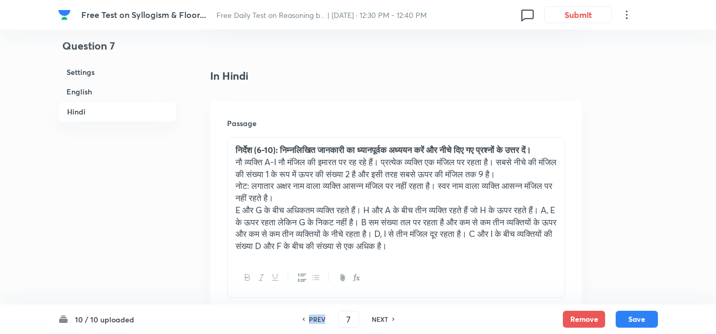
click at [312, 320] on h6 "PREV" at bounding box center [317, 320] width 16 height 10
type input "6"
checkbox input "false"
checkbox input "true"
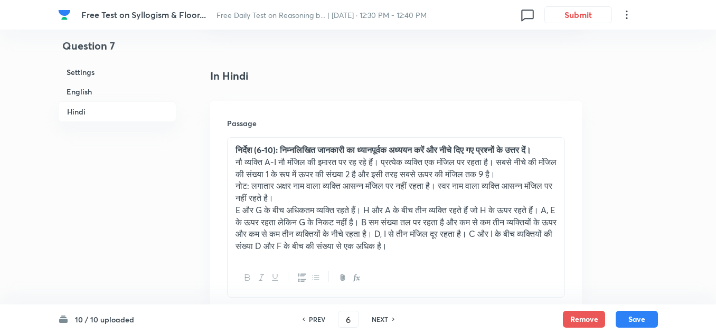
checkbox input "true"
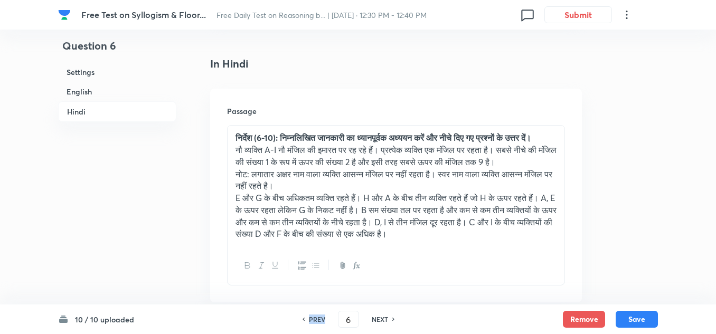
click at [312, 320] on h6 "PREV" at bounding box center [317, 320] width 16 height 10
type input "5"
checkbox input "false"
checkbox input "true"
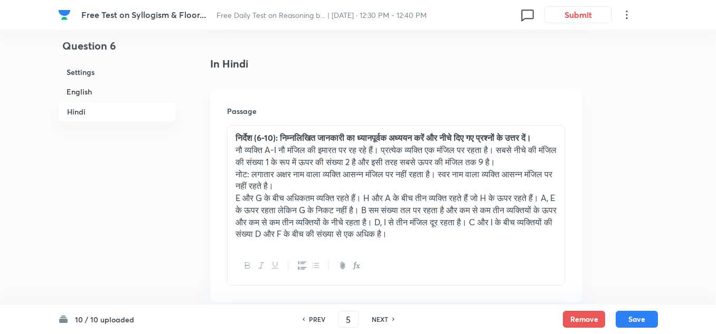
checkbox input "true"
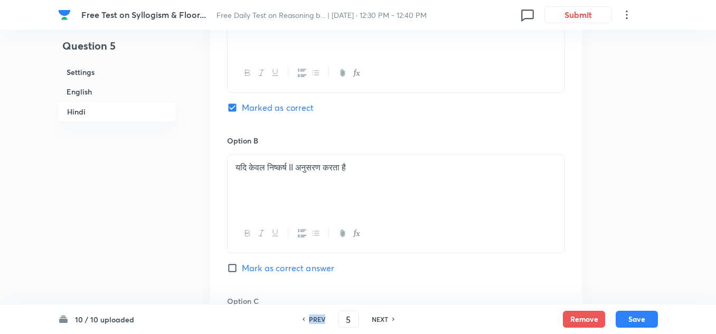
click at [312, 320] on h6 "PREV" at bounding box center [317, 320] width 16 height 10
type input "4"
checkbox input "false"
checkbox input "true"
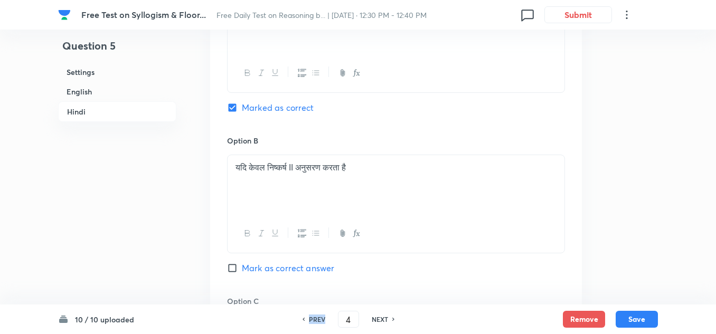
checkbox input "true"
click at [309, 320] on h6 "PREV" at bounding box center [317, 320] width 16 height 10
type input "3"
checkbox input "false"
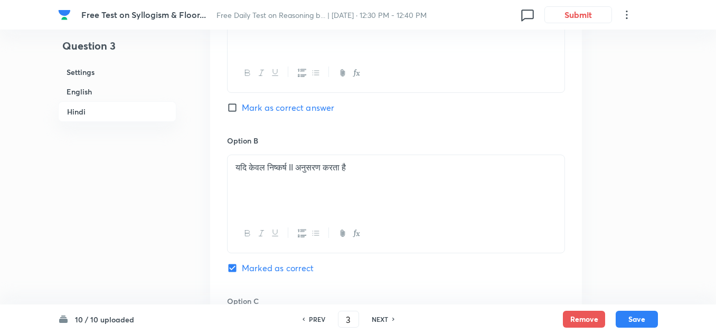
checkbox input "true"
click at [309, 320] on h6 "PREV" at bounding box center [317, 320] width 16 height 10
type input "2"
checkbox input "false"
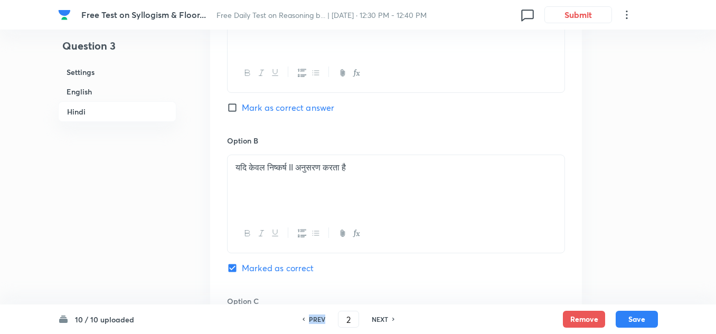
checkbox input "false"
checkbox input "true"
click at [309, 320] on h6 "PREV" at bounding box center [317, 320] width 16 height 10
type input "1"
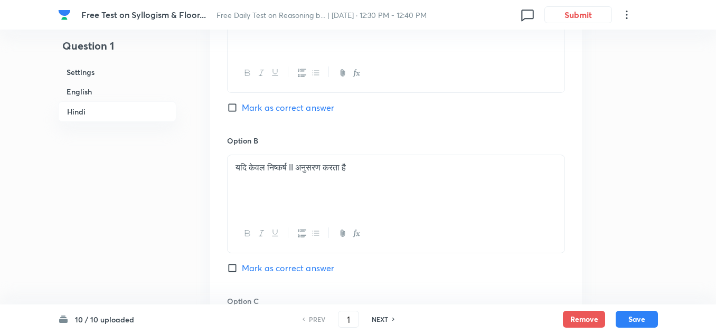
checkbox input "false"
checkbox input "true"
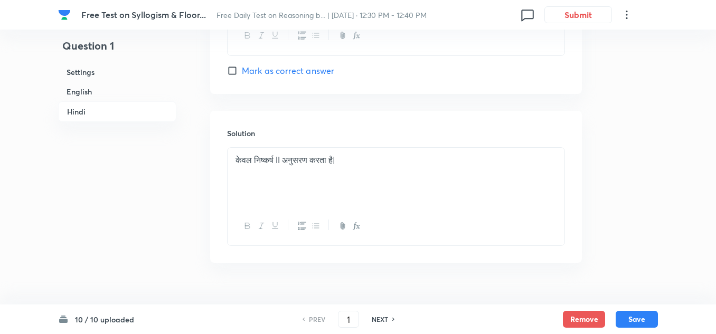
scroll to position [2586, 0]
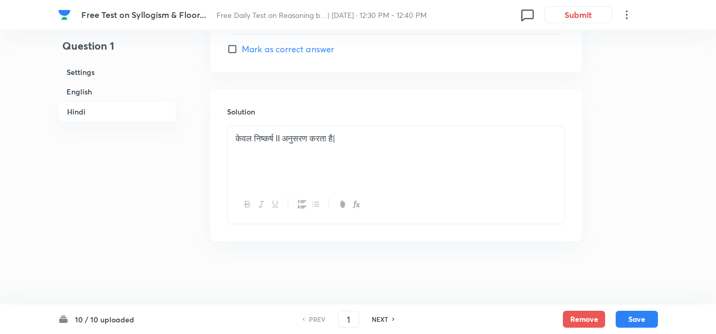
click at [376, 319] on h6 "NEXT" at bounding box center [380, 320] width 16 height 10
type input "2"
checkbox input "false"
checkbox input "true"
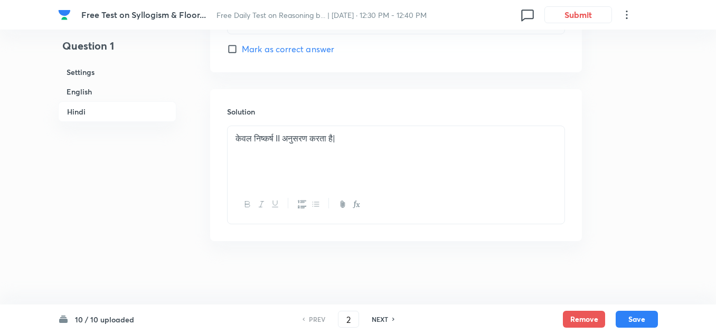
checkbox input "true"
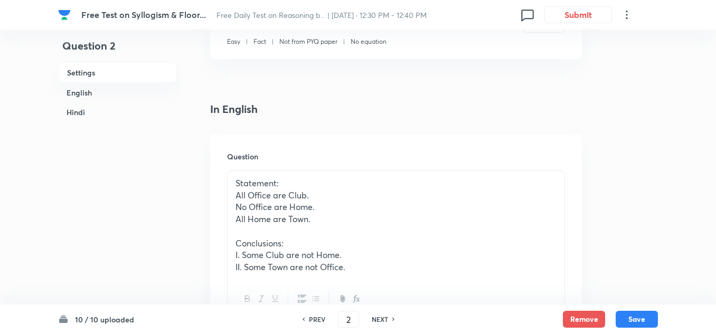
scroll to position [104, 0]
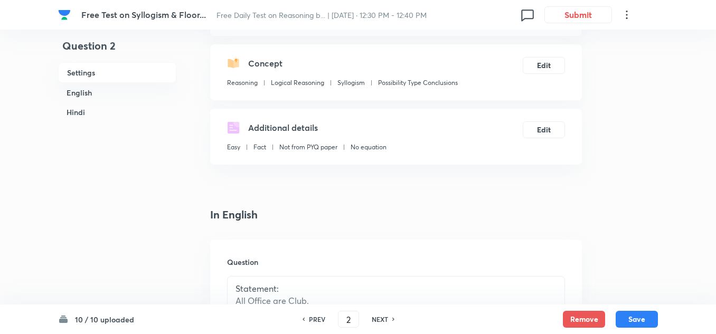
click at [383, 319] on h6 "NEXT" at bounding box center [380, 320] width 16 height 10
type input "3"
checkbox input "false"
checkbox input "true"
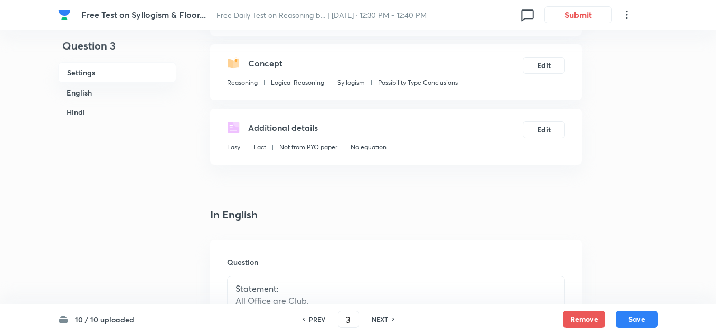
checkbox input "true"
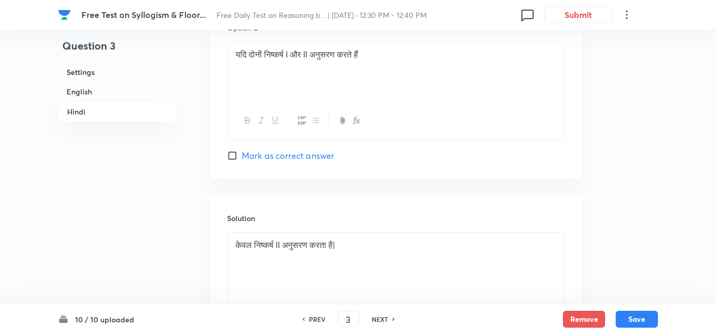
scroll to position [2586, 0]
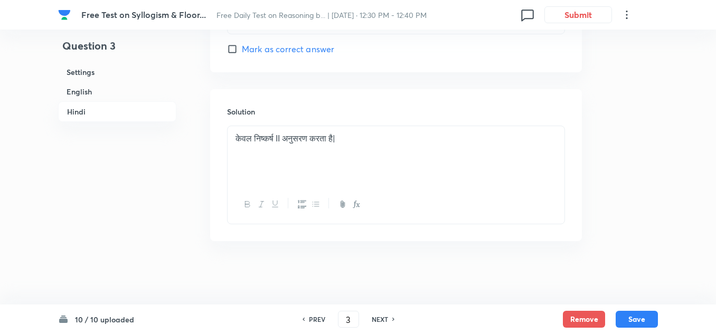
click at [384, 319] on h6 "NEXT" at bounding box center [380, 320] width 16 height 10
type input "4"
checkbox input "false"
checkbox input "true"
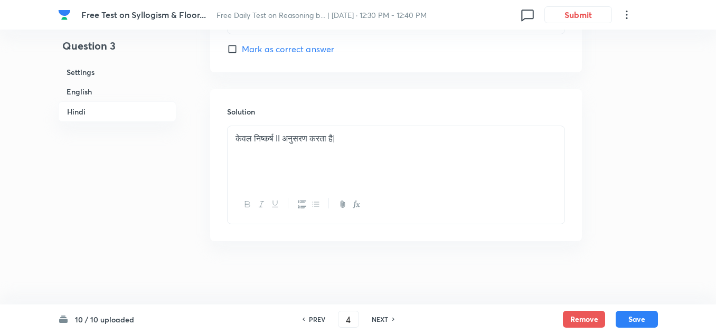
checkbox input "true"
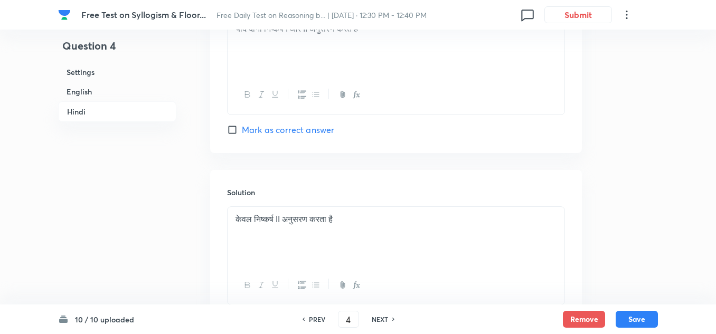
scroll to position [2480, 0]
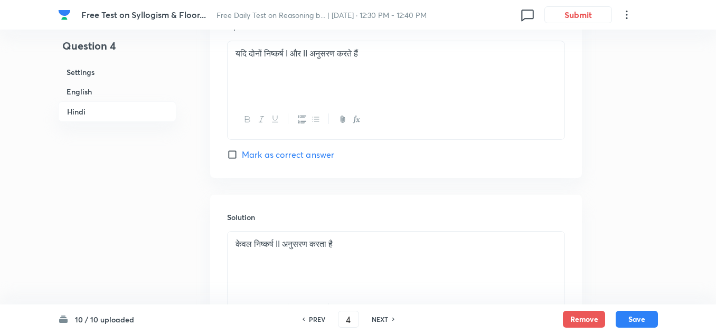
click at [351, 244] on p "केवल निष्कर्ष II अनुसरण करता है" at bounding box center [396, 244] width 321 height 12
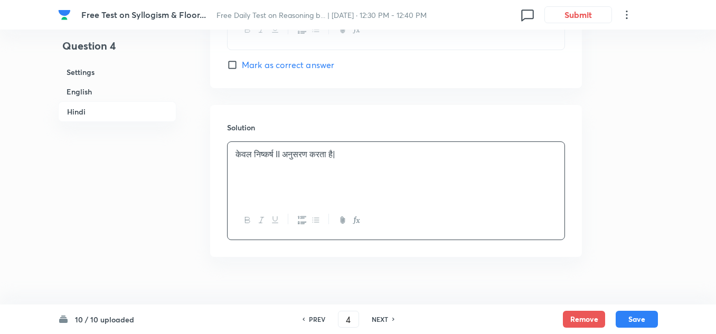
scroll to position [2586, 0]
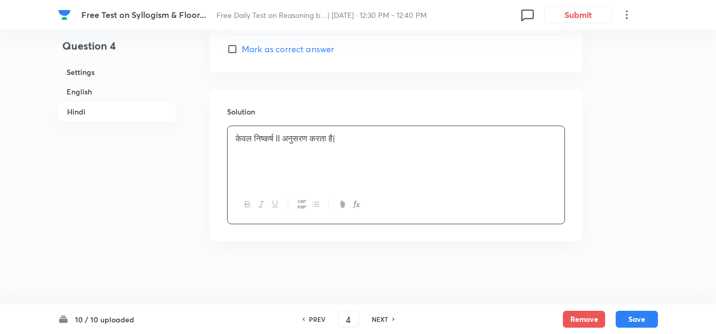
click at [385, 318] on h6 "NEXT" at bounding box center [380, 320] width 16 height 10
type input "5"
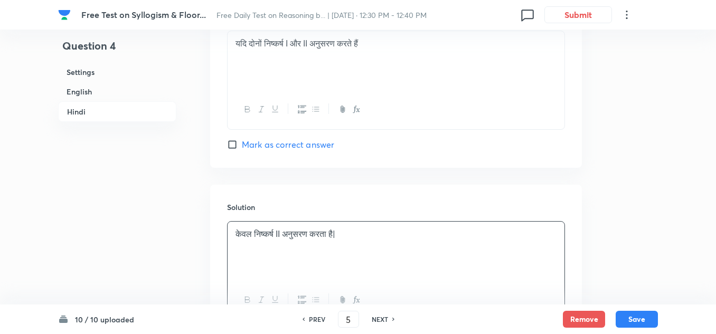
checkbox input "false"
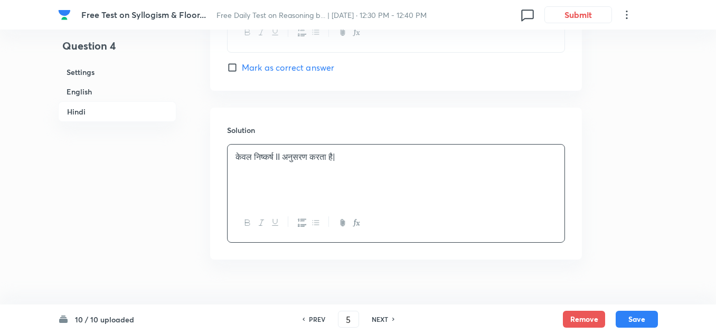
checkbox input "true"
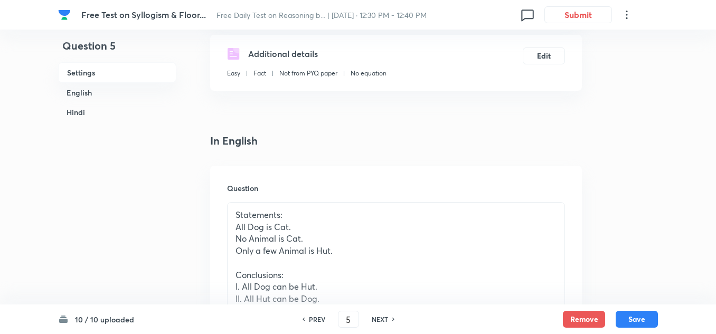
scroll to position [368, 0]
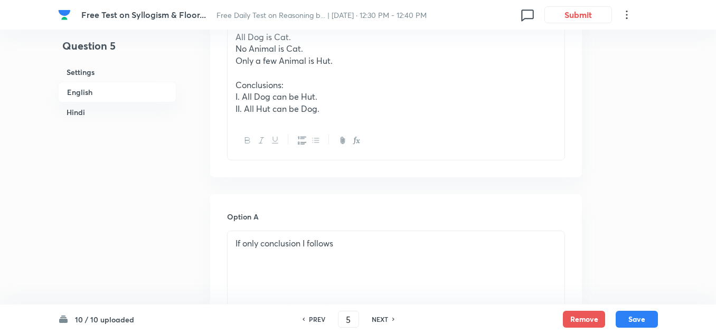
click at [382, 316] on h6 "NEXT" at bounding box center [380, 320] width 16 height 10
type input "6"
checkbox input "false"
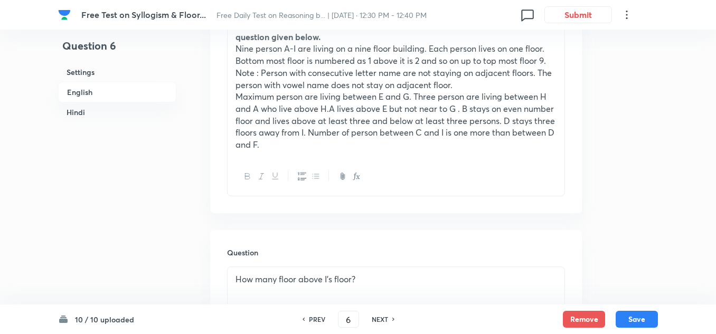
checkbox input "true"
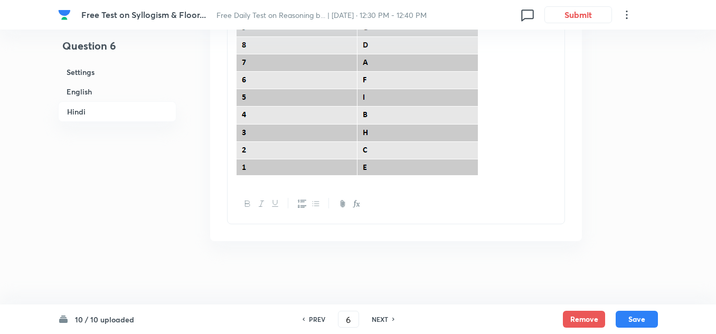
scroll to position [3286, 0]
click at [382, 315] on h6 "NEXT" at bounding box center [380, 320] width 16 height 10
type input "7"
checkbox input "false"
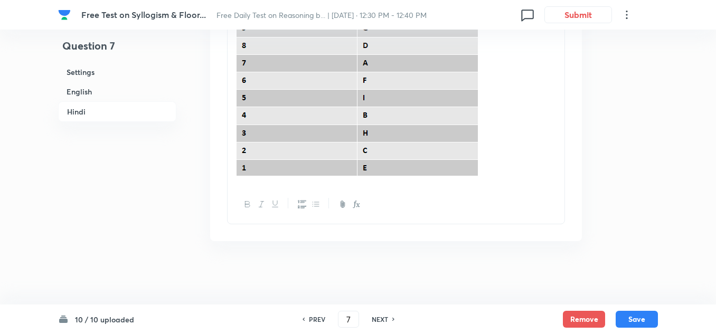
checkbox input "true"
click at [374, 315] on h6 "NEXT" at bounding box center [380, 320] width 16 height 10
type input "8"
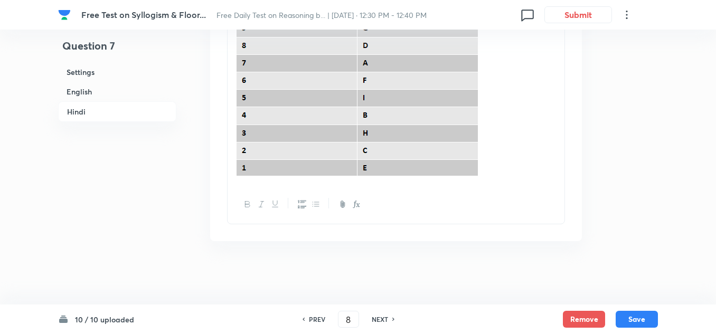
checkbox input "false"
checkbox input "true"
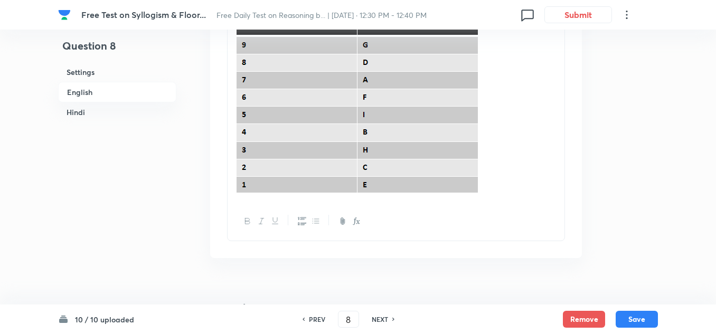
scroll to position [1831, 0]
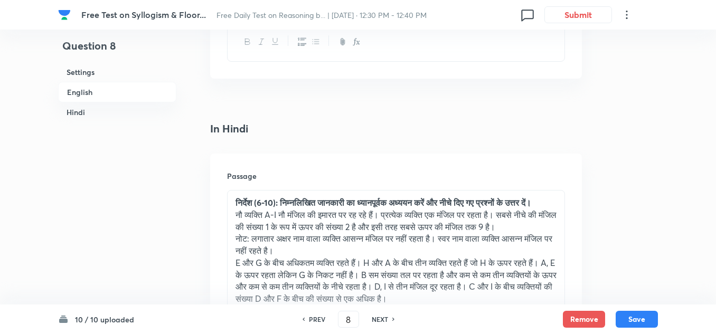
click at [381, 315] on h6 "NEXT" at bounding box center [380, 320] width 16 height 10
type input "9"
checkbox input "false"
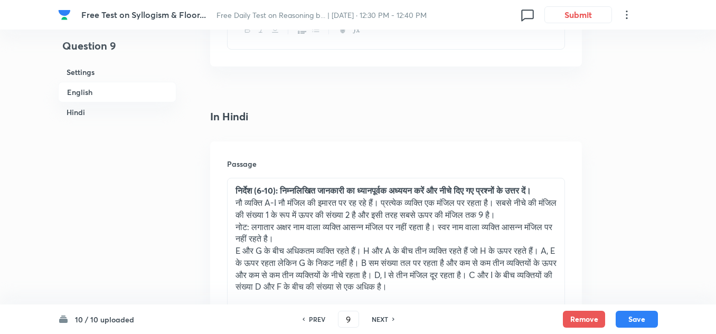
checkbox input "true"
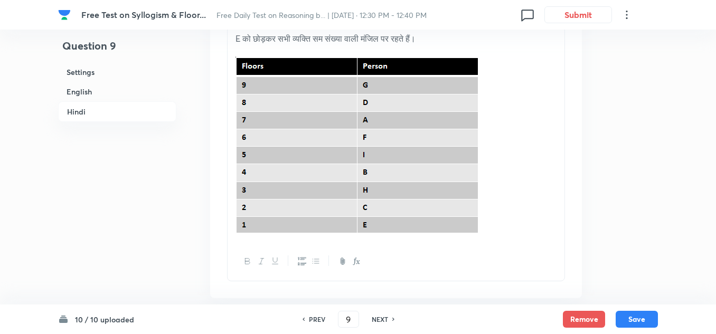
scroll to position [3299, 0]
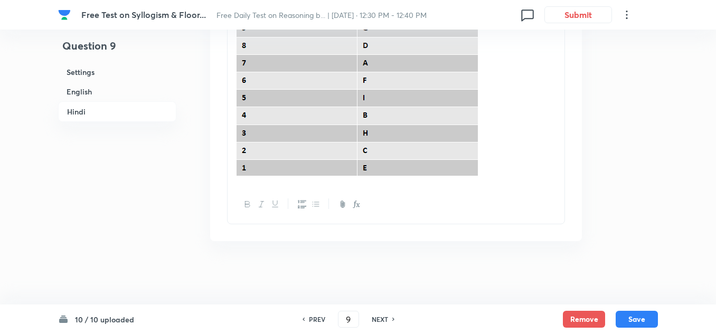
click at [382, 320] on h6 "NEXT" at bounding box center [380, 320] width 16 height 10
type input "10"
checkbox input "false"
checkbox input "true"
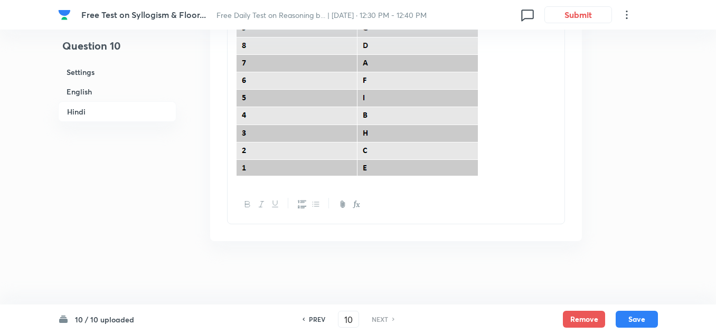
checkbox input "true"
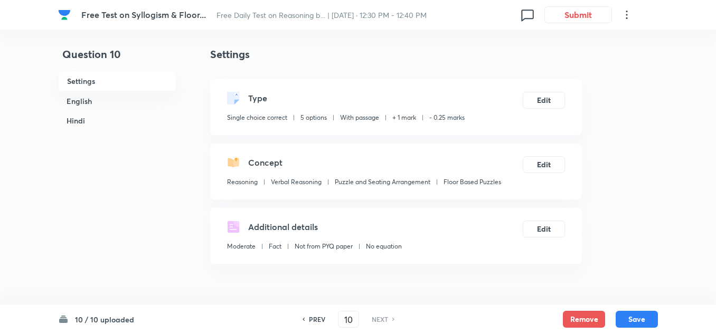
scroll to position [0, 0]
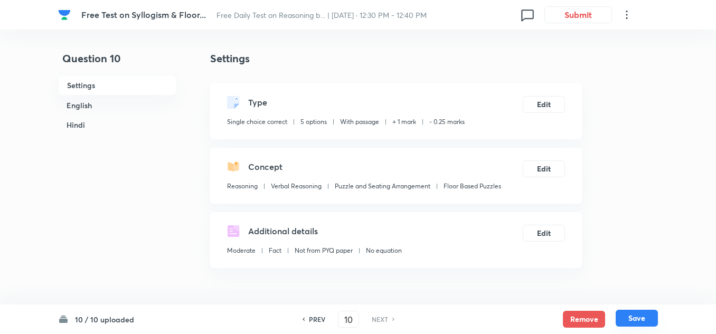
click at [633, 320] on button "Save" at bounding box center [637, 318] width 42 height 17
checkbox input "false"
checkbox input "true"
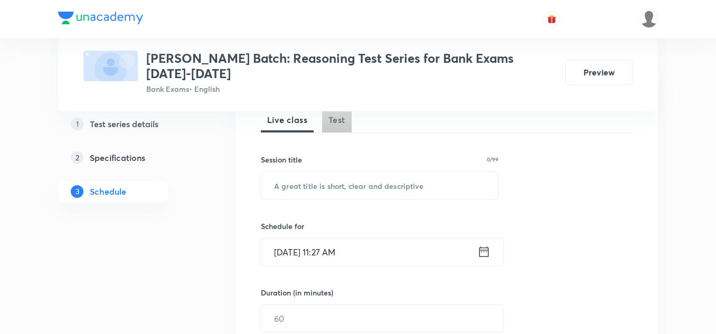
click at [336, 125] on span "Test" at bounding box center [337, 120] width 17 height 13
click at [351, 190] on input "text" at bounding box center [379, 185] width 237 height 27
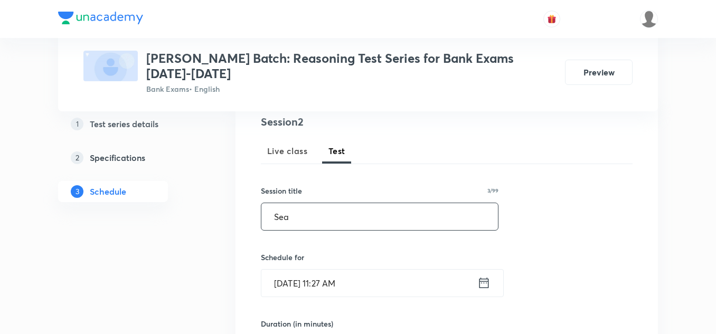
scroll to position [106, 0]
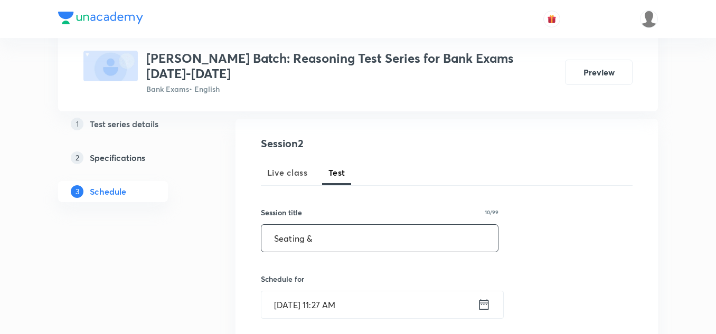
paste input "P"
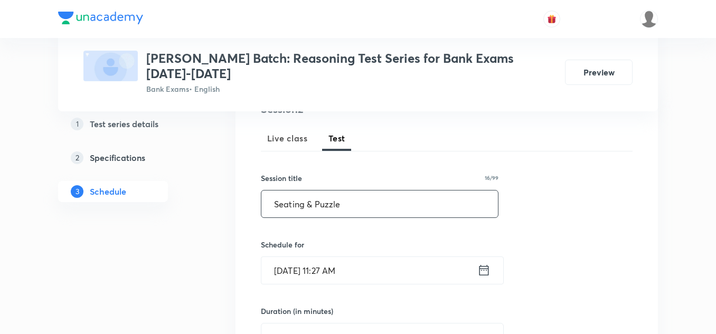
scroll to position [158, 0]
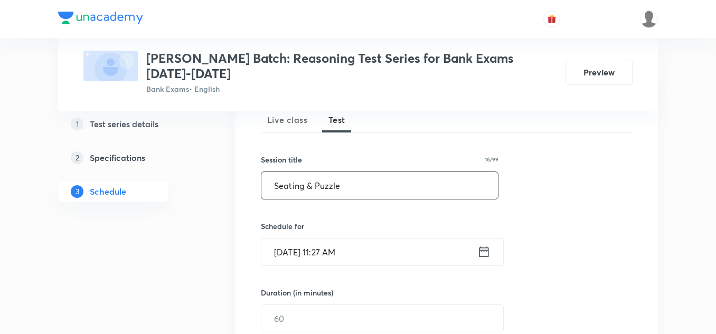
type input "Seating & Puzzle"
click at [483, 254] on icon at bounding box center [483, 252] width 13 height 15
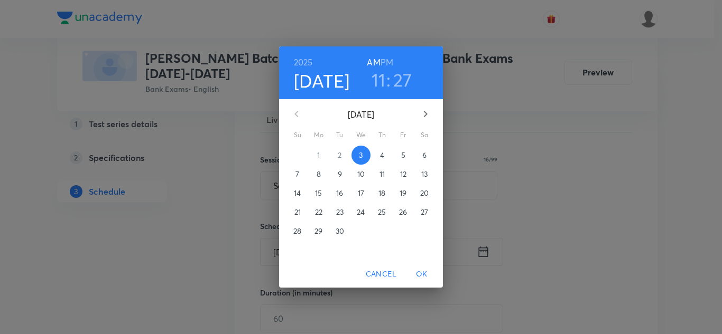
click at [378, 80] on h3 "11" at bounding box center [378, 80] width 14 height 22
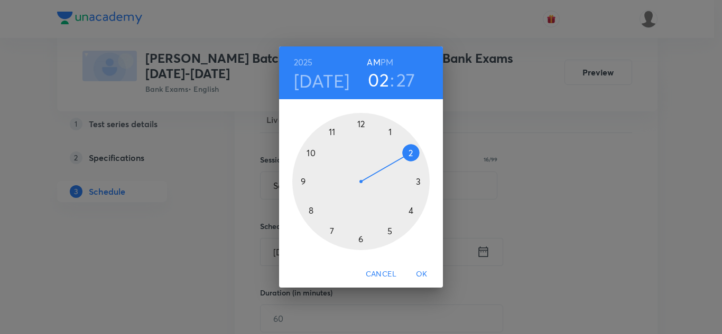
drag, startPoint x: 333, startPoint y: 134, endPoint x: 395, endPoint y: 152, distance: 64.5
click at [395, 152] on div at bounding box center [360, 181] width 137 height 137
click at [406, 80] on h3 "27" at bounding box center [405, 80] width 19 height 22
drag, startPoint x: 378, startPoint y: 236, endPoint x: 415, endPoint y: 185, distance: 62.3
click at [415, 185] on div at bounding box center [360, 181] width 137 height 137
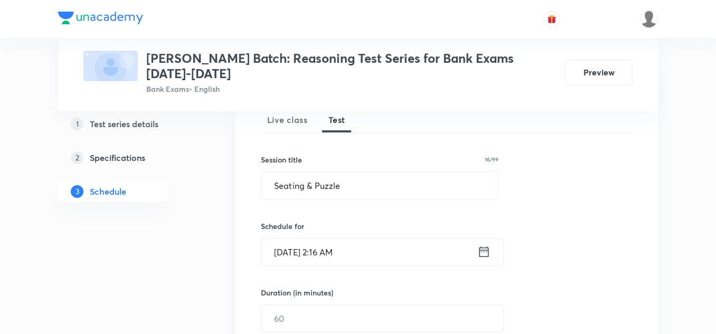
click at [486, 251] on icon at bounding box center [485, 252] width 10 height 11
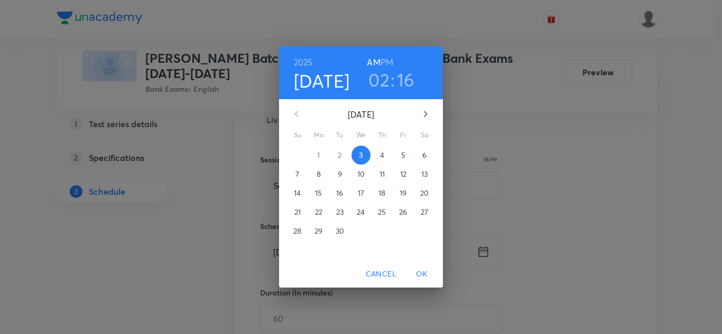
click at [406, 80] on h3 "16" at bounding box center [406, 80] width 18 height 22
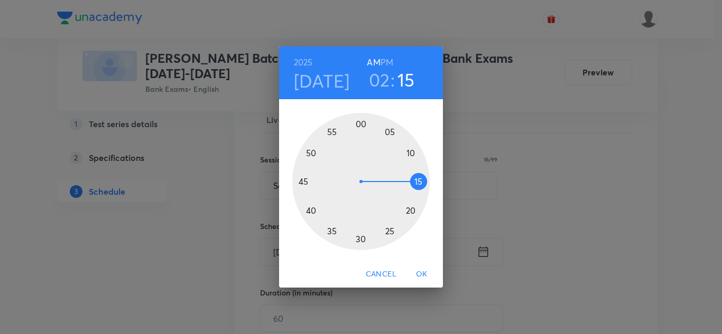
click at [419, 181] on div at bounding box center [360, 181] width 137 height 137
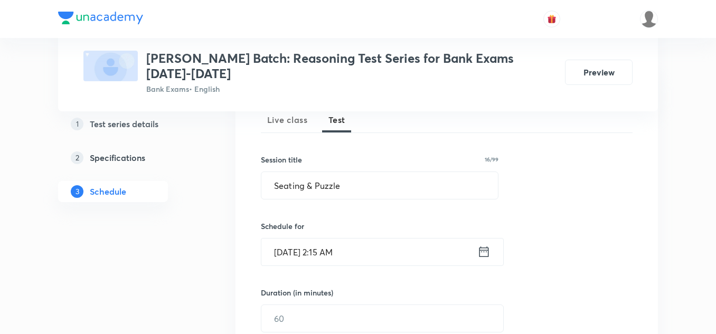
click at [484, 251] on icon at bounding box center [483, 252] width 13 height 15
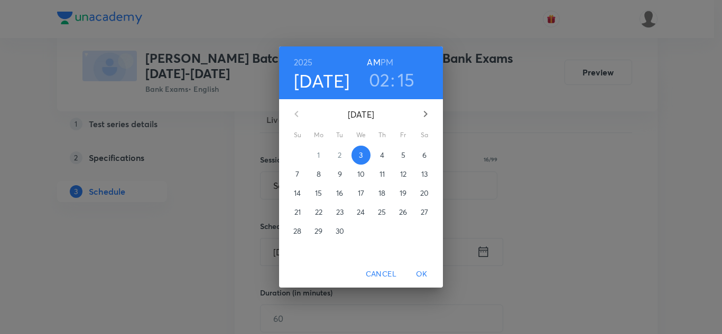
drag, startPoint x: 386, startPoint y: 60, endPoint x: 385, endPoint y: 69, distance: 9.1
click at [386, 60] on h6 "PM" at bounding box center [386, 62] width 13 height 15
click at [422, 270] on span "OK" at bounding box center [421, 274] width 25 height 13
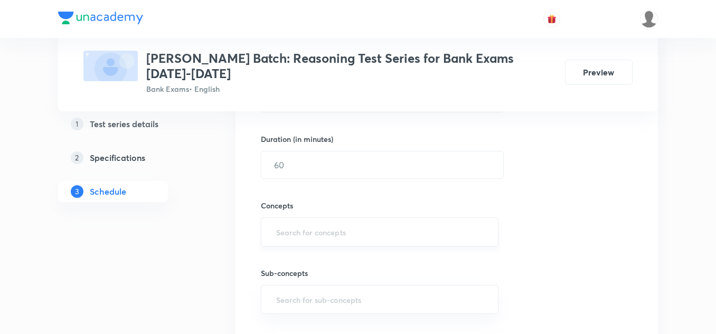
scroll to position [317, 0]
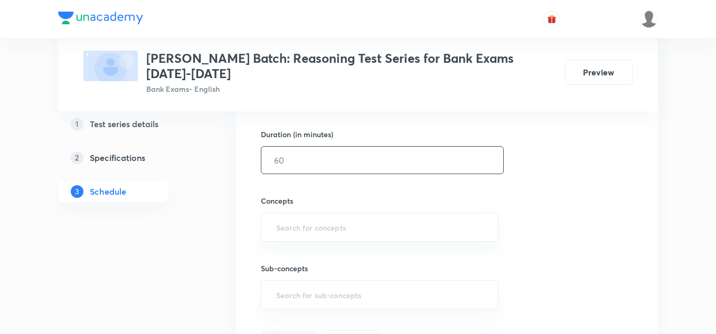
click at [307, 164] on input "text" at bounding box center [382, 160] width 242 height 27
type input "10"
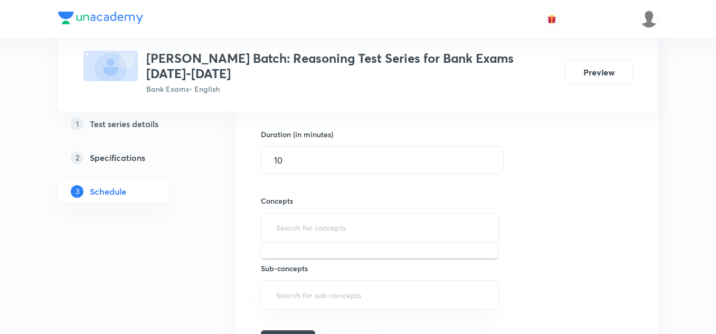
click at [278, 219] on input "text" at bounding box center [379, 228] width 211 height 20
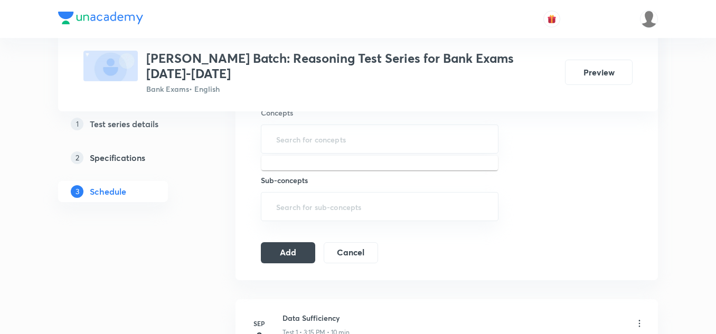
scroll to position [349, 0]
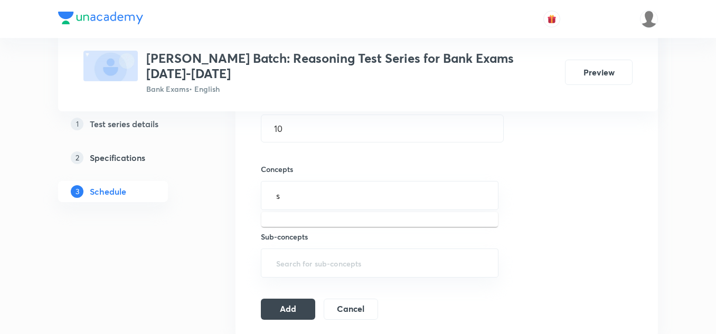
type input "se"
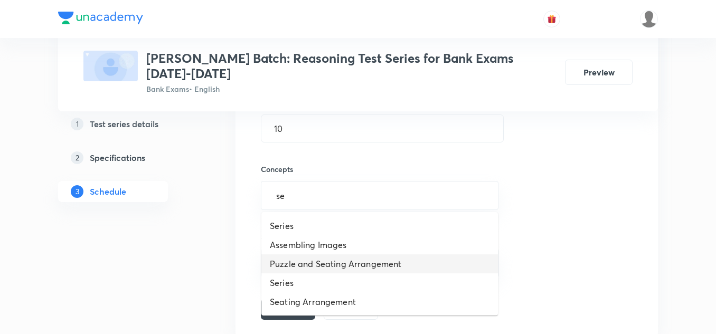
click at [295, 267] on li "Puzzle and Seating Arrangement" at bounding box center [379, 264] width 237 height 19
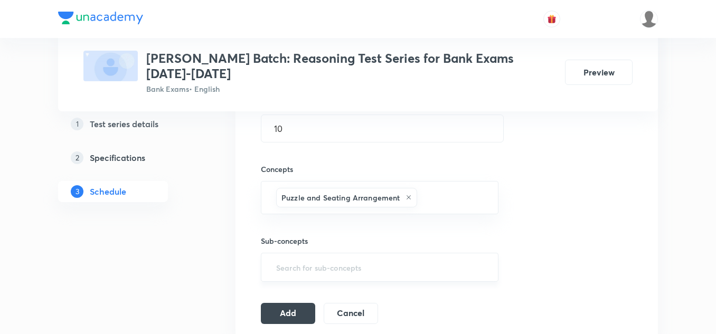
click at [289, 262] on input "text" at bounding box center [379, 268] width 211 height 20
type input "U"
type input "v"
click at [325, 275] on input "text" at bounding box center [379, 268] width 211 height 20
type input "s"
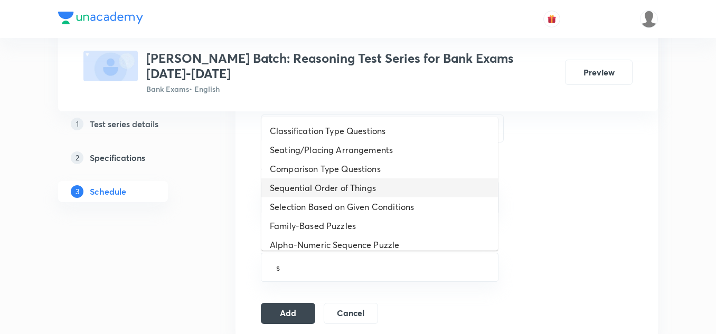
click at [289, 186] on li "Sequential Order of Things" at bounding box center [379, 188] width 237 height 19
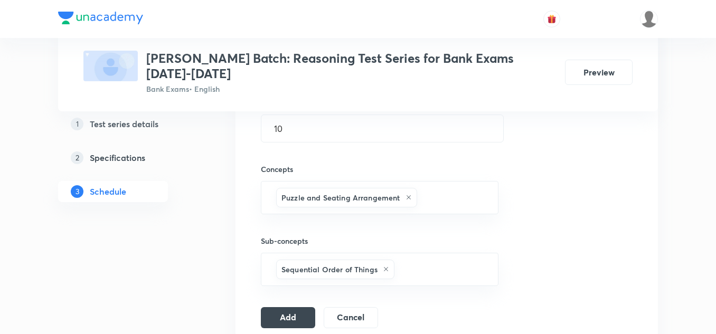
scroll to position [401, 0]
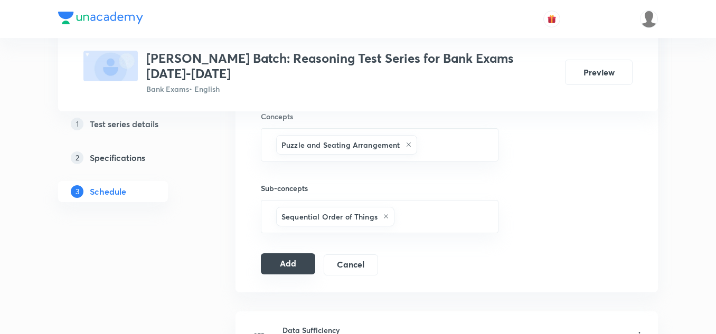
click at [286, 265] on button "Add" at bounding box center [288, 264] width 54 height 21
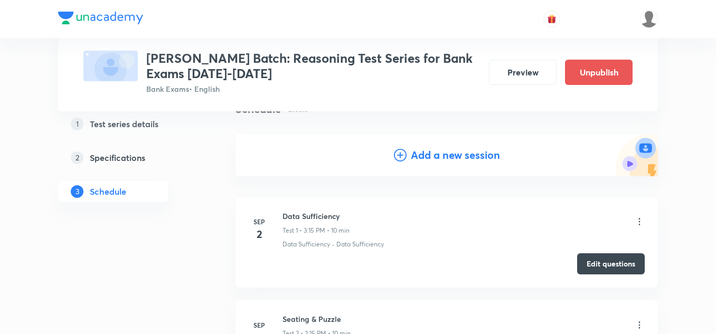
scroll to position [0, 0]
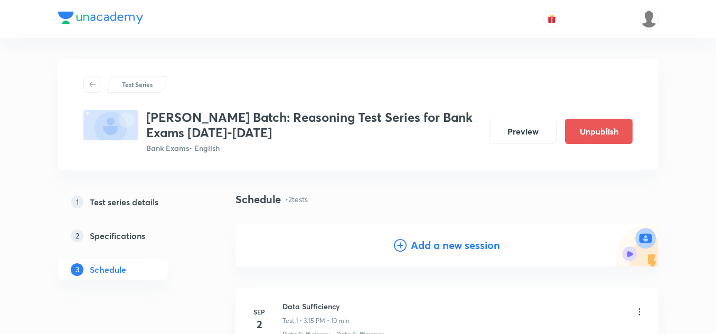
click at [422, 246] on h4 "Add a new session" at bounding box center [455, 246] width 89 height 16
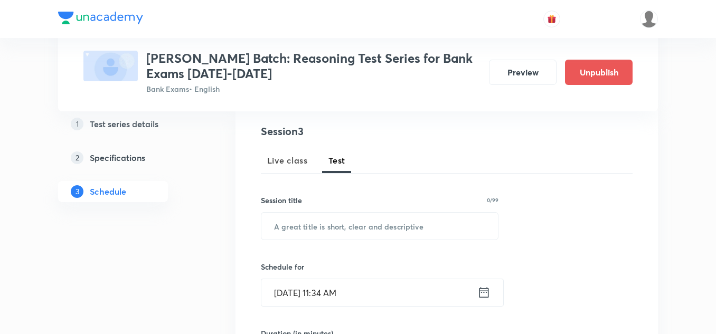
scroll to position [158, 0]
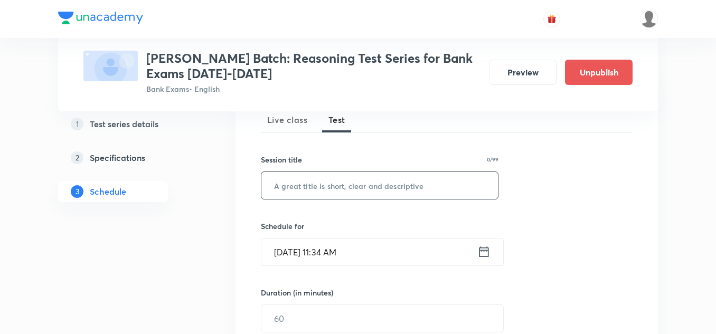
click at [307, 193] on input "text" at bounding box center [379, 185] width 237 height 27
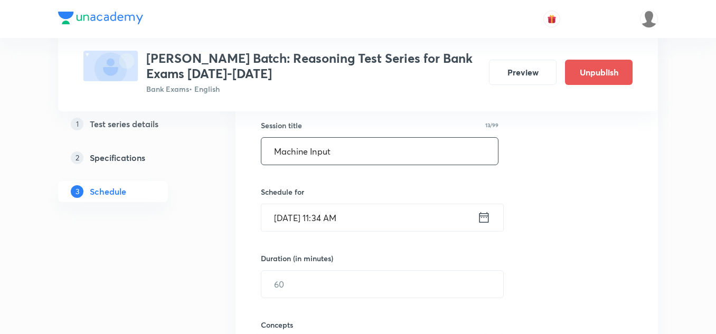
scroll to position [211, 0]
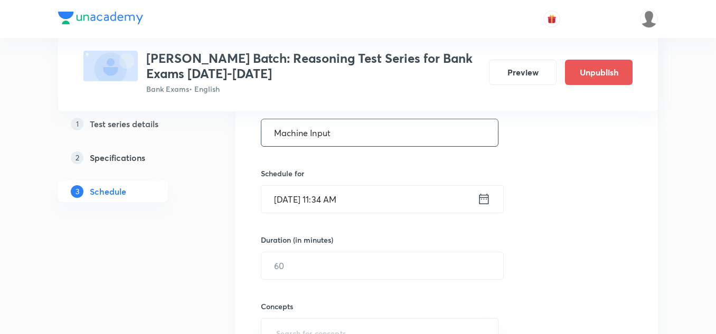
type input "Machine Input"
click at [482, 198] on icon at bounding box center [485, 199] width 10 height 11
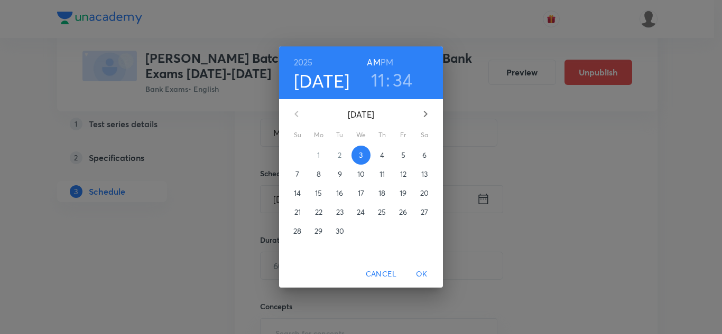
click at [383, 155] on p "4" at bounding box center [382, 155] width 4 height 11
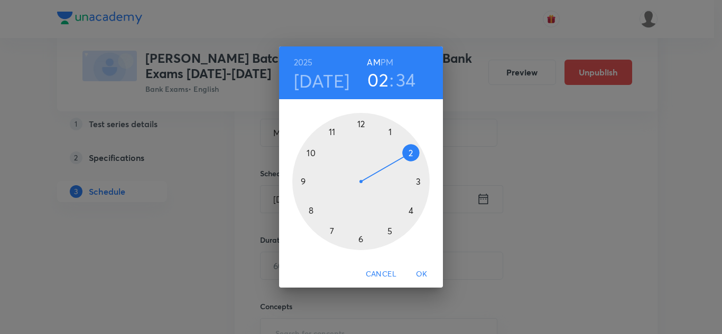
drag, startPoint x: 330, startPoint y: 132, endPoint x: 404, endPoint y: 161, distance: 78.8
click at [404, 161] on div at bounding box center [360, 181] width 137 height 137
drag, startPoint x: 338, startPoint y: 236, endPoint x: 406, endPoint y: 180, distance: 87.8
click at [406, 180] on div at bounding box center [360, 181] width 137 height 137
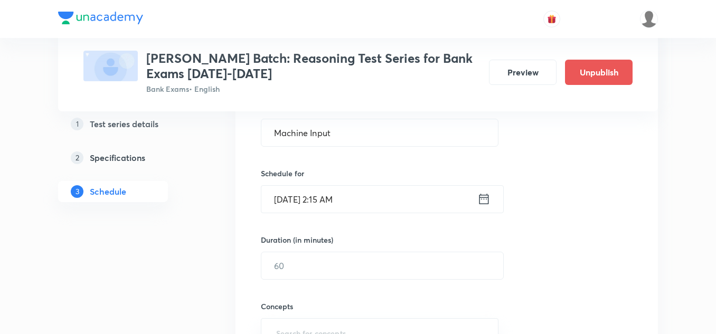
click at [483, 200] on icon at bounding box center [483, 199] width 13 height 15
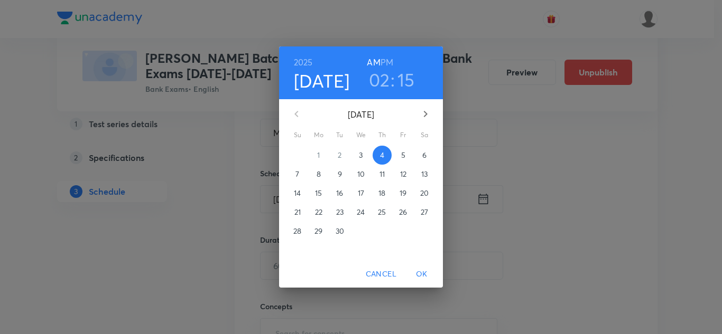
click at [390, 60] on h6 "PM" at bounding box center [386, 62] width 13 height 15
click at [518, 202] on div "[DATE] 02 : 15 AM PM [DATE] Su Mo Tu We Th Fr Sa 31 1 2 3 4 5 6 7 8 9 10 11 12 …" at bounding box center [361, 167] width 722 height 334
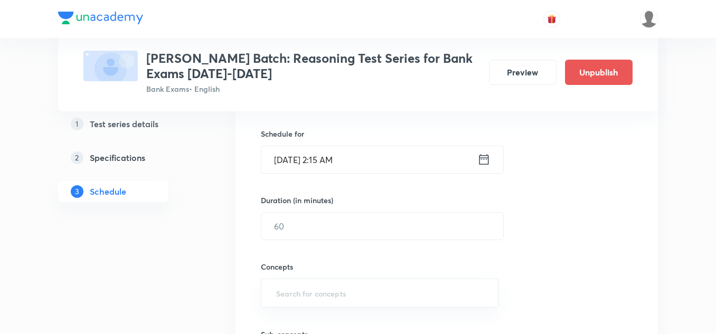
scroll to position [317, 0]
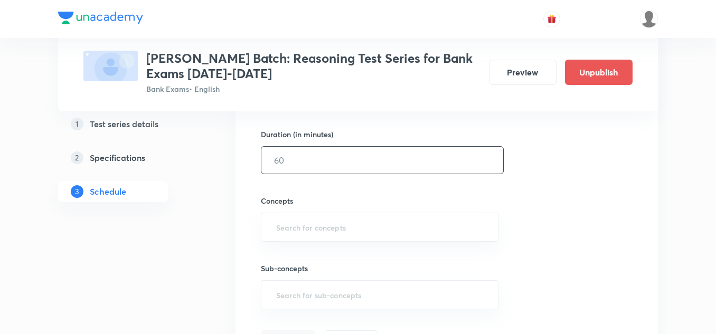
click at [319, 173] on input "text" at bounding box center [382, 160] width 242 height 27
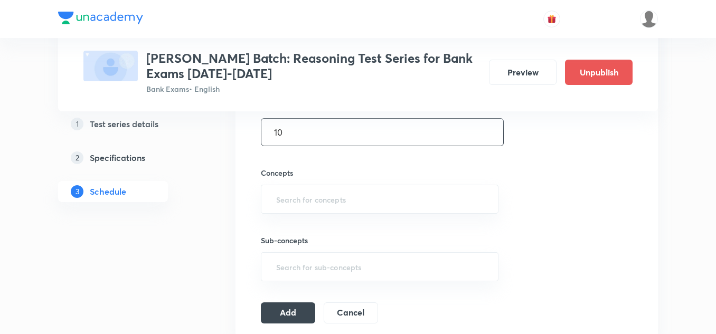
scroll to position [370, 0]
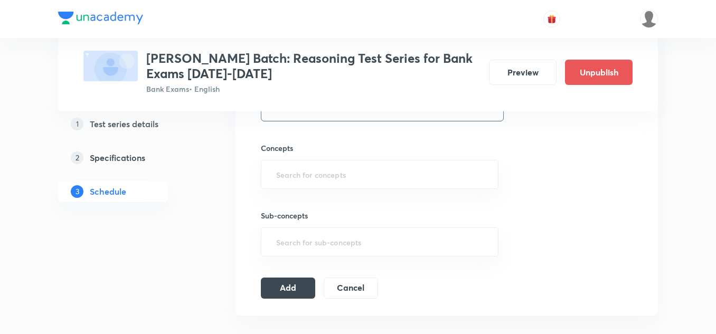
type input "10"
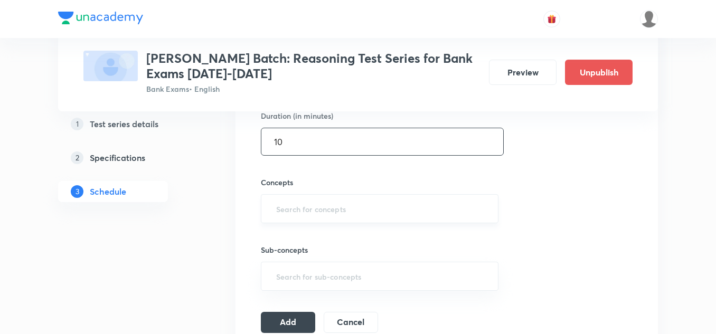
scroll to position [317, 0]
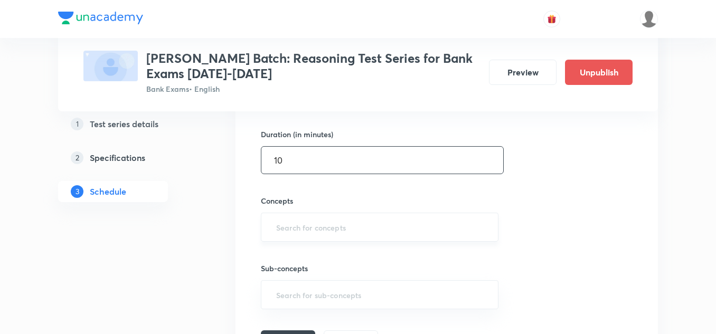
click at [312, 226] on input "text" at bounding box center [379, 228] width 211 height 20
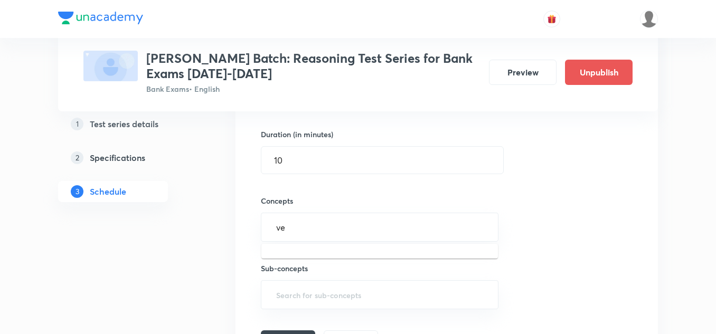
type input "v"
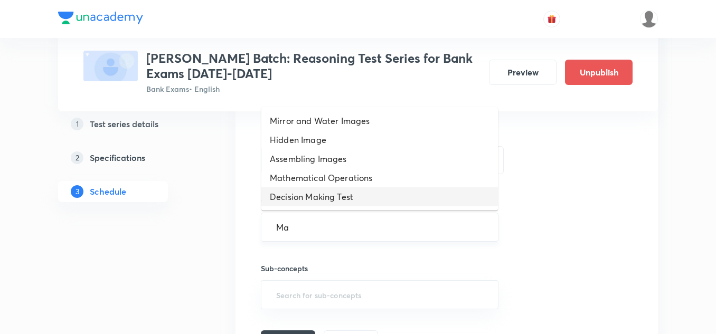
type input "M"
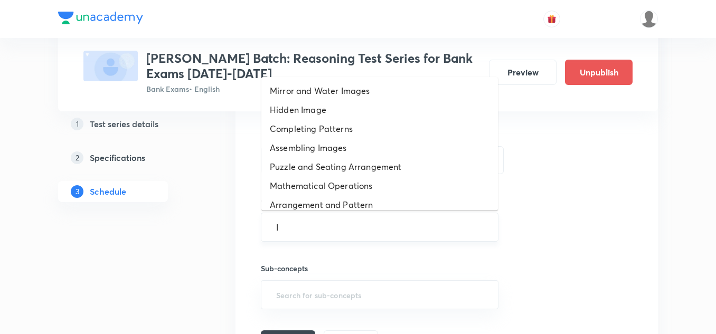
type input "In"
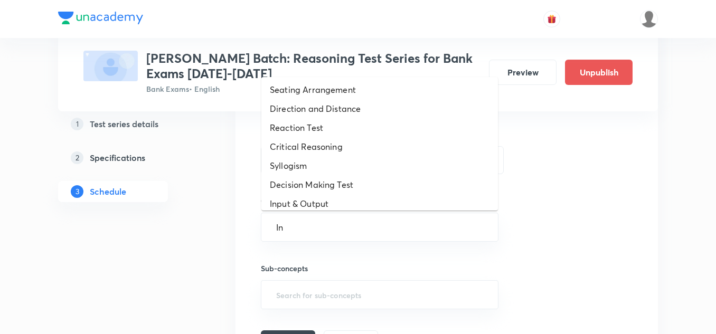
scroll to position [369, 0]
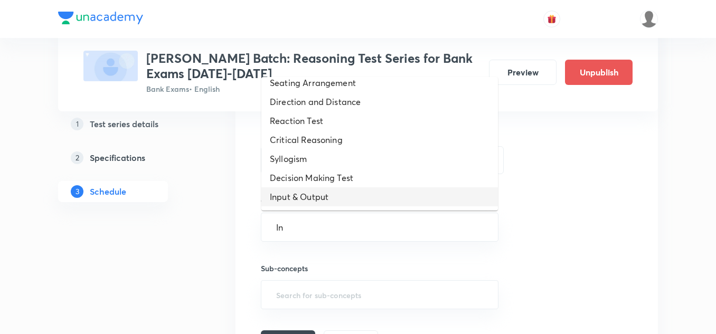
click at [322, 198] on li "Input & Output" at bounding box center [379, 197] width 237 height 19
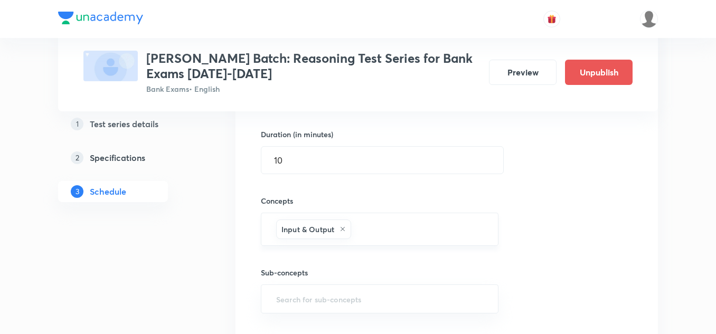
scroll to position [370, 0]
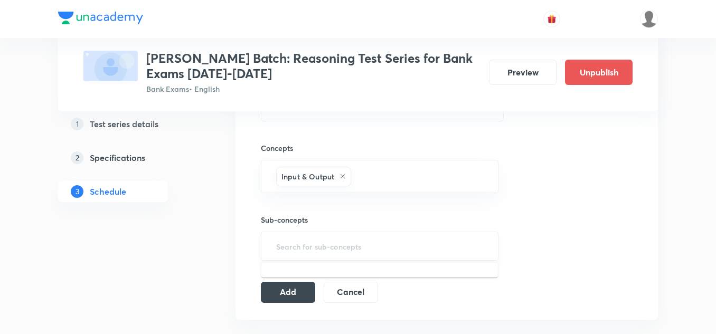
click at [297, 237] on input "text" at bounding box center [379, 247] width 211 height 20
type input "in"
click at [309, 278] on li "Input & Output" at bounding box center [379, 276] width 237 height 19
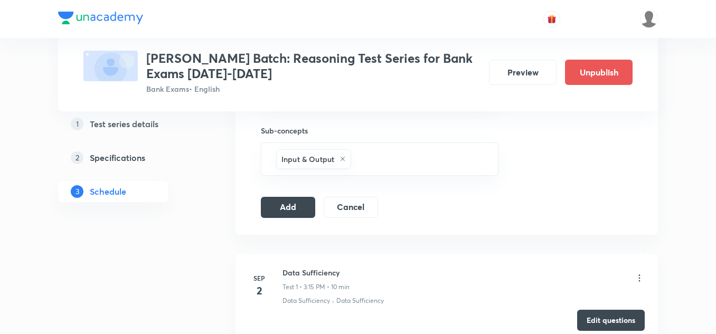
scroll to position [475, 0]
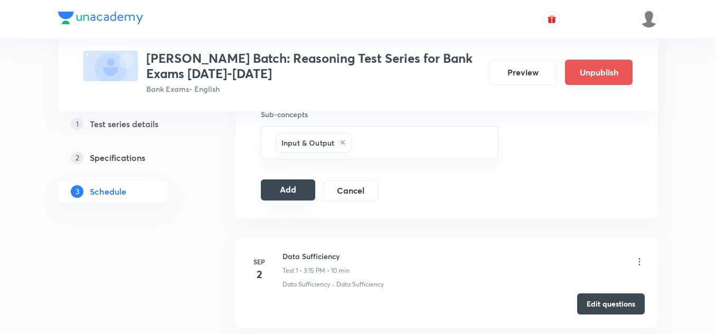
click at [286, 187] on button "Add" at bounding box center [288, 190] width 54 height 21
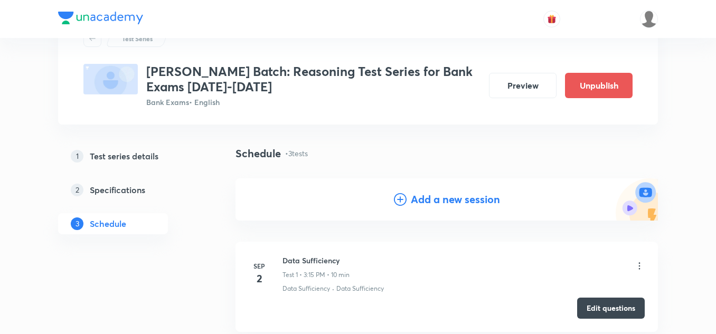
scroll to position [40, 0]
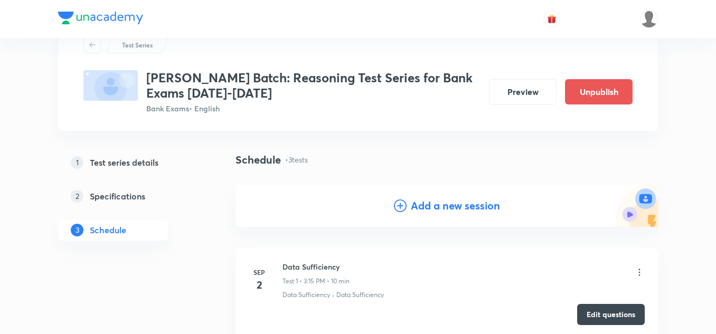
click at [400, 203] on icon at bounding box center [400, 206] width 13 height 13
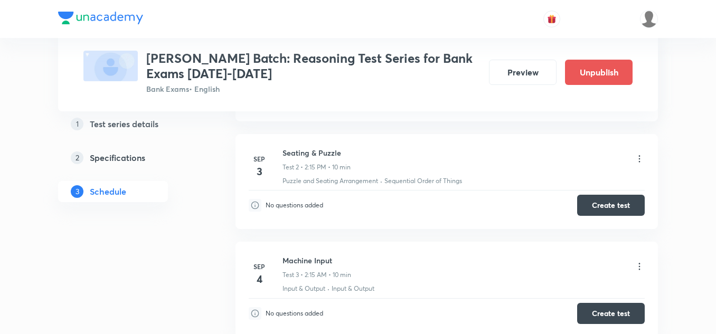
scroll to position [621, 0]
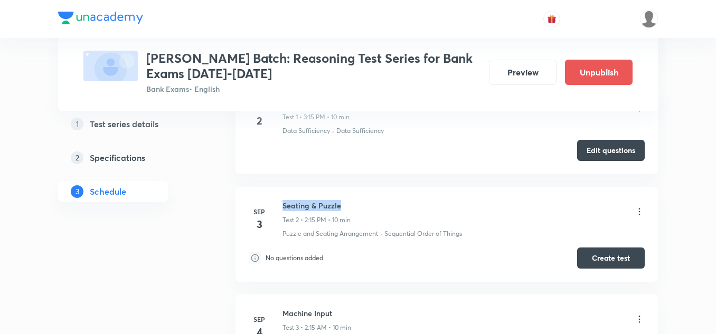
drag, startPoint x: 345, startPoint y: 205, endPoint x: 284, endPoint y: 209, distance: 61.9
click at [284, 209] on h6 "Seating & Puzzle" at bounding box center [317, 205] width 68 height 11
copy h6 "Seating & Puzzle"
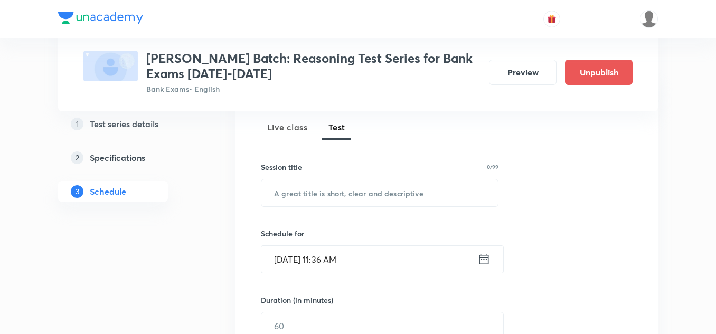
scroll to position [145, 0]
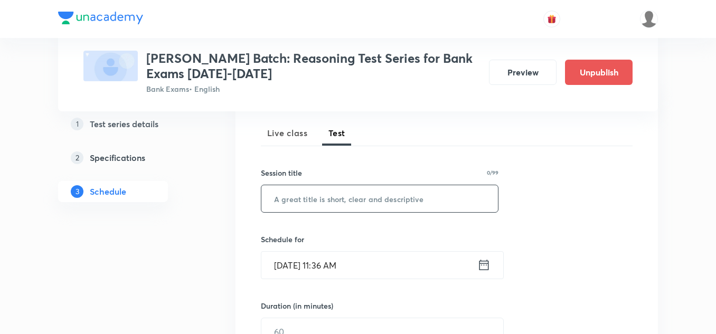
click at [271, 194] on input "text" at bounding box center [379, 198] width 237 height 27
paste input "Seating & Puzzle"
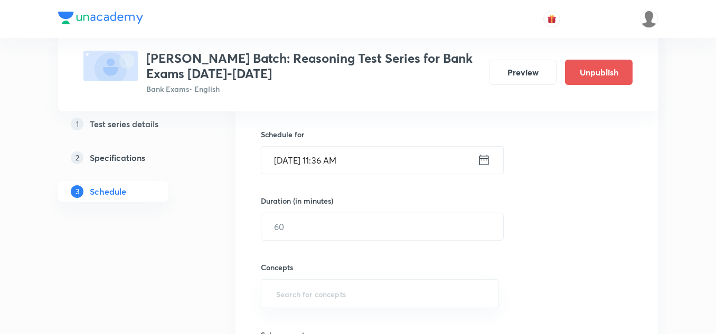
scroll to position [251, 0]
type input "Seating & Puzzle"
click at [487, 159] on icon at bounding box center [483, 159] width 13 height 15
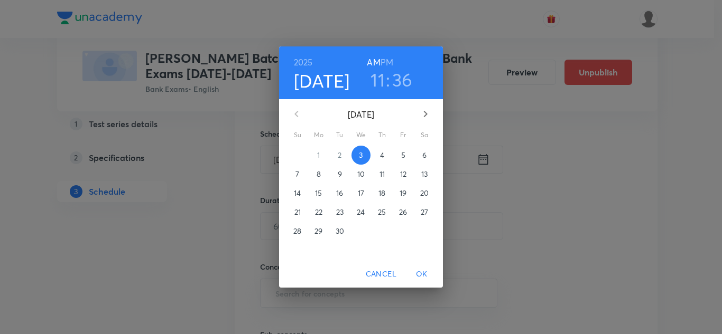
click at [402, 156] on p "5" at bounding box center [403, 155] width 4 height 11
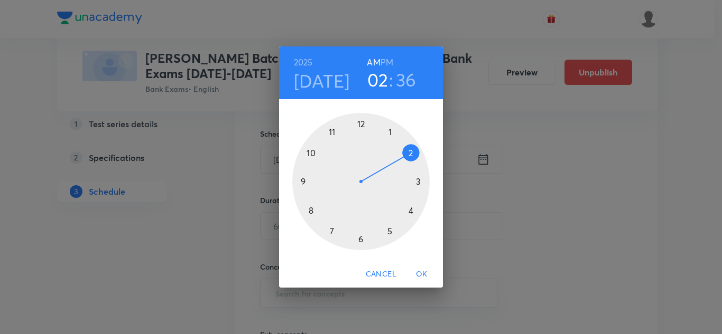
drag, startPoint x: 327, startPoint y: 126, endPoint x: 409, endPoint y: 163, distance: 89.6
click at [409, 163] on div at bounding box center [360, 181] width 137 height 137
drag, startPoint x: 325, startPoint y: 222, endPoint x: 423, endPoint y: 183, distance: 104.8
click at [423, 183] on div at bounding box center [360, 181] width 137 height 137
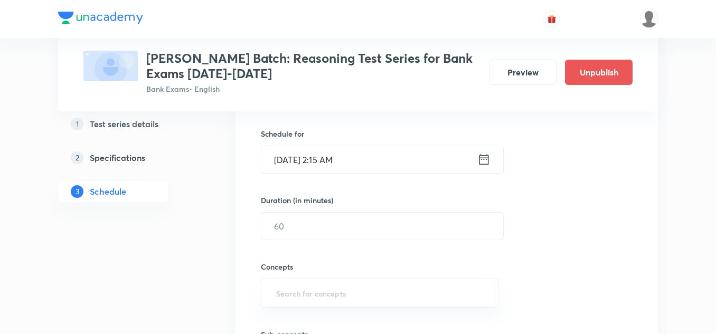
click at [482, 160] on icon at bounding box center [485, 159] width 10 height 11
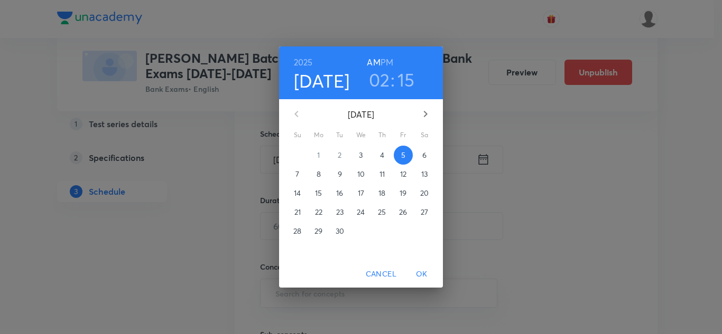
click at [387, 59] on h6 "PM" at bounding box center [386, 62] width 13 height 15
click at [426, 273] on span "OK" at bounding box center [421, 274] width 25 height 13
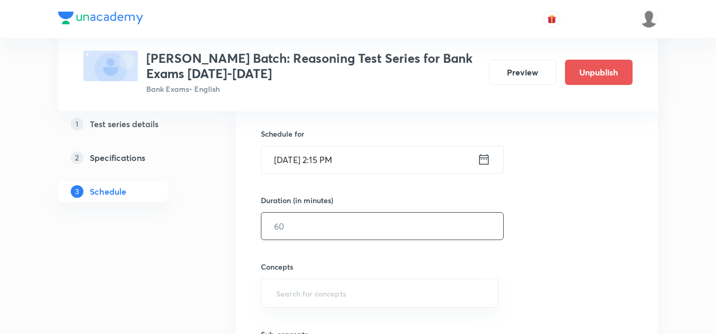
click at [301, 229] on input "text" at bounding box center [382, 226] width 242 height 27
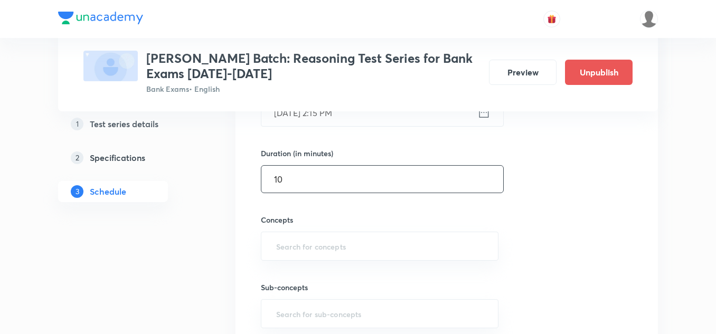
scroll to position [357, 0]
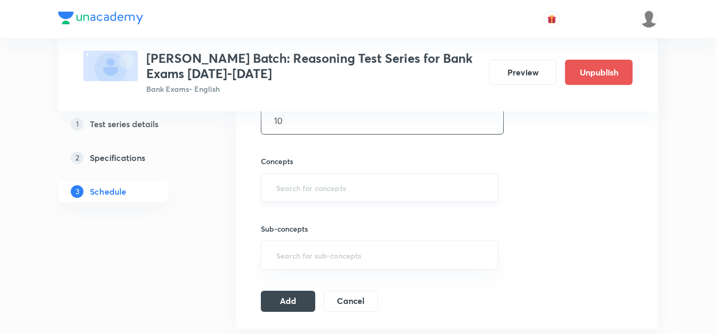
type input "10"
click at [341, 190] on input "text" at bounding box center [379, 188] width 211 height 20
type input "se"
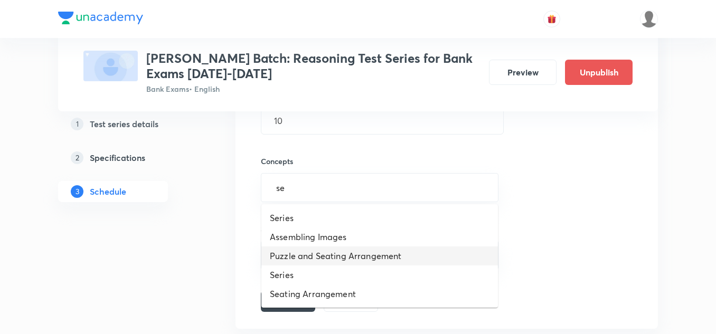
click at [313, 254] on li "Puzzle and Seating Arrangement" at bounding box center [379, 256] width 237 height 19
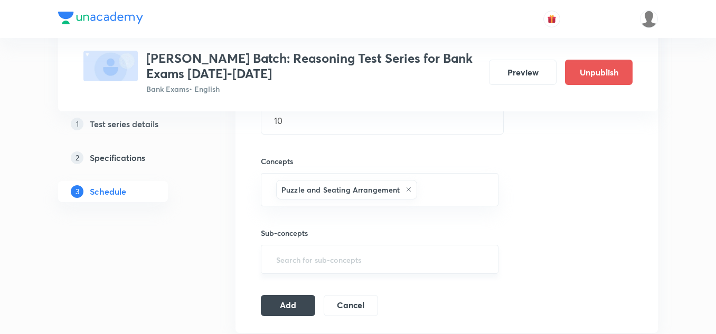
click at [288, 249] on div "​" at bounding box center [380, 259] width 238 height 29
type input "s"
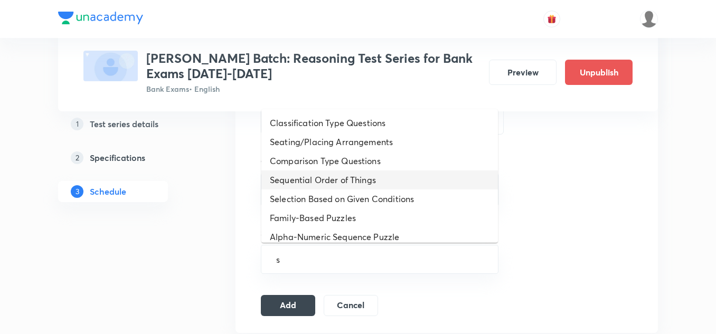
click at [306, 177] on li "Sequential Order of Things" at bounding box center [379, 180] width 237 height 19
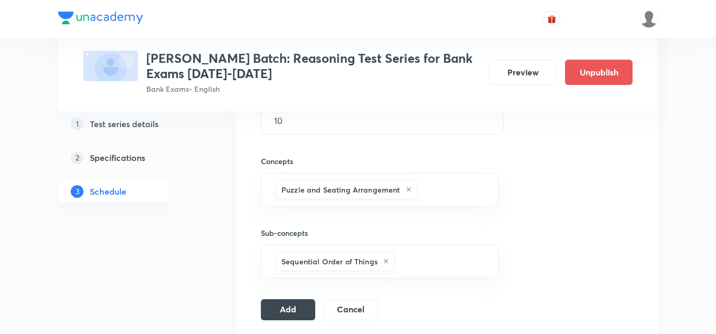
scroll to position [409, 0]
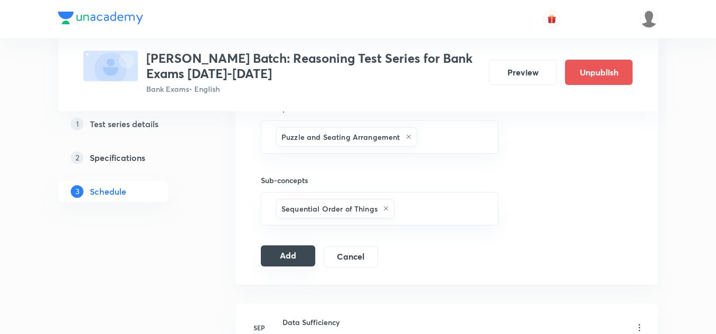
click at [284, 252] on button "Add" at bounding box center [288, 256] width 54 height 21
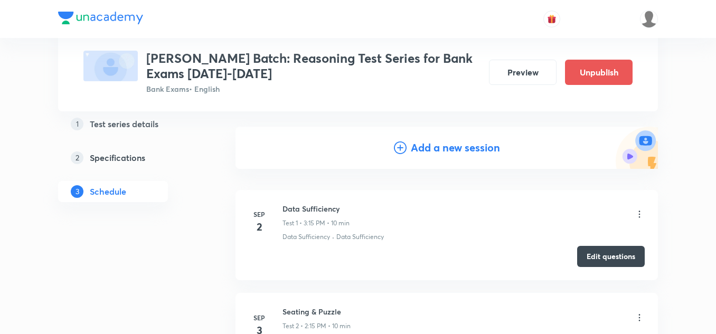
scroll to position [97, 0]
click at [399, 146] on icon at bounding box center [400, 148] width 13 height 13
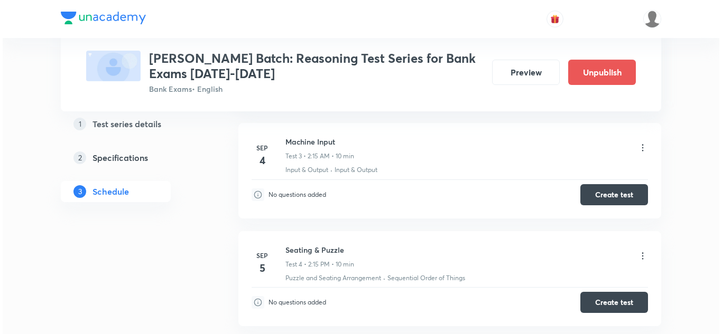
scroll to position [845, 0]
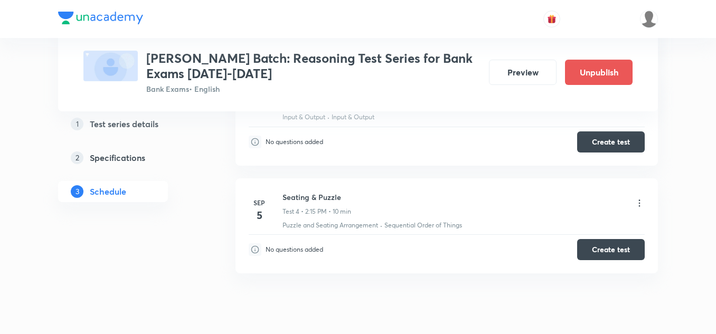
click at [640, 203] on icon at bounding box center [640, 203] width 2 height 7
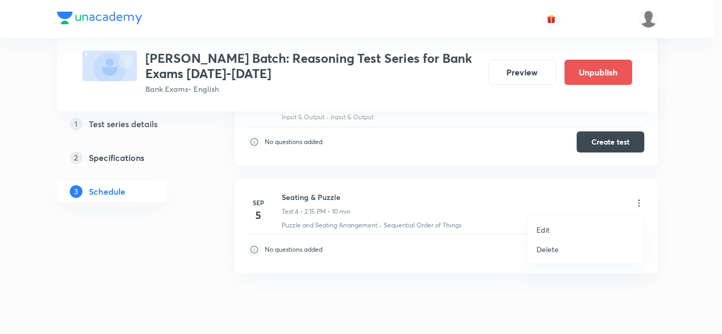
click at [545, 229] on p "Edit" at bounding box center [542, 229] width 13 height 11
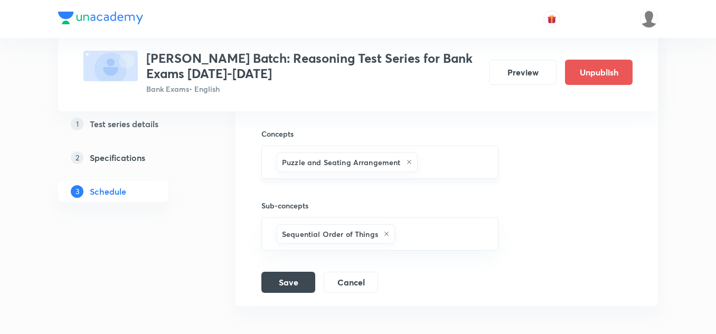
scroll to position [773, 0]
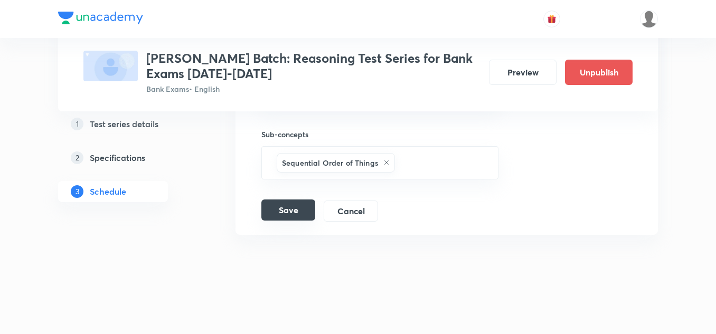
click at [284, 208] on button "Save" at bounding box center [288, 210] width 54 height 21
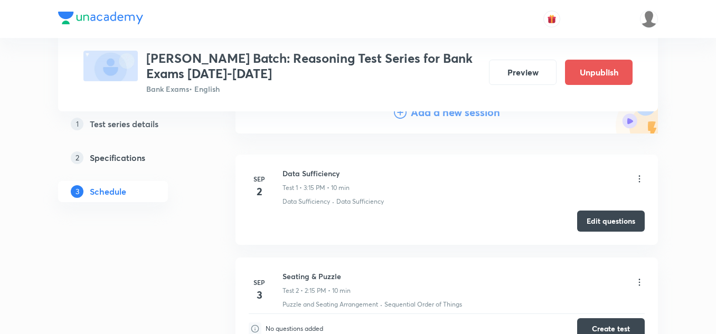
scroll to position [97, 0]
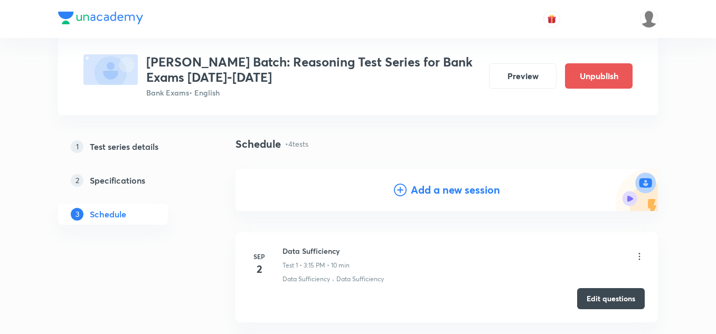
scroll to position [0, 0]
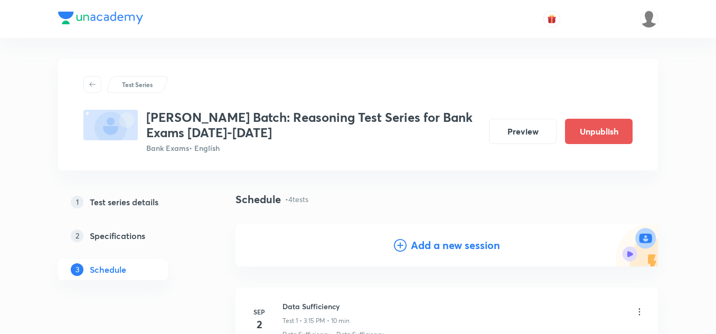
click at [437, 243] on h4 "Add a new session" at bounding box center [455, 246] width 89 height 16
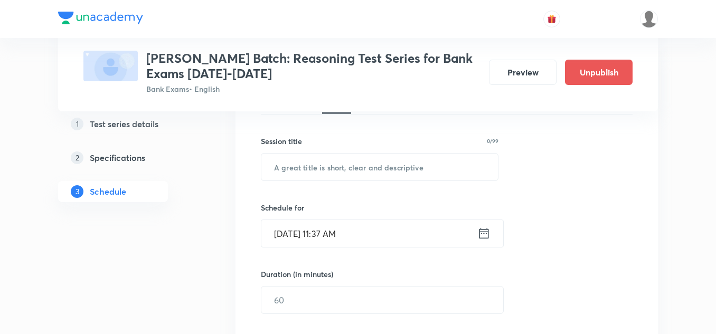
scroll to position [158, 0]
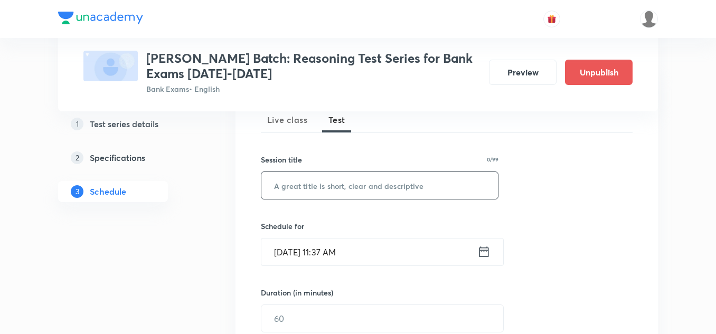
click at [317, 188] on input "text" at bounding box center [379, 185] width 237 height 27
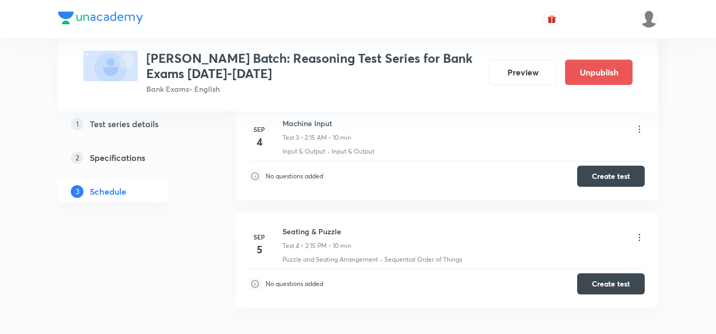
scroll to position [792, 0]
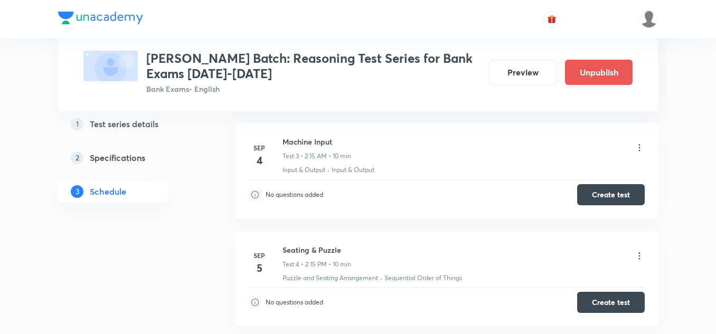
type input "s"
drag, startPoint x: 340, startPoint y: 148, endPoint x: 275, endPoint y: 146, distance: 65.0
click at [275, 146] on div "[DATE] Machine Input Test 3 • 2:15 AM • 10 min Input & Output · Input & Output" at bounding box center [447, 155] width 396 height 39
click at [339, 147] on h6 "Machine Input" at bounding box center [317, 141] width 69 height 11
drag, startPoint x: 339, startPoint y: 140, endPoint x: 282, endPoint y: 137, distance: 57.1
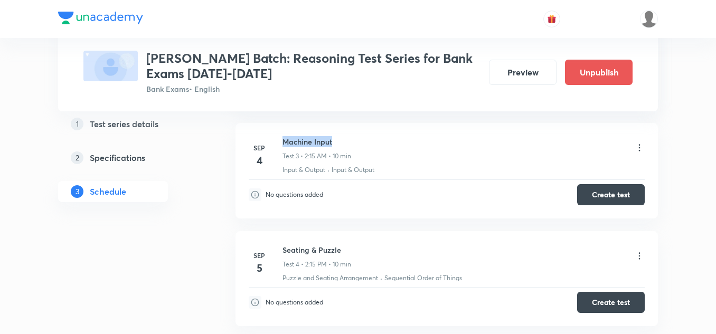
click at [282, 137] on div "[DATE] Machine Input Test 3 • 2:15 AM • 10 min Input & Output · Input & Output" at bounding box center [447, 155] width 396 height 39
copy h6 "Machine Input"
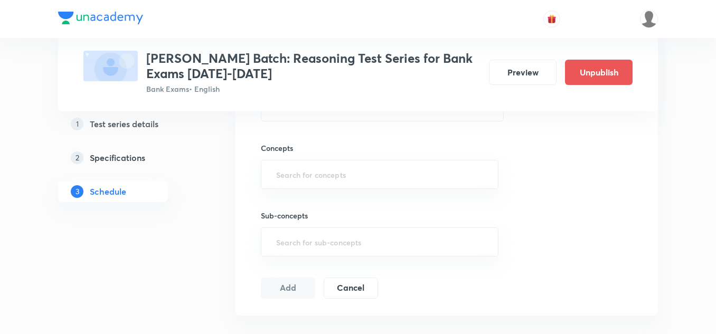
scroll to position [317, 0]
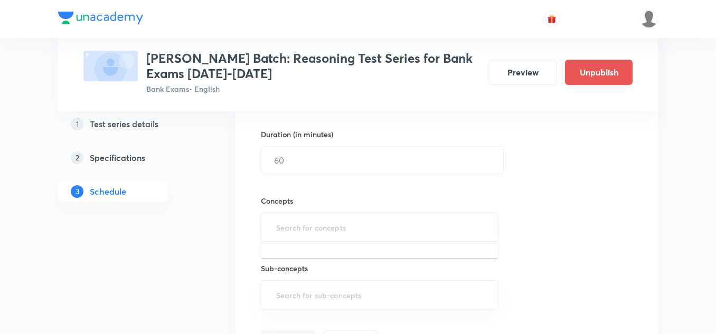
click at [295, 225] on input "text" at bounding box center [379, 228] width 211 height 20
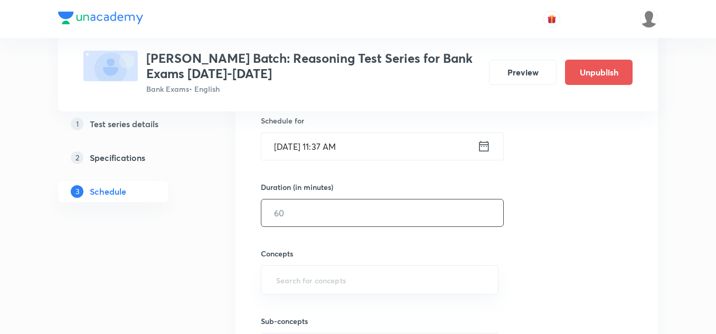
click at [293, 217] on input "text" at bounding box center [382, 213] width 242 height 27
type input "10"
click at [489, 149] on icon at bounding box center [483, 146] width 13 height 15
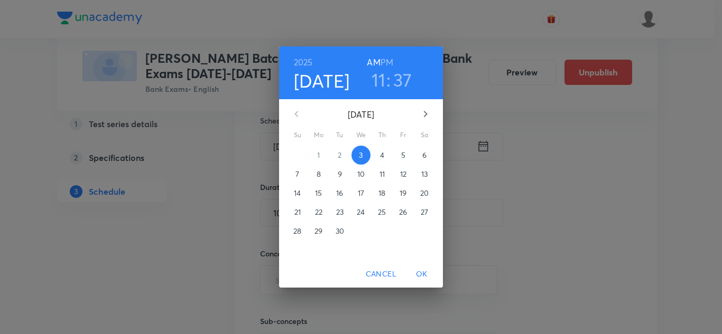
click at [320, 176] on p "8" at bounding box center [318, 174] width 4 height 11
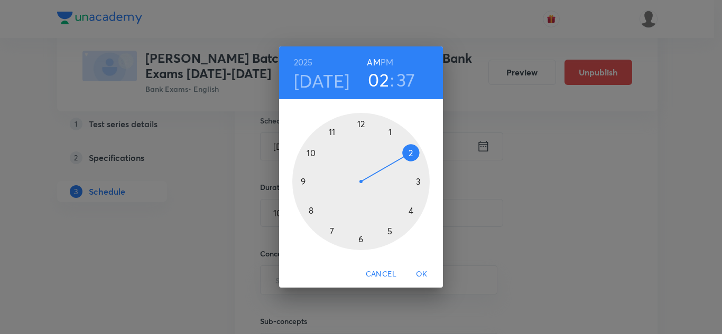
drag, startPoint x: 335, startPoint y: 132, endPoint x: 402, endPoint y: 165, distance: 74.9
click at [402, 165] on div at bounding box center [360, 181] width 137 height 137
drag, startPoint x: 323, startPoint y: 221, endPoint x: 423, endPoint y: 185, distance: 106.1
click at [423, 185] on div at bounding box center [360, 181] width 137 height 137
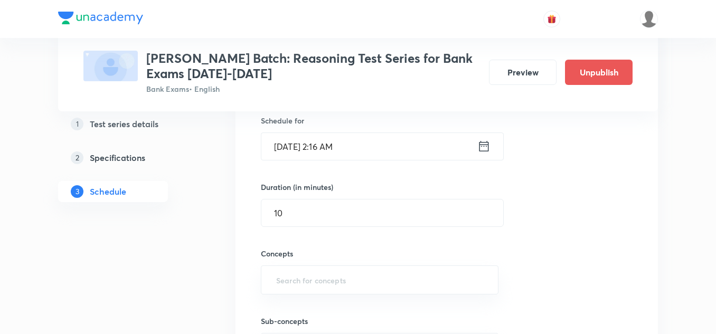
click at [480, 146] on icon at bounding box center [485, 146] width 10 height 11
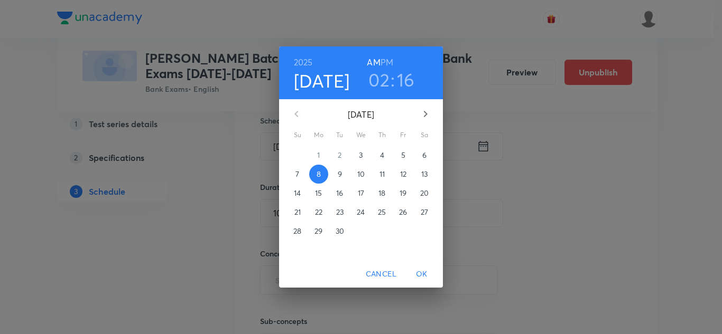
click at [408, 78] on h3 "16" at bounding box center [406, 80] width 18 height 22
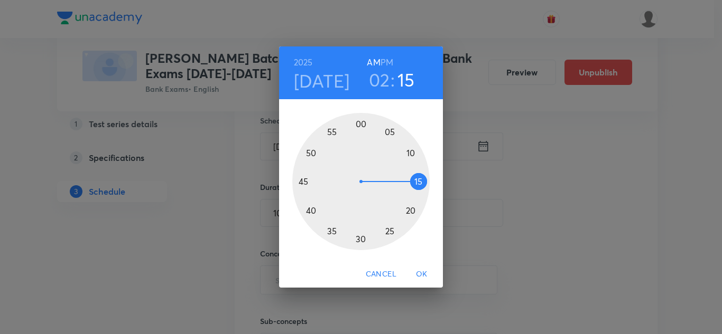
click at [416, 179] on div at bounding box center [360, 181] width 137 height 137
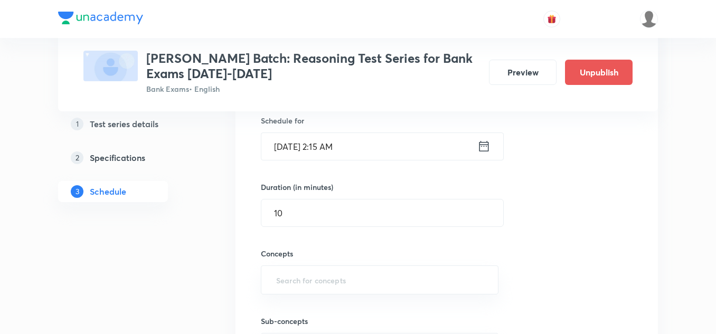
click at [479, 144] on icon at bounding box center [483, 146] width 13 height 15
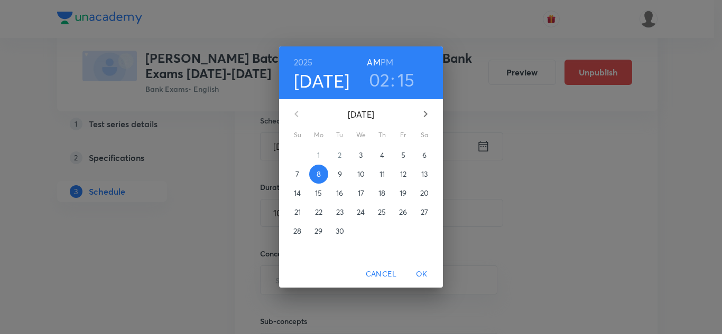
click at [407, 83] on h3 "15" at bounding box center [405, 80] width 17 height 22
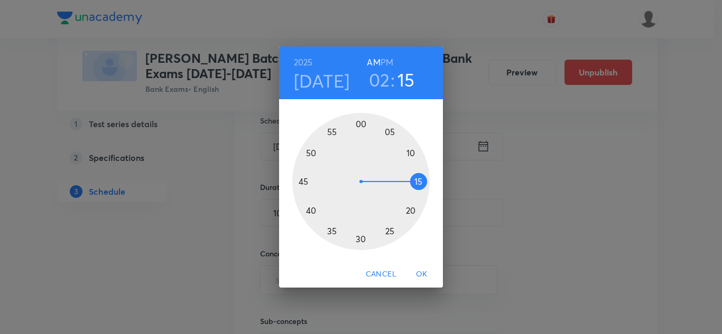
click at [494, 187] on div "[DATE] 02 : 15 AM PM 00 05 10 15 20 25 30 35 40 45 50 55 Cancel OK" at bounding box center [361, 167] width 722 height 334
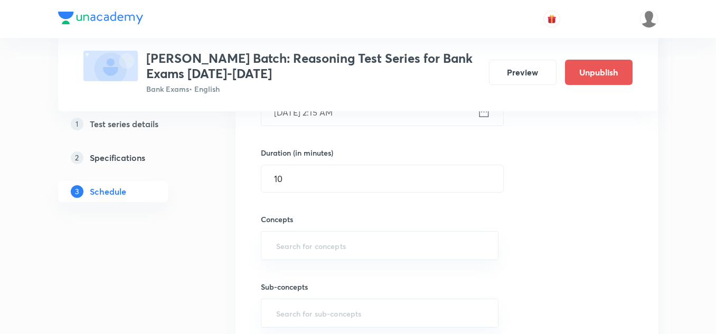
scroll to position [317, 0]
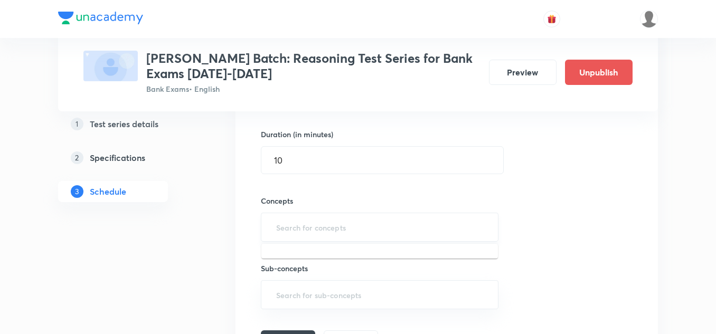
click at [297, 230] on input "text" at bounding box center [379, 228] width 211 height 20
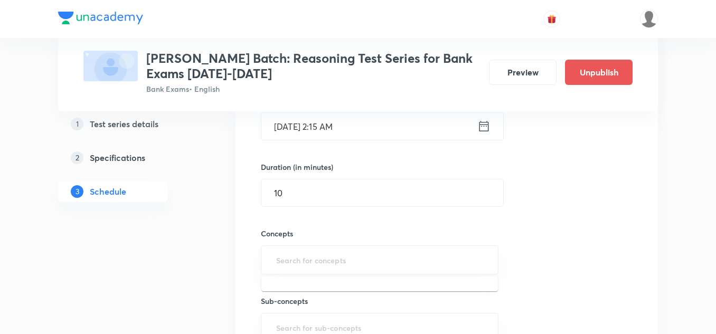
scroll to position [158, 0]
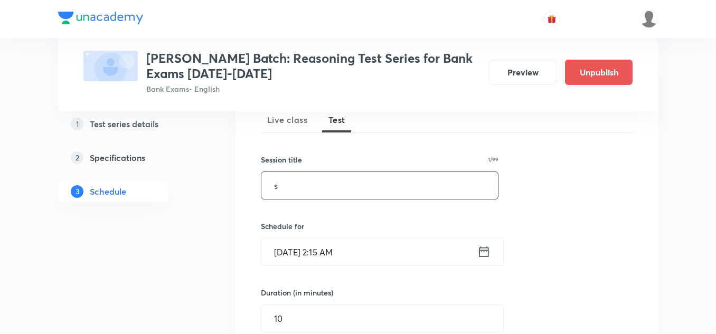
click at [284, 184] on input "s" at bounding box center [379, 185] width 237 height 27
paste input "Machine Input"
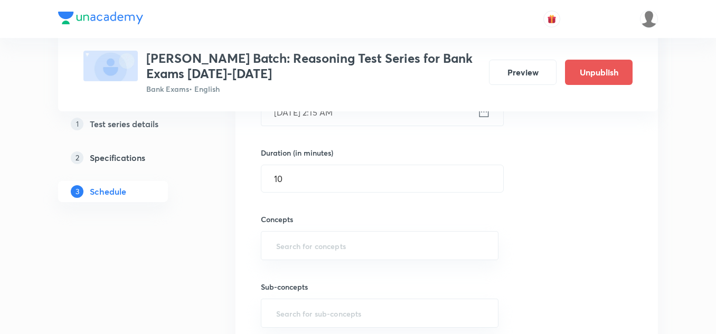
scroll to position [317, 0]
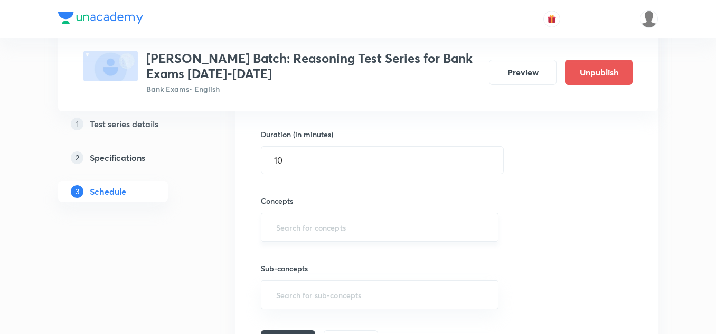
type input "Machine Input"
click at [291, 220] on input "text" at bounding box center [379, 228] width 211 height 20
type input "in"
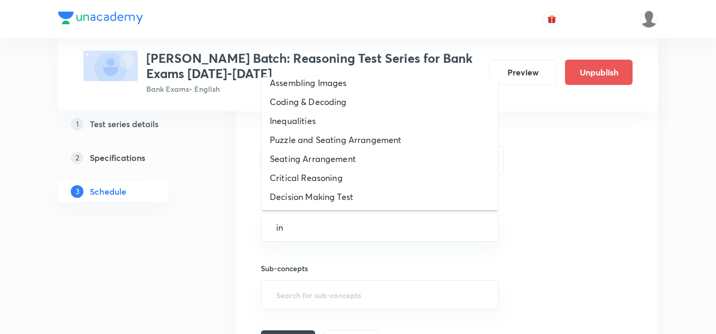
scroll to position [84, 0]
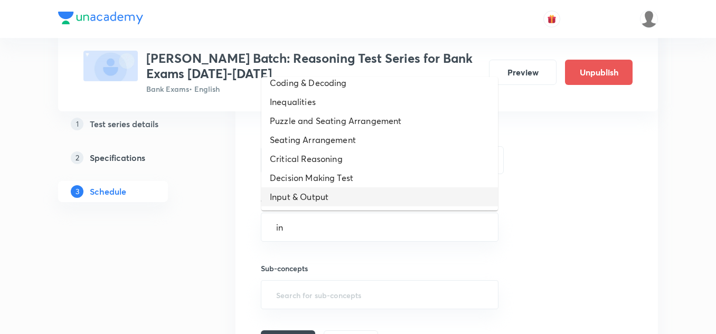
click at [326, 194] on li "Input & Output" at bounding box center [379, 197] width 237 height 19
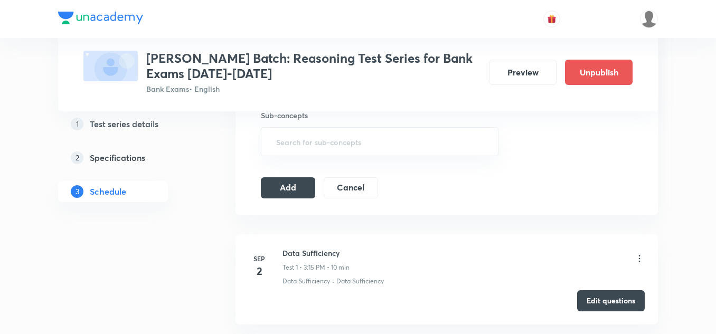
scroll to position [475, 0]
click at [294, 148] on input "text" at bounding box center [379, 141] width 211 height 20
type input "in"
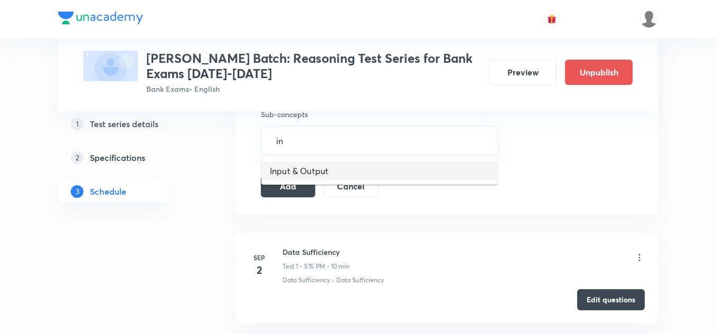
click at [275, 164] on li "Input & Output" at bounding box center [379, 171] width 237 height 19
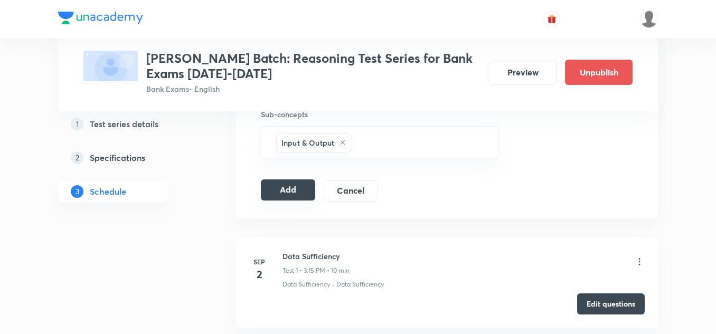
click at [288, 187] on button "Add" at bounding box center [288, 190] width 54 height 21
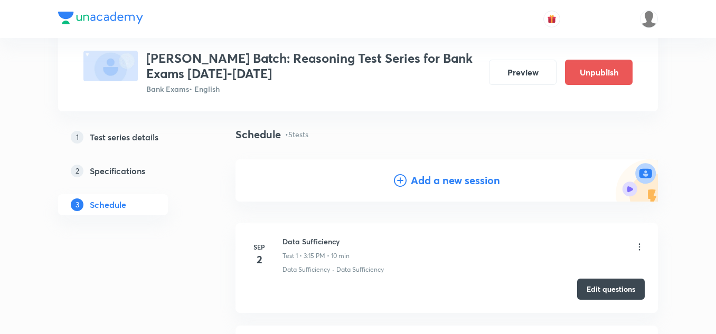
scroll to position [44, 0]
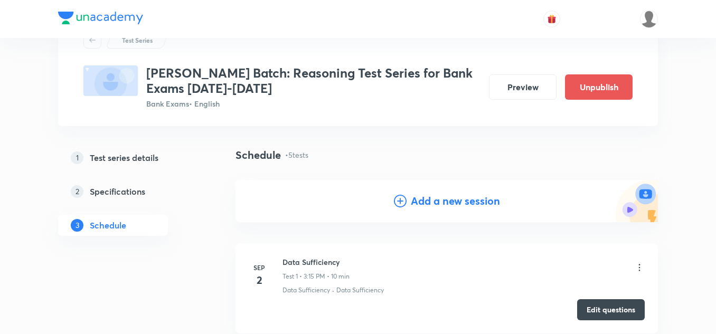
click at [429, 196] on h4 "Add a new session" at bounding box center [455, 201] width 89 height 16
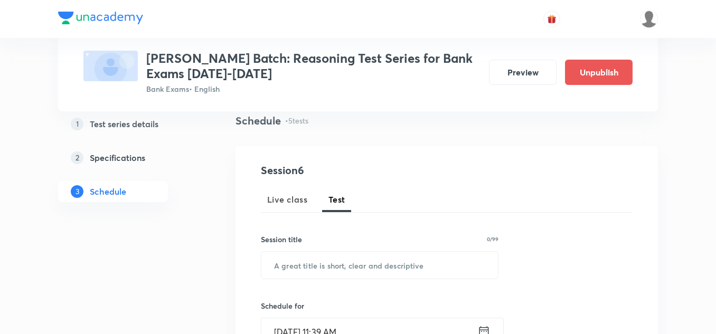
scroll to position [97, 0]
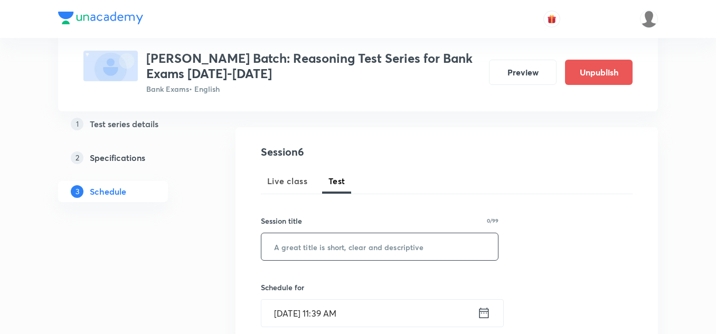
click at [288, 240] on input "text" at bounding box center [379, 246] width 237 height 27
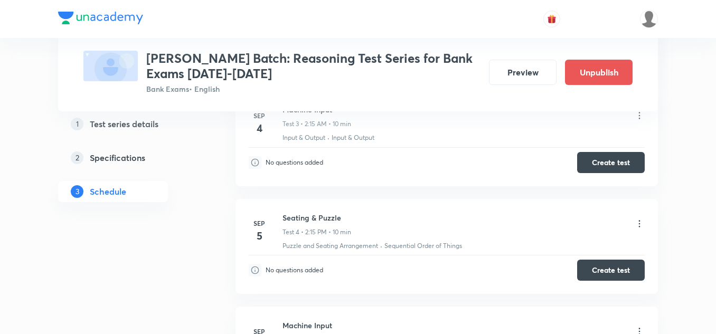
scroll to position [837, 0]
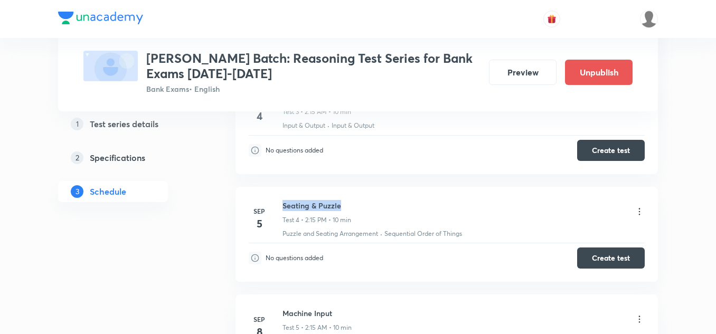
drag, startPoint x: 344, startPoint y: 204, endPoint x: 283, endPoint y: 205, distance: 60.8
click at [283, 205] on h6 "Seating & Puzzle" at bounding box center [317, 205] width 69 height 11
copy h6 "Seating & Puzzle"
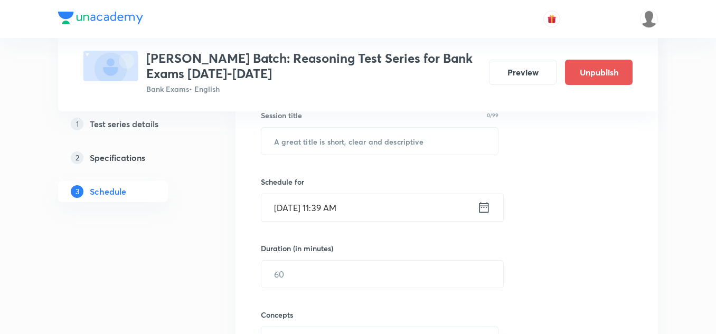
scroll to position [150, 0]
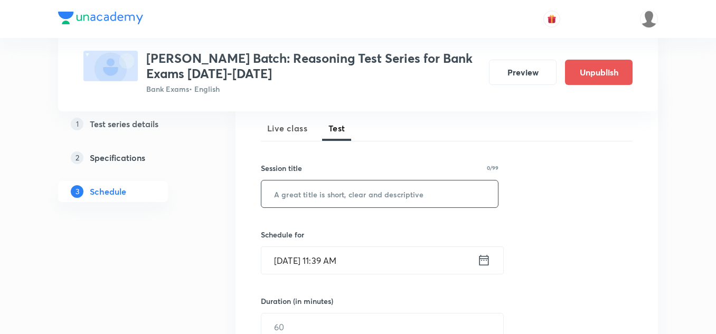
click at [285, 192] on input "text" at bounding box center [379, 194] width 237 height 27
paste input "Seating & Puzzle"
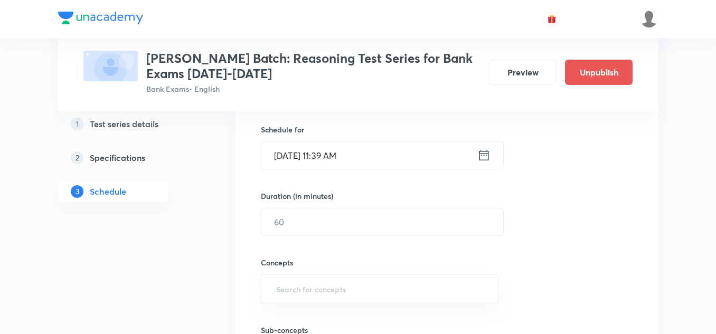
scroll to position [256, 0]
type input "Seating & Puzzle"
click at [276, 212] on input "text" at bounding box center [382, 221] width 242 height 27
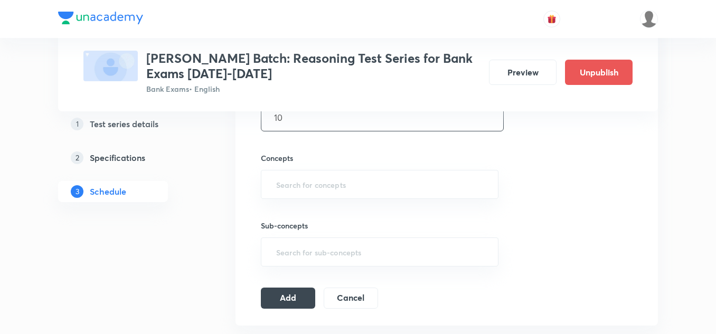
scroll to position [361, 0]
type input "10"
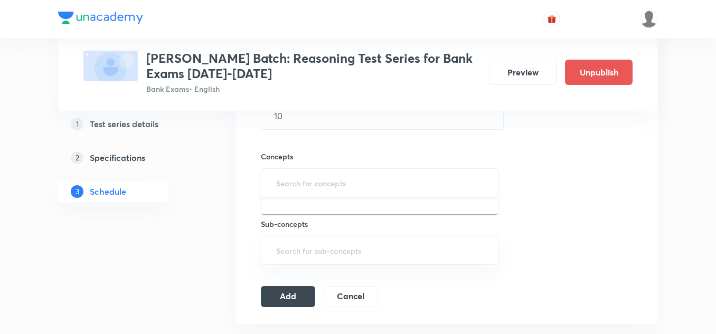
click at [291, 192] on input "text" at bounding box center [379, 183] width 211 height 20
type input "se"
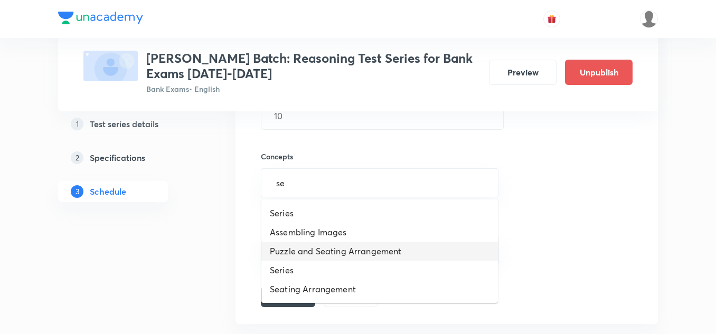
click at [296, 243] on li "Puzzle and Seating Arrangement" at bounding box center [379, 251] width 237 height 19
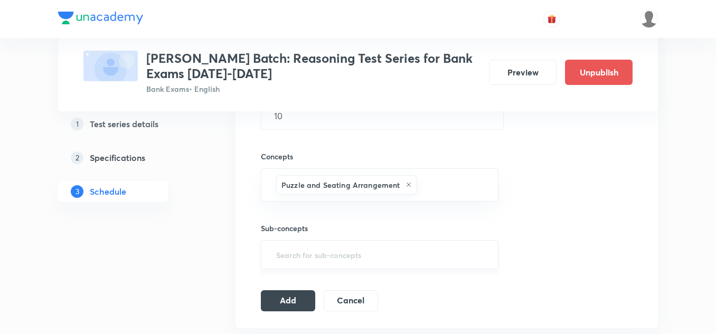
click at [292, 245] on input "text" at bounding box center [379, 255] width 211 height 20
type input "se"
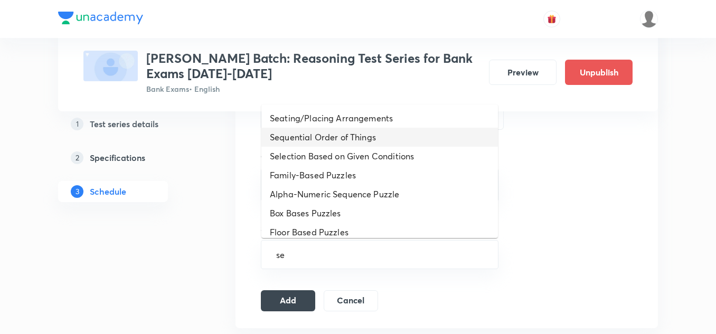
click at [318, 137] on li "Sequential Order of Things" at bounding box center [379, 137] width 237 height 19
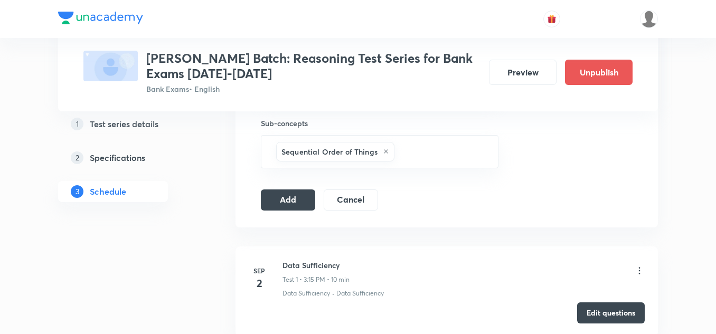
scroll to position [467, 0]
click at [278, 192] on button "Add" at bounding box center [288, 198] width 54 height 21
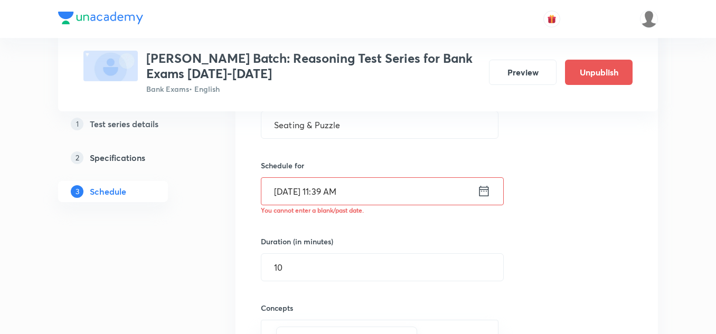
scroll to position [203, 0]
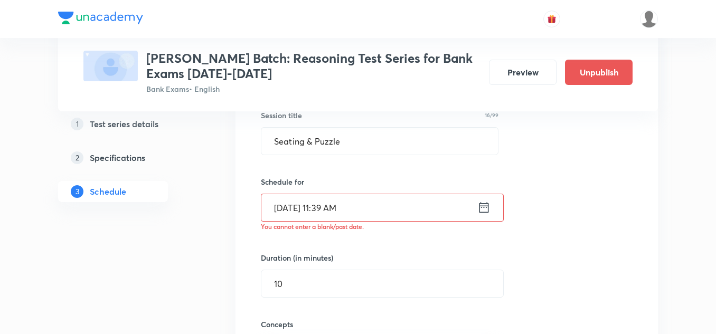
click at [483, 207] on icon at bounding box center [483, 207] width 13 height 15
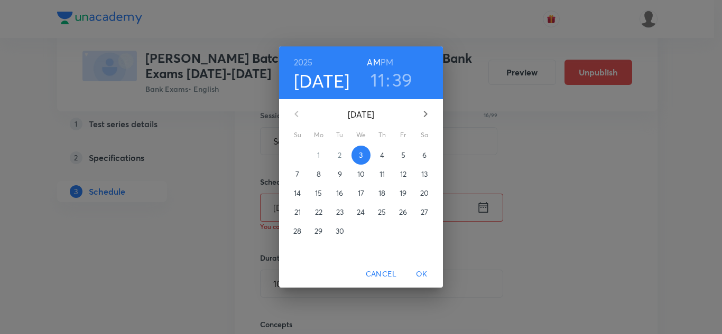
click at [339, 174] on p "9" at bounding box center [340, 174] width 4 height 11
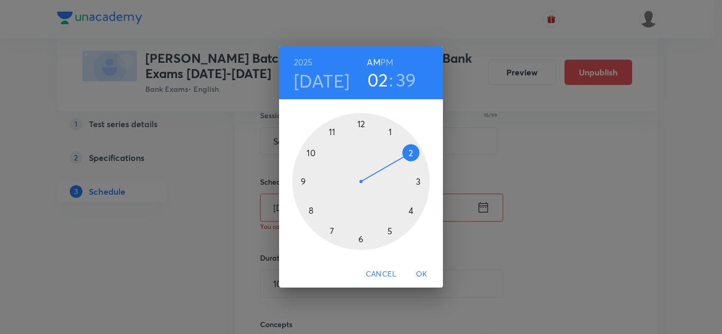
drag, startPoint x: 336, startPoint y: 135, endPoint x: 411, endPoint y: 165, distance: 80.8
click at [411, 165] on div at bounding box center [360, 181] width 137 height 137
drag, startPoint x: 318, startPoint y: 213, endPoint x: 421, endPoint y: 180, distance: 108.4
click at [421, 180] on div at bounding box center [360, 181] width 137 height 137
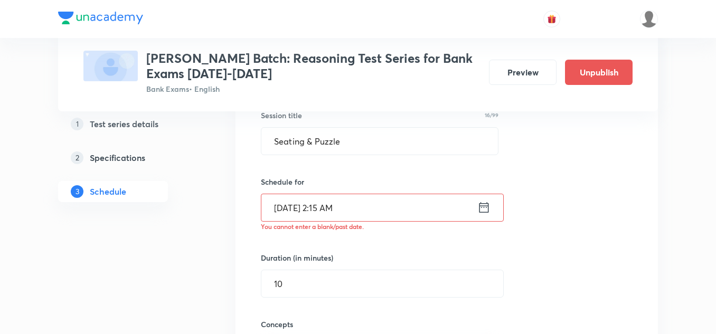
click at [480, 205] on icon at bounding box center [485, 207] width 10 height 11
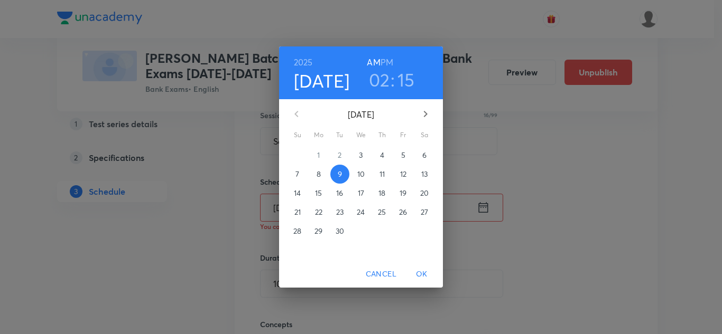
click at [385, 57] on h6 "PM" at bounding box center [386, 62] width 13 height 15
click at [422, 265] on button "OK" at bounding box center [422, 275] width 34 height 20
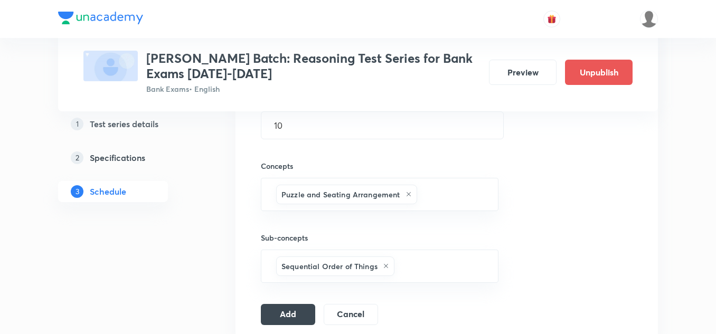
scroll to position [467, 0]
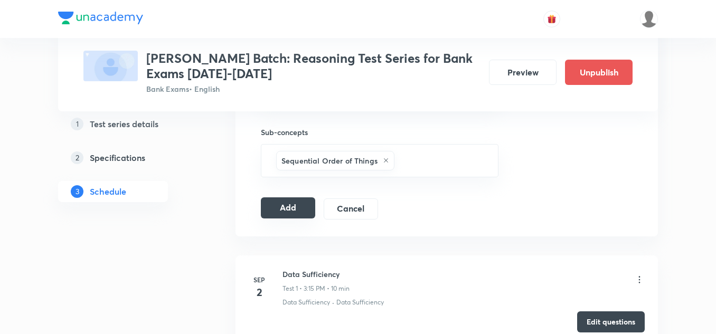
click at [296, 208] on button "Add" at bounding box center [288, 208] width 54 height 21
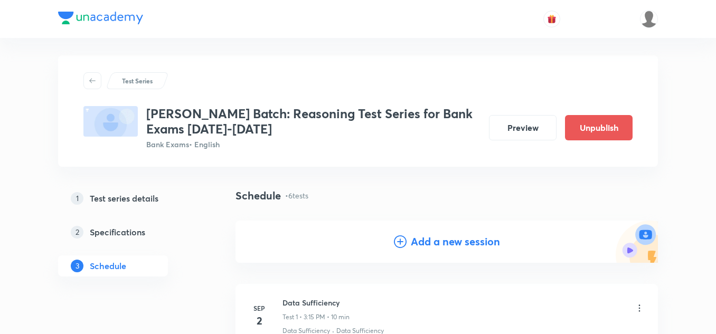
scroll to position [0, 0]
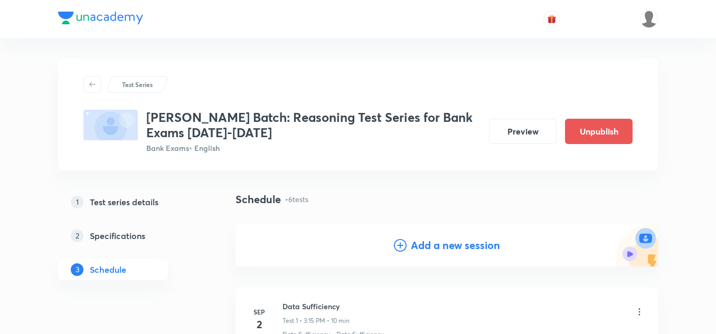
click at [400, 240] on icon at bounding box center [400, 245] width 13 height 13
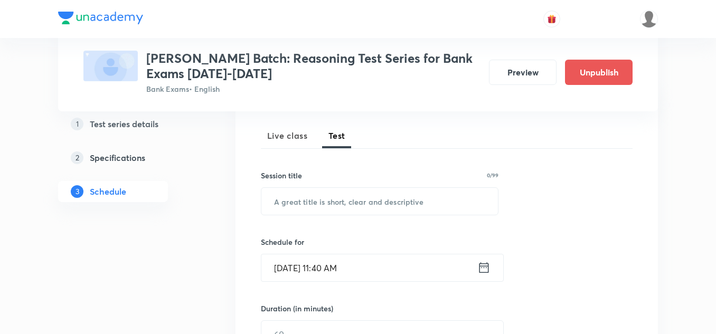
scroll to position [158, 0]
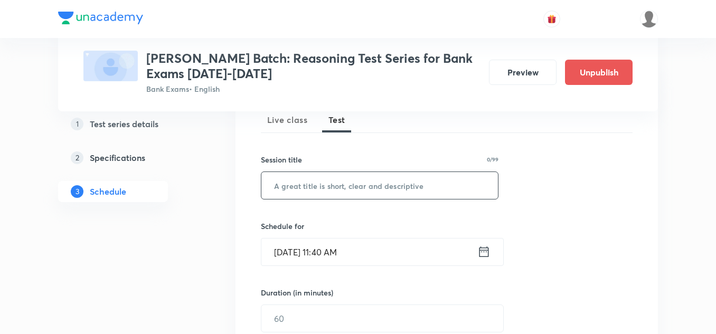
click at [313, 190] on input "text" at bounding box center [379, 185] width 237 height 27
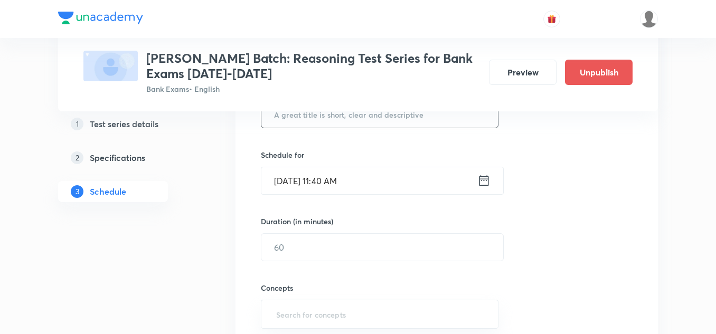
scroll to position [211, 0]
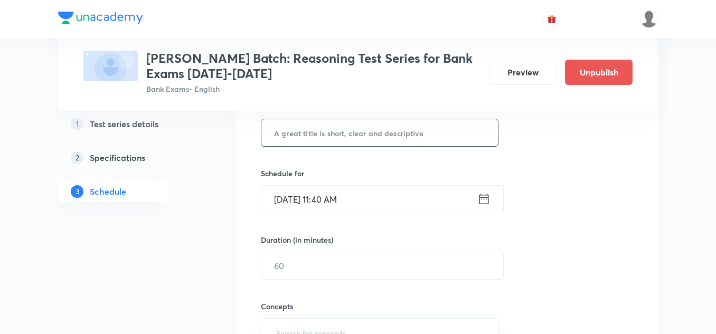
click at [483, 200] on icon at bounding box center [483, 199] width 13 height 15
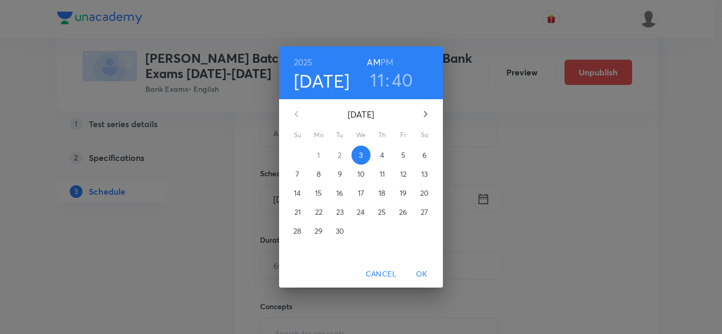
click at [361, 172] on p "10" at bounding box center [360, 174] width 7 height 11
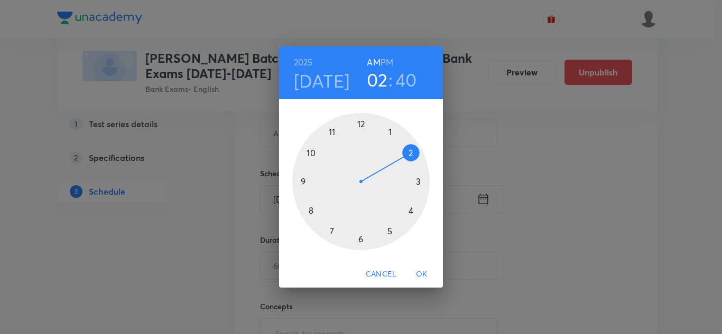
drag, startPoint x: 329, startPoint y: 131, endPoint x: 409, endPoint y: 161, distance: 85.7
click at [409, 161] on div at bounding box center [360, 181] width 137 height 137
drag, startPoint x: 313, startPoint y: 211, endPoint x: 410, endPoint y: 181, distance: 101.7
click at [410, 181] on div at bounding box center [360, 181] width 137 height 137
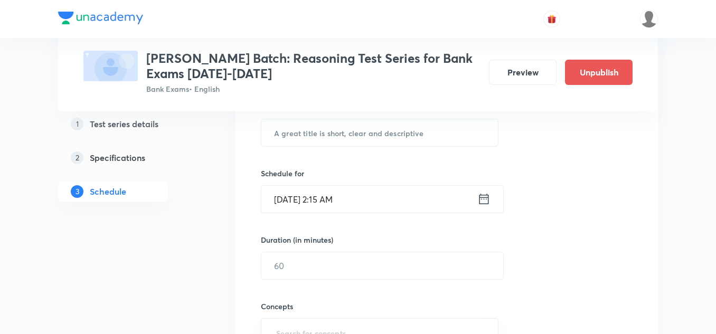
click at [355, 198] on input "[DATE] 2:15 AM" at bounding box center [369, 199] width 216 height 27
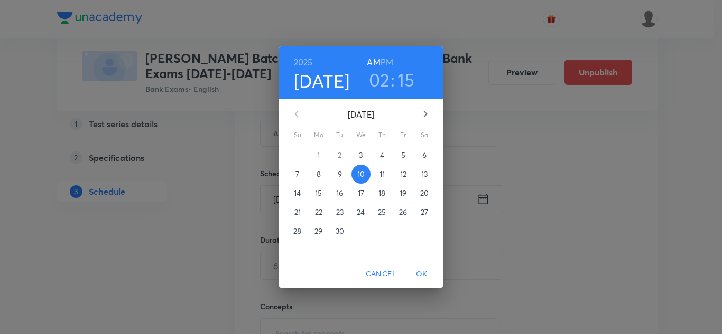
click at [489, 195] on div "[DATE] 02 : 15 AM PM [DATE] Su Mo Tu We Th Fr Sa 31 1 2 3 4 5 6 7 8 9 10 11 12 …" at bounding box center [361, 167] width 722 height 334
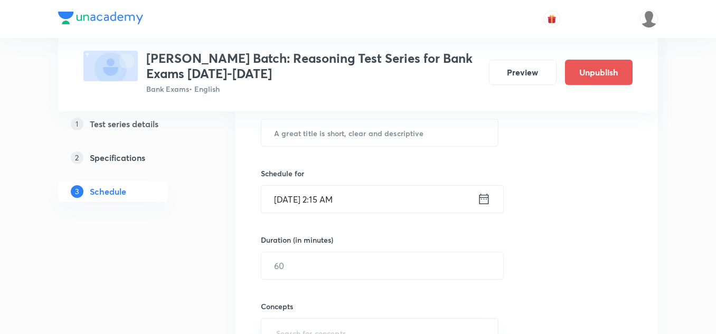
click at [489, 197] on icon at bounding box center [483, 199] width 13 height 15
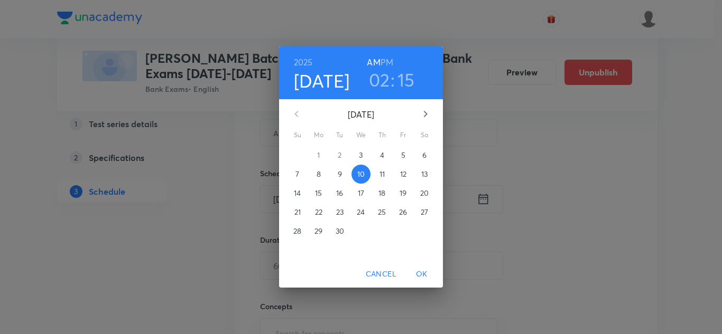
click at [390, 61] on h6 "PM" at bounding box center [386, 62] width 13 height 15
drag, startPoint x: 424, startPoint y: 272, endPoint x: 408, endPoint y: 269, distance: 16.1
click at [423, 272] on span "OK" at bounding box center [421, 274] width 25 height 13
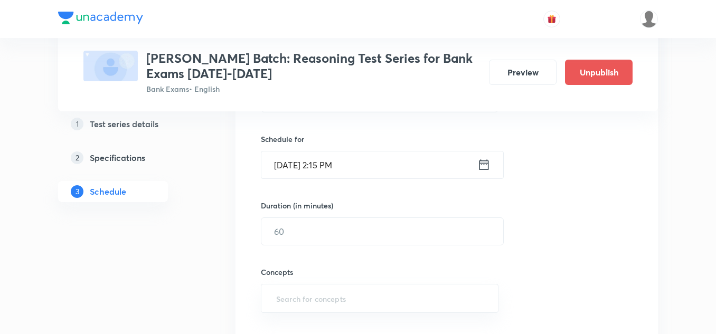
scroll to position [264, 0]
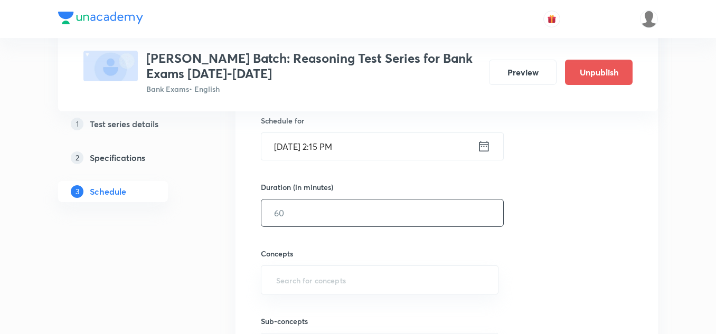
click at [299, 211] on input "text" at bounding box center [382, 213] width 242 height 27
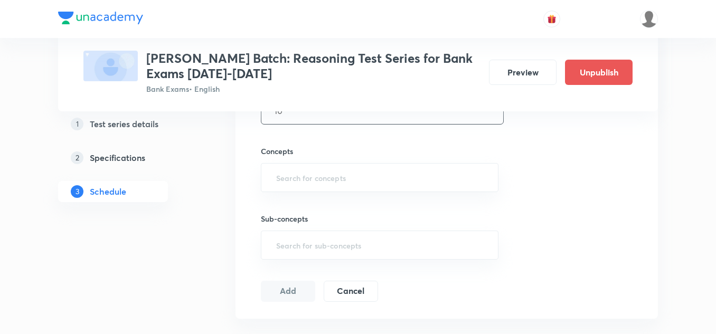
scroll to position [370, 0]
type input "10"
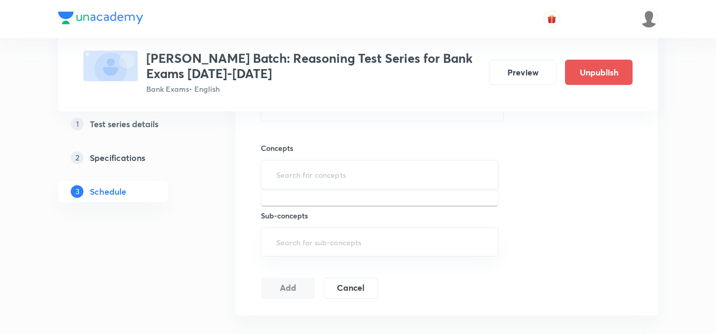
click at [303, 172] on input "text" at bounding box center [379, 175] width 211 height 20
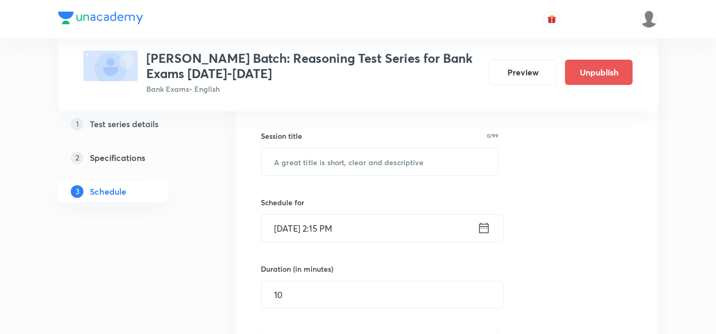
scroll to position [158, 0]
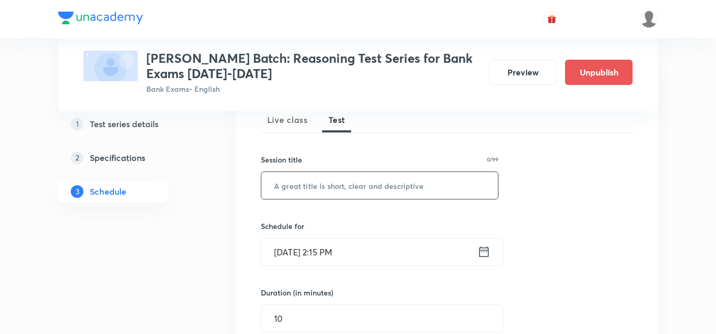
click at [292, 177] on input "text" at bounding box center [379, 185] width 237 height 27
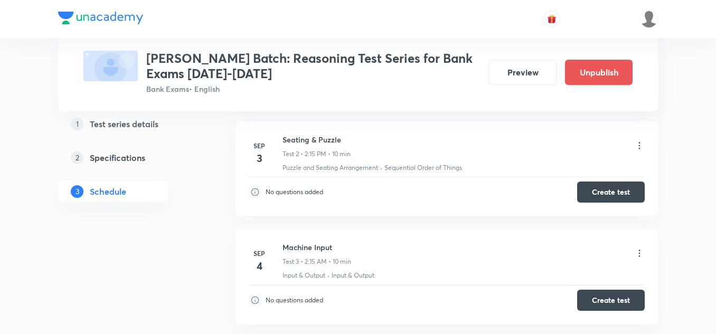
scroll to position [739, 0]
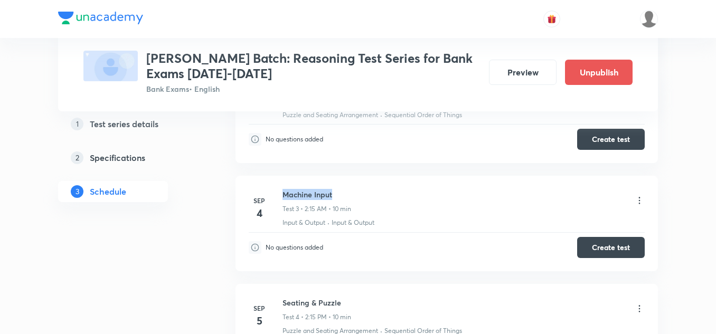
drag, startPoint x: 336, startPoint y: 193, endPoint x: 281, endPoint y: 189, distance: 55.1
click at [281, 189] on li "[DATE] Machine Input Test 3 • 2:15 AM • 10 min Input & Output · Input & Output …" at bounding box center [447, 223] width 423 height 95
copy h6 "Machine Input"
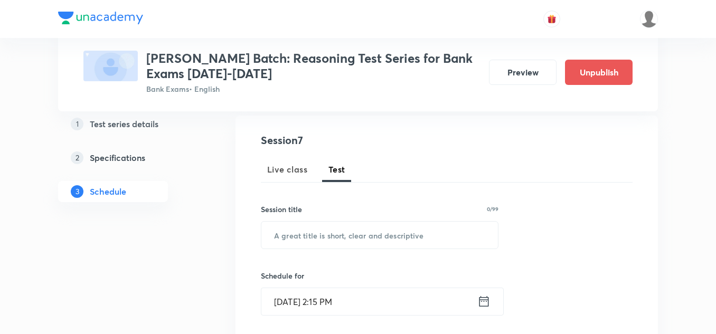
scroll to position [106, 0]
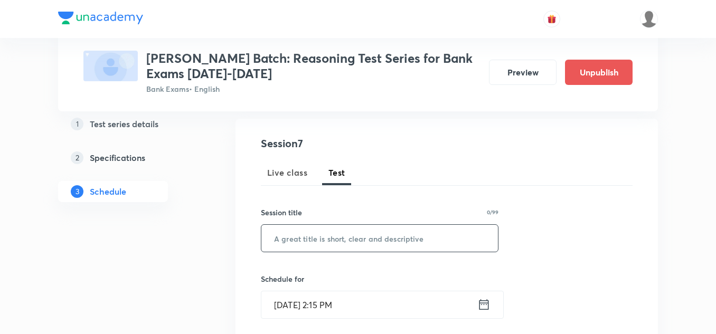
click at [285, 230] on input "text" at bounding box center [379, 238] width 237 height 27
paste input "Machine Input"
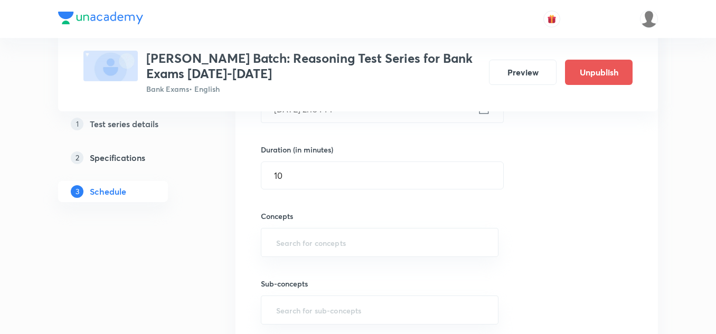
scroll to position [317, 0]
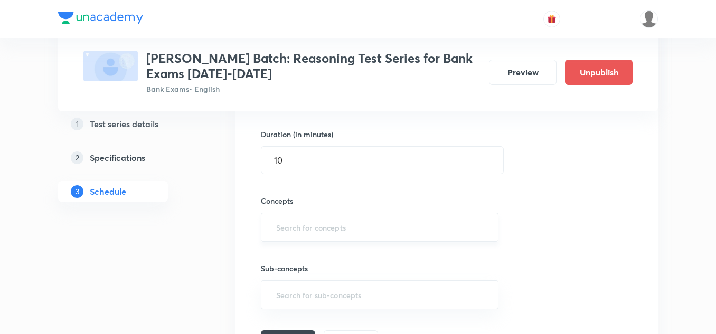
type input "Machine Input"
click at [294, 235] on input "text" at bounding box center [379, 228] width 211 height 20
type input "in"
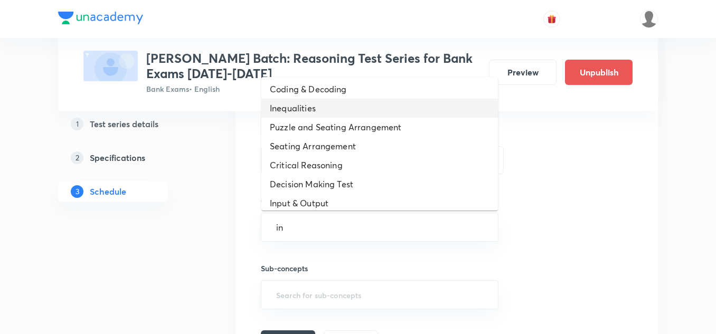
scroll to position [84, 0]
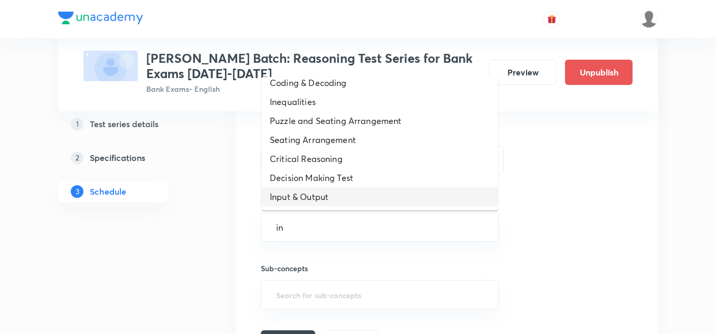
click at [300, 194] on li "Input & Output" at bounding box center [379, 197] width 237 height 19
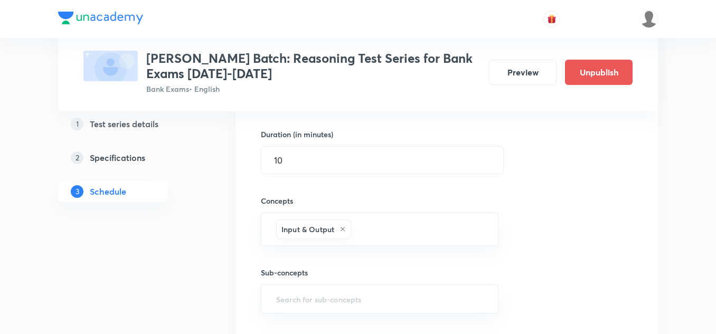
scroll to position [423, 0]
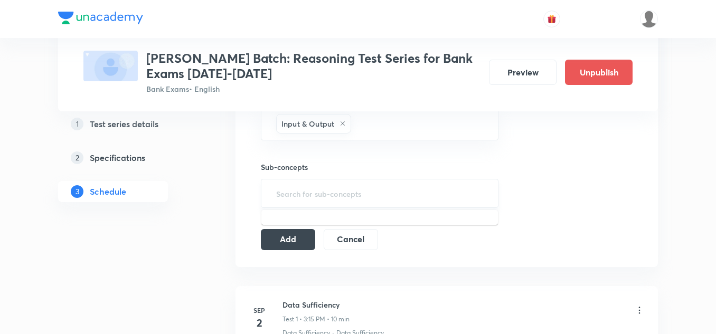
click at [294, 189] on input "text" at bounding box center [379, 194] width 211 height 20
type input "in"
click at [298, 221] on li "Input & Output" at bounding box center [379, 223] width 237 height 19
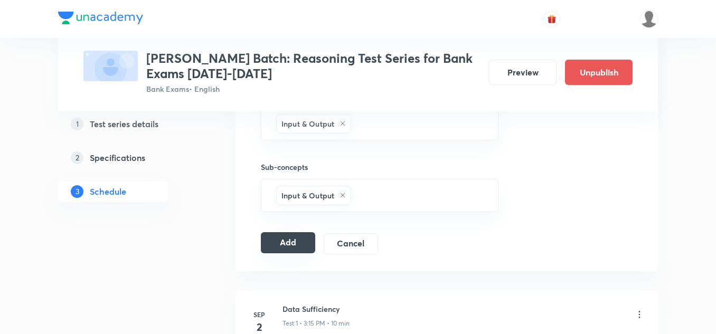
click at [291, 240] on button "Add" at bounding box center [288, 242] width 54 height 21
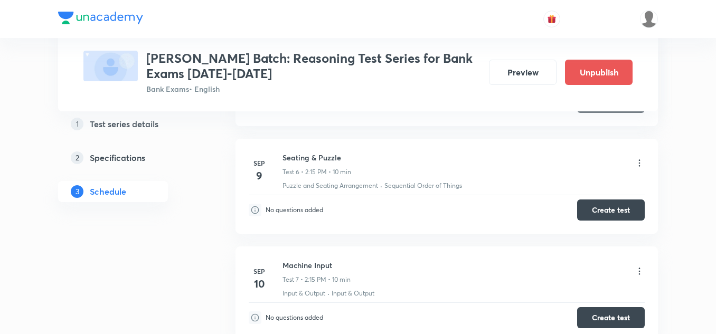
scroll to position [634, 0]
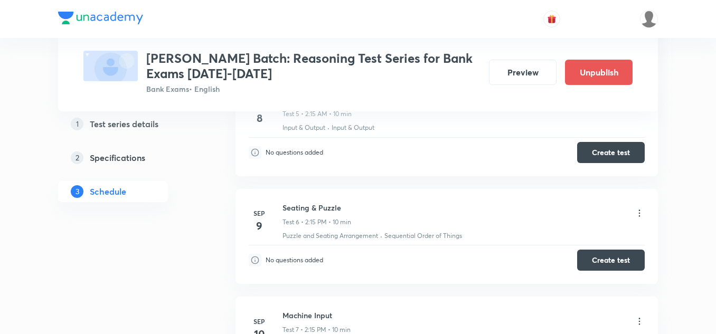
click at [171, 285] on div "1 Test series details 2 Specifications 3 Schedule" at bounding box center [130, 15] width 144 height 915
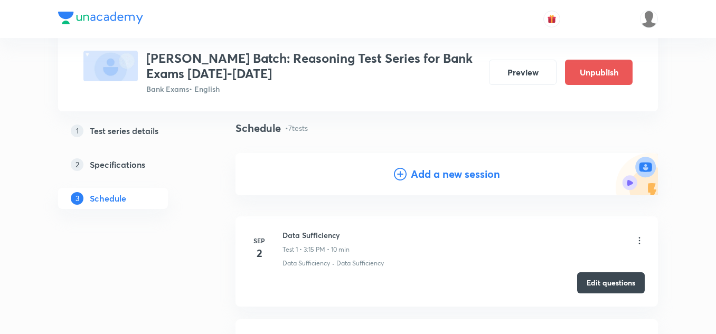
scroll to position [53, 0]
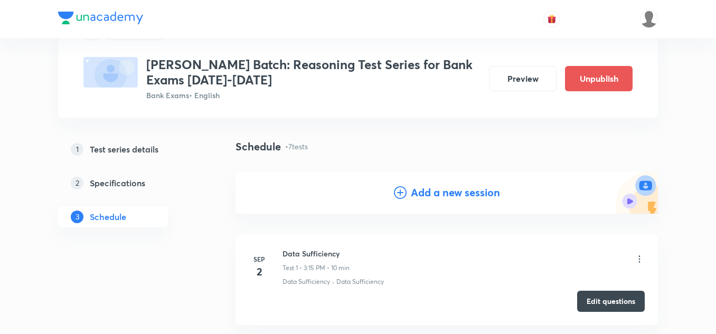
click at [404, 197] on icon at bounding box center [400, 192] width 13 height 13
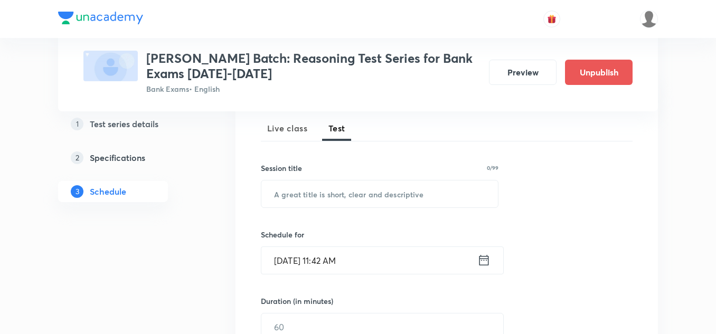
scroll to position [158, 0]
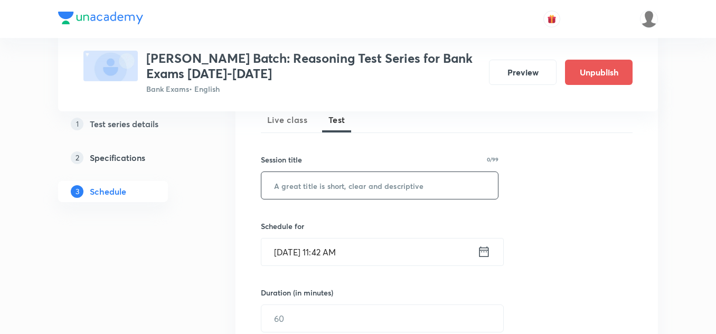
click at [307, 179] on input "text" at bounding box center [379, 185] width 237 height 27
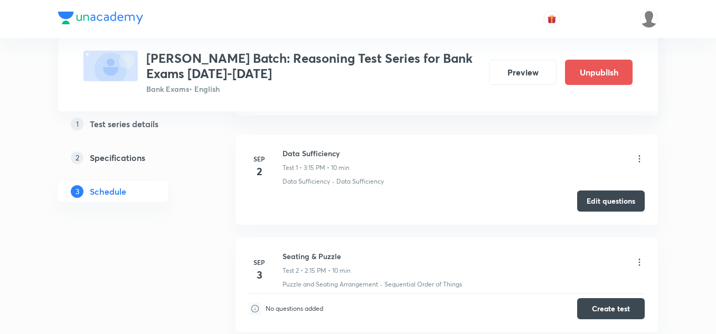
scroll to position [581, 0]
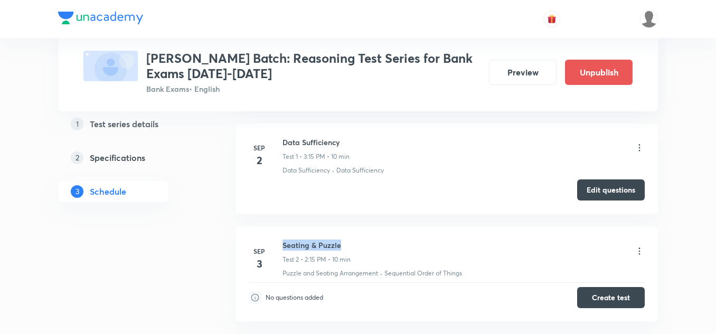
drag, startPoint x: 345, startPoint y: 242, endPoint x: 282, endPoint y: 242, distance: 63.4
click at [282, 242] on div "[DATE] Seating & Puzzle Test 2 • 2:15 PM • 10 min Puzzle and Seating Arrangemen…" at bounding box center [447, 259] width 396 height 39
copy h6 "Seating & Puzzle"
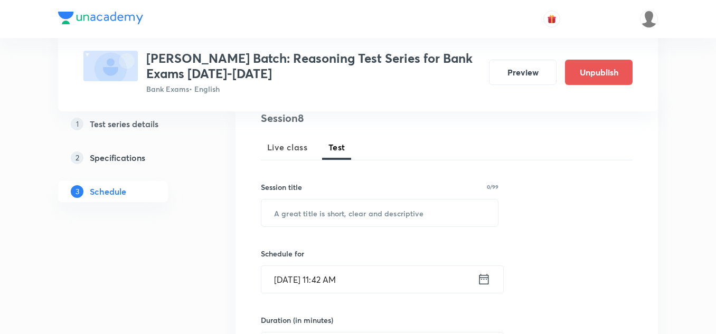
scroll to position [106, 0]
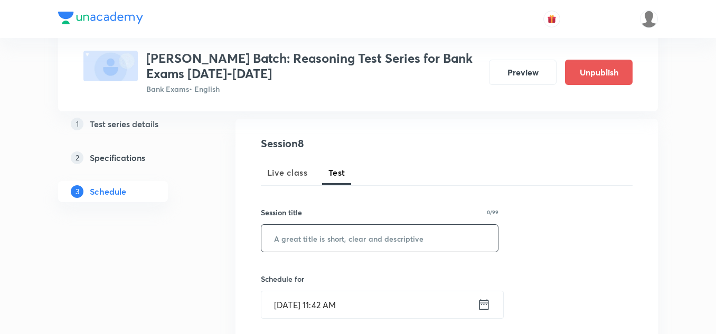
click at [307, 231] on input "text" at bounding box center [379, 238] width 237 height 27
paste input "Seating & Puzzle"
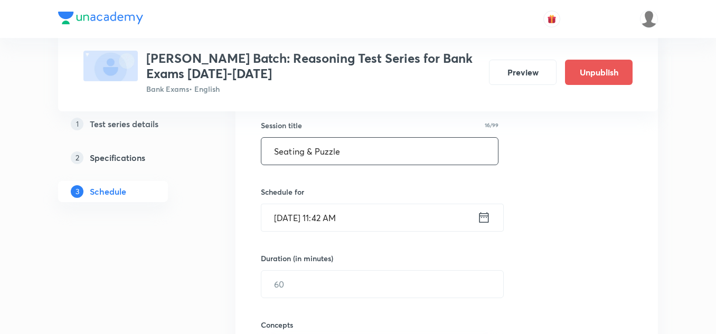
scroll to position [211, 0]
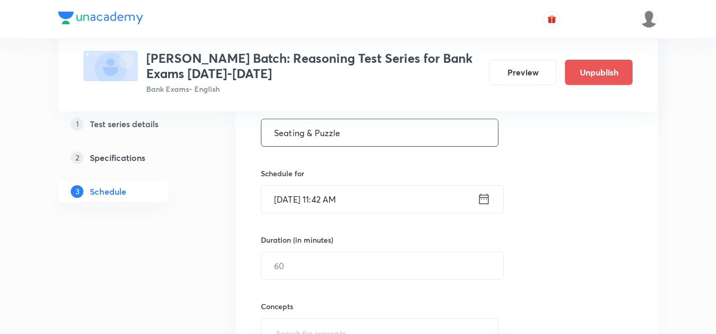
type input "Seating & Puzzle"
click at [479, 202] on icon at bounding box center [483, 199] width 13 height 15
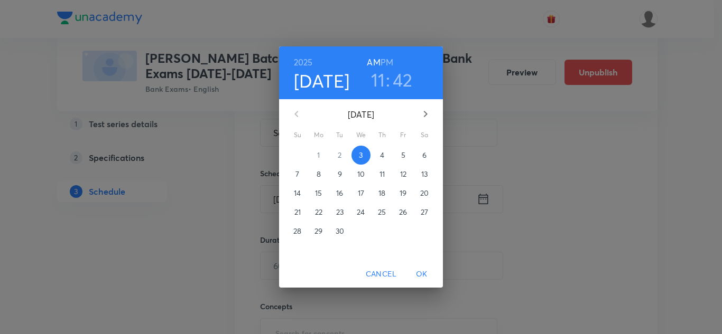
click at [381, 173] on p "11" at bounding box center [381, 174] width 5 height 11
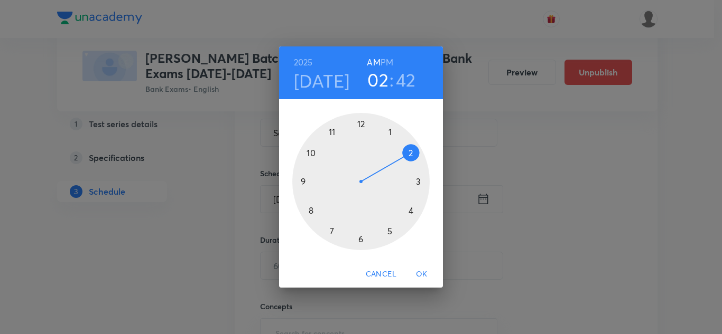
drag, startPoint x: 335, startPoint y: 130, endPoint x: 408, endPoint y: 157, distance: 78.4
click at [408, 157] on div at bounding box center [360, 181] width 137 height 137
drag, startPoint x: 308, startPoint y: 194, endPoint x: 425, endPoint y: 184, distance: 117.2
click at [425, 184] on div at bounding box center [360, 181] width 137 height 137
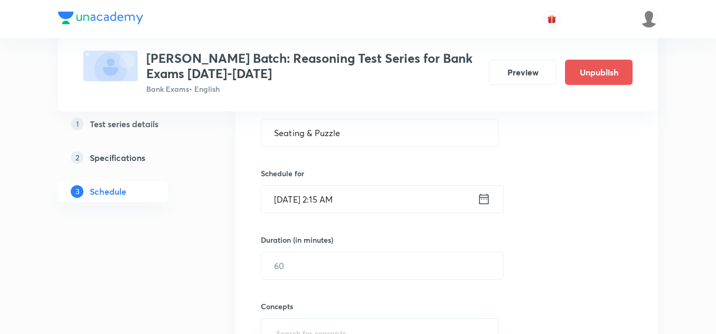
click at [484, 200] on icon at bounding box center [483, 199] width 13 height 15
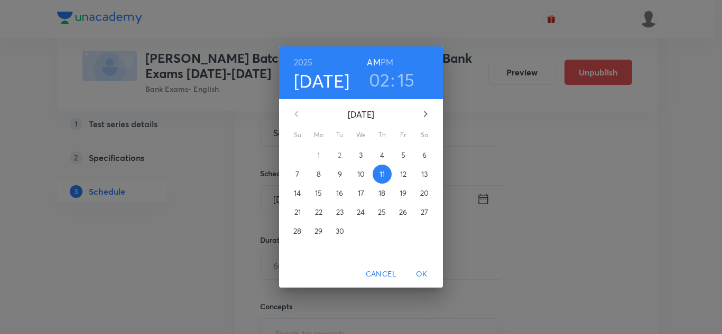
click at [388, 60] on h6 "PM" at bounding box center [386, 62] width 13 height 15
click at [423, 271] on span "OK" at bounding box center [421, 274] width 25 height 13
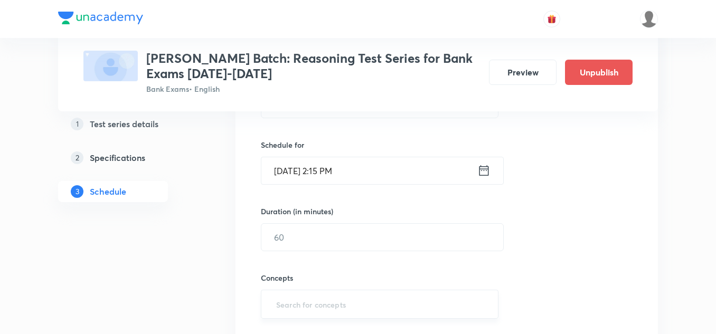
scroll to position [264, 0]
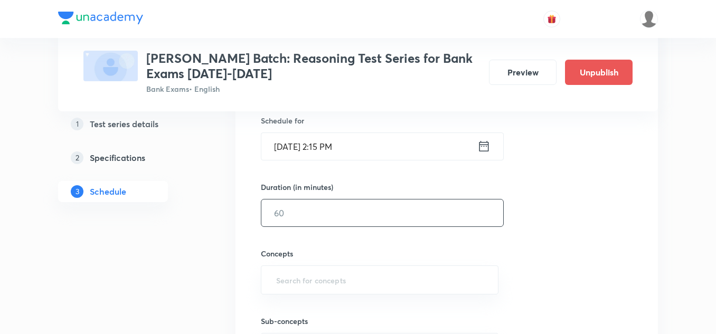
click at [289, 213] on input "text" at bounding box center [382, 213] width 242 height 27
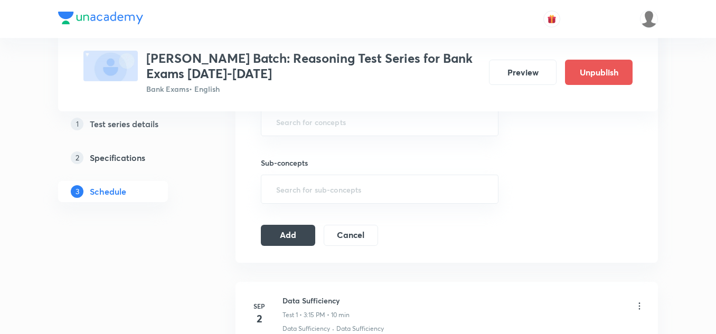
scroll to position [317, 0]
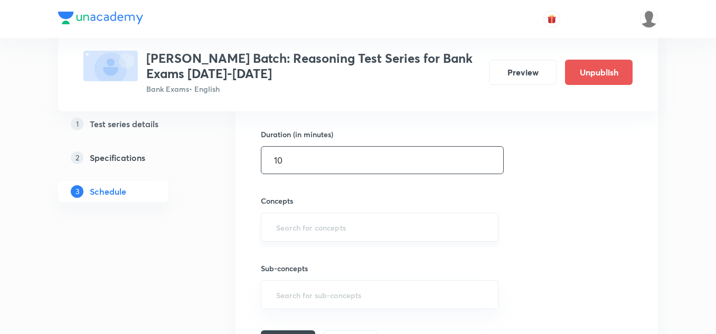
type input "10"
click at [292, 231] on input "text" at bounding box center [379, 228] width 211 height 20
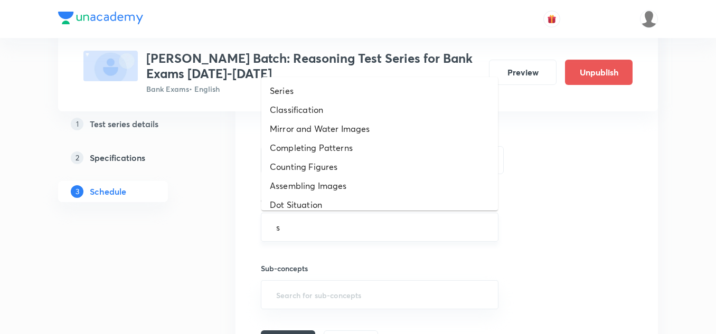
type input "se"
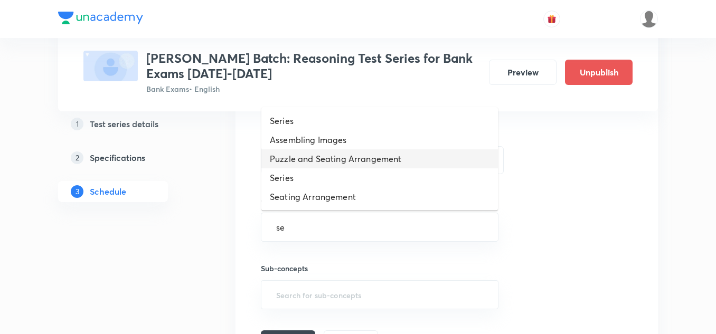
click at [300, 157] on li "Puzzle and Seating Arrangement" at bounding box center [379, 158] width 237 height 19
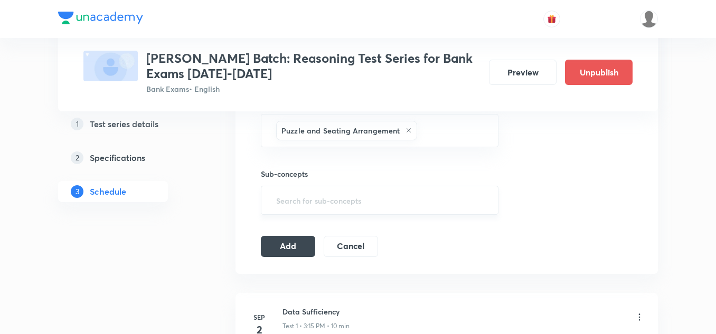
scroll to position [423, 0]
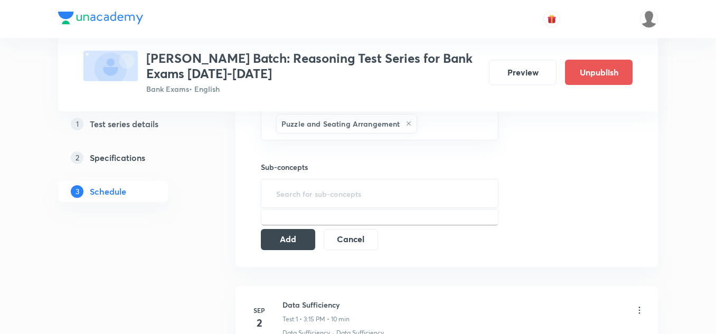
click at [301, 196] on input "text" at bounding box center [379, 194] width 211 height 20
type input "se"
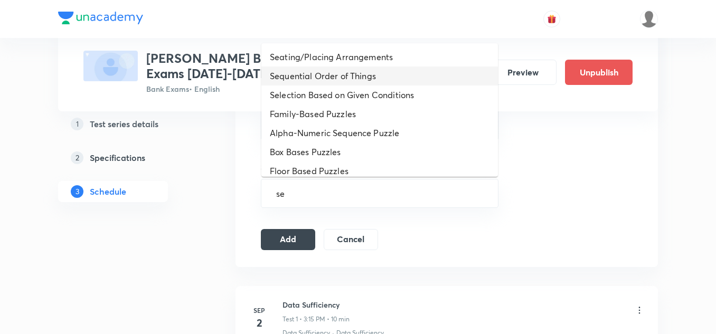
click at [324, 72] on li "Sequential Order of Things" at bounding box center [379, 76] width 237 height 19
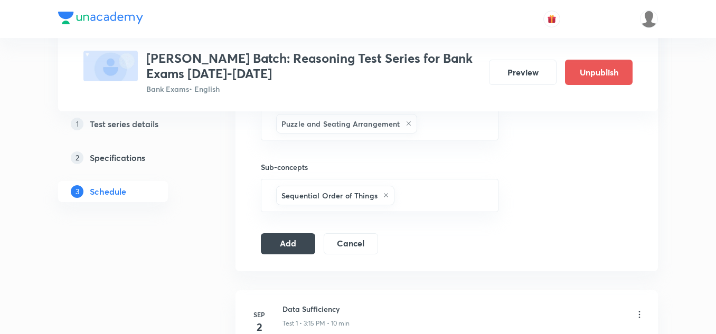
scroll to position [475, 0]
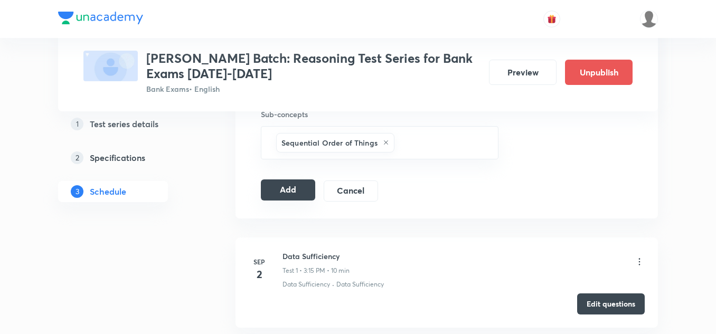
click at [289, 185] on button "Add" at bounding box center [288, 190] width 54 height 21
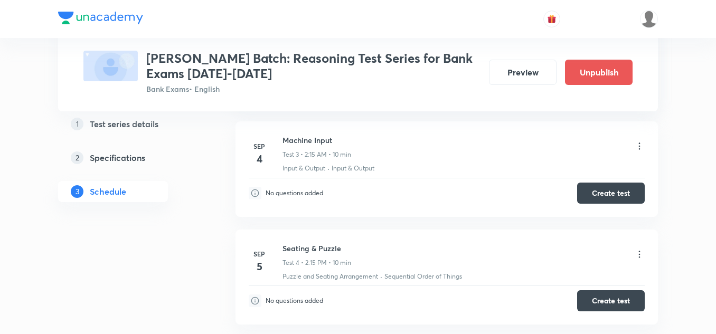
scroll to position [370, 0]
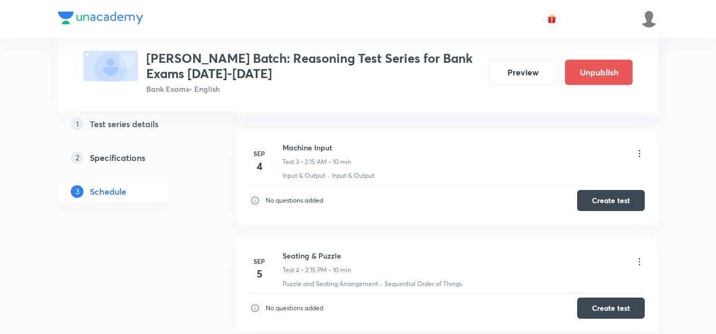
click at [449, 179] on div "Input & Output · Input & Output" at bounding box center [464, 176] width 362 height 10
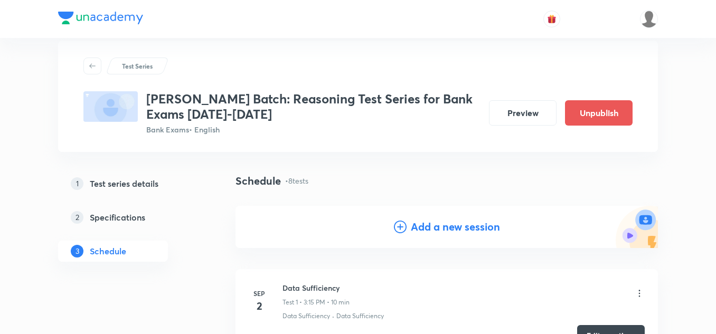
scroll to position [0, 0]
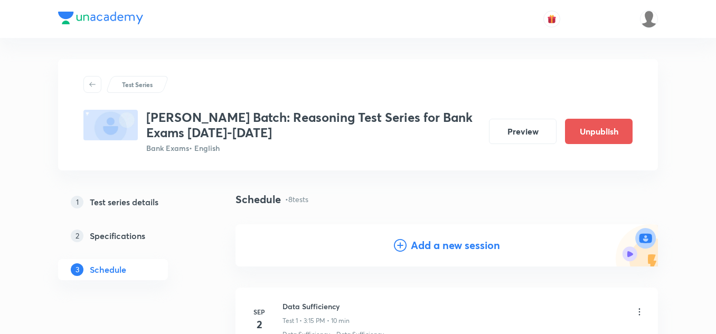
click at [420, 242] on h4 "Add a new session" at bounding box center [455, 246] width 89 height 16
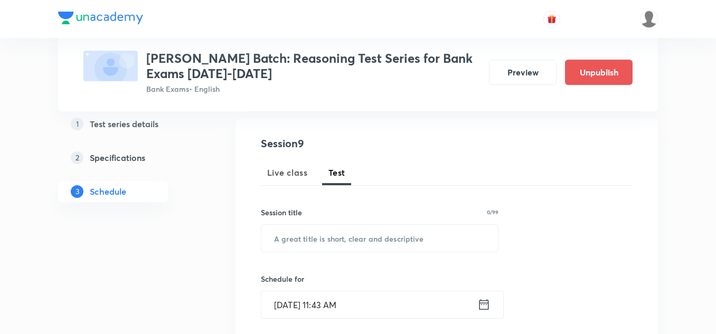
scroll to position [158, 0]
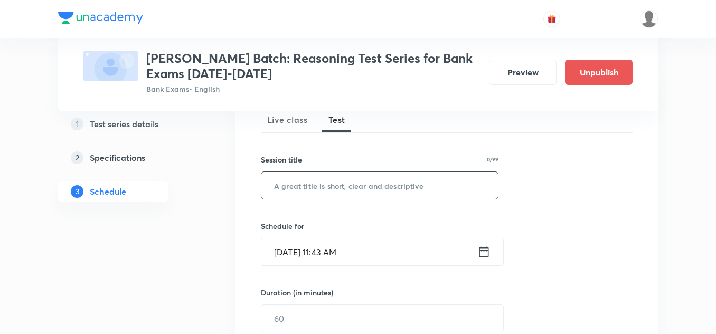
click at [344, 185] on input "text" at bounding box center [379, 185] width 237 height 27
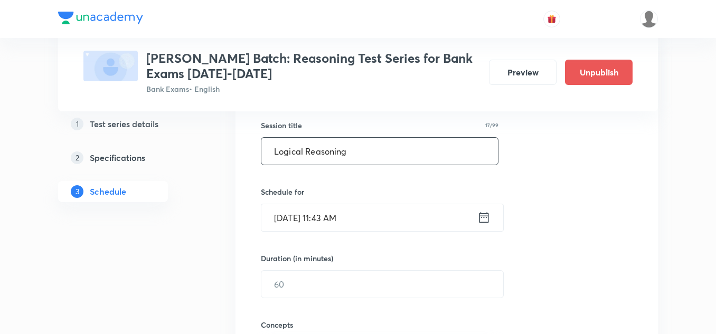
scroll to position [211, 0]
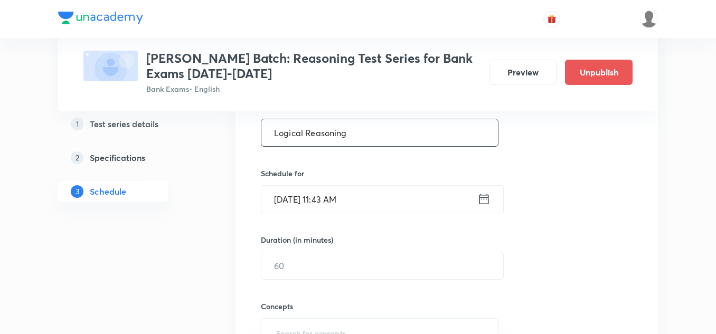
type input "Logical Reasoning"
click at [481, 199] on icon at bounding box center [483, 199] width 13 height 15
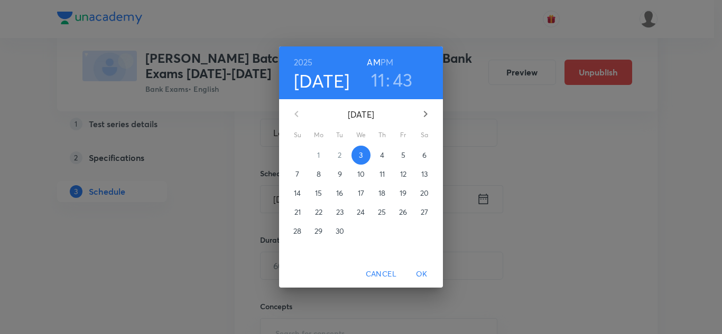
click at [404, 173] on p "12" at bounding box center [403, 174] width 6 height 11
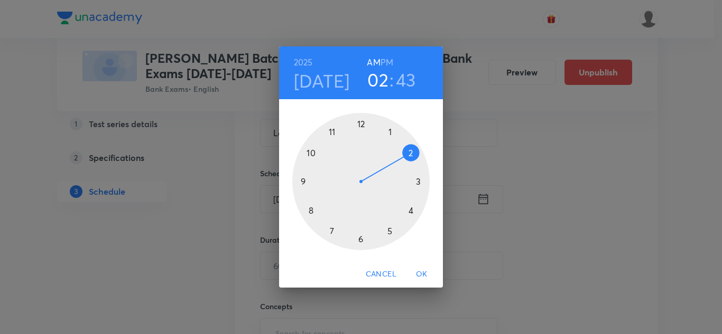
drag, startPoint x: 338, startPoint y: 128, endPoint x: 404, endPoint y: 163, distance: 74.7
click at [404, 163] on div at bounding box center [360, 181] width 137 height 137
drag, startPoint x: 303, startPoint y: 192, endPoint x: 413, endPoint y: 182, distance: 109.8
click at [413, 182] on div at bounding box center [360, 181] width 137 height 137
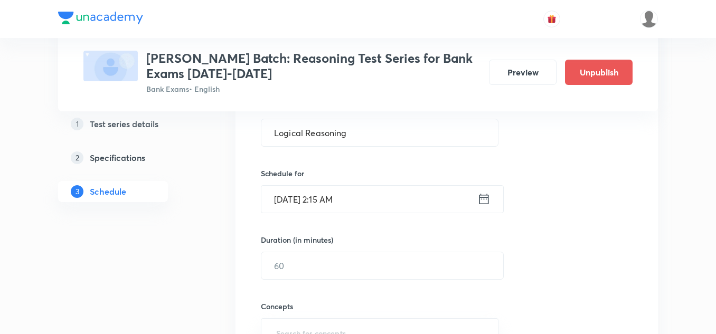
click at [482, 197] on icon at bounding box center [483, 199] width 13 height 15
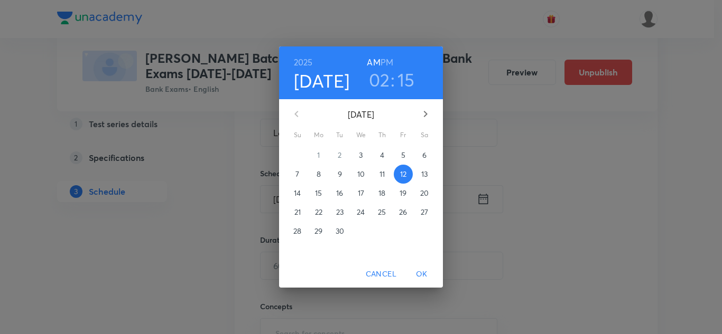
click at [388, 65] on h6 "PM" at bounding box center [386, 62] width 13 height 15
click at [422, 266] on button "OK" at bounding box center [422, 275] width 34 height 20
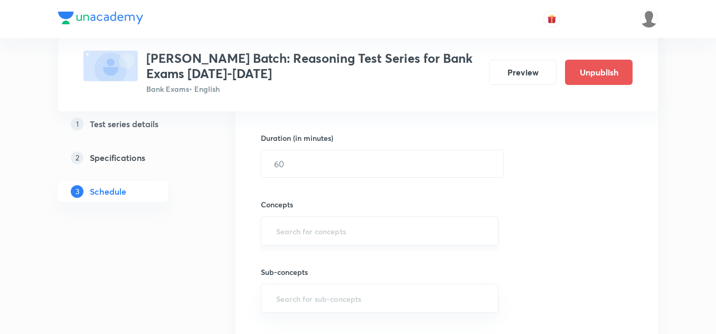
scroll to position [317, 0]
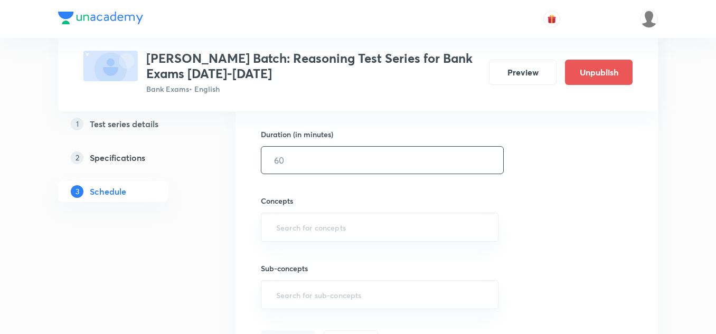
click at [312, 172] on input "text" at bounding box center [382, 160] width 242 height 27
type input "10"
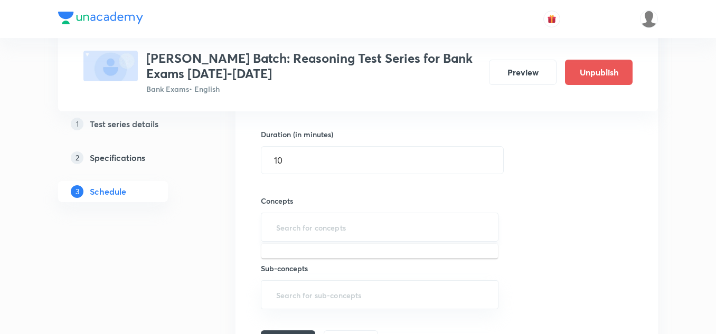
click at [296, 224] on input "text" at bounding box center [379, 228] width 211 height 20
type input "l"
type input "A"
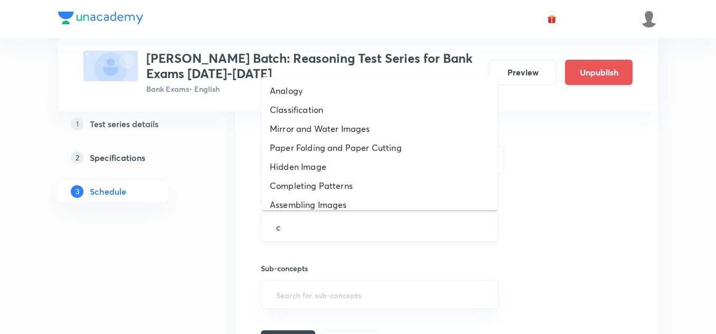
type input "cr"
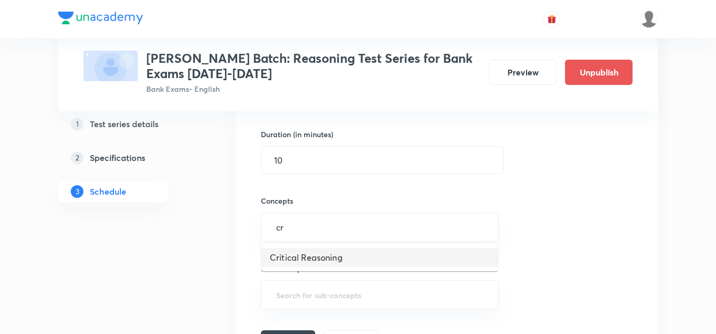
click at [308, 257] on li "Critical Reasoning" at bounding box center [379, 257] width 237 height 19
click at [291, 291] on input "text" at bounding box center [379, 299] width 211 height 20
type input "a"
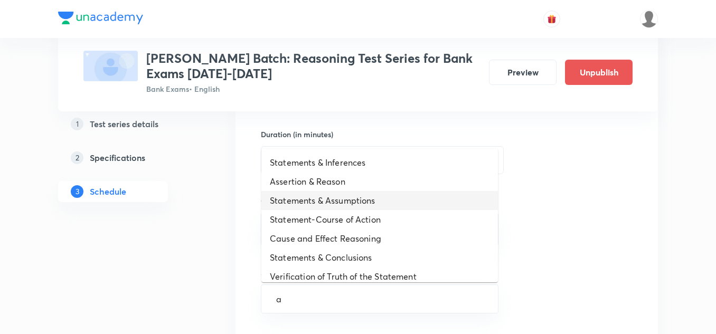
click at [309, 193] on li "Statements & Assumptions" at bounding box center [379, 200] width 237 height 19
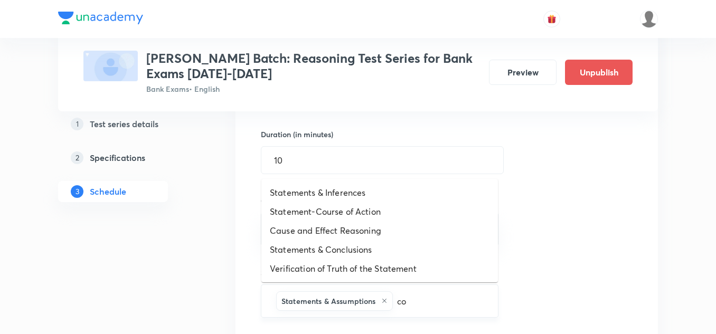
type input "cou"
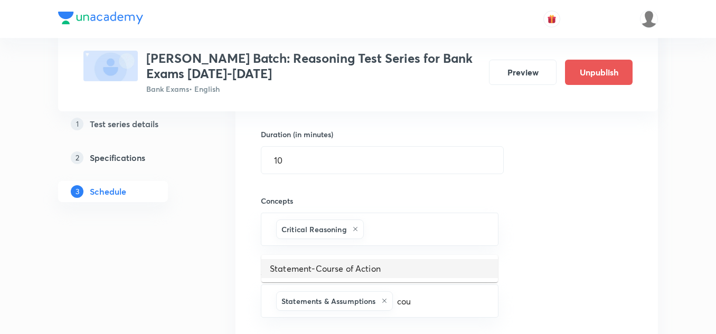
click at [349, 268] on li "Statement-Course of Action" at bounding box center [379, 268] width 237 height 19
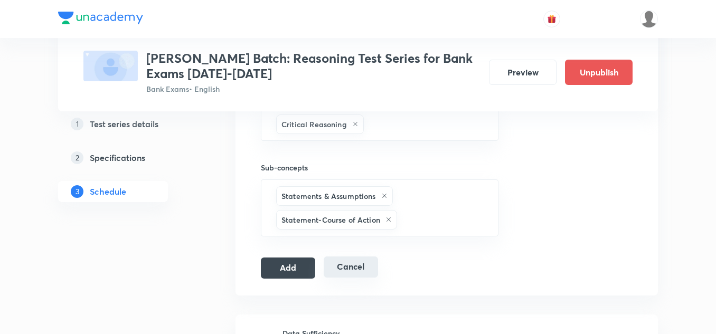
scroll to position [423, 0]
click at [296, 263] on button "Add" at bounding box center [288, 266] width 54 height 21
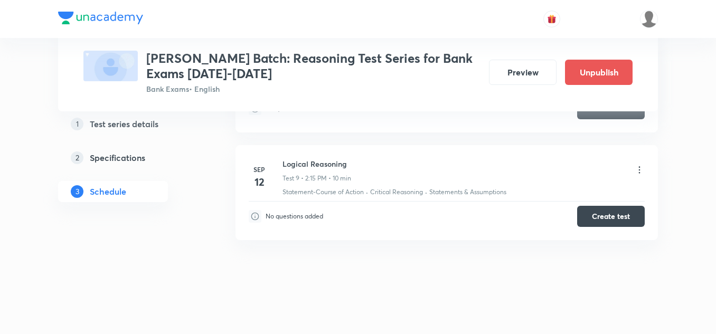
scroll to position [1004, 0]
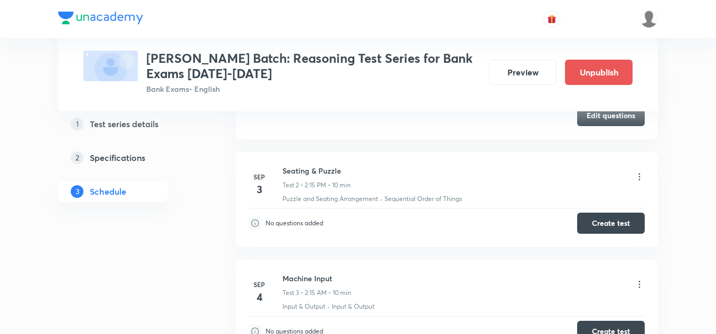
scroll to position [106, 0]
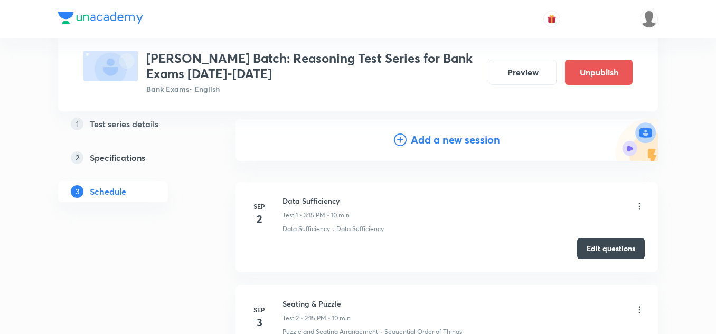
click at [439, 137] on h4 "Add a new session" at bounding box center [455, 140] width 89 height 16
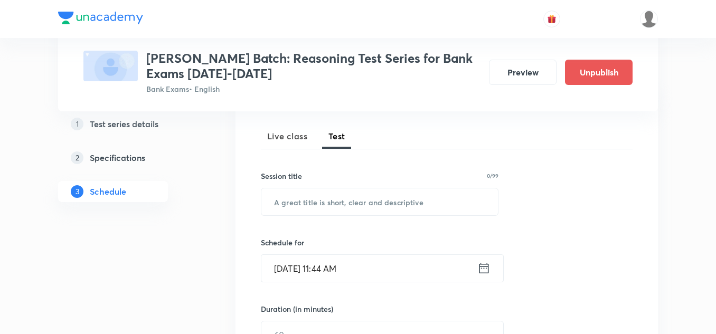
scroll to position [158, 0]
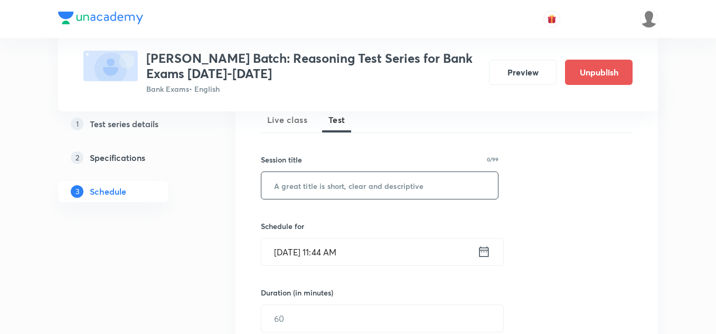
click at [350, 179] on input "text" at bounding box center [379, 185] width 237 height 27
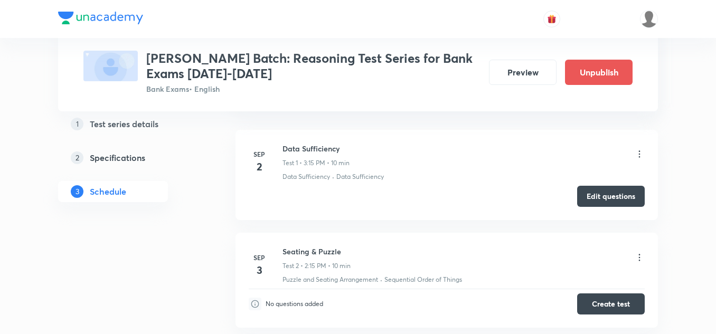
scroll to position [581, 0]
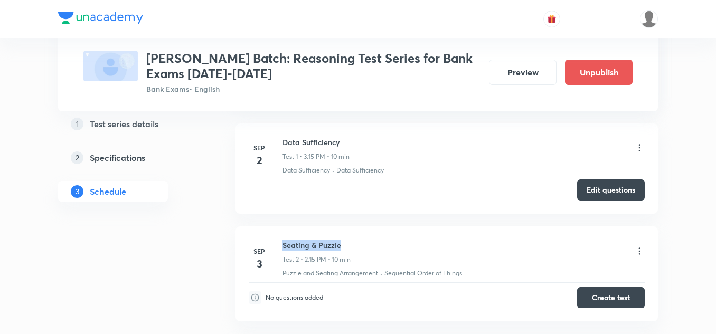
drag, startPoint x: 347, startPoint y: 240, endPoint x: 285, endPoint y: 239, distance: 62.3
click at [285, 240] on h6 "Seating & Puzzle" at bounding box center [317, 245] width 68 height 11
copy h6 "Seating & Puzzle"
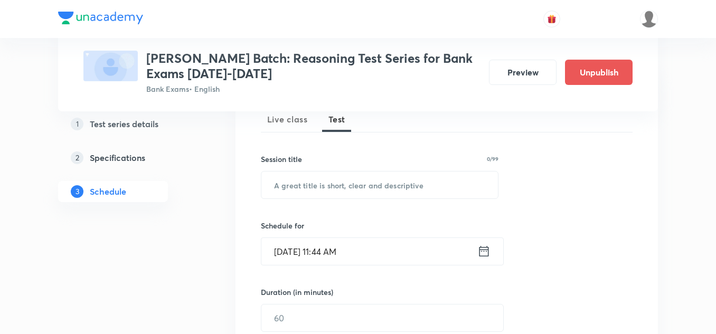
scroll to position [158, 0]
click at [308, 189] on input "text" at bounding box center [379, 185] width 237 height 27
paste input "Seating & Puzzle"
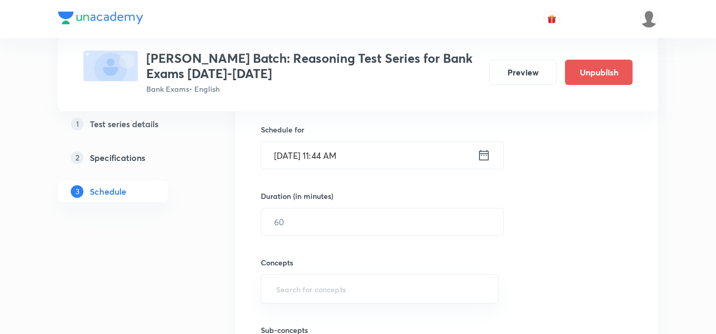
scroll to position [264, 0]
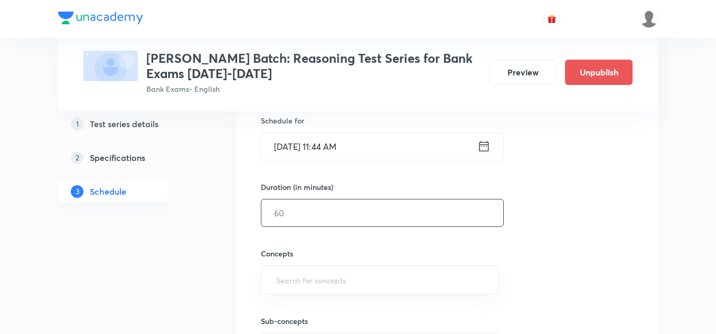
type input "Seating & Puzzle"
click at [287, 213] on input "text" at bounding box center [382, 213] width 242 height 27
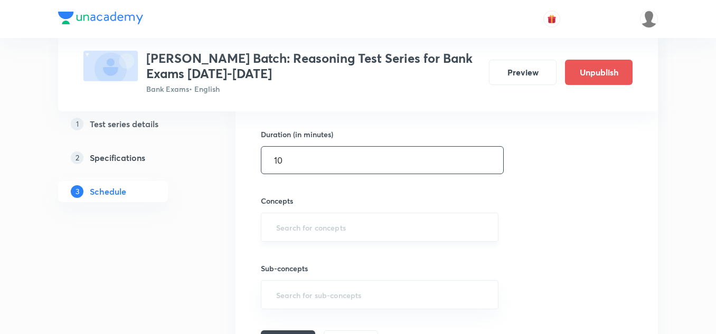
type input "10"
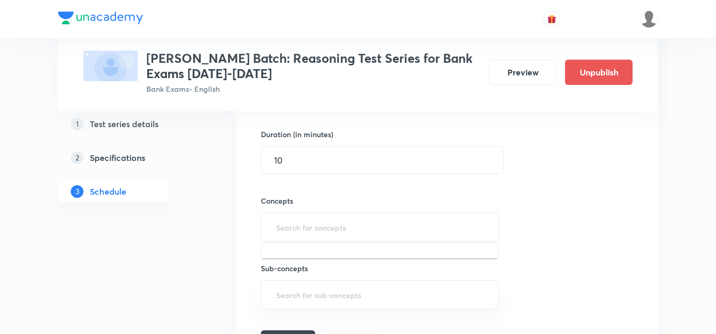
click at [277, 224] on input "text" at bounding box center [379, 228] width 211 height 20
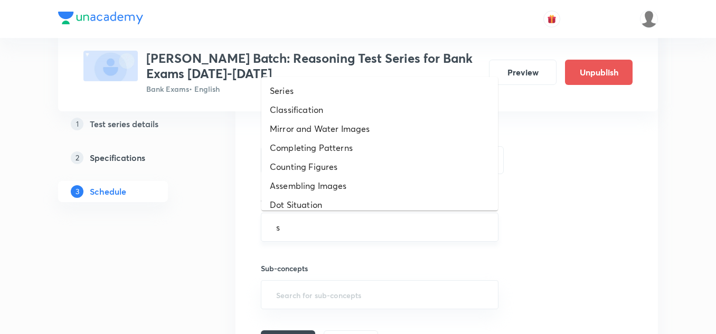
type input "se"
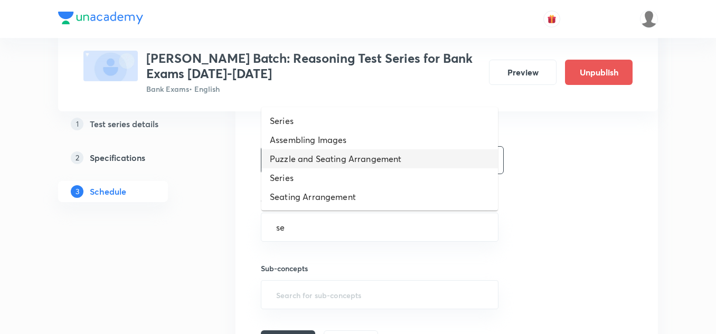
click at [295, 160] on li "Puzzle and Seating Arrangement" at bounding box center [379, 158] width 237 height 19
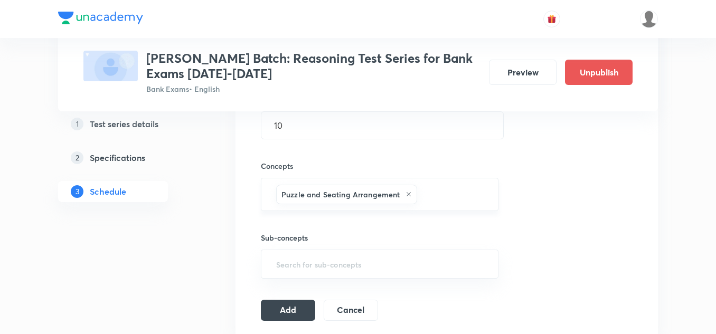
scroll to position [370, 0]
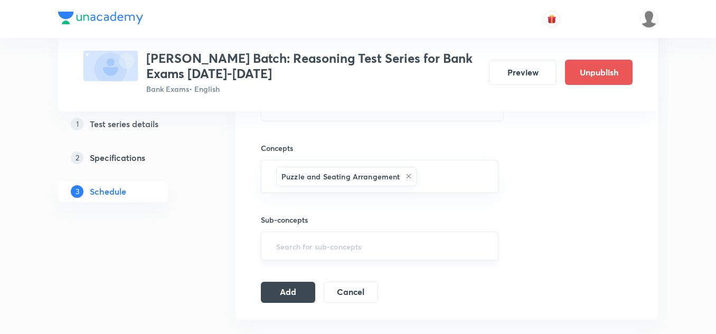
click at [293, 232] on div "​" at bounding box center [380, 246] width 238 height 29
type input "s"
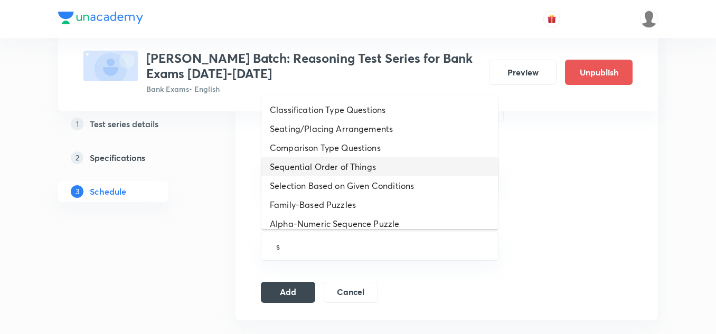
click at [315, 160] on li "Sequential Order of Things" at bounding box center [379, 166] width 237 height 19
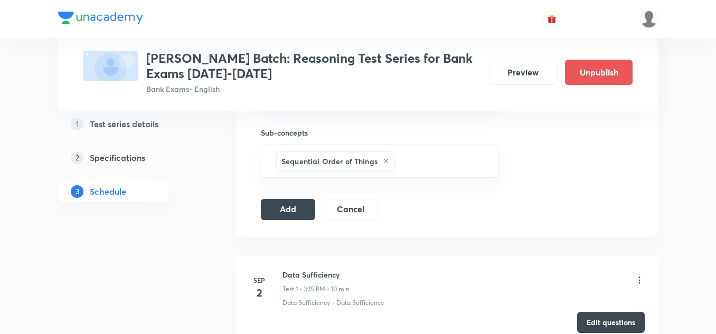
scroll to position [475, 0]
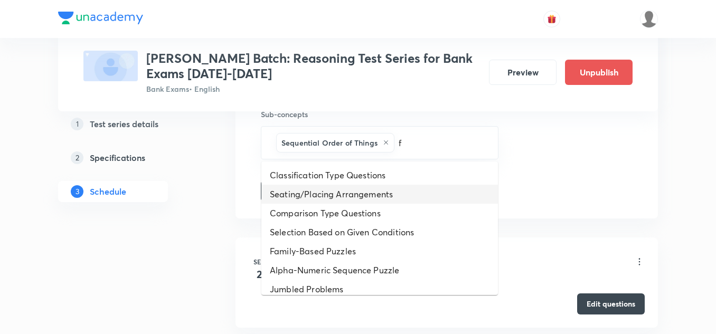
type input "fl"
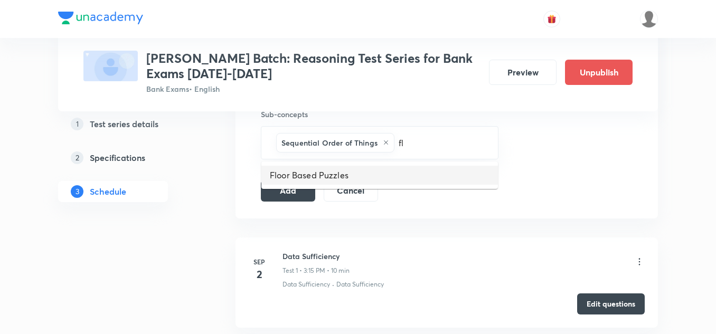
click at [340, 173] on li "Floor Based Puzzles" at bounding box center [379, 175] width 237 height 19
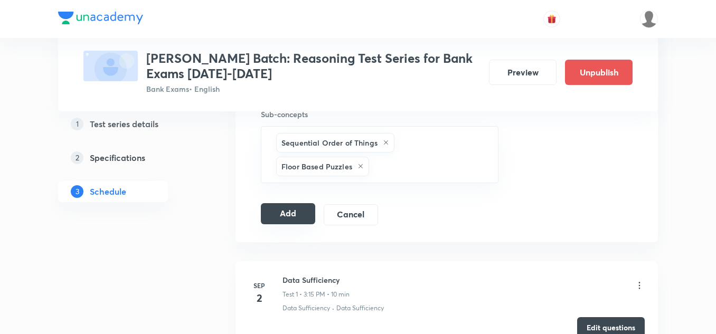
click at [293, 212] on button "Add" at bounding box center [288, 213] width 54 height 21
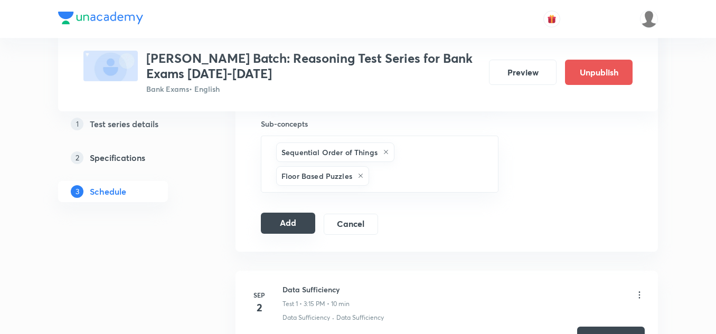
click at [283, 218] on button "Add" at bounding box center [288, 223] width 54 height 21
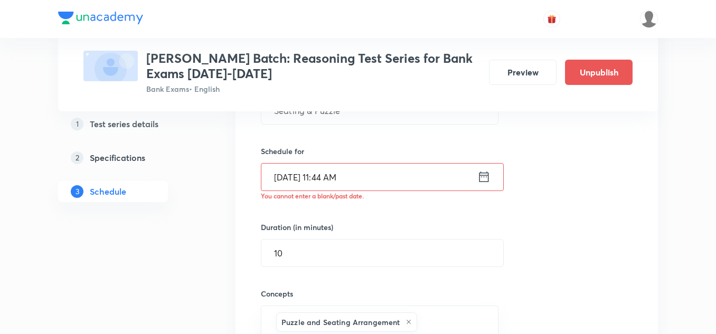
scroll to position [211, 0]
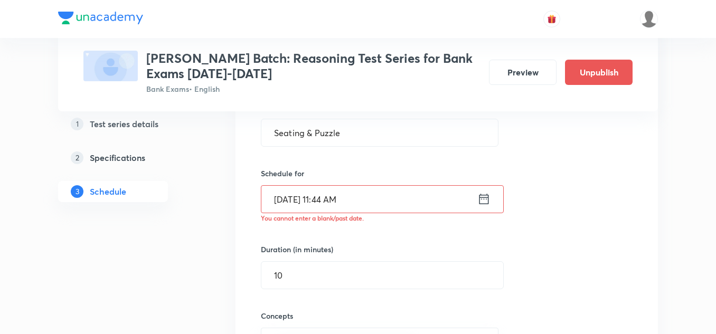
click at [483, 198] on icon at bounding box center [485, 199] width 10 height 11
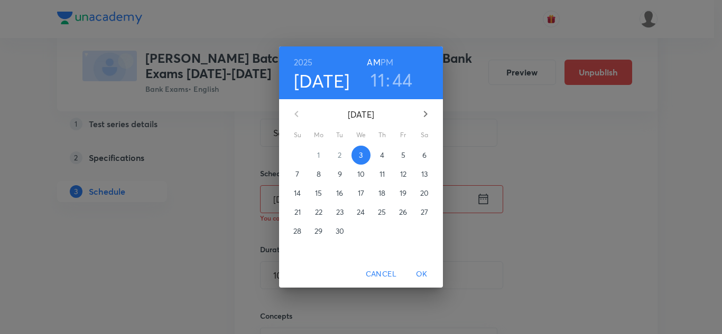
click at [322, 192] on span "15" at bounding box center [318, 193] width 19 height 11
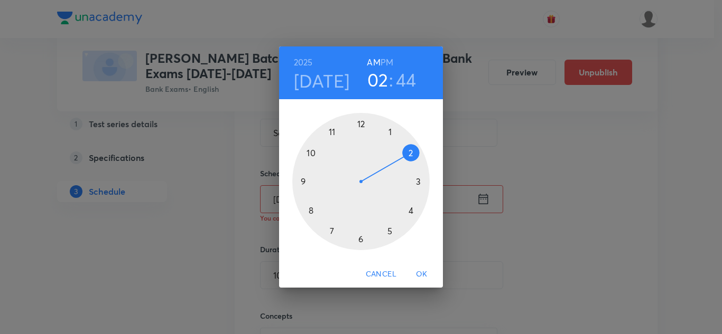
drag, startPoint x: 336, startPoint y: 129, endPoint x: 401, endPoint y: 162, distance: 72.3
click at [401, 162] on div at bounding box center [360, 181] width 137 height 137
click at [407, 80] on h3 "44" at bounding box center [406, 80] width 21 height 22
drag, startPoint x: 306, startPoint y: 189, endPoint x: 417, endPoint y: 184, distance: 111.0
click at [417, 184] on div at bounding box center [360, 181] width 137 height 137
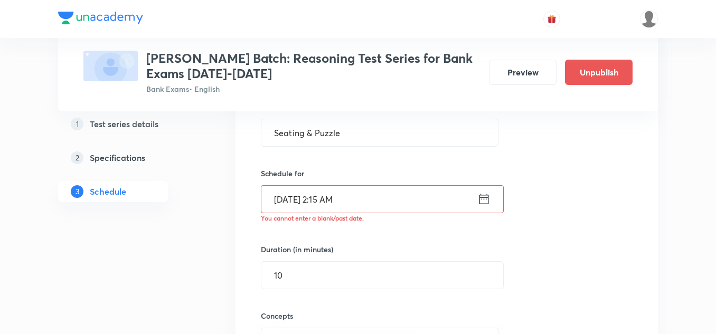
click at [486, 200] on icon at bounding box center [483, 199] width 13 height 15
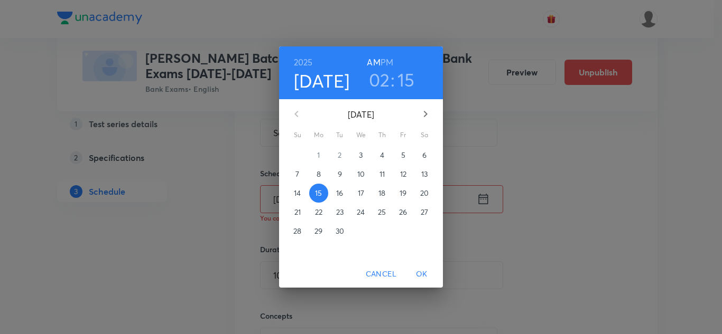
click at [385, 60] on h6 "PM" at bounding box center [386, 62] width 13 height 15
click at [419, 268] on span "OK" at bounding box center [421, 274] width 25 height 13
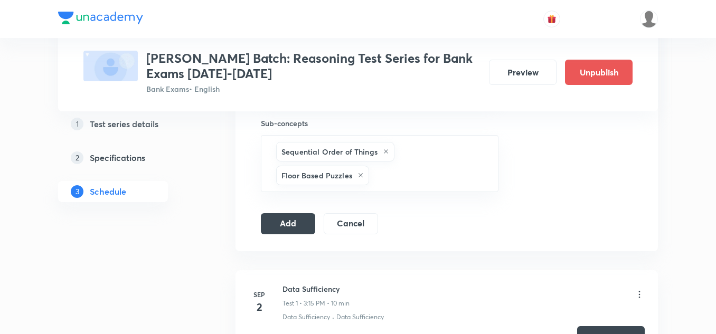
scroll to position [475, 0]
click at [289, 225] on button "Add" at bounding box center [288, 223] width 54 height 21
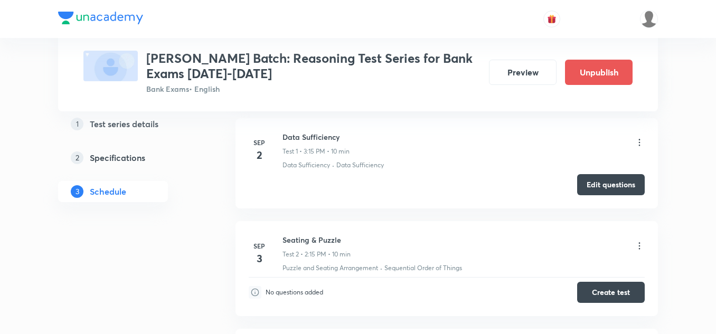
scroll to position [106, 0]
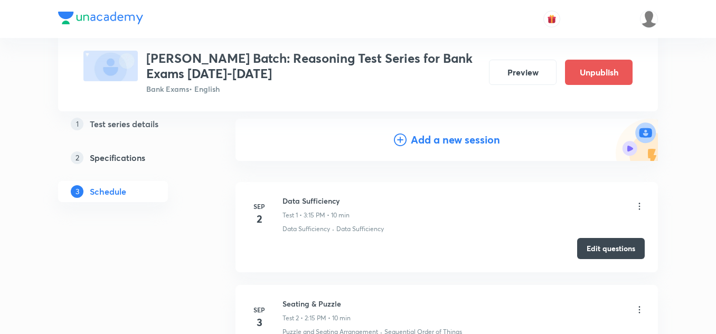
click at [415, 137] on h4 "Add a new session" at bounding box center [455, 140] width 89 height 16
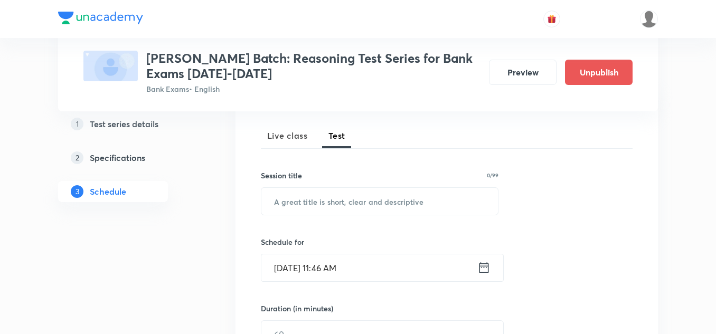
scroll to position [158, 0]
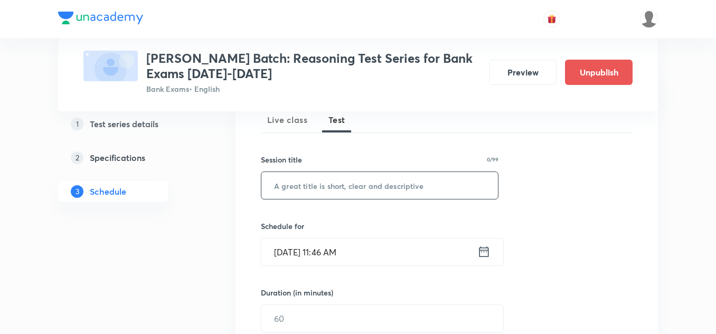
click at [305, 177] on input "text" at bounding box center [379, 185] width 237 height 27
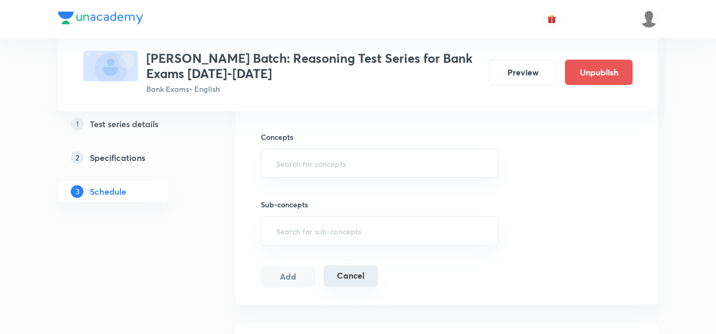
scroll to position [317, 0]
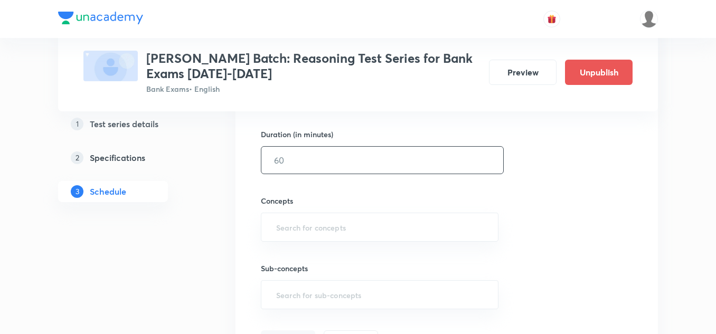
click at [301, 166] on input "text" at bounding box center [382, 160] width 242 height 27
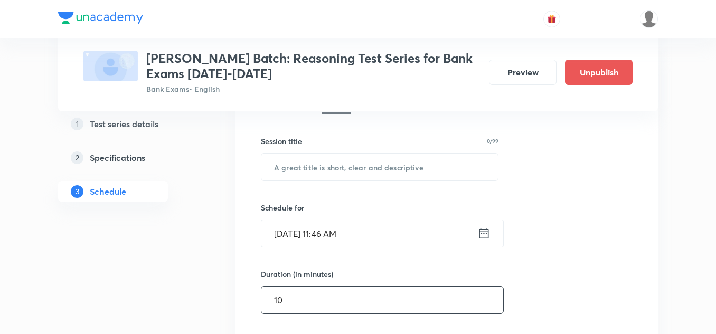
scroll to position [158, 0]
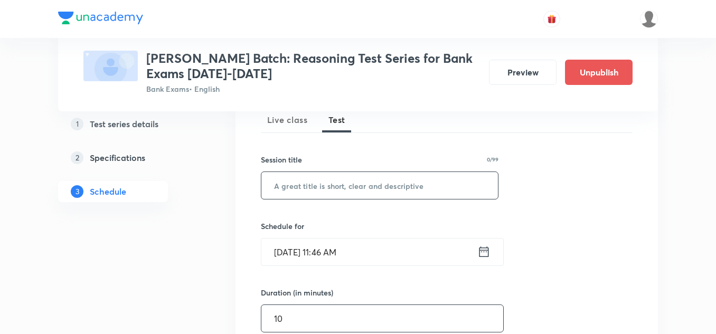
type input "10"
click at [299, 182] on input "text" at bounding box center [379, 185] width 237 height 27
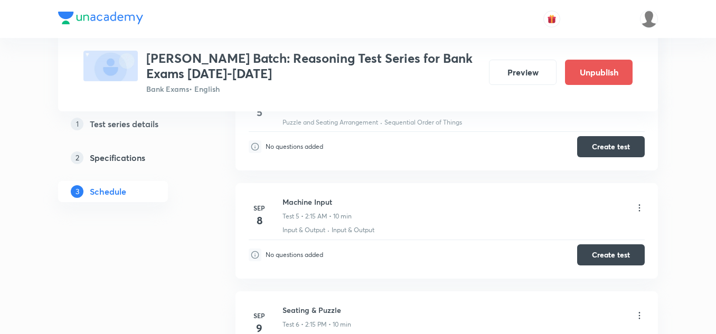
scroll to position [951, 0]
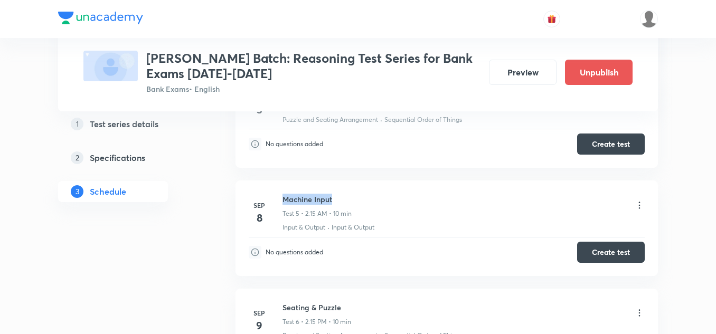
drag, startPoint x: 337, startPoint y: 200, endPoint x: 283, endPoint y: 199, distance: 53.9
click at [283, 199] on h6 "Machine Input" at bounding box center [317, 199] width 69 height 11
copy h6 "Machine Input"
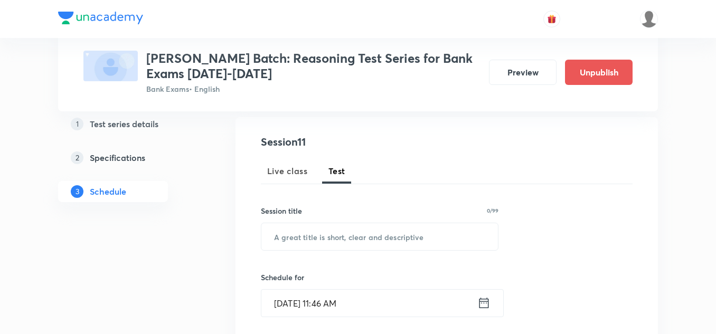
scroll to position [106, 0]
click at [285, 228] on input "text" at bounding box center [379, 238] width 237 height 27
paste input "Machine Input"
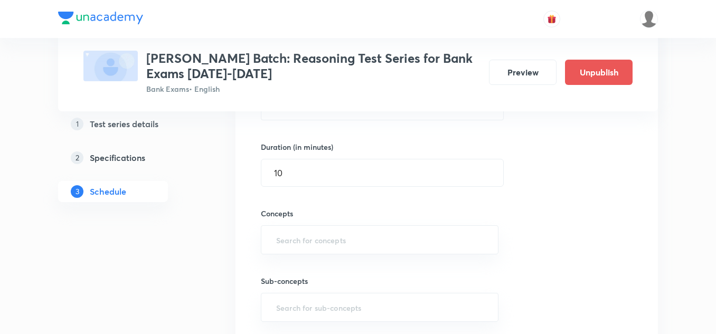
scroll to position [317, 0]
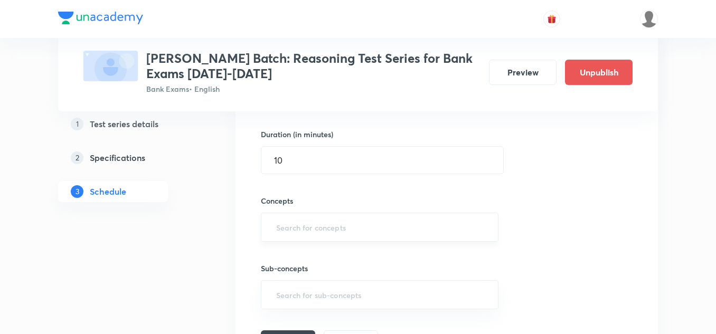
type input "Machine Input"
click at [285, 234] on input "text" at bounding box center [379, 228] width 211 height 20
type input "in"
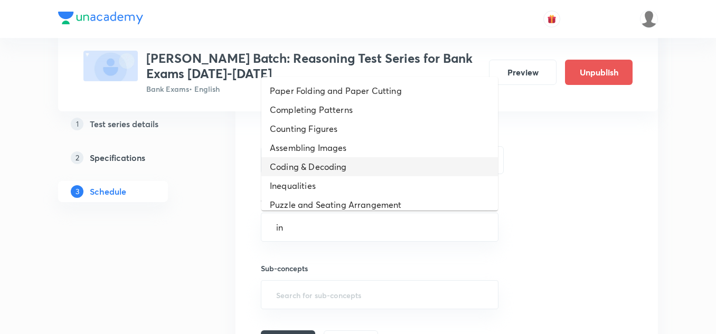
scroll to position [84, 0]
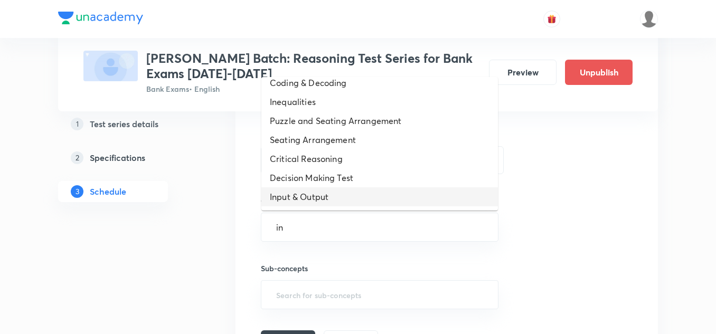
click at [321, 193] on li "Input & Output" at bounding box center [379, 197] width 237 height 19
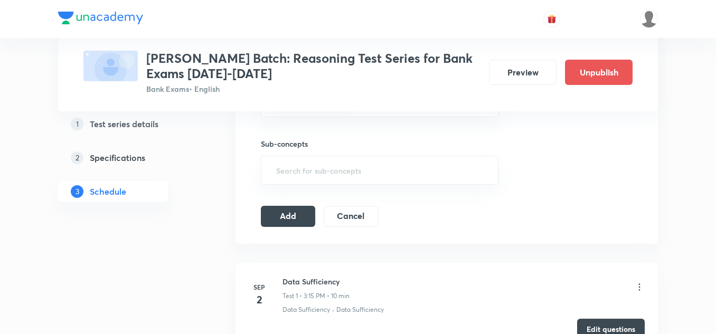
scroll to position [423, 0]
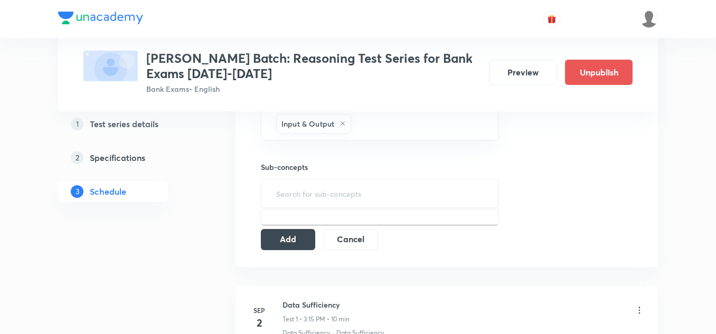
click at [299, 202] on input "text" at bounding box center [379, 194] width 211 height 20
type input "in"
click at [297, 218] on li "Input & Output" at bounding box center [379, 223] width 237 height 19
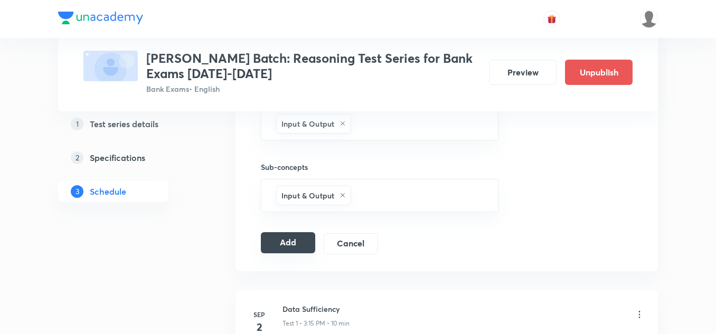
click at [294, 242] on button "Add" at bounding box center [288, 242] width 54 height 21
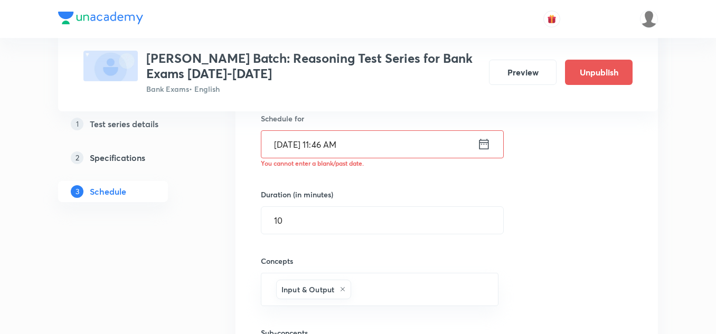
scroll to position [264, 0]
click at [484, 145] on icon at bounding box center [485, 146] width 10 height 11
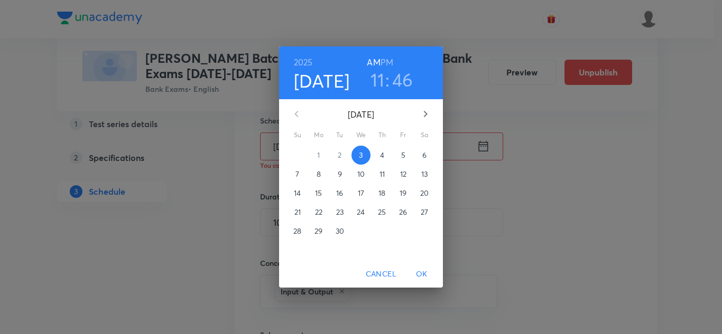
click at [339, 186] on button "16" at bounding box center [339, 193] width 19 height 19
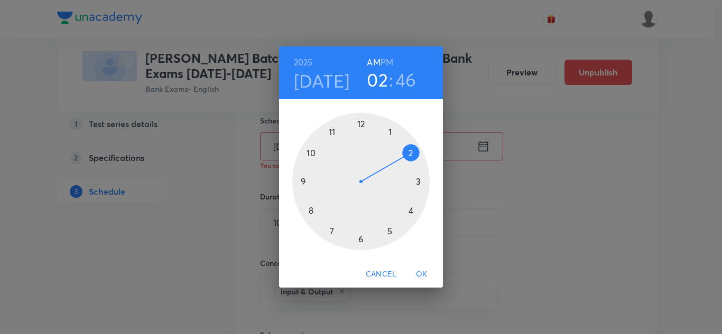
drag, startPoint x: 332, startPoint y: 127, endPoint x: 397, endPoint y: 162, distance: 73.7
click at [397, 162] on div at bounding box center [360, 181] width 137 height 137
click at [387, 61] on h6 "PM" at bounding box center [386, 62] width 13 height 15
drag, startPoint x: 302, startPoint y: 171, endPoint x: 402, endPoint y: 182, distance: 100.9
click at [402, 182] on div at bounding box center [360, 181] width 137 height 137
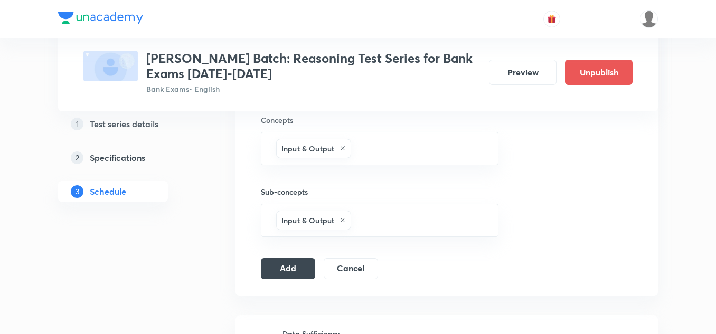
scroll to position [423, 0]
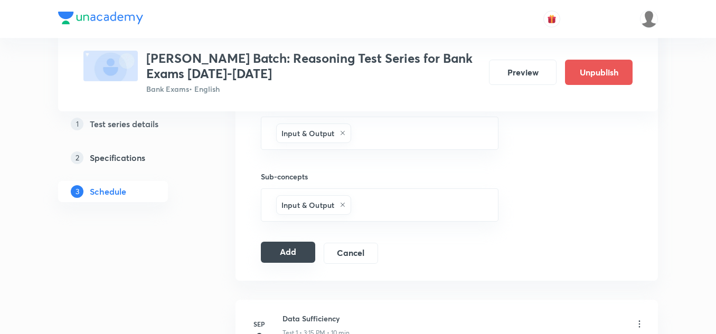
click at [287, 252] on button "Add" at bounding box center [288, 252] width 54 height 21
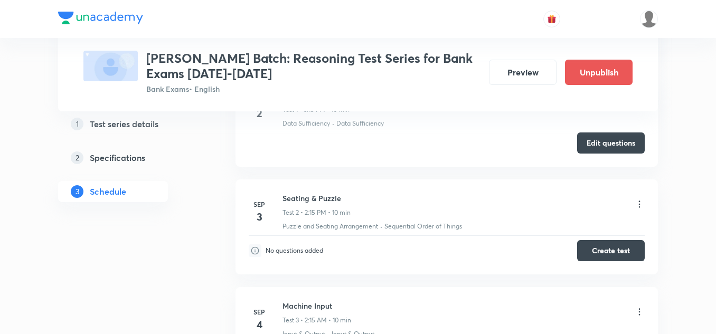
scroll to position [0, 0]
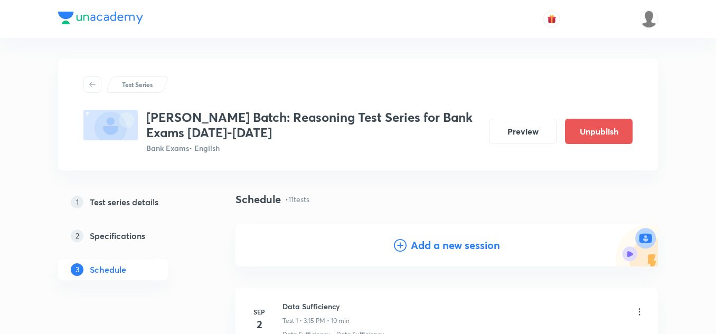
click at [420, 245] on h4 "Add a new session" at bounding box center [455, 246] width 89 height 16
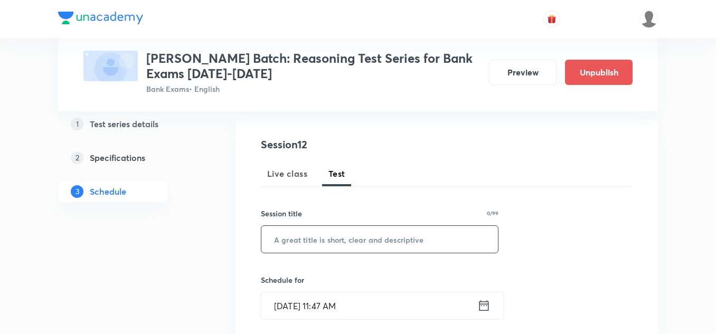
scroll to position [106, 0]
click at [303, 233] on input "text" at bounding box center [379, 238] width 237 height 27
type input "S"
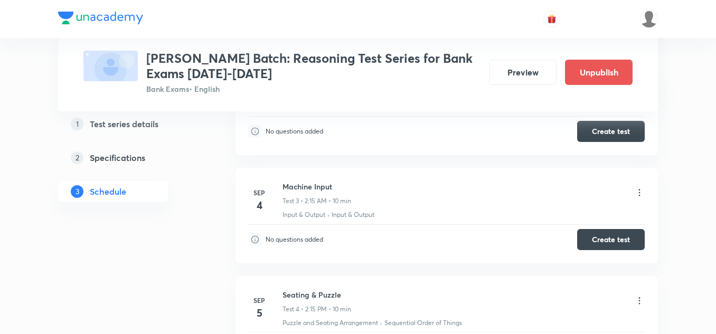
scroll to position [792, 0]
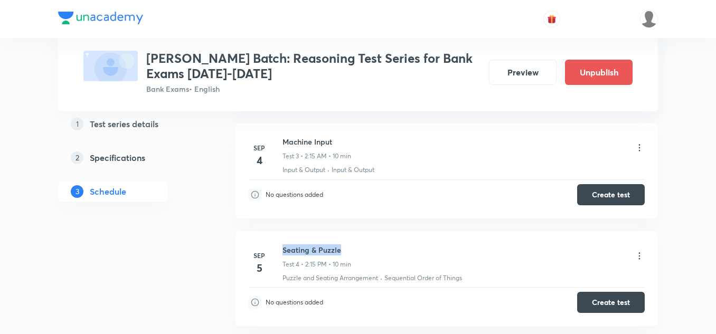
drag, startPoint x: 346, startPoint y: 248, endPoint x: 352, endPoint y: 199, distance: 49.5
click at [281, 249] on div "Sep 5 Seating & Puzzle Test 4 • 2:15 PM • 10 min Puzzle and Seating Arrangement…" at bounding box center [447, 264] width 396 height 39
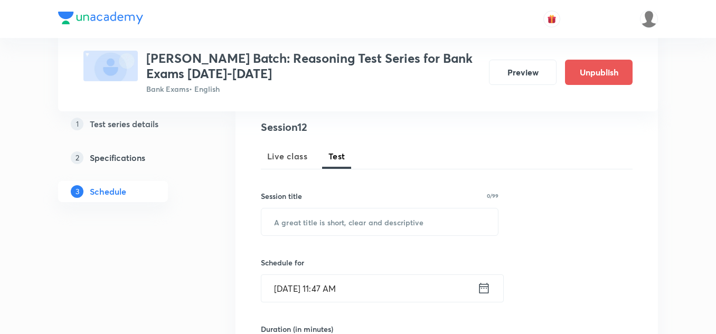
scroll to position [106, 0]
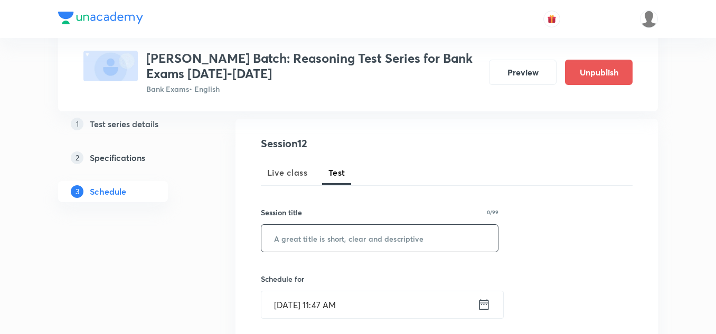
click at [276, 232] on input "text" at bounding box center [379, 238] width 237 height 27
paste input "Machine Input"
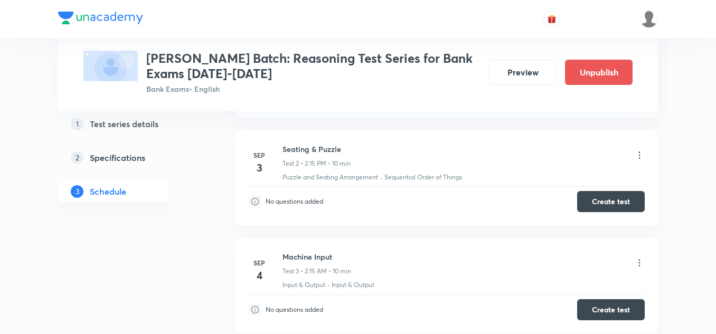
scroll to position [687, 0]
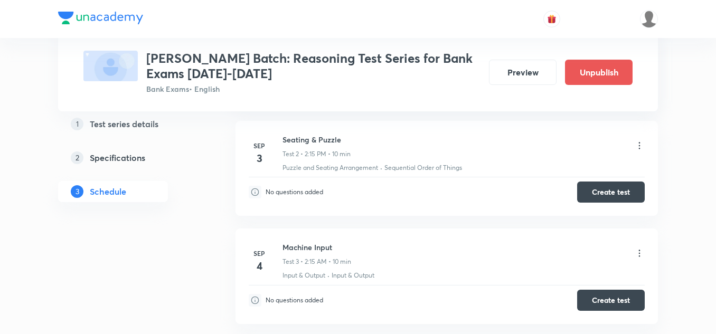
type input "Machine Input"
drag, startPoint x: 349, startPoint y: 142, endPoint x: 284, endPoint y: 142, distance: 64.4
click at [284, 142] on h6 "Seating & Puzzle" at bounding box center [317, 139] width 68 height 11
copy h6 "Seating & Puzzle"
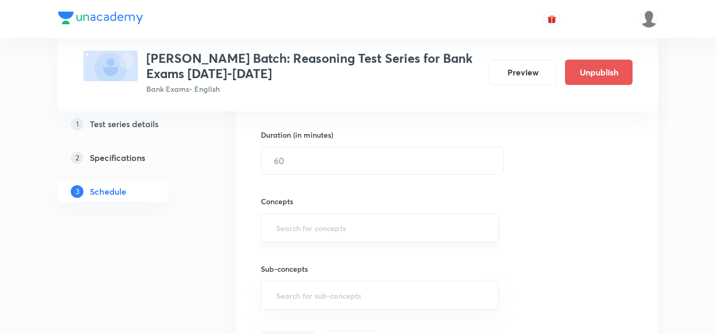
scroll to position [319, 0]
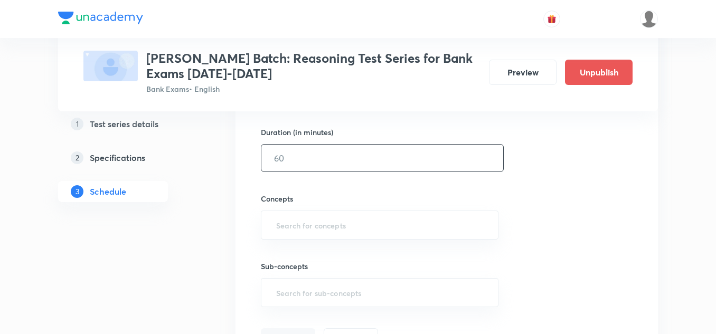
click at [296, 161] on input "text" at bounding box center [382, 158] width 242 height 27
type input "10"
click at [281, 220] on input "text" at bounding box center [379, 226] width 211 height 20
paste input "Seating & Puzzle"
type input "Seating & Puzzle"
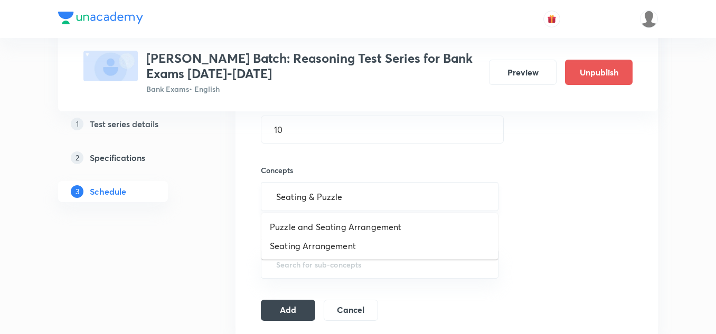
scroll to position [372, 0]
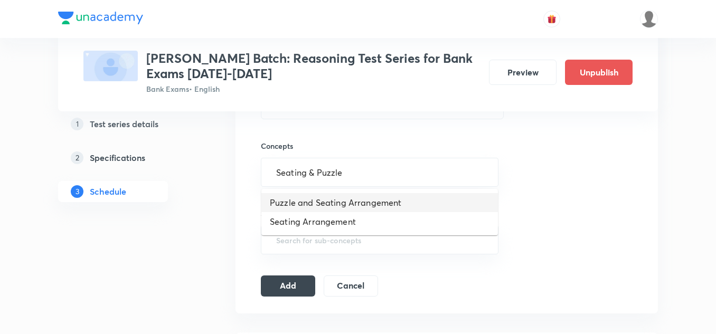
click at [312, 202] on li "Puzzle and Seating Arrangement" at bounding box center [379, 202] width 237 height 19
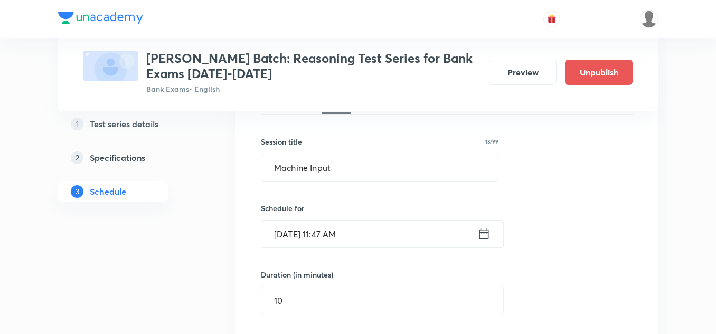
scroll to position [161, 0]
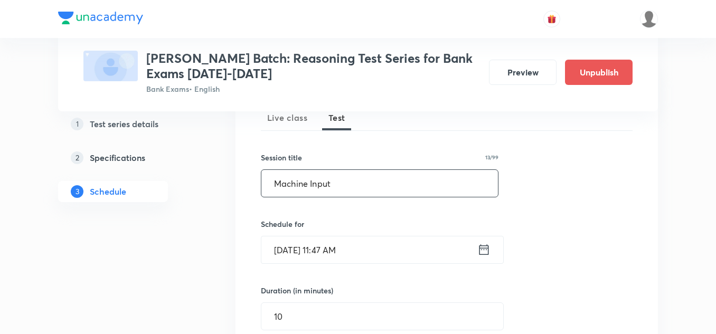
drag, startPoint x: 338, startPoint y: 187, endPoint x: 253, endPoint y: 184, distance: 85.1
click at [253, 184] on div "Session 12 Live class Test Session title 13/99 Machine Input ​ Schedule for Sep…" at bounding box center [447, 296] width 423 height 465
paste input "Seating & Puzzle"
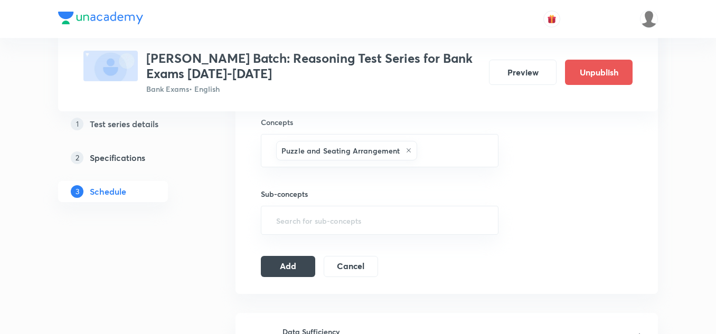
scroll to position [429, 0]
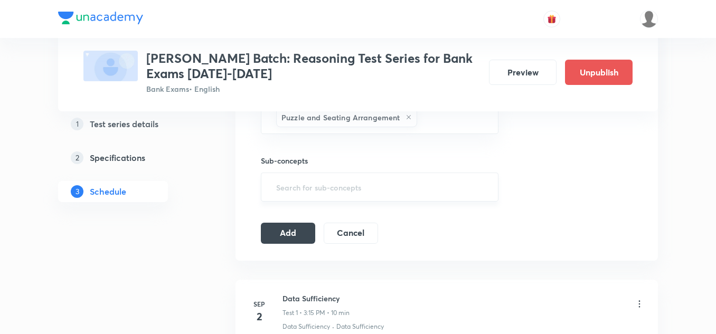
type input "Seating & Puzzle"
click at [313, 187] on input "text" at bounding box center [379, 187] width 211 height 20
type input "s"
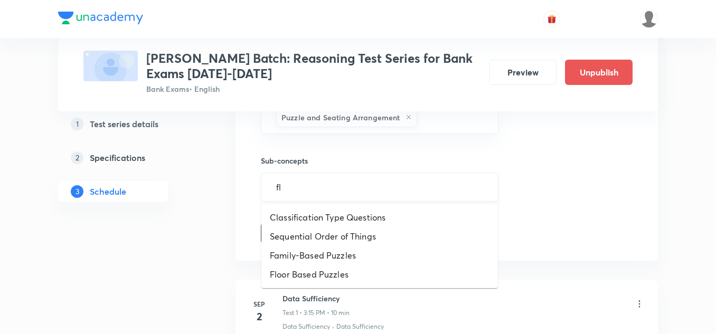
type input "flo"
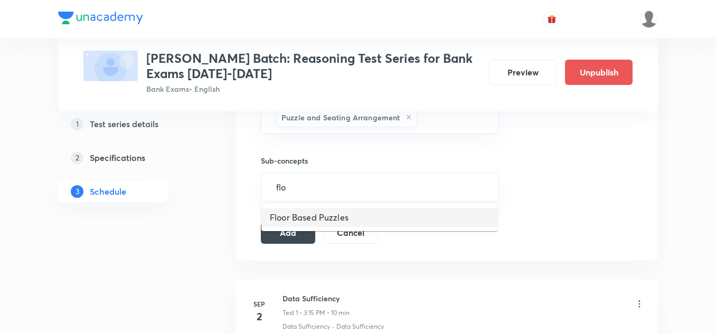
click at [308, 212] on li "Floor Based Puzzles" at bounding box center [379, 217] width 237 height 19
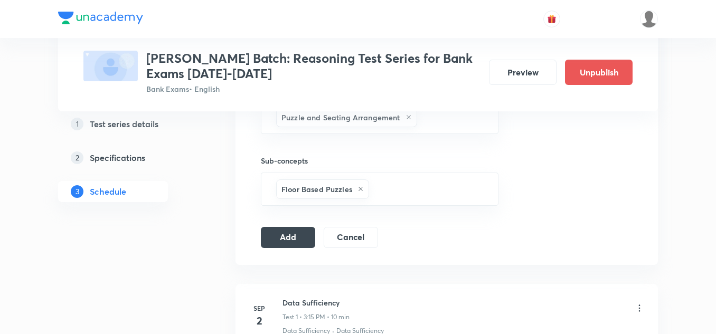
click at [280, 232] on button "Add" at bounding box center [288, 237] width 54 height 21
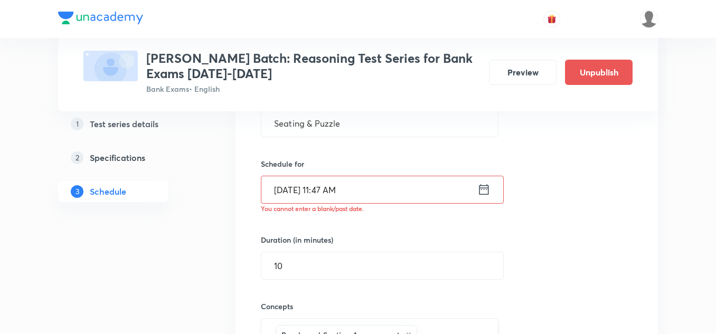
scroll to position [165, 0]
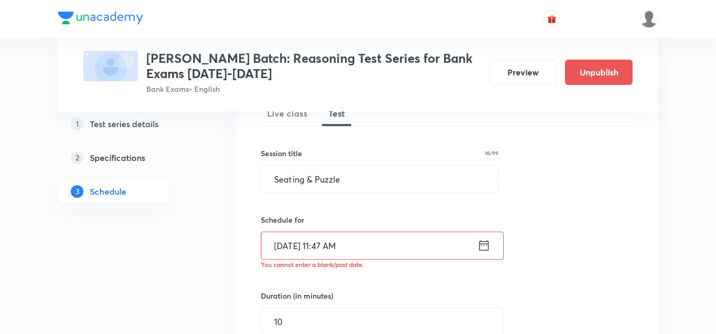
click at [483, 244] on icon at bounding box center [485, 245] width 10 height 11
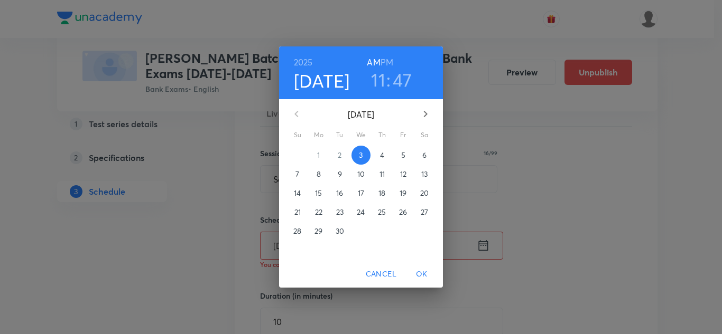
click at [362, 193] on p "17" at bounding box center [361, 193] width 6 height 11
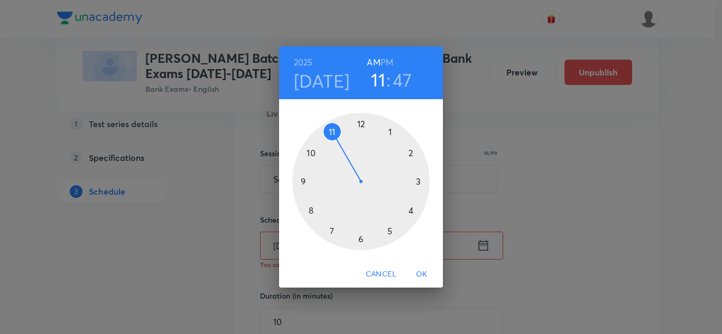
click at [578, 193] on div "2025 Sep 17 11 : 47 AM PM 1 2 3 4 5 6 7 8 9 10 11 12 Cancel OK" at bounding box center [361, 167] width 722 height 334
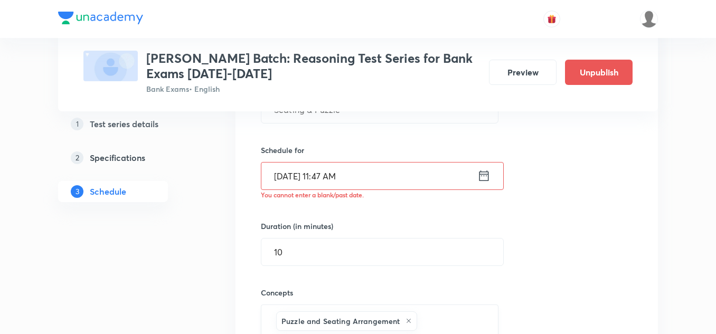
scroll to position [231, 0]
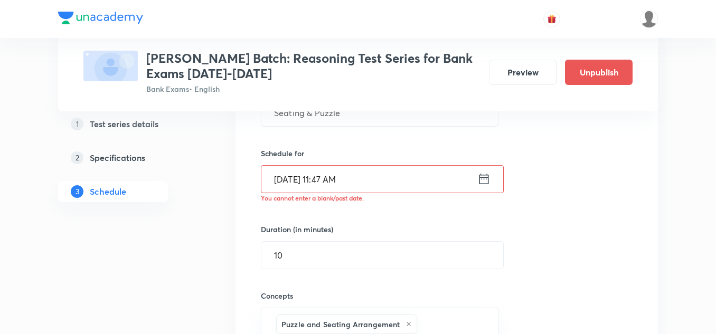
click at [488, 180] on icon at bounding box center [483, 179] width 13 height 15
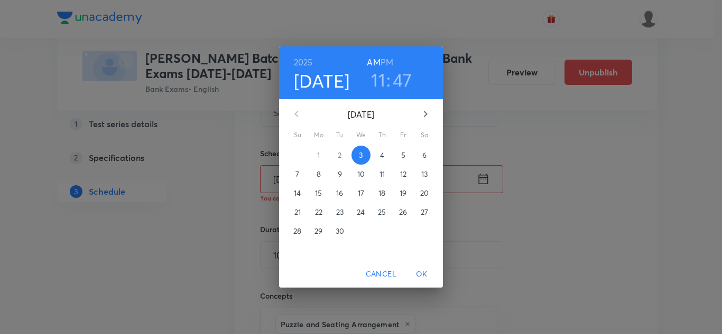
click at [363, 193] on p "17" at bounding box center [361, 193] width 6 height 11
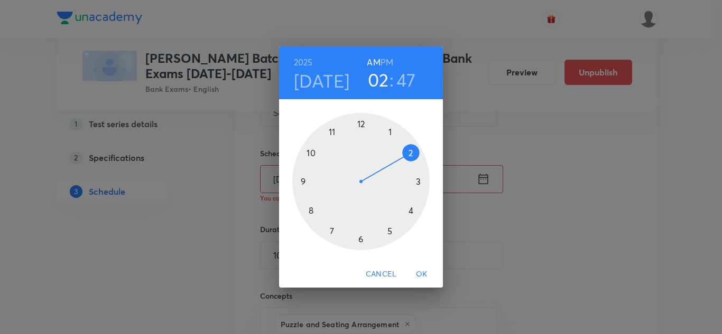
drag, startPoint x: 332, startPoint y: 132, endPoint x: 399, endPoint y: 170, distance: 77.6
click at [399, 170] on div at bounding box center [360, 181] width 137 height 137
drag, startPoint x: 306, startPoint y: 166, endPoint x: 418, endPoint y: 181, distance: 113.0
click at [418, 181] on div at bounding box center [360, 181] width 137 height 137
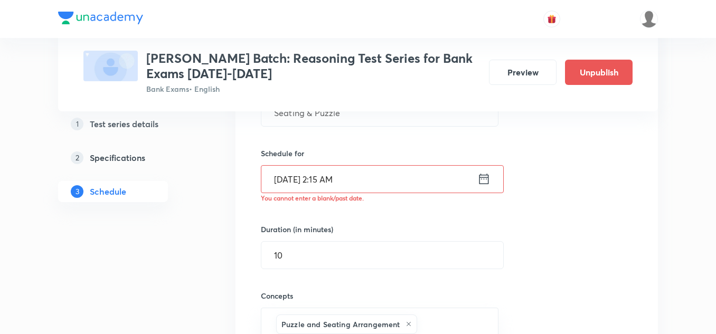
click at [486, 176] on icon at bounding box center [483, 179] width 13 height 15
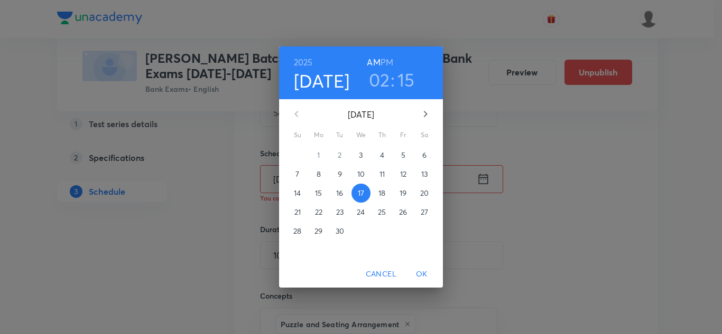
click at [383, 61] on h6 "PM" at bounding box center [386, 62] width 13 height 15
click at [417, 269] on span "OK" at bounding box center [421, 274] width 25 height 13
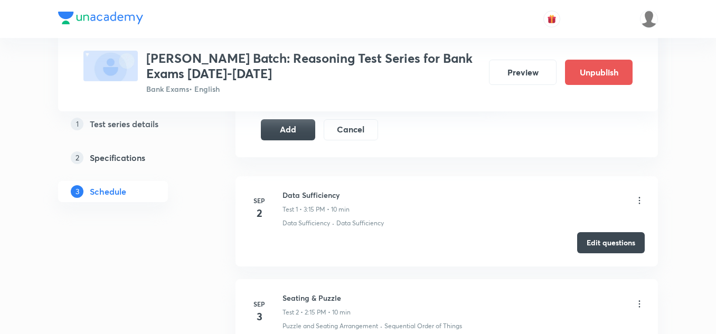
scroll to position [495, 0]
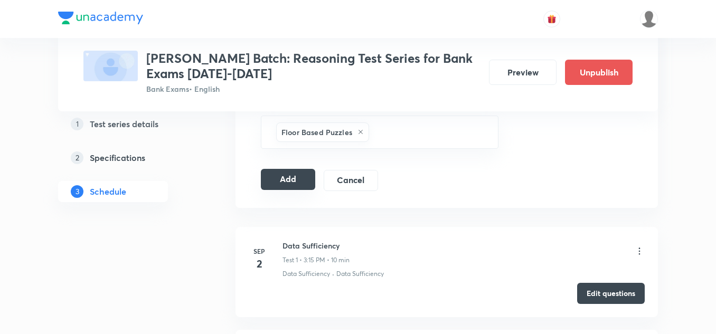
click at [291, 177] on button "Add" at bounding box center [288, 179] width 54 height 21
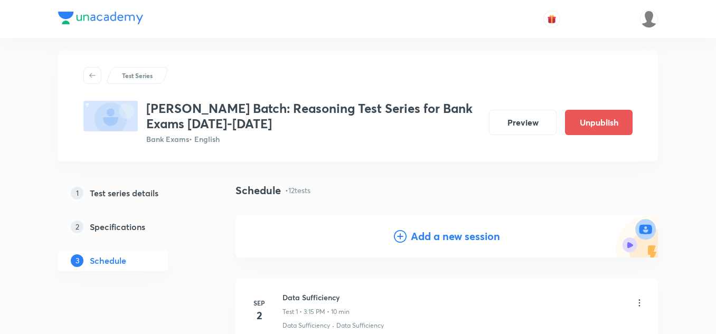
scroll to position [0, 0]
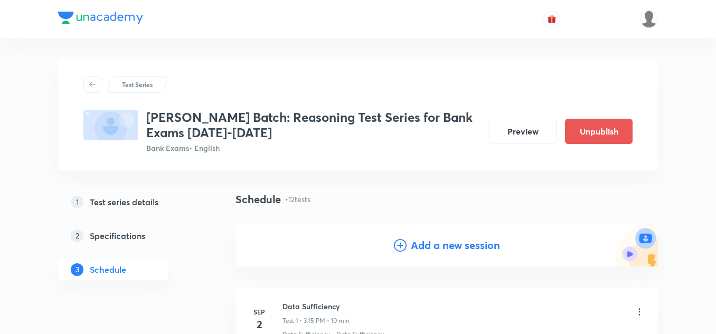
click at [419, 240] on h4 "Add a new session" at bounding box center [455, 246] width 89 height 16
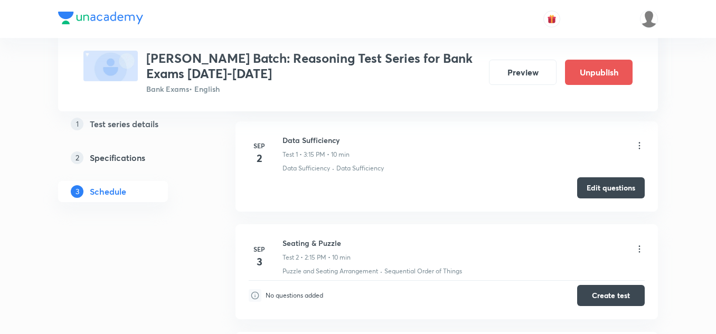
scroll to position [687, 0]
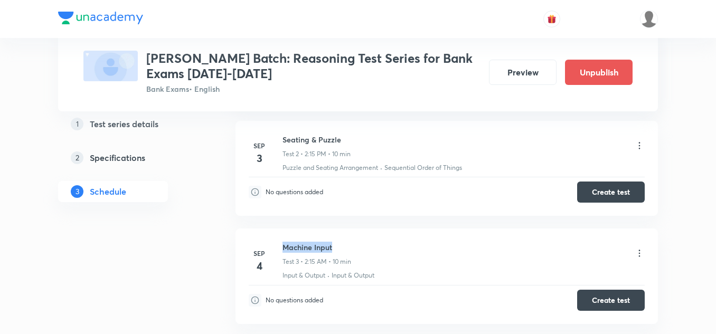
drag, startPoint x: 336, startPoint y: 246, endPoint x: 284, endPoint y: 245, distance: 52.3
click at [284, 245] on h6 "Machine Input" at bounding box center [317, 247] width 69 height 11
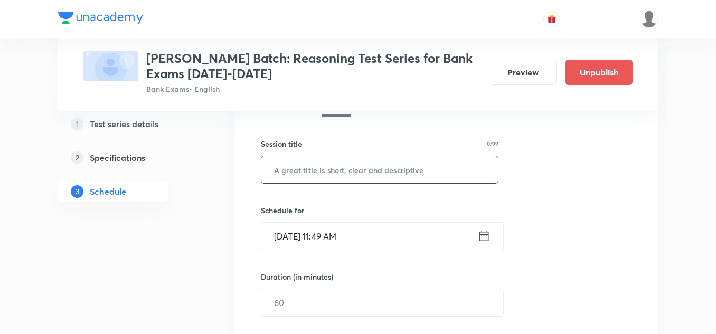
scroll to position [158, 0]
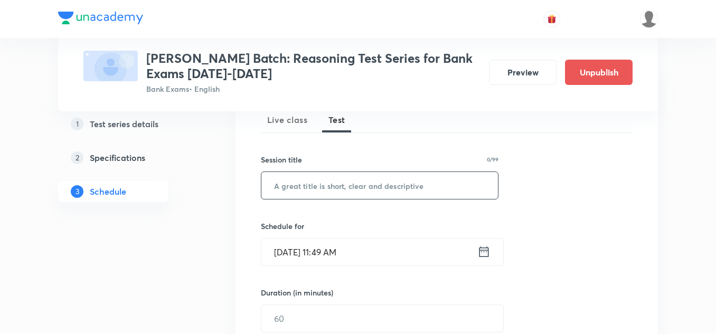
click at [298, 184] on input "text" at bounding box center [379, 185] width 237 height 27
paste input "Seating & Puzzle"
type input "Seating & Puzzle"
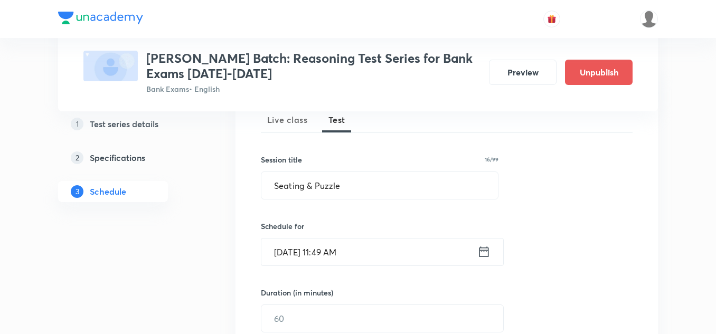
click at [484, 249] on icon at bounding box center [483, 252] width 13 height 15
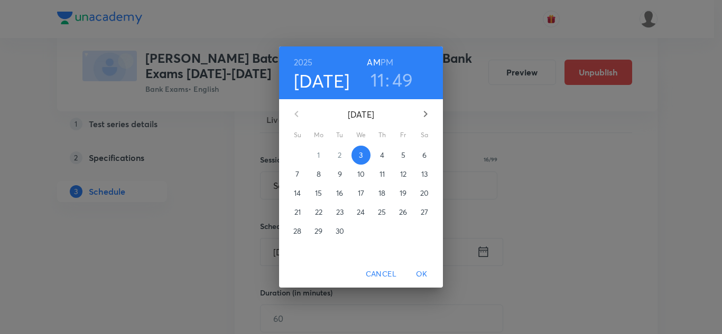
click at [381, 191] on p "18" at bounding box center [381, 193] width 7 height 11
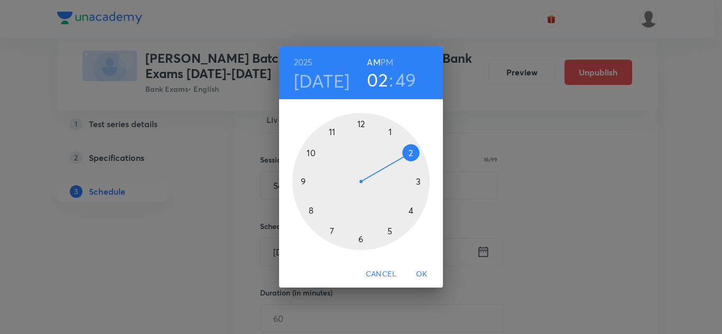
drag, startPoint x: 334, startPoint y: 132, endPoint x: 404, endPoint y: 168, distance: 78.7
click at [404, 168] on div at bounding box center [360, 181] width 137 height 137
drag, startPoint x: 307, startPoint y: 148, endPoint x: 407, endPoint y: 180, distance: 104.4
click at [407, 180] on div at bounding box center [360, 181] width 137 height 137
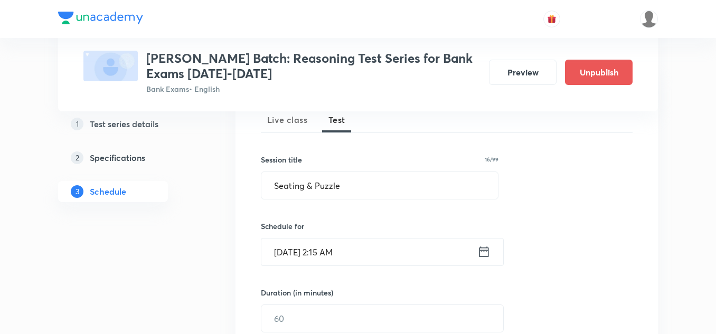
click at [483, 248] on icon at bounding box center [483, 252] width 13 height 15
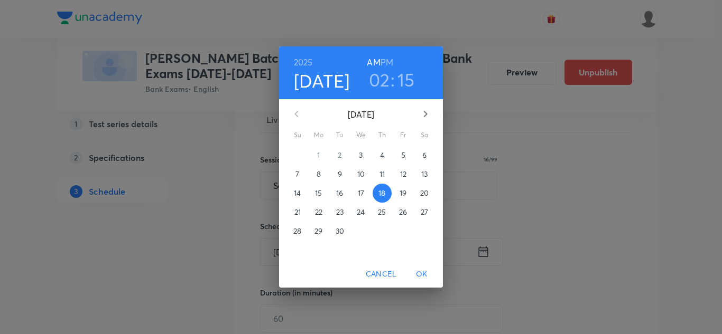
click at [387, 60] on h6 "PM" at bounding box center [386, 62] width 13 height 15
click at [427, 273] on span "OK" at bounding box center [421, 274] width 25 height 13
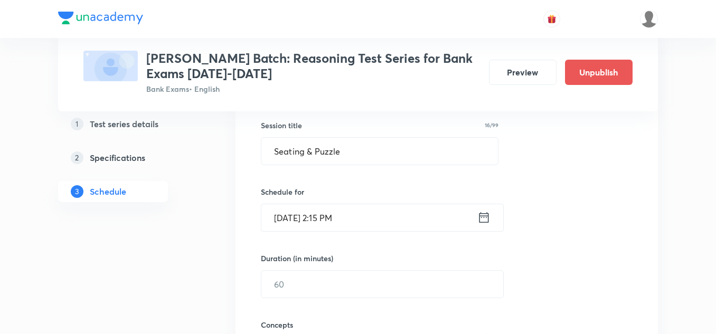
scroll to position [211, 0]
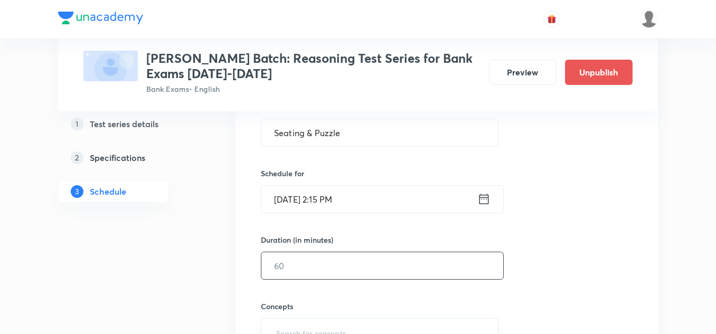
click at [279, 258] on input "text" at bounding box center [382, 265] width 242 height 27
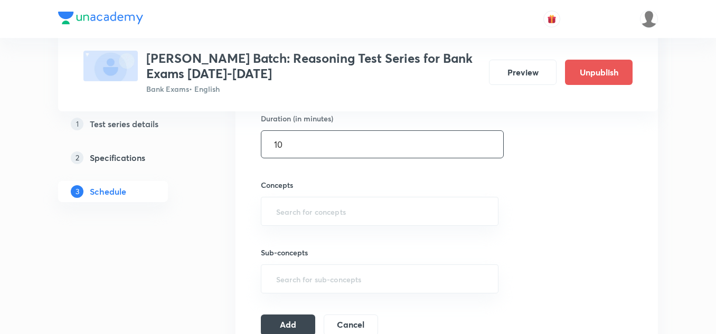
scroll to position [370, 0]
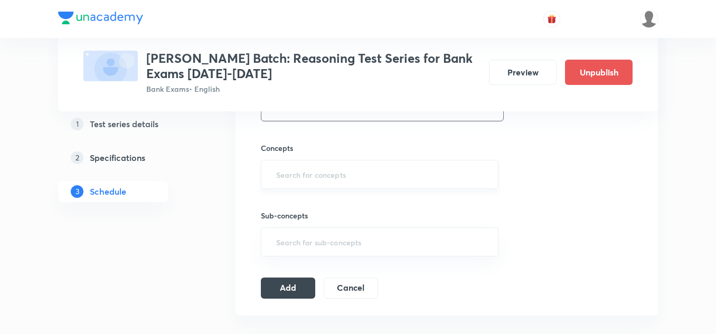
type input "10"
click at [286, 175] on input "text" at bounding box center [379, 175] width 211 height 20
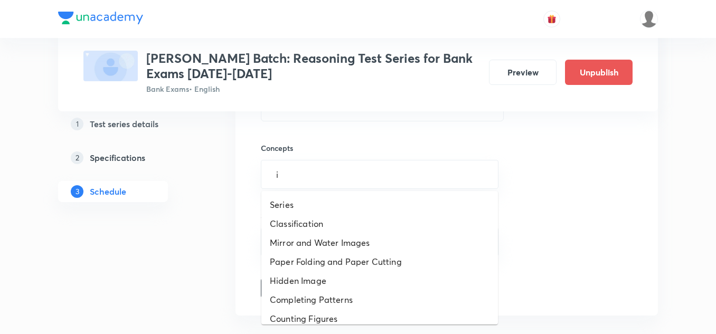
type input "in"
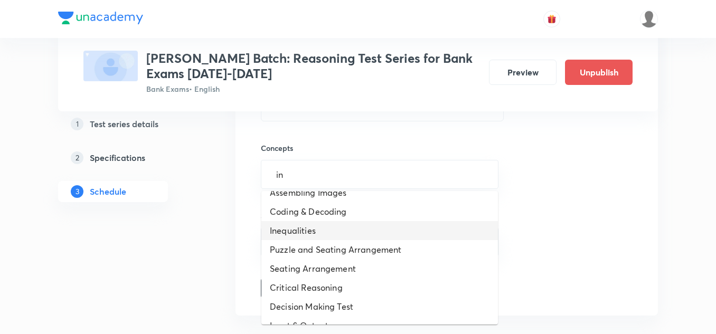
scroll to position [84, 0]
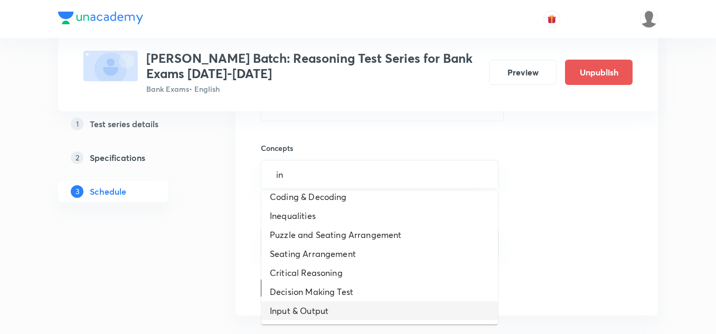
click at [301, 311] on li "Input & Output" at bounding box center [379, 311] width 237 height 19
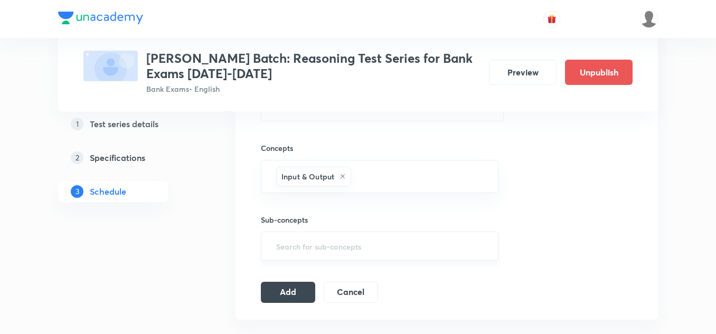
click at [288, 251] on input "text" at bounding box center [379, 247] width 211 height 20
type input "1"
type input "i"
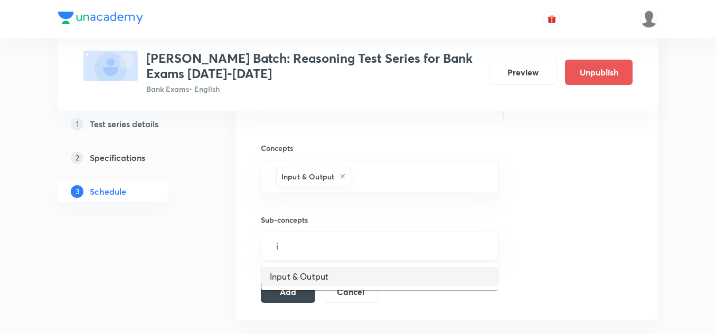
click at [282, 271] on li "Input & Output" at bounding box center [379, 276] width 237 height 19
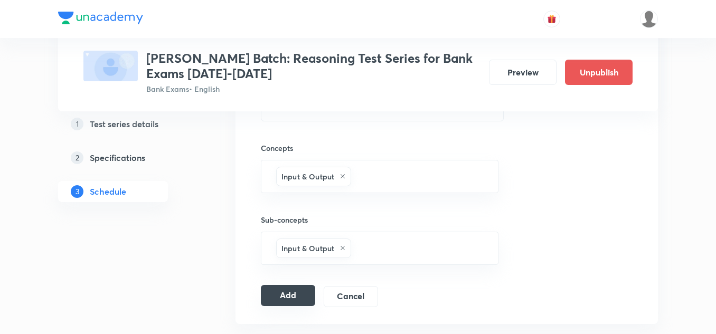
click at [288, 298] on button "Add" at bounding box center [288, 295] width 54 height 21
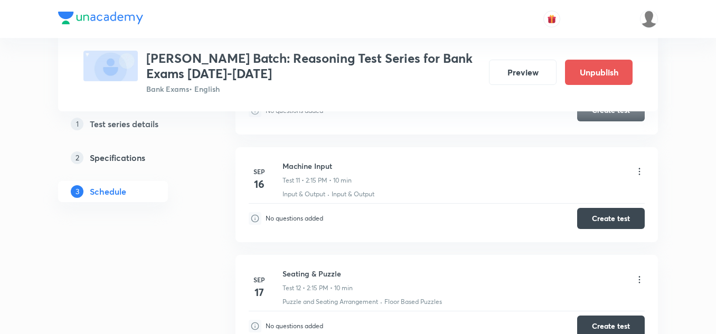
scroll to position [1215, 0]
click at [439, 183] on div "Machine Input Test 11 • 2:15 PM • 10 min" at bounding box center [464, 173] width 362 height 25
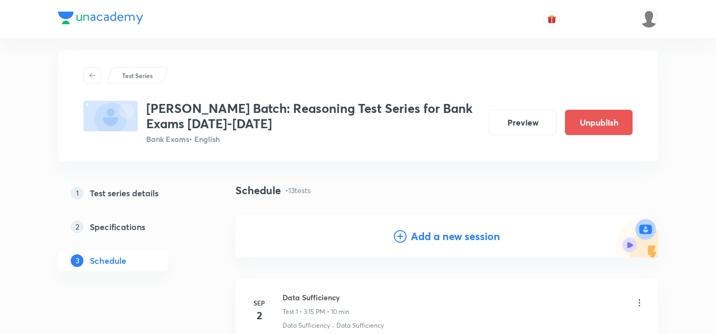
scroll to position [0, 0]
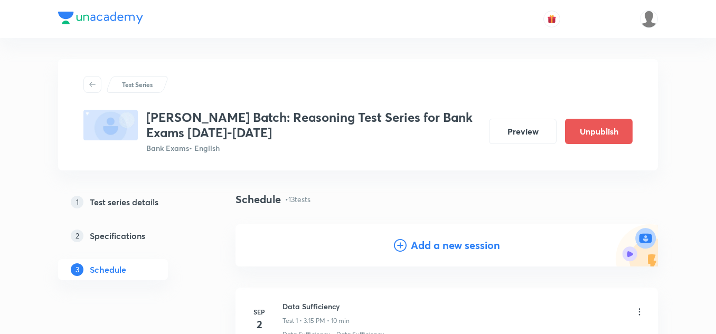
click at [427, 238] on h4 "Add a new session" at bounding box center [455, 246] width 89 height 16
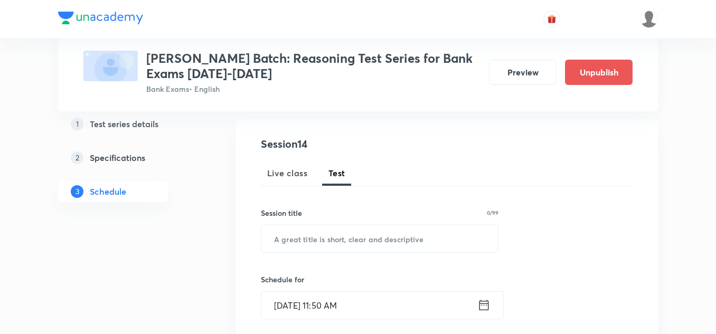
scroll to position [106, 0]
click at [303, 238] on input "text" at bounding box center [379, 238] width 237 height 27
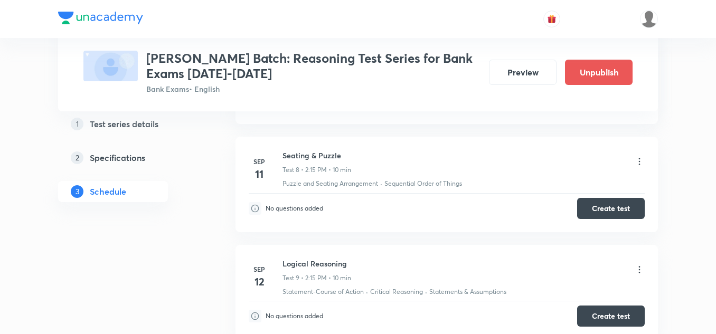
scroll to position [1320, 0]
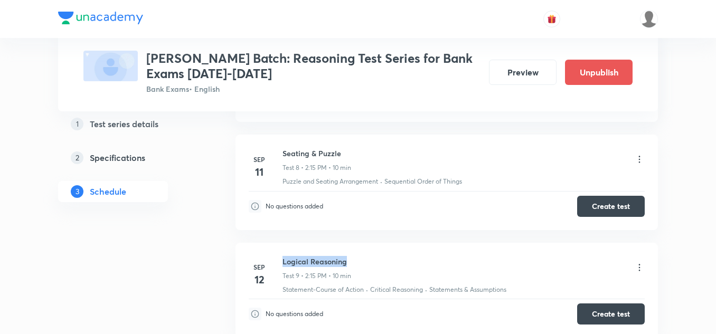
drag, startPoint x: 355, startPoint y: 261, endPoint x: 283, endPoint y: 264, distance: 72.4
click at [283, 264] on div "Logical Reasoning Test 9 • 2:15 PM • 10 min" at bounding box center [464, 268] width 362 height 25
copy h6 "Logical Reasoning"
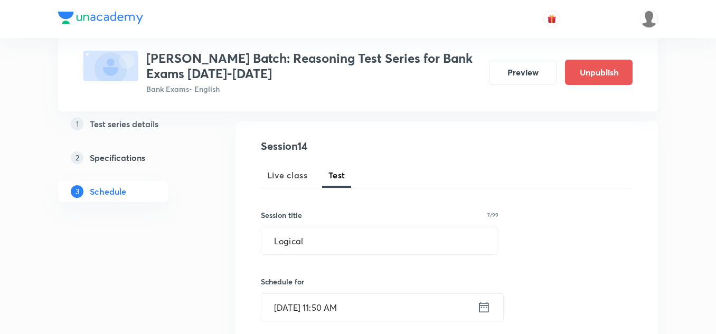
scroll to position [53, 0]
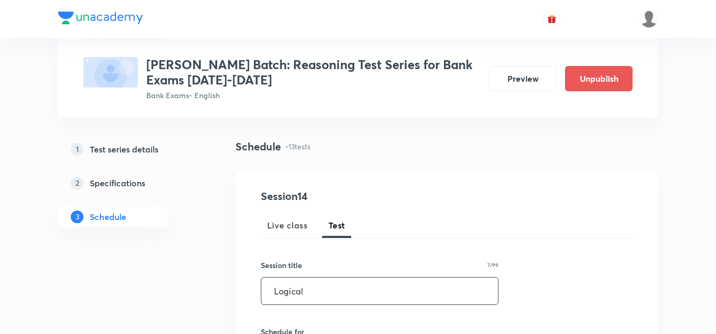
drag, startPoint x: 314, startPoint y: 291, endPoint x: 265, endPoint y: 289, distance: 48.6
click at [265, 289] on input "Logical" at bounding box center [379, 291] width 237 height 27
paste input "Reasoning"
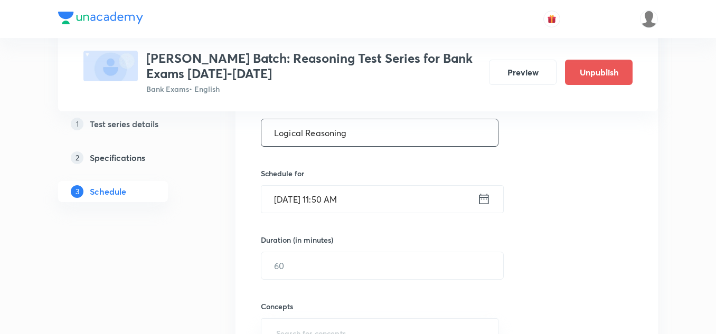
scroll to position [264, 0]
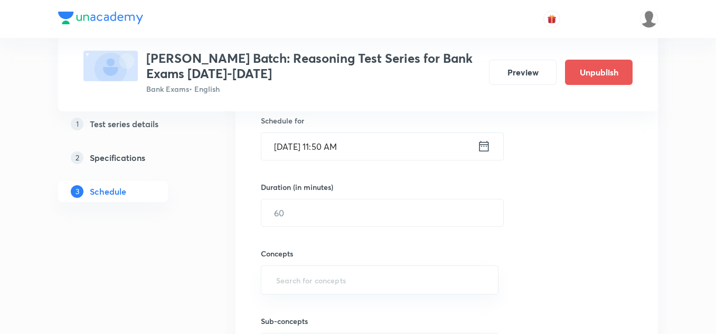
type input "Logical Reasoning"
click at [485, 146] on icon at bounding box center [483, 146] width 13 height 15
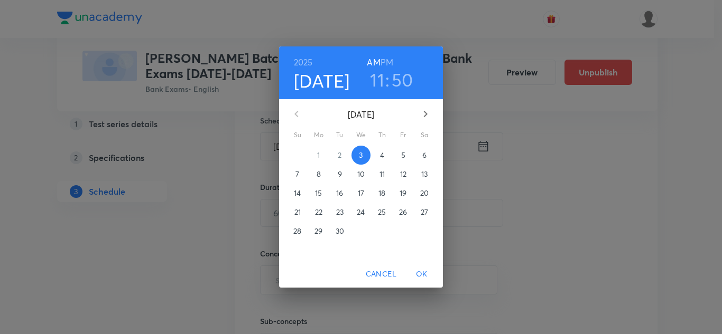
click at [400, 193] on p "19" at bounding box center [402, 193] width 7 height 11
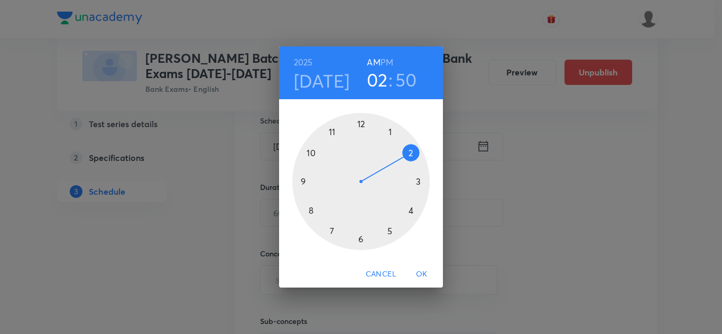
drag, startPoint x: 337, startPoint y: 131, endPoint x: 401, endPoint y: 154, distance: 67.8
click at [401, 154] on div at bounding box center [360, 181] width 137 height 137
drag, startPoint x: 308, startPoint y: 143, endPoint x: 387, endPoint y: 182, distance: 88.1
click at [387, 182] on div at bounding box center [360, 181] width 137 height 137
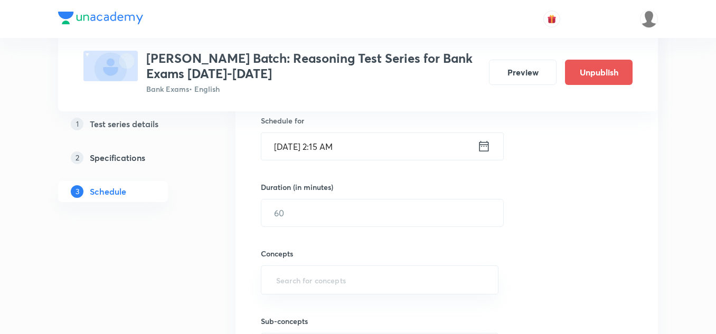
click at [483, 151] on icon at bounding box center [483, 146] width 13 height 15
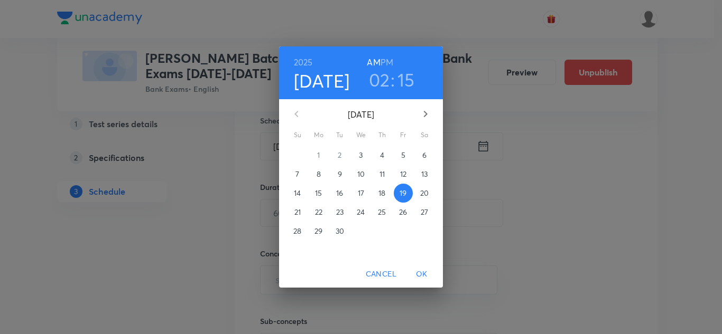
click at [388, 59] on h6 "PM" at bounding box center [386, 62] width 13 height 15
click at [423, 273] on span "OK" at bounding box center [421, 274] width 25 height 13
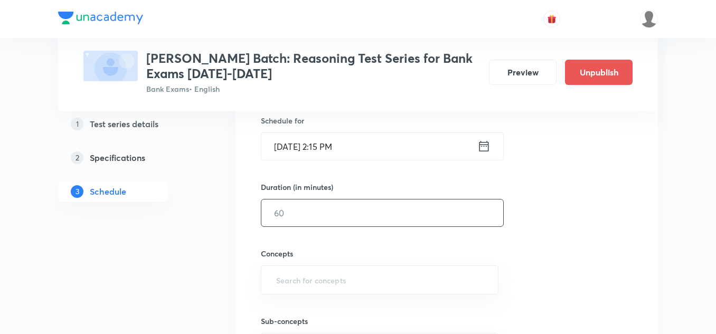
click at [285, 210] on input "text" at bounding box center [382, 213] width 242 height 27
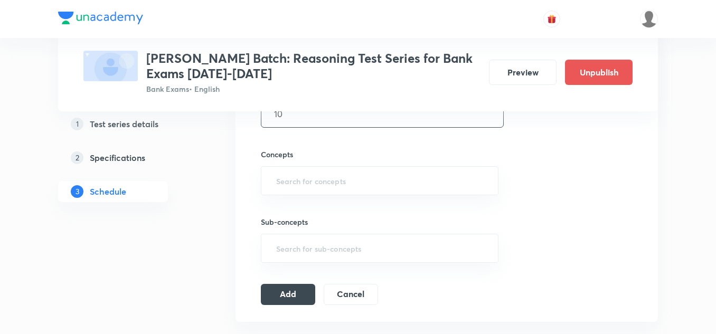
scroll to position [370, 0]
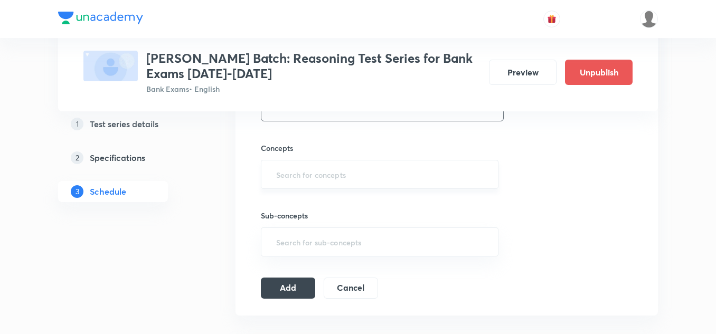
type input "10"
click at [294, 174] on input "text" at bounding box center [379, 175] width 211 height 20
type input "cr"
click at [285, 197] on li "Critical Reasoning" at bounding box center [379, 204] width 237 height 19
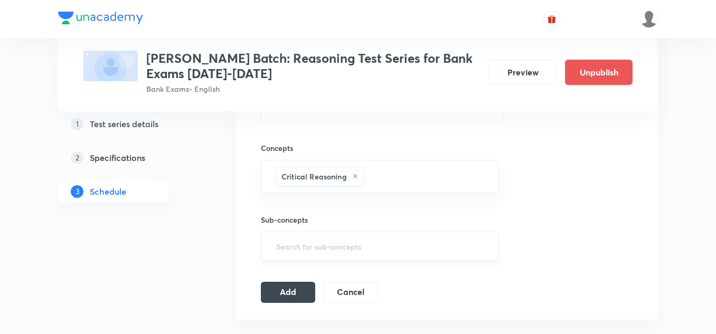
click at [291, 247] on input "text" at bounding box center [379, 247] width 211 height 20
type input "as"
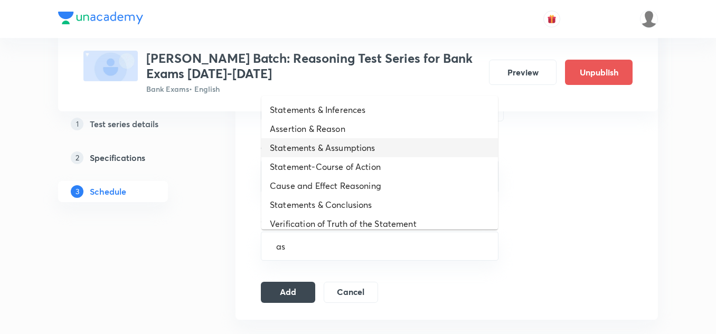
click at [314, 149] on li "Statements & Assumptions" at bounding box center [379, 147] width 237 height 19
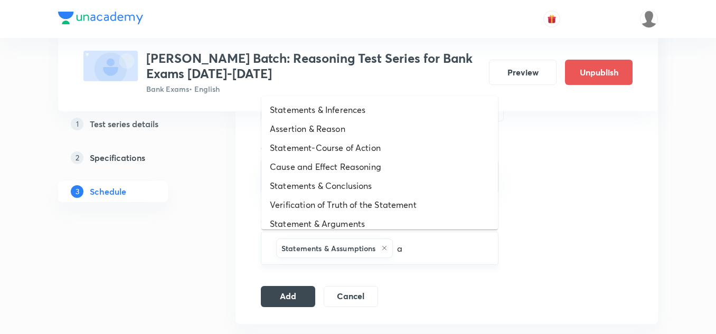
type input "ar"
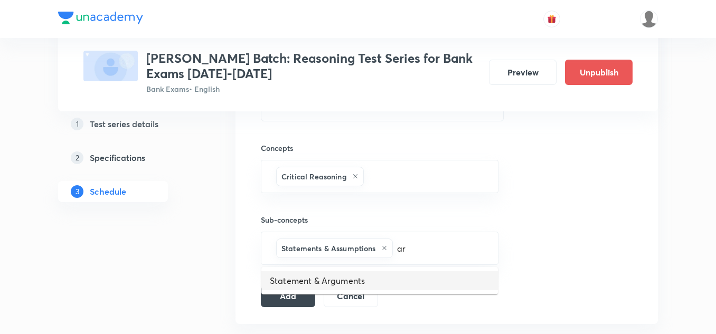
click at [331, 280] on li "Statement & Arguments" at bounding box center [379, 280] width 237 height 19
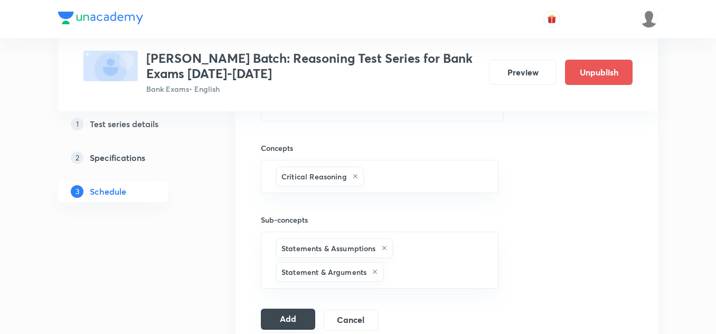
click at [287, 315] on button "Add" at bounding box center [288, 319] width 54 height 21
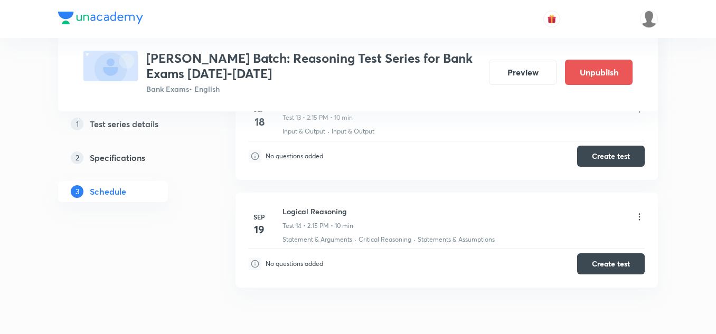
scroll to position [1441, 0]
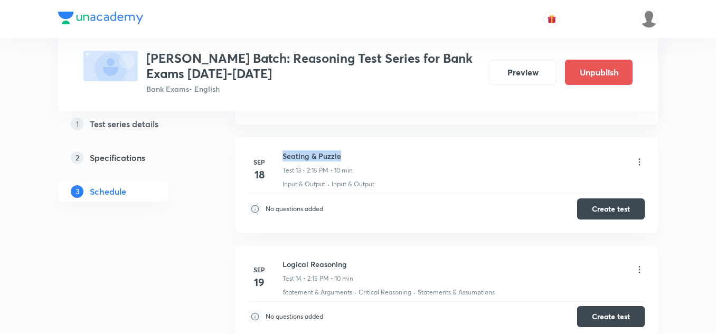
drag, startPoint x: 346, startPoint y: 155, endPoint x: 280, endPoint y: 153, distance: 66.6
click at [280, 153] on div "Sep 18 Seating & Puzzle Test 13 • 2:15 PM • 10 min Input & Output · Input & Out…" at bounding box center [447, 170] width 396 height 39
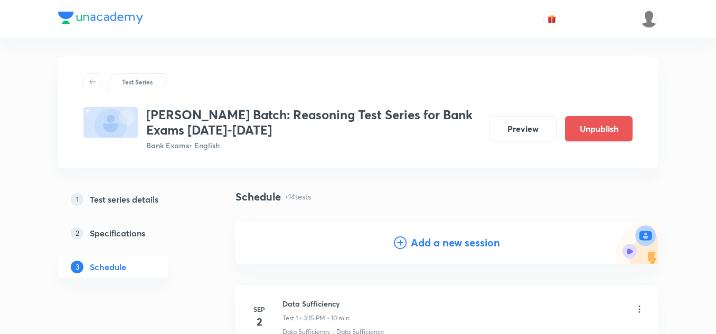
scroll to position [0, 0]
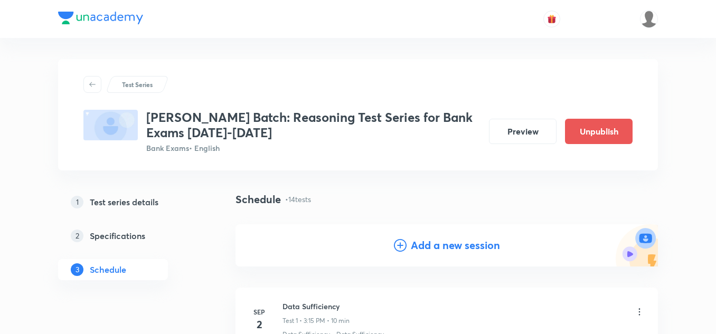
click at [423, 243] on h4 "Add a new session" at bounding box center [455, 246] width 89 height 16
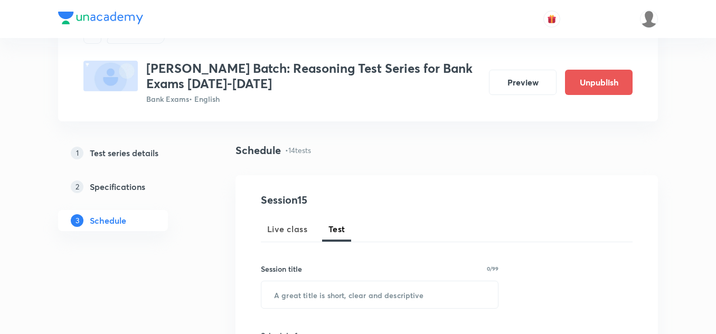
scroll to position [106, 0]
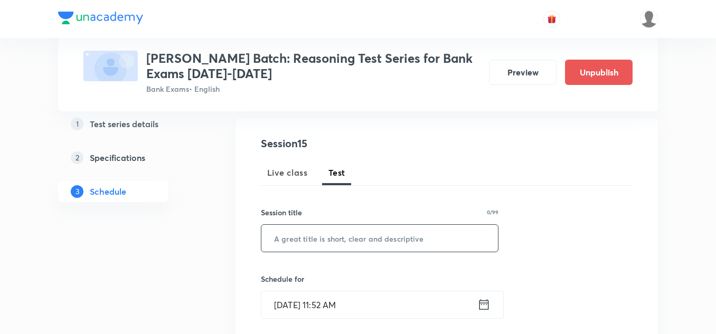
click at [288, 230] on input "text" at bounding box center [379, 238] width 237 height 27
paste input "Logical Reasoning"
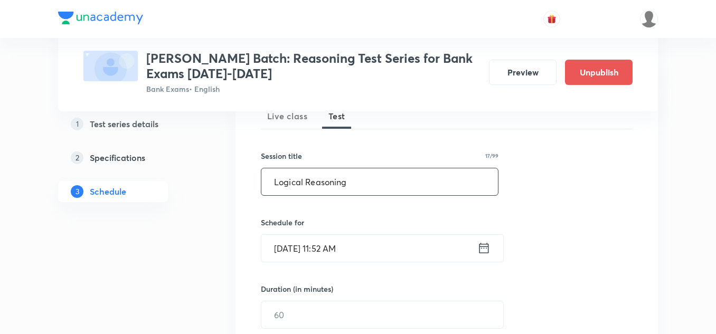
scroll to position [211, 0]
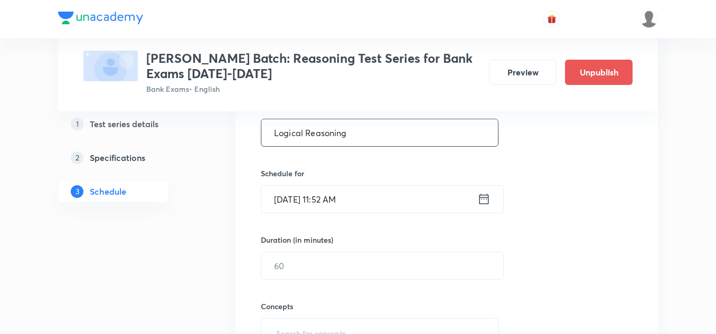
type input "Logical Reasoning"
click at [479, 201] on icon at bounding box center [483, 199] width 13 height 15
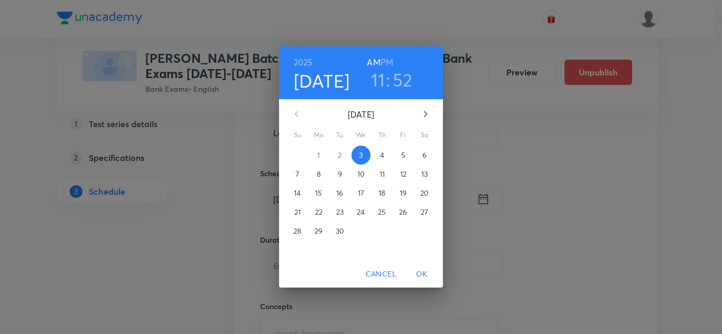
click at [316, 208] on p "22" at bounding box center [318, 212] width 7 height 11
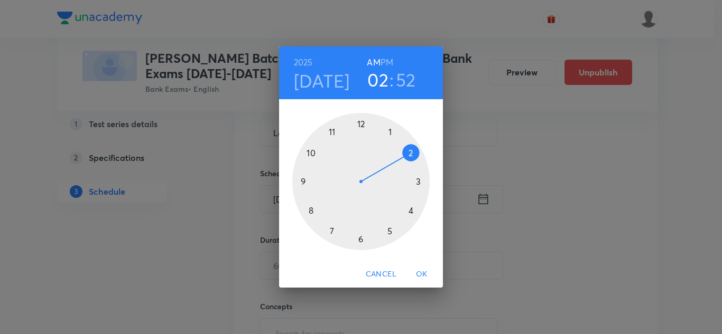
drag, startPoint x: 328, startPoint y: 130, endPoint x: 405, endPoint y: 164, distance: 83.9
click at [405, 164] on div at bounding box center [360, 181] width 137 height 137
drag, startPoint x: 310, startPoint y: 138, endPoint x: 407, endPoint y: 180, distance: 106.5
click at [407, 180] on div at bounding box center [360, 181] width 137 height 137
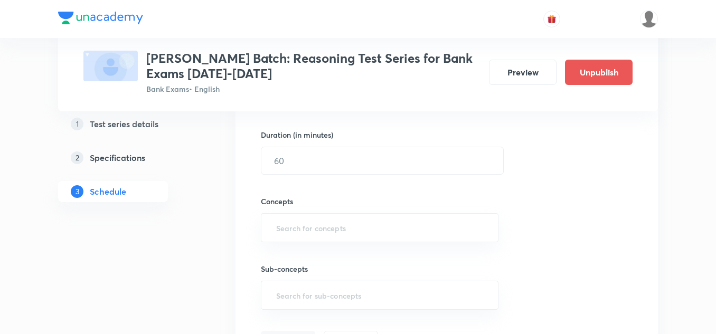
scroll to position [317, 0]
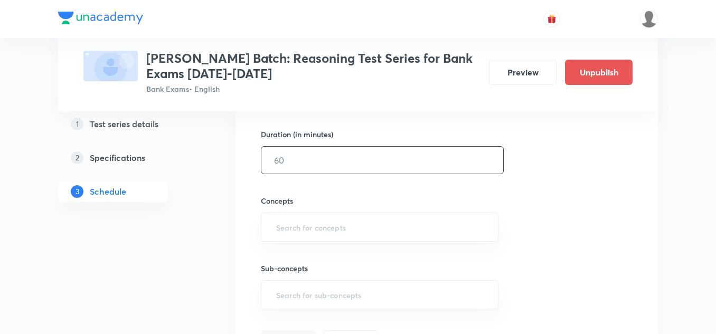
click at [290, 166] on input "text" at bounding box center [382, 160] width 242 height 27
click at [291, 238] on div "​" at bounding box center [380, 227] width 238 height 29
type input "10"
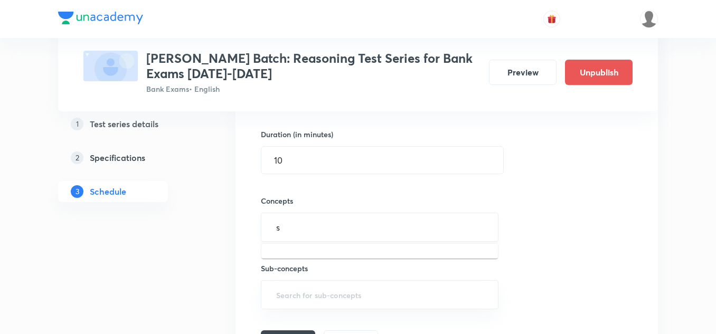
type input "se"
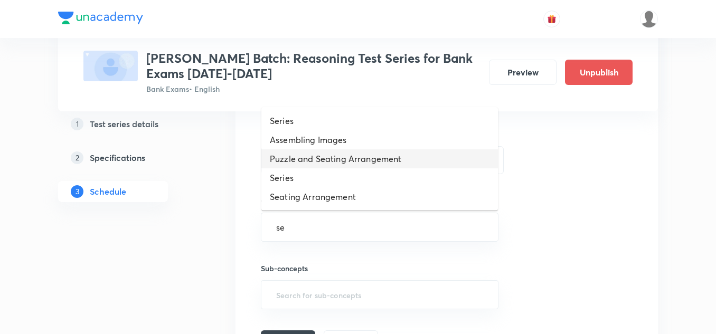
click at [338, 162] on li "Puzzle and Seating Arrangement" at bounding box center [379, 158] width 237 height 19
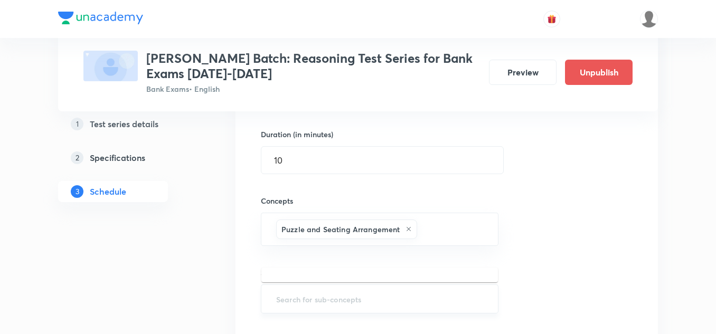
click at [299, 290] on input "text" at bounding box center [379, 299] width 211 height 20
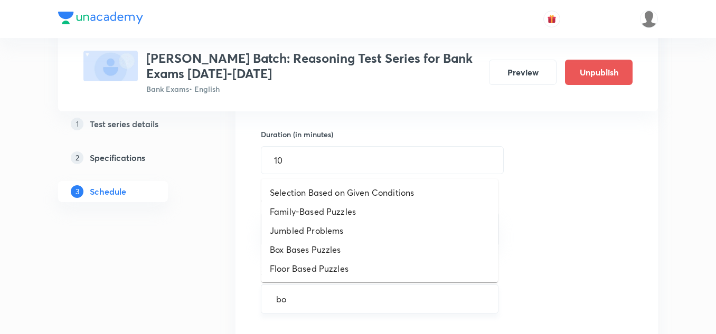
type input "box"
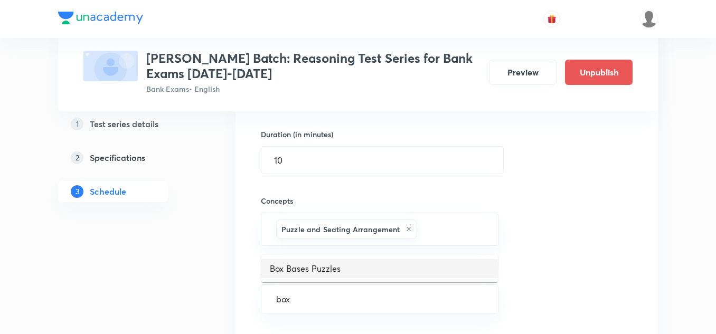
click at [303, 264] on li "Box Bases Puzzles" at bounding box center [379, 268] width 237 height 19
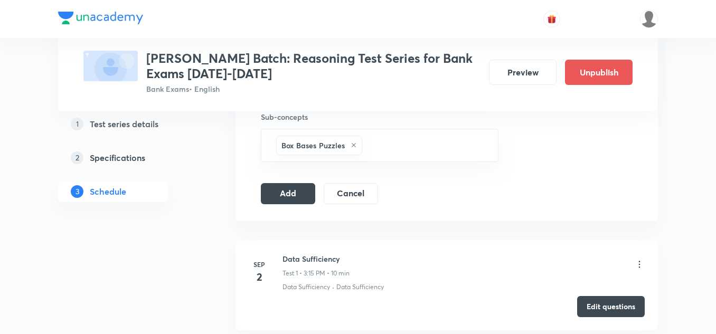
scroll to position [475, 0]
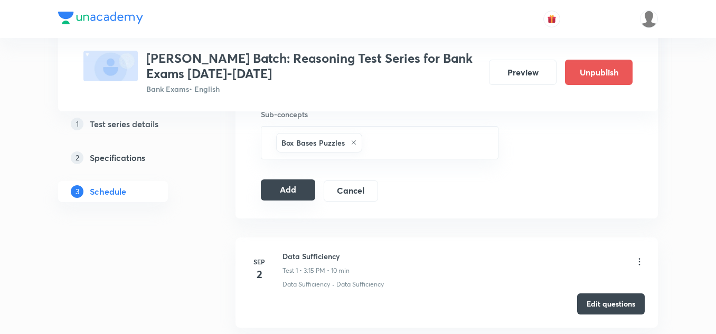
click at [282, 184] on button "Add" at bounding box center [288, 190] width 54 height 21
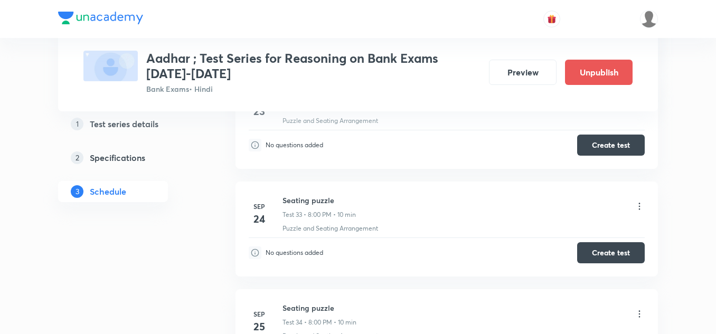
scroll to position [3822, 0]
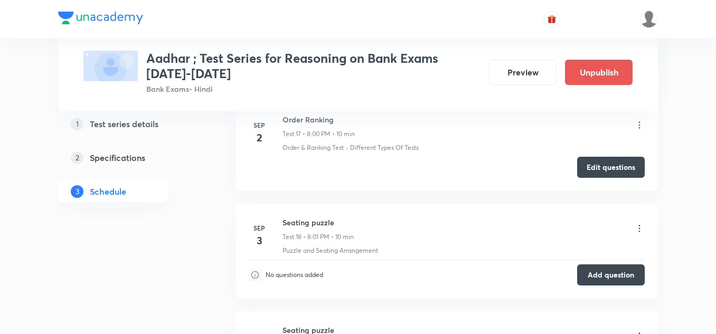
scroll to position [2166, 0]
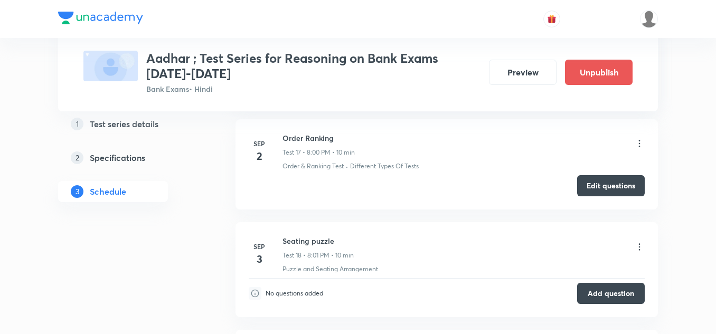
click at [640, 243] on icon at bounding box center [639, 247] width 11 height 11
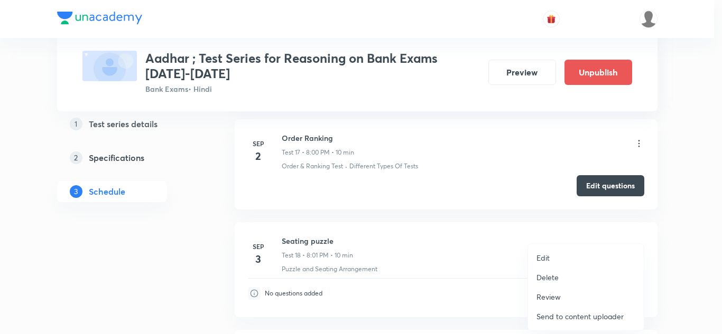
click at [546, 256] on p "Edit" at bounding box center [542, 257] width 13 height 11
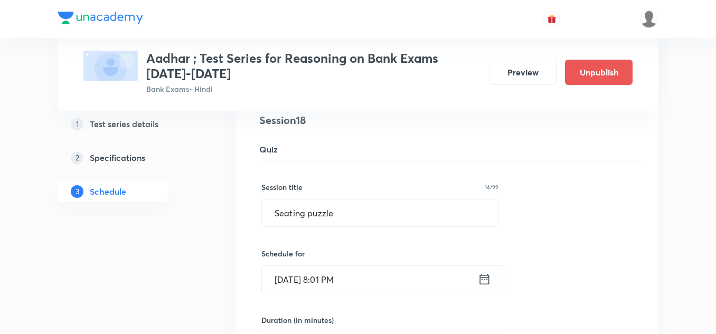
scroll to position [1849, 0]
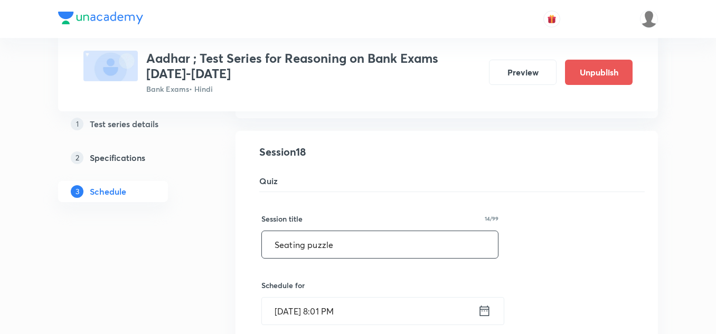
drag, startPoint x: 336, startPoint y: 244, endPoint x: 268, endPoint y: 246, distance: 68.7
click at [268, 246] on input "Seating puzzle" at bounding box center [380, 244] width 236 height 27
type input "Order Ranking"
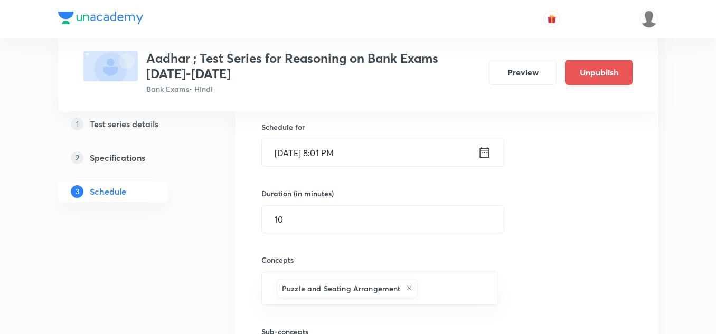
scroll to position [2113, 0]
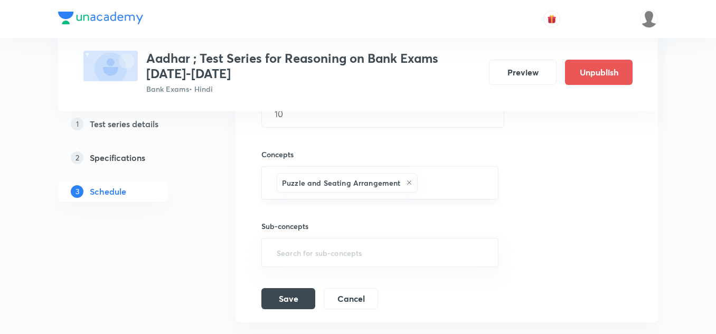
click at [409, 180] on icon at bounding box center [409, 183] width 6 height 6
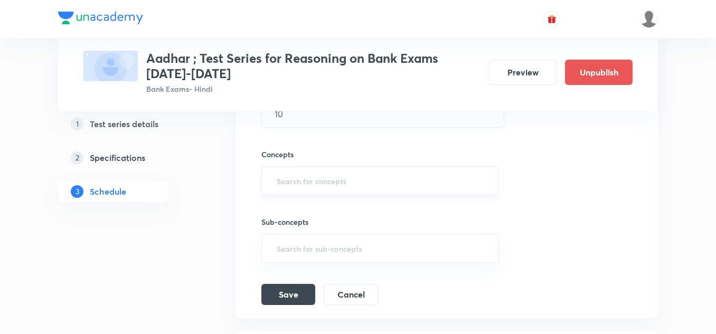
click at [316, 183] on input "text" at bounding box center [380, 181] width 211 height 20
type input "o"
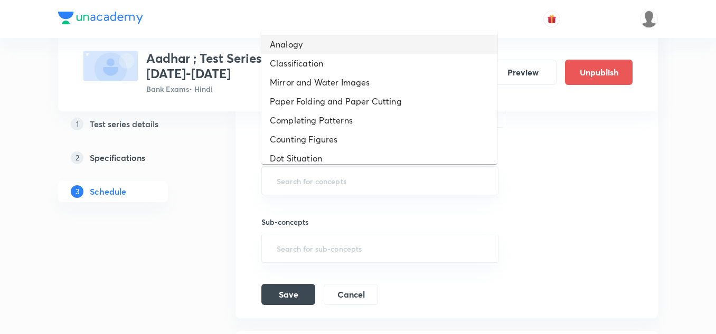
scroll to position [24, 0]
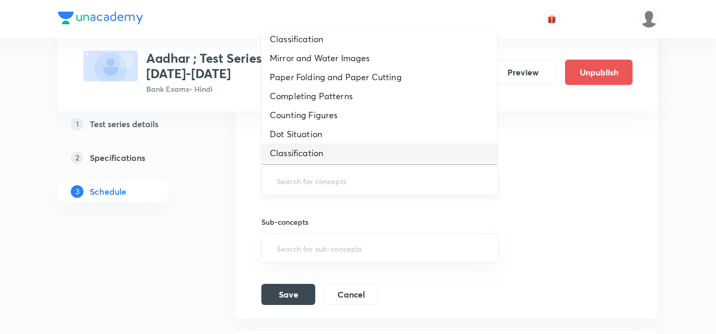
click at [280, 180] on input "text" at bounding box center [380, 181] width 211 height 20
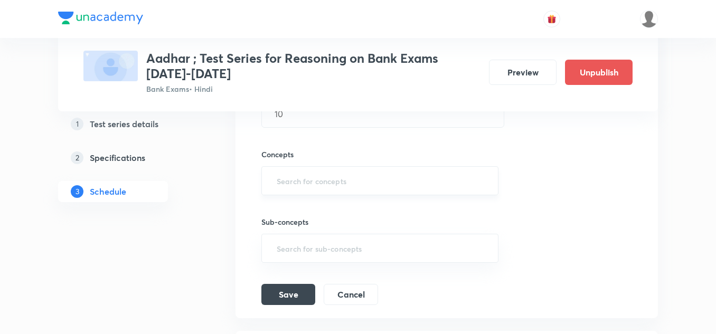
type input "d"
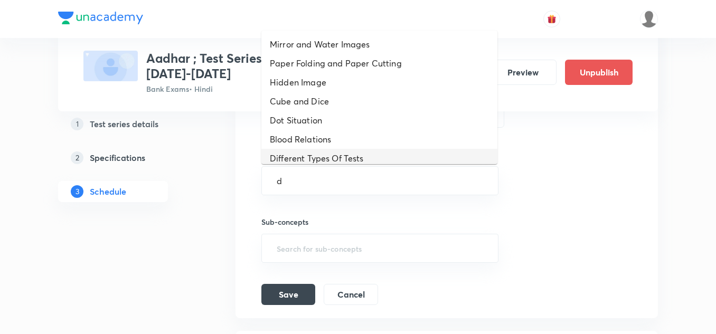
click at [290, 155] on li "Different Types Of Tests" at bounding box center [379, 158] width 236 height 19
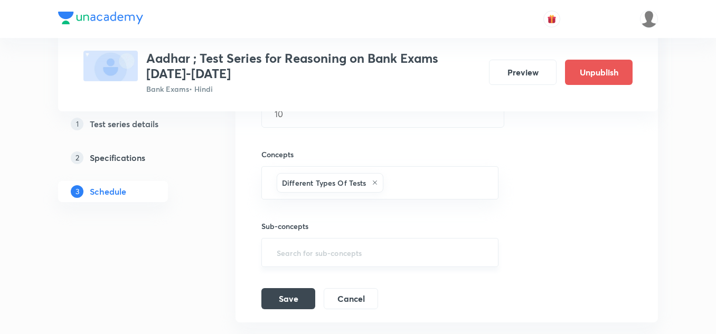
click at [278, 251] on input "text" at bounding box center [380, 253] width 211 height 20
type input "o"
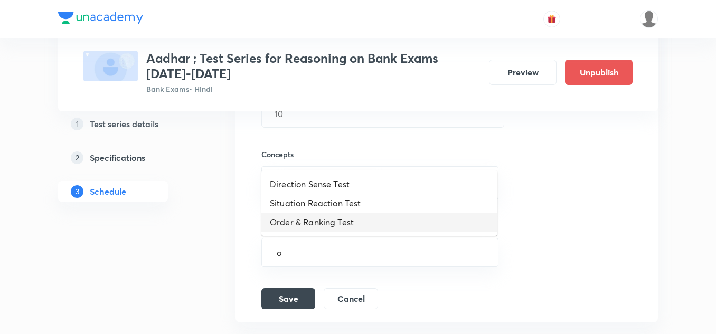
click at [296, 220] on li "Order & Ranking Test" at bounding box center [379, 222] width 236 height 19
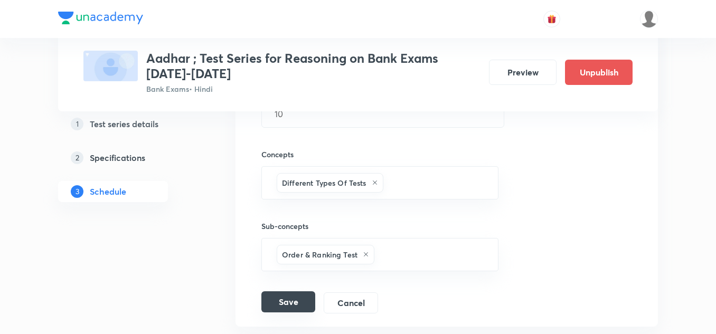
click at [288, 299] on button "Save" at bounding box center [288, 302] width 54 height 21
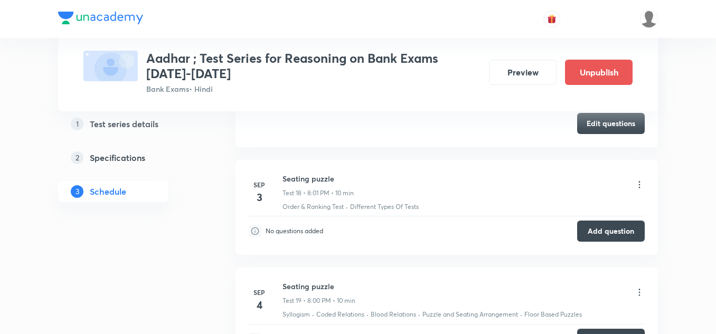
scroll to position [1902, 0]
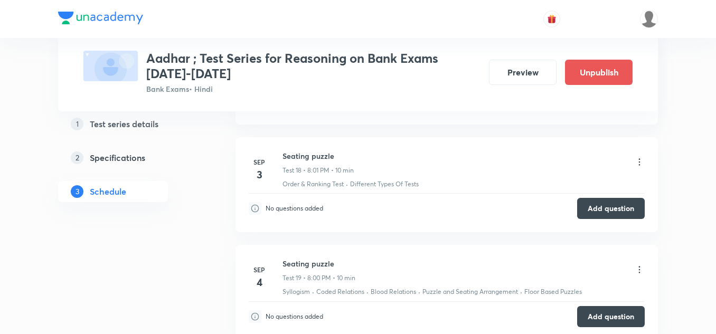
click at [638, 162] on icon at bounding box center [639, 162] width 11 height 11
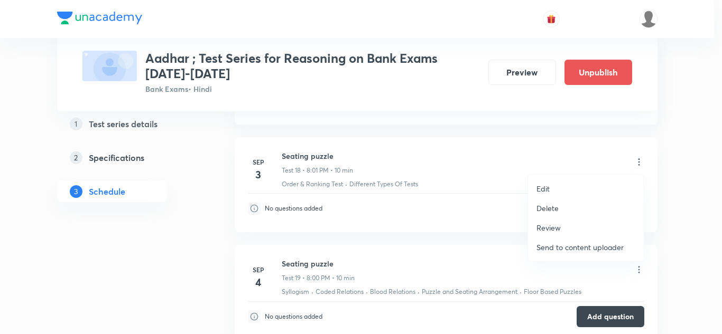
click at [550, 186] on li "Edit" at bounding box center [586, 189] width 116 height 20
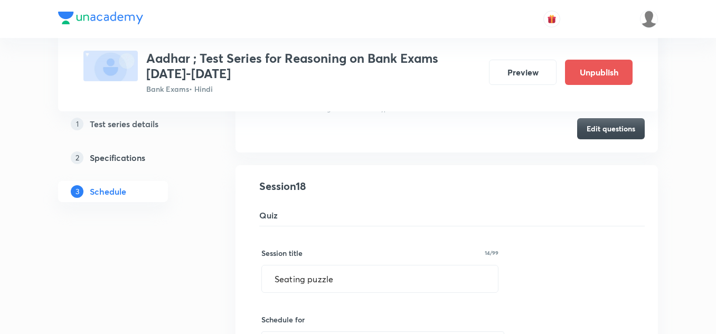
scroll to position [1796, 0]
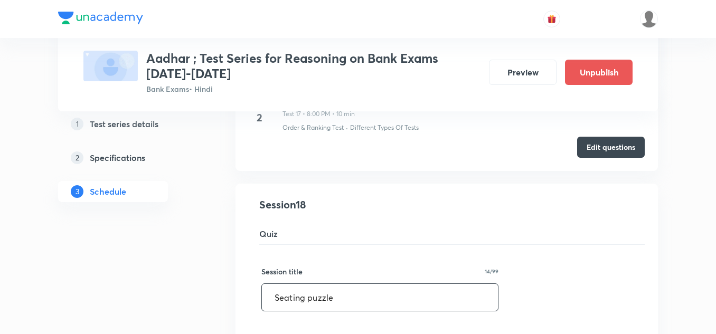
drag, startPoint x: 345, startPoint y: 295, endPoint x: 257, endPoint y: 296, distance: 88.7
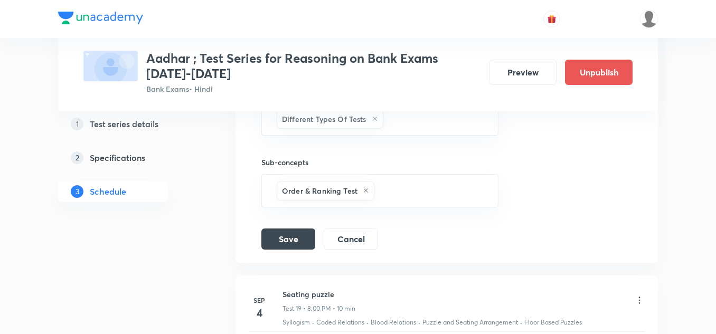
scroll to position [2218, 0]
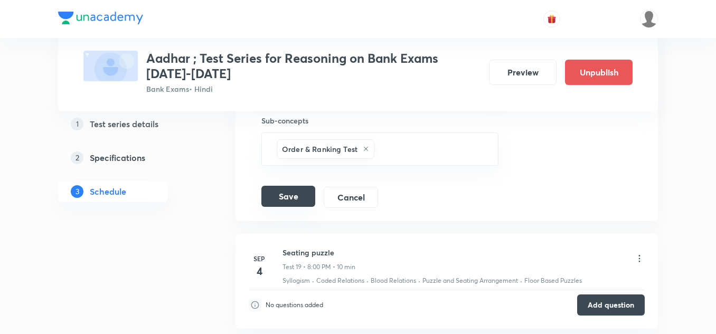
type input "Order Ranking"
click at [293, 195] on button "Save" at bounding box center [288, 196] width 54 height 21
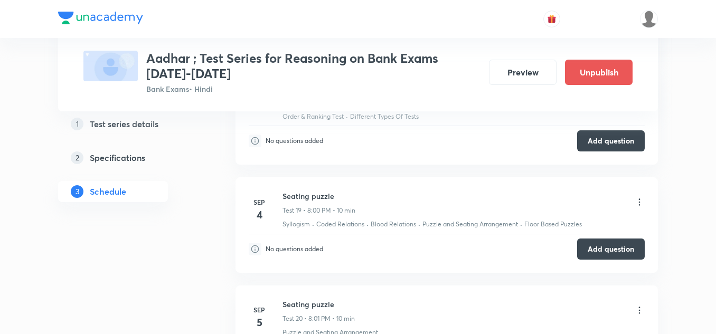
scroll to position [1954, 0]
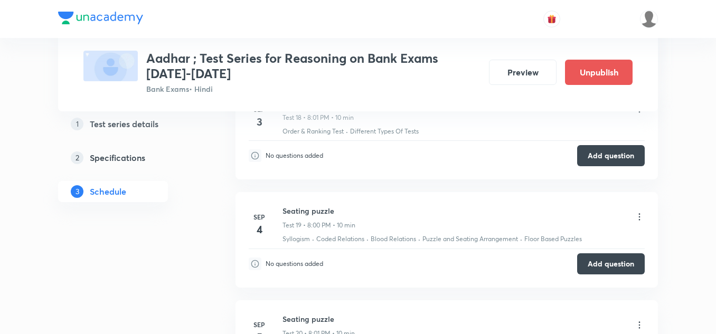
click at [639, 214] on icon at bounding box center [639, 217] width 11 height 11
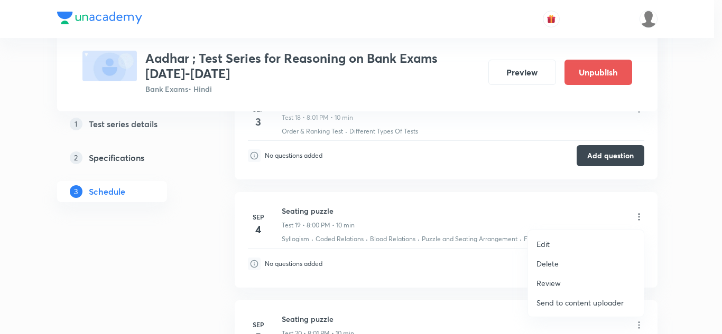
click at [544, 264] on p "Delete" at bounding box center [547, 263] width 22 height 11
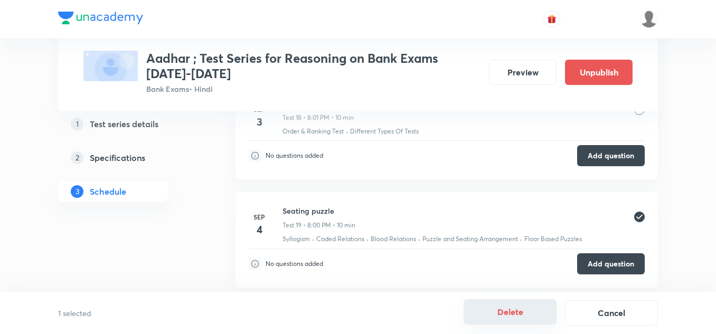
click at [518, 312] on button "Delete" at bounding box center [510, 311] width 93 height 25
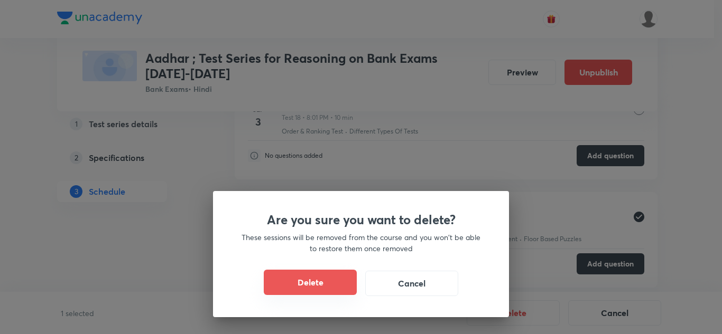
click at [316, 275] on button "Delete" at bounding box center [310, 282] width 93 height 25
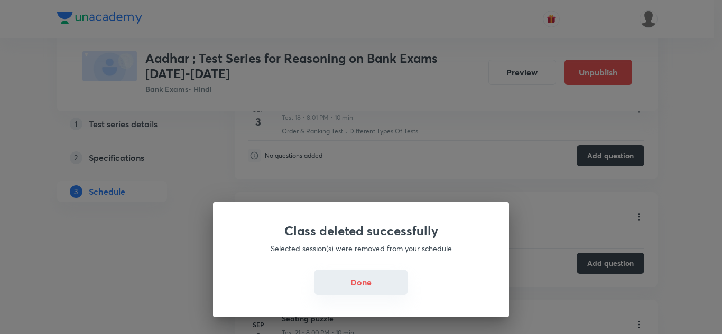
click at [358, 283] on button "Done" at bounding box center [360, 282] width 93 height 25
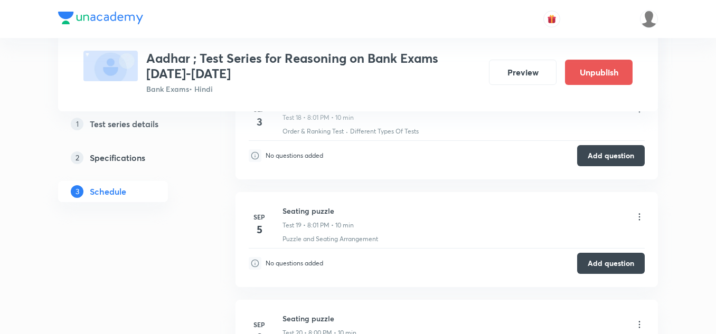
click at [642, 221] on icon at bounding box center [639, 217] width 11 height 11
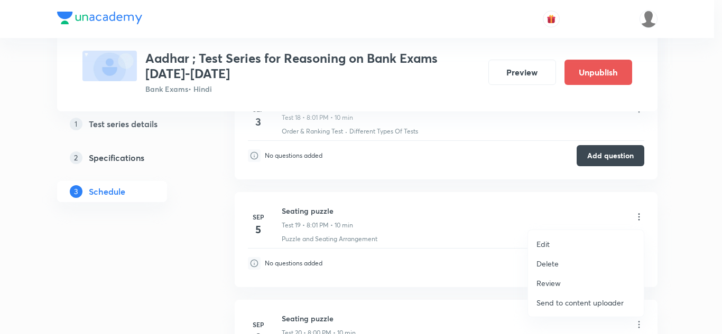
click at [551, 259] on p "Delete" at bounding box center [547, 263] width 22 height 11
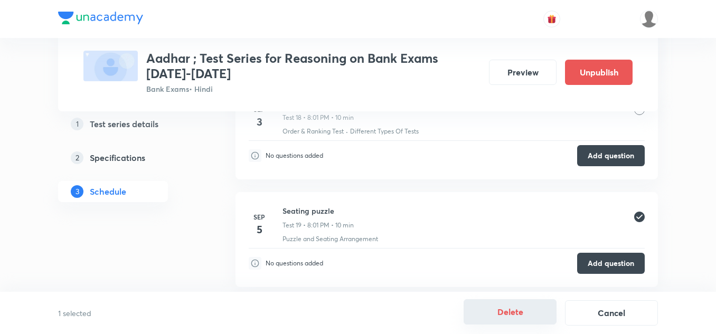
click at [516, 307] on button "Delete" at bounding box center [510, 311] width 93 height 25
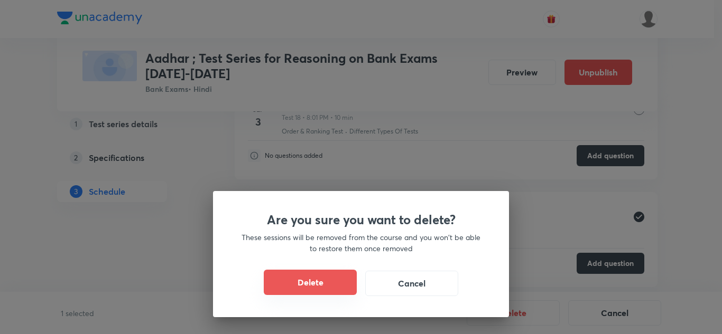
click at [310, 277] on button "Delete" at bounding box center [310, 282] width 93 height 25
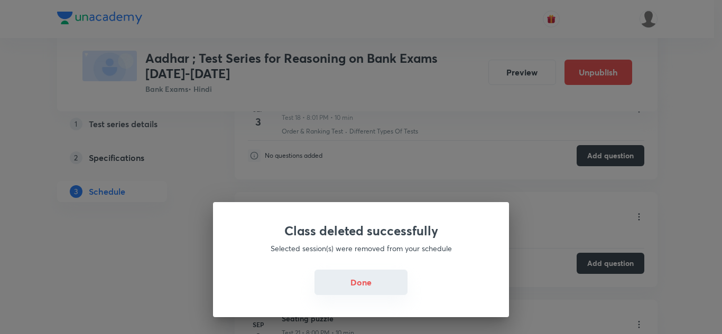
click at [367, 286] on button "Done" at bounding box center [360, 282] width 93 height 25
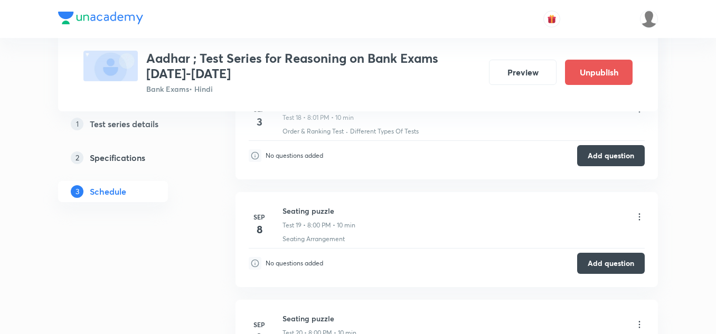
click at [636, 216] on icon at bounding box center [639, 217] width 11 height 11
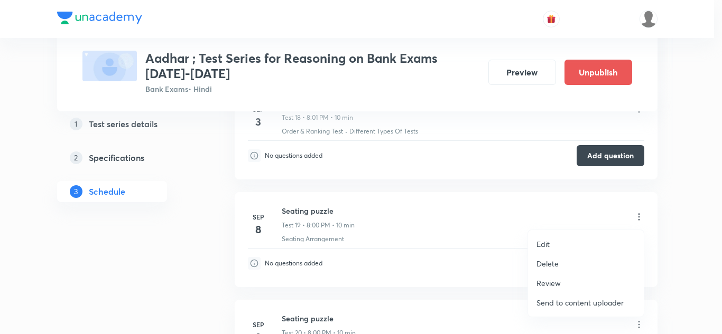
click at [550, 263] on p "Delete" at bounding box center [547, 263] width 22 height 11
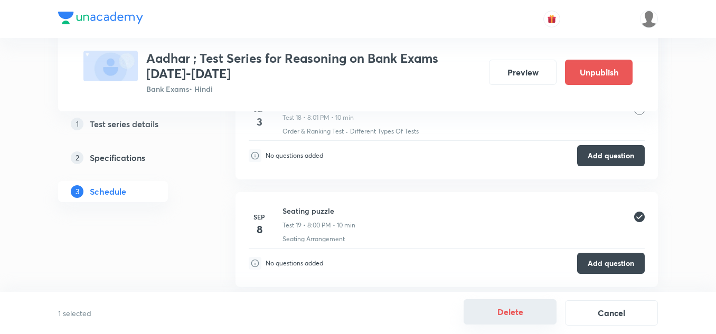
click at [512, 308] on button "Delete" at bounding box center [510, 311] width 93 height 25
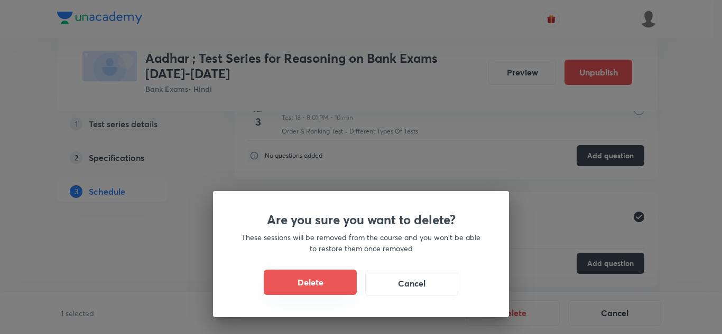
drag, startPoint x: 316, startPoint y: 280, endPoint x: 346, endPoint y: 280, distance: 30.6
click at [316, 279] on button "Delete" at bounding box center [310, 282] width 93 height 25
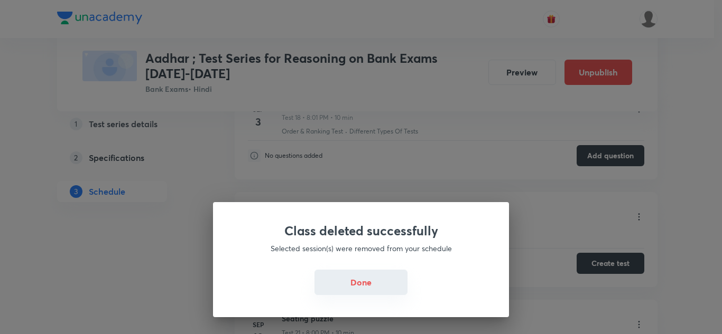
drag, startPoint x: 370, startPoint y: 282, endPoint x: 577, endPoint y: 271, distance: 207.3
click at [370, 282] on button "Done" at bounding box center [360, 283] width 93 height 25
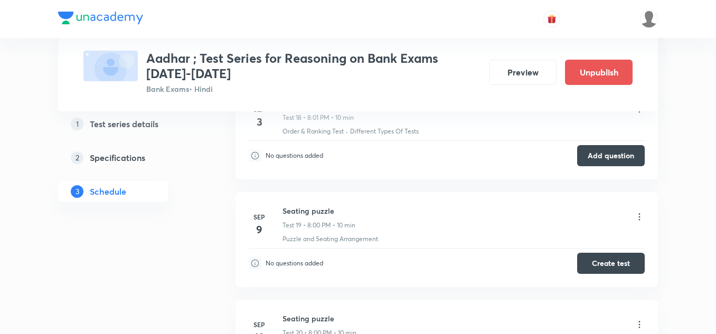
click at [639, 217] on icon at bounding box center [639, 217] width 11 height 11
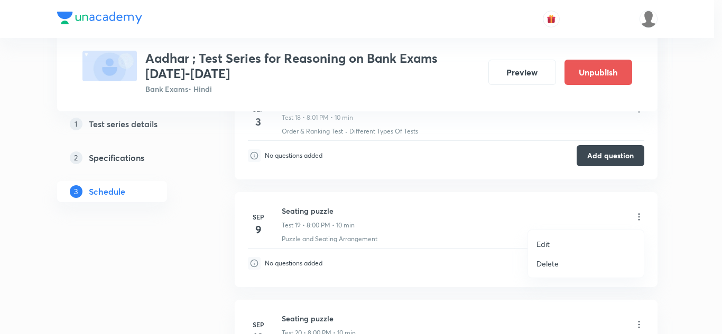
click at [546, 263] on p "Delete" at bounding box center [547, 263] width 22 height 11
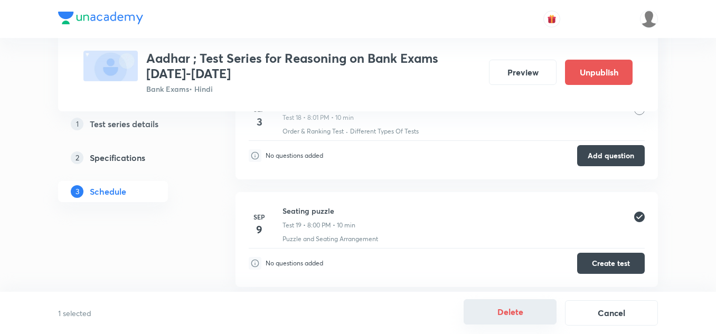
click at [503, 308] on button "Delete" at bounding box center [510, 311] width 93 height 25
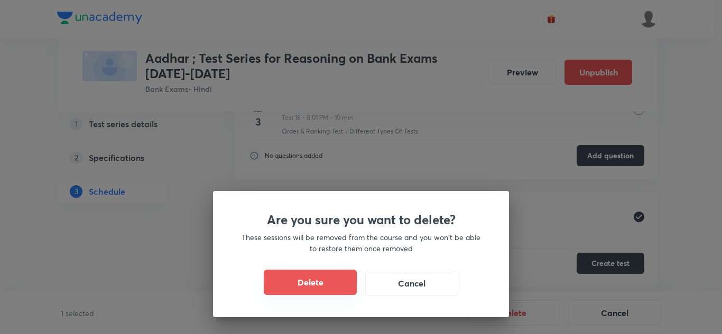
click at [312, 283] on button "Delete" at bounding box center [310, 282] width 93 height 25
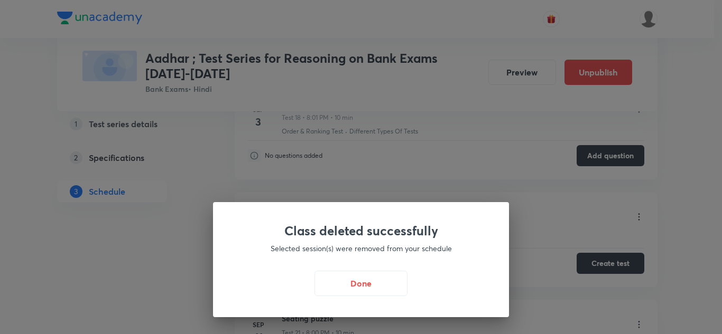
click at [351, 286] on button "Done" at bounding box center [360, 283] width 93 height 25
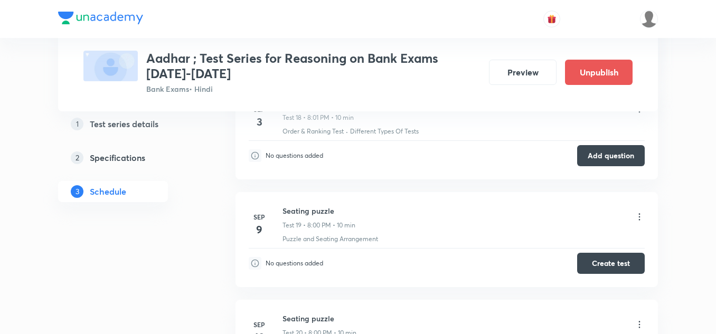
click at [638, 217] on icon at bounding box center [639, 217] width 11 height 11
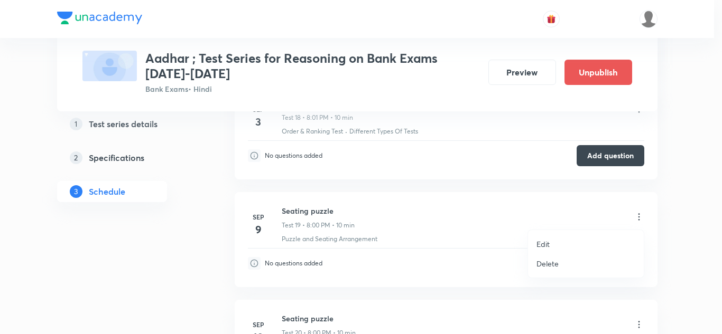
click at [545, 261] on p "Delete" at bounding box center [547, 263] width 22 height 11
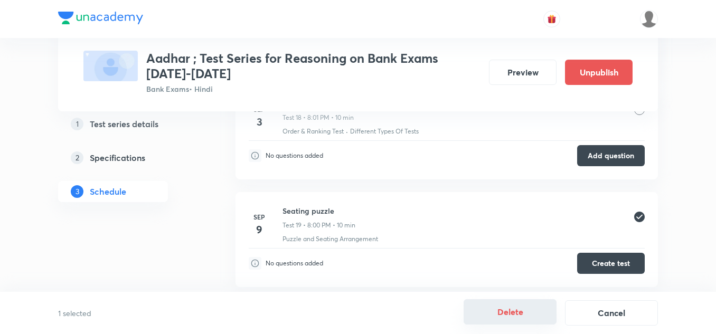
click at [513, 307] on button "Delete" at bounding box center [510, 311] width 93 height 25
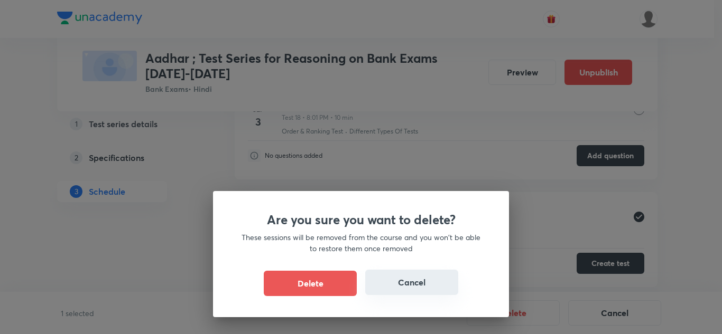
drag, startPoint x: 312, startPoint y: 280, endPoint x: 369, endPoint y: 278, distance: 57.1
click at [312, 280] on button "Delete" at bounding box center [310, 283] width 93 height 25
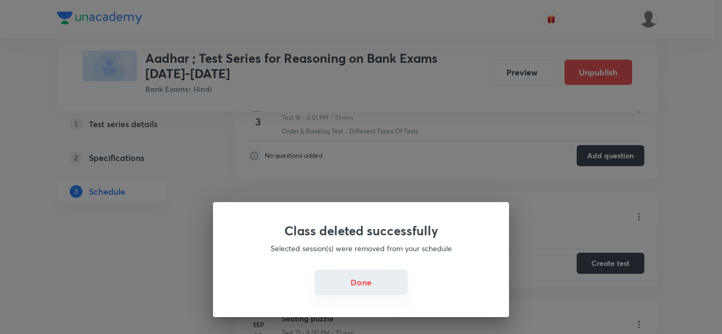
click at [377, 282] on button "Done" at bounding box center [360, 282] width 93 height 25
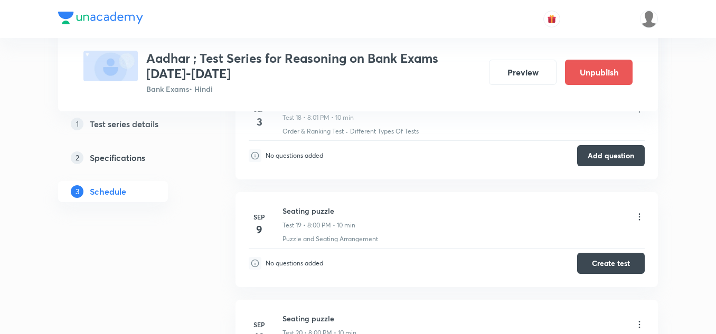
click at [637, 216] on icon at bounding box center [639, 217] width 11 height 11
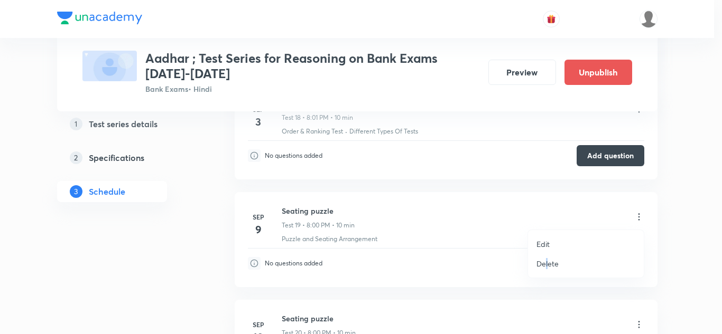
click at [547, 262] on p "Delete" at bounding box center [547, 263] width 22 height 11
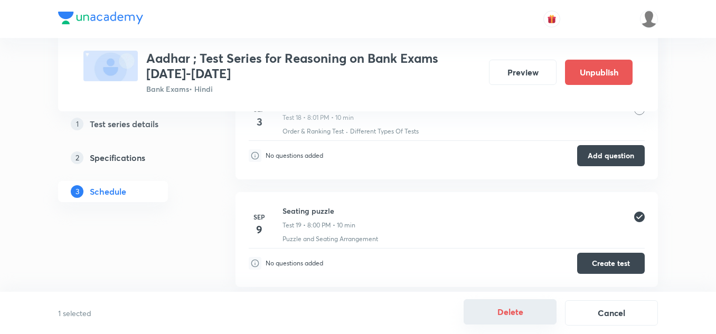
click at [506, 314] on button "Delete" at bounding box center [510, 311] width 93 height 25
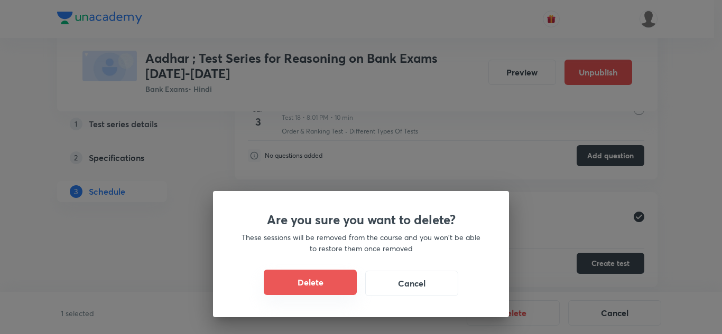
click at [317, 282] on button "Delete" at bounding box center [310, 282] width 93 height 25
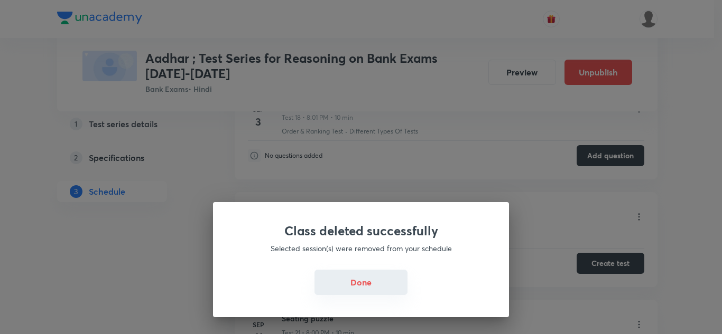
click at [379, 283] on button "Done" at bounding box center [360, 282] width 93 height 25
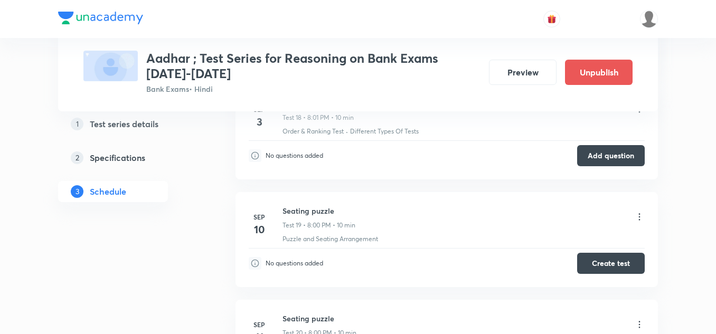
click at [643, 217] on icon at bounding box center [639, 217] width 11 height 11
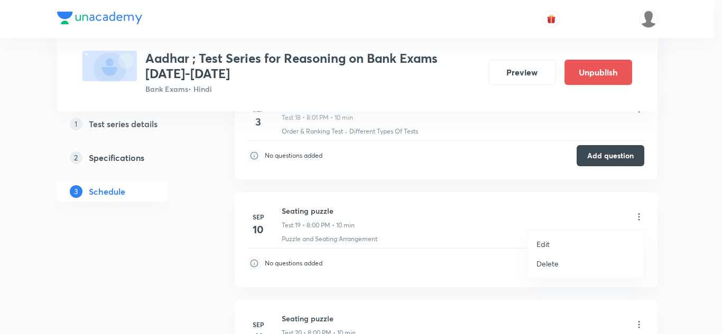
click at [546, 260] on p "Delete" at bounding box center [547, 263] width 22 height 11
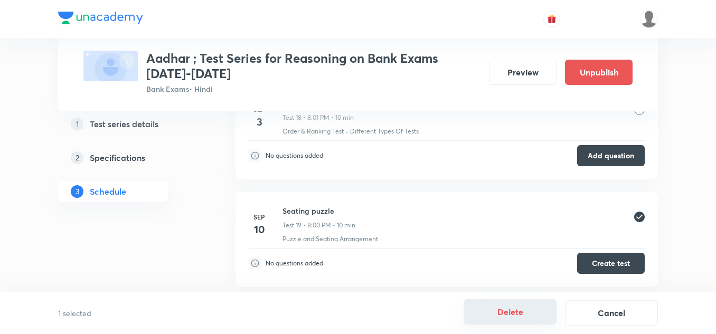
click at [526, 315] on button "Delete" at bounding box center [510, 311] width 93 height 25
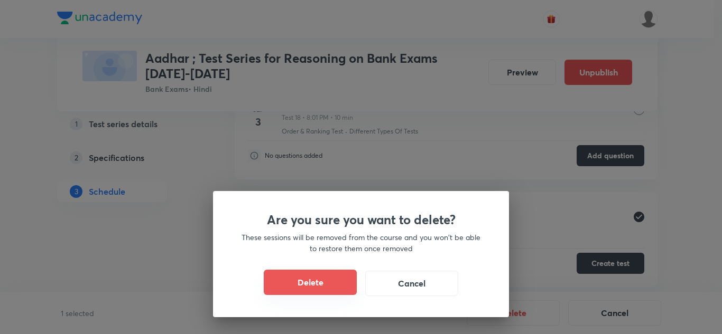
click at [291, 274] on button "Delete" at bounding box center [310, 282] width 93 height 25
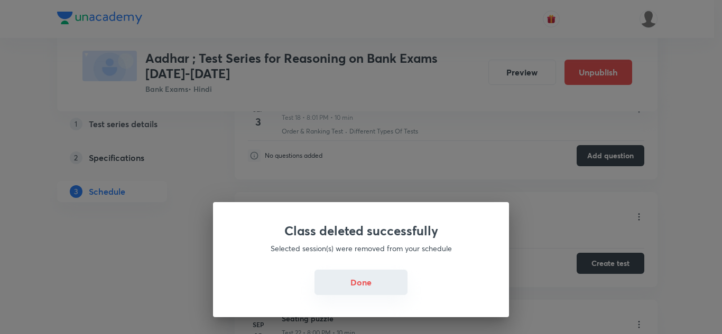
click at [369, 284] on button "Done" at bounding box center [360, 282] width 93 height 25
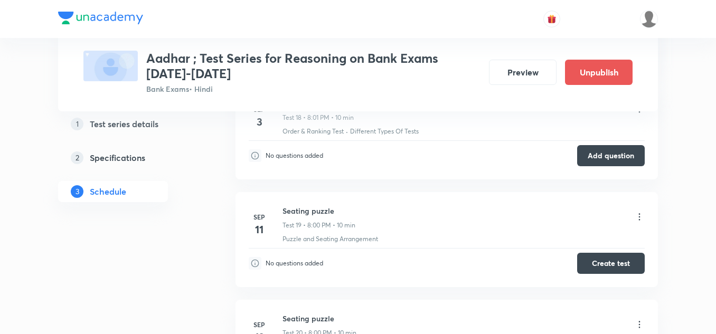
click at [638, 217] on icon at bounding box center [639, 217] width 11 height 11
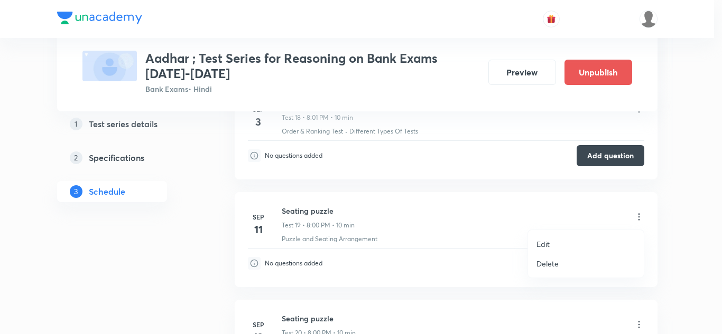
click at [546, 261] on p "Delete" at bounding box center [547, 263] width 22 height 11
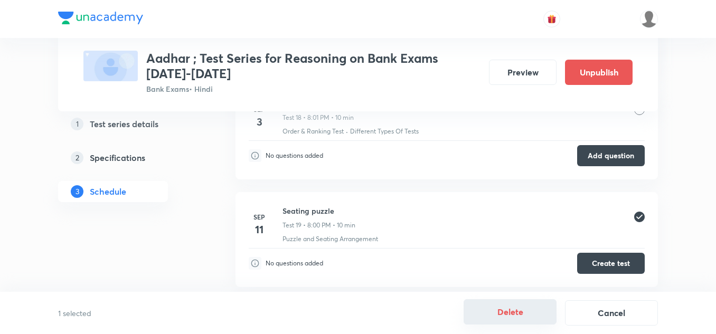
click at [518, 303] on button "Delete" at bounding box center [510, 311] width 93 height 25
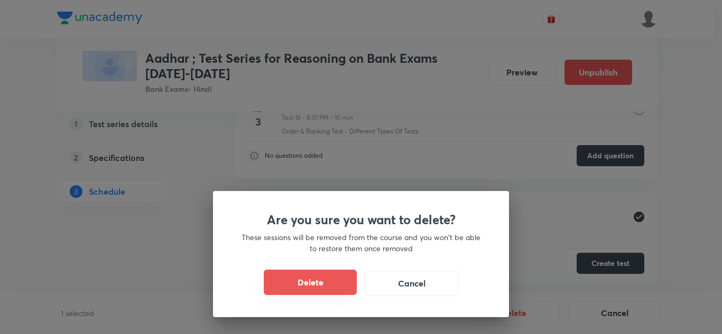
click at [277, 285] on button "Delete" at bounding box center [310, 282] width 93 height 25
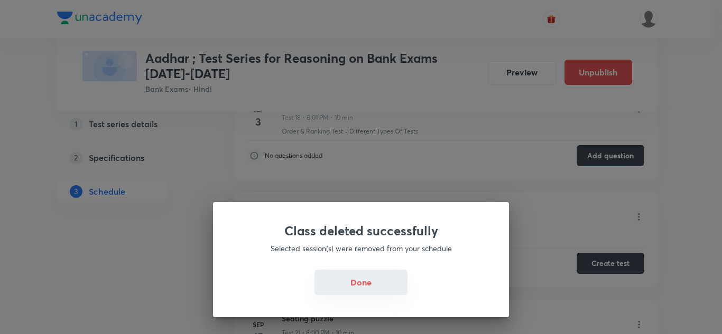
click at [345, 279] on button "Done" at bounding box center [360, 282] width 93 height 25
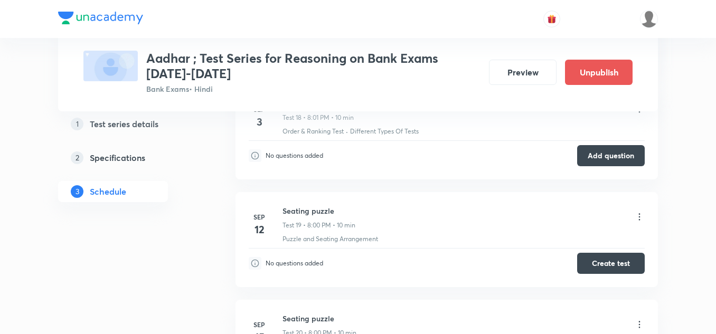
click at [641, 214] on icon at bounding box center [639, 217] width 11 height 11
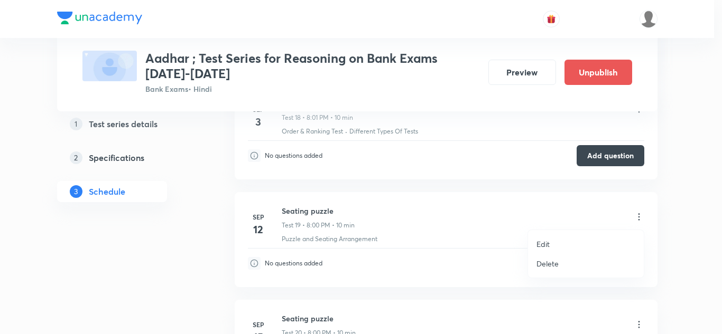
click at [549, 261] on p "Delete" at bounding box center [547, 263] width 22 height 11
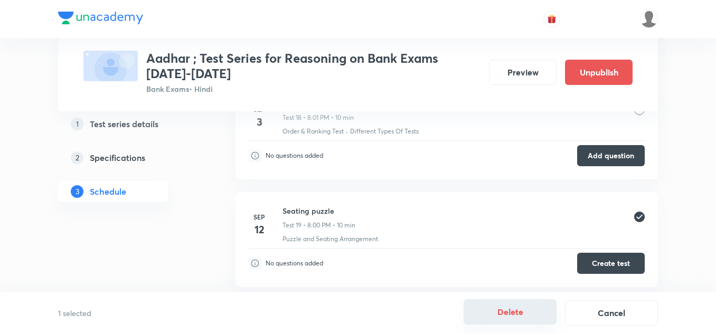
click at [511, 313] on button "Delete" at bounding box center [510, 311] width 93 height 25
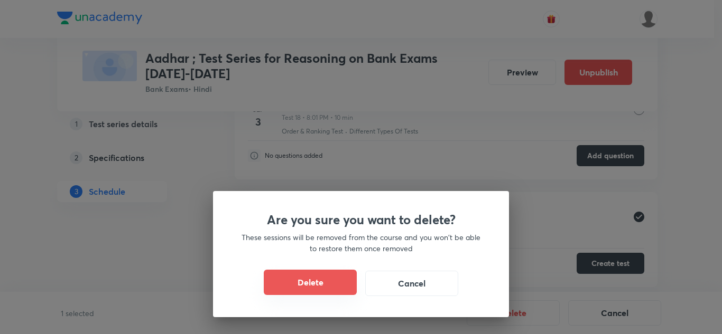
click at [316, 279] on button "Delete" at bounding box center [310, 282] width 93 height 25
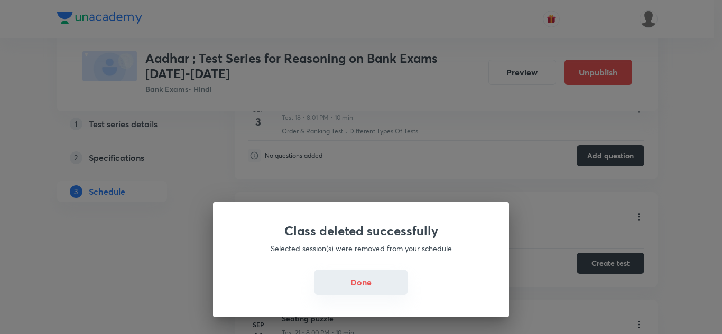
drag, startPoint x: 362, startPoint y: 279, endPoint x: 383, endPoint y: 273, distance: 21.7
click at [362, 280] on button "Done" at bounding box center [360, 282] width 93 height 25
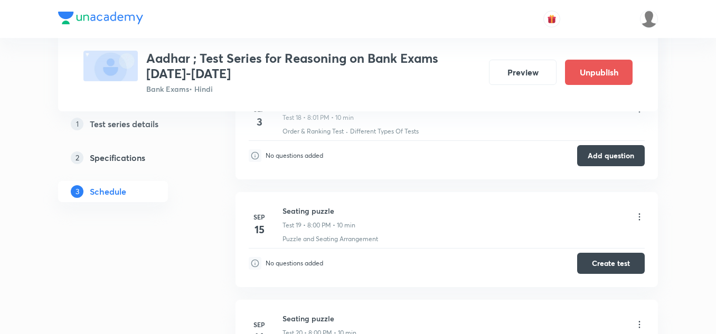
click at [641, 214] on icon at bounding box center [639, 217] width 11 height 11
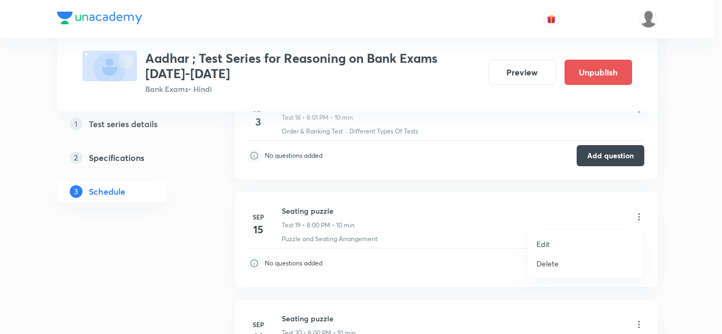
click at [541, 260] on p "Delete" at bounding box center [547, 263] width 22 height 11
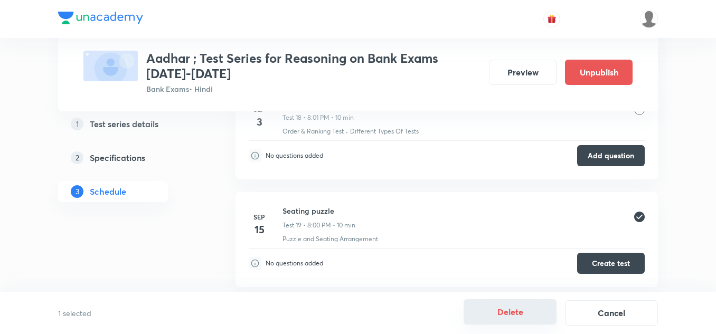
click at [502, 312] on button "Delete" at bounding box center [510, 311] width 93 height 25
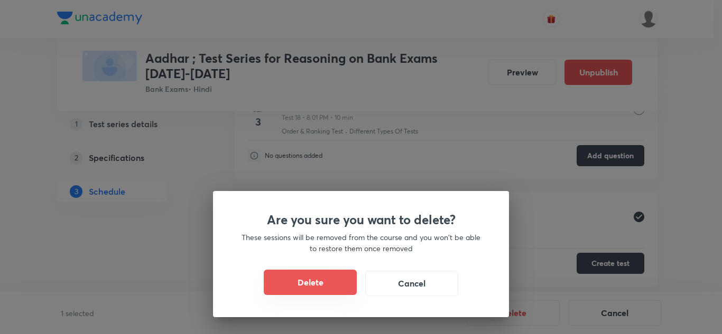
click at [334, 284] on button "Delete" at bounding box center [310, 282] width 93 height 25
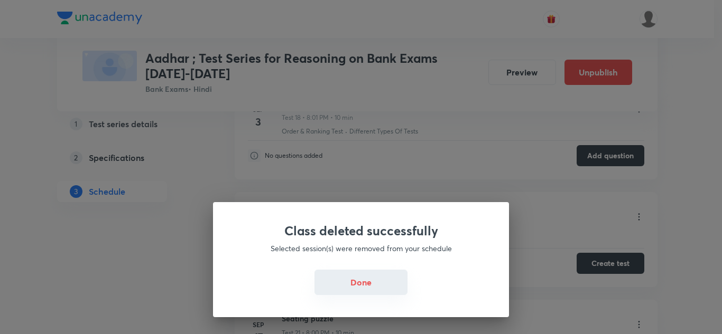
click at [371, 287] on button "Done" at bounding box center [360, 282] width 93 height 25
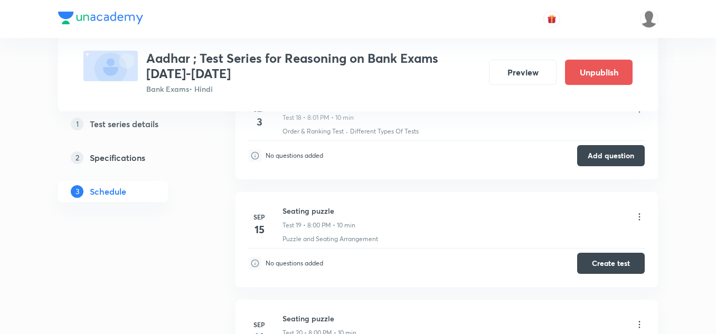
click at [639, 212] on icon at bounding box center [639, 217] width 11 height 11
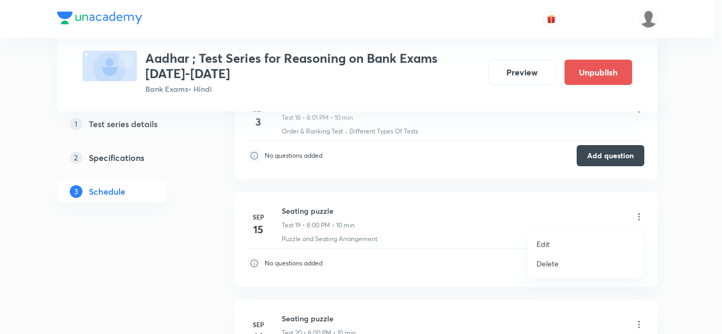
click at [541, 263] on p "Delete" at bounding box center [547, 263] width 22 height 11
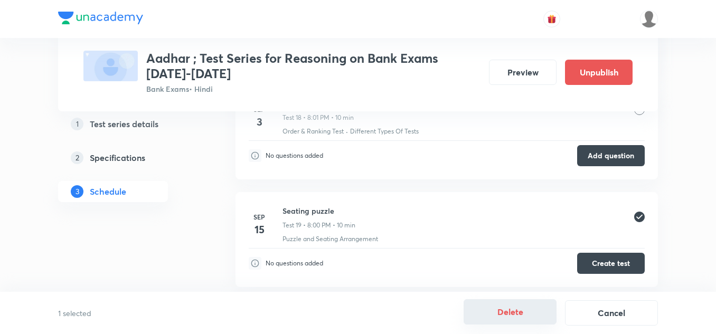
click at [508, 304] on button "Delete" at bounding box center [510, 311] width 93 height 25
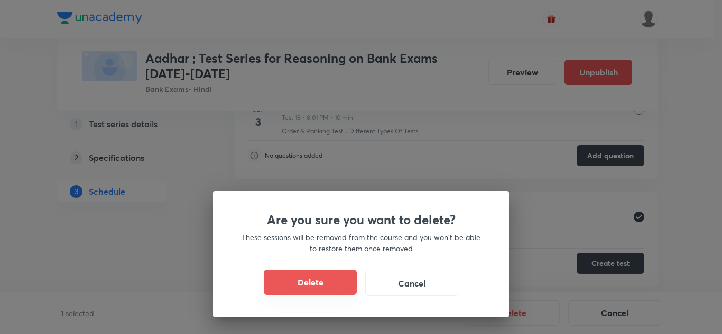
click at [323, 278] on button "Delete" at bounding box center [310, 282] width 93 height 25
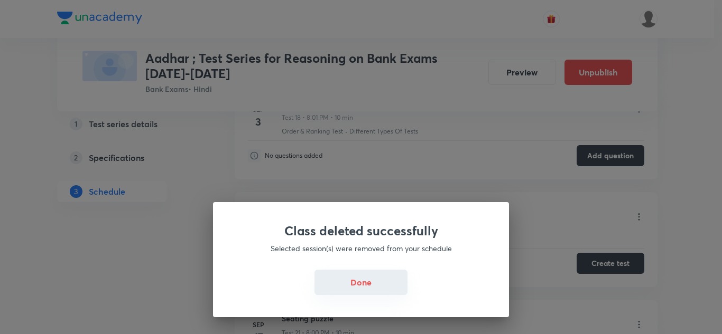
click at [368, 285] on button "Done" at bounding box center [360, 282] width 93 height 25
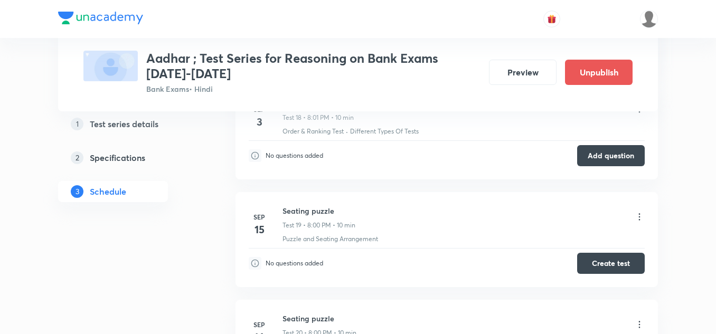
click at [640, 214] on icon at bounding box center [640, 217] width 2 height 7
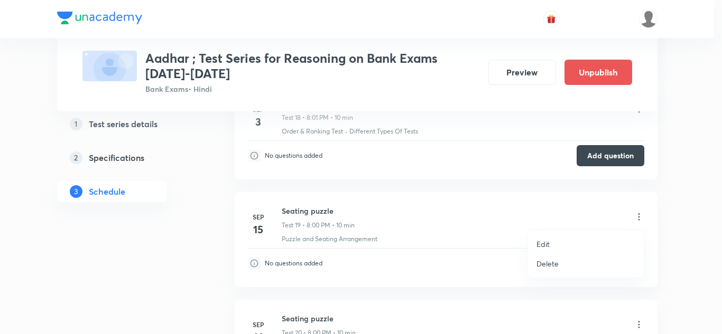
click at [544, 263] on p "Delete" at bounding box center [547, 263] width 22 height 11
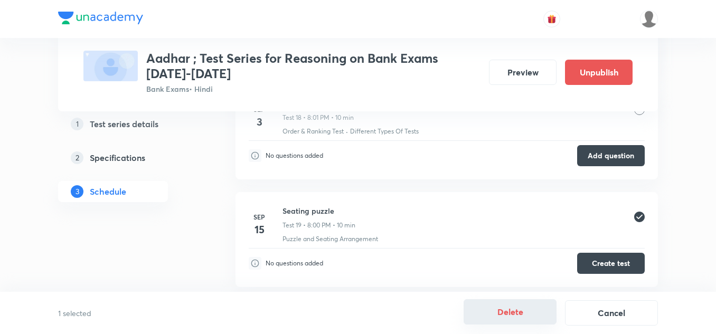
click at [501, 314] on button "Delete" at bounding box center [510, 311] width 93 height 25
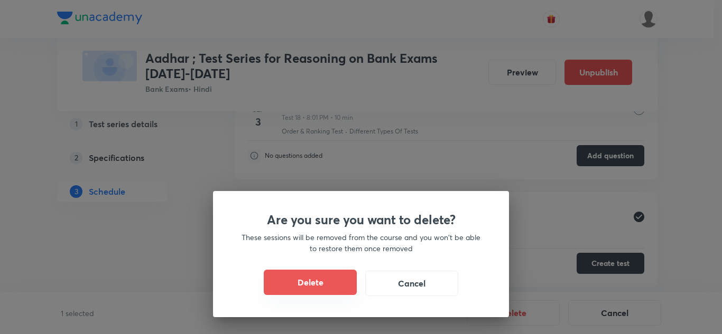
click at [326, 279] on button "Delete" at bounding box center [310, 282] width 93 height 25
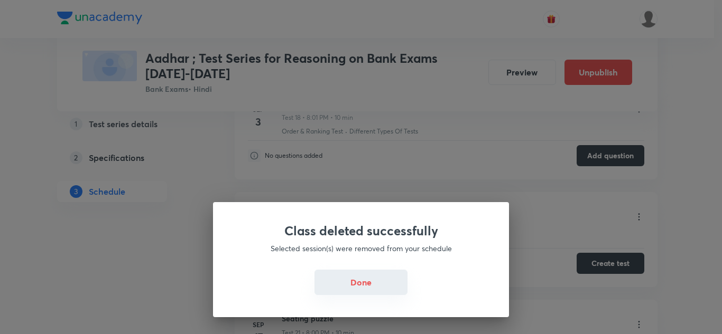
click at [382, 284] on button "Done" at bounding box center [360, 282] width 93 height 25
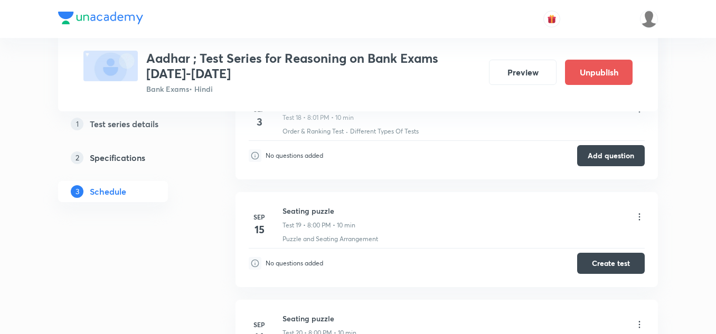
click at [640, 214] on icon at bounding box center [640, 217] width 2 height 7
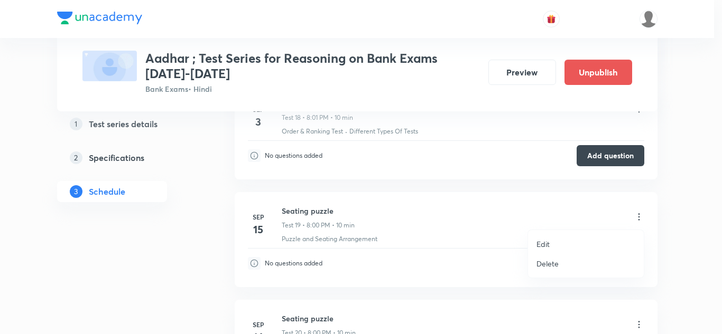
click at [550, 262] on p "Delete" at bounding box center [547, 263] width 22 height 11
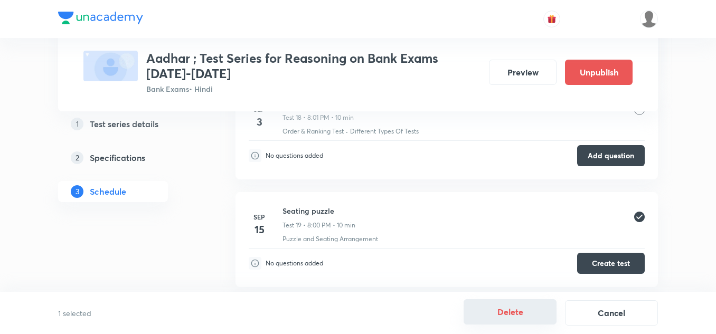
click at [505, 316] on button "Delete" at bounding box center [510, 311] width 93 height 25
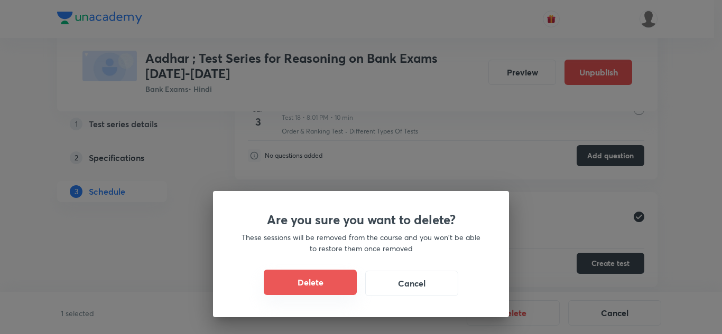
click at [315, 277] on button "Delete" at bounding box center [310, 282] width 93 height 25
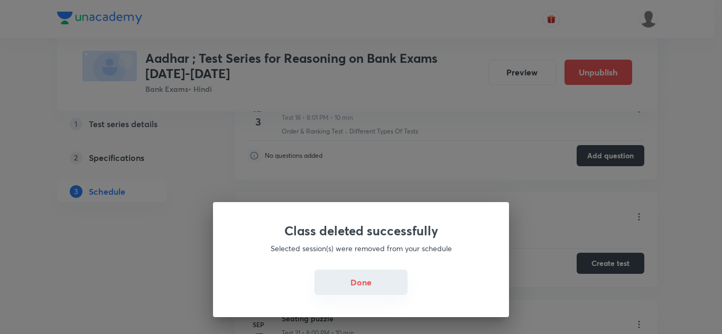
click at [353, 278] on button "Done" at bounding box center [360, 282] width 93 height 25
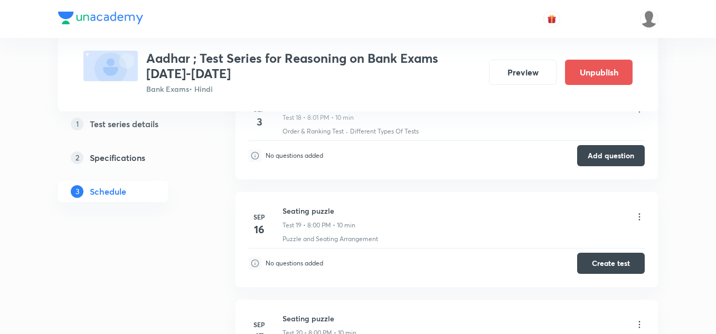
click at [640, 215] on icon at bounding box center [640, 217] width 2 height 7
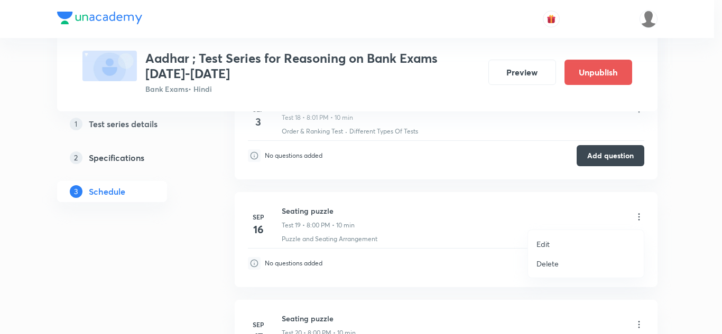
click at [542, 260] on p "Delete" at bounding box center [547, 263] width 22 height 11
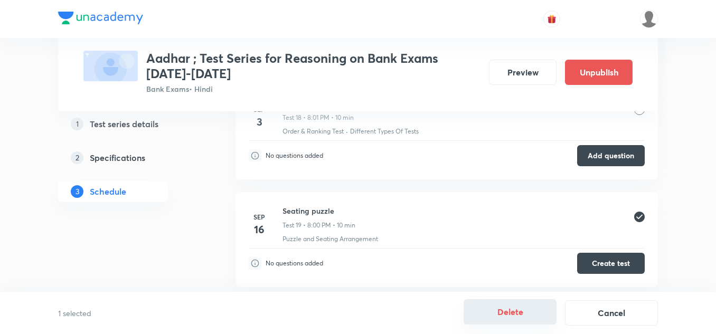
click at [516, 320] on button "Delete" at bounding box center [510, 311] width 93 height 25
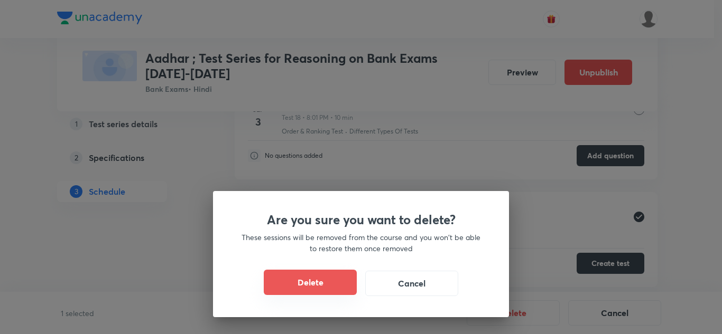
click at [329, 280] on button "Delete" at bounding box center [310, 282] width 93 height 25
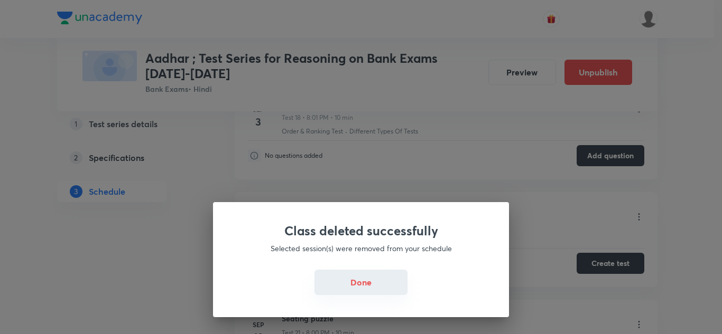
click at [374, 282] on button "Done" at bounding box center [360, 282] width 93 height 25
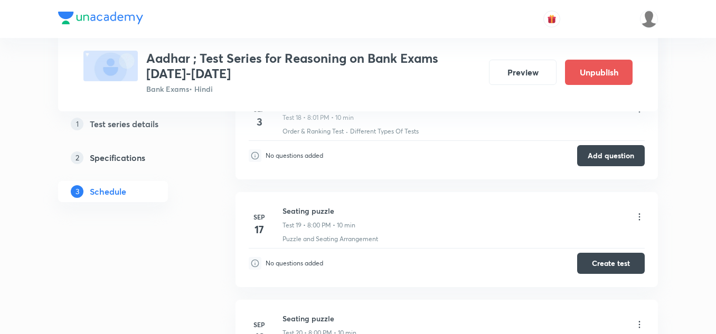
click at [641, 219] on icon at bounding box center [639, 217] width 11 height 11
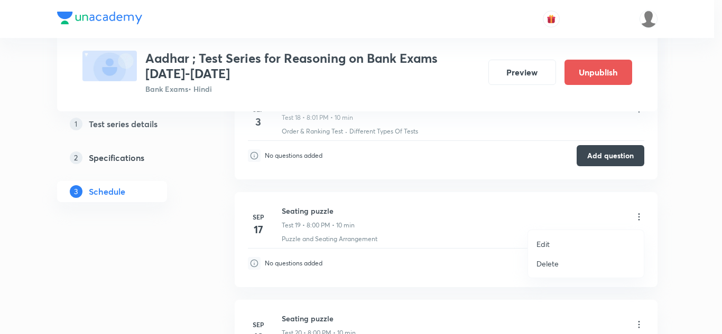
click at [541, 259] on p "Delete" at bounding box center [547, 263] width 22 height 11
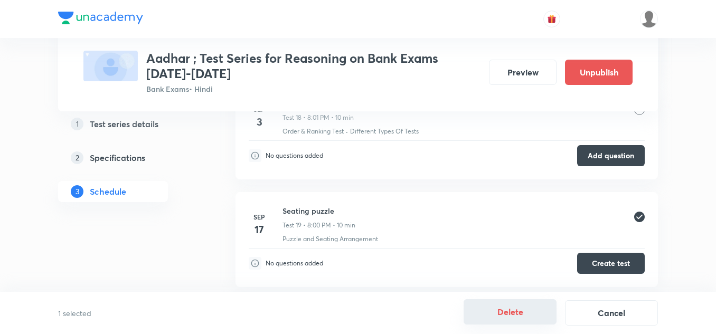
click at [490, 307] on button "Delete" at bounding box center [510, 311] width 93 height 25
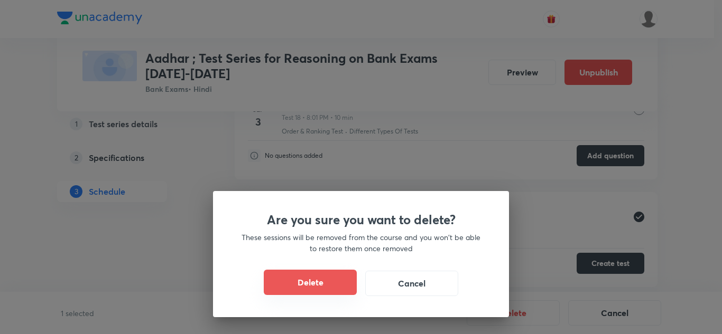
click at [321, 281] on button "Delete" at bounding box center [310, 282] width 93 height 25
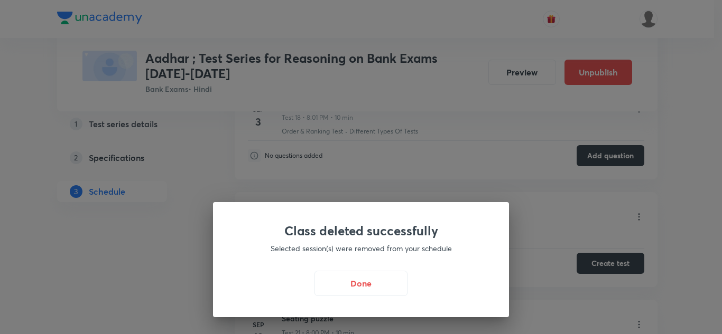
drag, startPoint x: 368, startPoint y: 282, endPoint x: 442, endPoint y: 274, distance: 74.4
click at [368, 283] on button "Done" at bounding box center [360, 283] width 93 height 25
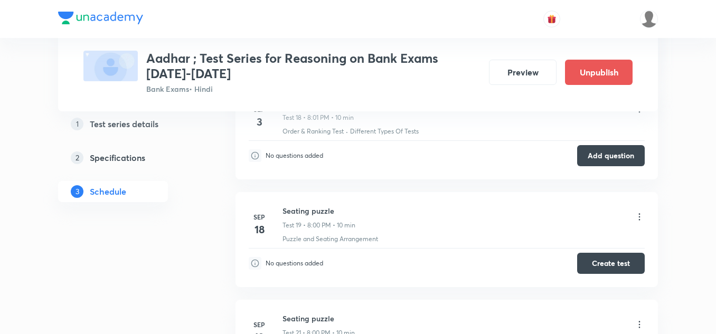
click at [638, 214] on icon at bounding box center [639, 217] width 11 height 11
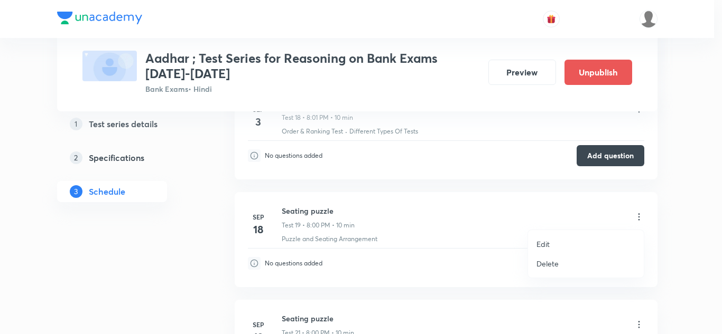
click at [545, 260] on p "Delete" at bounding box center [547, 263] width 22 height 11
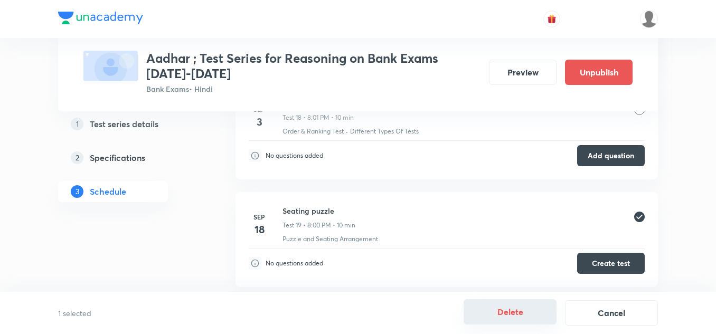
click at [497, 309] on button "Delete" at bounding box center [510, 311] width 93 height 25
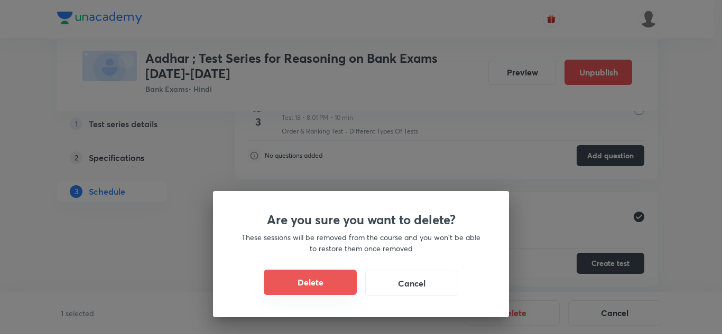
click at [320, 280] on button "Delete" at bounding box center [310, 282] width 93 height 25
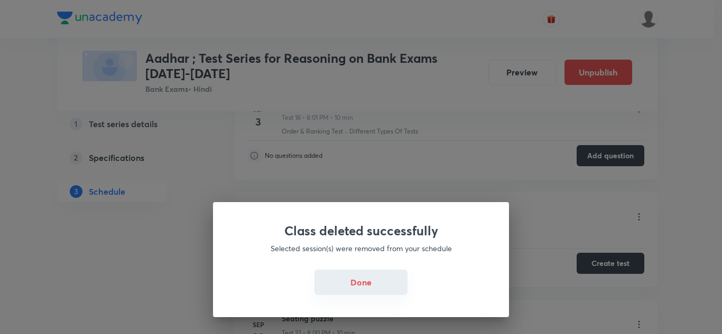
click at [349, 285] on button "Done" at bounding box center [360, 282] width 93 height 25
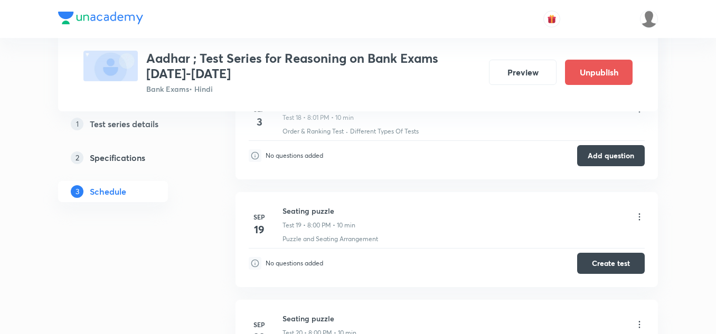
click at [636, 213] on icon at bounding box center [639, 217] width 11 height 11
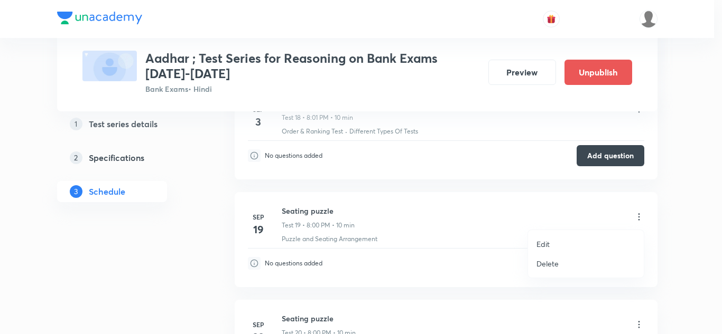
click at [546, 260] on p "Delete" at bounding box center [547, 263] width 22 height 11
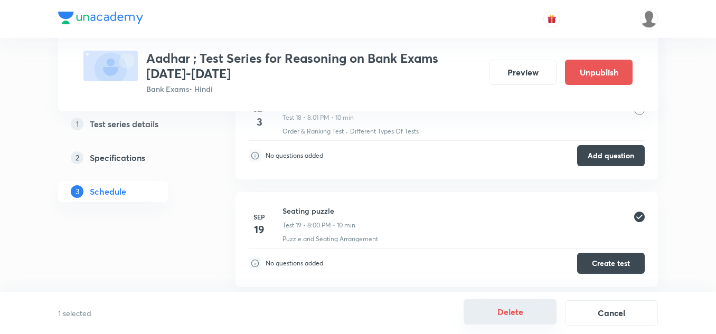
click at [493, 313] on button "Delete" at bounding box center [510, 311] width 93 height 25
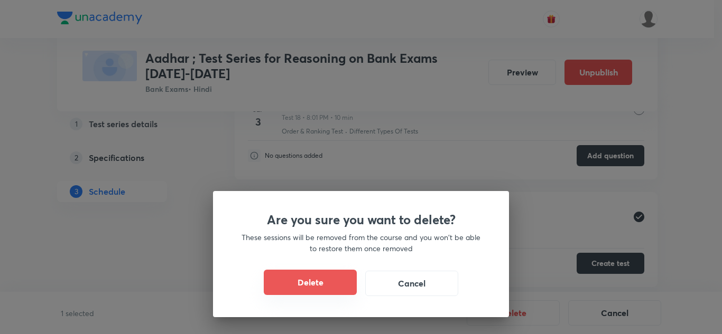
click at [312, 282] on button "Delete" at bounding box center [310, 282] width 93 height 25
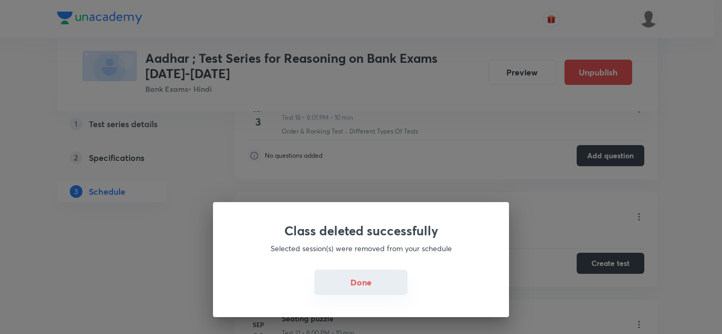
click at [362, 280] on button "Done" at bounding box center [360, 282] width 93 height 25
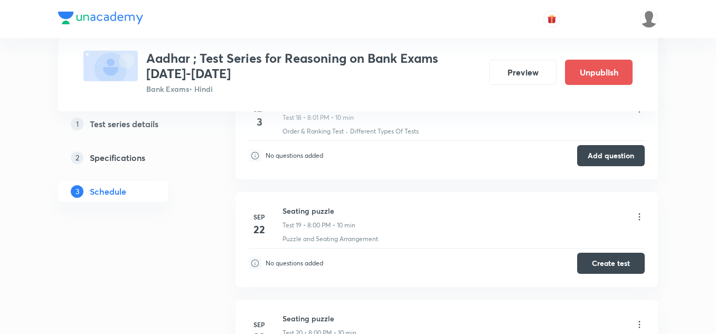
click at [637, 213] on icon at bounding box center [639, 217] width 11 height 11
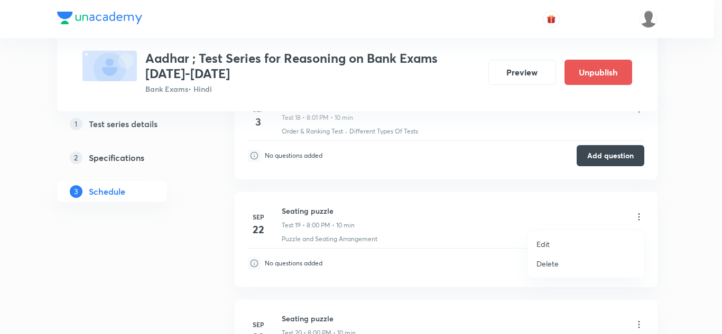
click at [546, 261] on p "Delete" at bounding box center [547, 263] width 22 height 11
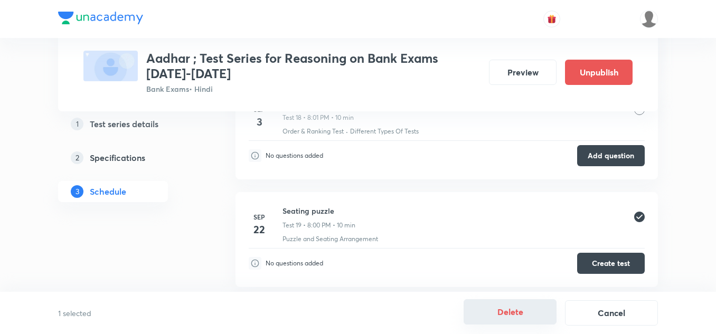
click at [507, 318] on button "Delete" at bounding box center [510, 311] width 93 height 25
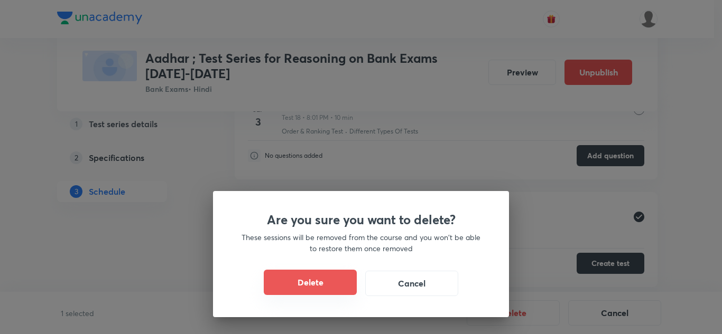
click at [309, 280] on button "Delete" at bounding box center [310, 282] width 93 height 25
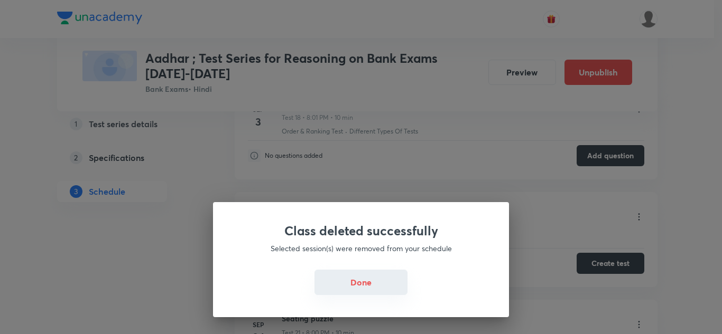
click at [367, 284] on button "Done" at bounding box center [360, 282] width 93 height 25
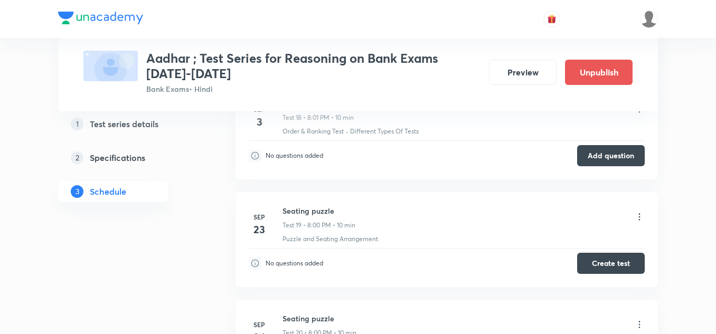
click at [657, 210] on li "Sep 23 Seating puzzle Test 19 • 8:00 PM • 10 min Puzzle and Seating Arrangement…" at bounding box center [447, 239] width 423 height 95
click at [641, 213] on icon at bounding box center [639, 217] width 11 height 11
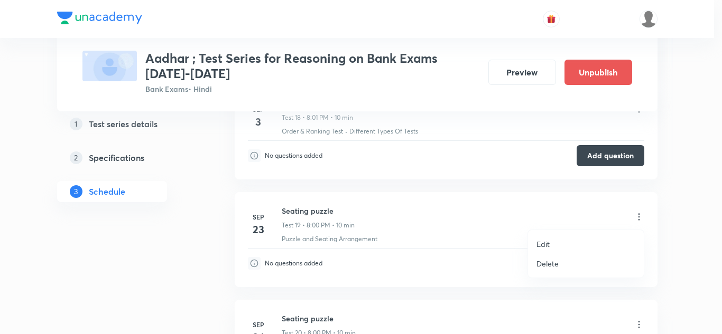
click at [553, 261] on p "Delete" at bounding box center [547, 263] width 22 height 11
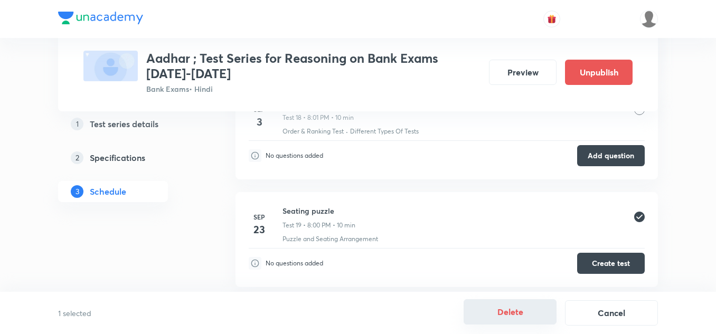
click at [510, 315] on button "Delete" at bounding box center [510, 311] width 93 height 25
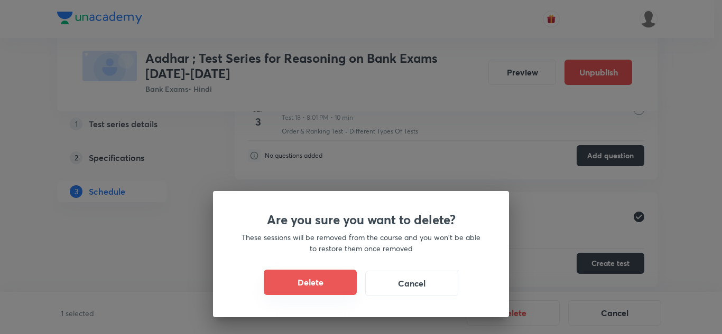
click at [321, 279] on button "Delete" at bounding box center [310, 282] width 93 height 25
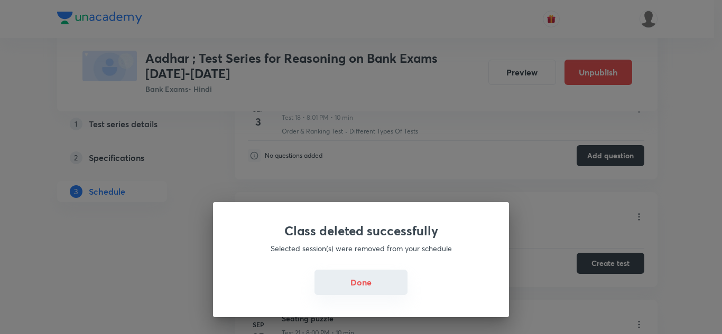
click at [363, 283] on button "Done" at bounding box center [360, 282] width 93 height 25
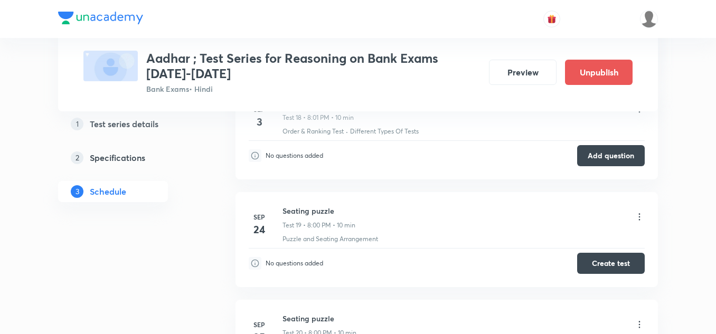
click at [641, 212] on icon at bounding box center [639, 217] width 11 height 11
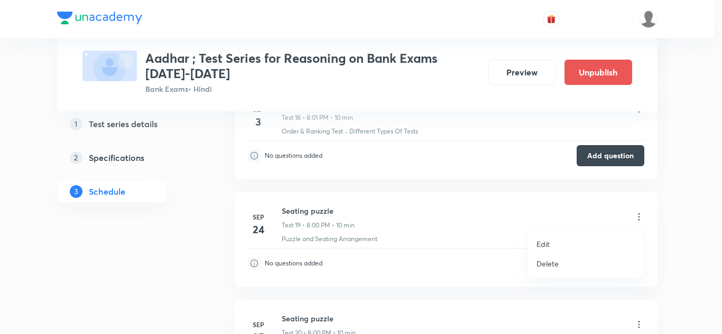
click at [541, 260] on p "Delete" at bounding box center [547, 263] width 22 height 11
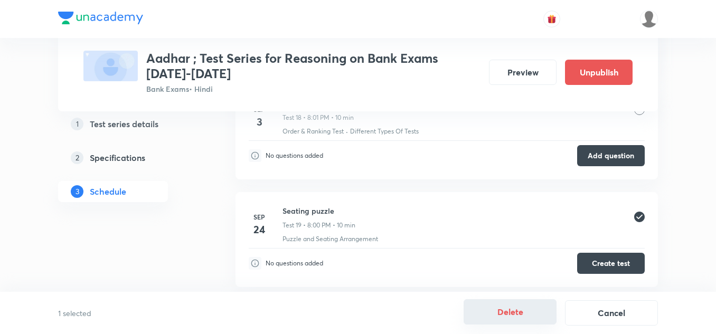
click at [516, 317] on button "Delete" at bounding box center [510, 311] width 93 height 25
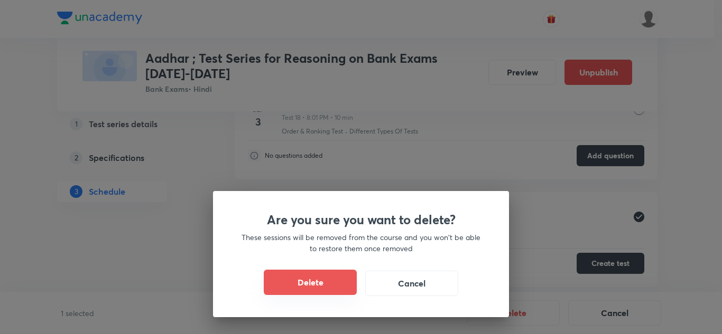
click at [329, 277] on button "Delete" at bounding box center [310, 282] width 93 height 25
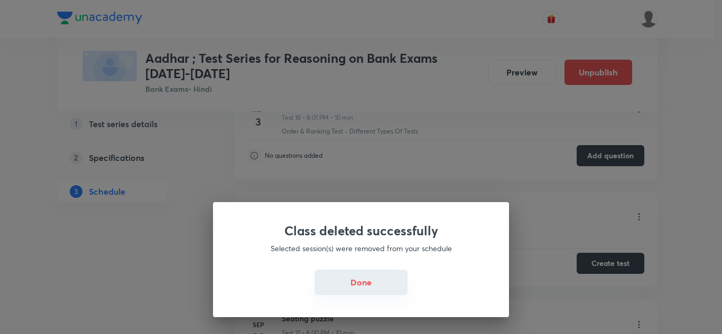
click at [349, 279] on button "Done" at bounding box center [360, 282] width 93 height 25
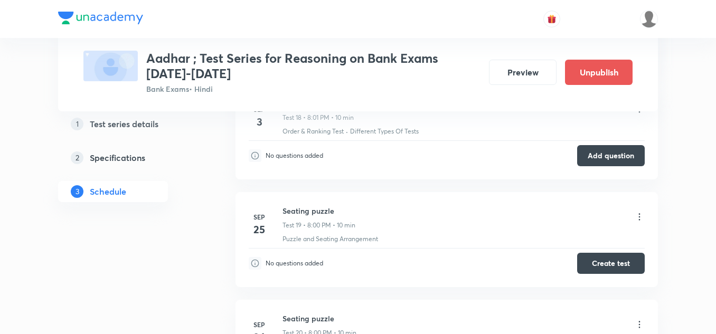
click at [642, 218] on icon at bounding box center [639, 217] width 11 height 11
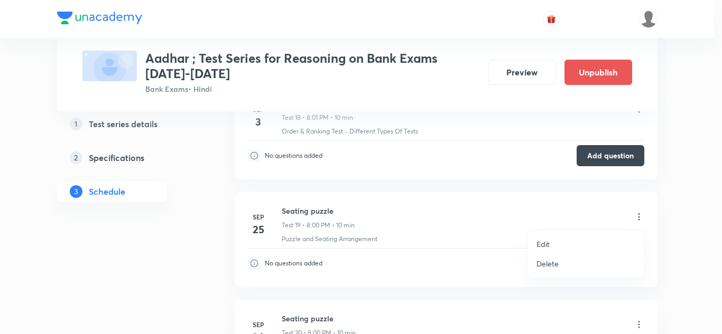
click at [544, 260] on p "Delete" at bounding box center [547, 263] width 22 height 11
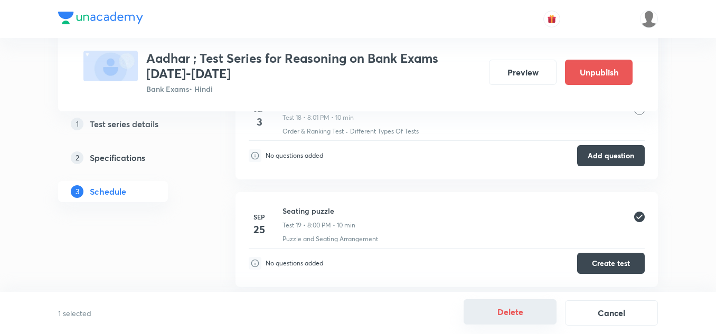
click at [497, 314] on button "Delete" at bounding box center [510, 311] width 93 height 25
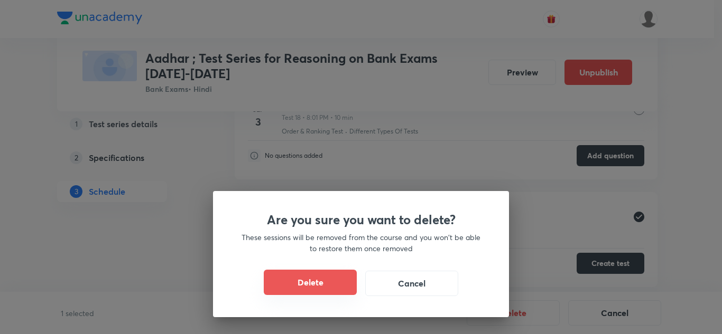
click at [327, 281] on button "Delete" at bounding box center [310, 282] width 93 height 25
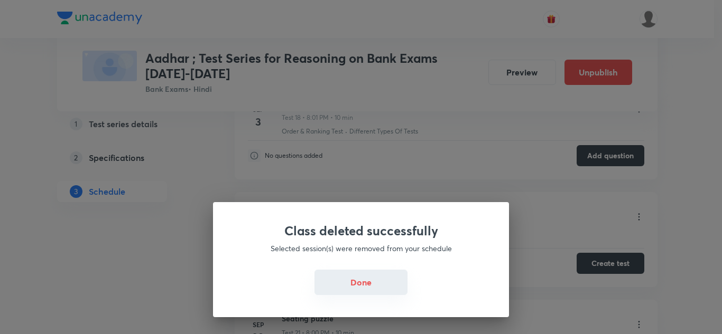
click at [341, 280] on button "Done" at bounding box center [360, 282] width 93 height 25
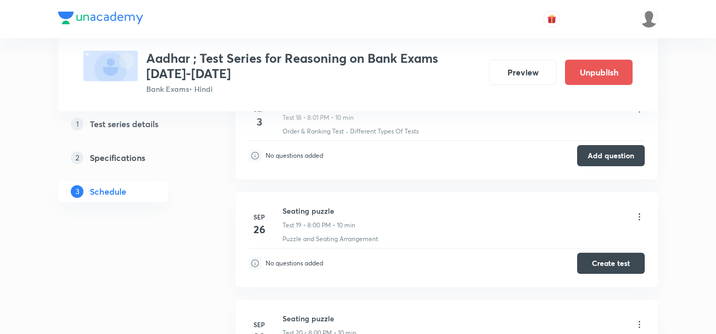
click at [641, 217] on icon at bounding box center [639, 217] width 11 height 11
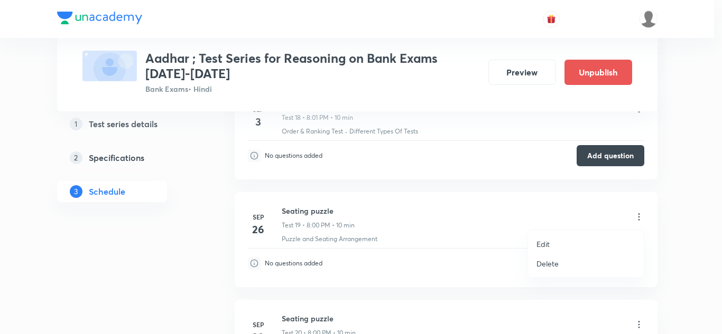
click at [545, 259] on p "Delete" at bounding box center [547, 263] width 22 height 11
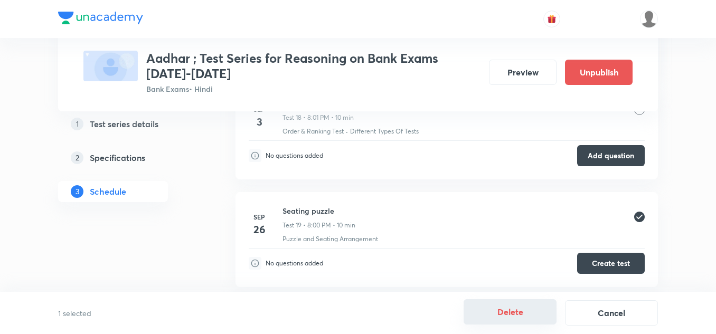
click at [489, 308] on button "Delete" at bounding box center [510, 311] width 93 height 25
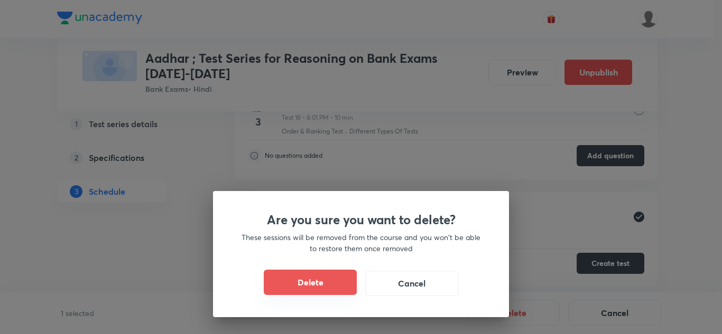
click at [321, 270] on button "Delete" at bounding box center [310, 282] width 93 height 25
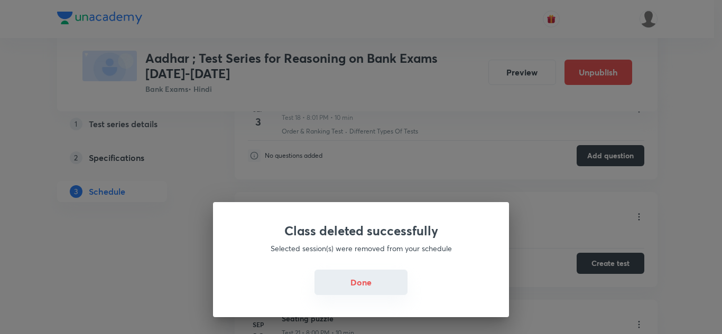
click at [349, 285] on button "Done" at bounding box center [360, 282] width 93 height 25
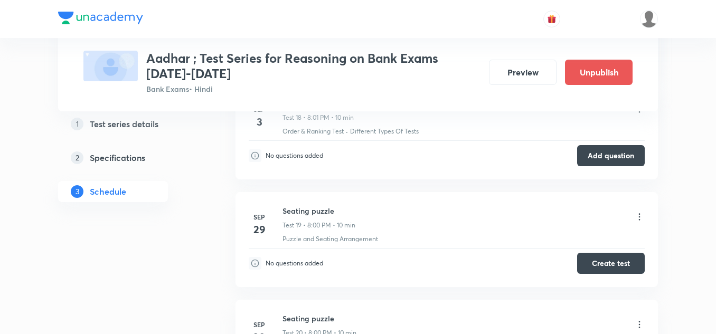
click at [640, 216] on icon at bounding box center [639, 217] width 11 height 11
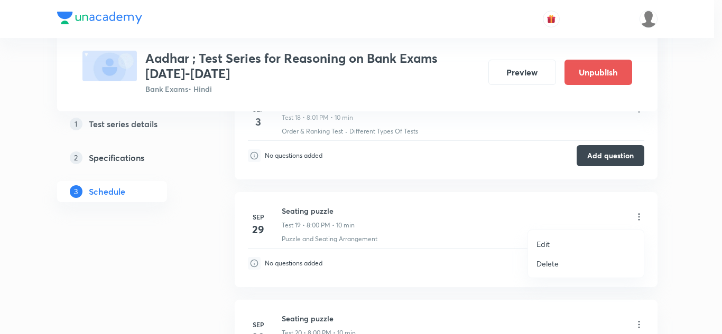
click at [542, 259] on p "Delete" at bounding box center [547, 263] width 22 height 11
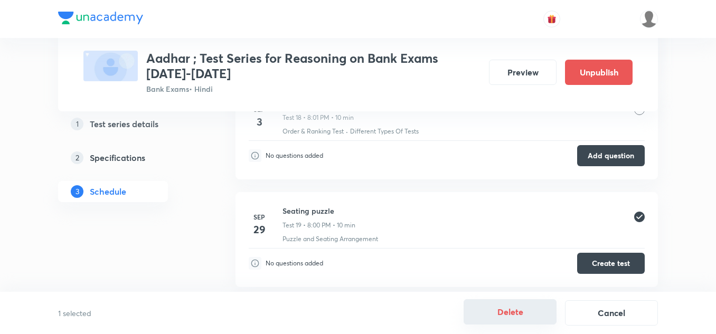
click at [503, 311] on button "Delete" at bounding box center [510, 311] width 93 height 25
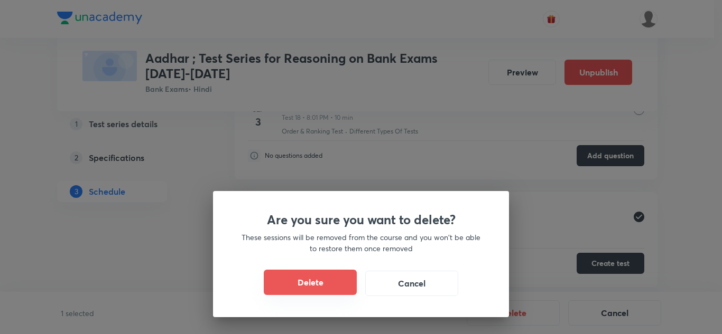
click at [334, 286] on button "Delete" at bounding box center [310, 282] width 93 height 25
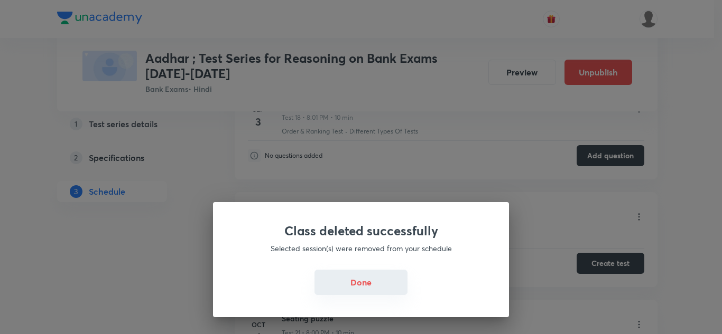
click at [359, 279] on button "Done" at bounding box center [360, 282] width 93 height 25
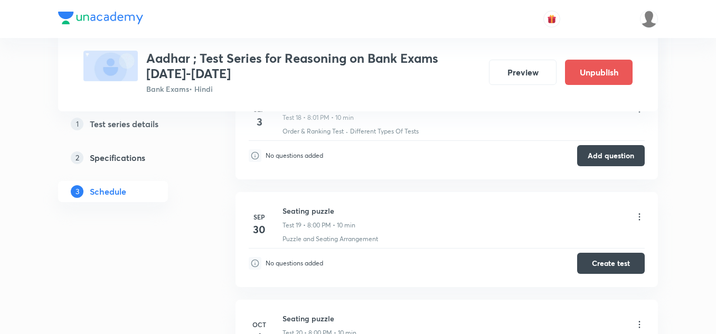
click at [640, 210] on div "Seating puzzle Test 19 • 8:00 PM • 10 min" at bounding box center [464, 217] width 362 height 25
click at [640, 217] on icon at bounding box center [640, 217] width 2 height 7
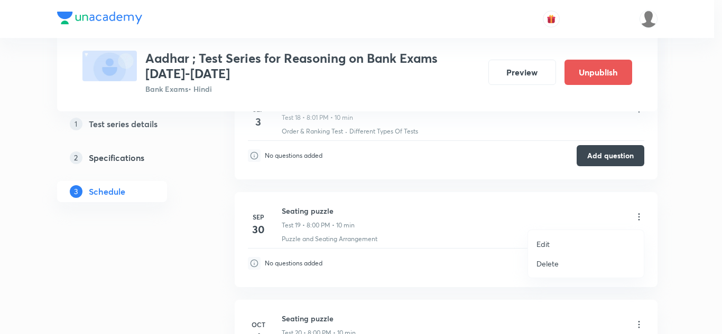
click at [547, 266] on p "Delete" at bounding box center [547, 263] width 22 height 11
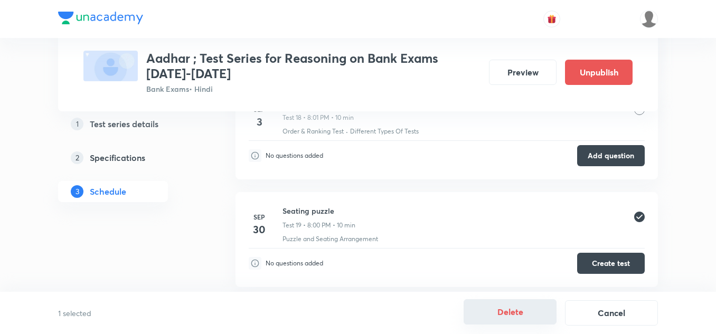
click at [507, 316] on button "Delete" at bounding box center [510, 311] width 93 height 25
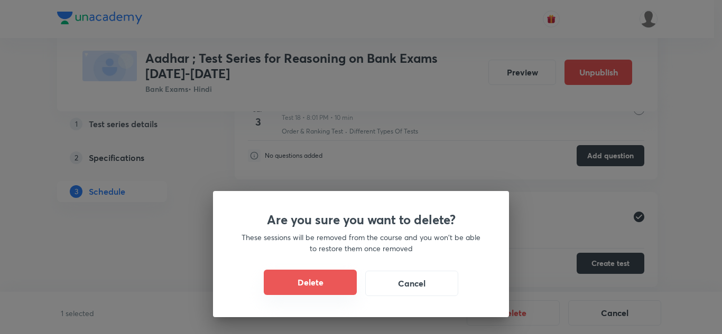
click at [324, 275] on button "Delete" at bounding box center [310, 282] width 93 height 25
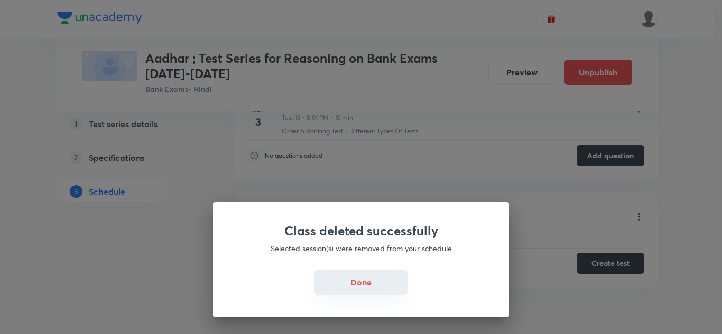
click at [371, 287] on button "Done" at bounding box center [360, 282] width 93 height 25
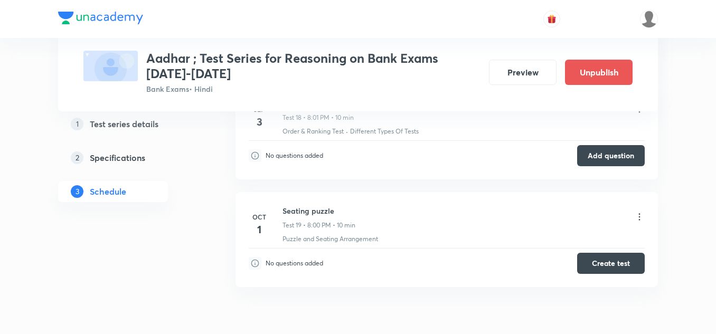
click at [642, 217] on icon at bounding box center [639, 217] width 11 height 11
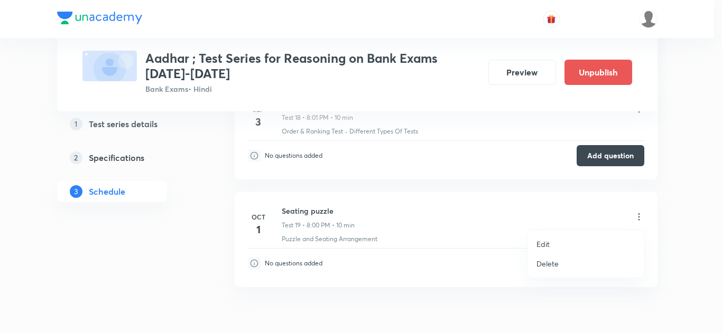
click at [546, 264] on p "Delete" at bounding box center [547, 263] width 22 height 11
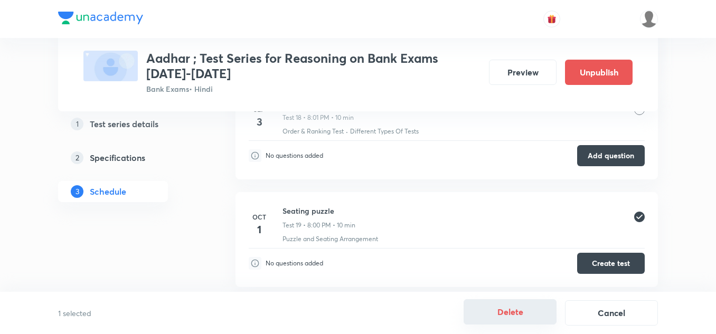
click at [509, 308] on button "Delete" at bounding box center [510, 311] width 93 height 25
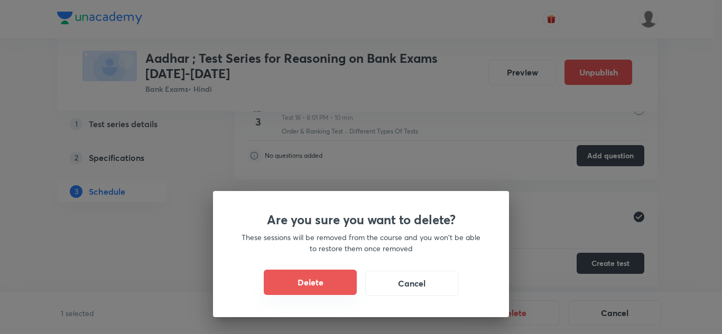
click at [324, 277] on button "Delete" at bounding box center [310, 282] width 93 height 25
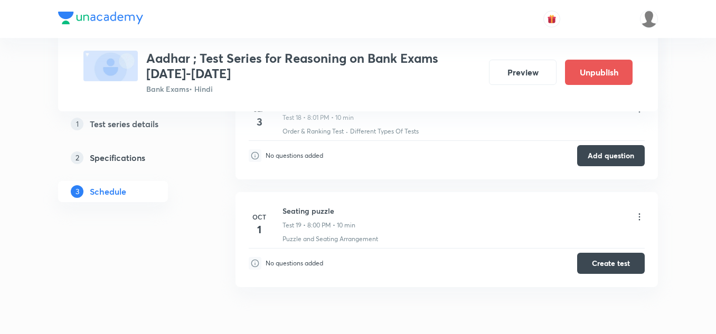
scroll to position [1899, 0]
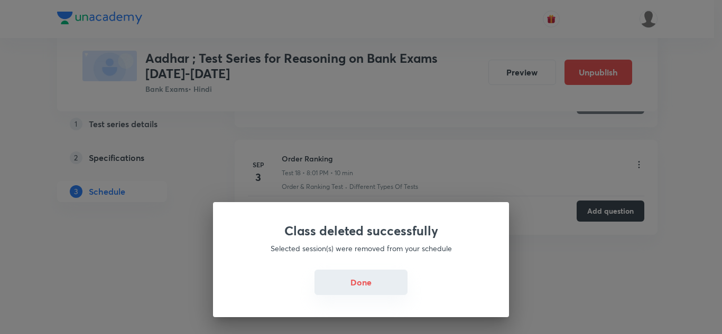
click at [344, 280] on button "Done" at bounding box center [360, 282] width 93 height 25
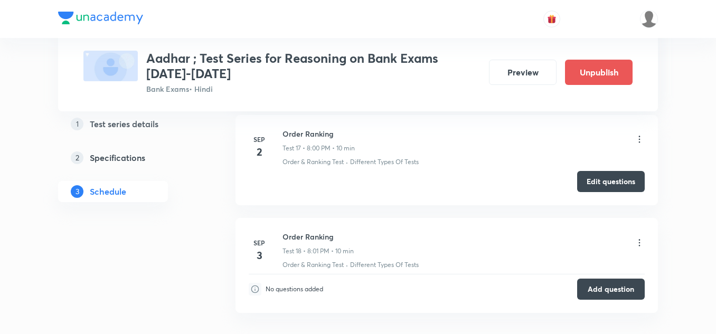
scroll to position [1846, 0]
